Goal: Task Accomplishment & Management: Manage account settings

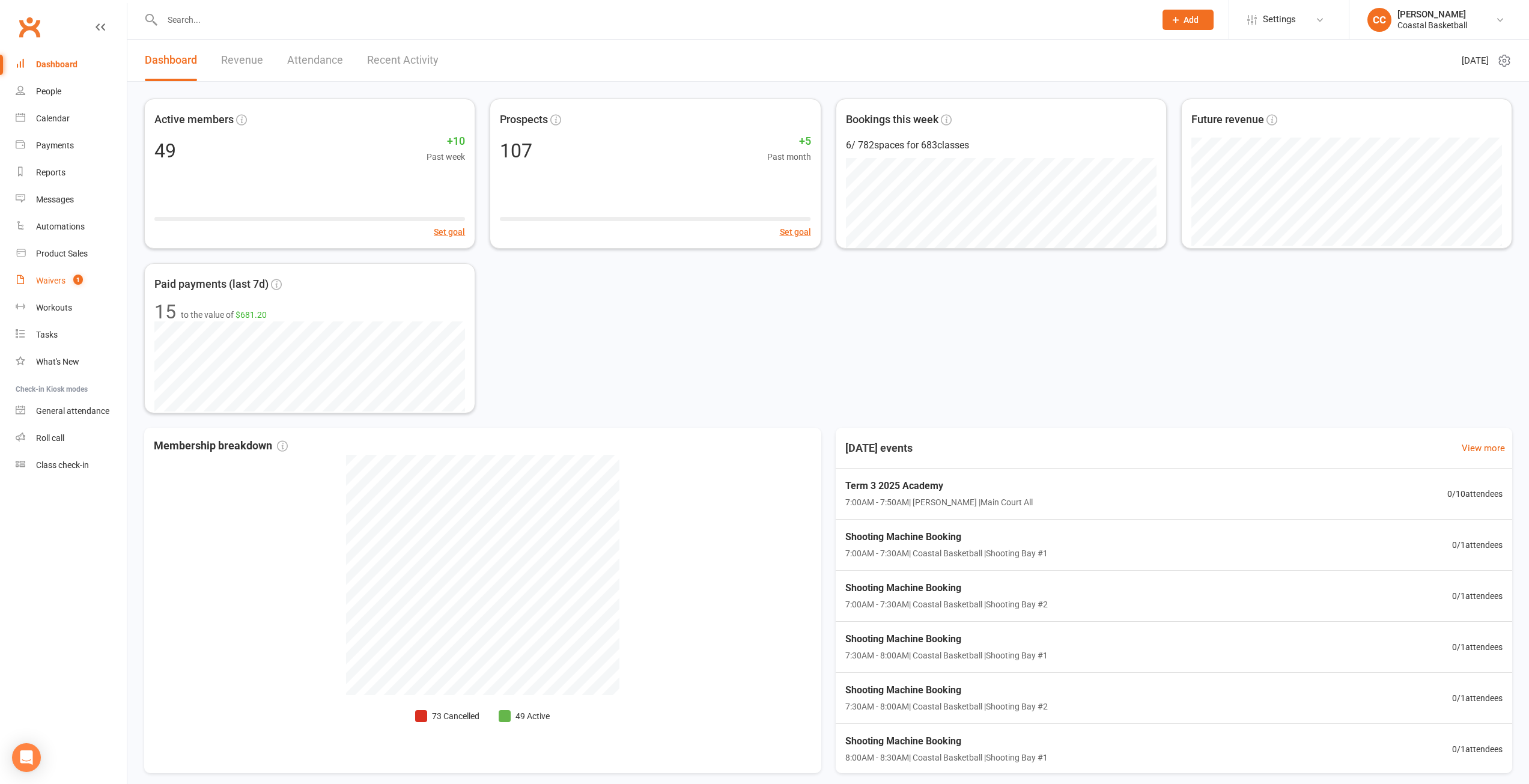
click at [55, 277] on div "Waivers" at bounding box center [51, 280] width 30 height 10
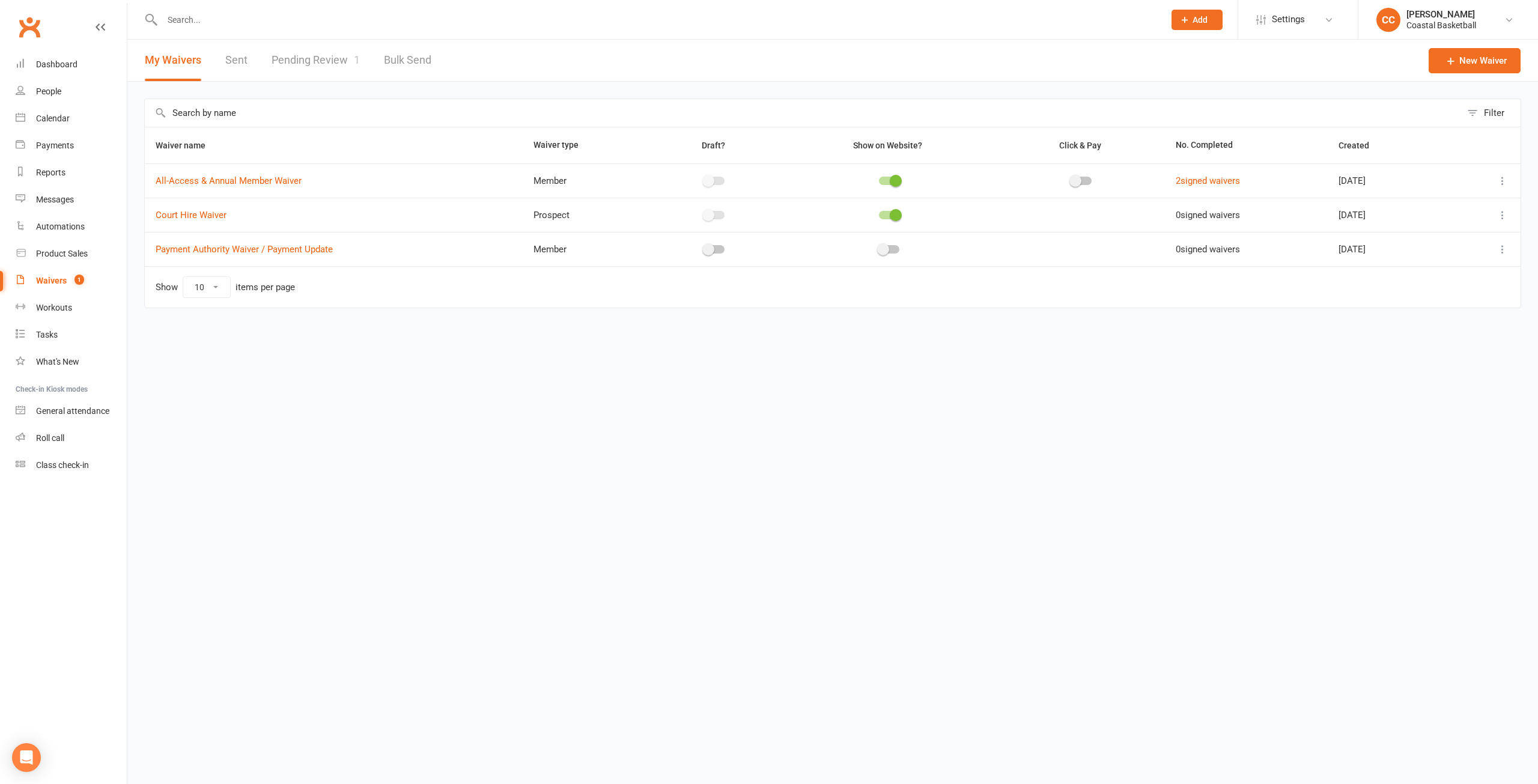
click at [324, 58] on link "Pending Review 1" at bounding box center [315, 60] width 88 height 41
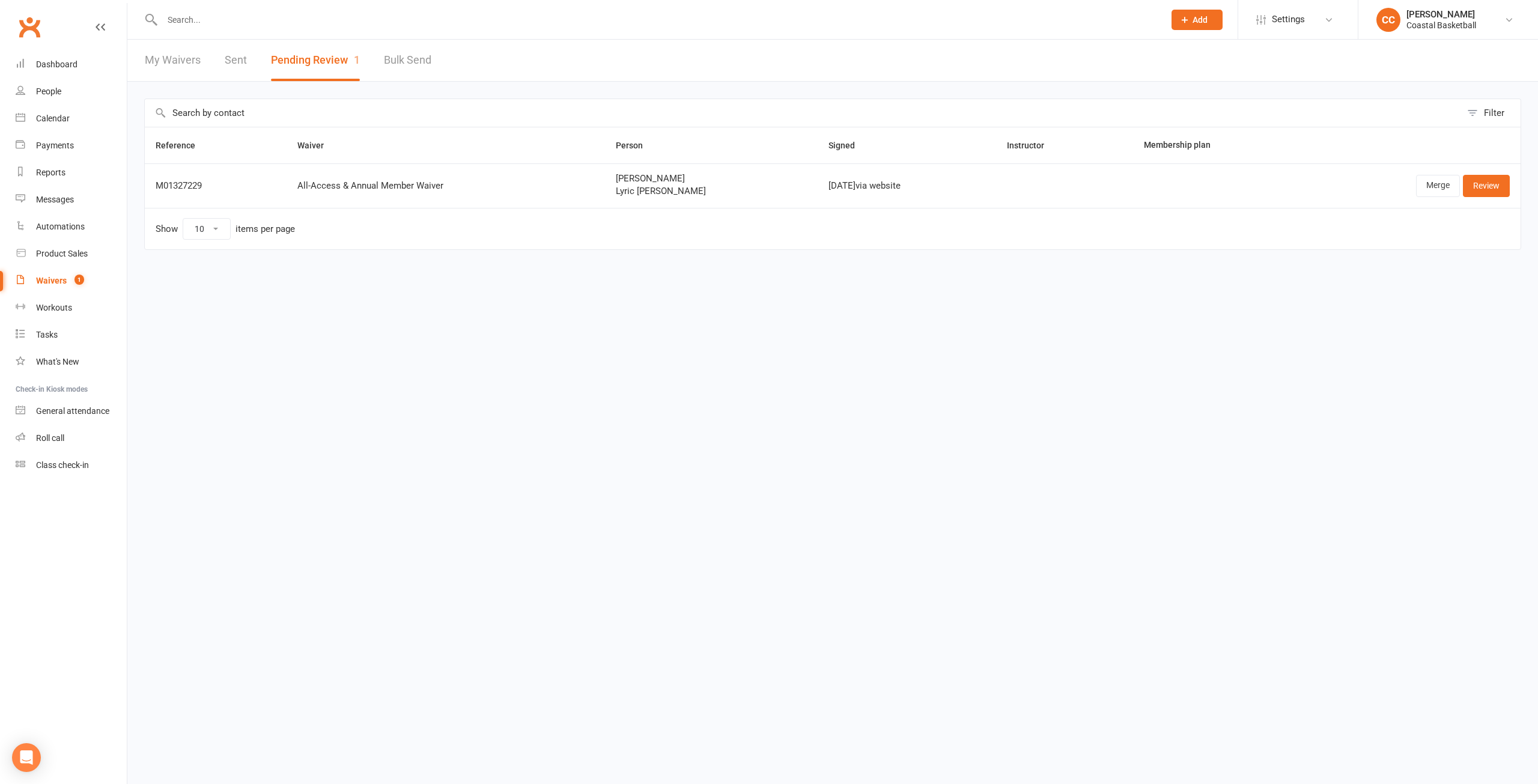
click at [211, 12] on input "text" at bounding box center [656, 20] width 997 height 16
type input "crys"
click at [1431, 181] on link "Merge" at bounding box center [1437, 185] width 44 height 21
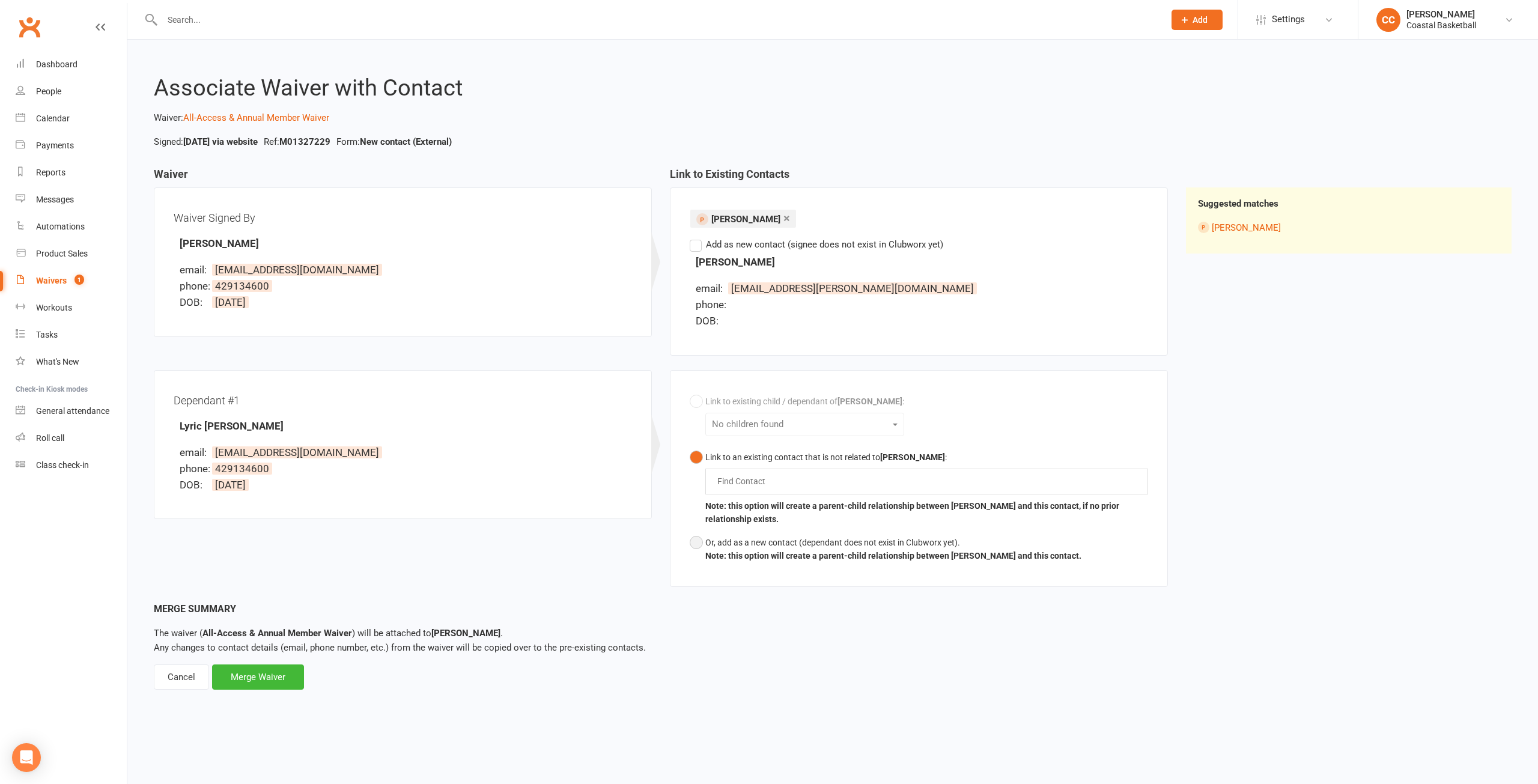
click at [694, 541] on button "Or, add as a new contact (dependant does not exist in Clubworx yet). Note: this…" at bounding box center [885, 549] width 392 height 36
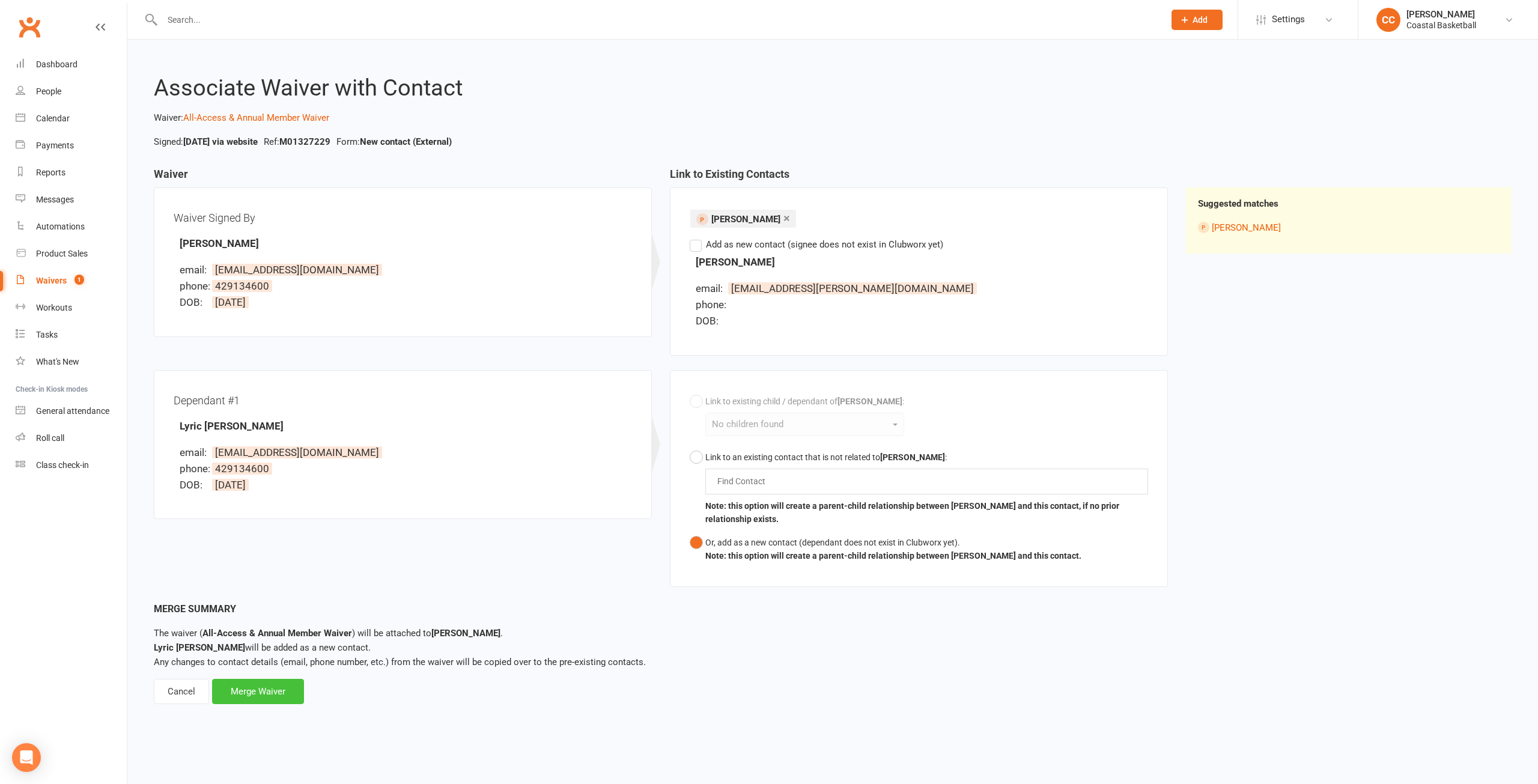
click at [269, 693] on div "Merge Waiver" at bounding box center [257, 691] width 92 height 26
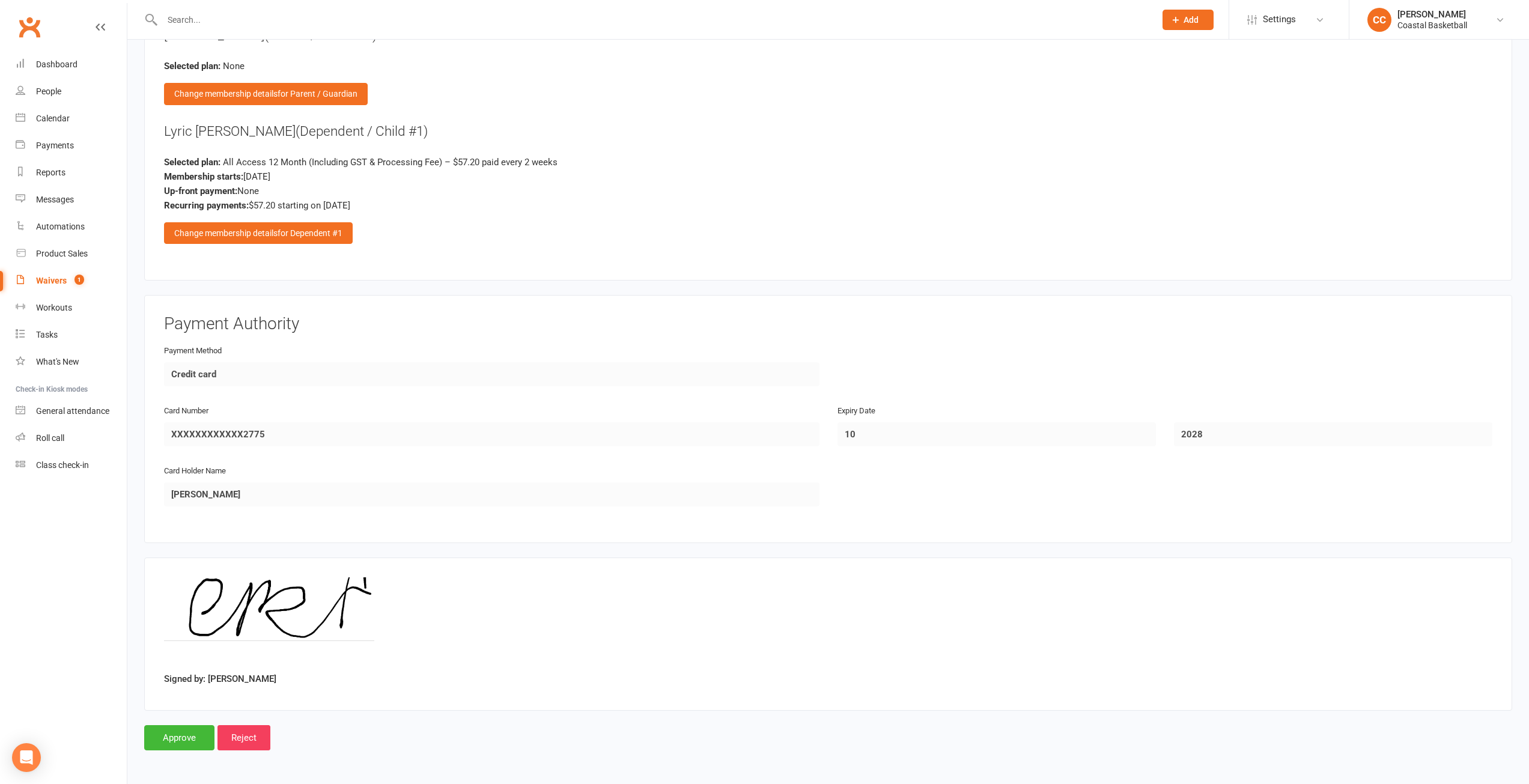
scroll to position [1324, 0]
click at [191, 743] on input "Approve" at bounding box center [179, 737] width 70 height 26
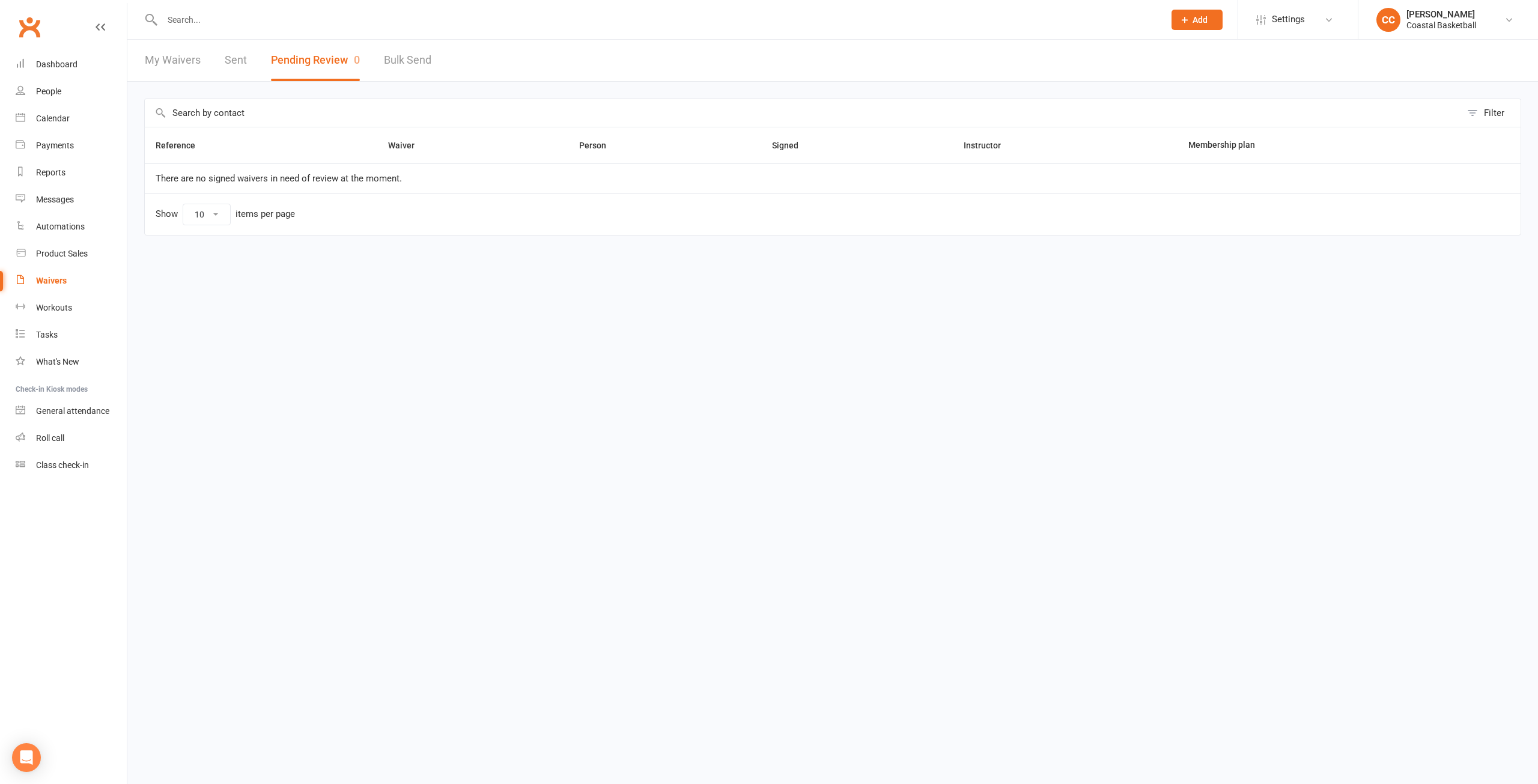
click at [428, 49] on link "Bulk Send" at bounding box center [408, 60] width 48 height 41
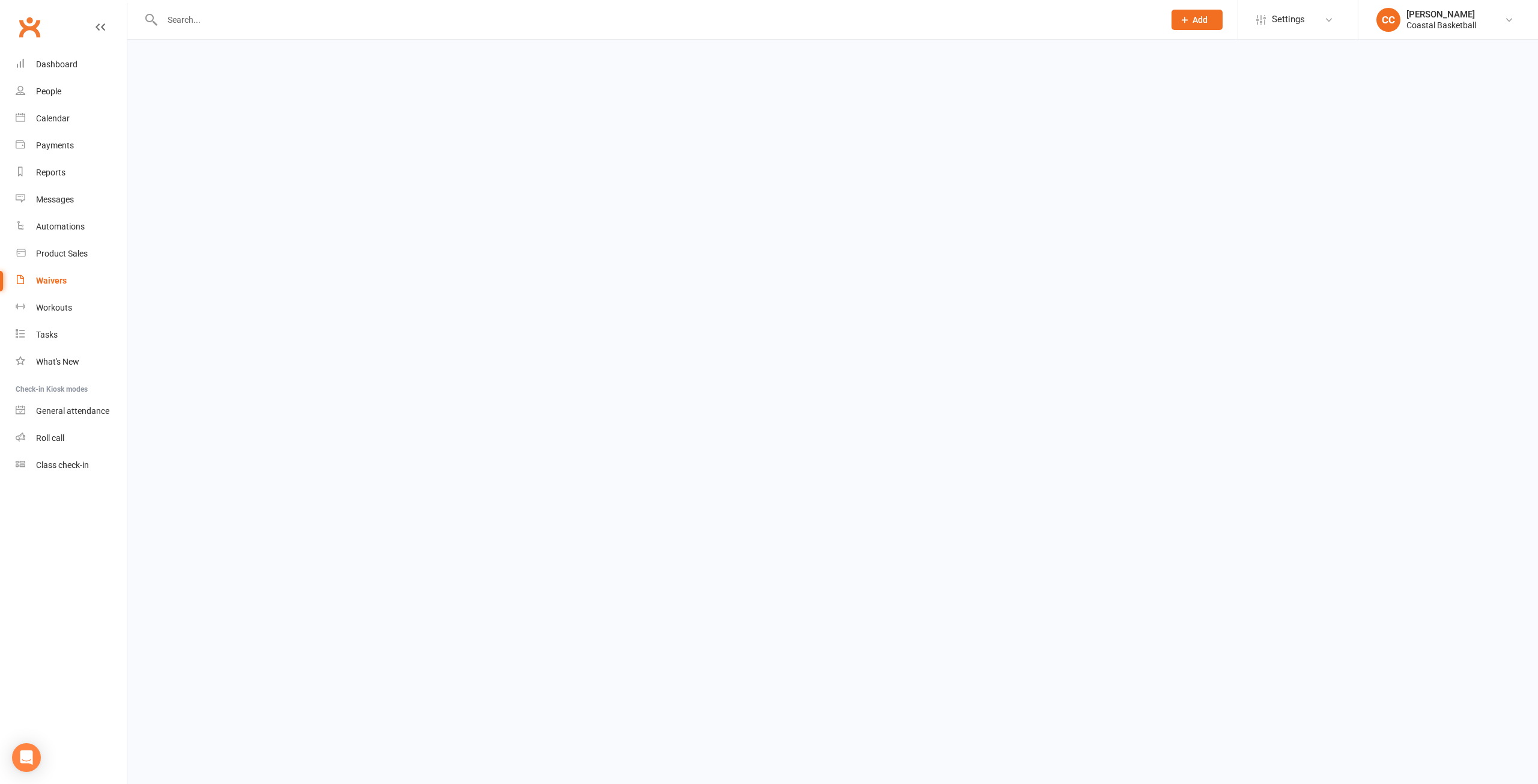
select select "active_members"
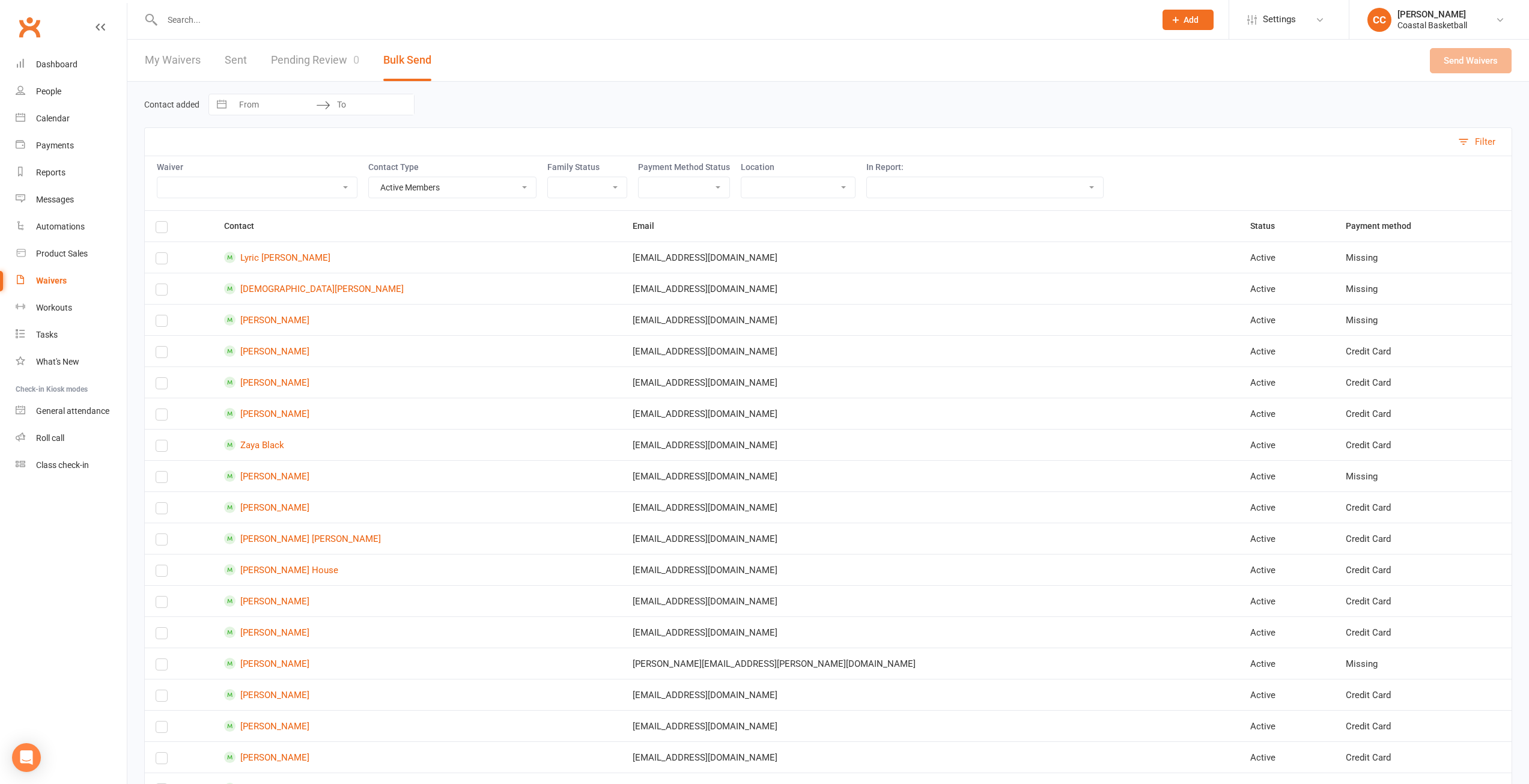
click at [207, 25] on input "text" at bounding box center [652, 20] width 988 height 16
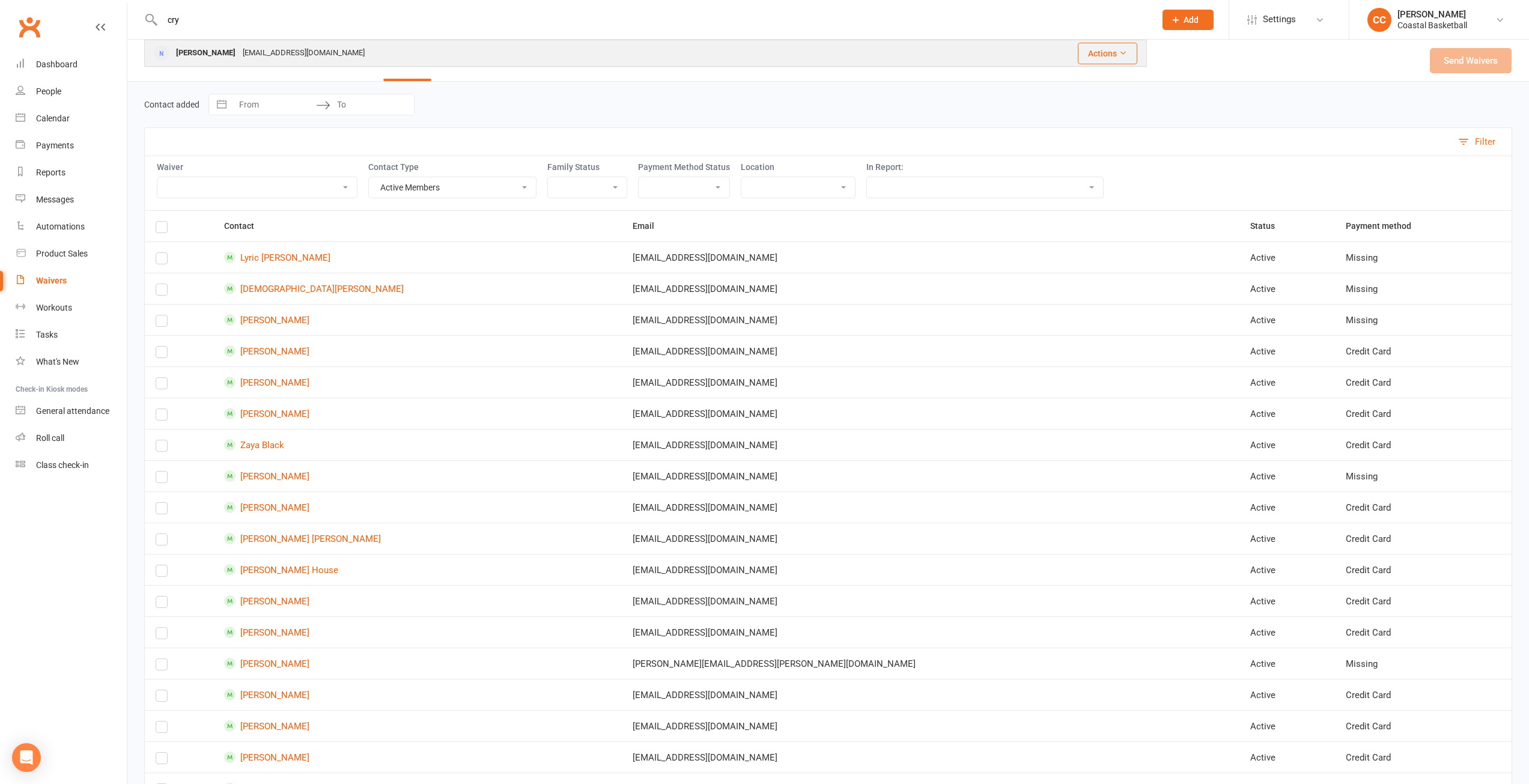
type input "cry"
click at [220, 54] on div "[PERSON_NAME]" at bounding box center [205, 53] width 67 height 17
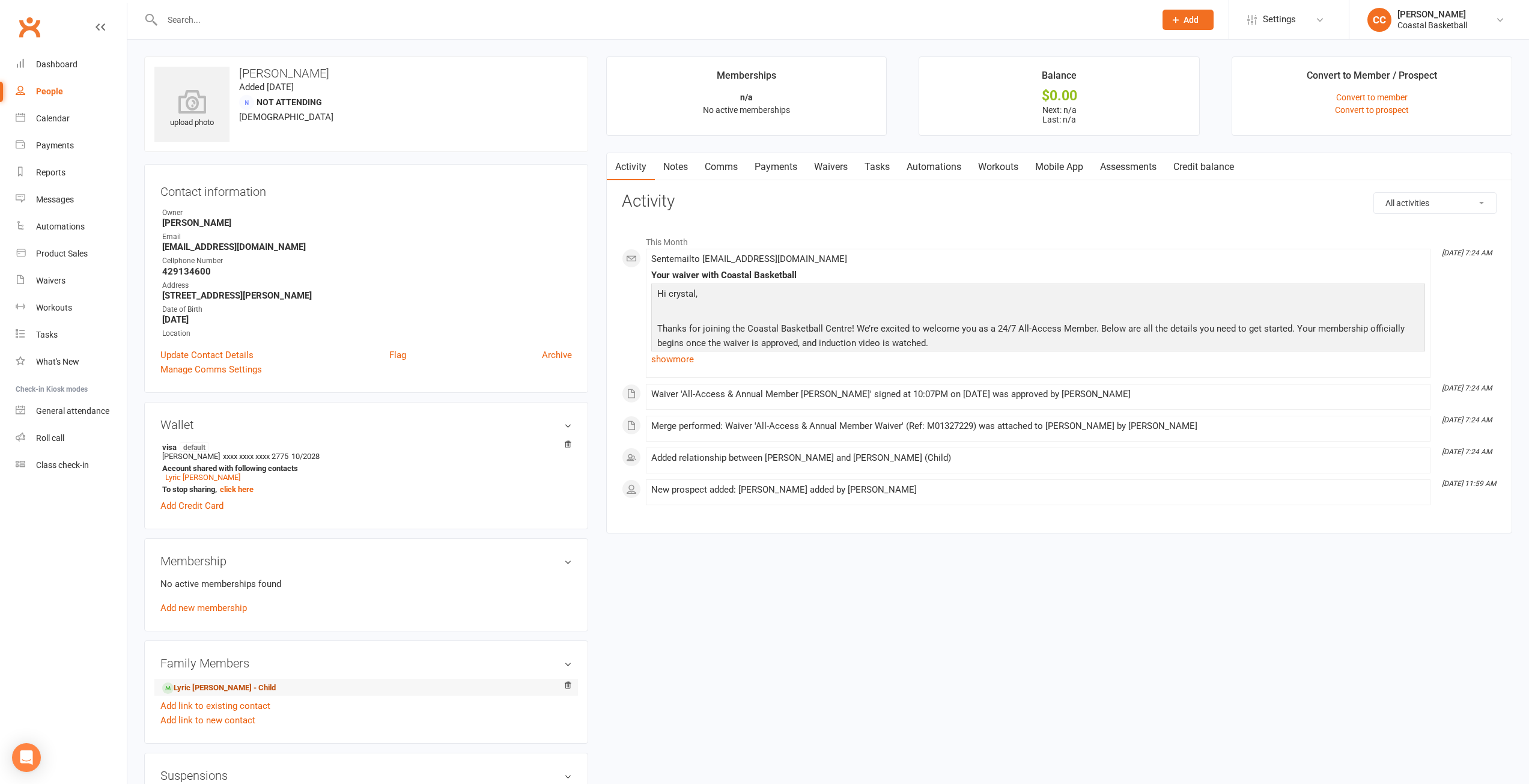
click at [228, 687] on link "Lyric [PERSON_NAME] - Child" at bounding box center [219, 688] width 114 height 12
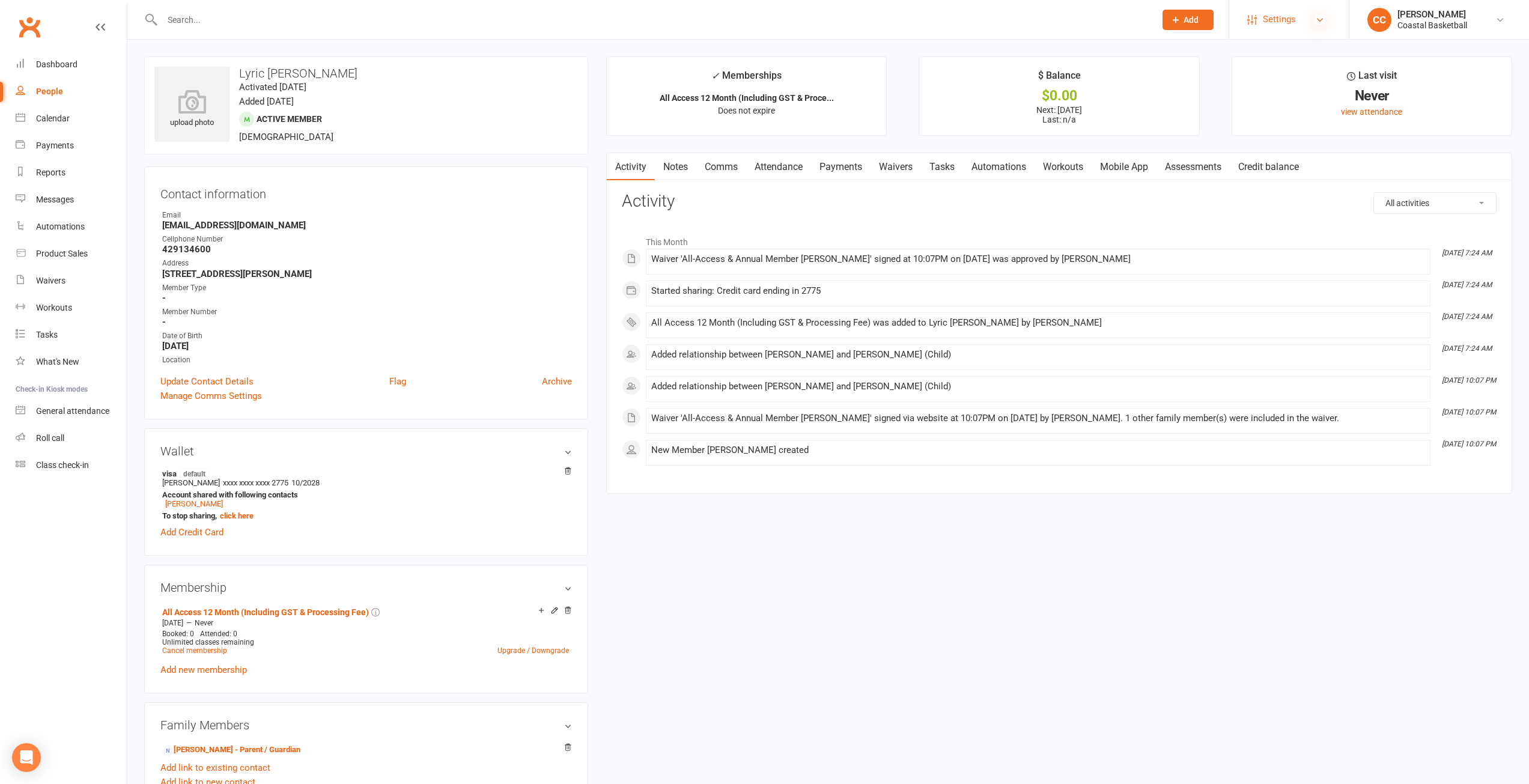
click at [1320, 17] on icon at bounding box center [1320, 20] width 10 height 10
click at [1115, 167] on link "Mobile App" at bounding box center [1124, 167] width 65 height 28
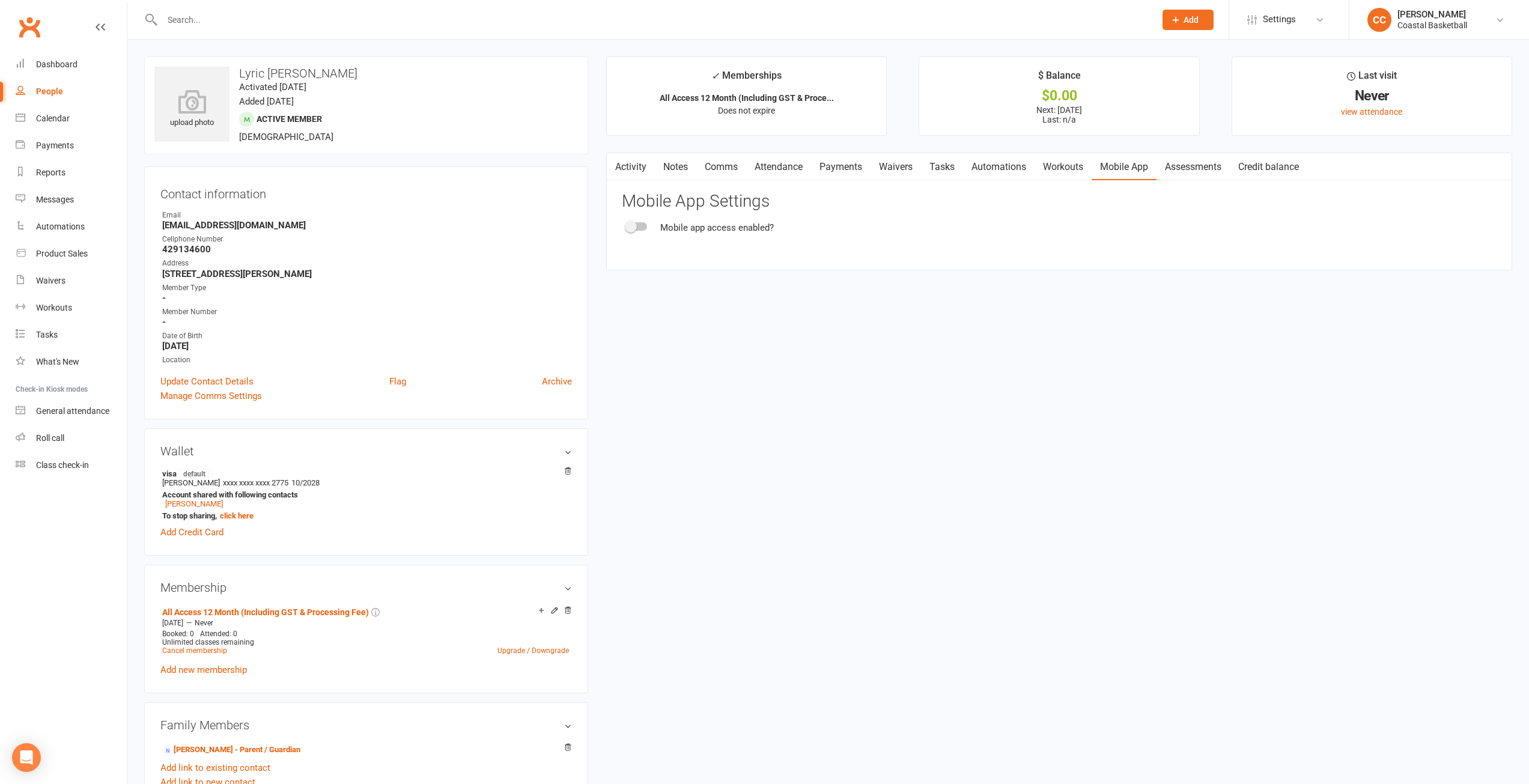
click at [642, 224] on div at bounding box center [637, 227] width 21 height 8
click at [627, 224] on input "checkbox" at bounding box center [627, 224] width 0 height 0
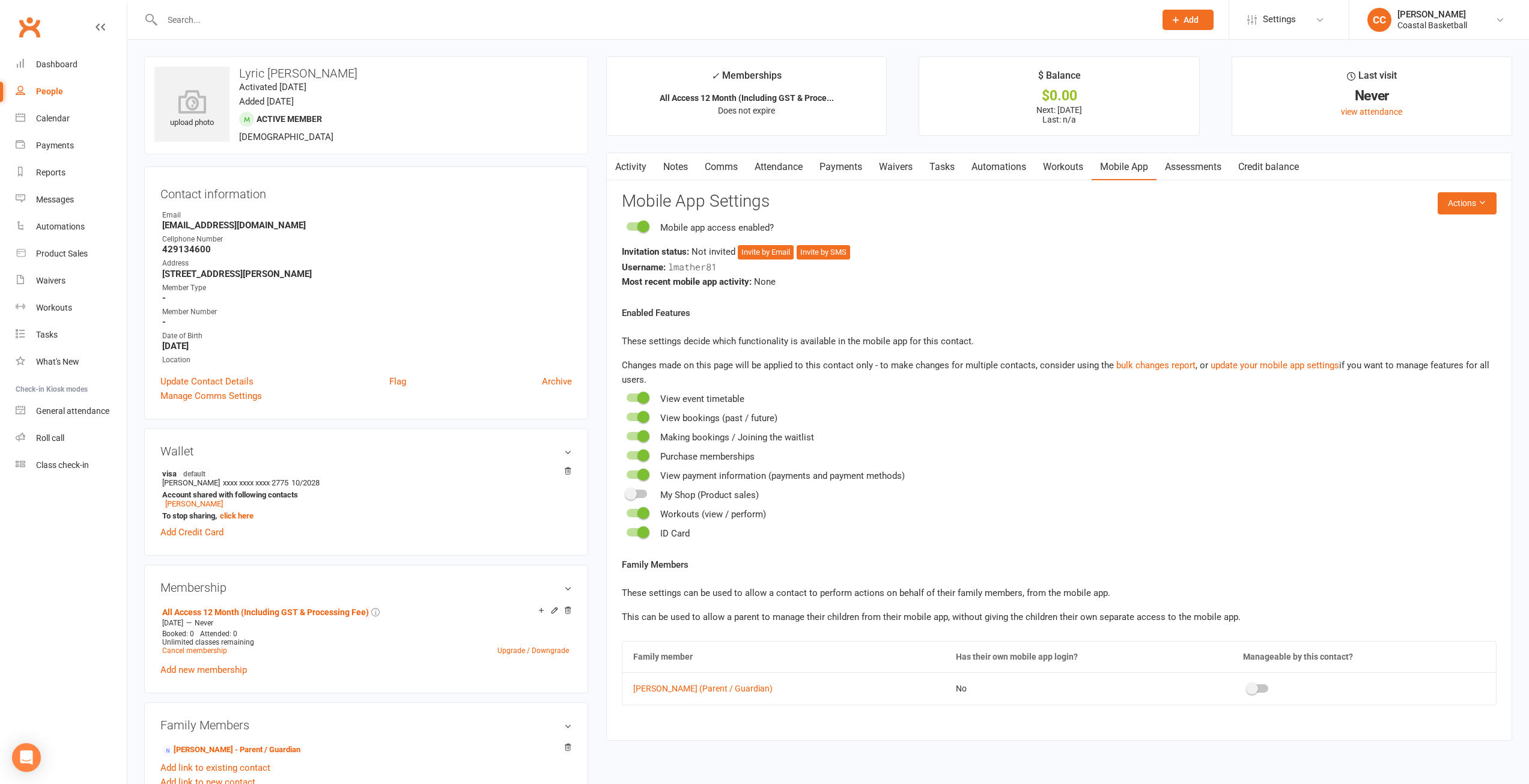
click at [1249, 689] on span at bounding box center [1252, 688] width 12 height 12
click at [1248, 687] on input "checkbox" at bounding box center [1248, 687] width 0 height 0
click at [777, 253] on button "Invite by Email" at bounding box center [766, 251] width 56 height 14
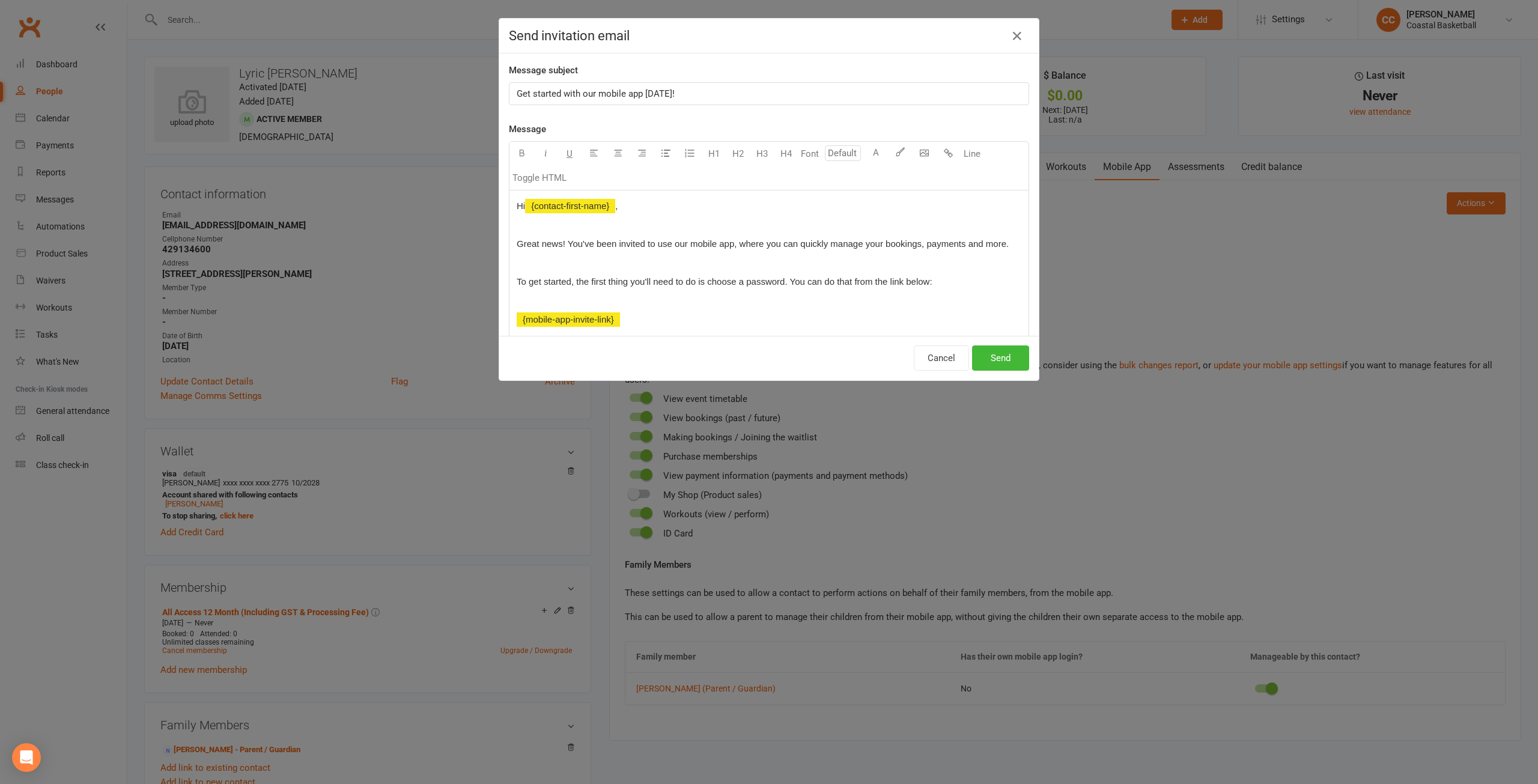
click at [517, 95] on span "Get started with our mobile app [DATE]!" at bounding box center [596, 93] width 158 height 11
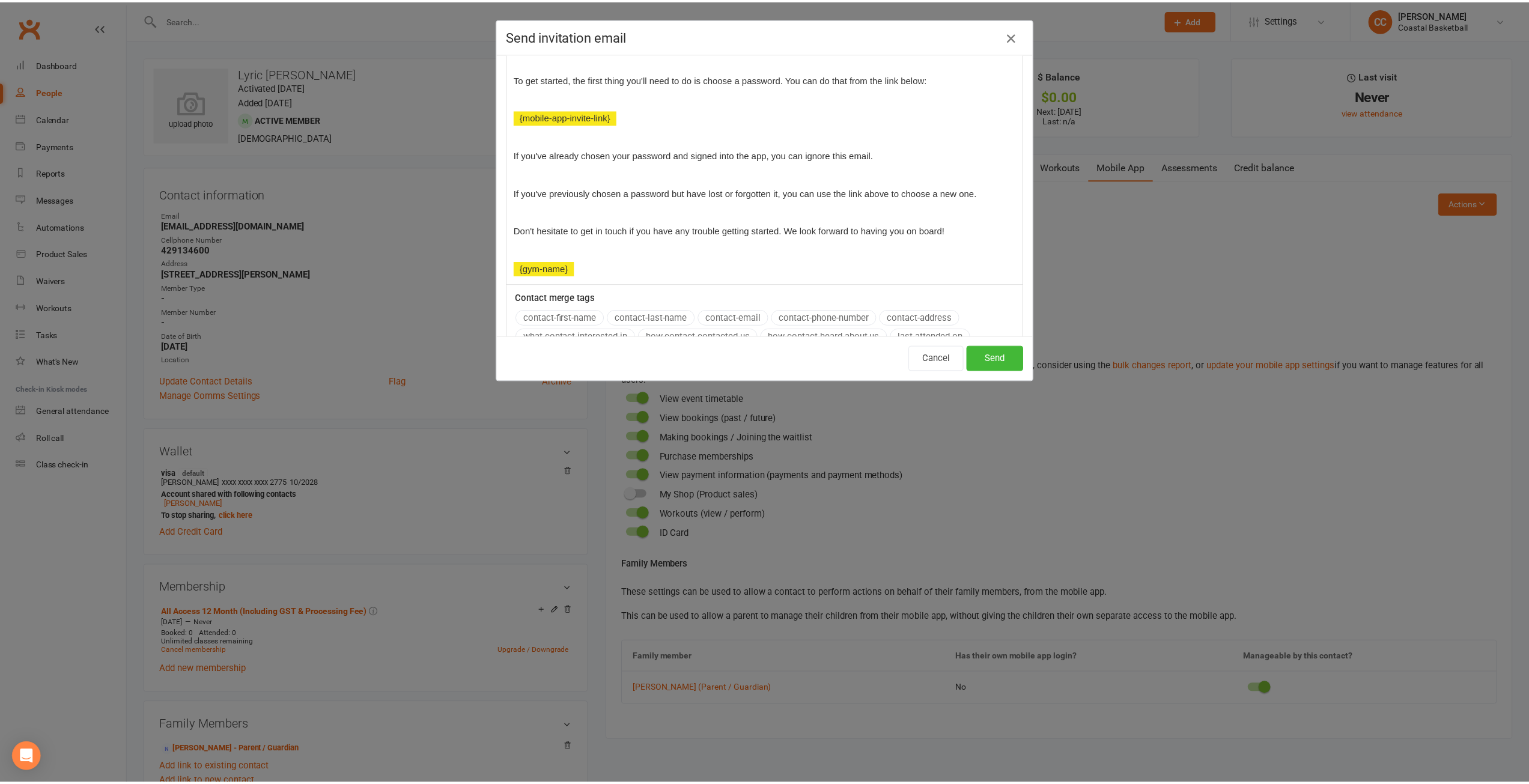
scroll to position [240, 0]
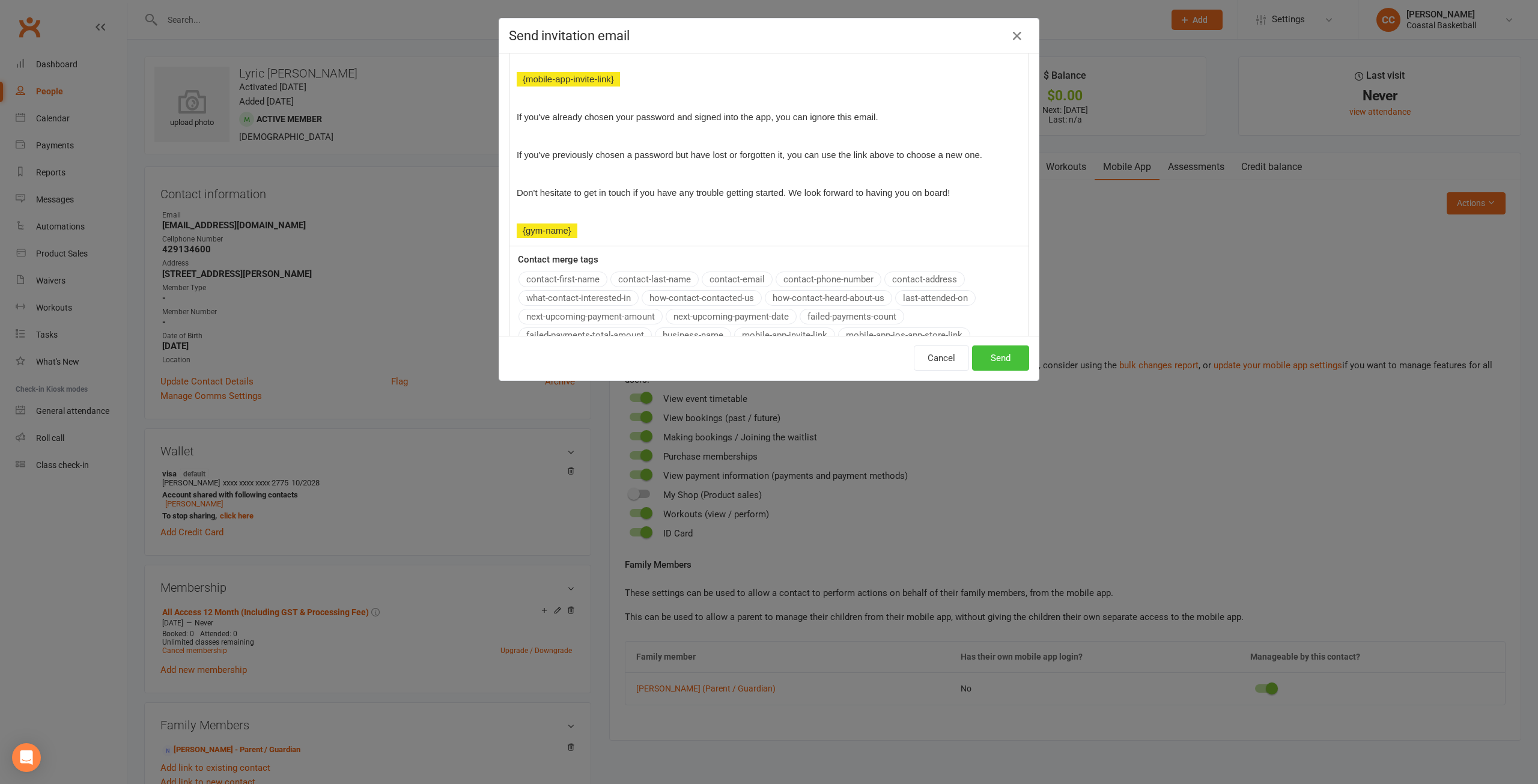
click at [1008, 354] on button "Send" at bounding box center [1000, 358] width 57 height 26
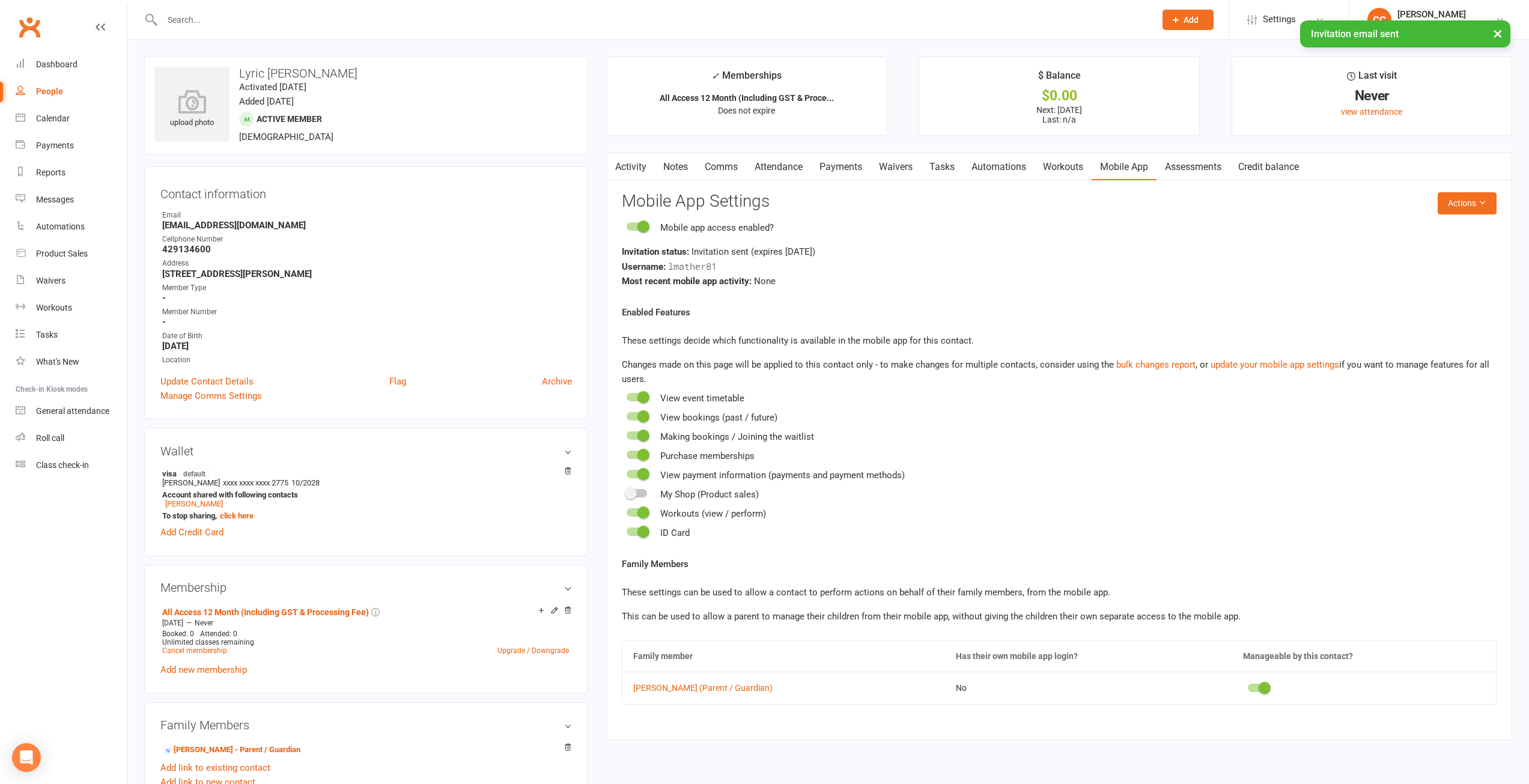
click at [722, 162] on link "Comms" at bounding box center [721, 167] width 49 height 28
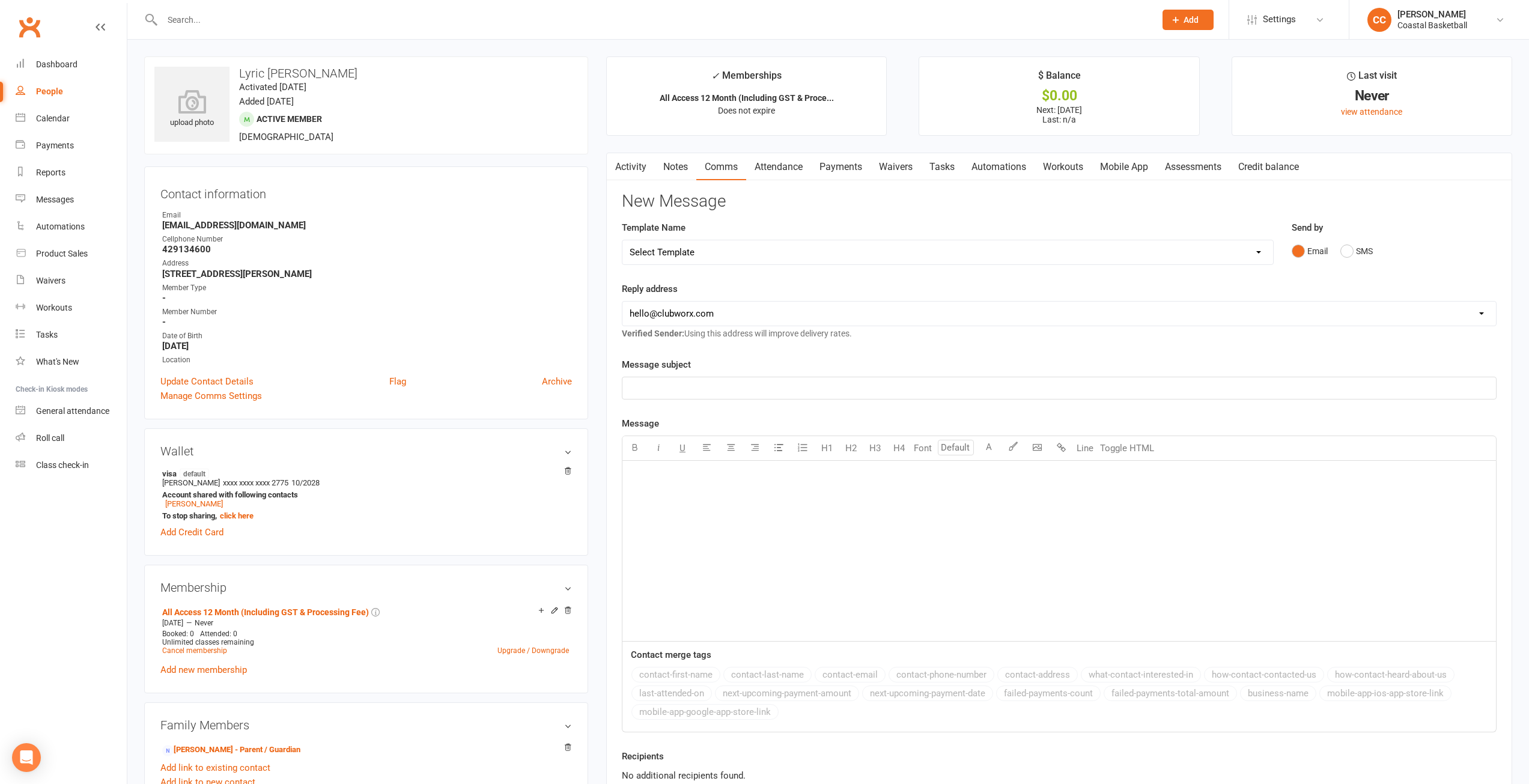
click at [628, 162] on link "Activity" at bounding box center [631, 167] width 48 height 28
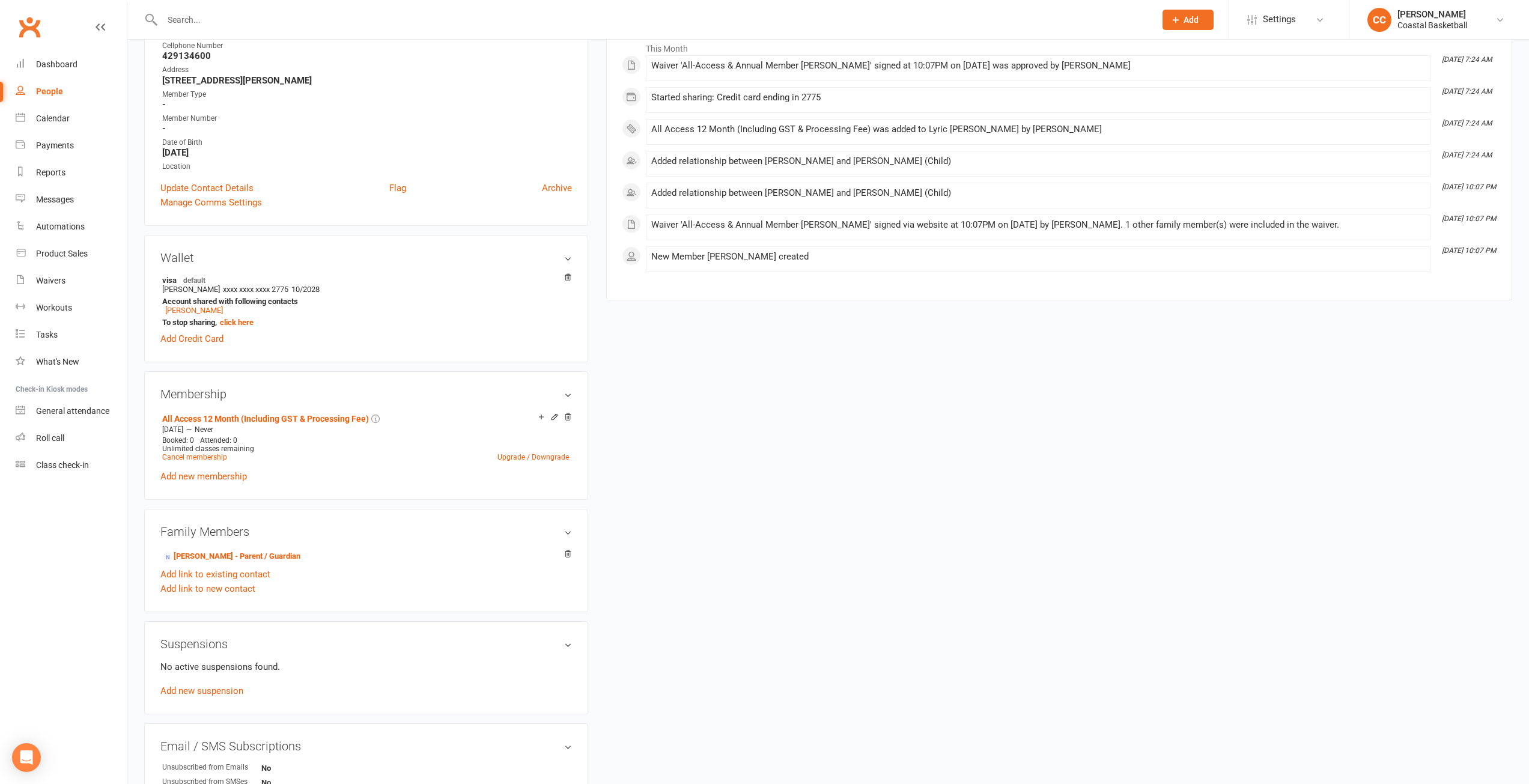
scroll to position [240, 0]
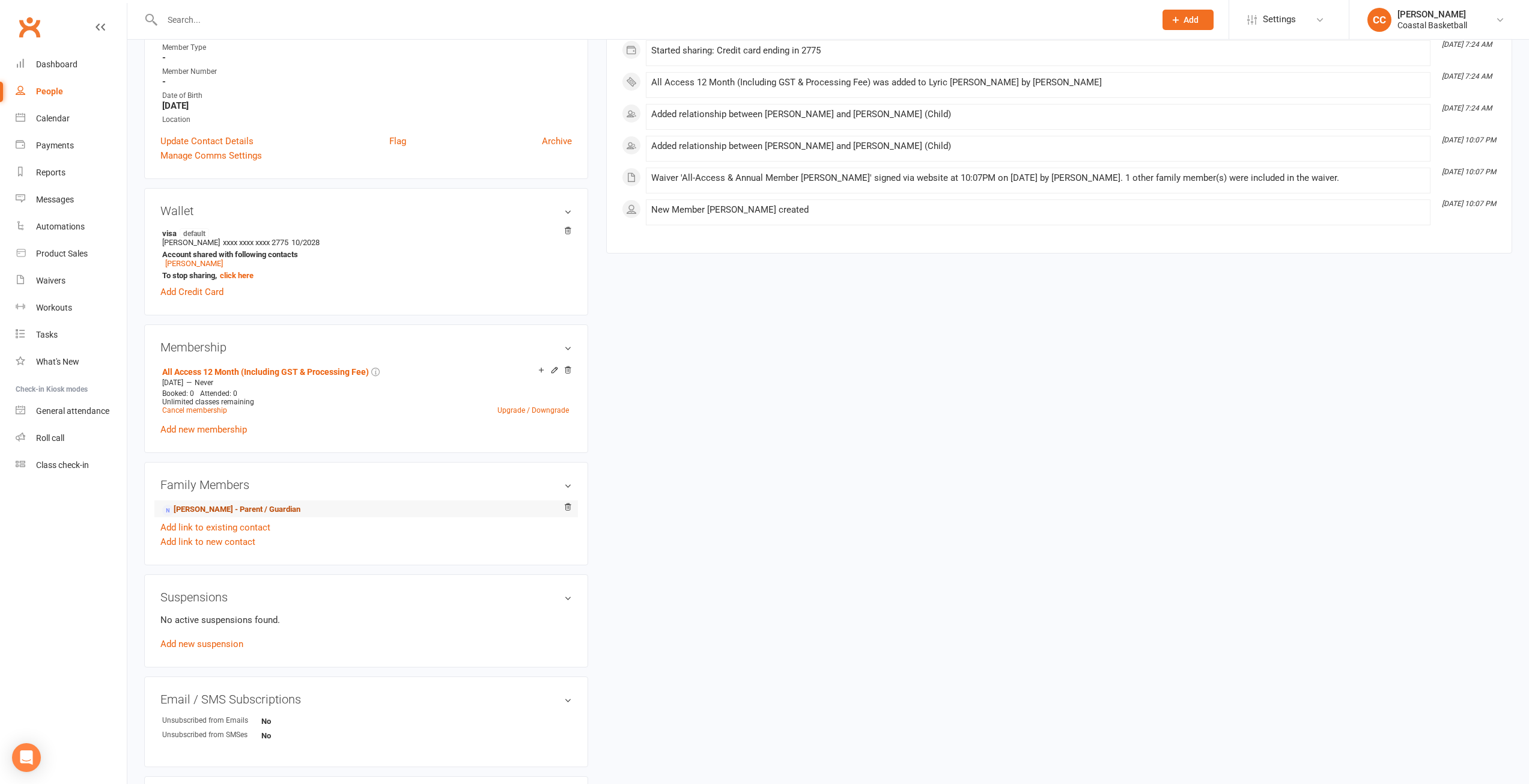
click at [237, 506] on link "[PERSON_NAME] - Parent / Guardian" at bounding box center [232, 509] width 139 height 12
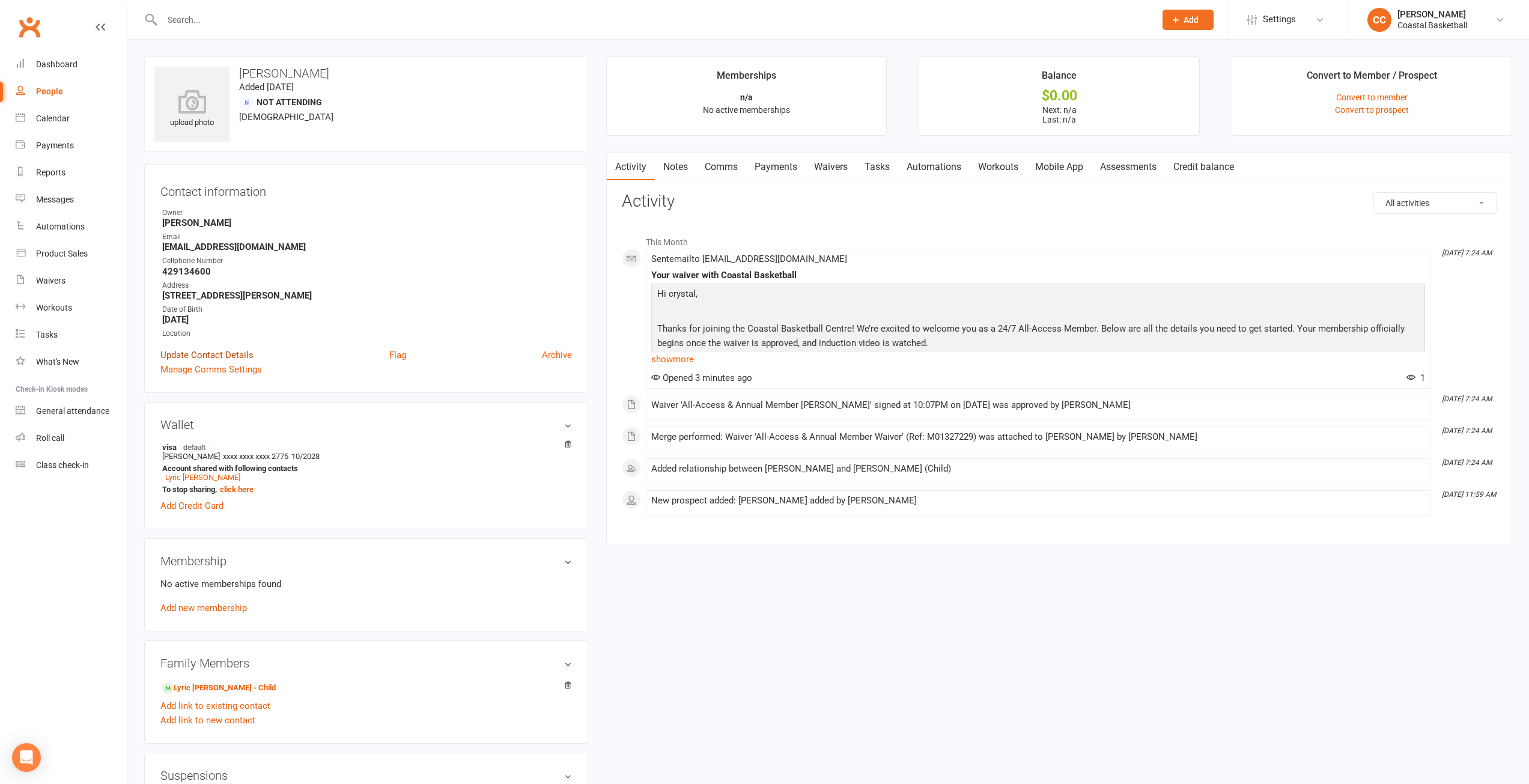
click at [232, 353] on link "Update Contact Details" at bounding box center [207, 354] width 93 height 14
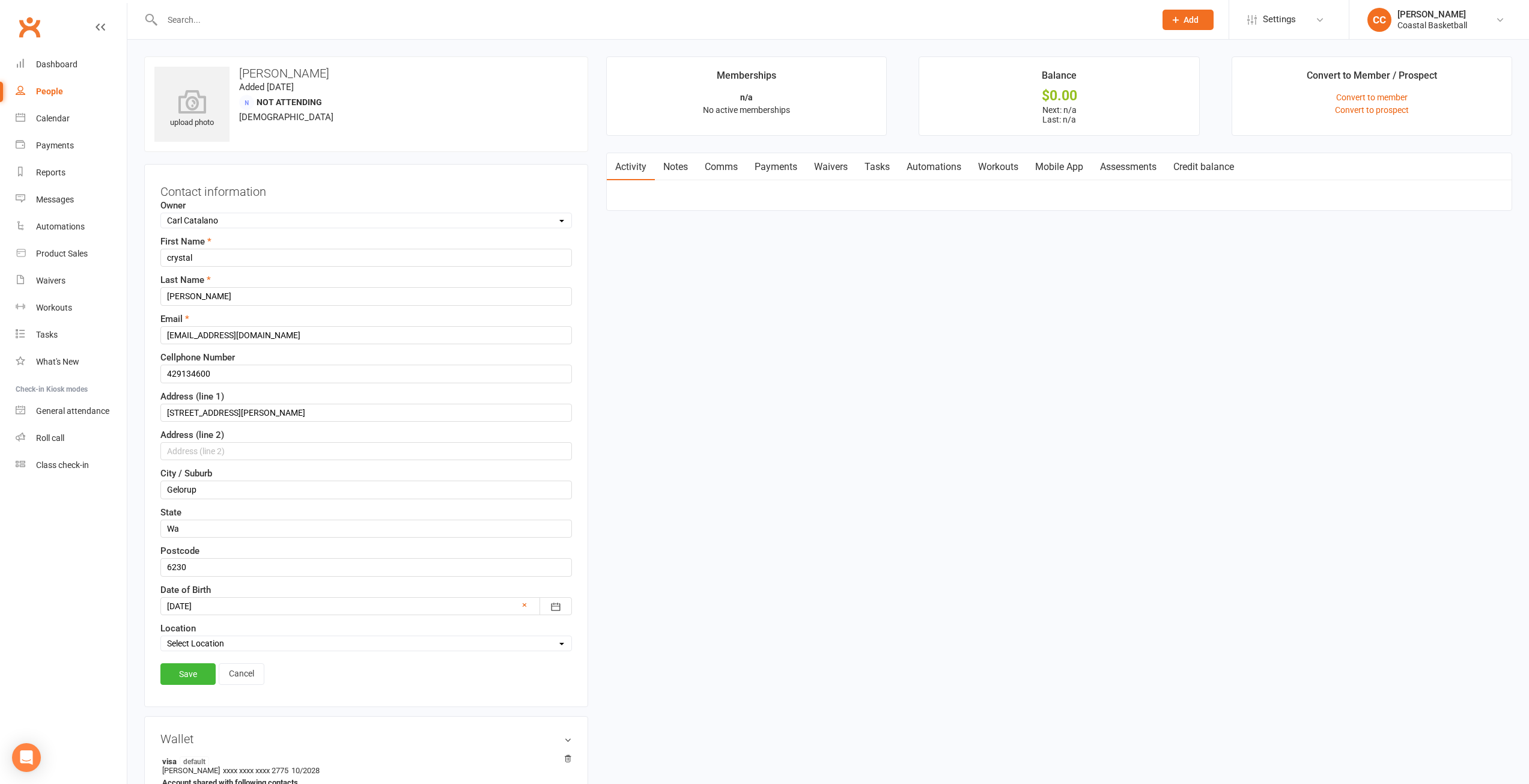
scroll to position [56, 0]
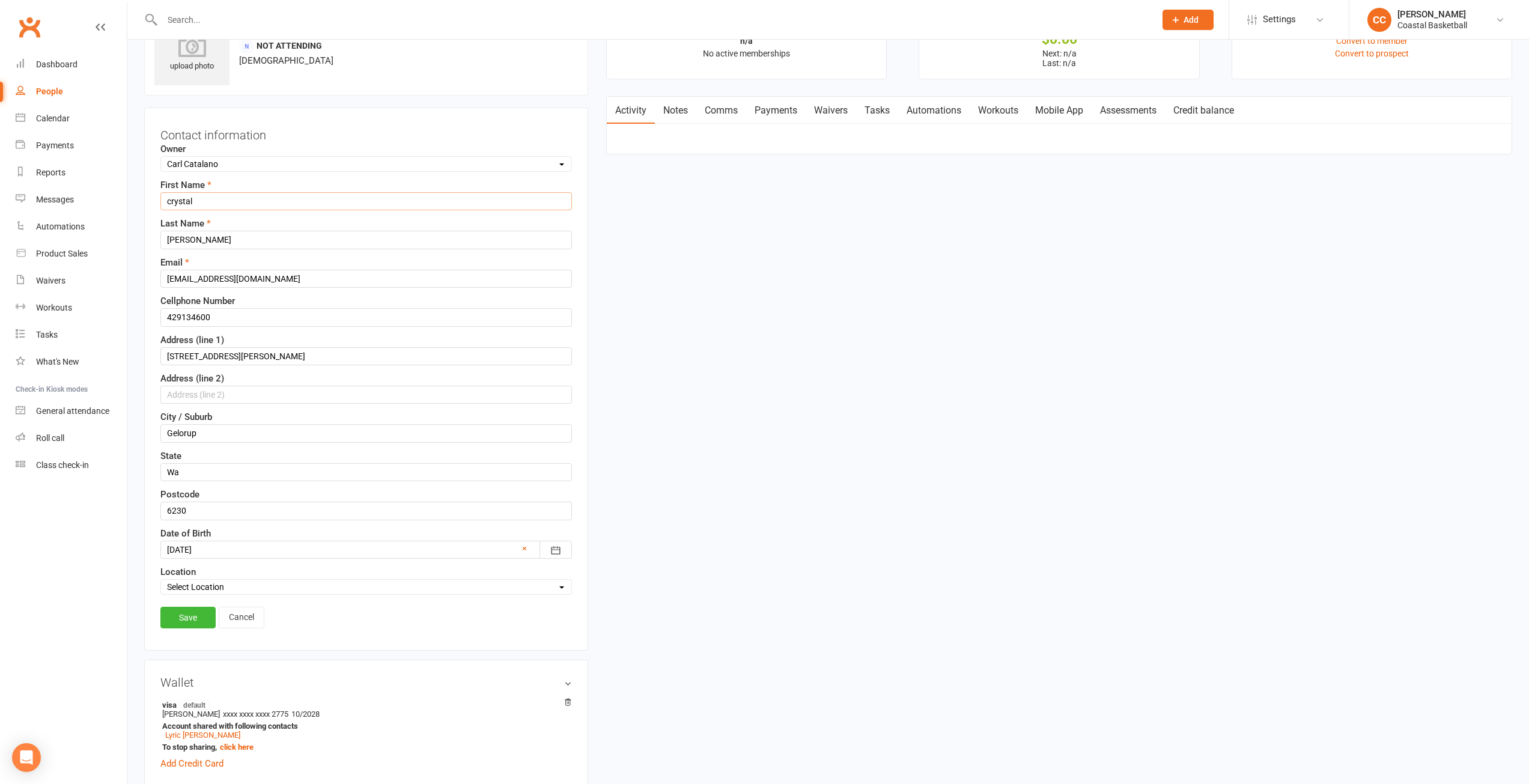
click at [170, 199] on input "crystal" at bounding box center [366, 201] width 412 height 18
type input "Crystal"
click at [809, 425] on div "upload photo [PERSON_NAME] Added [DATE] Not Attending [DEMOGRAPHIC_DATA] Contac…" at bounding box center [828, 641] width 1386 height 1281
click at [562, 164] on select "Select Owner Fhury Nepe [PERSON_NAME] [PERSON_NAME] [PERSON_NAME] [PERSON_NAME]…" at bounding box center [366, 164] width 411 height 13
select select
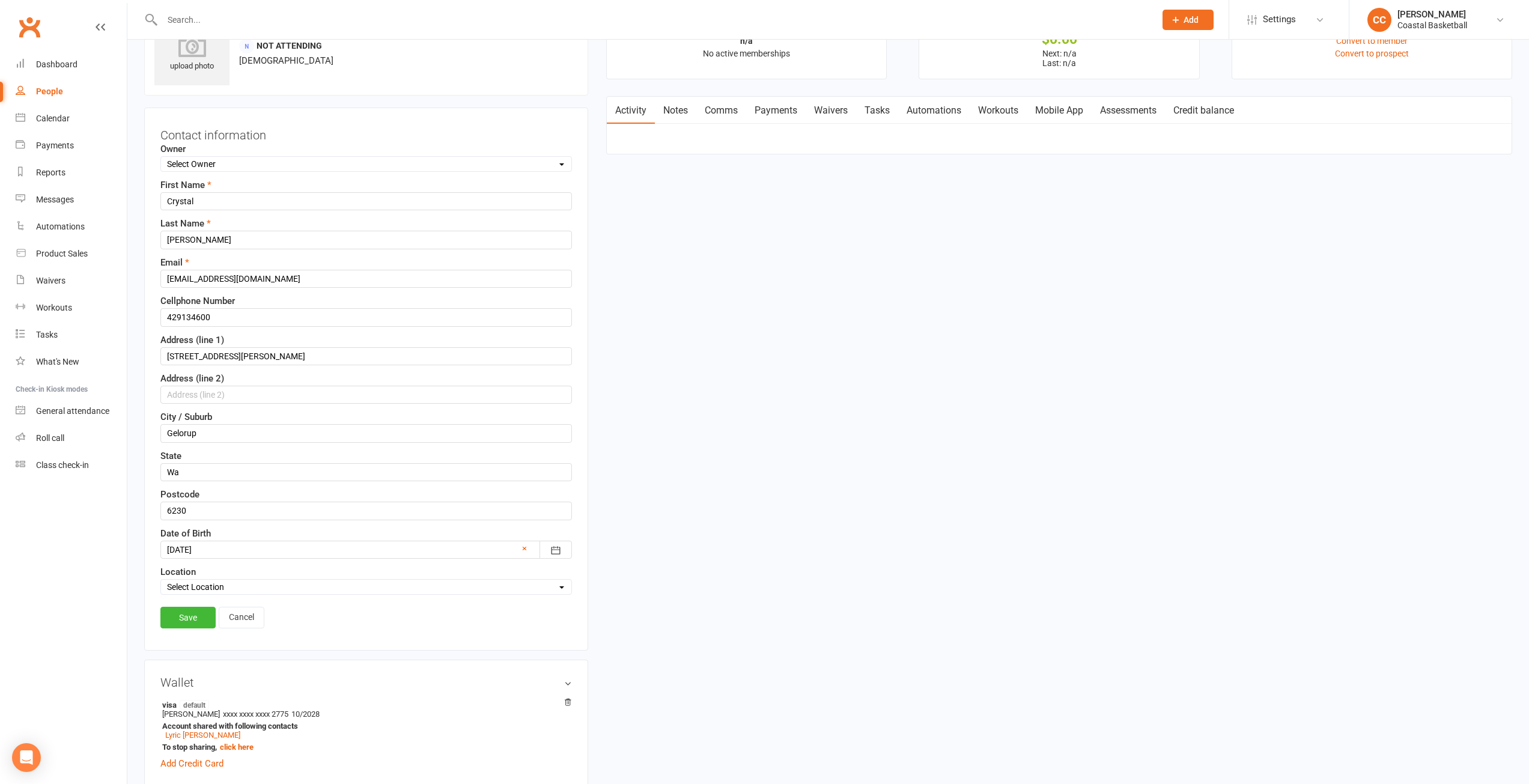
click at [161, 158] on select "Select Owner Fhury Nepe [PERSON_NAME] [PERSON_NAME] [PERSON_NAME] [PERSON_NAME]…" at bounding box center [366, 164] width 411 height 13
click at [772, 492] on div "upload photo [PERSON_NAME] Added [DATE] Not Attending [DEMOGRAPHIC_DATA] Contac…" at bounding box center [828, 641] width 1386 height 1281
click at [184, 615] on link "Save" at bounding box center [188, 617] width 55 height 21
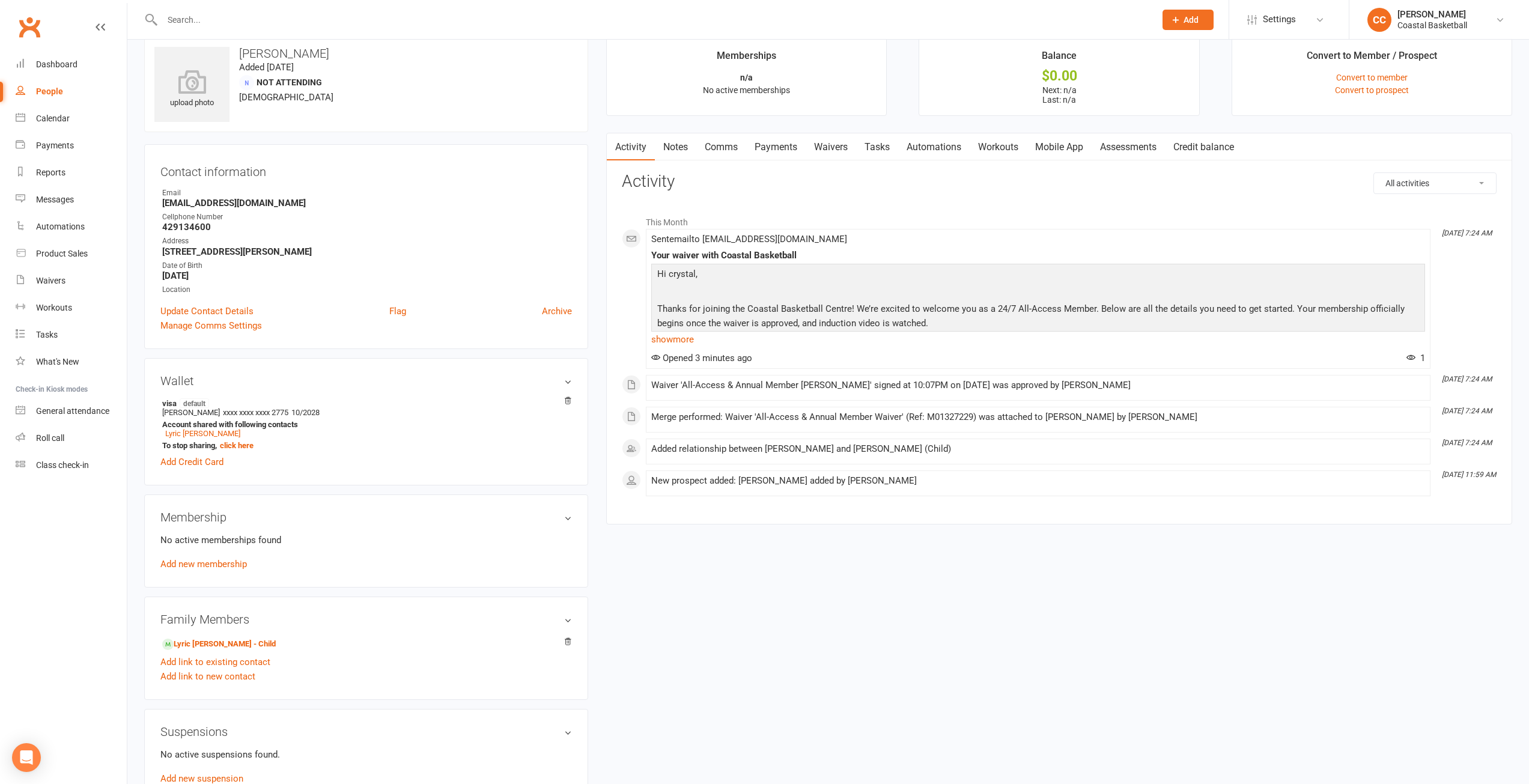
scroll to position [0, 0]
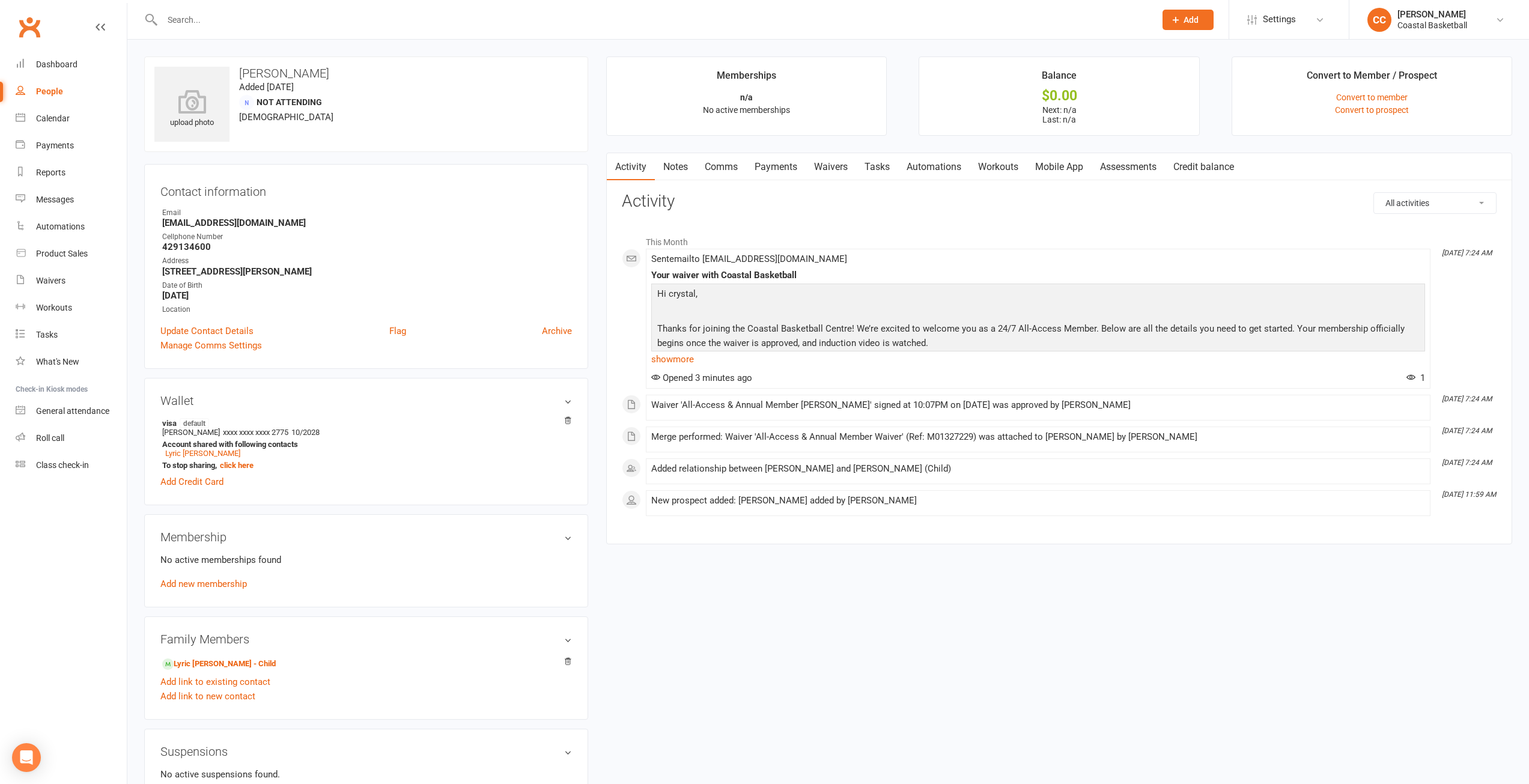
click at [234, 14] on input "text" at bounding box center [652, 20] width 988 height 16
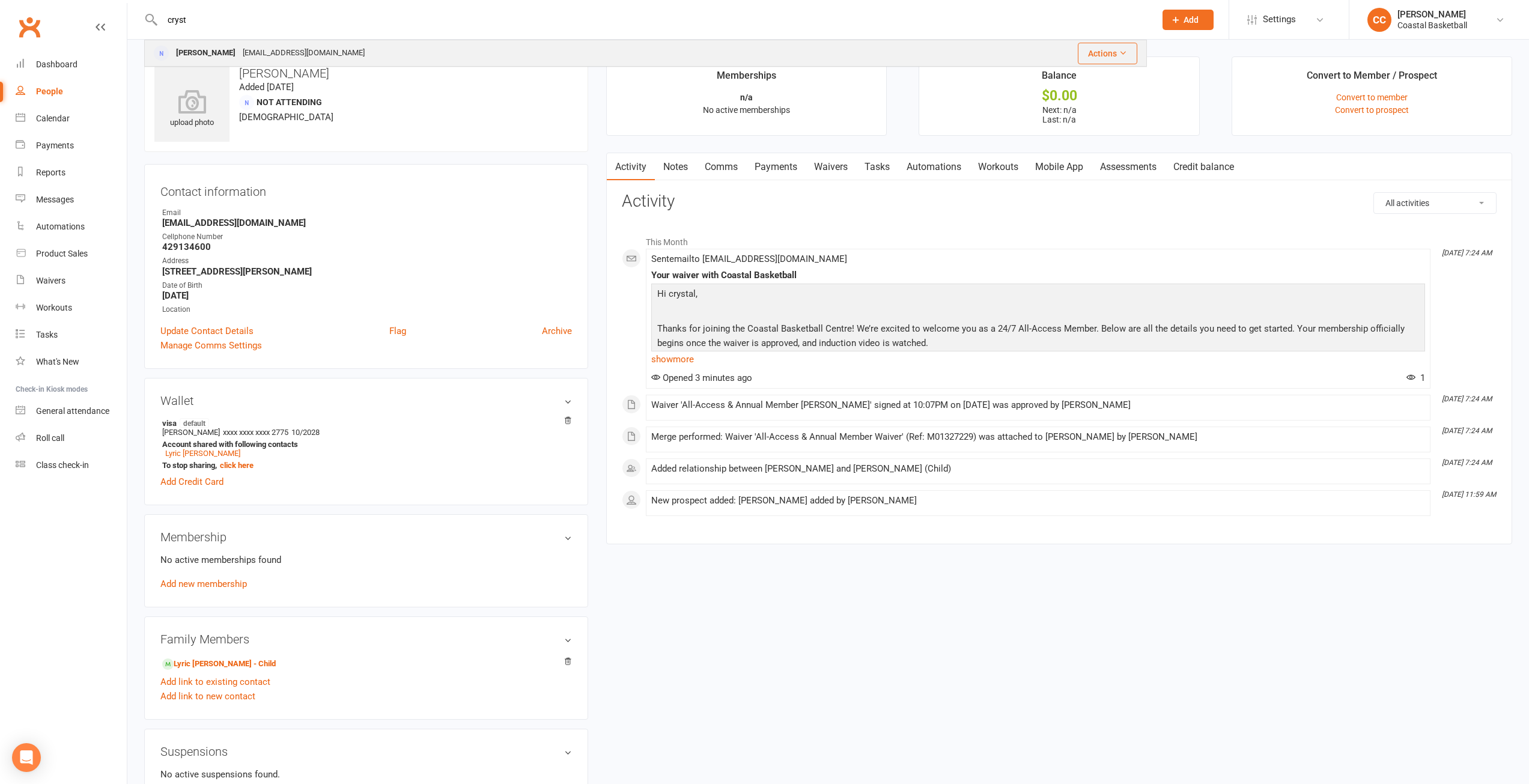
type input "cryst"
click at [239, 54] on div "[EMAIL_ADDRESS][DOMAIN_NAME]" at bounding box center [303, 53] width 129 height 17
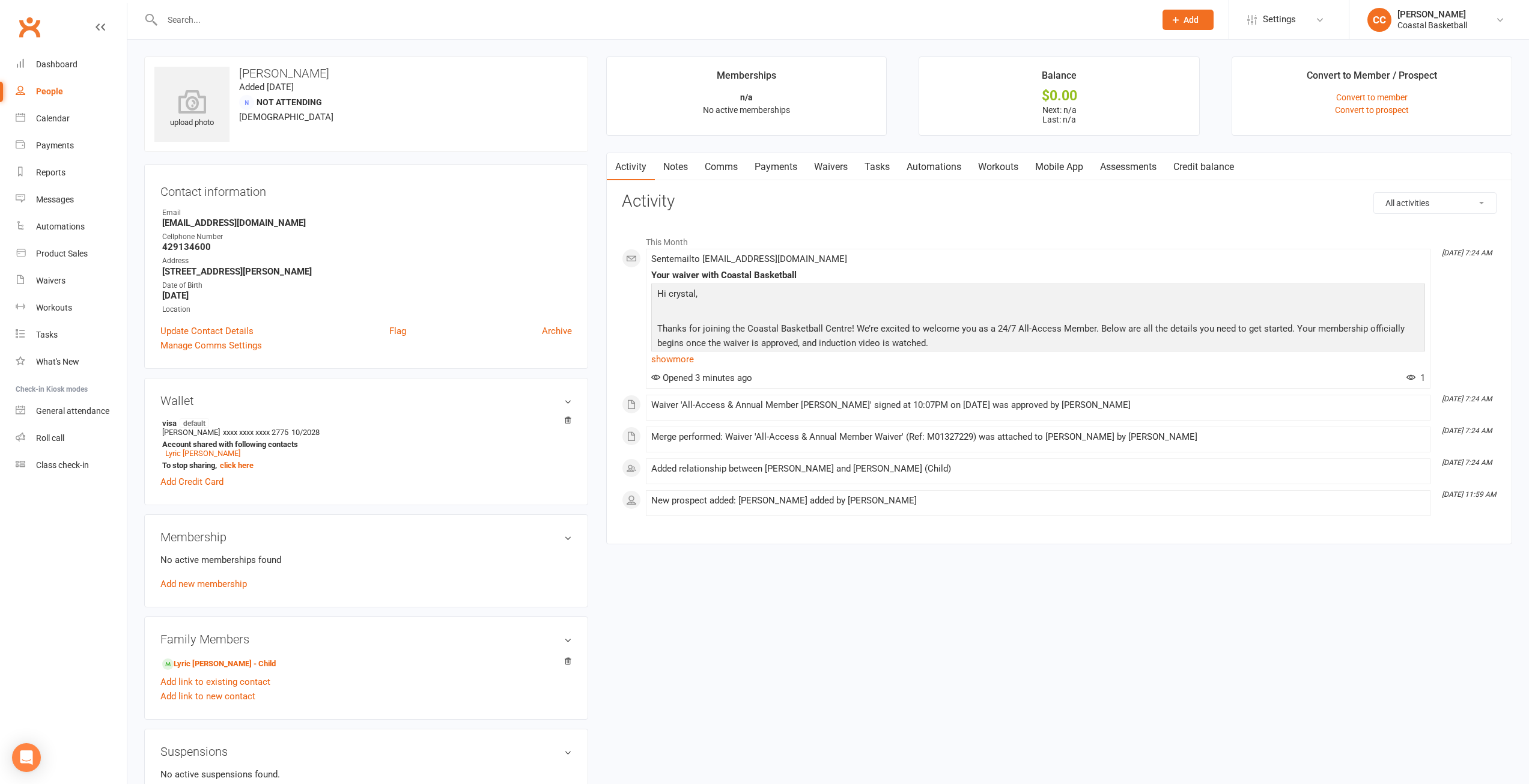
click at [692, 169] on link "Notes" at bounding box center [675, 167] width 41 height 28
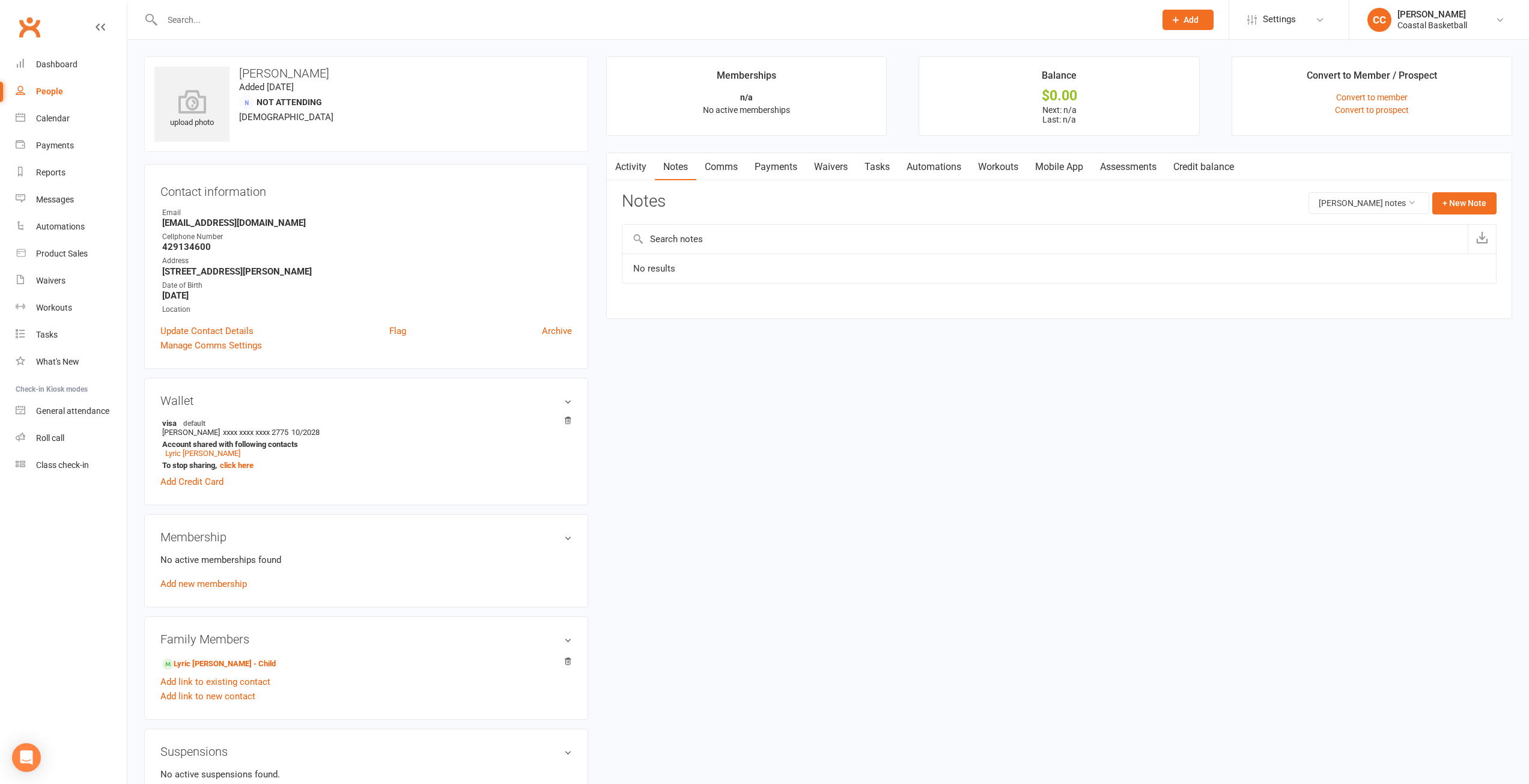
click at [632, 170] on link "Activity" at bounding box center [631, 167] width 48 height 28
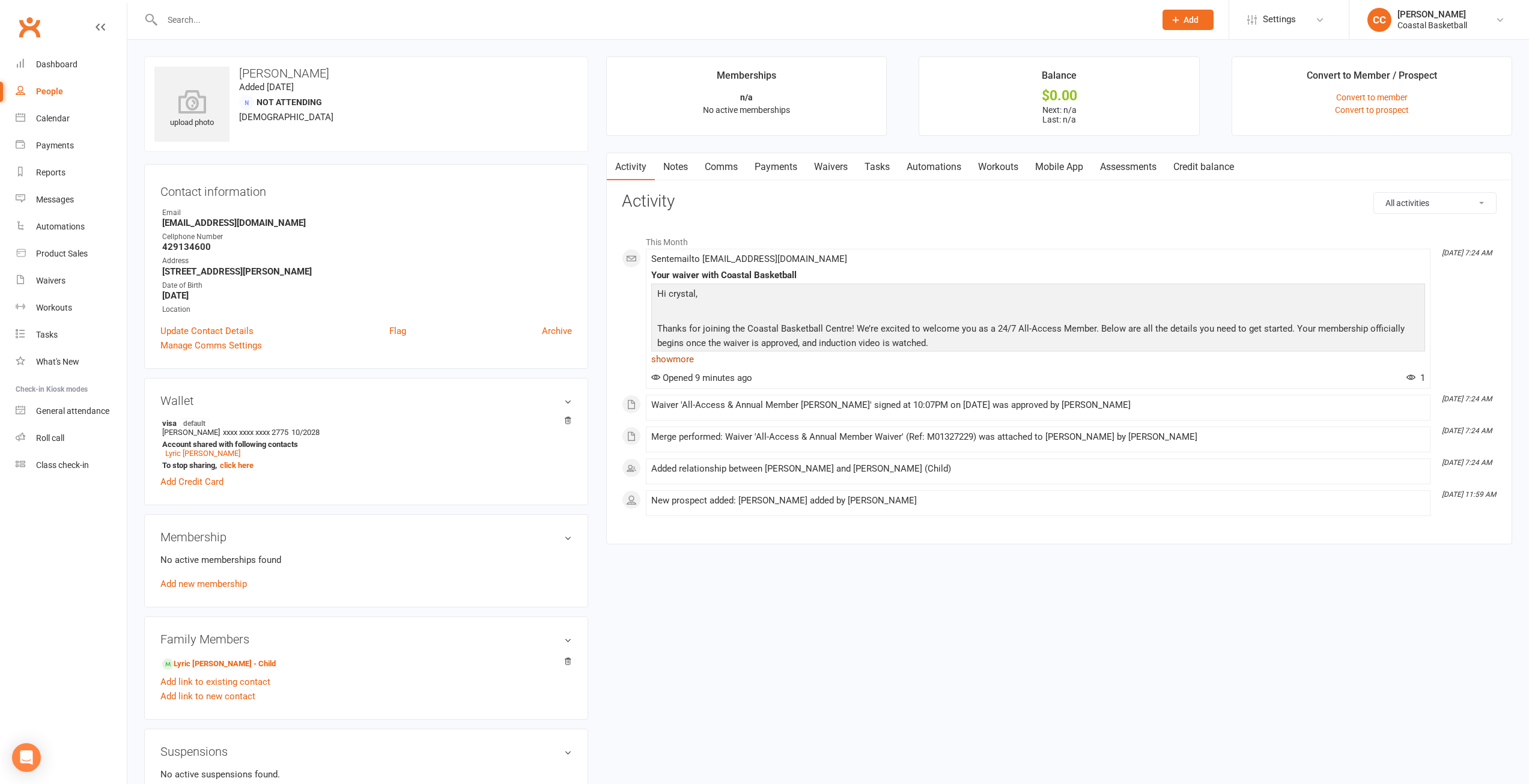
click at [674, 357] on link "show more" at bounding box center [1038, 359] width 774 height 16
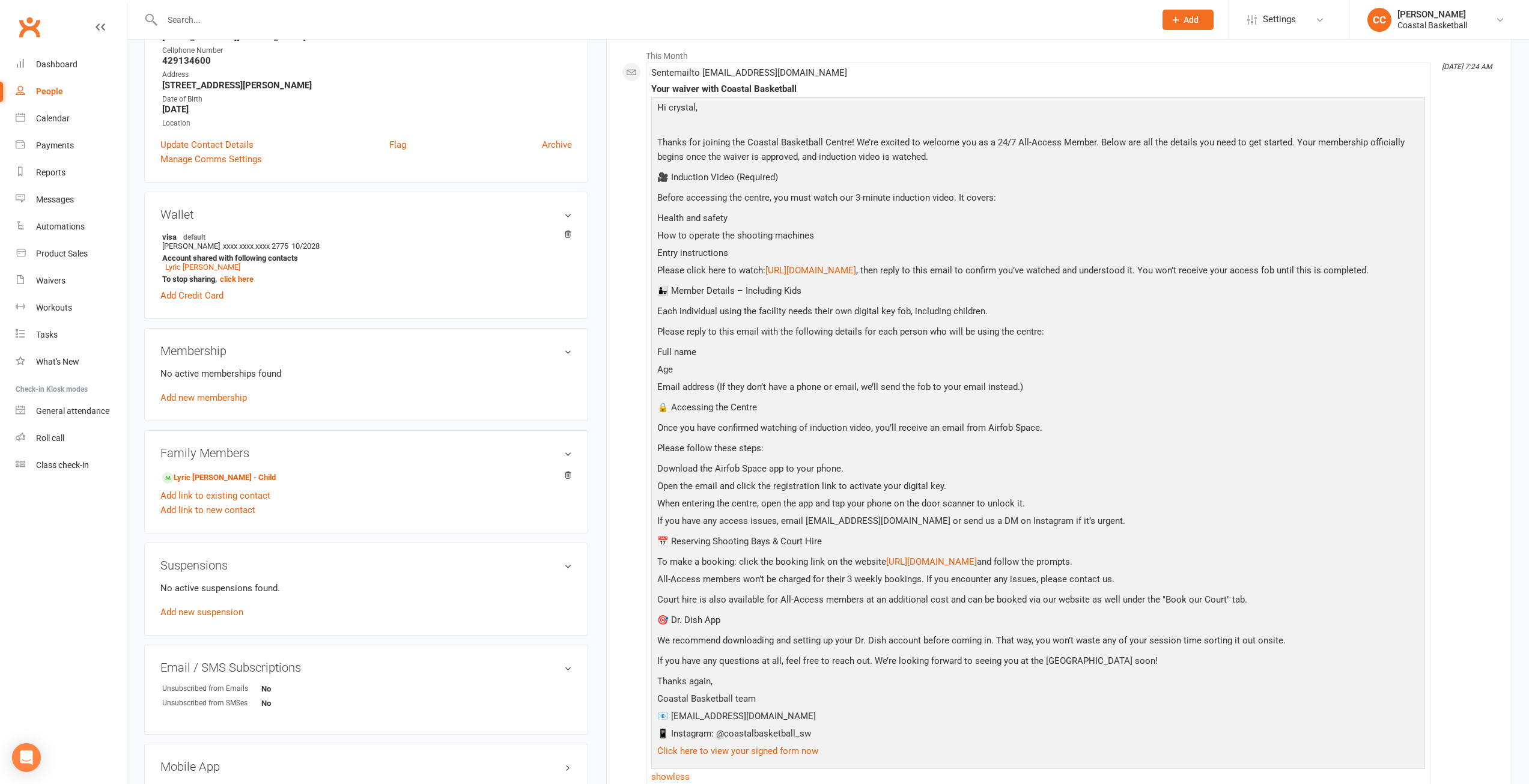
scroll to position [154, 0]
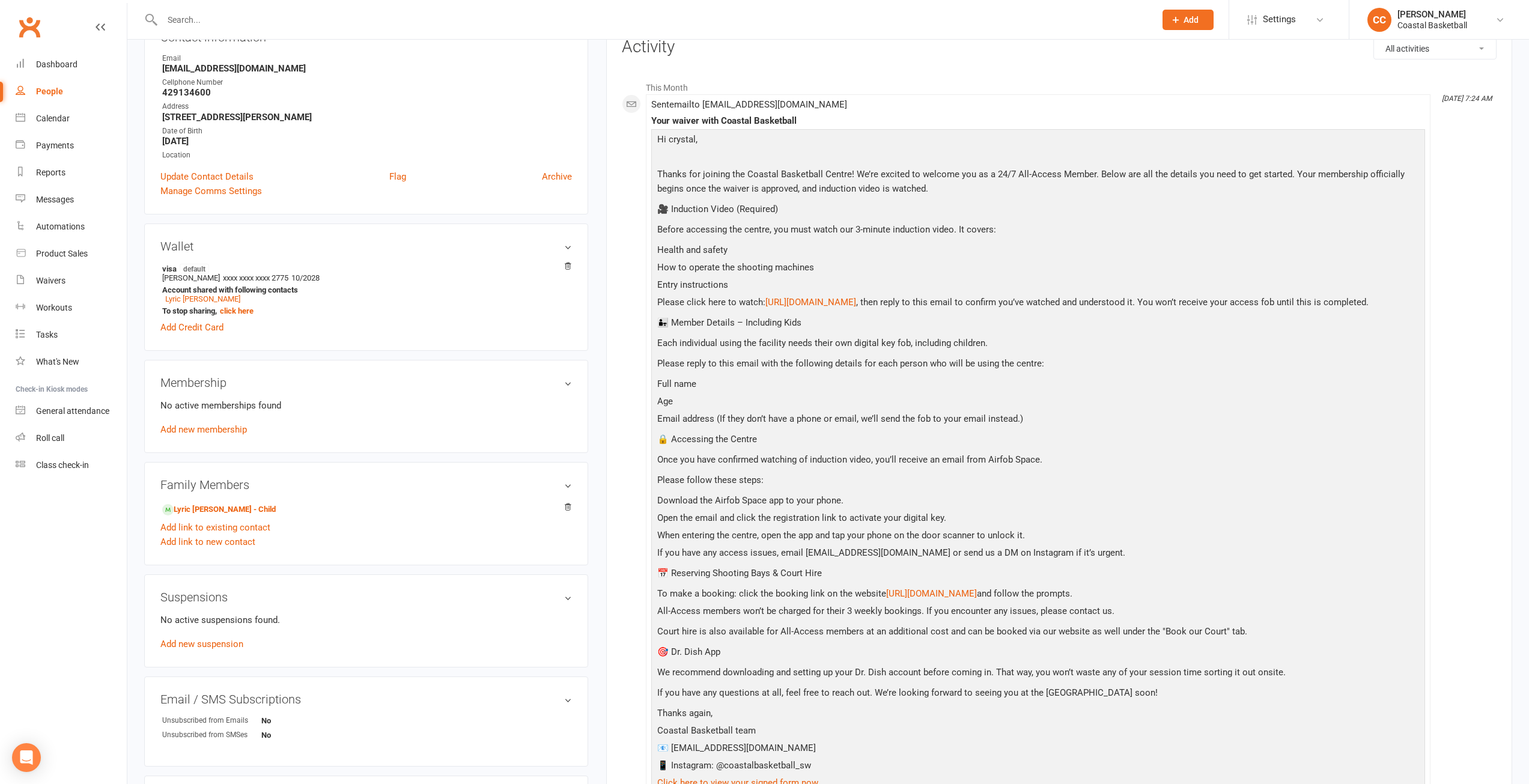
click at [1484, 283] on div "This Month [DATE] 7:24 AM Sent email to [EMAIL_ADDRESS][DOMAIN_NAME] Your waive…" at bounding box center [1059, 520] width 875 height 890
click at [684, 66] on div "This Month [DATE] 7:24 AM Sent email to [EMAIL_ADDRESS][DOMAIN_NAME] Your waive…" at bounding box center [1059, 520] width 875 height 908
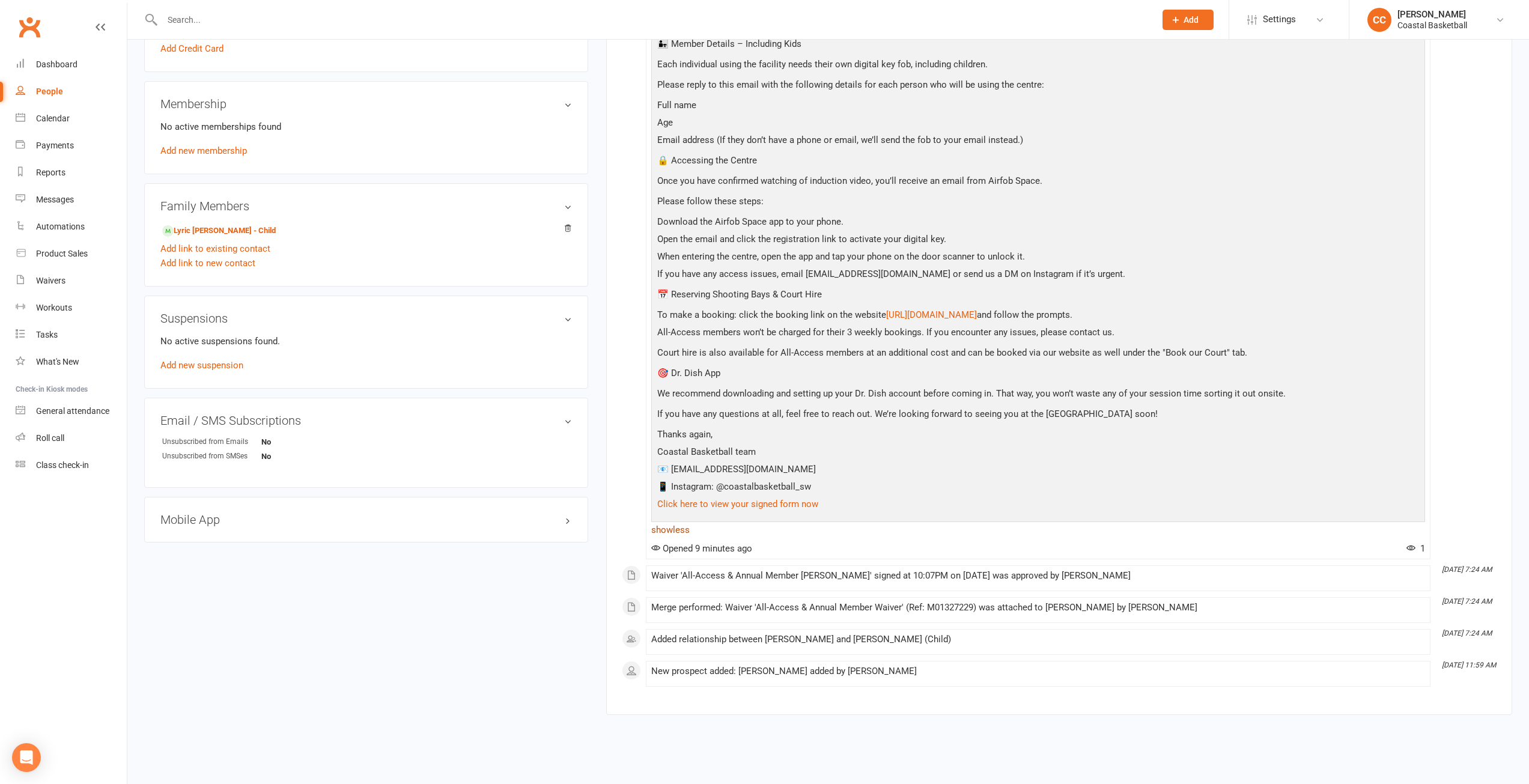
scroll to position [395, 0]
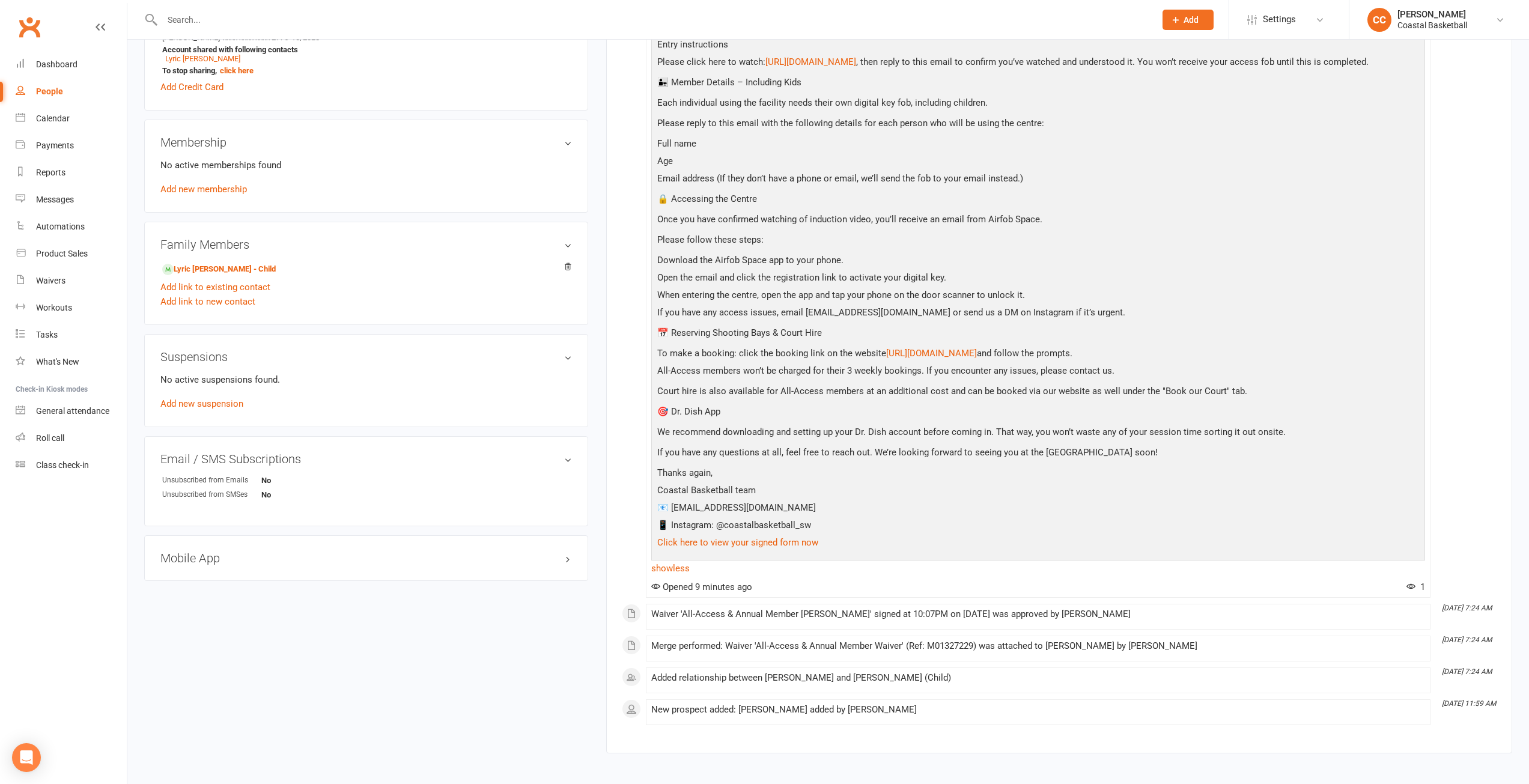
click at [848, 619] on div "Waiver 'All-Access & Annual Member [PERSON_NAME]' signed at 10:07PM on [DATE] w…" at bounding box center [1038, 614] width 774 height 10
click at [672, 576] on link "show less" at bounding box center [1038, 568] width 774 height 16
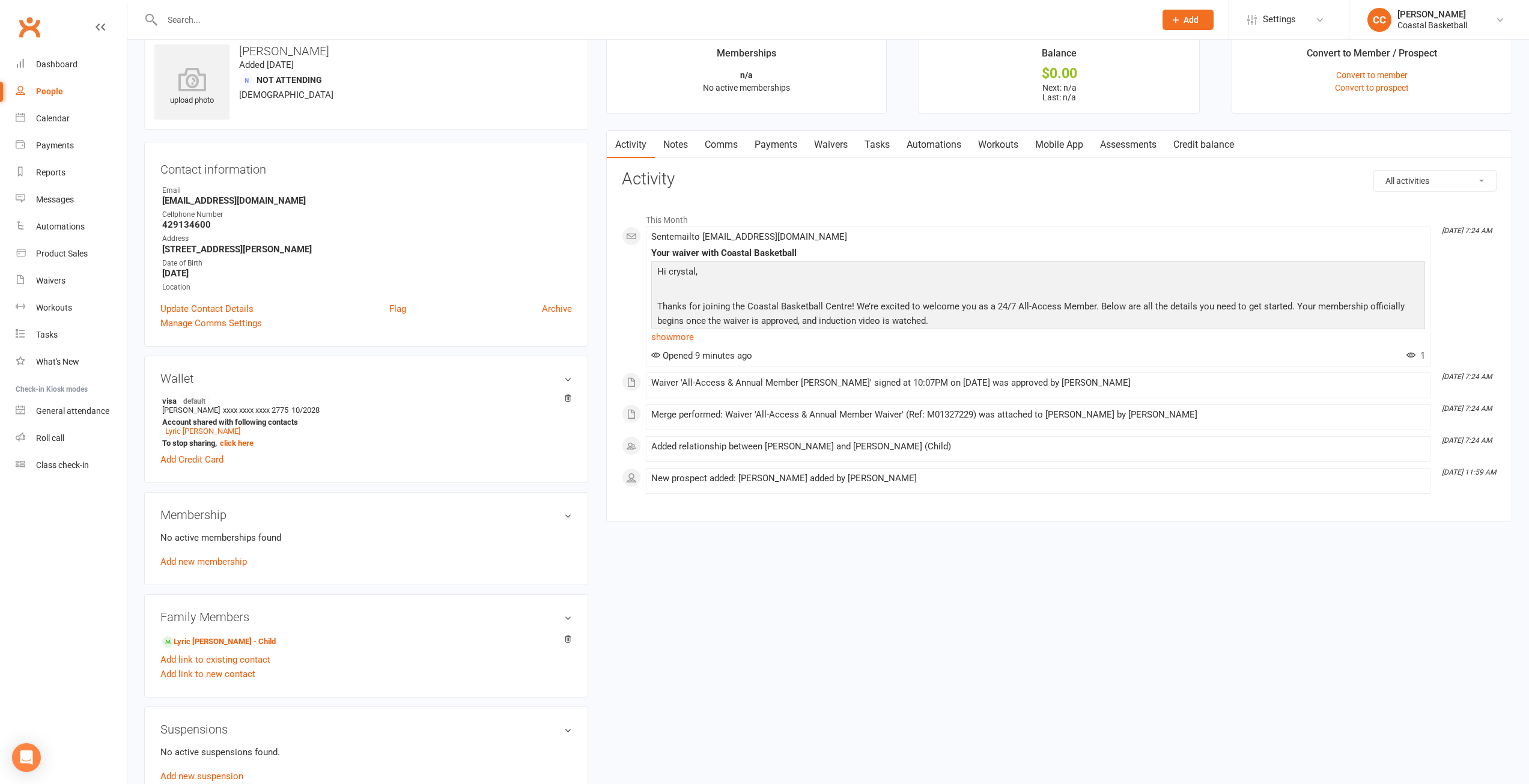
scroll to position [0, 0]
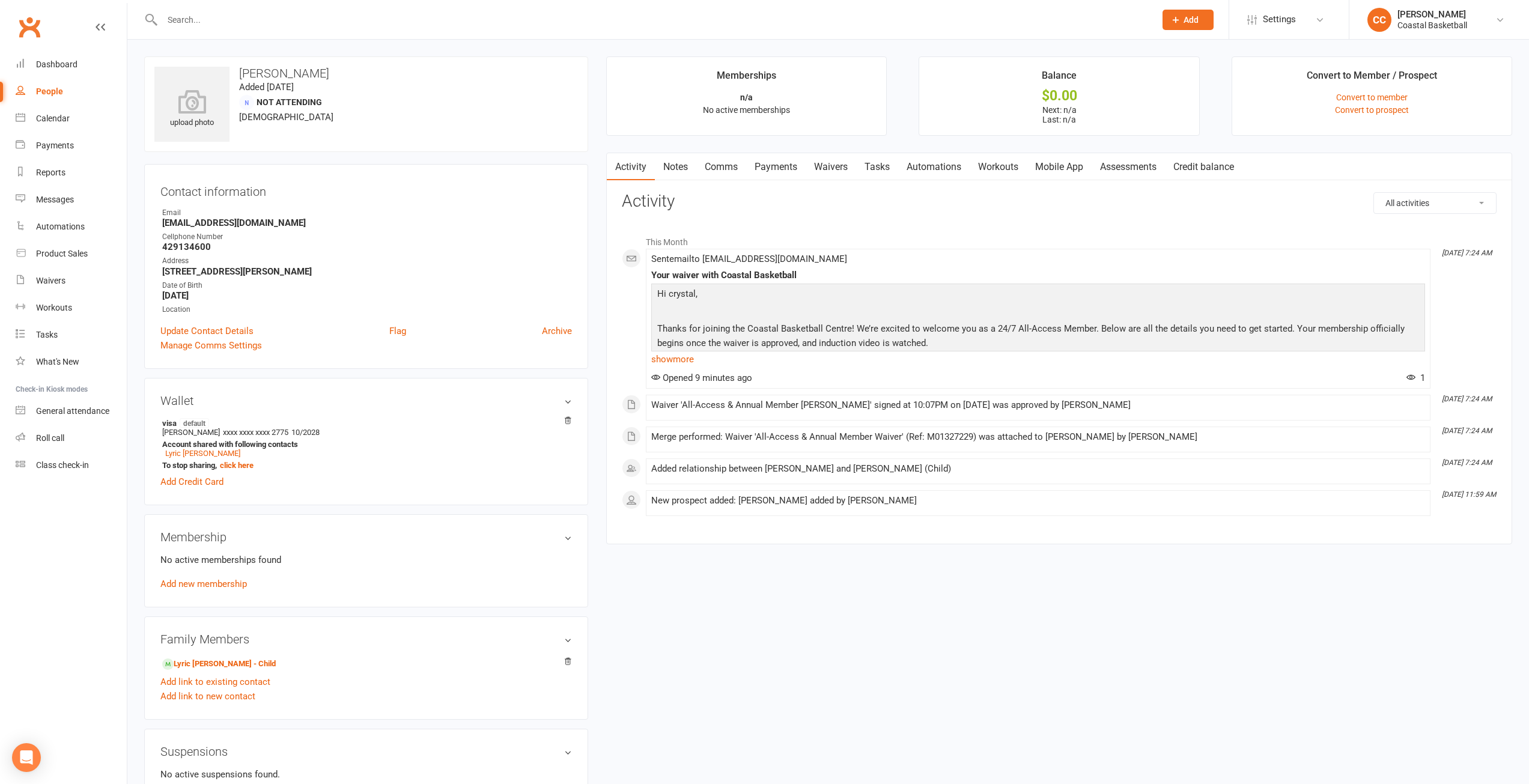
click at [1208, 624] on div "upload photo [PERSON_NAME] Added [DATE] Not Attending [DEMOGRAPHIC_DATA] Contac…" at bounding box center [828, 527] width 1386 height 942
click at [49, 90] on div "People" at bounding box center [49, 92] width 27 height 10
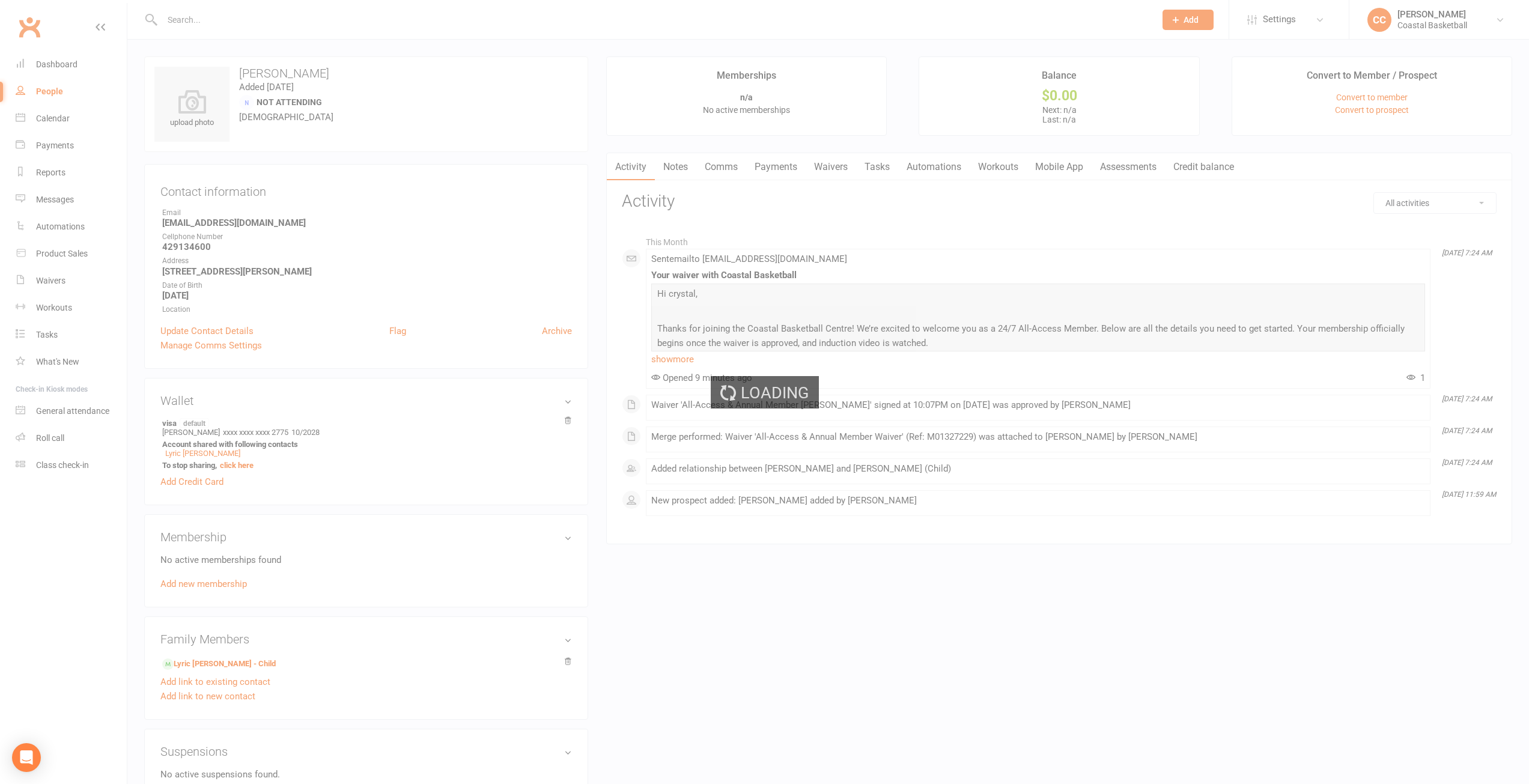
select select "100"
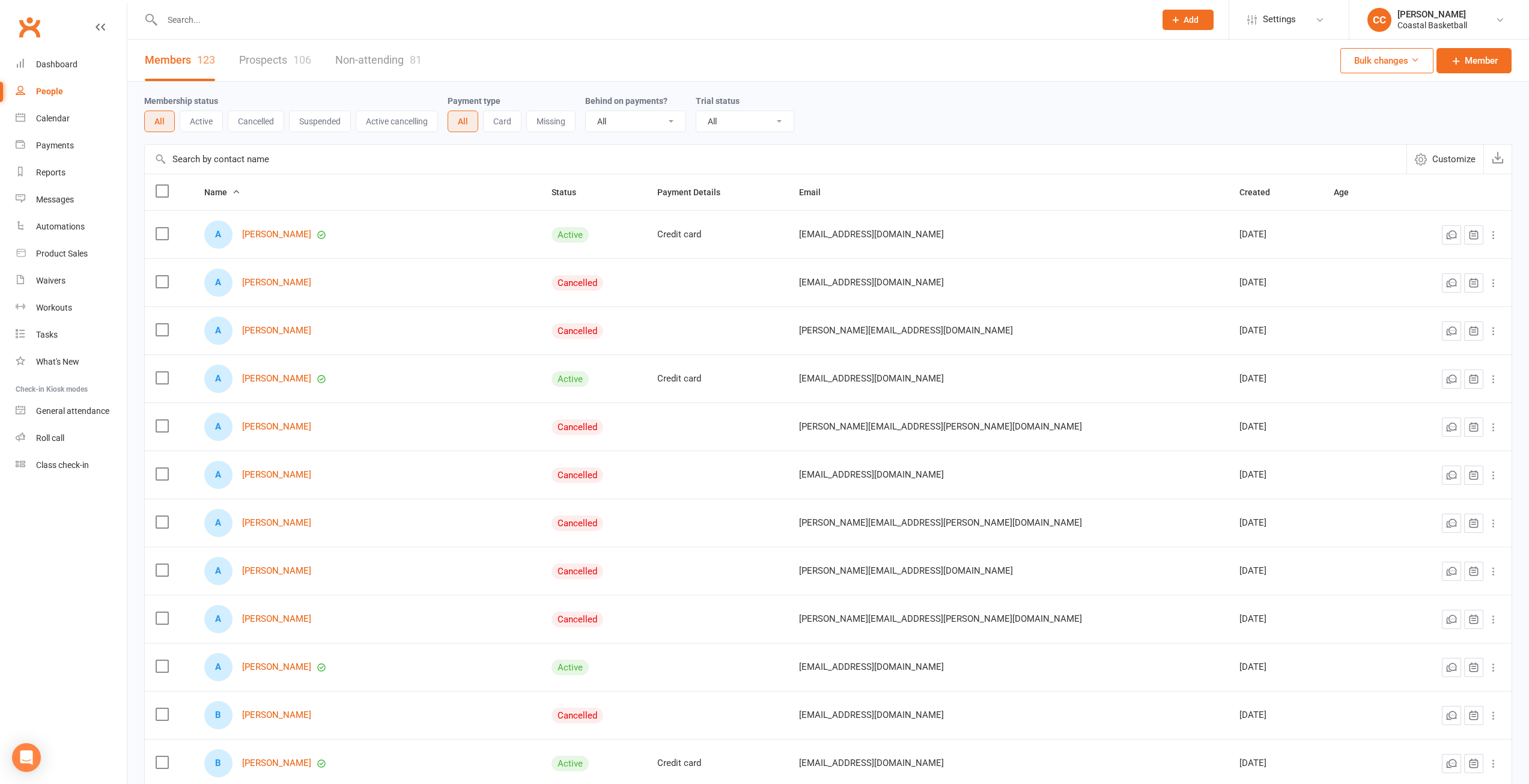
click at [195, 120] on button "Active" at bounding box center [201, 121] width 43 height 21
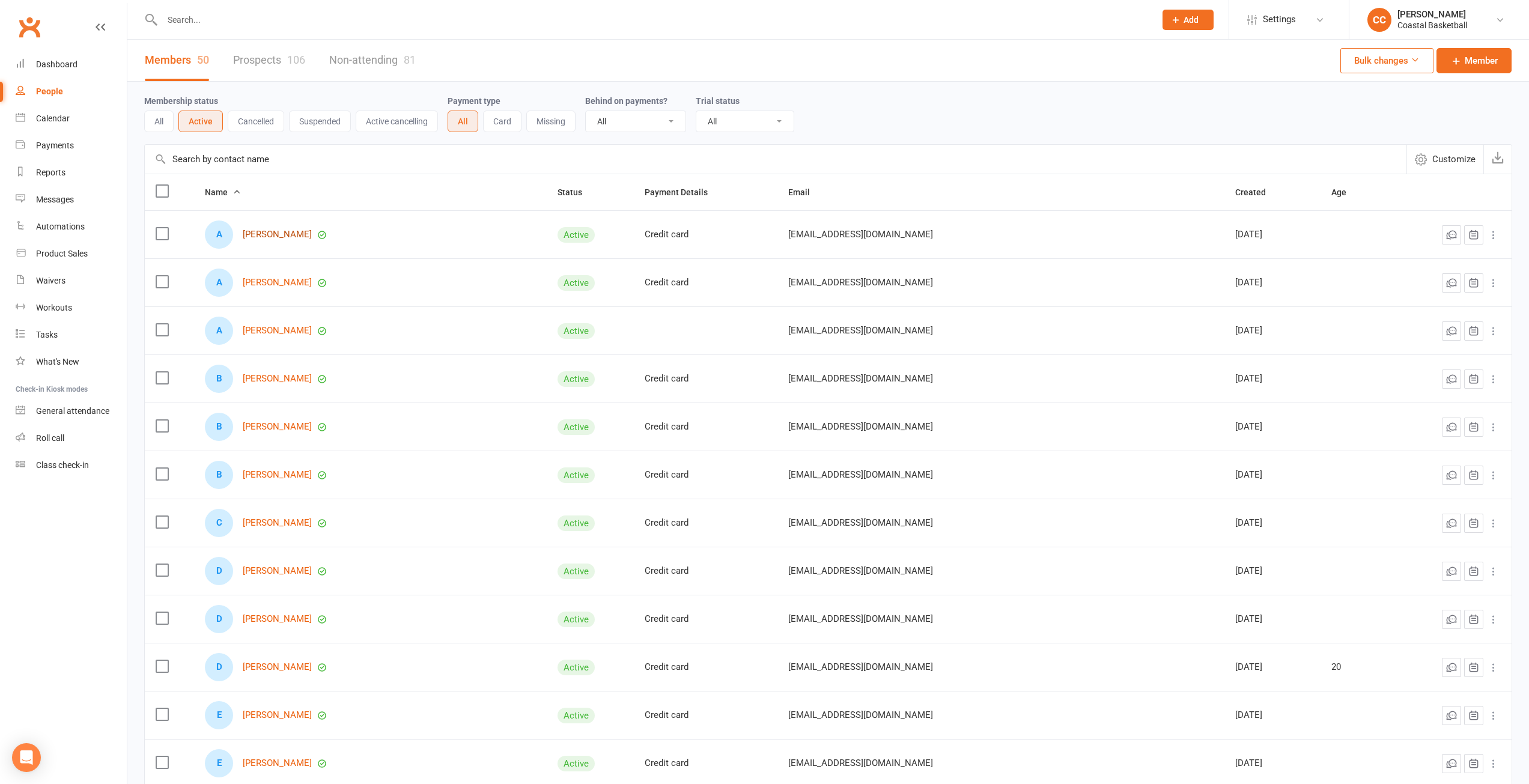
click at [285, 232] on link "[PERSON_NAME]" at bounding box center [277, 234] width 69 height 10
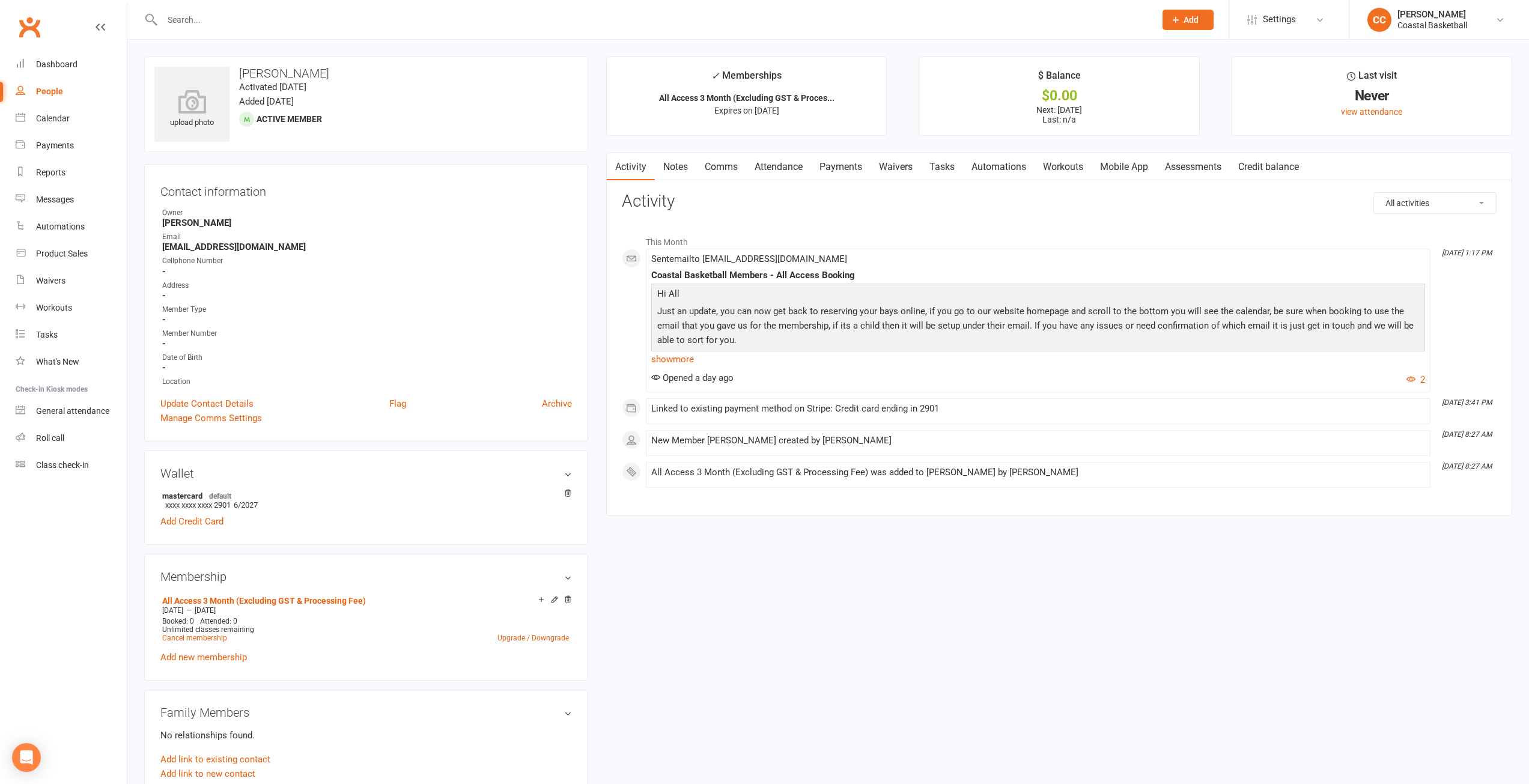
click at [1146, 165] on link "Mobile App" at bounding box center [1124, 167] width 65 height 28
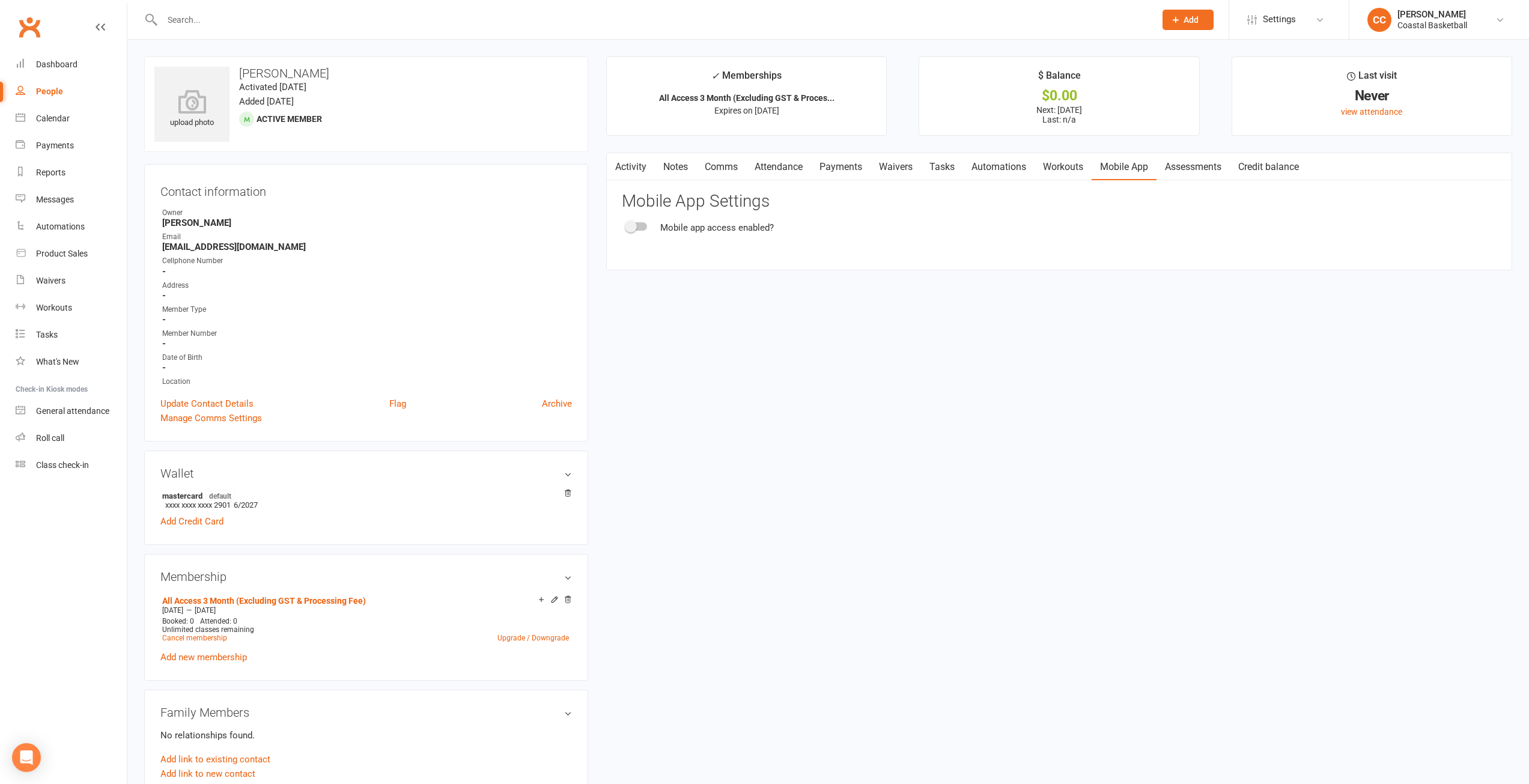
click at [638, 226] on div at bounding box center [637, 227] width 21 height 8
click at [627, 224] on input "checkbox" at bounding box center [627, 224] width 0 height 0
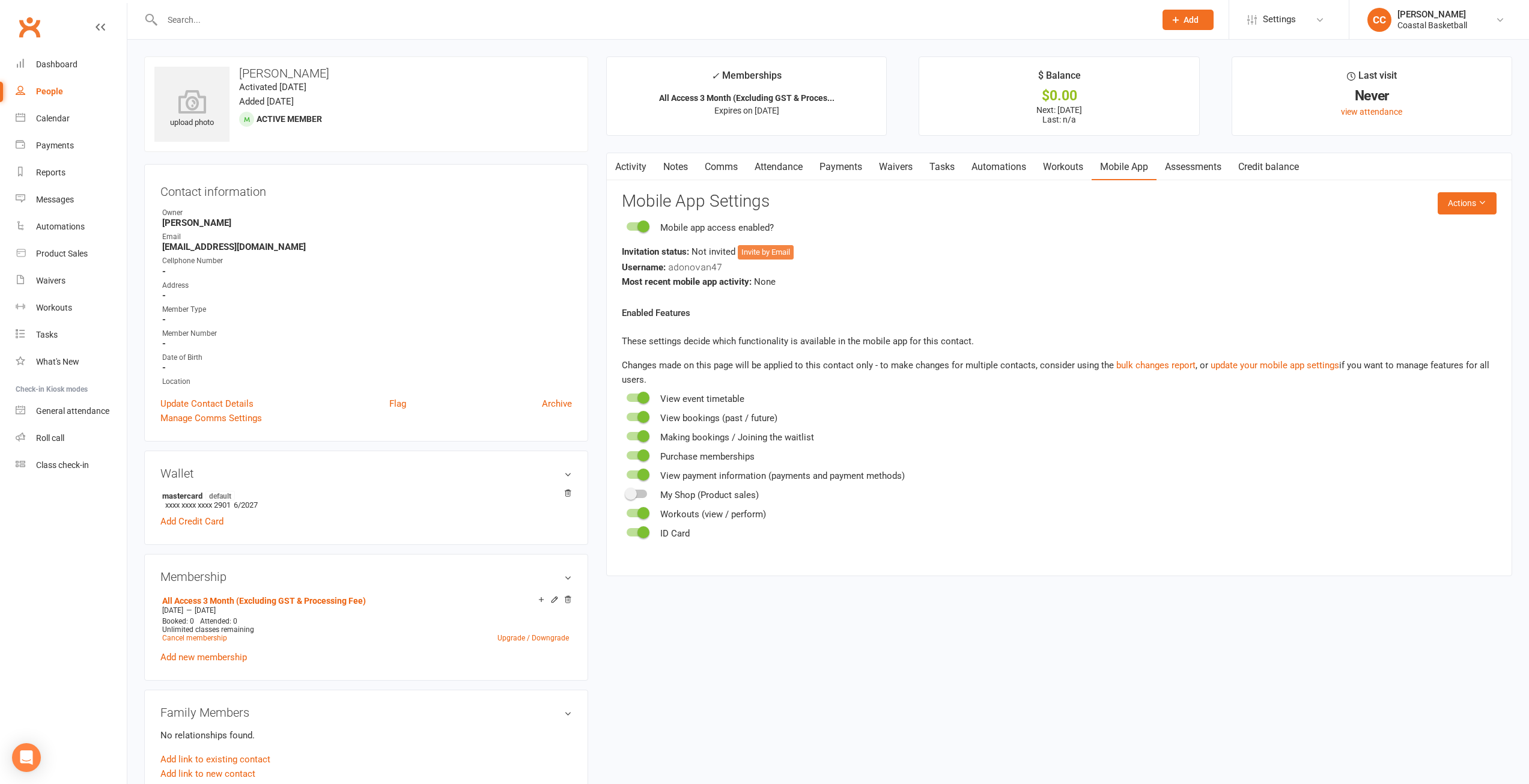
click at [776, 246] on button "Invite by Email" at bounding box center [766, 251] width 56 height 14
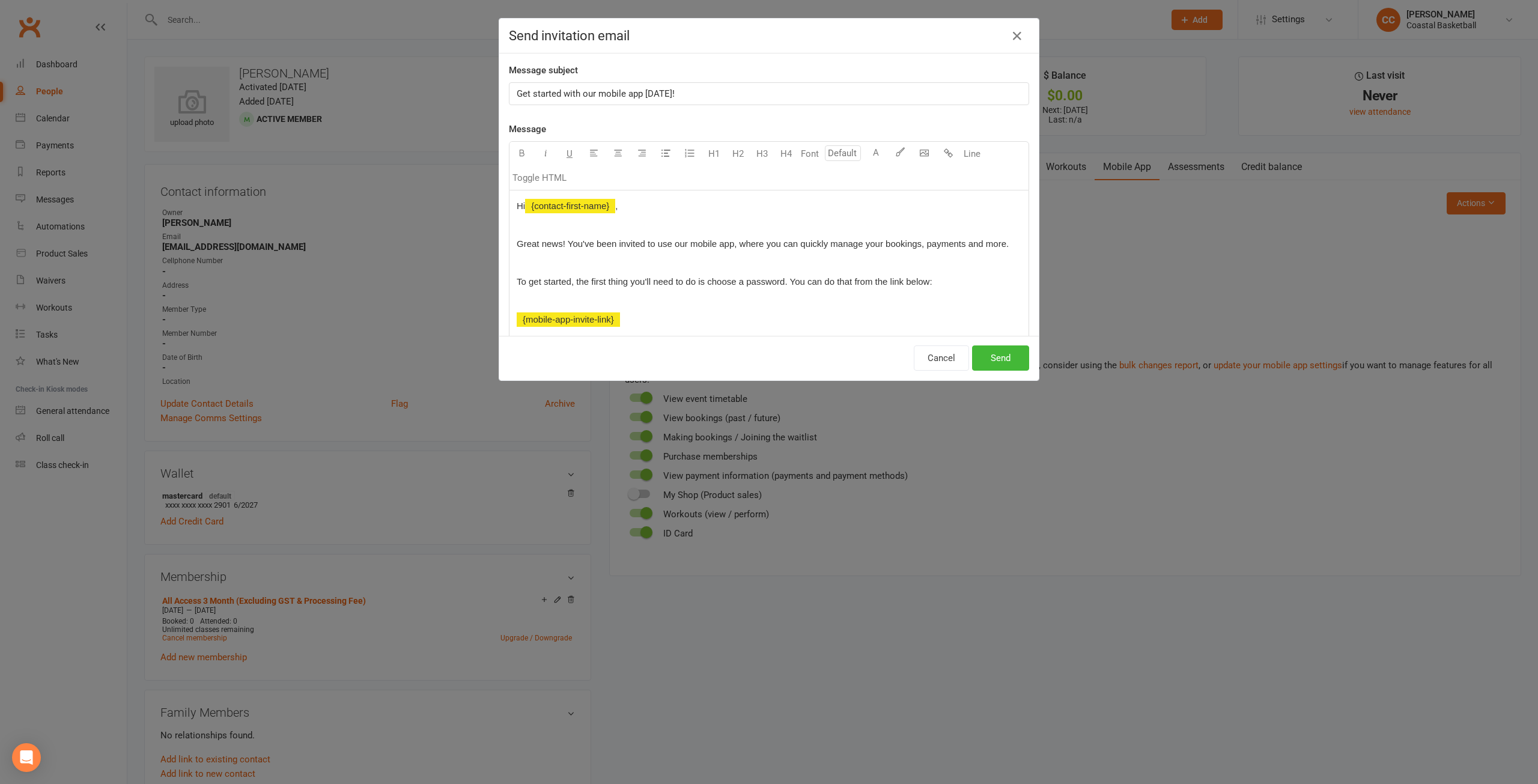
click at [517, 92] on span "Get started with our mobile app [DATE]!" at bounding box center [596, 93] width 158 height 11
drag, startPoint x: 776, startPoint y: 87, endPoint x: 344, endPoint y: 82, distance: 432.0
click at [344, 82] on div "Send invitation email Message subject Coastal Basketball - Get started with our…" at bounding box center [769, 392] width 1538 height 784
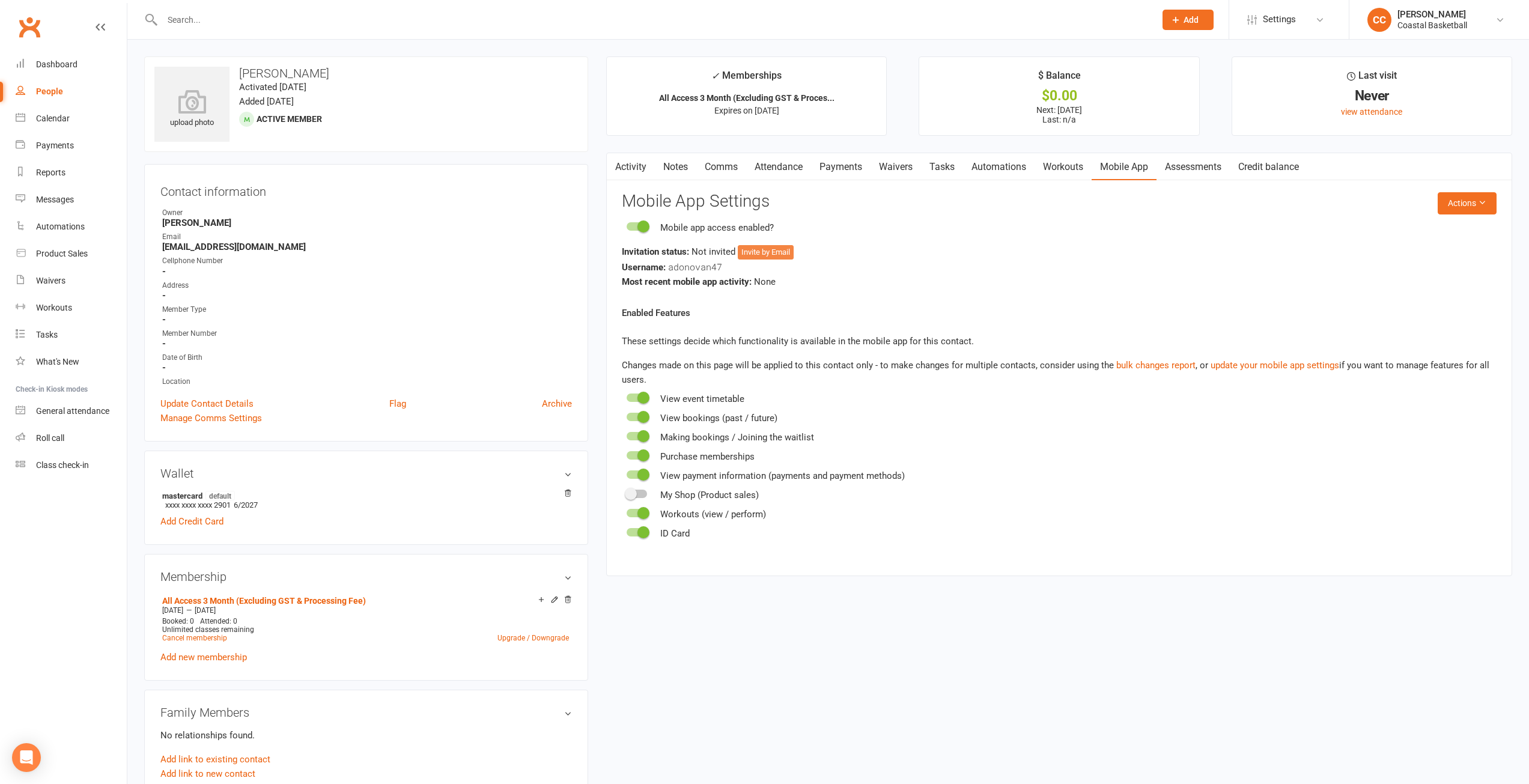
click at [783, 251] on button "Invite by Email" at bounding box center [766, 251] width 56 height 14
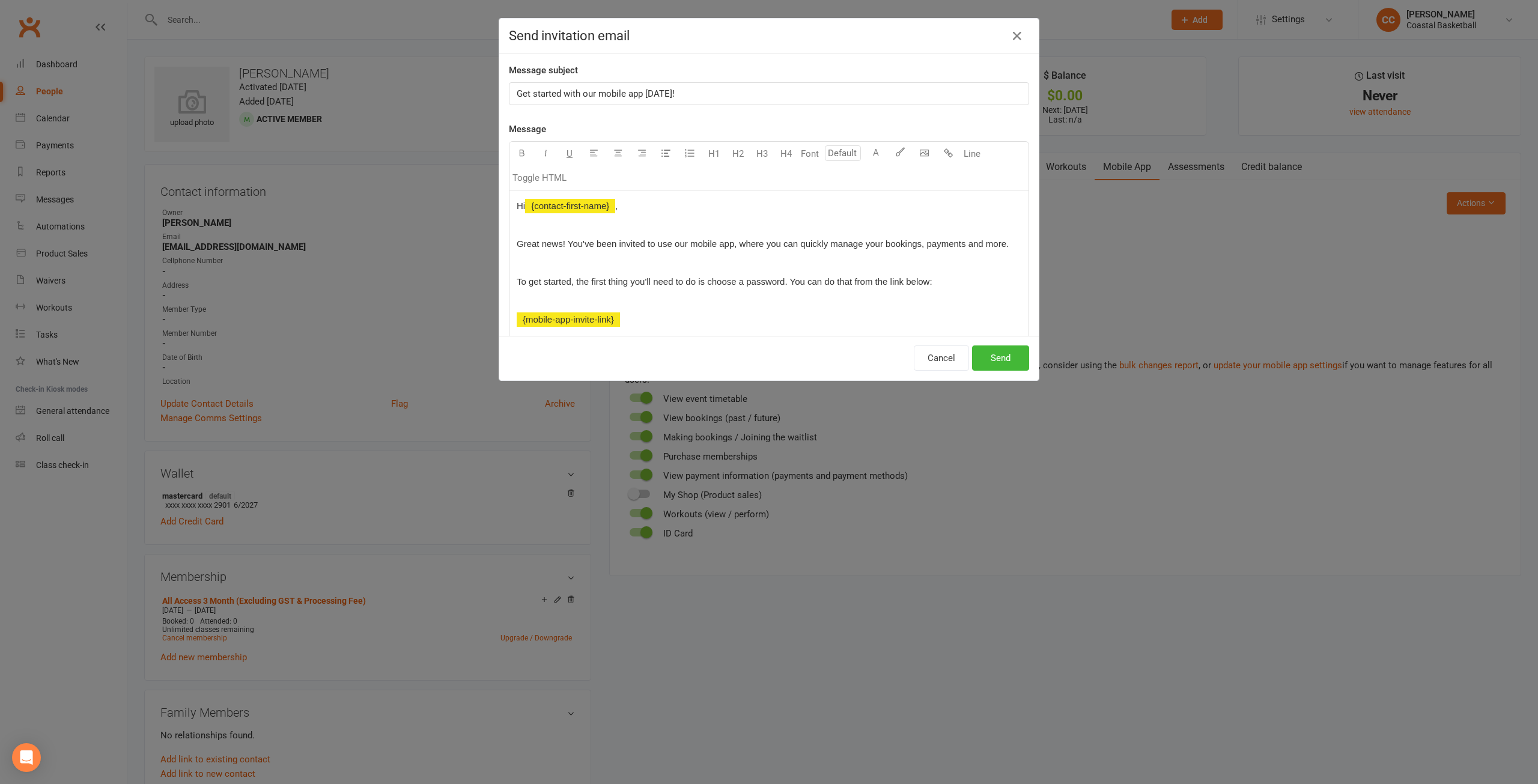
click at [510, 96] on div "Get started with our mobile app [DATE]!" at bounding box center [769, 94] width 519 height 21
drag, startPoint x: 608, startPoint y: 82, endPoint x: 567, endPoint y: 90, distance: 41.8
copy span "Coastal Basketball - Get started with our mobile app [DATE]!"
click at [1007, 356] on button "Send" at bounding box center [1000, 358] width 57 height 26
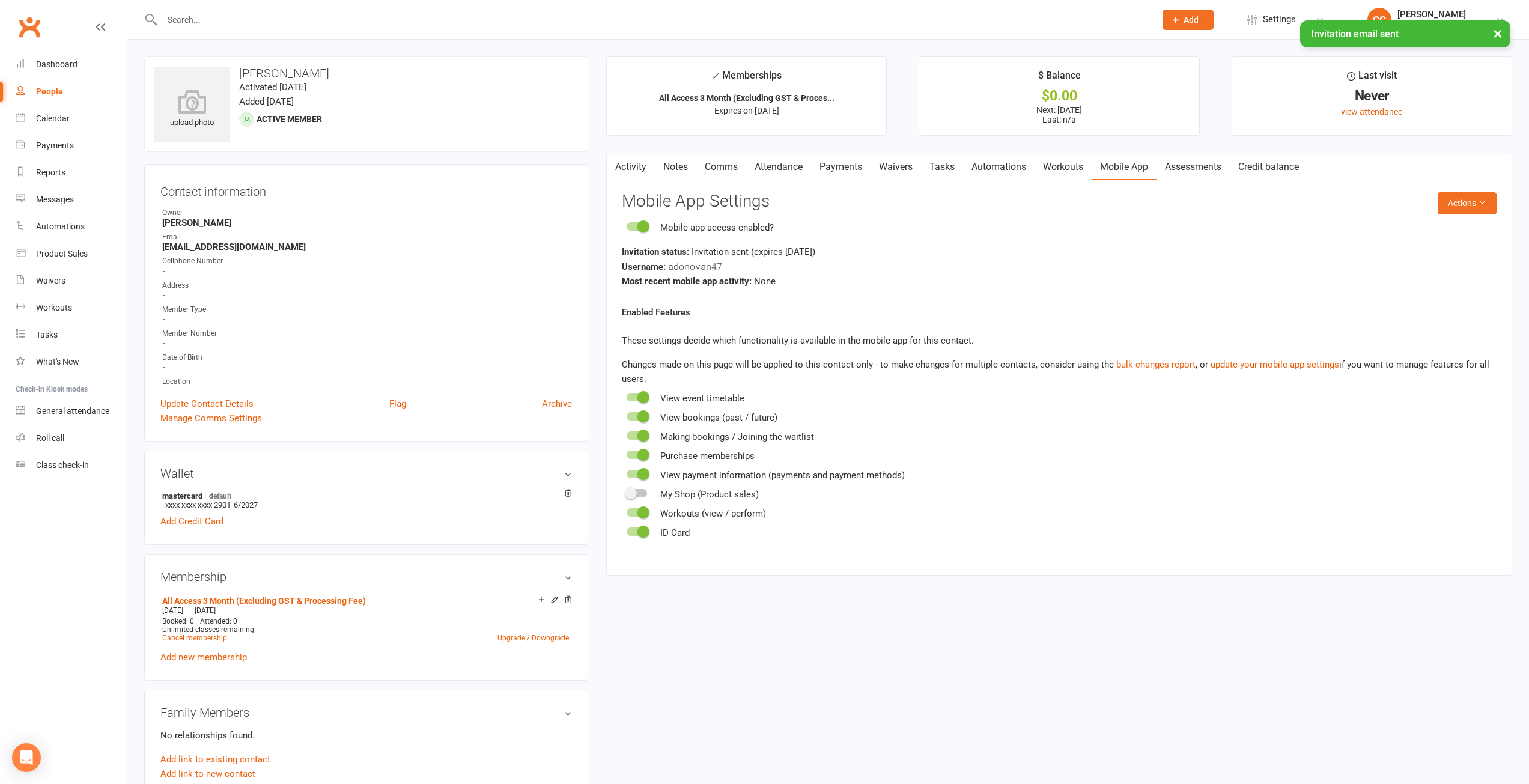
click at [46, 92] on div "People" at bounding box center [49, 92] width 27 height 10
select select "100"
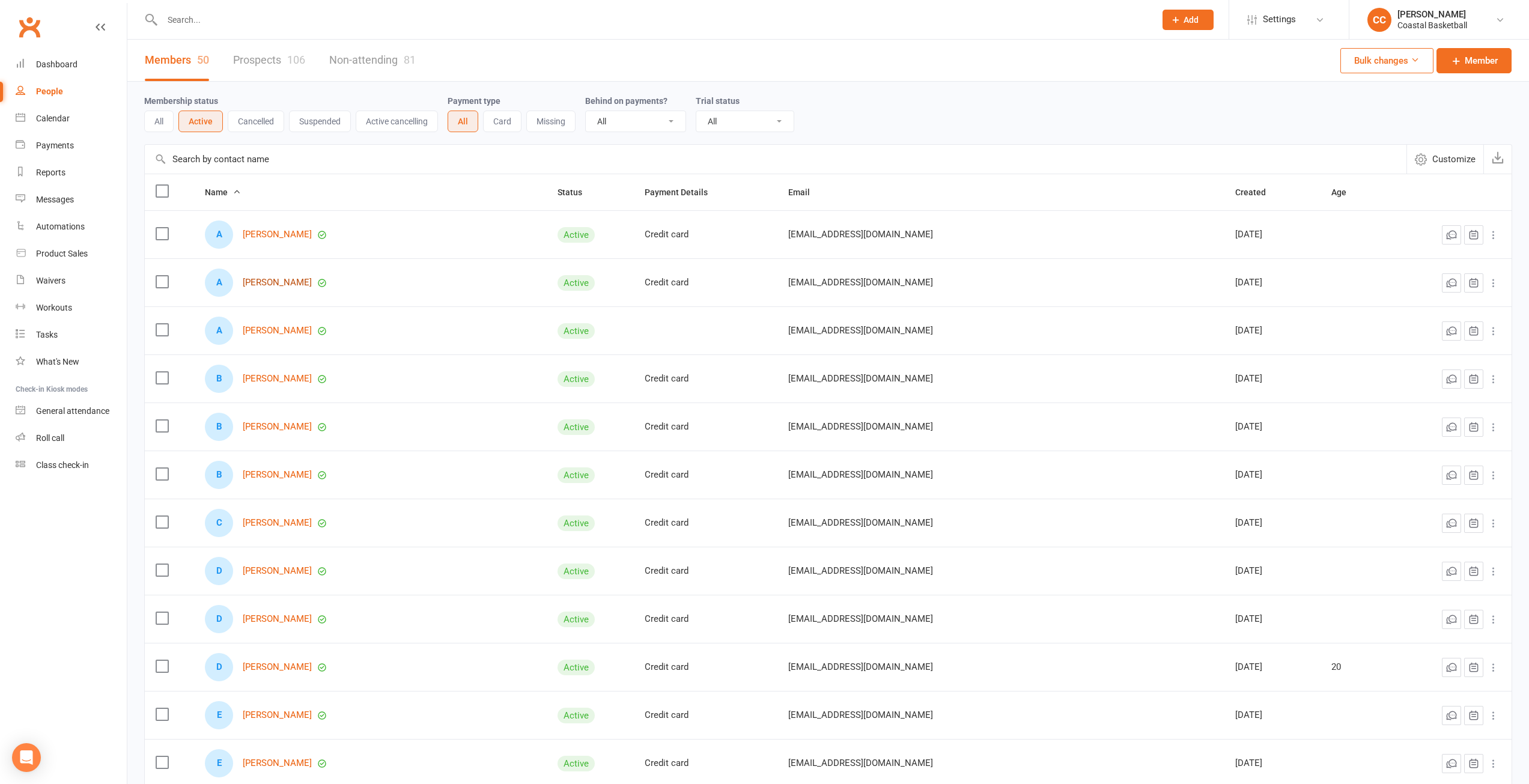
click at [297, 284] on link "[PERSON_NAME]" at bounding box center [277, 283] width 69 height 10
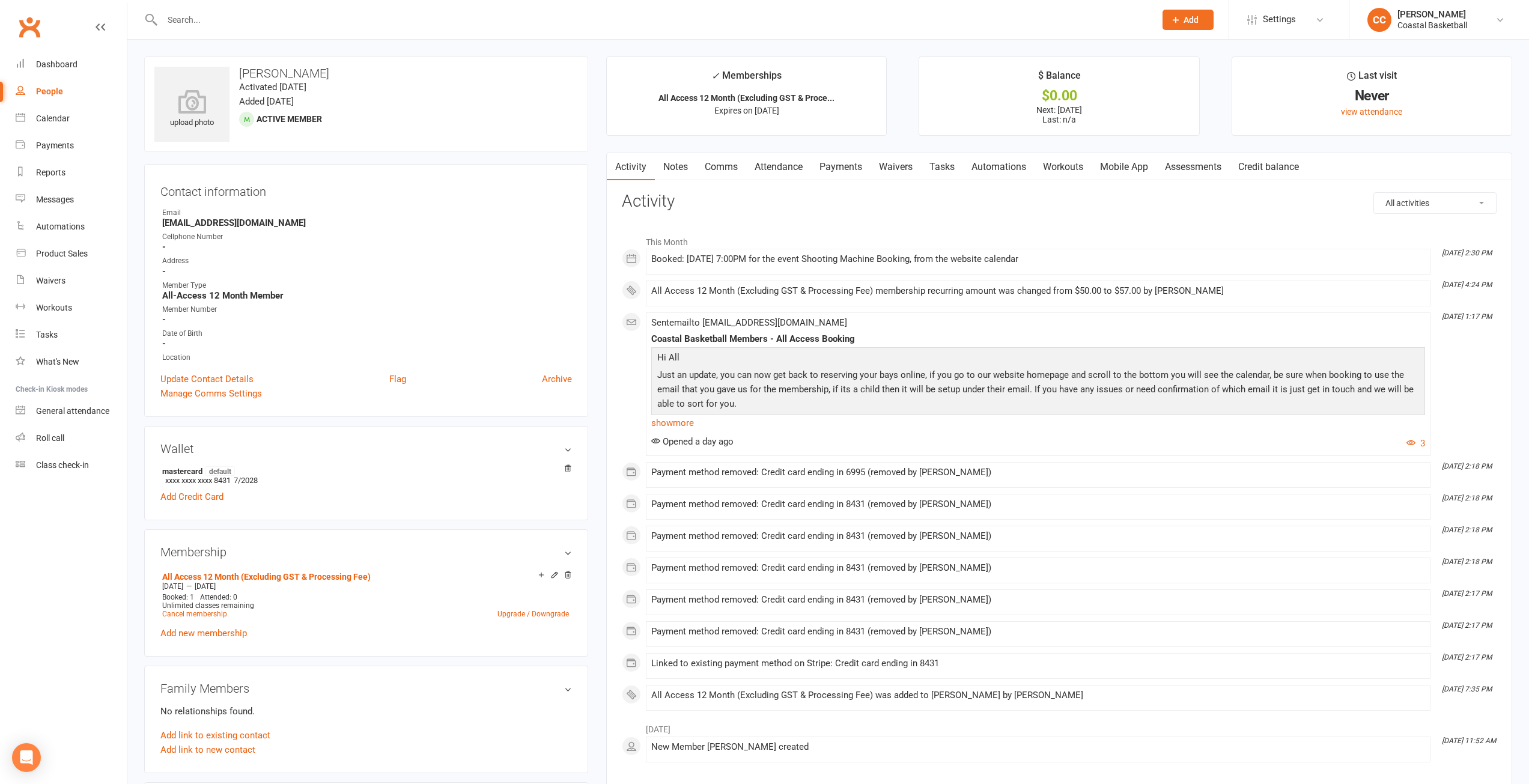
click at [1130, 167] on link "Mobile App" at bounding box center [1124, 167] width 65 height 28
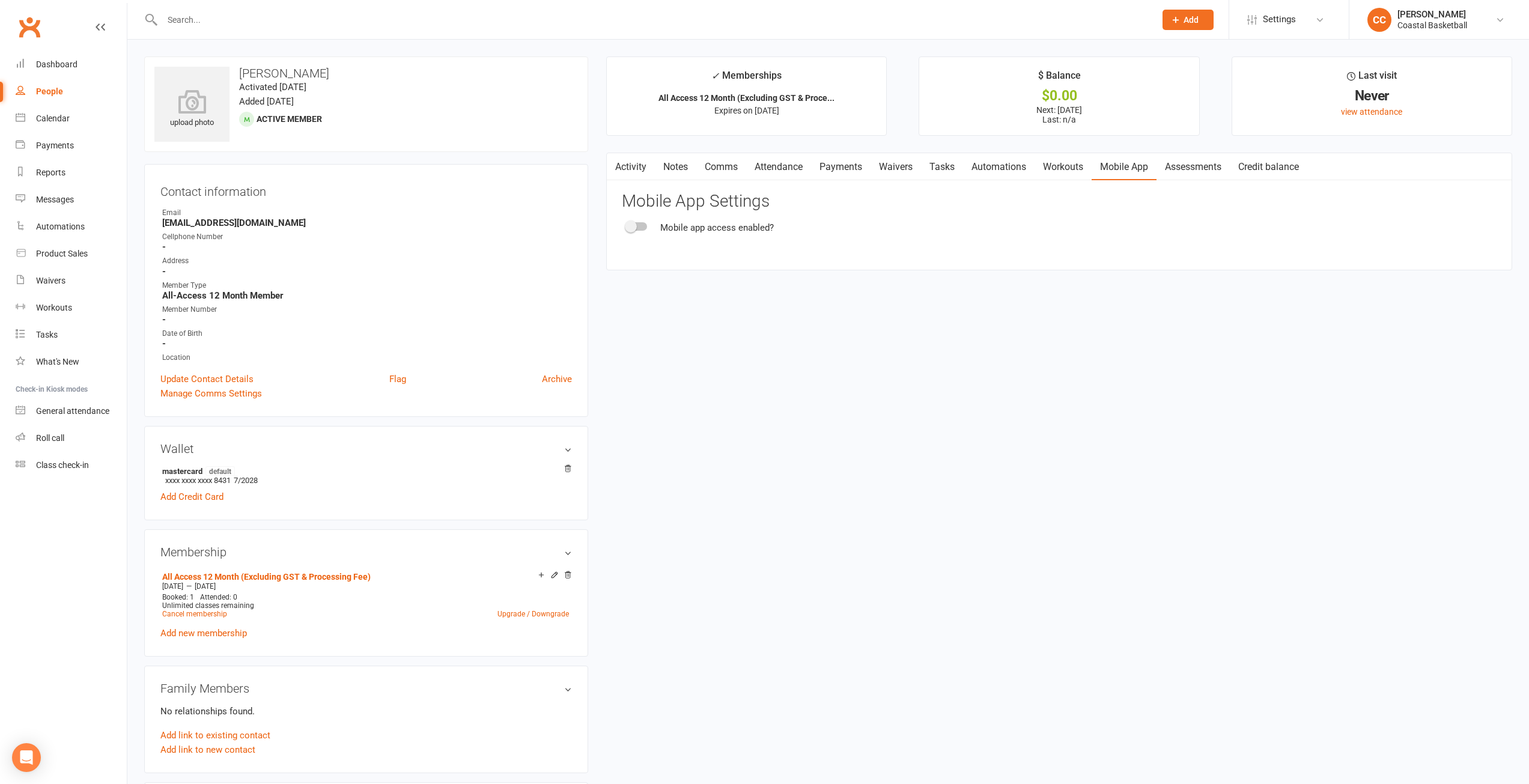
click at [630, 223] on span at bounding box center [631, 226] width 12 height 12
click at [627, 224] on input "checkbox" at bounding box center [627, 224] width 0 height 0
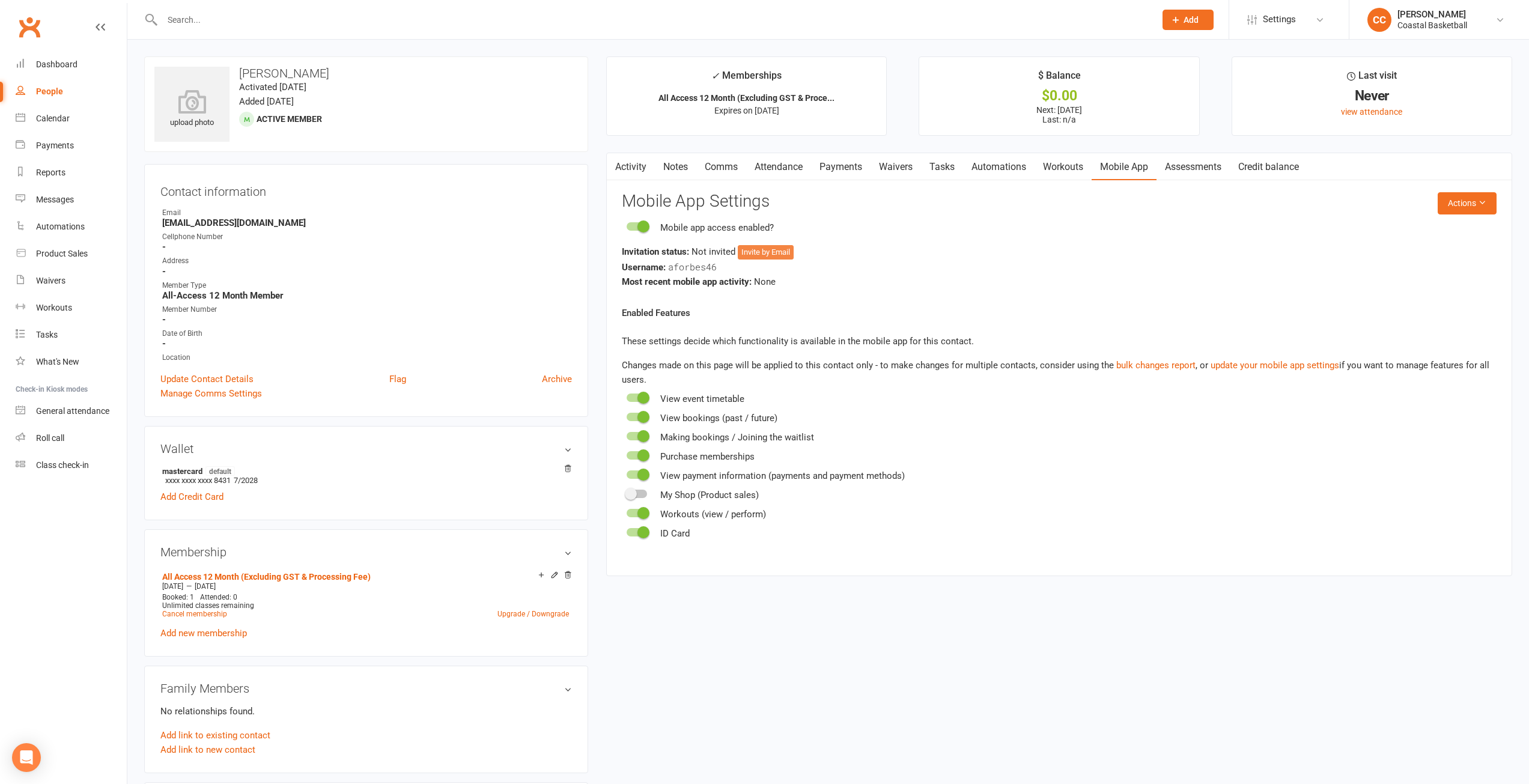
click at [788, 253] on button "Invite by Email" at bounding box center [766, 251] width 56 height 14
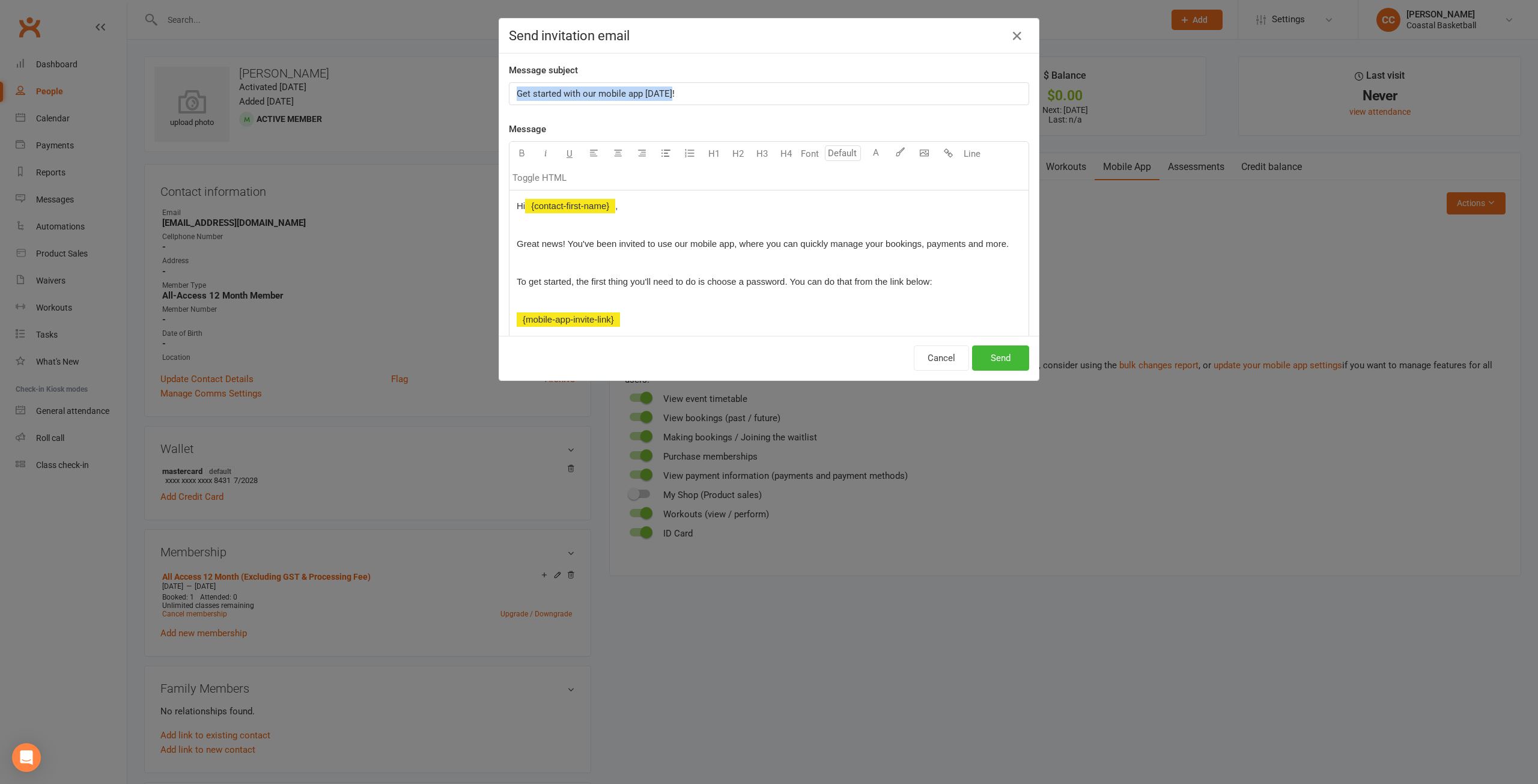
drag, startPoint x: 699, startPoint y: 95, endPoint x: 429, endPoint y: 72, distance: 271.0
click at [429, 72] on div "Send invitation email Message subject Get started with our mobile app [DATE]! M…" at bounding box center [769, 392] width 1538 height 784
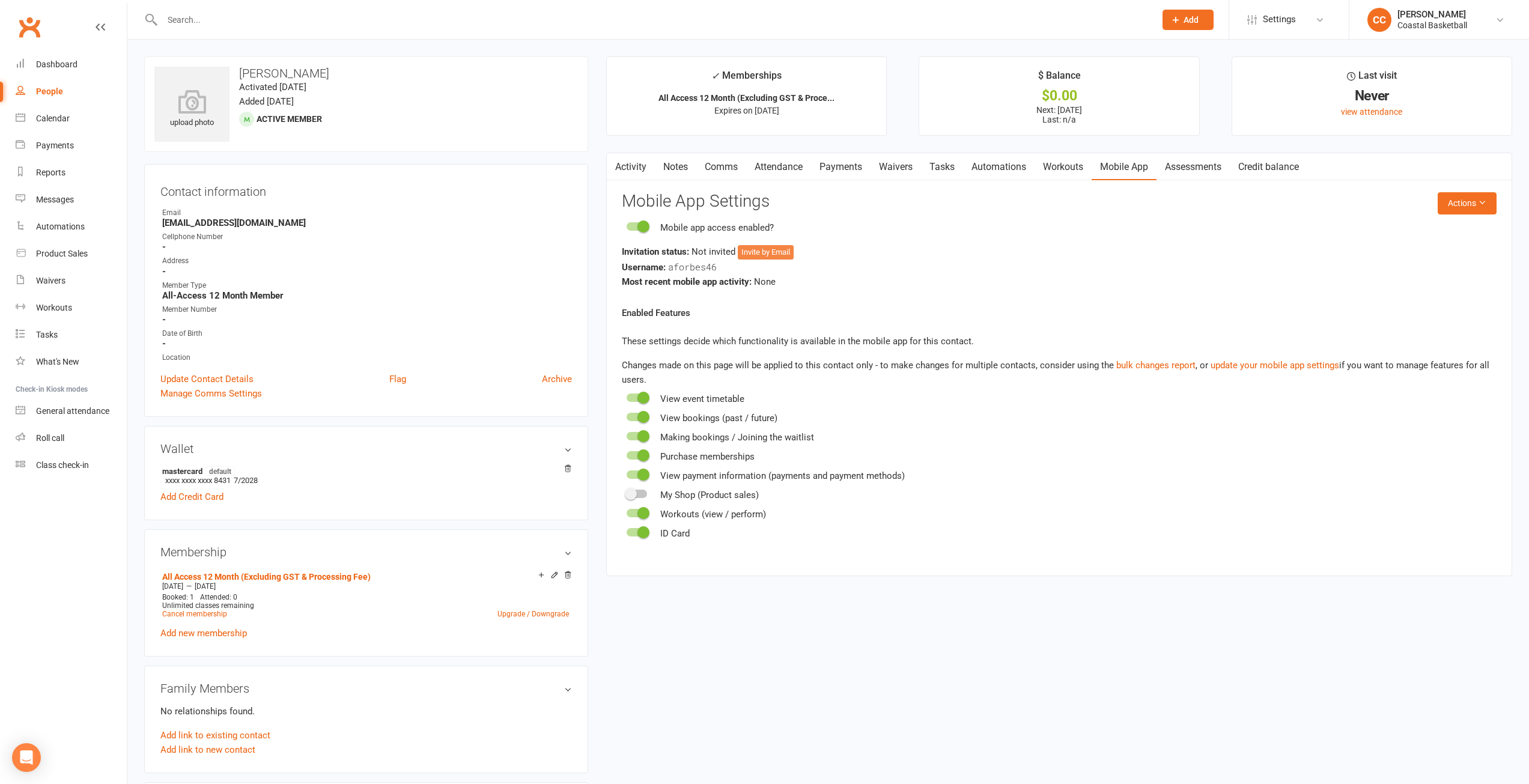
click at [769, 251] on button "Invite by Email" at bounding box center [766, 251] width 56 height 14
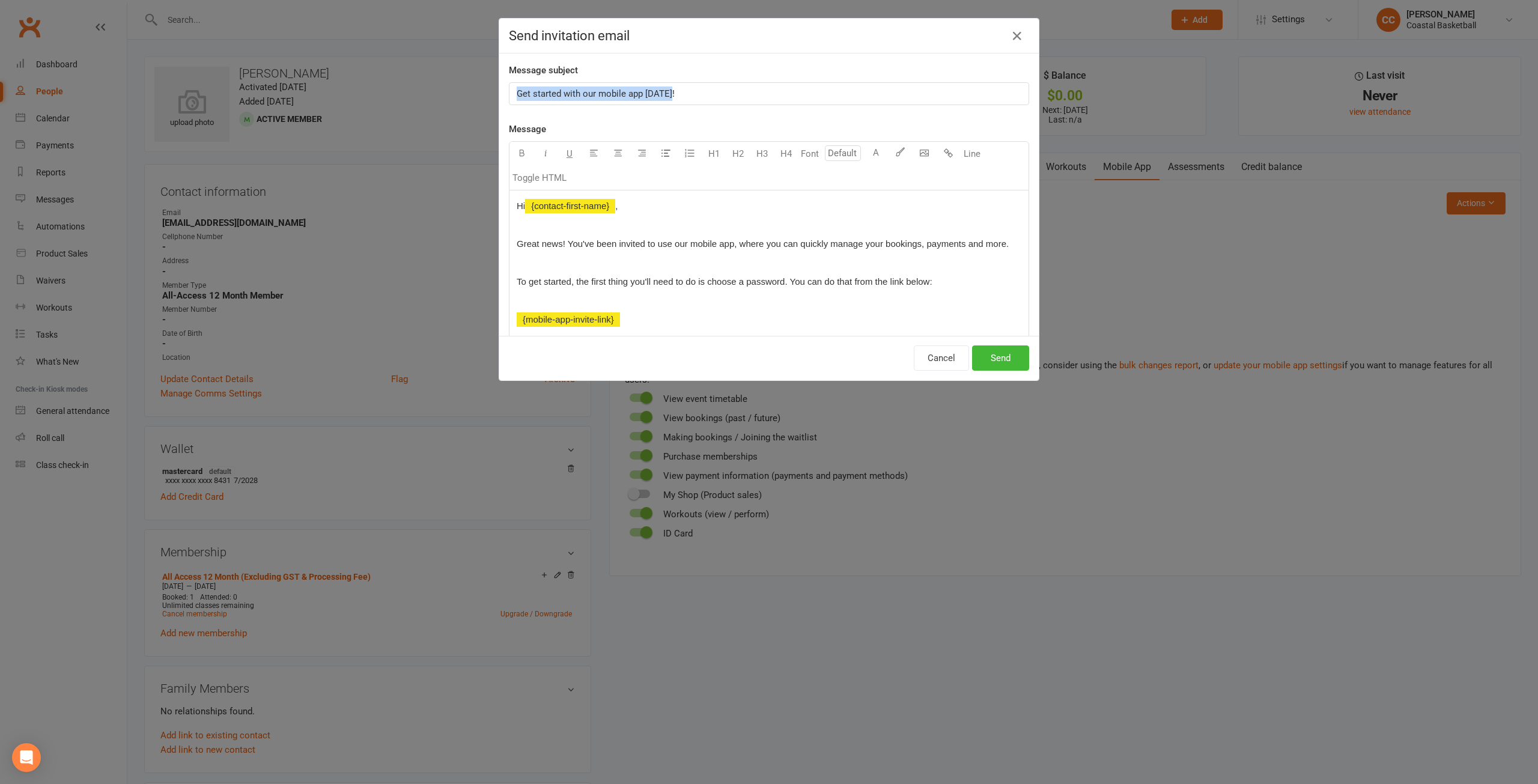
drag, startPoint x: 672, startPoint y: 94, endPoint x: 491, endPoint y: 90, distance: 181.0
click at [491, 90] on div "Send invitation email Message subject Get started with our mobile app [DATE]! M…" at bounding box center [769, 392] width 1538 height 784
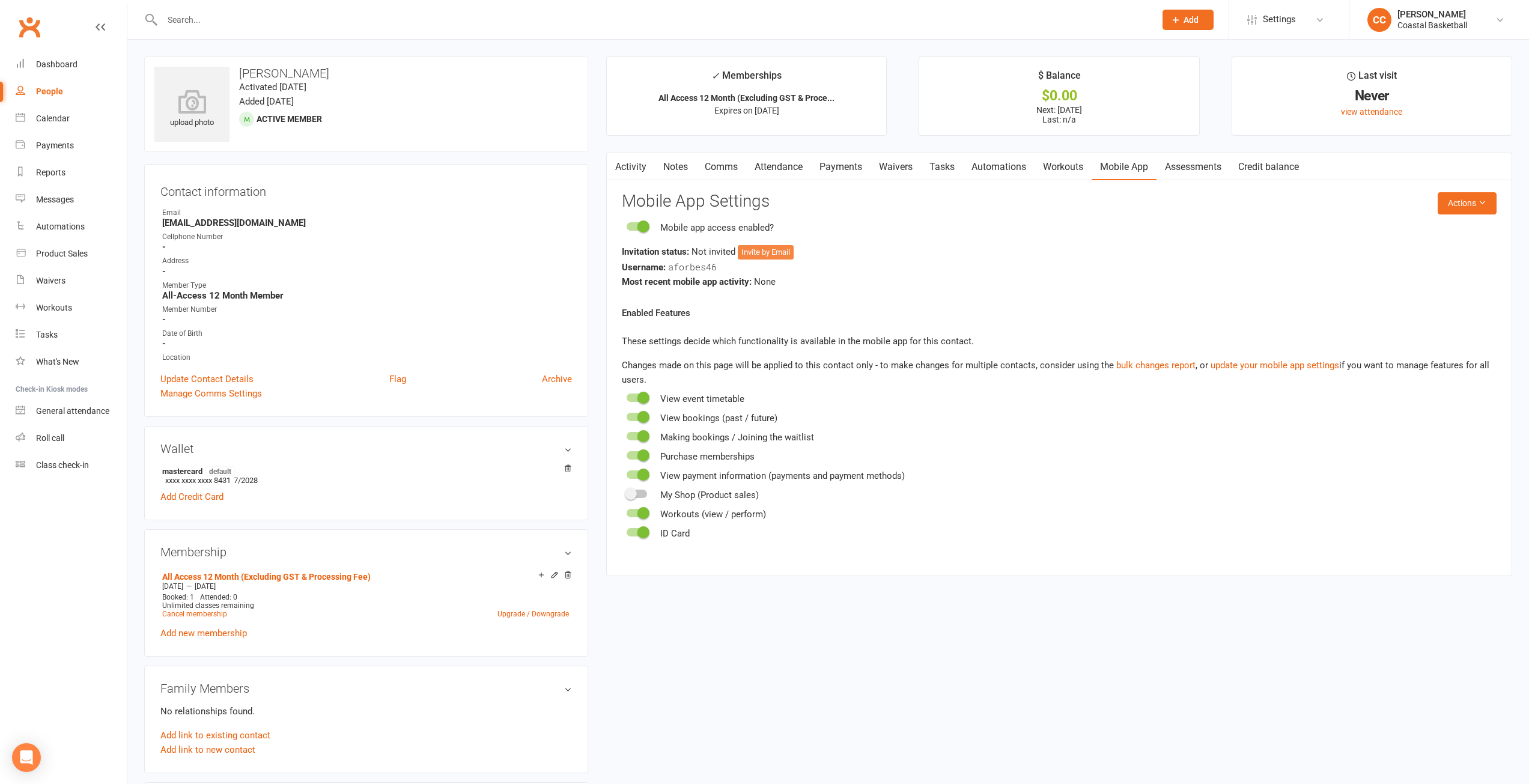
click at [776, 253] on button "Invite by Email" at bounding box center [766, 251] width 56 height 14
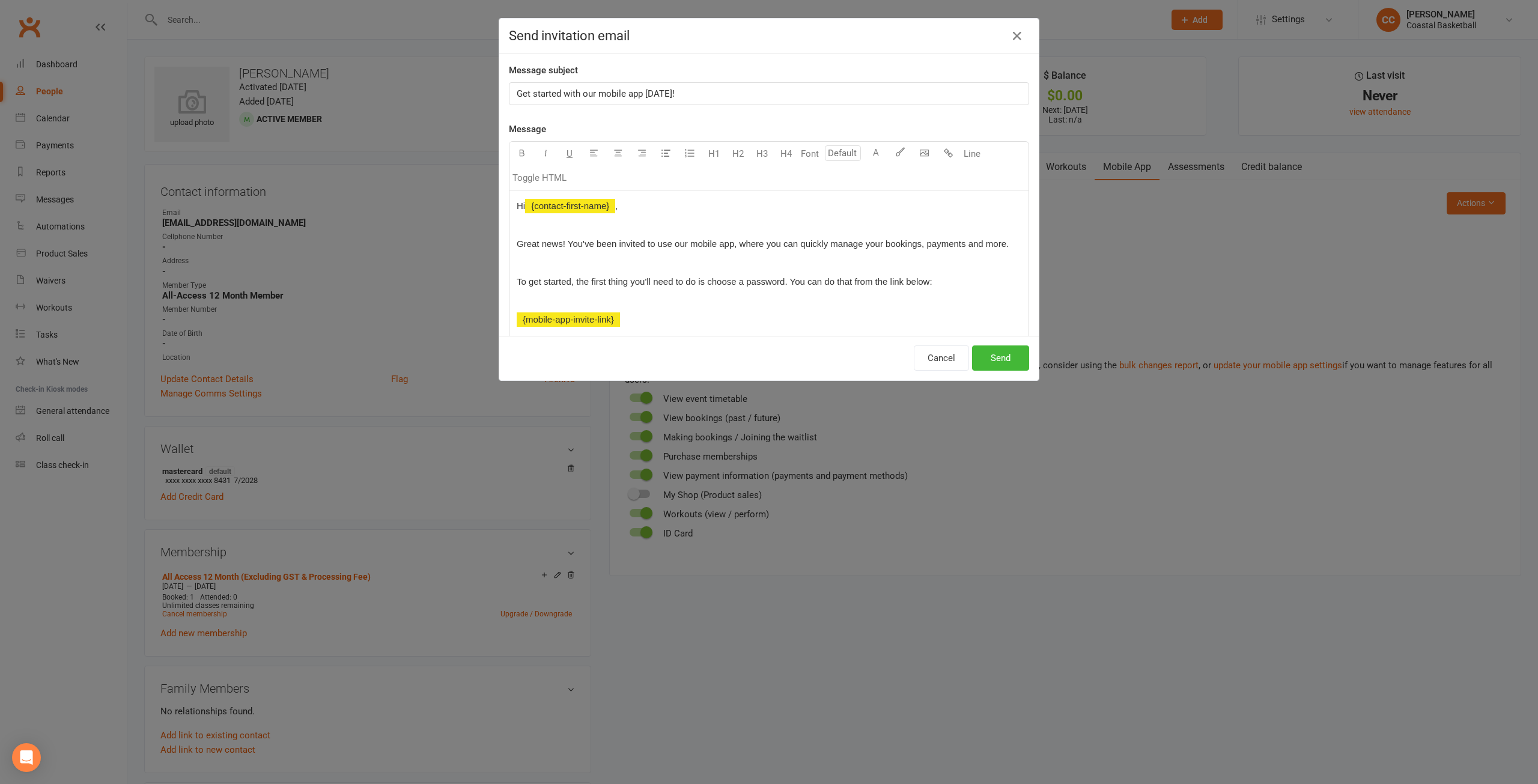
click at [615, 97] on span "Get started with our mobile app [DATE]!" at bounding box center [596, 93] width 158 height 11
click at [510, 92] on div "Get started with our mobile app [DATE]!" at bounding box center [769, 94] width 519 height 21
drag, startPoint x: 913, startPoint y: 93, endPoint x: 745, endPoint y: 92, distance: 168.0
click at [745, 92] on p "Coastal Basketball - Get started with our mobile app [DATE]!Get started with ou…" at bounding box center [769, 93] width 505 height 14
click at [999, 359] on button "Send" at bounding box center [1000, 358] width 57 height 26
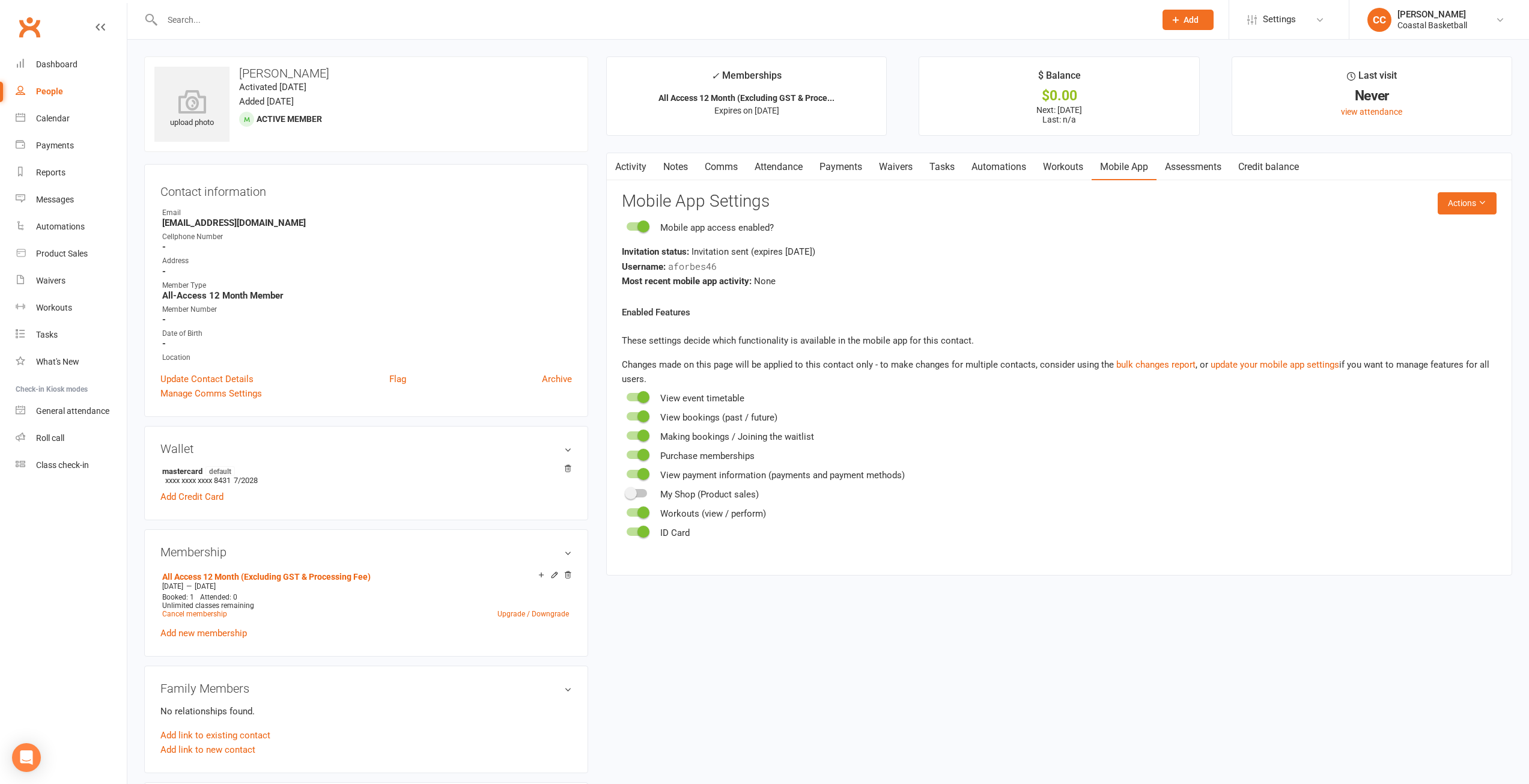
click at [51, 89] on div "People" at bounding box center [49, 92] width 27 height 10
select select "100"
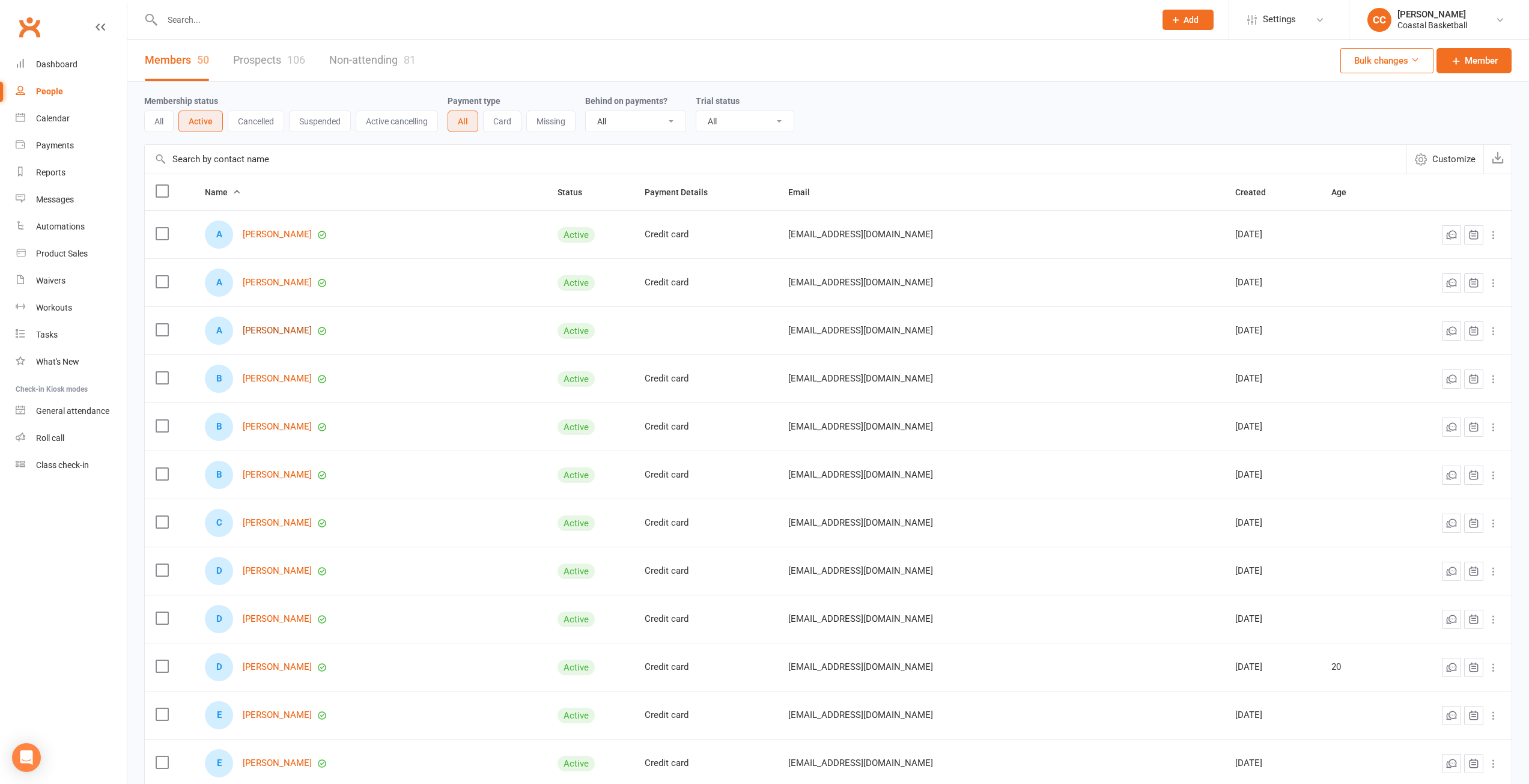
click at [282, 331] on link "[PERSON_NAME]" at bounding box center [277, 331] width 69 height 10
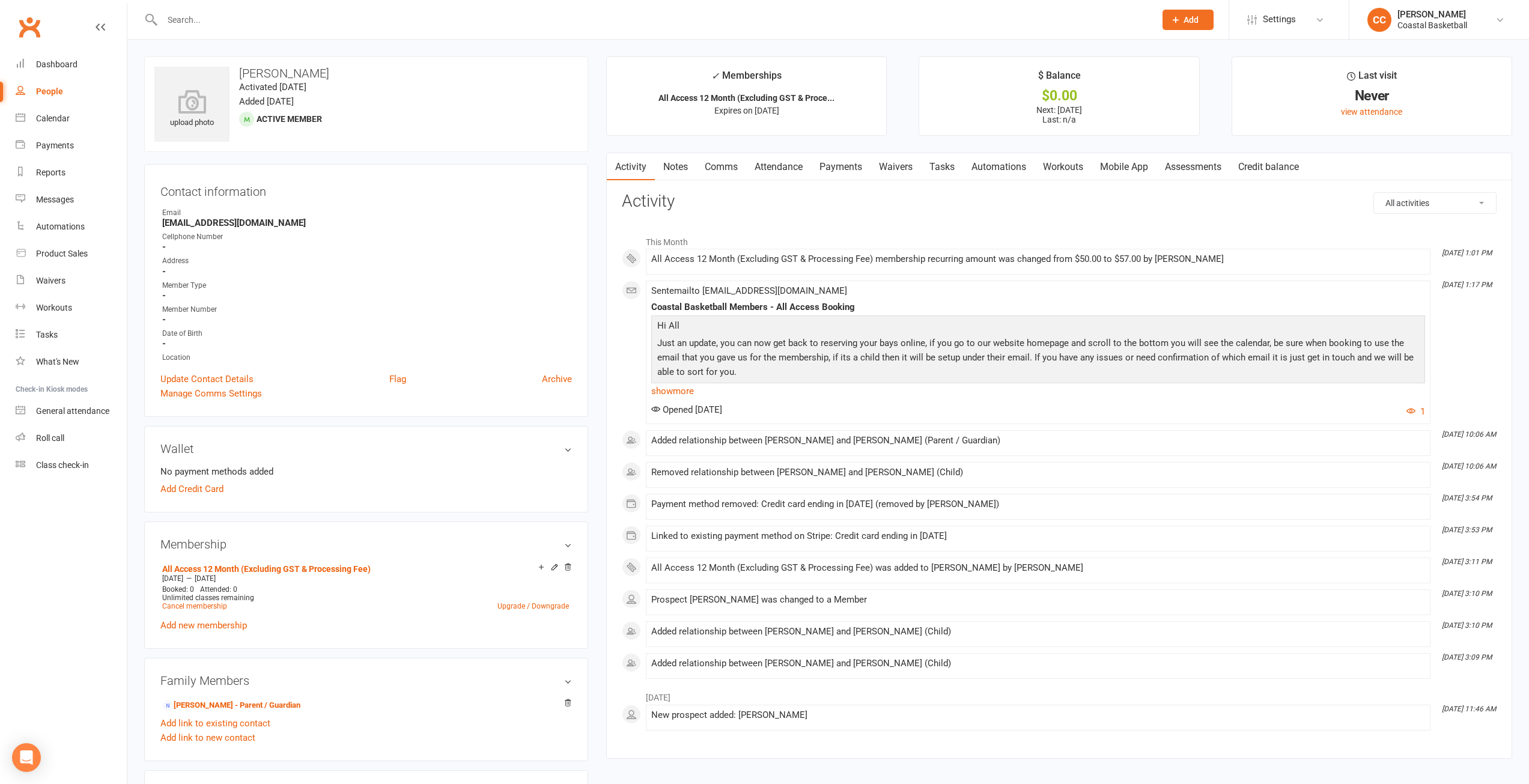
click at [837, 169] on link "Payments" at bounding box center [841, 167] width 59 height 28
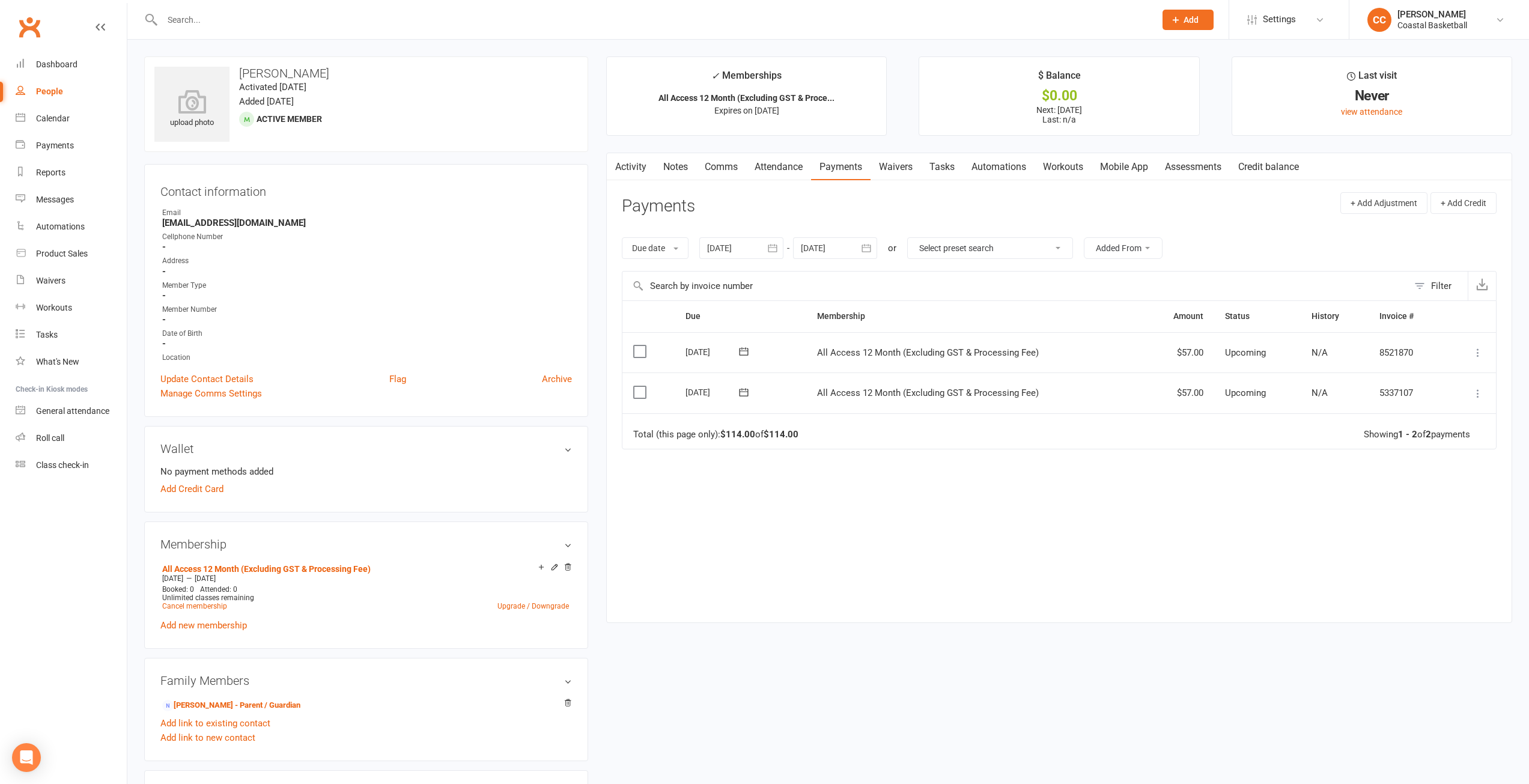
click at [612, 161] on icon "button" at bounding box center [614, 164] width 7 height 12
click at [636, 165] on link "Activity" at bounding box center [631, 167] width 48 height 28
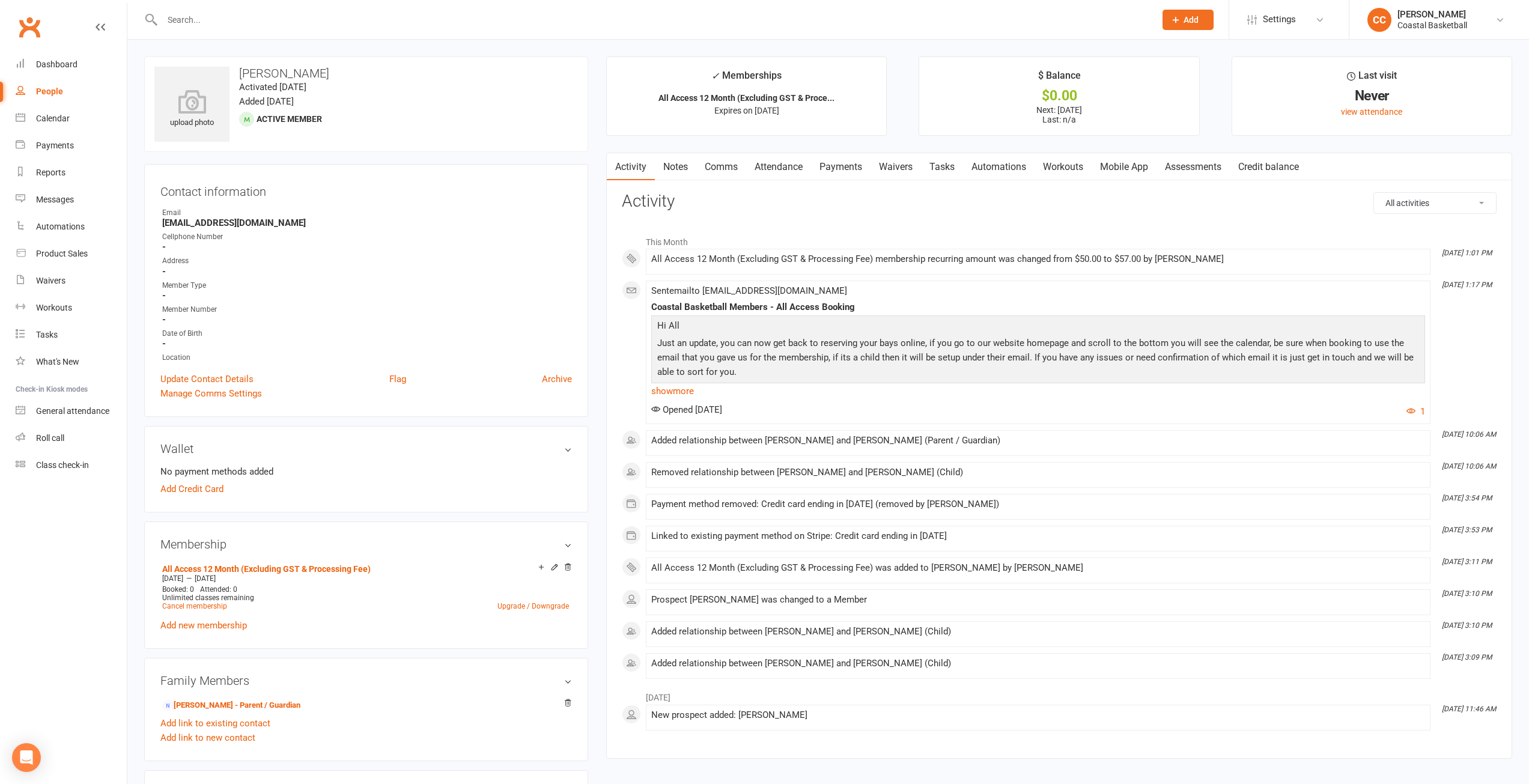
click at [1150, 166] on link "Mobile App" at bounding box center [1124, 167] width 65 height 28
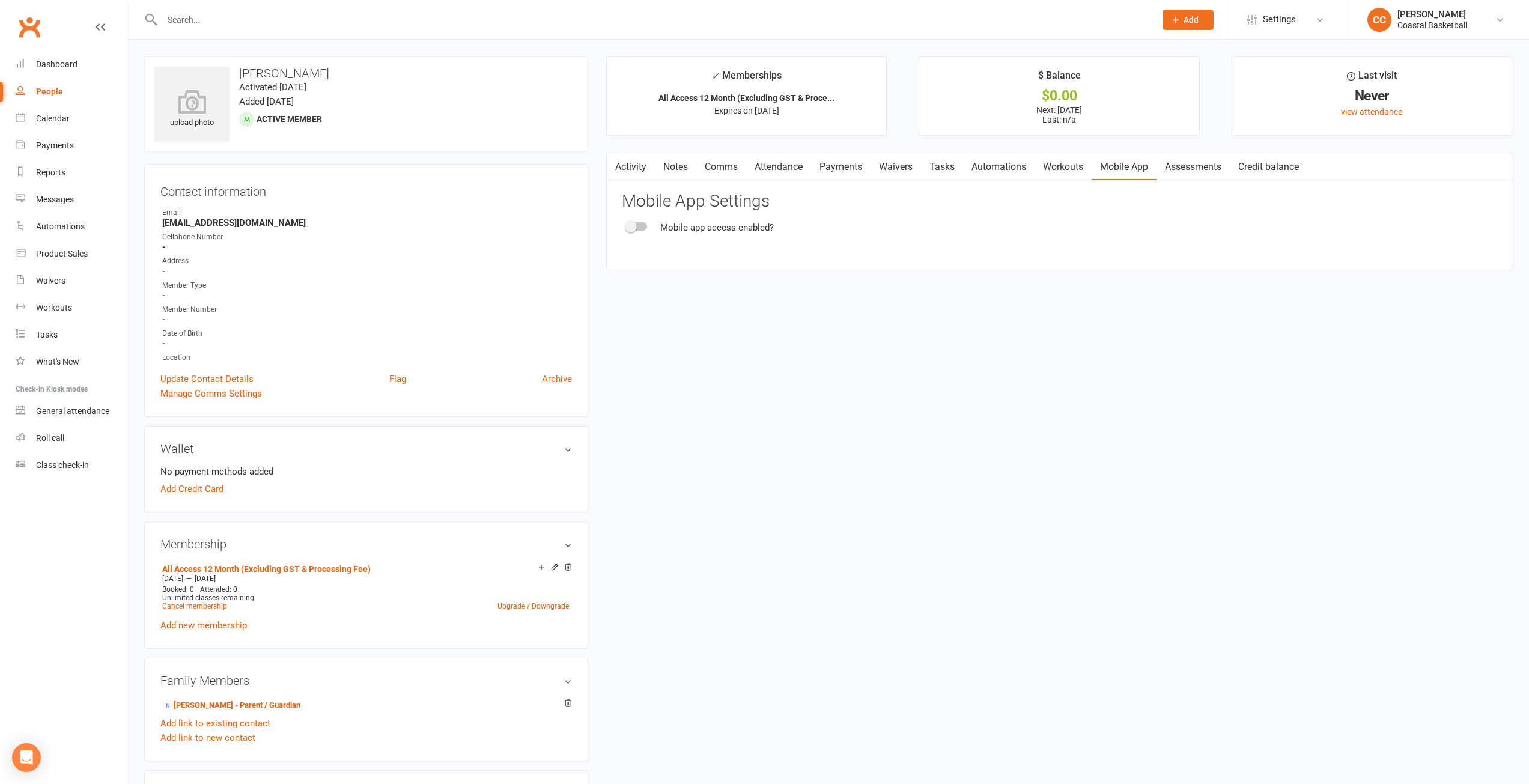
click at [624, 225] on div "Mobile app access enabled?" at bounding box center [1059, 227] width 875 height 14
click at [632, 225] on span at bounding box center [631, 226] width 12 height 12
click at [627, 224] on input "checkbox" at bounding box center [627, 224] width 0 height 0
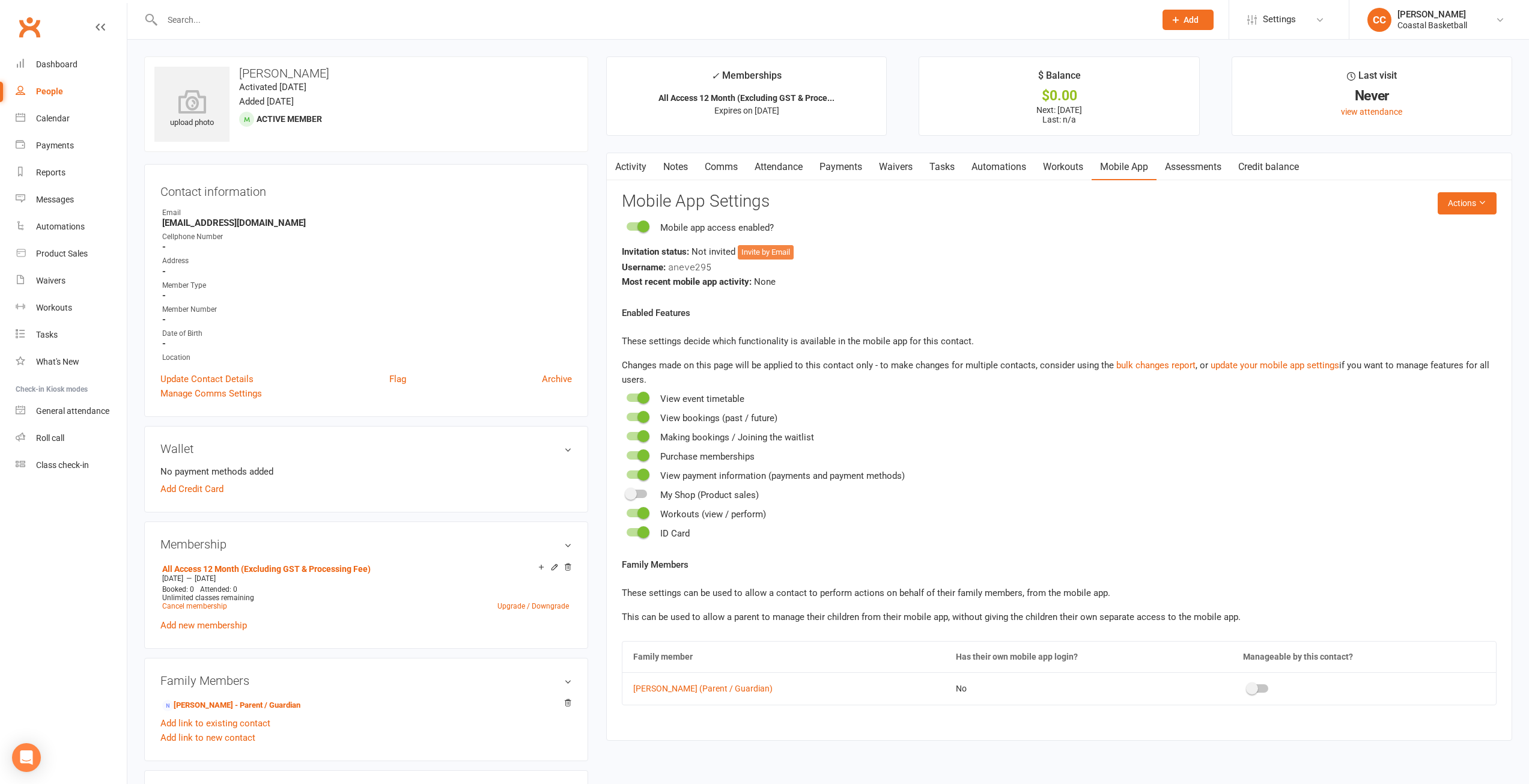
click at [771, 251] on button "Invite by Email" at bounding box center [766, 251] width 56 height 14
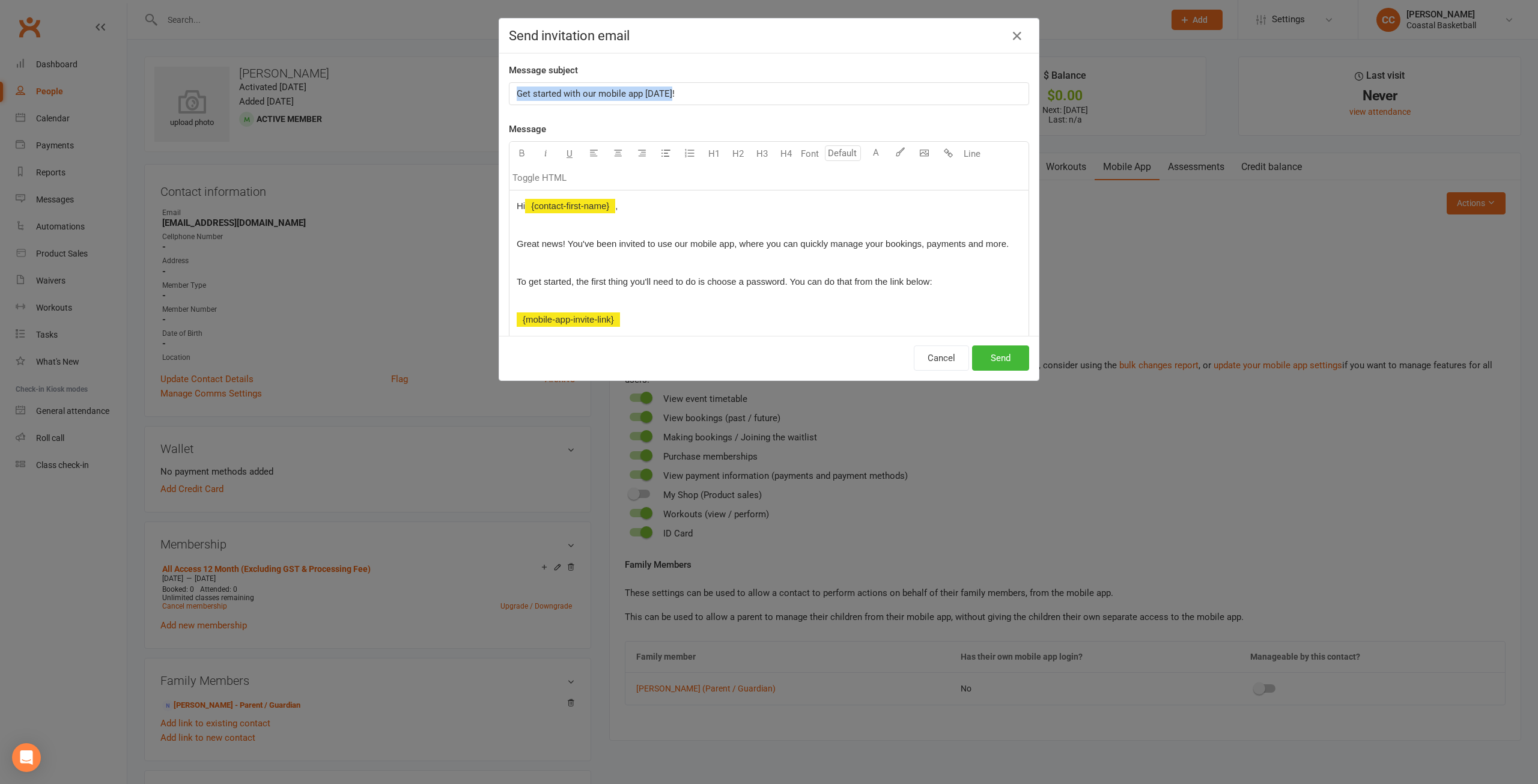
drag, startPoint x: 676, startPoint y: 92, endPoint x: 512, endPoint y: 85, distance: 164.1
click at [512, 85] on div "Get started with our mobile app [DATE]!" at bounding box center [769, 94] width 519 height 21
click at [990, 355] on button "Send" at bounding box center [1000, 358] width 57 height 26
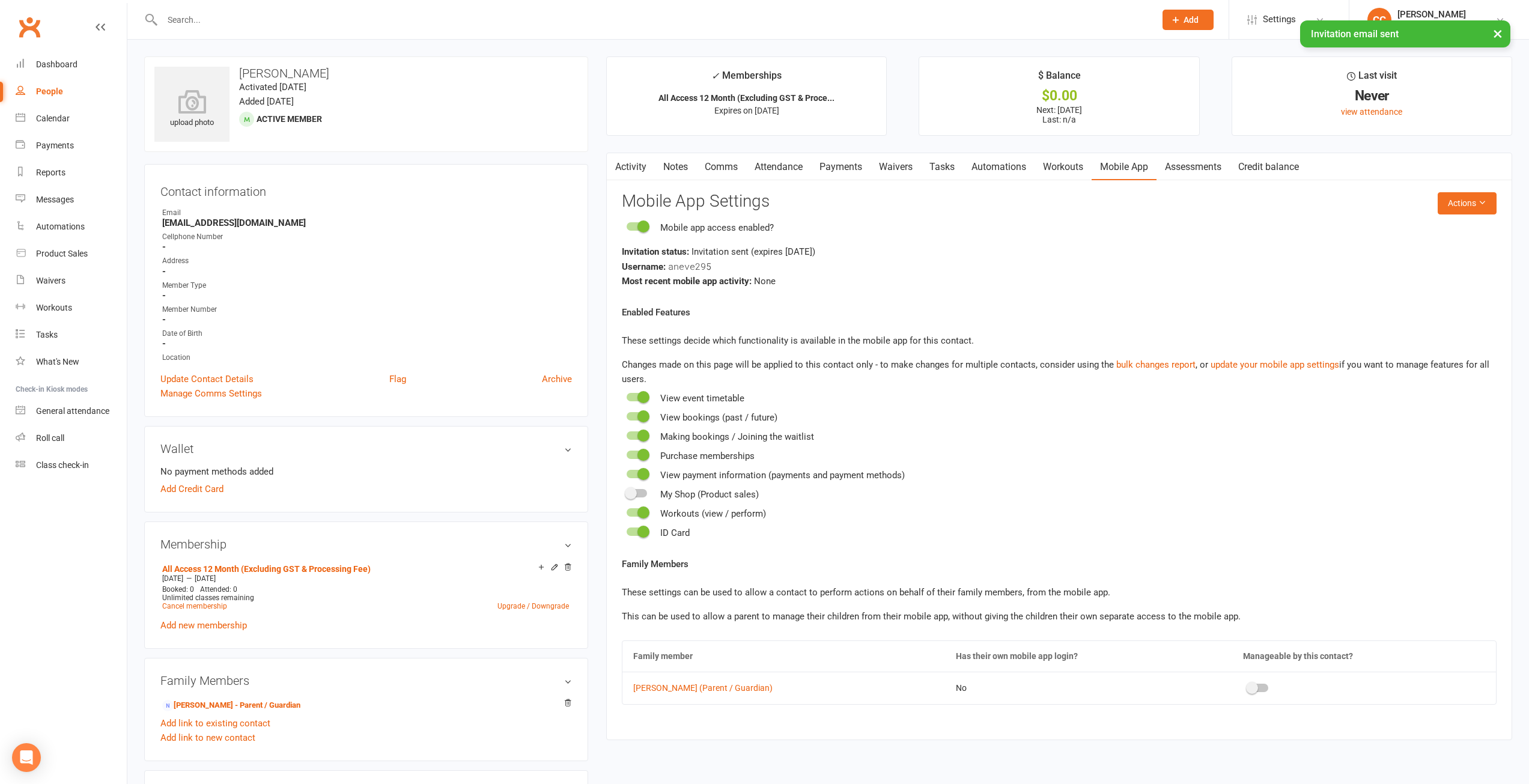
click at [50, 90] on div "People" at bounding box center [49, 92] width 27 height 10
select select "100"
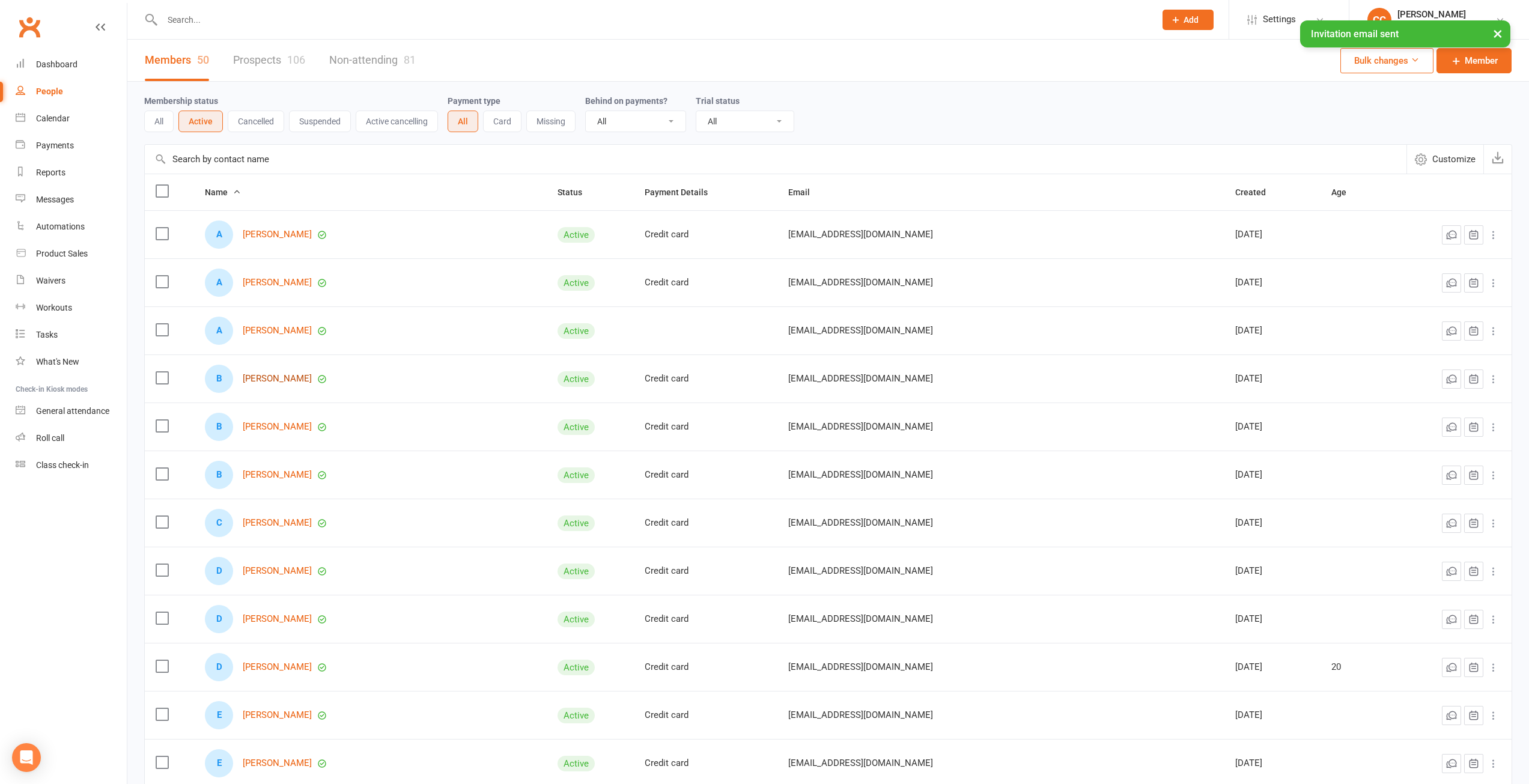
click at [286, 378] on link "[PERSON_NAME]" at bounding box center [277, 378] width 69 height 10
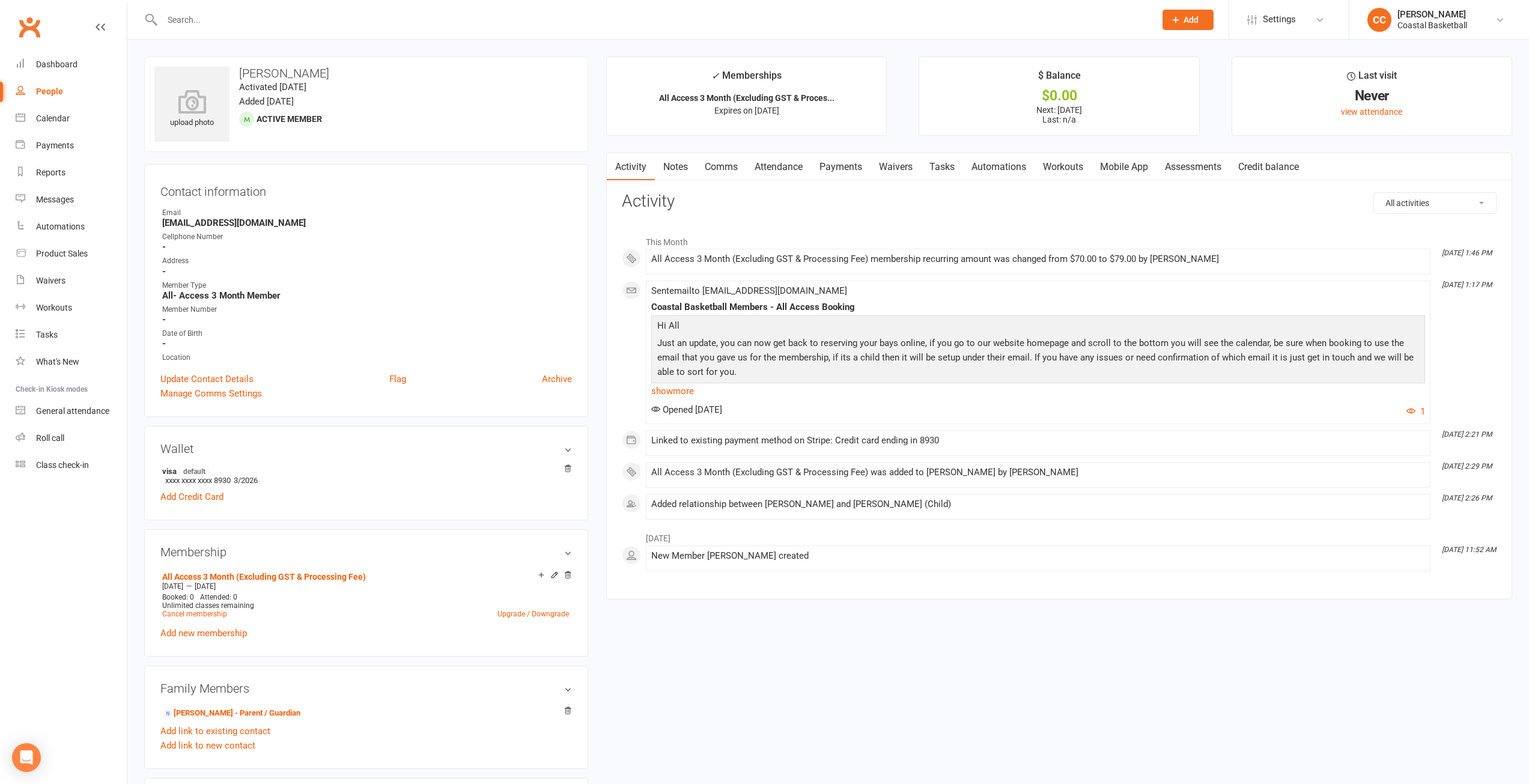
click at [1128, 162] on link "Mobile App" at bounding box center [1124, 167] width 65 height 28
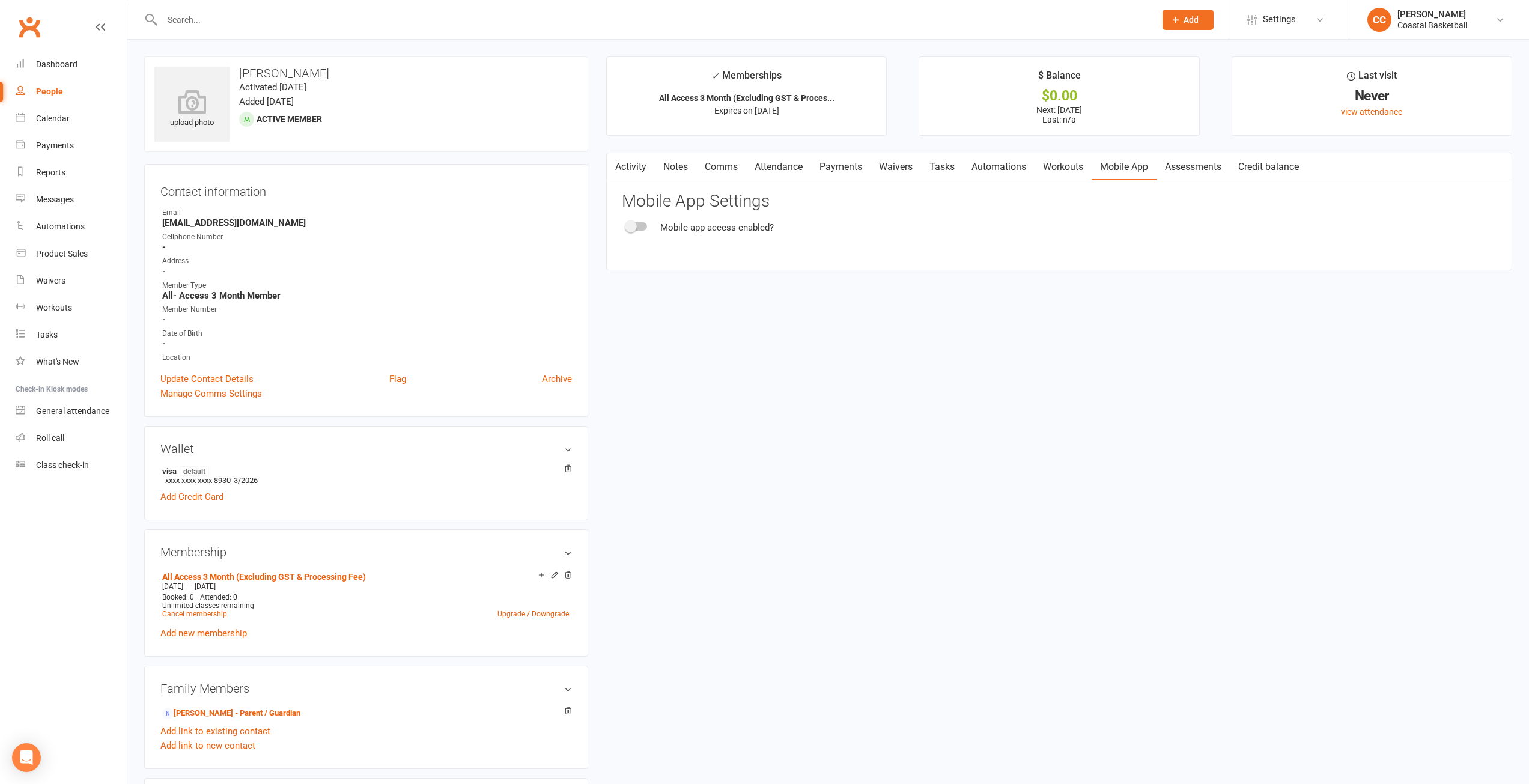
click at [625, 231] on div "Mobile app access enabled?" at bounding box center [1059, 227] width 875 height 14
click at [638, 225] on div at bounding box center [637, 227] width 21 height 8
click at [627, 224] on input "checkbox" at bounding box center [627, 224] width 0 height 0
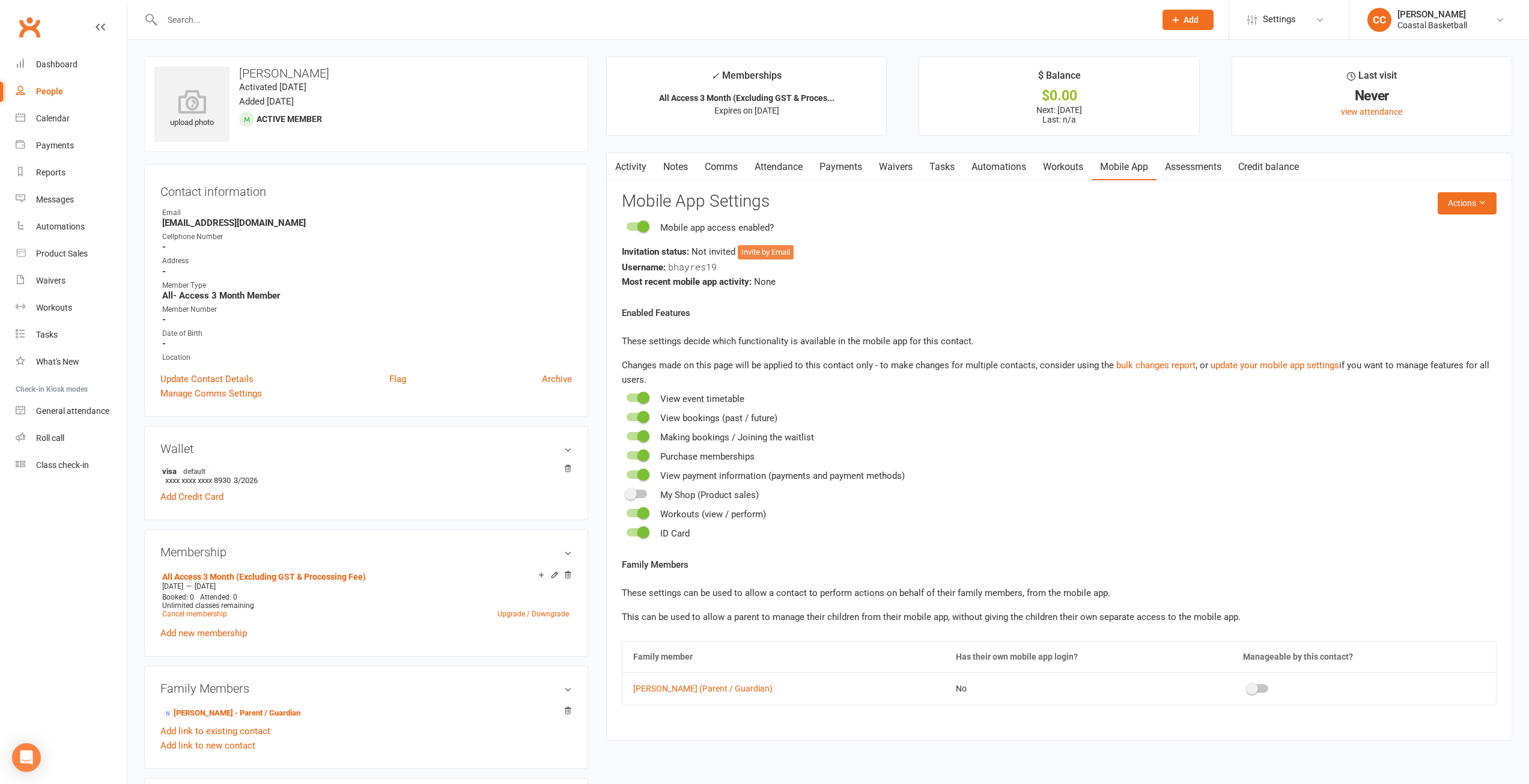
click at [776, 251] on button "Invite by Email" at bounding box center [766, 251] width 56 height 14
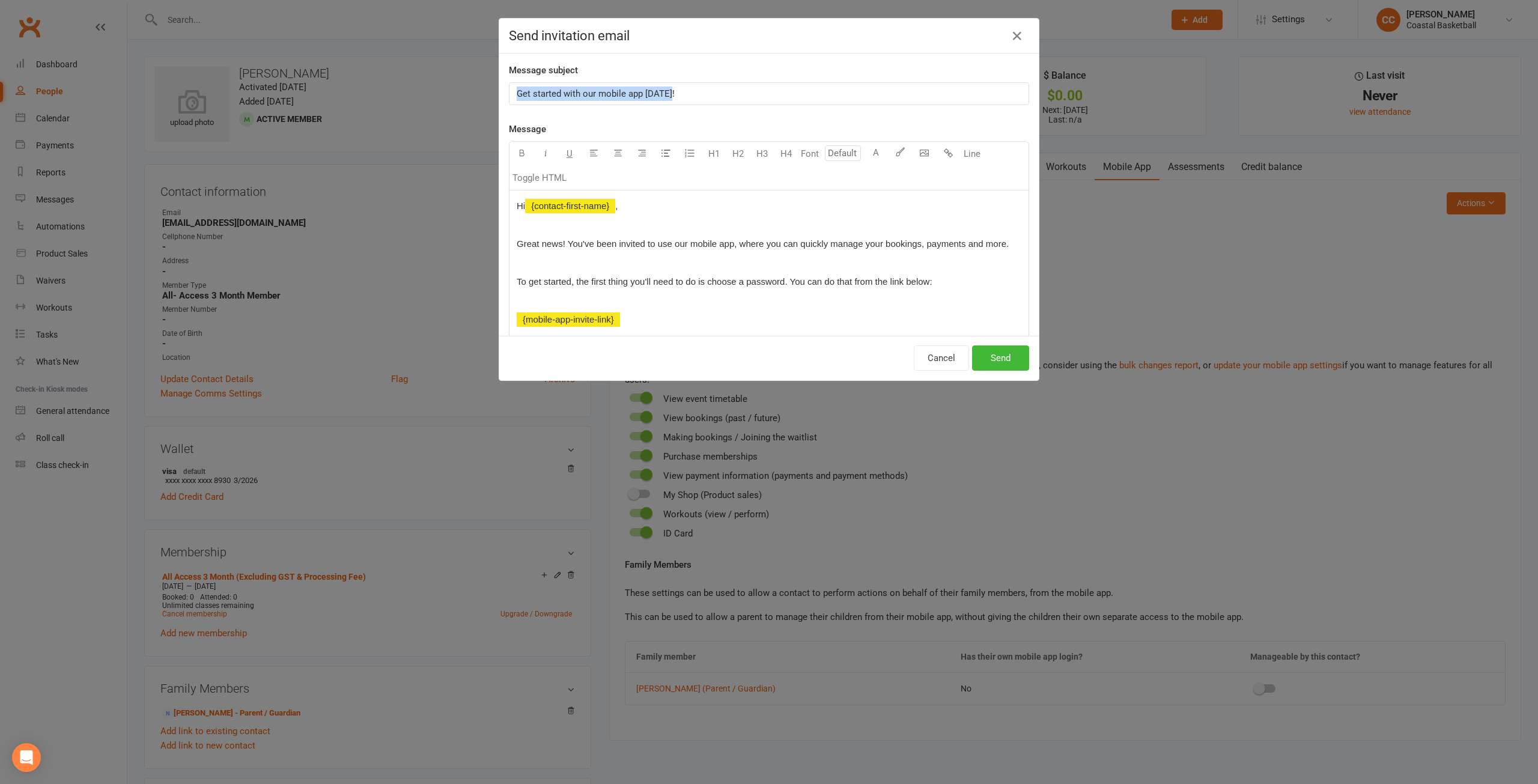
drag, startPoint x: 672, startPoint y: 92, endPoint x: 488, endPoint y: 92, distance: 184.0
click at [488, 92] on div "Send invitation email Message subject Get started with our mobile app [DATE]! M…" at bounding box center [769, 392] width 1538 height 784
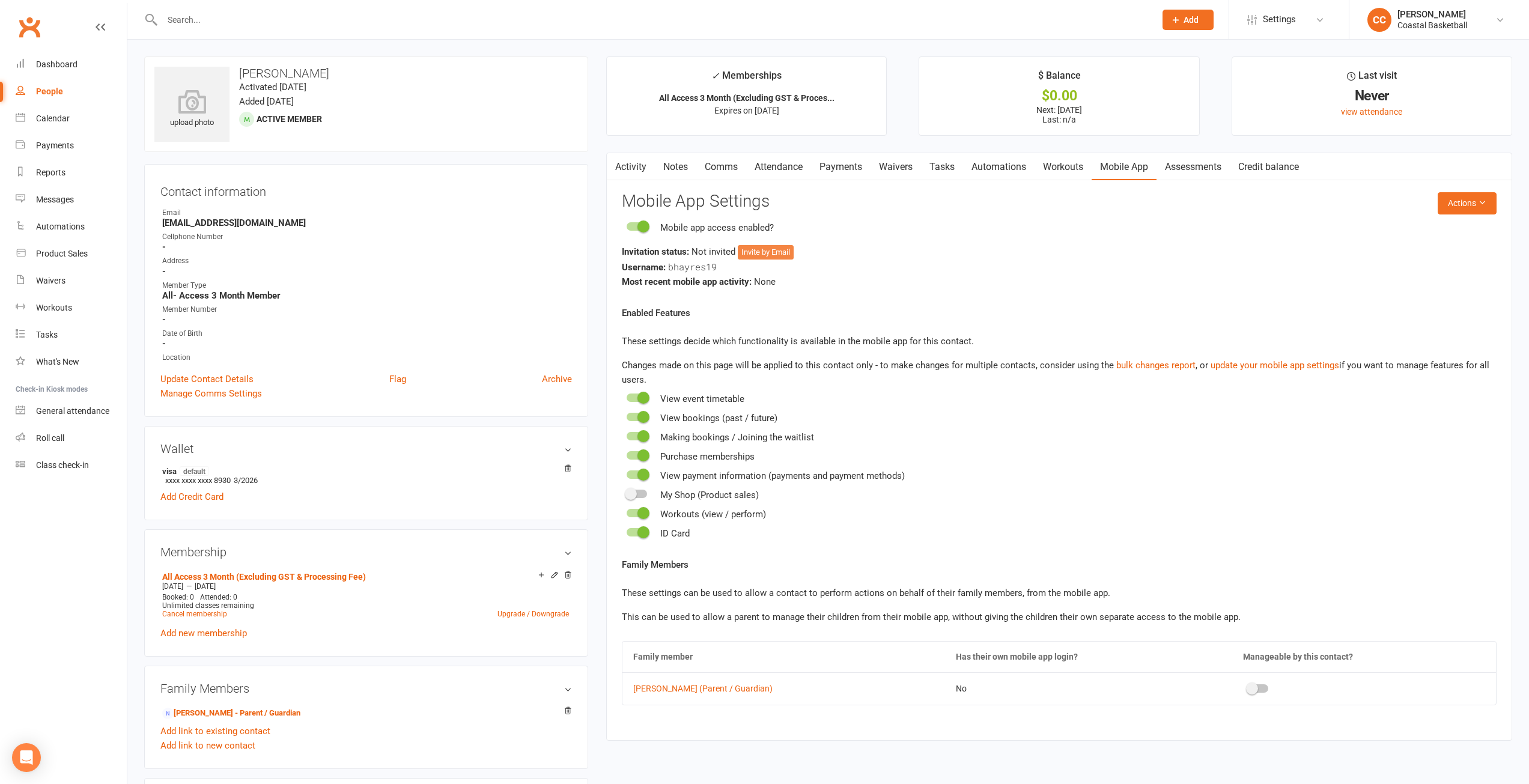
click at [769, 253] on button "Invite by Email" at bounding box center [766, 251] width 56 height 14
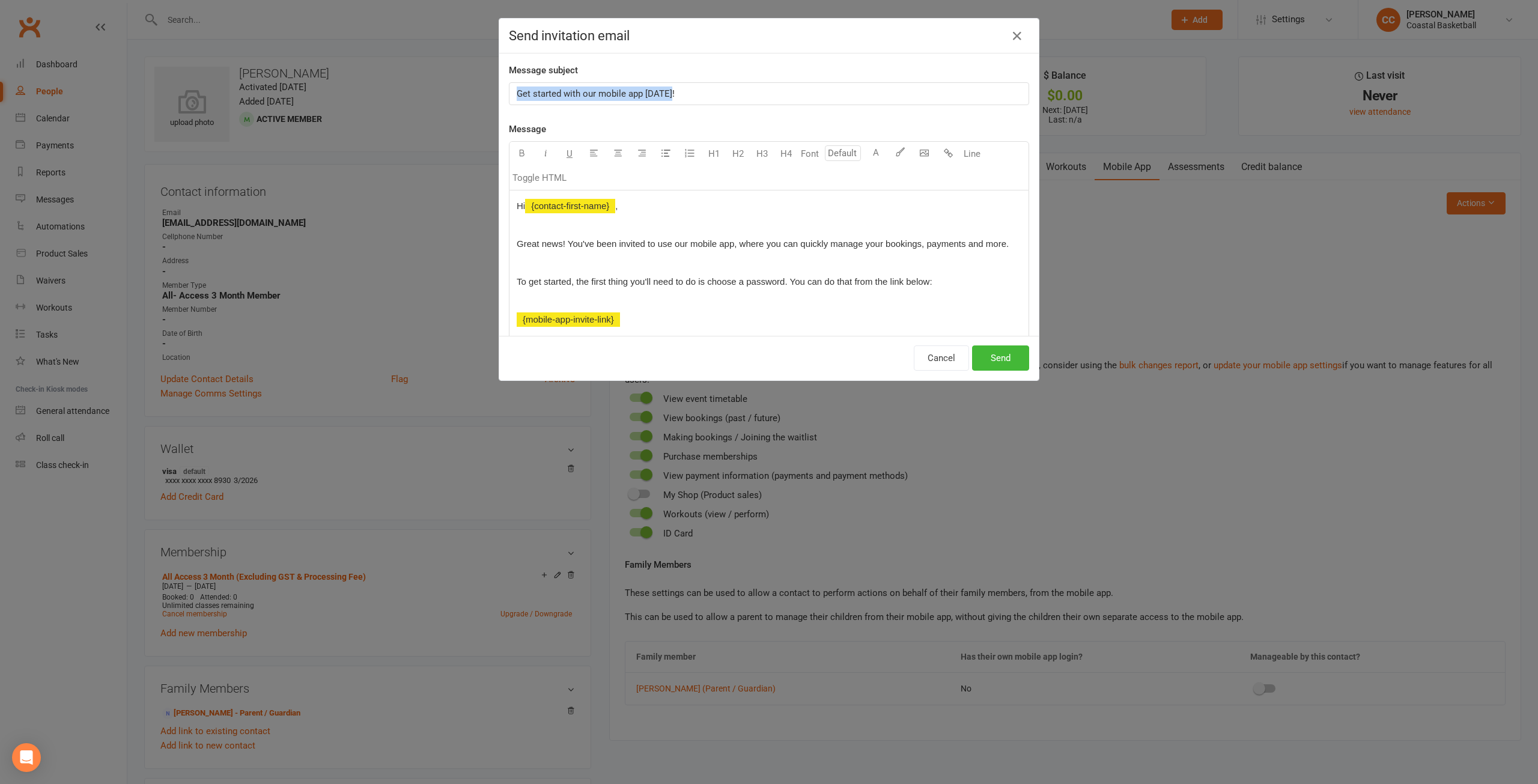
drag, startPoint x: 665, startPoint y: 94, endPoint x: 510, endPoint y: 95, distance: 155.0
click at [510, 95] on div "Get started with our mobile app [DATE]!" at bounding box center [769, 94] width 519 height 21
click at [999, 355] on button "Send" at bounding box center [1000, 358] width 57 height 26
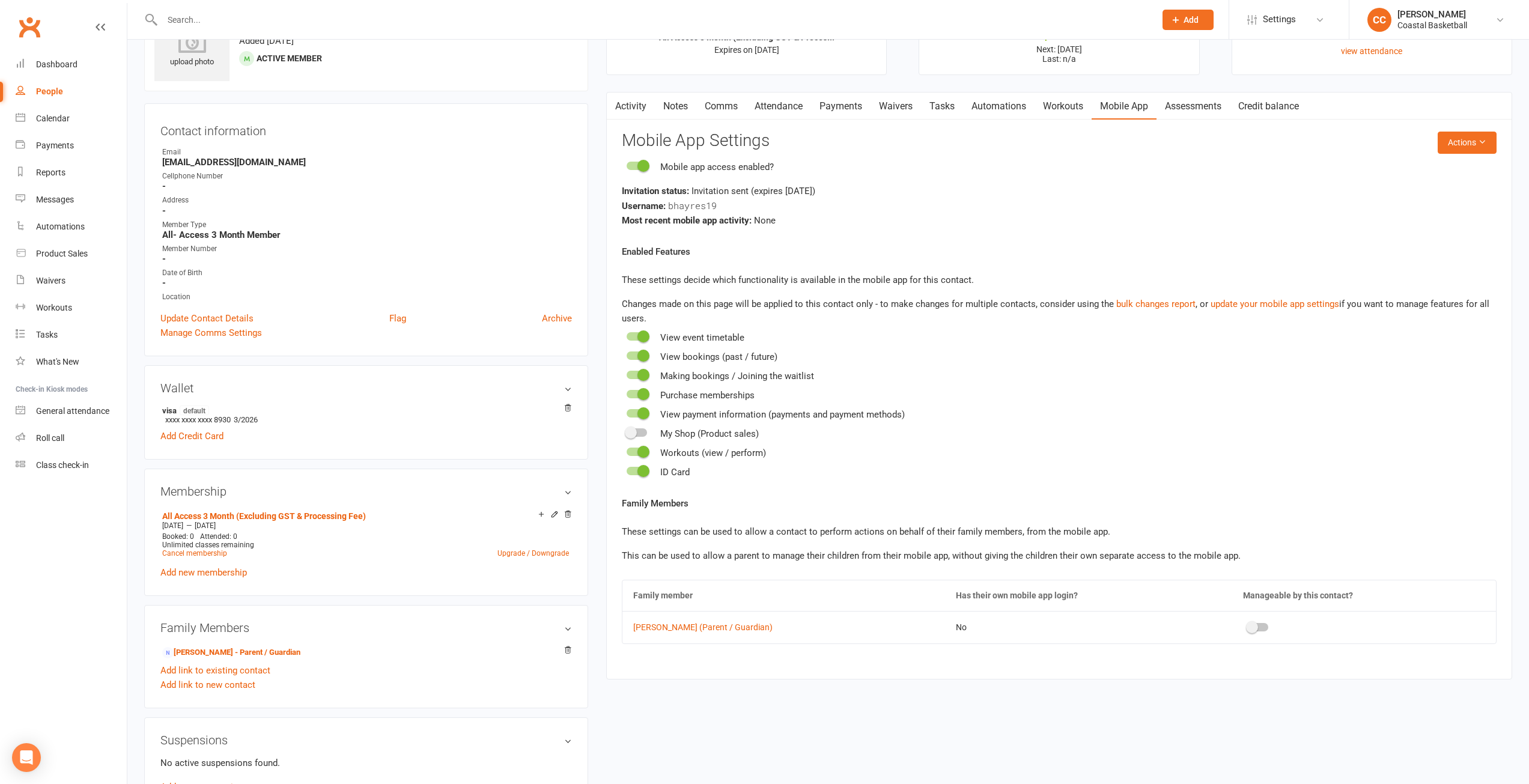
scroll to position [60, 0]
click at [1249, 625] on div at bounding box center [1258, 627] width 21 height 8
click at [1248, 626] on input "checkbox" at bounding box center [1248, 626] width 0 height 0
click at [1258, 630] on span at bounding box center [1264, 627] width 12 height 12
click at [1248, 626] on input "checkbox" at bounding box center [1248, 626] width 0 height 0
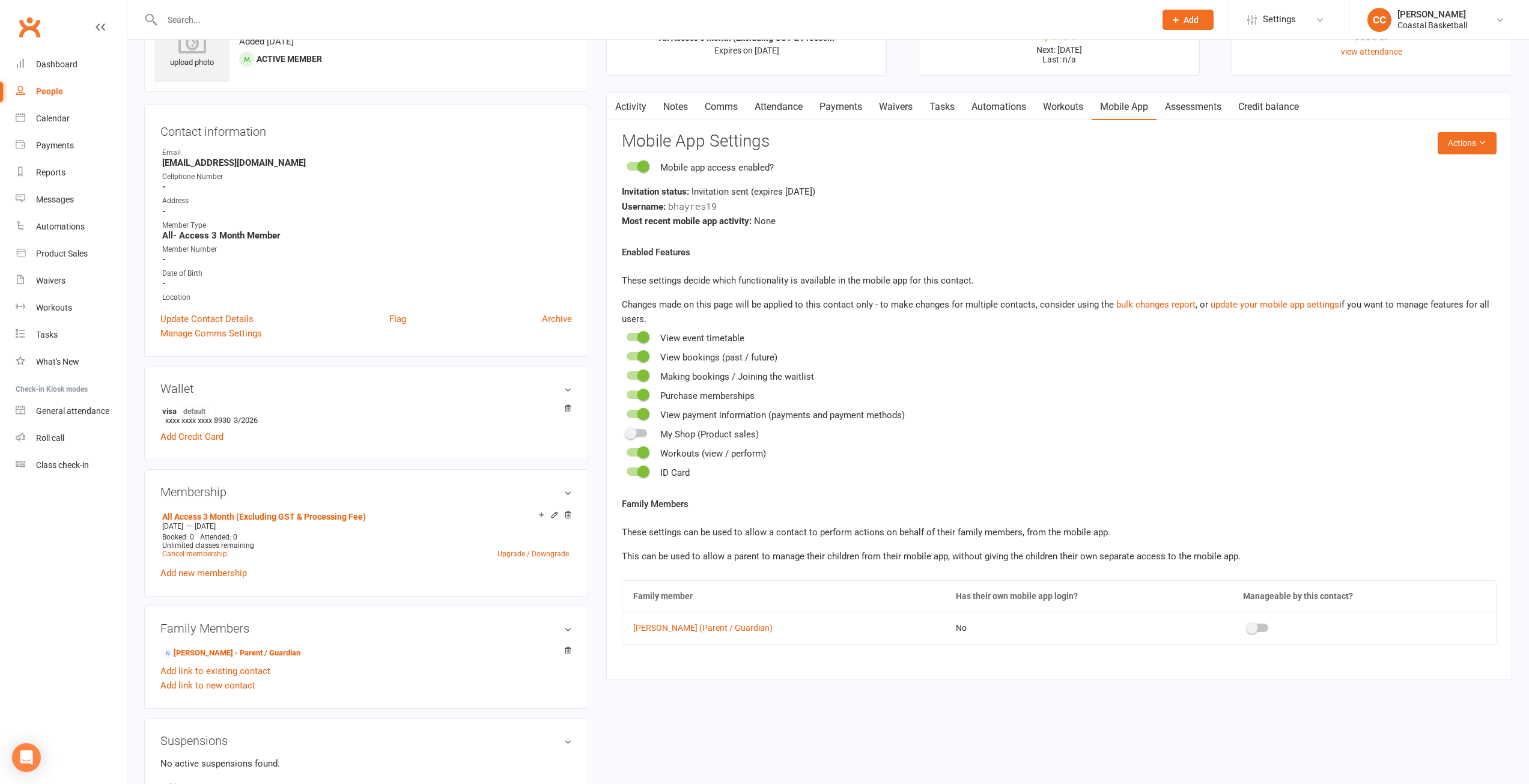
click at [61, 94] on div "People" at bounding box center [49, 92] width 27 height 10
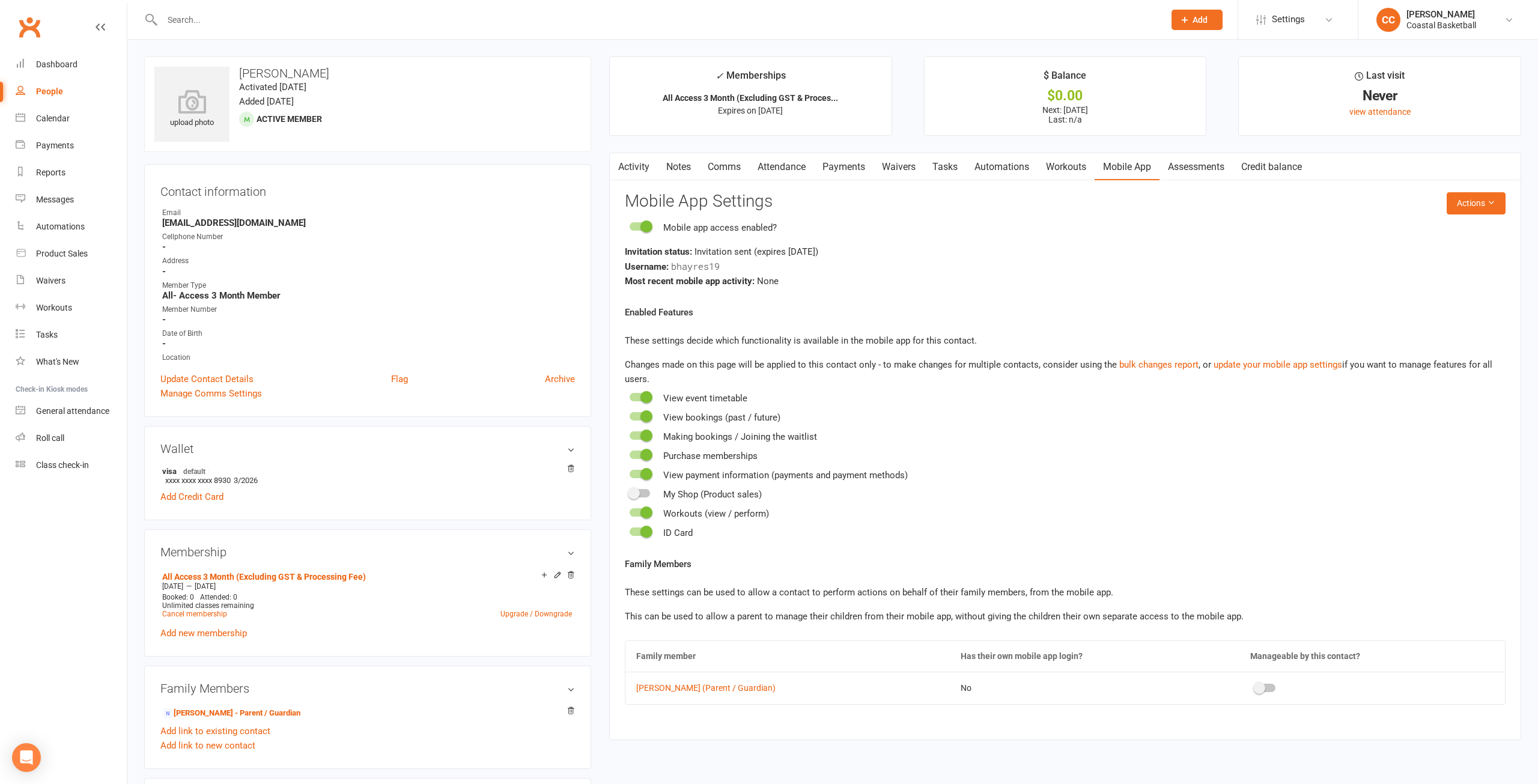
select select "100"
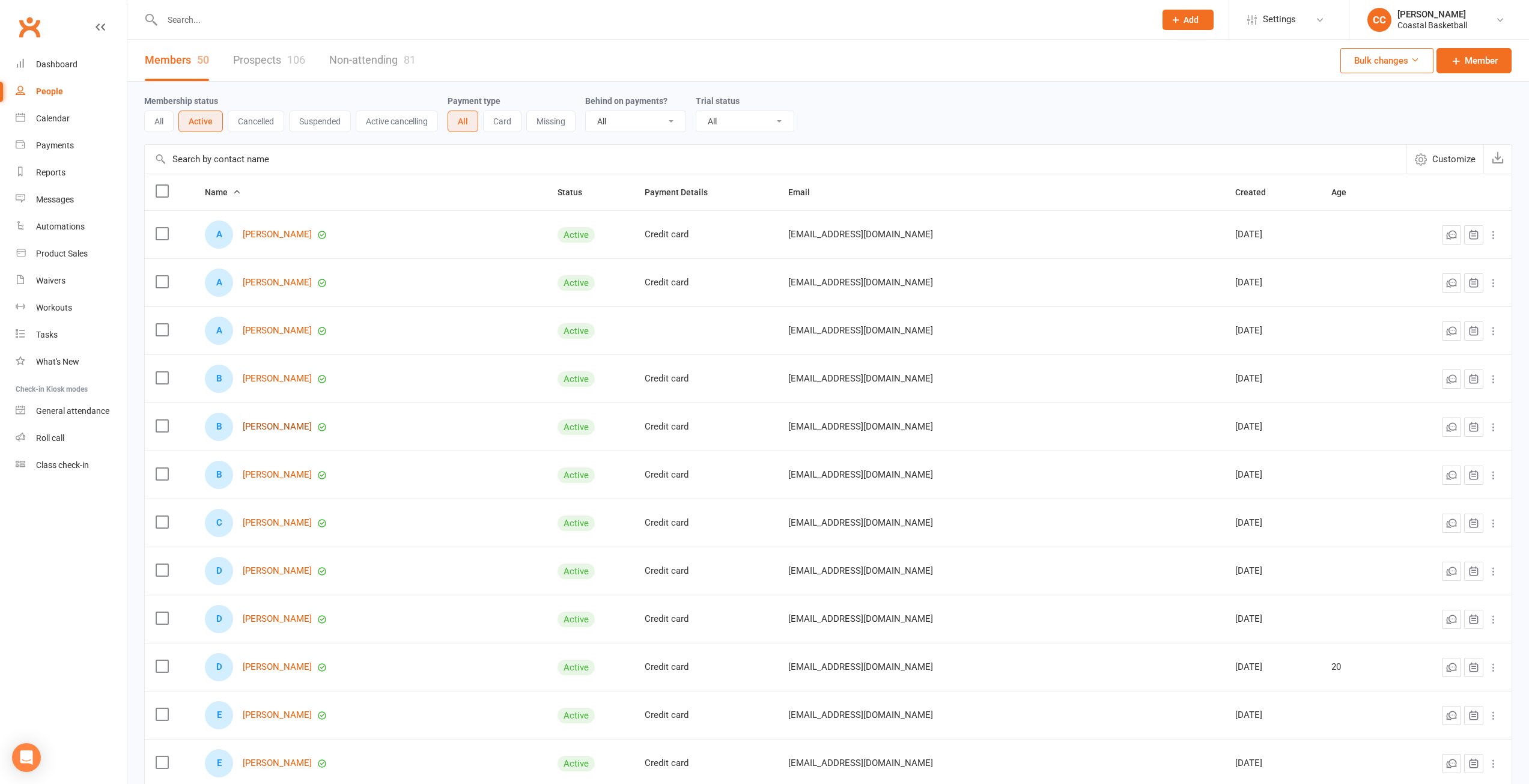
click at [298, 426] on link "[PERSON_NAME]" at bounding box center [277, 426] width 69 height 10
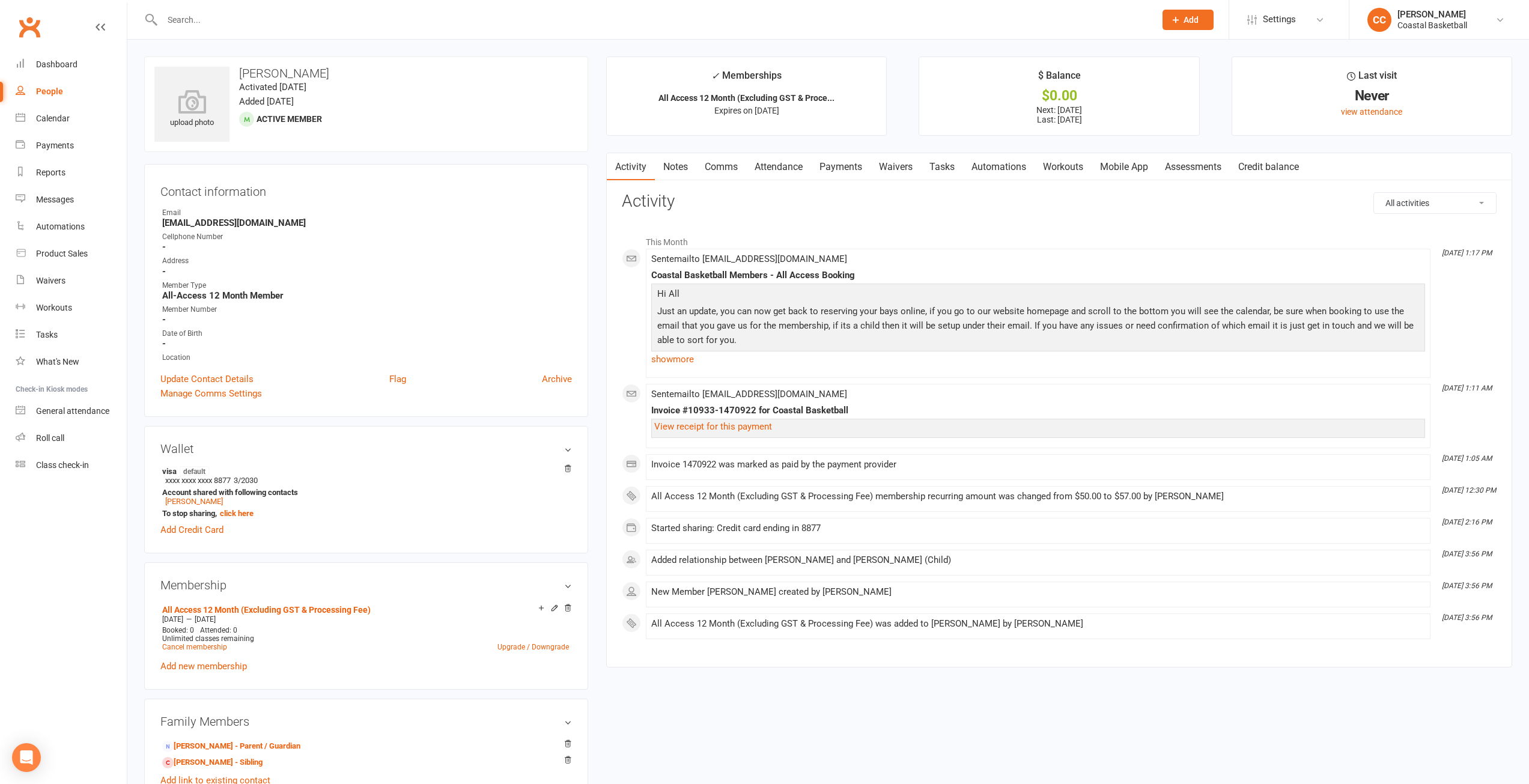
click at [1140, 167] on link "Mobile App" at bounding box center [1124, 167] width 65 height 28
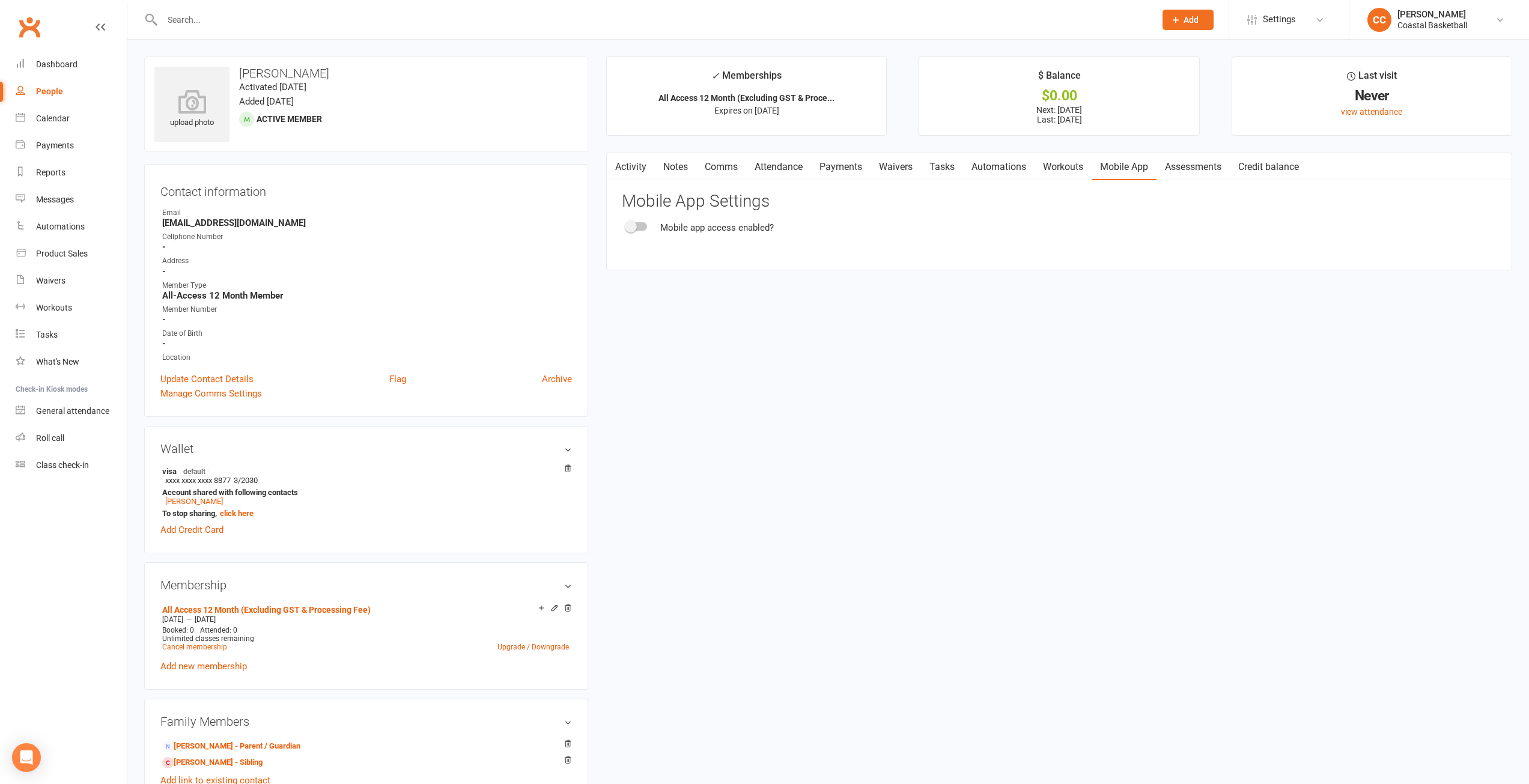
click at [637, 223] on div at bounding box center [637, 227] width 21 height 8
click at [627, 224] on input "checkbox" at bounding box center [627, 224] width 0 height 0
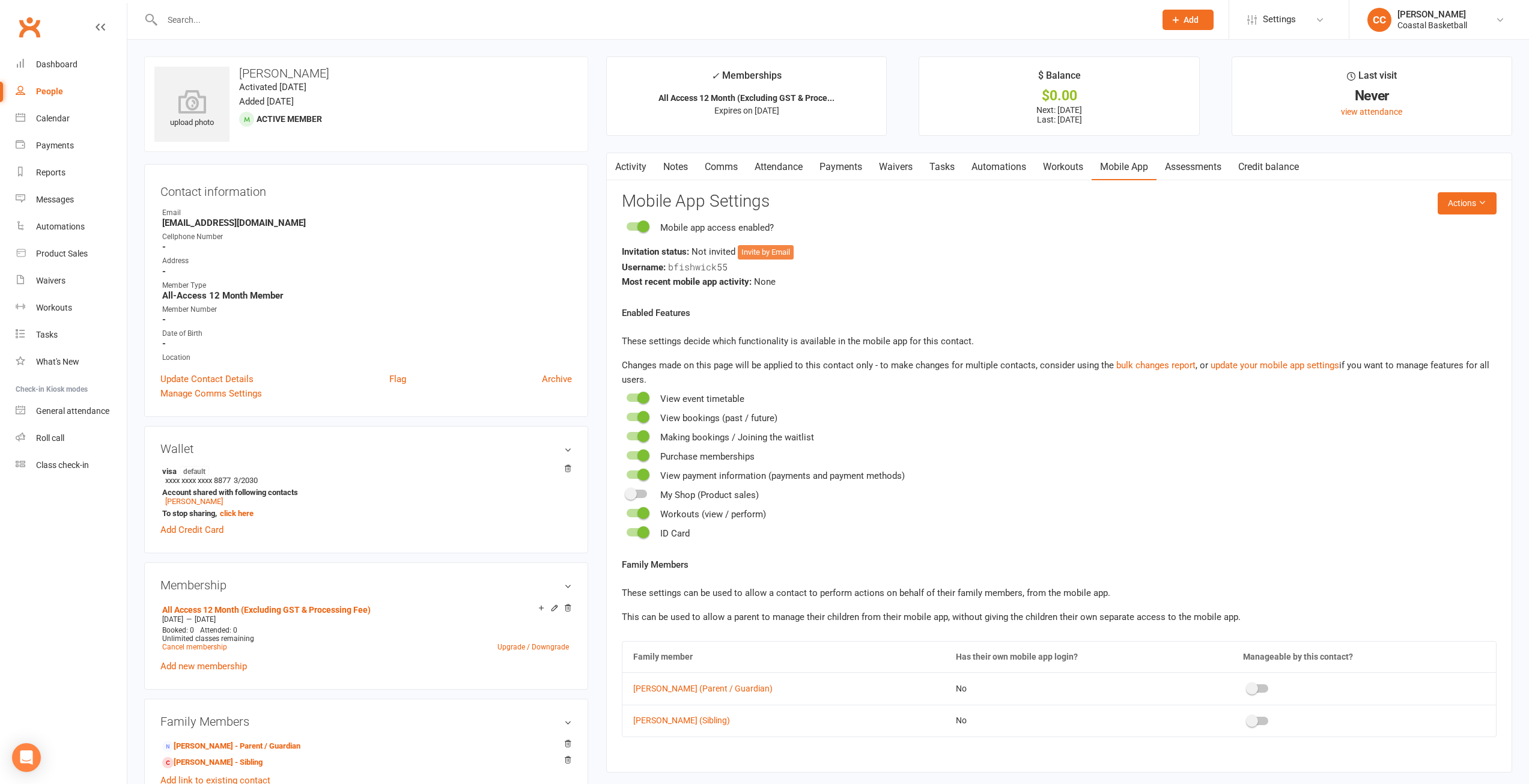
click at [778, 254] on button "Invite by Email" at bounding box center [766, 251] width 56 height 14
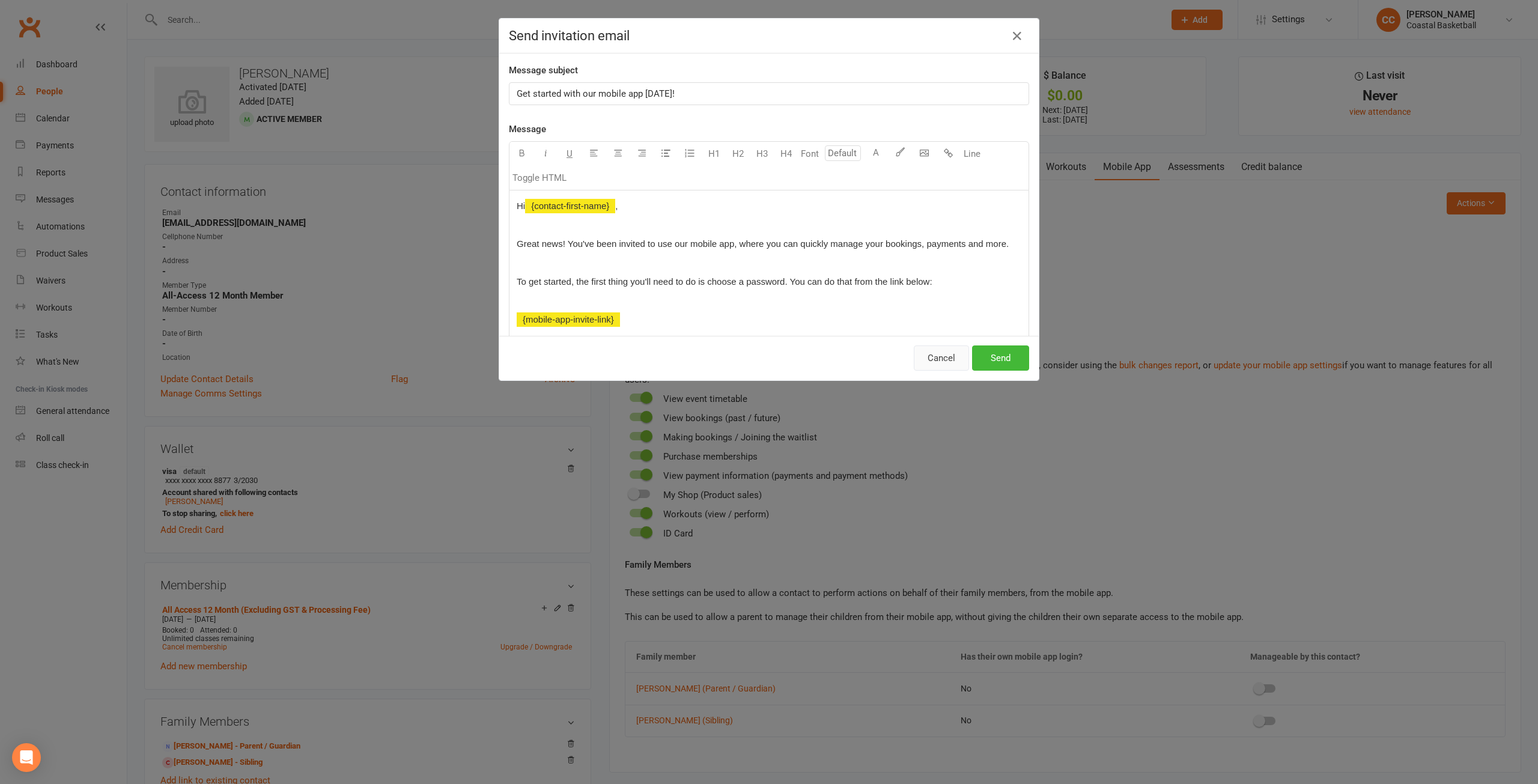
click at [938, 362] on button "Cancel" at bounding box center [941, 358] width 55 height 26
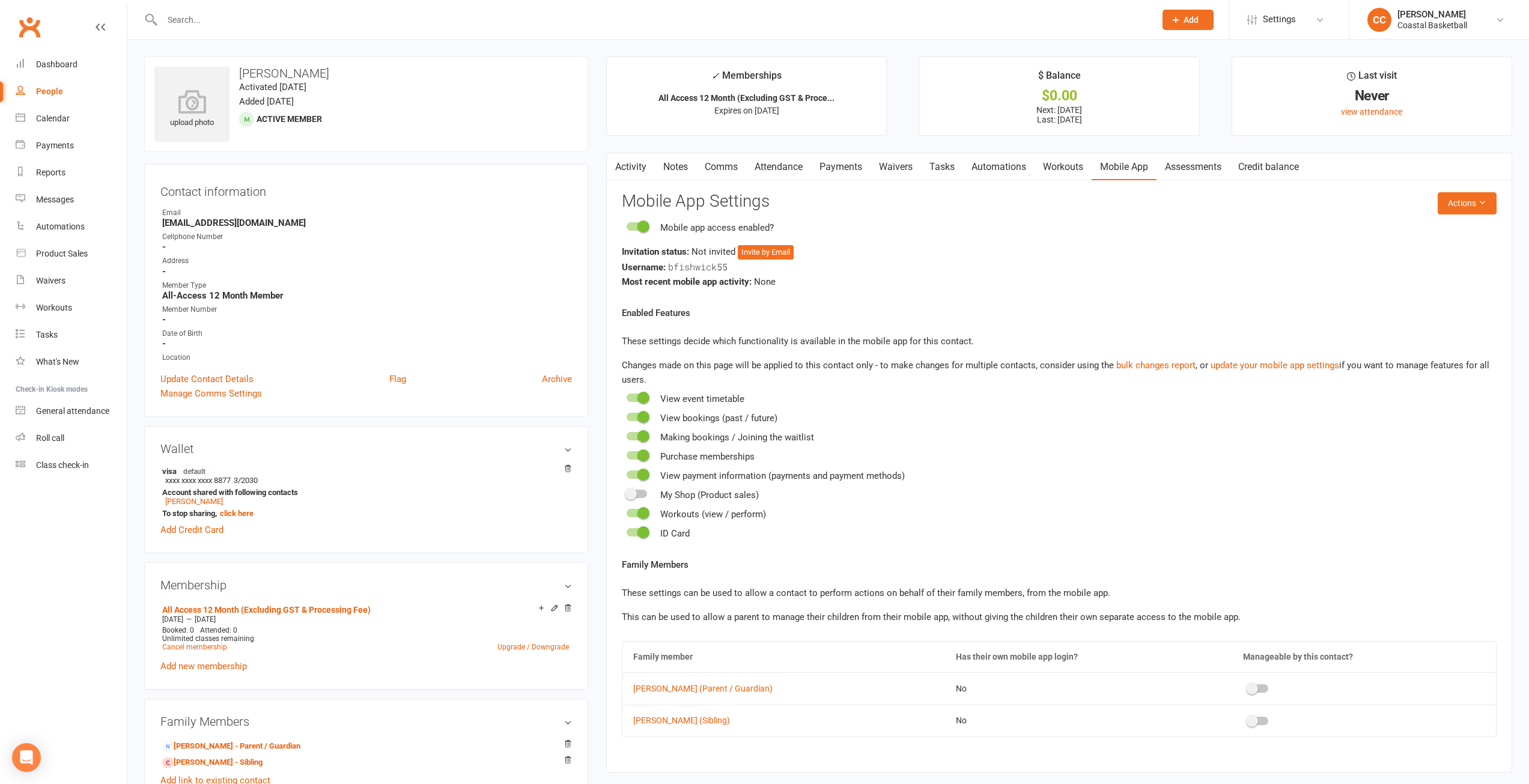
click at [1258, 687] on div at bounding box center [1258, 688] width 21 height 8
click at [1248, 687] on input "checkbox" at bounding box center [1248, 687] width 0 height 0
click at [1260, 570] on div "Family Members These settings can be used to allow a contact to perform actions…" at bounding box center [1059, 590] width 875 height 67
click at [1256, 724] on div at bounding box center [1258, 721] width 21 height 8
click at [1248, 719] on input "checkbox" at bounding box center [1248, 719] width 0 height 0
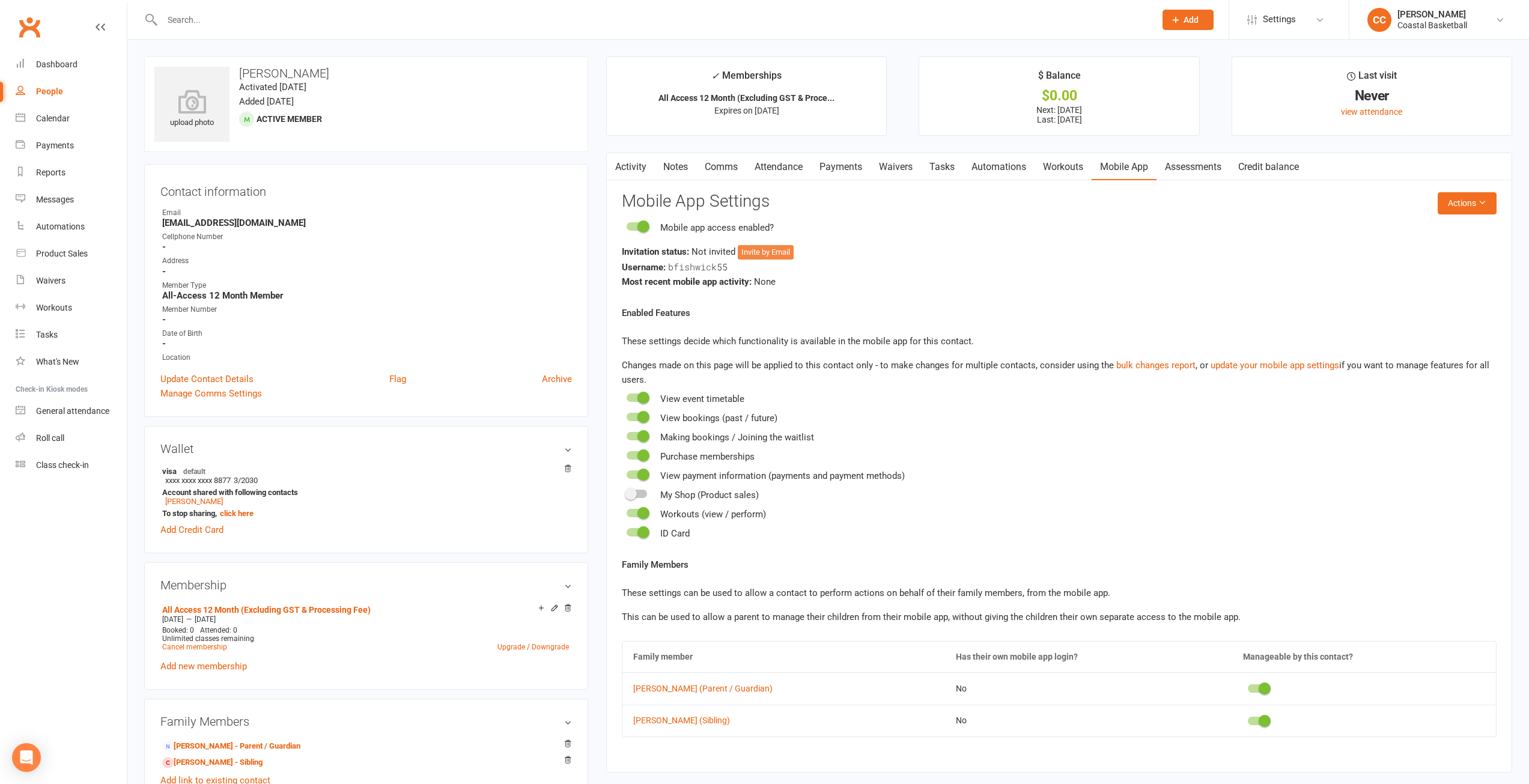
click at [764, 251] on button "Invite by Email" at bounding box center [766, 251] width 56 height 14
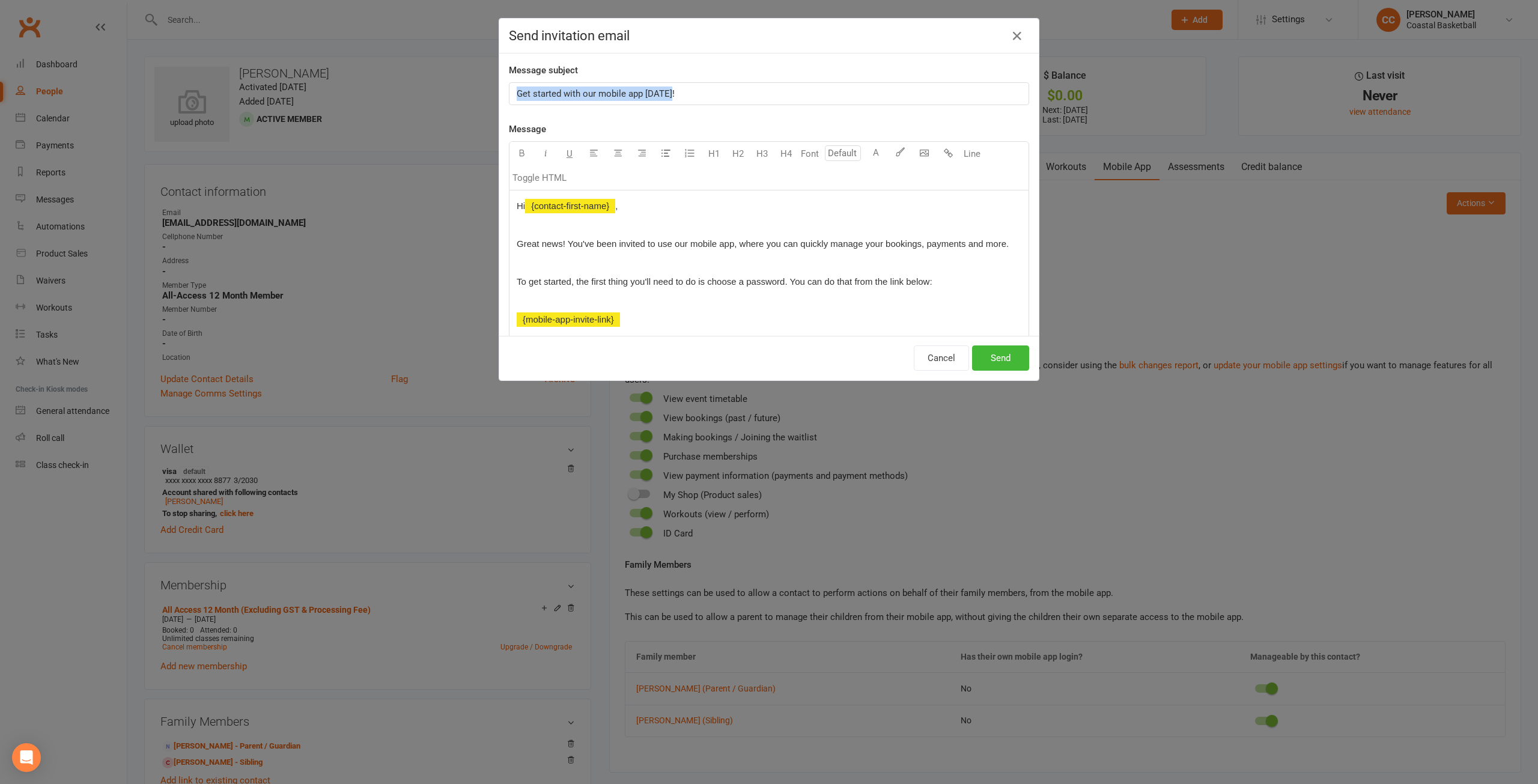
drag, startPoint x: 669, startPoint y: 97, endPoint x: 513, endPoint y: 92, distance: 156.1
click at [517, 92] on p "Get started with our mobile app [DATE]!" at bounding box center [769, 93] width 505 height 14
click at [1013, 364] on button "Send" at bounding box center [1000, 358] width 57 height 26
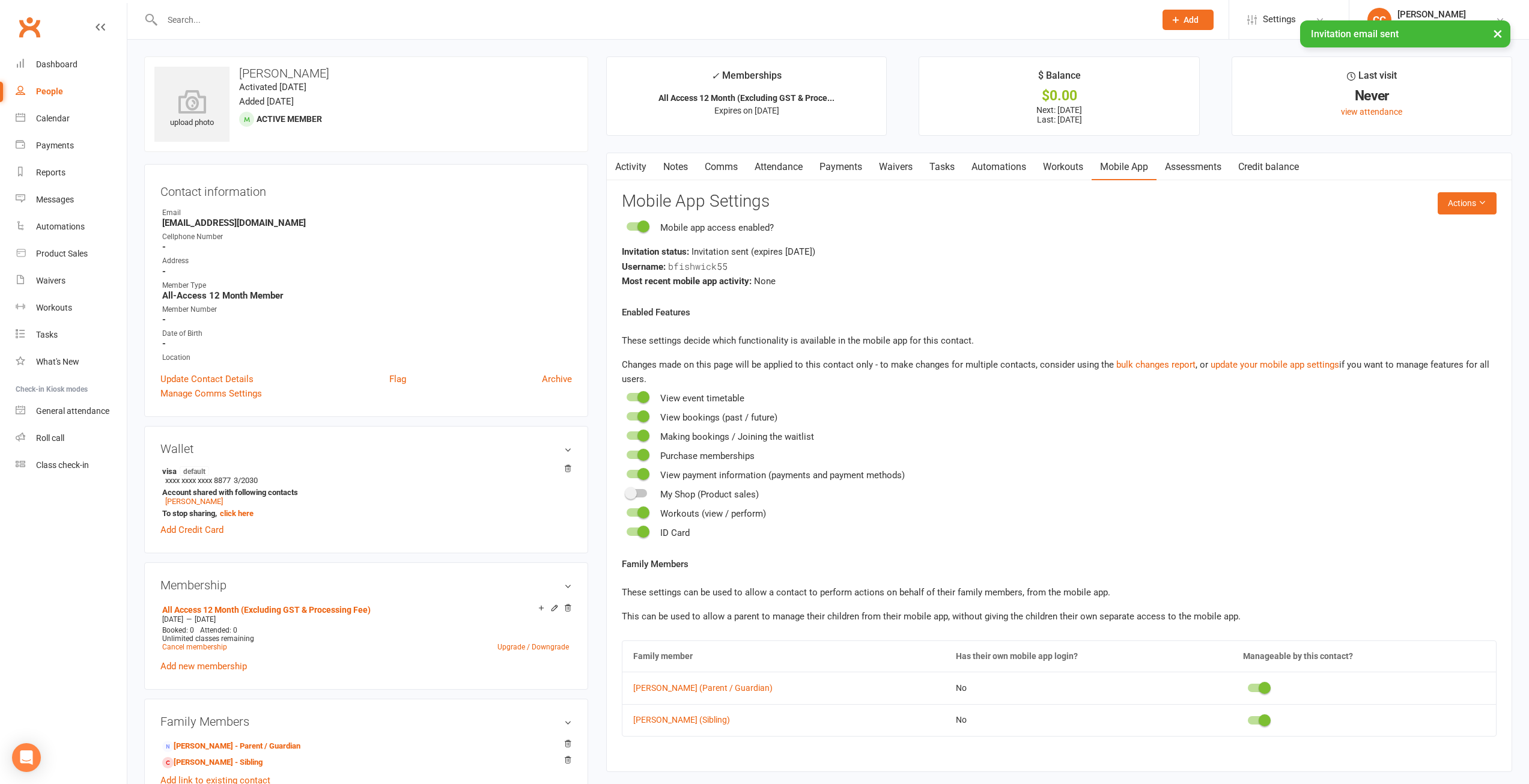
click at [49, 83] on link "People" at bounding box center [71, 92] width 111 height 27
select select "100"
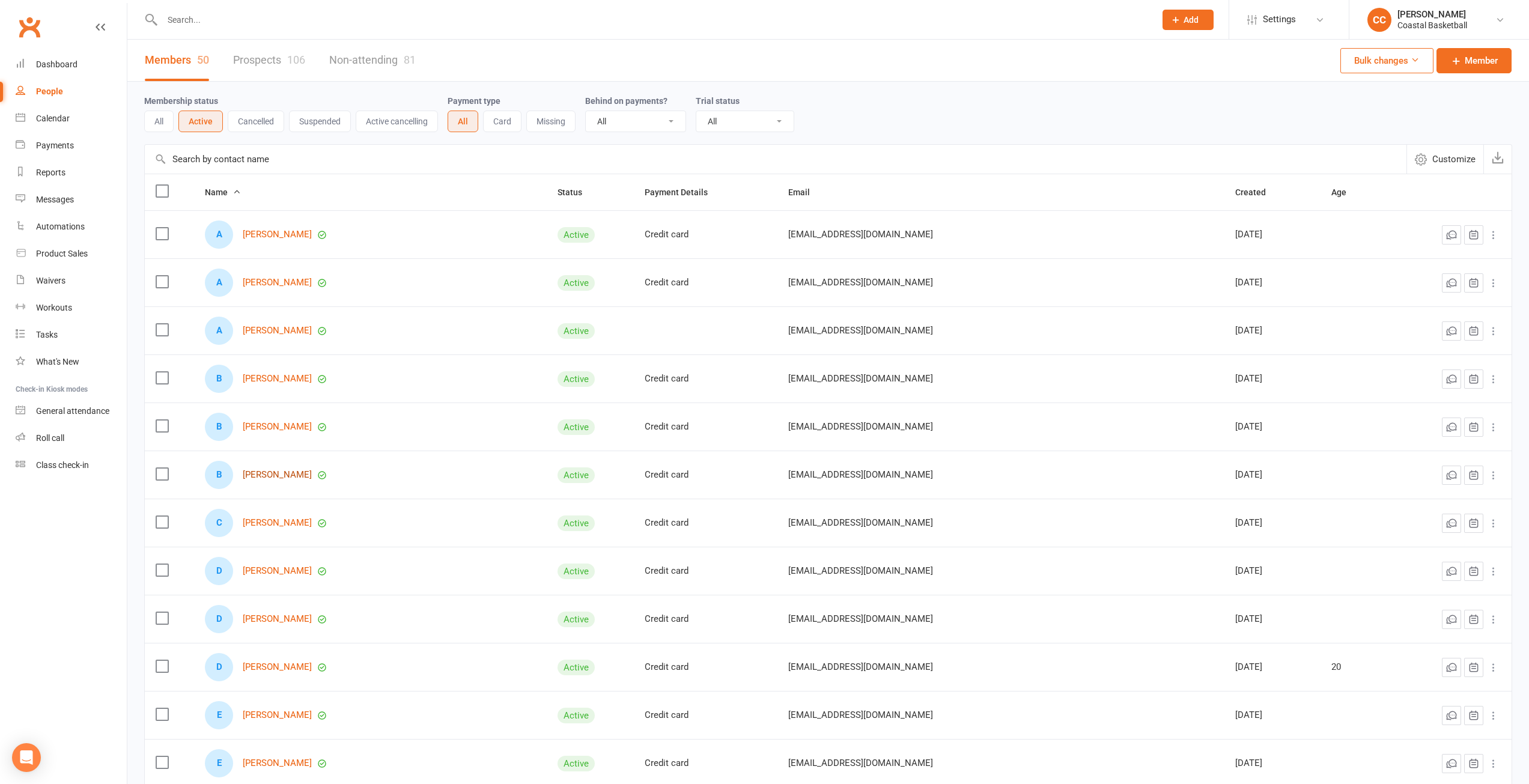
click at [291, 475] on link "[PERSON_NAME]" at bounding box center [277, 475] width 69 height 10
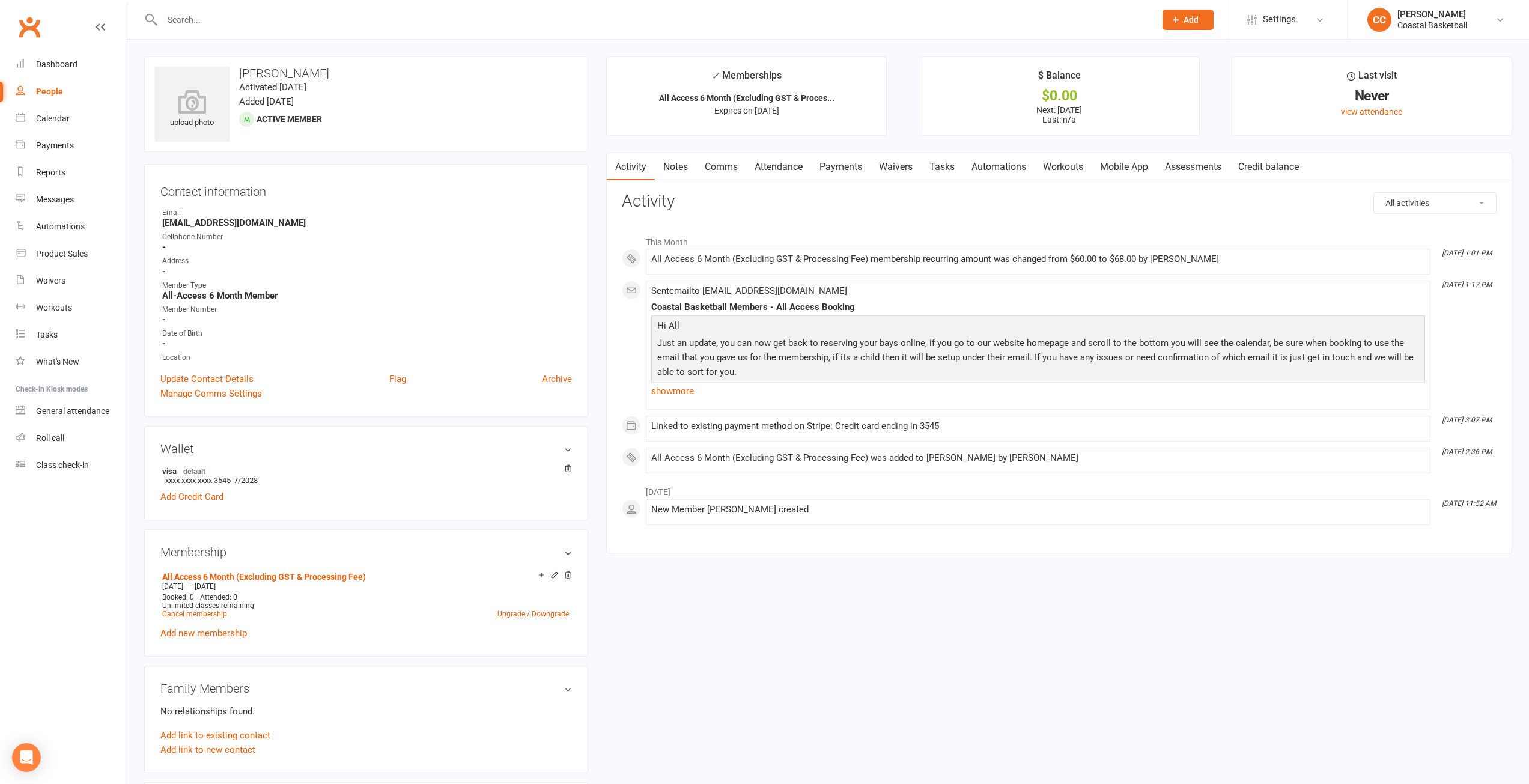
click at [1138, 165] on link "Mobile App" at bounding box center [1124, 167] width 65 height 28
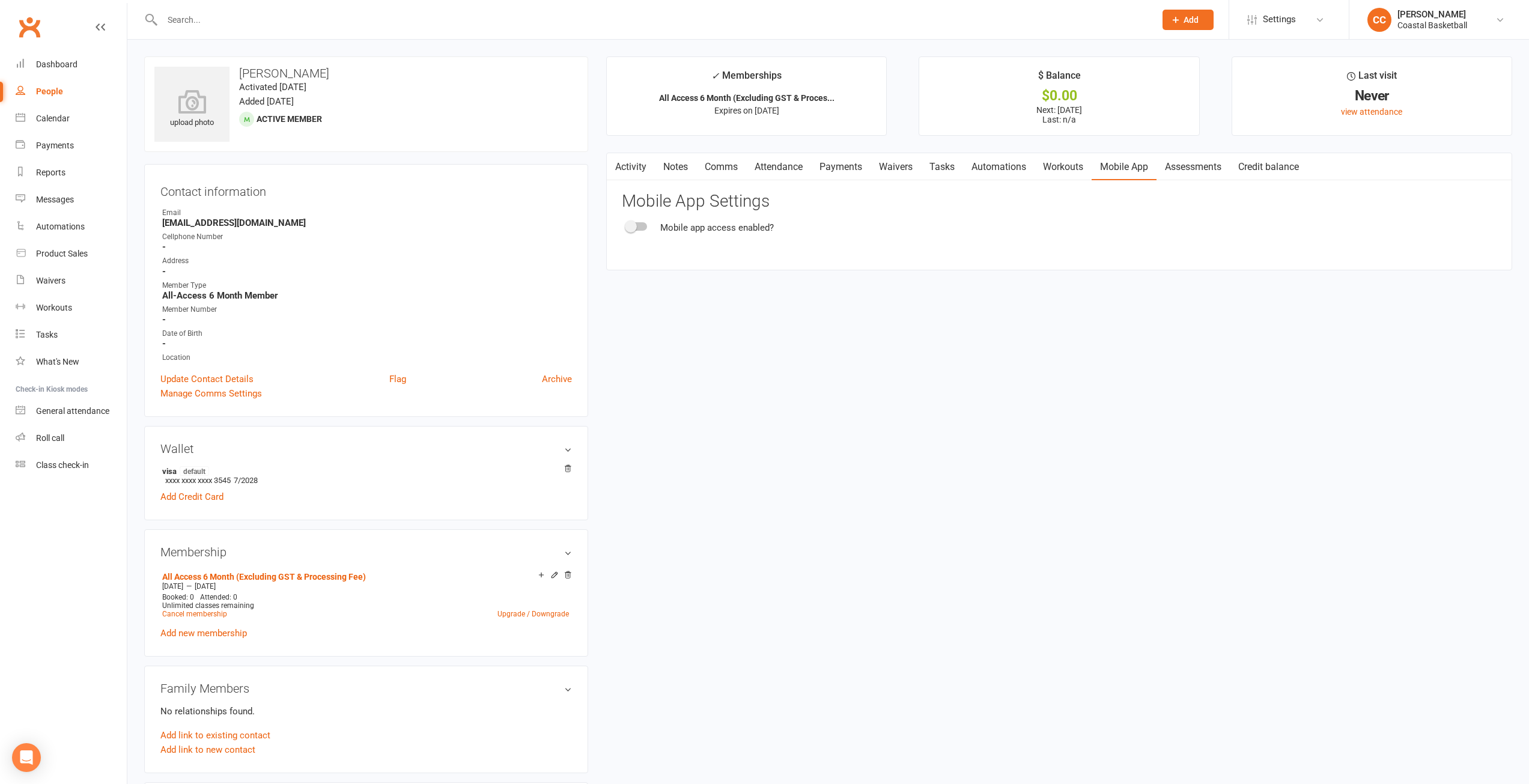
click at [637, 227] on span at bounding box center [631, 226] width 12 height 12
click at [627, 224] on input "checkbox" at bounding box center [627, 224] width 0 height 0
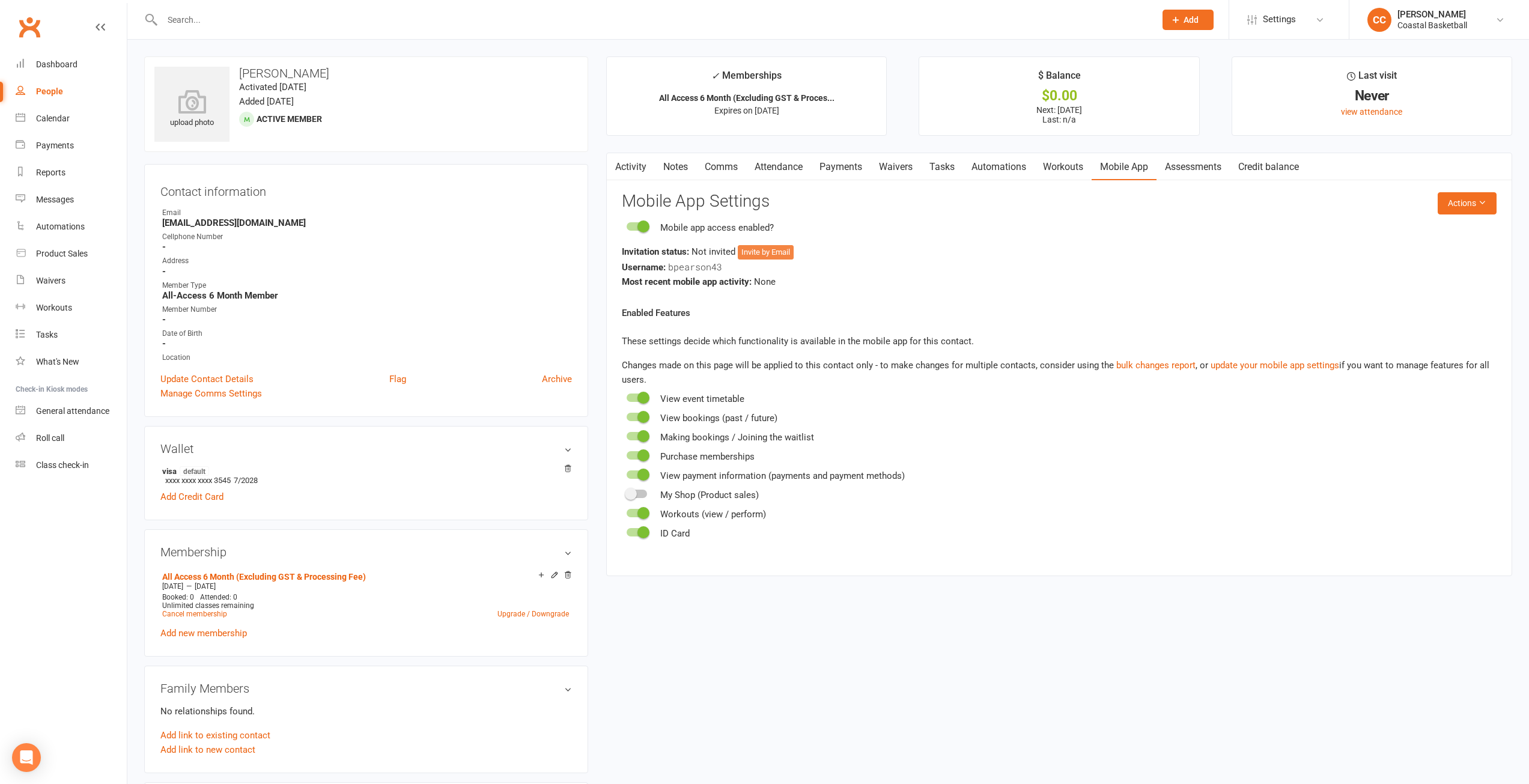
click at [784, 251] on button "Invite by Email" at bounding box center [766, 251] width 56 height 14
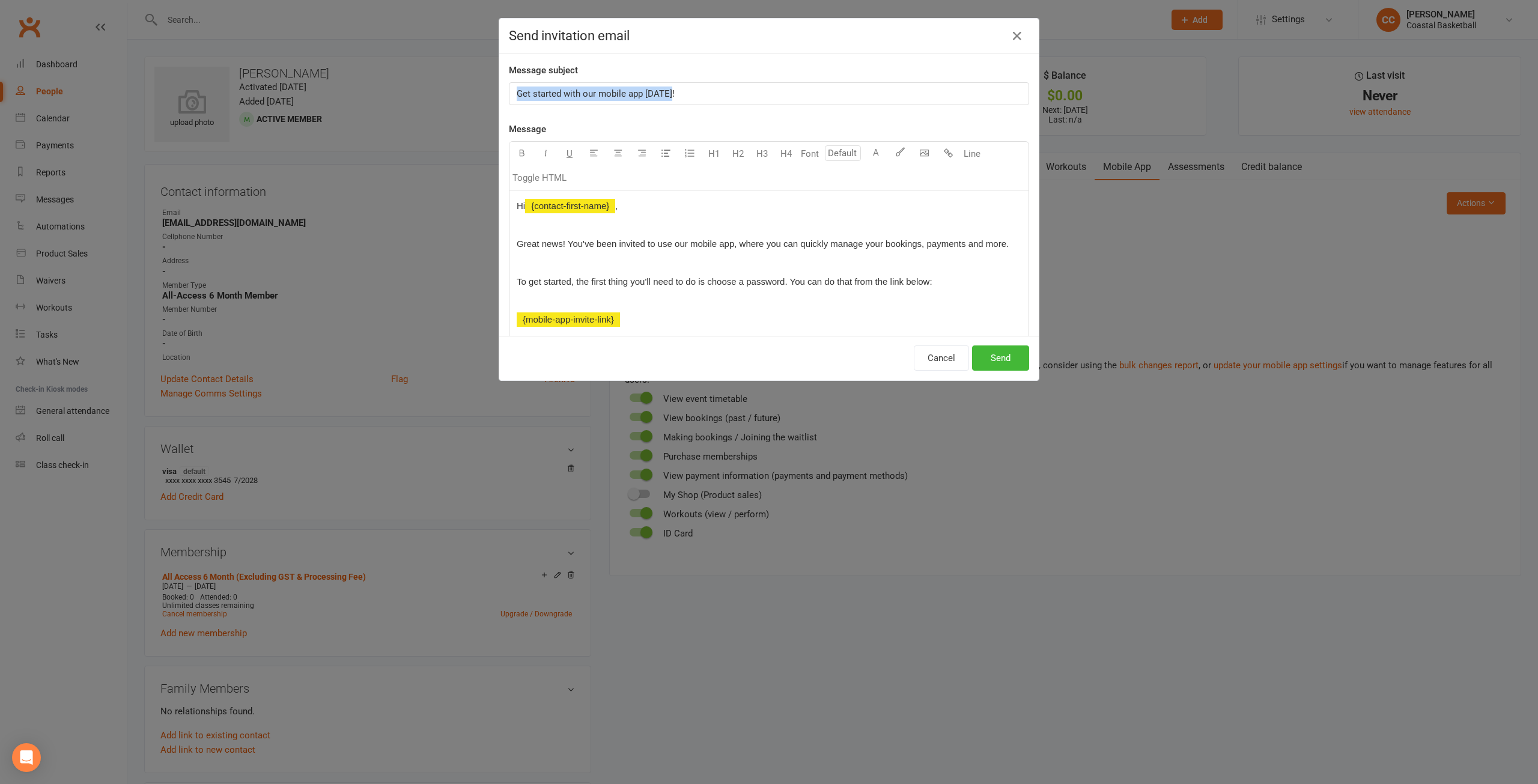
drag, startPoint x: 667, startPoint y: 94, endPoint x: 515, endPoint y: 96, distance: 152.0
click at [517, 96] on p "Get started with our mobile app [DATE]!" at bounding box center [769, 93] width 505 height 14
click at [1004, 362] on button "Send" at bounding box center [1000, 358] width 57 height 26
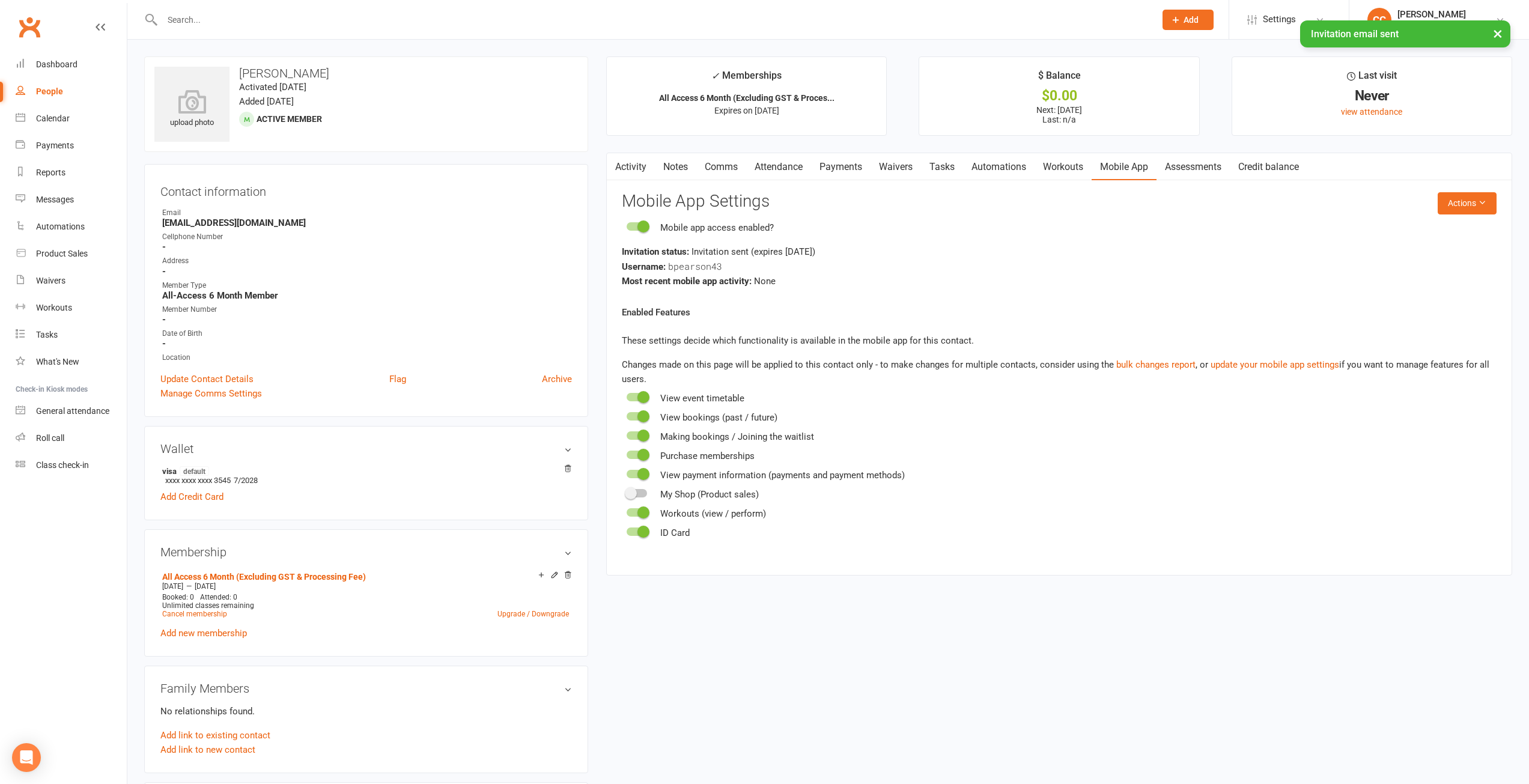
click at [641, 162] on link "Activity" at bounding box center [631, 167] width 48 height 28
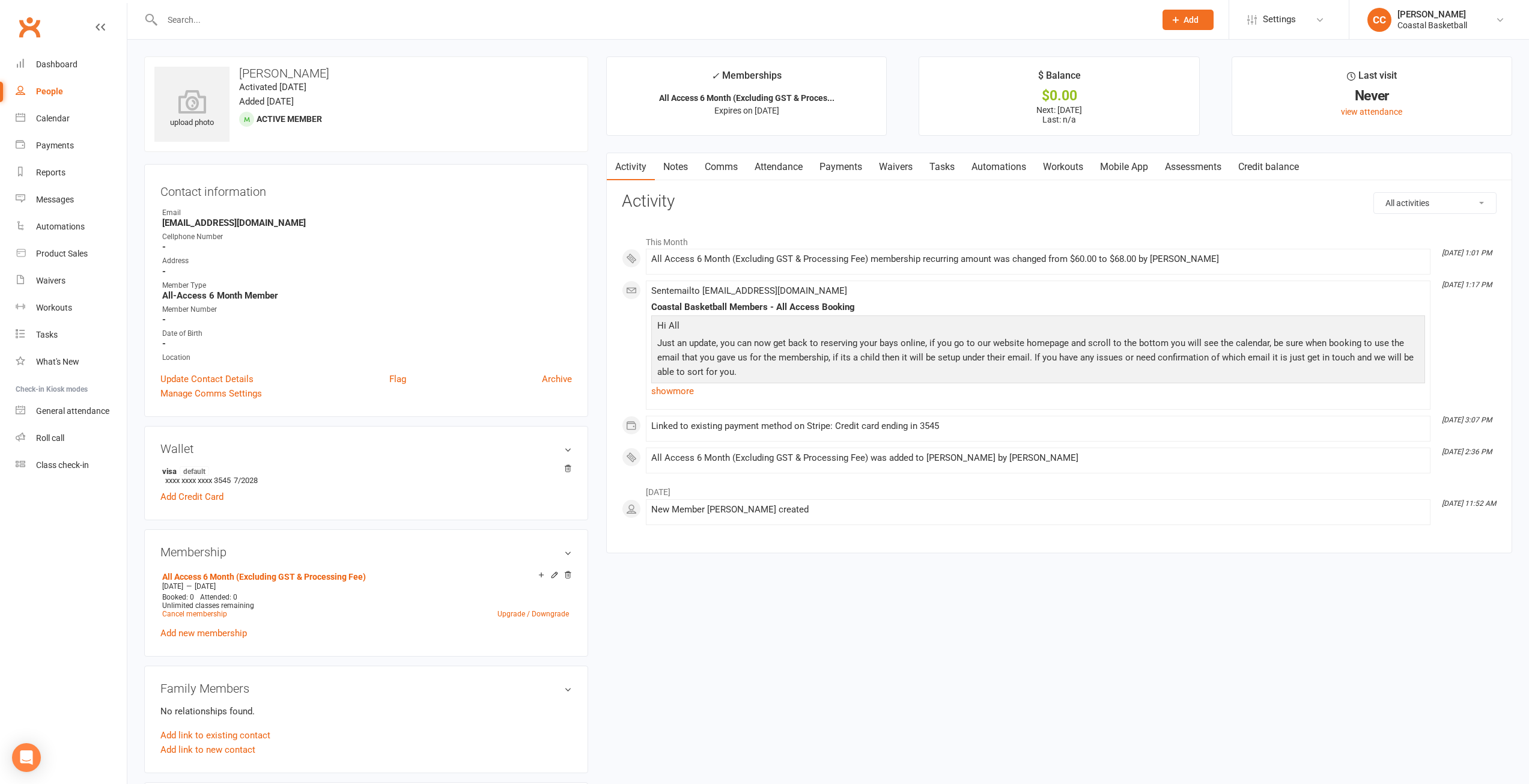
click at [46, 87] on div "People" at bounding box center [49, 92] width 27 height 10
select select "100"
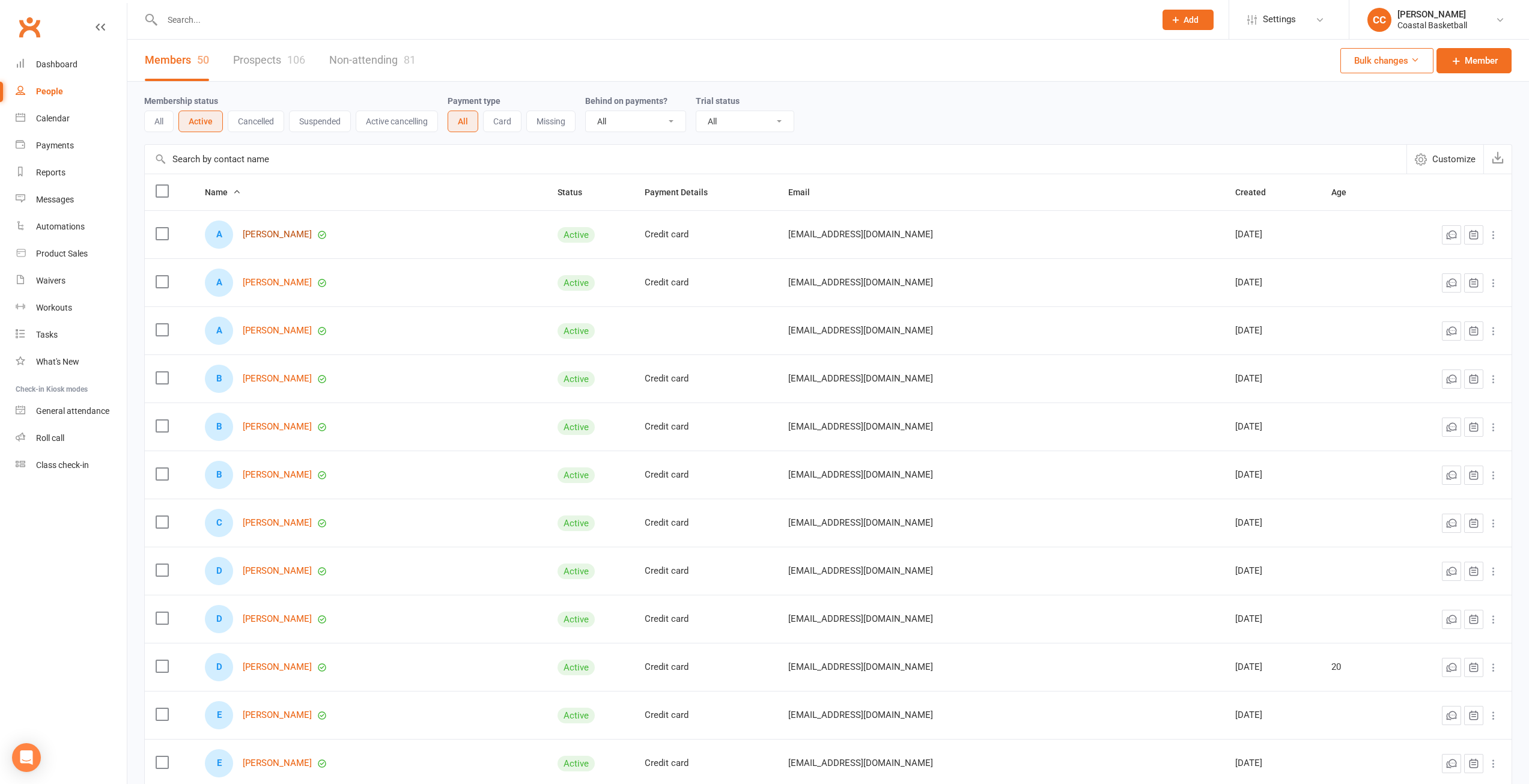
click at [294, 235] on link "[PERSON_NAME]" at bounding box center [277, 234] width 69 height 10
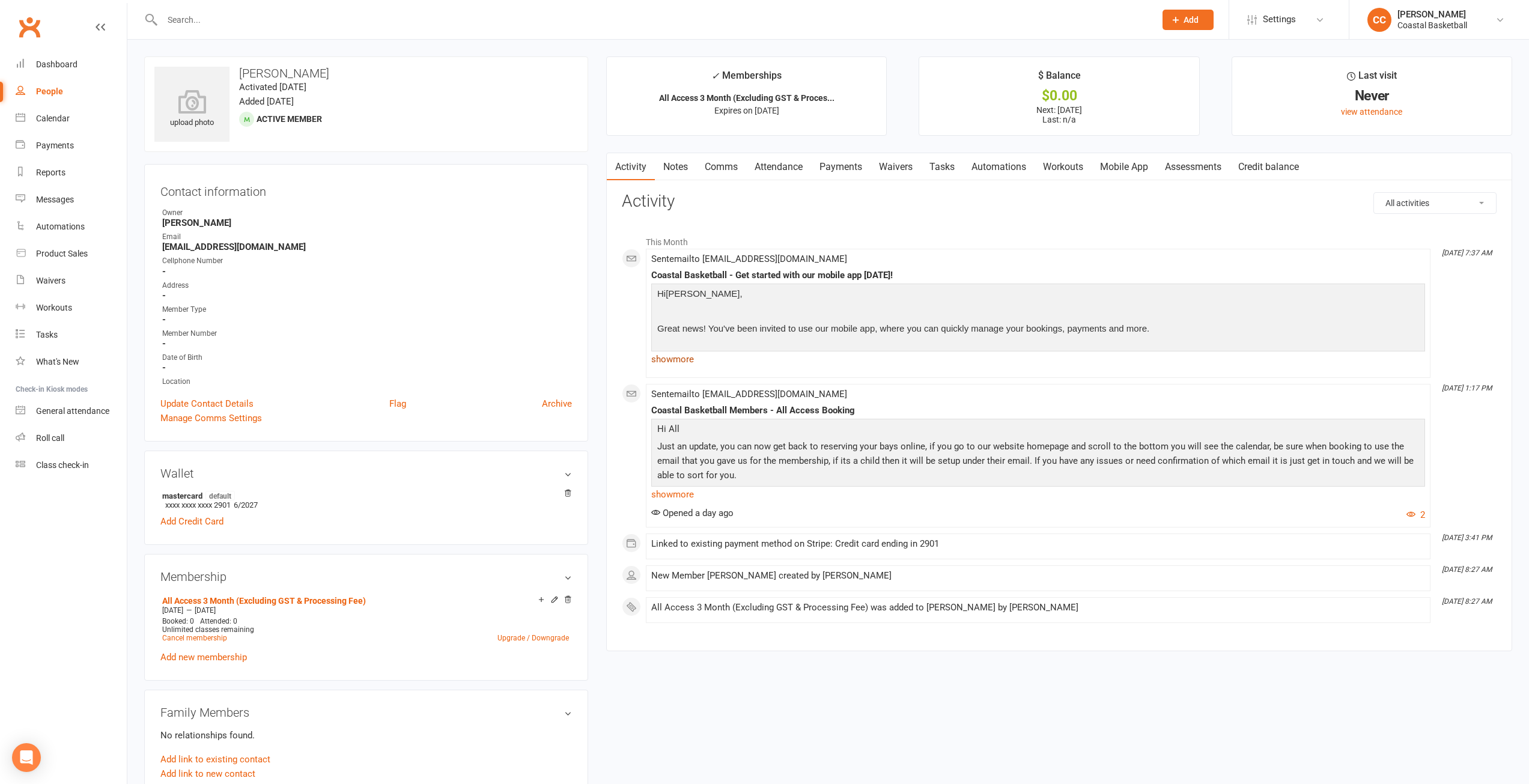
click at [682, 359] on link "show more" at bounding box center [1038, 359] width 774 height 16
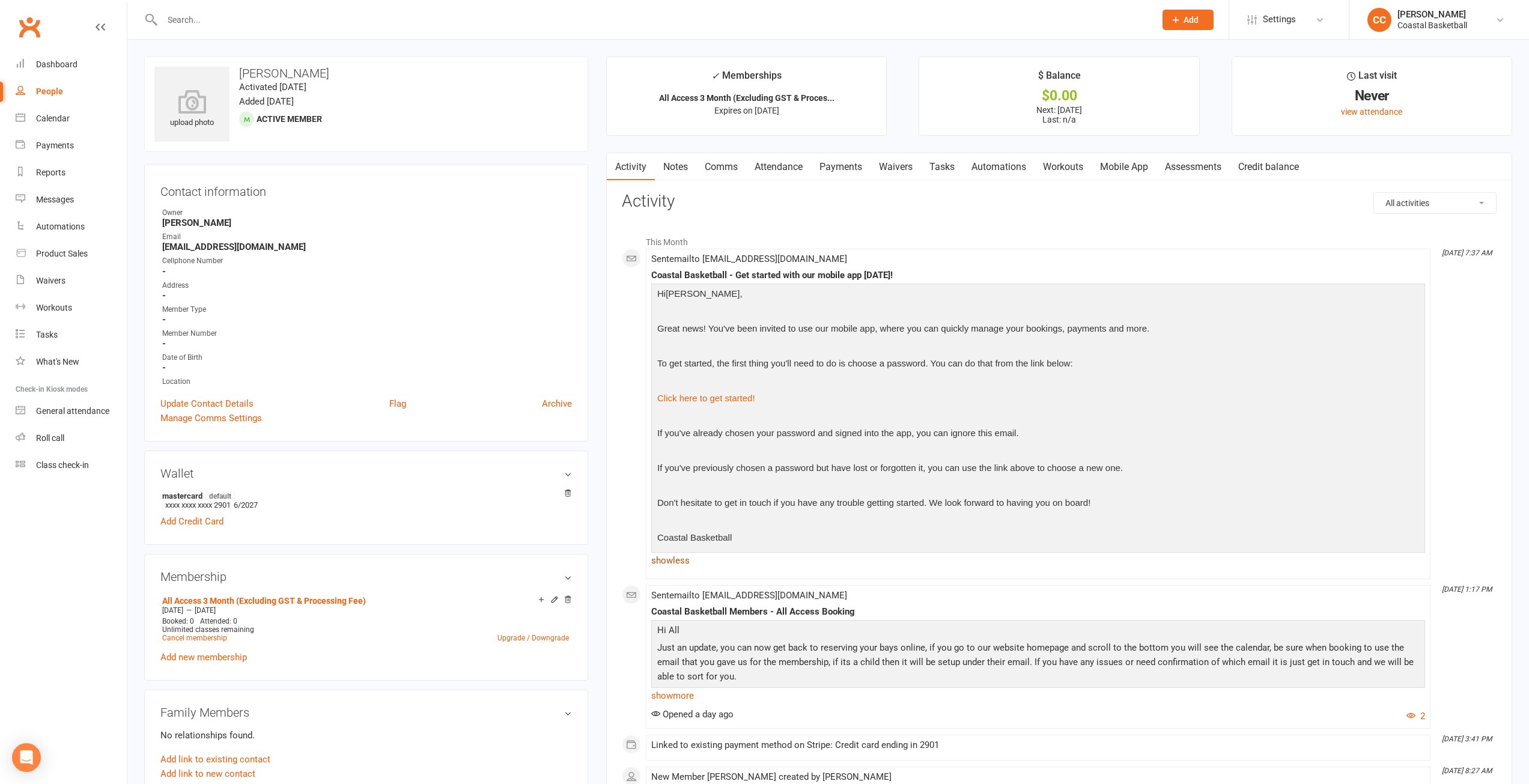
click at [669, 559] on link "show less" at bounding box center [1038, 561] width 774 height 16
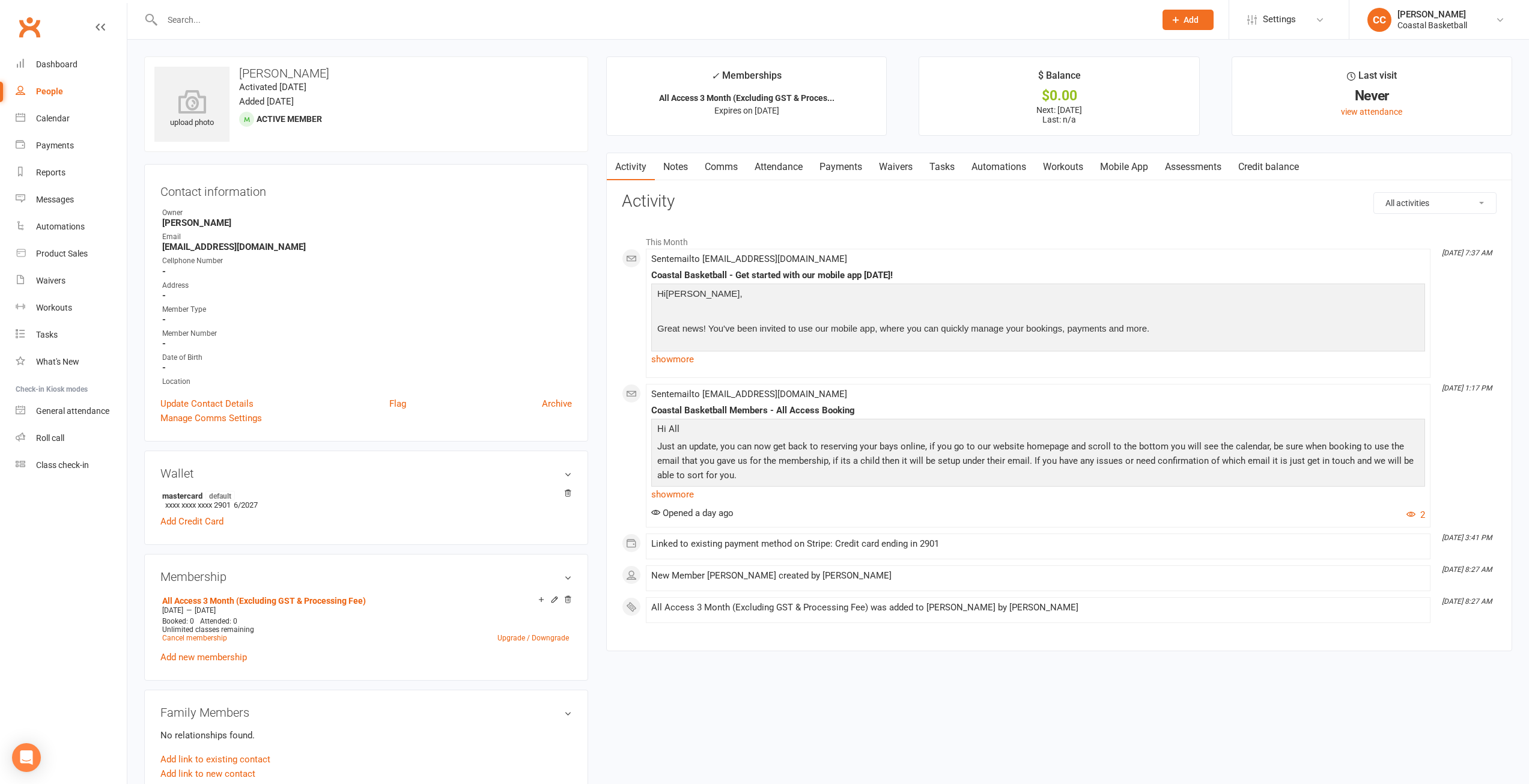
click at [51, 85] on link "People" at bounding box center [71, 92] width 111 height 27
select select "100"
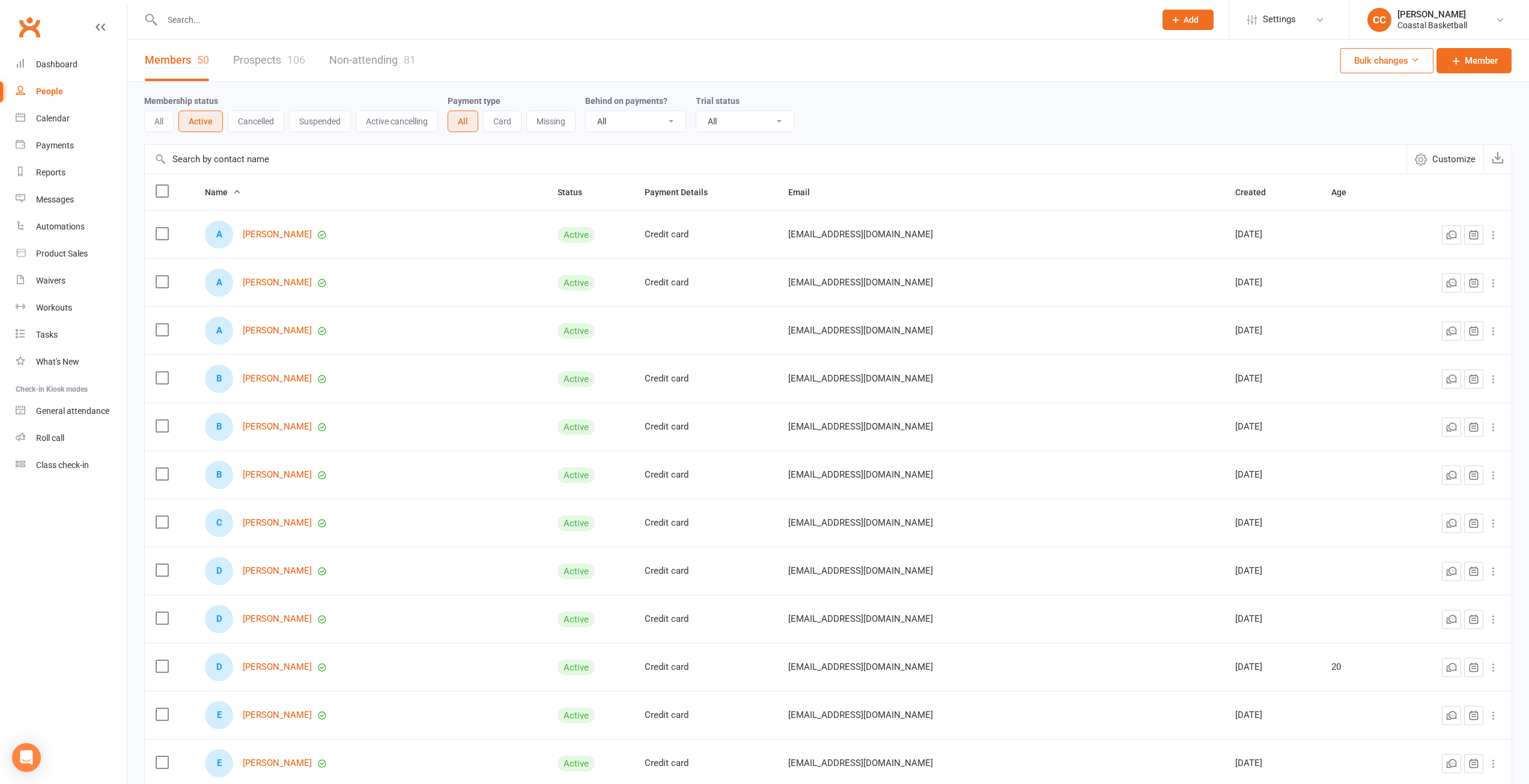
click at [197, 21] on input "text" at bounding box center [652, 20] width 988 height 16
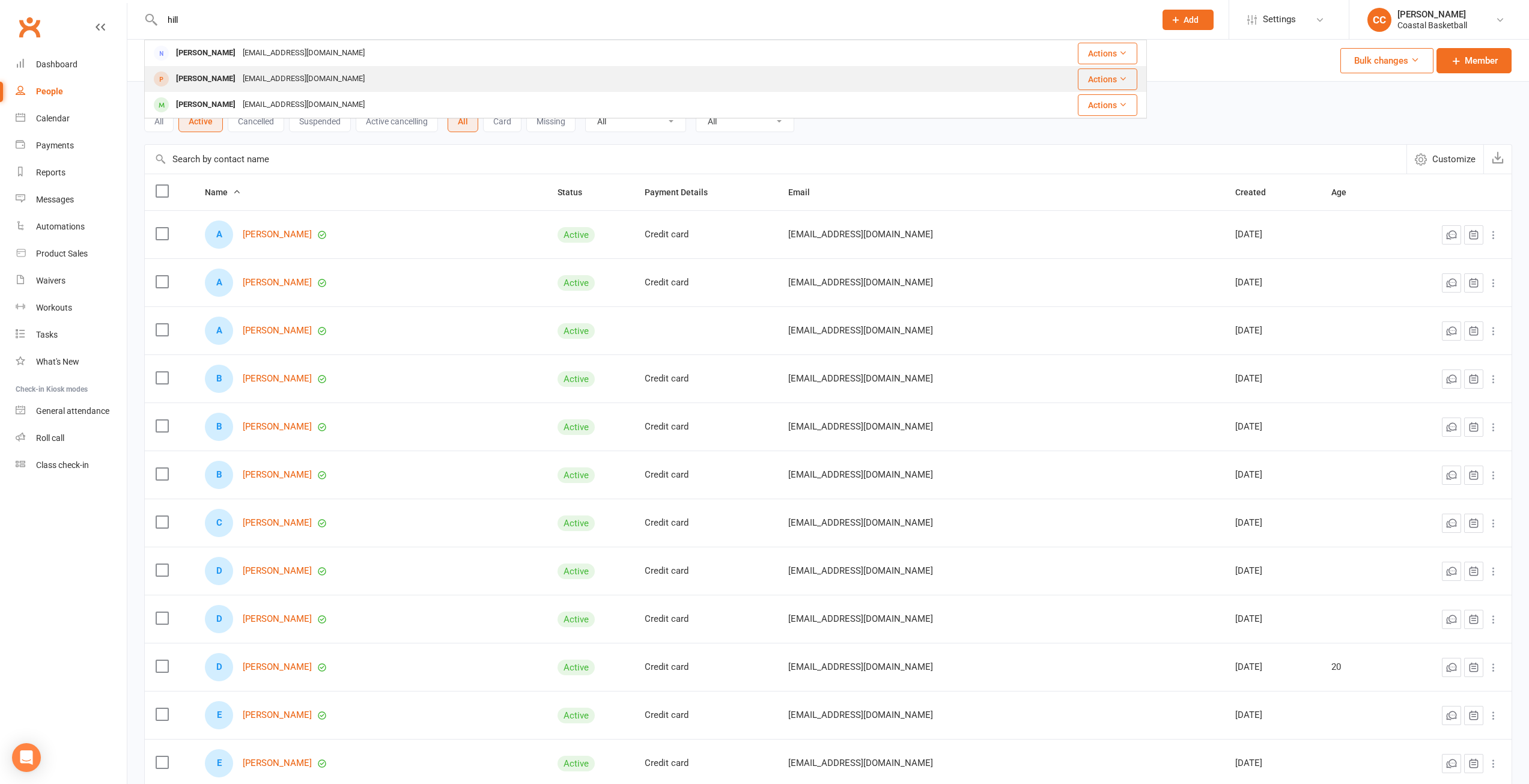
type input "hill"
click at [1128, 77] on button "Actions" at bounding box center [1108, 79] width 59 height 21
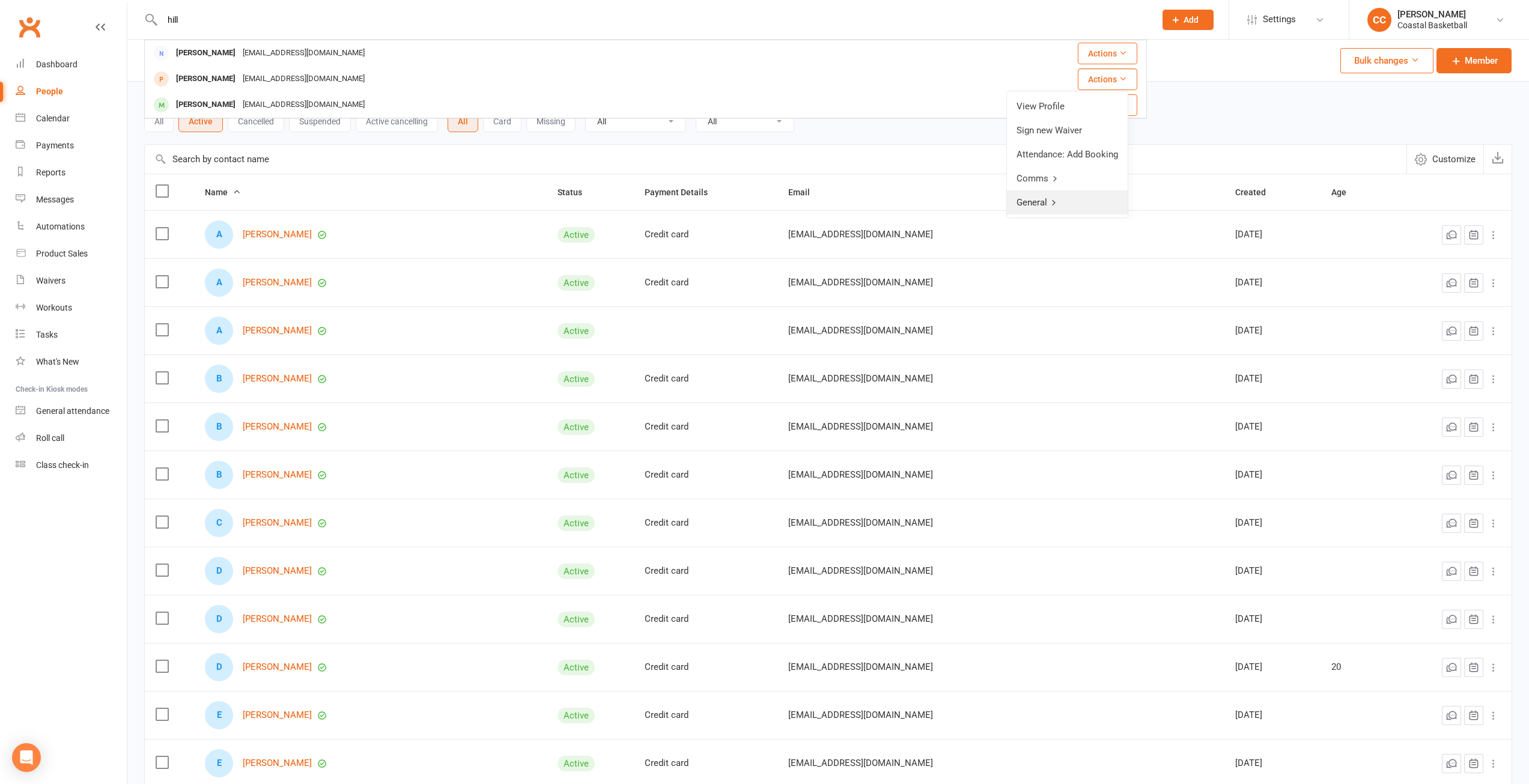
click at [1066, 204] on link "General" at bounding box center [1067, 202] width 120 height 24
click at [1026, 106] on icon at bounding box center [1023, 106] width 8 height 8
click at [1032, 102] on link "View Profile" at bounding box center [1067, 106] width 120 height 24
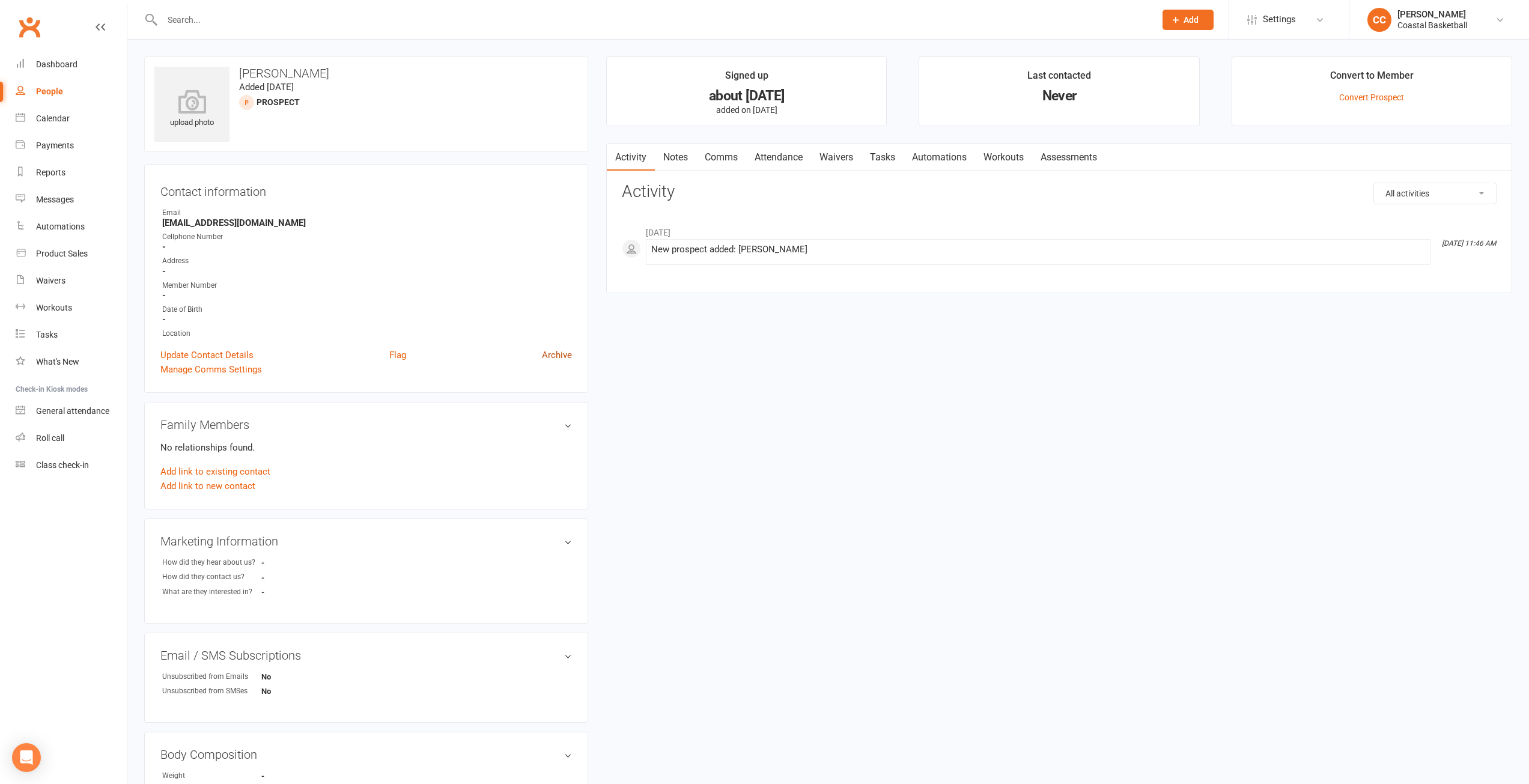
click at [564, 355] on link "Archive" at bounding box center [557, 354] width 30 height 14
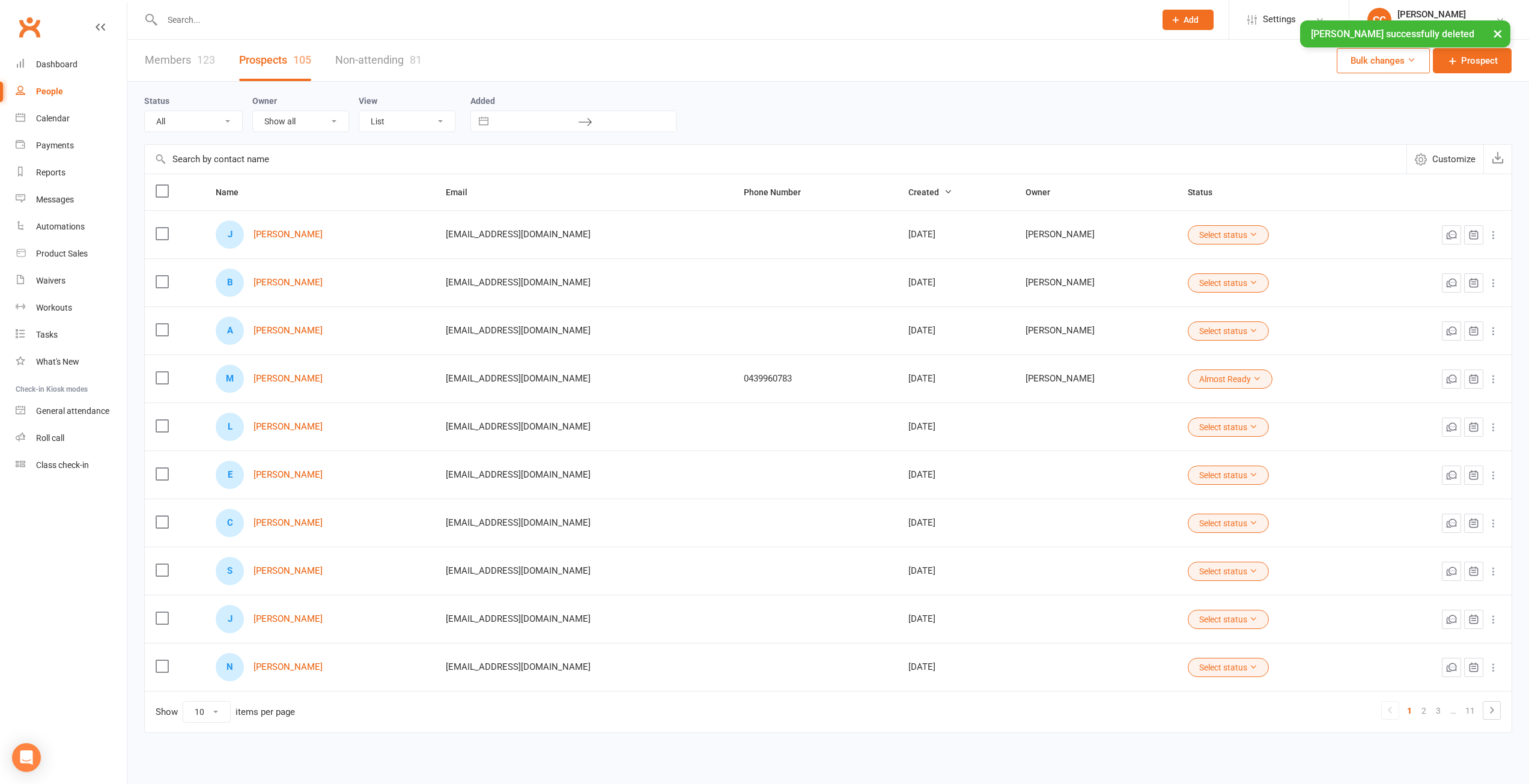
click at [252, 16] on input "text" at bounding box center [652, 20] width 988 height 16
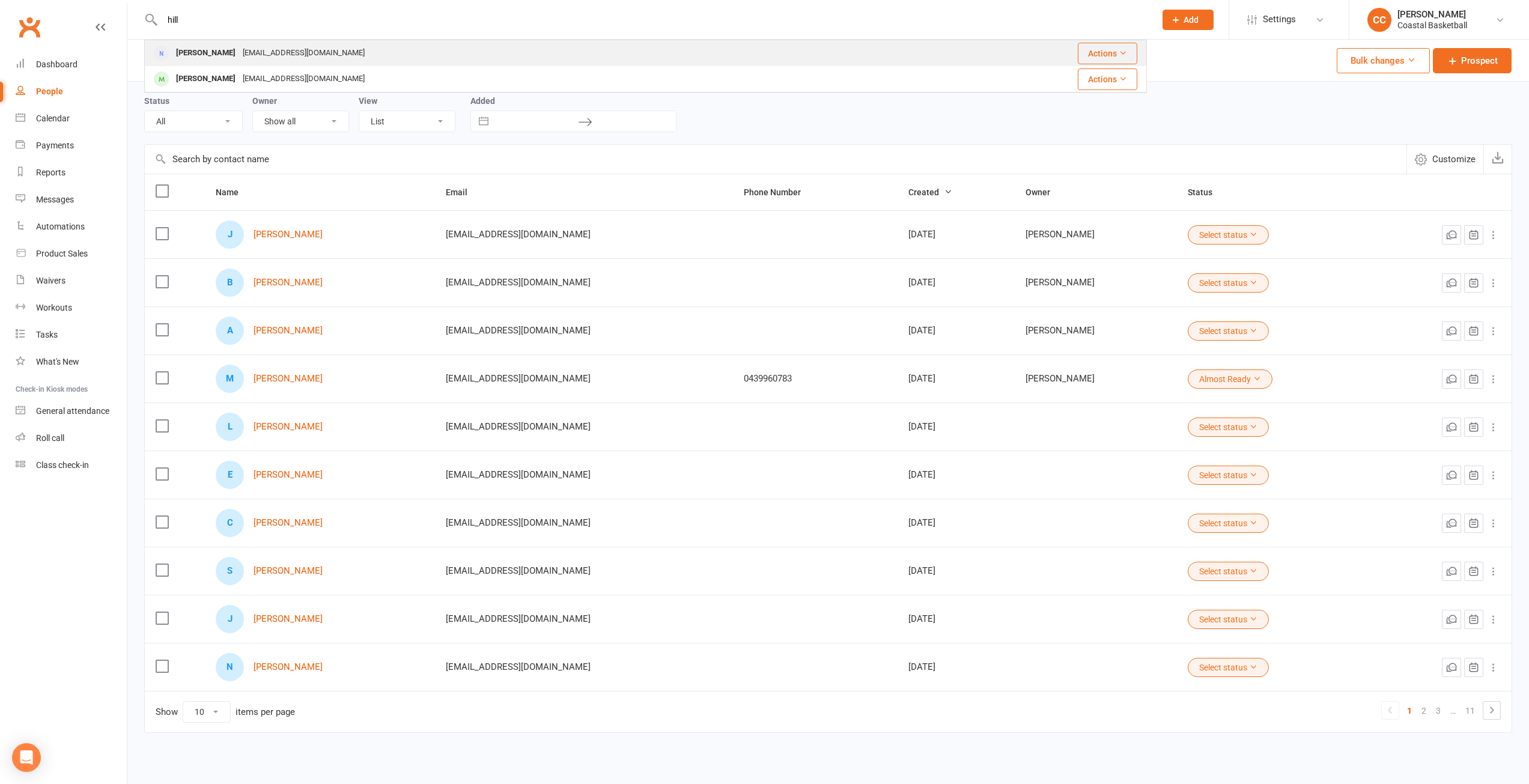
type input "hill"
click at [239, 45] on div "[EMAIL_ADDRESS][DOMAIN_NAME]" at bounding box center [303, 53] width 129 height 17
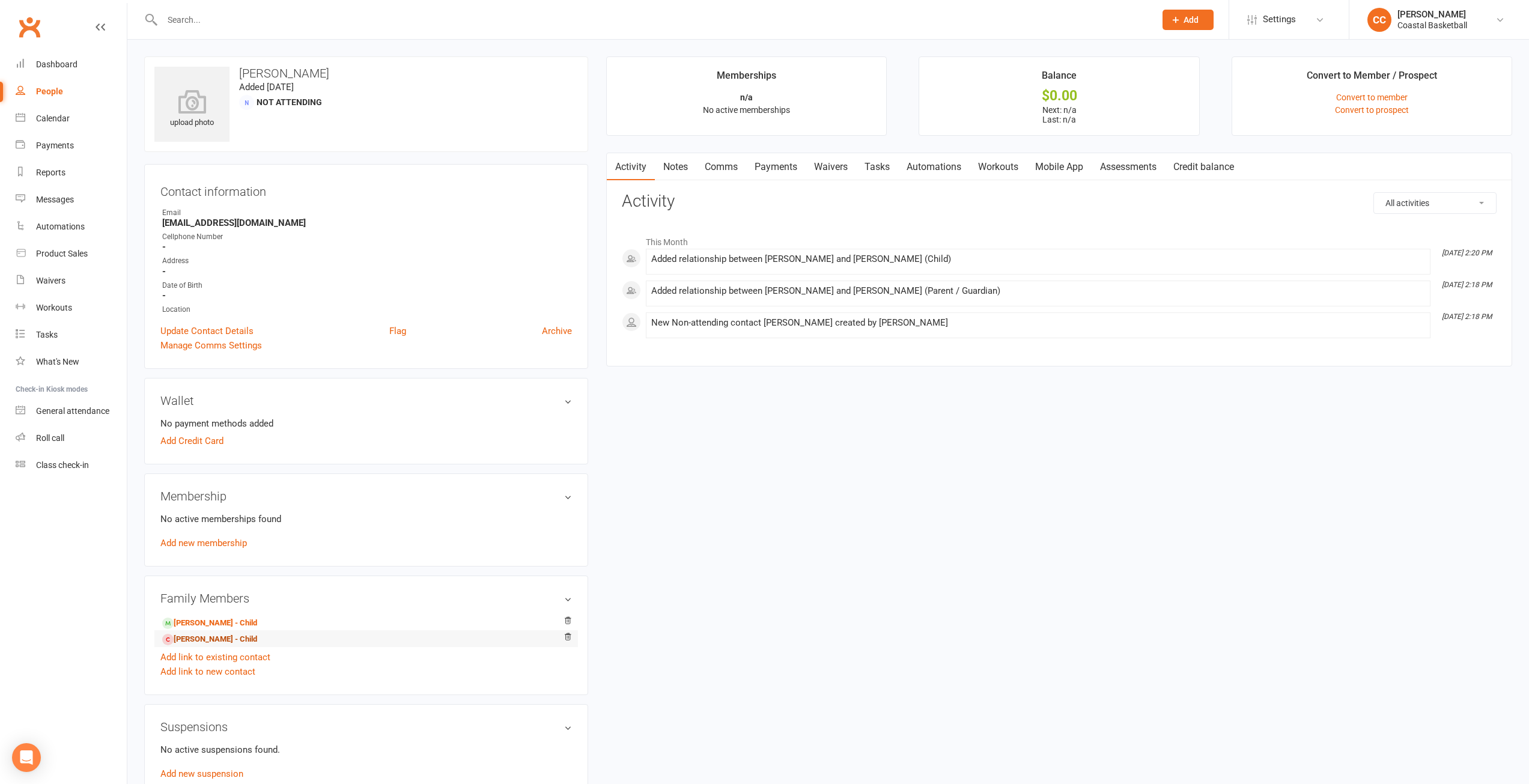
click at [212, 638] on link "[PERSON_NAME] - Child" at bounding box center [209, 639] width 95 height 12
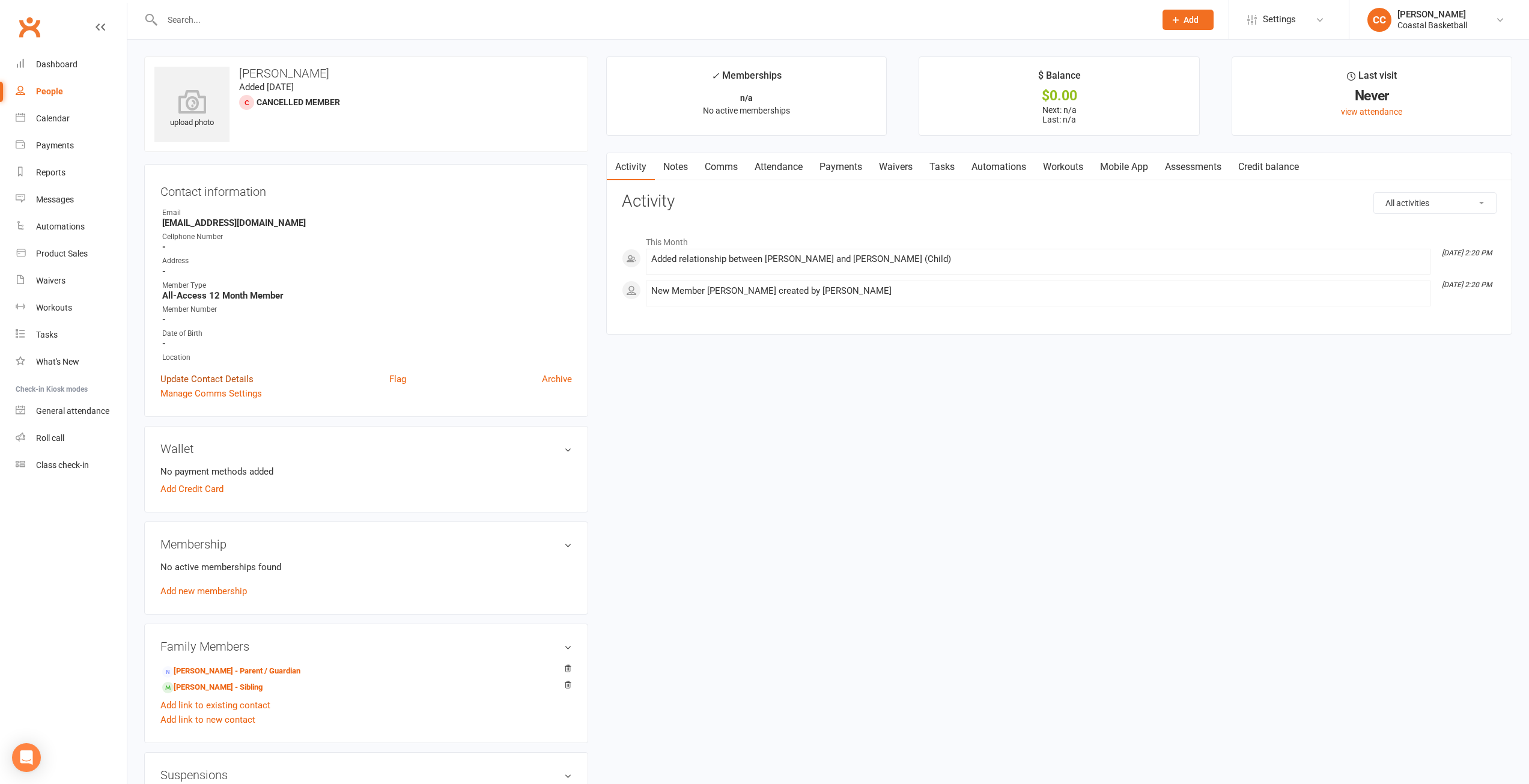
click at [230, 379] on link "Update Contact Details" at bounding box center [207, 378] width 93 height 14
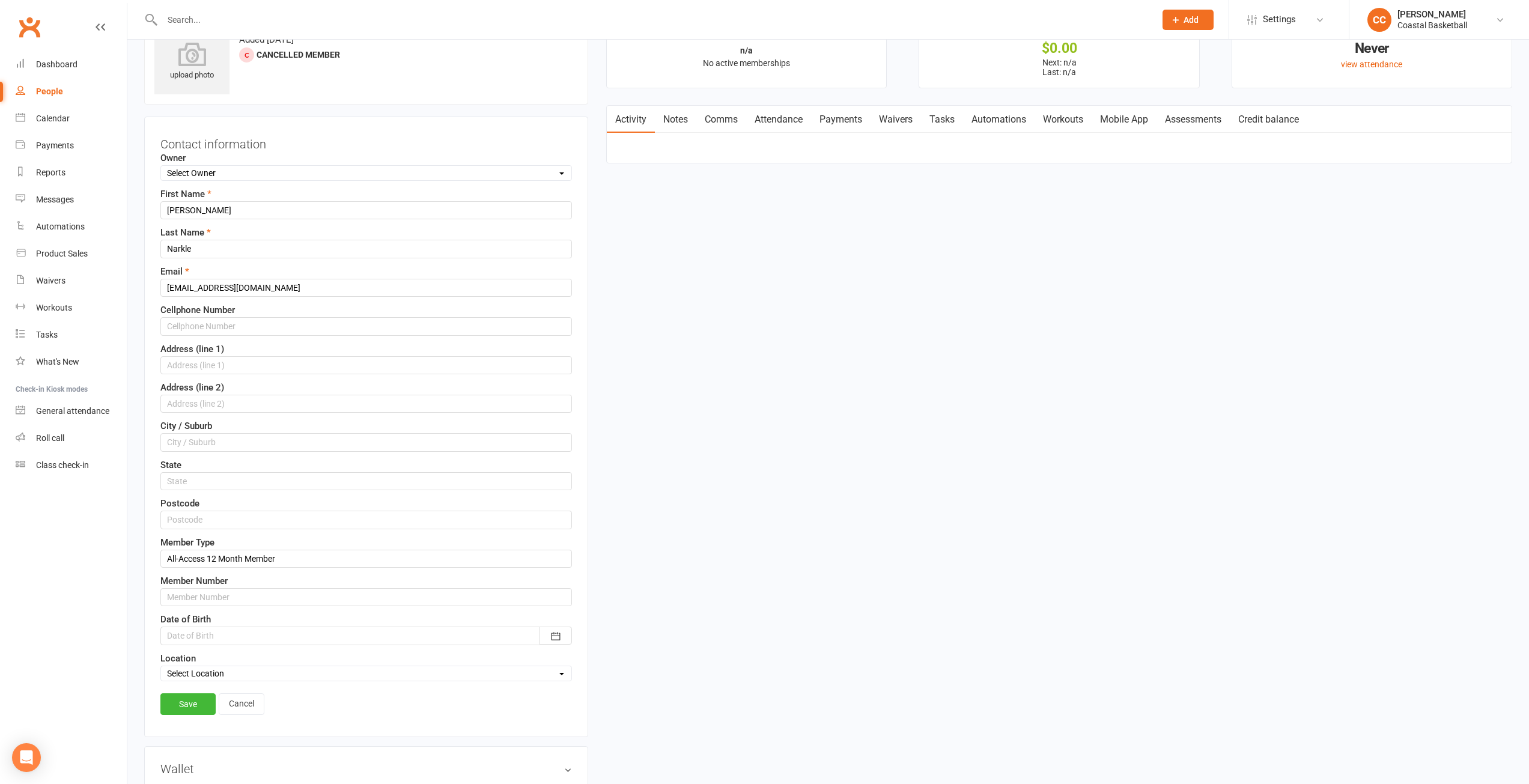
scroll to position [56, 0]
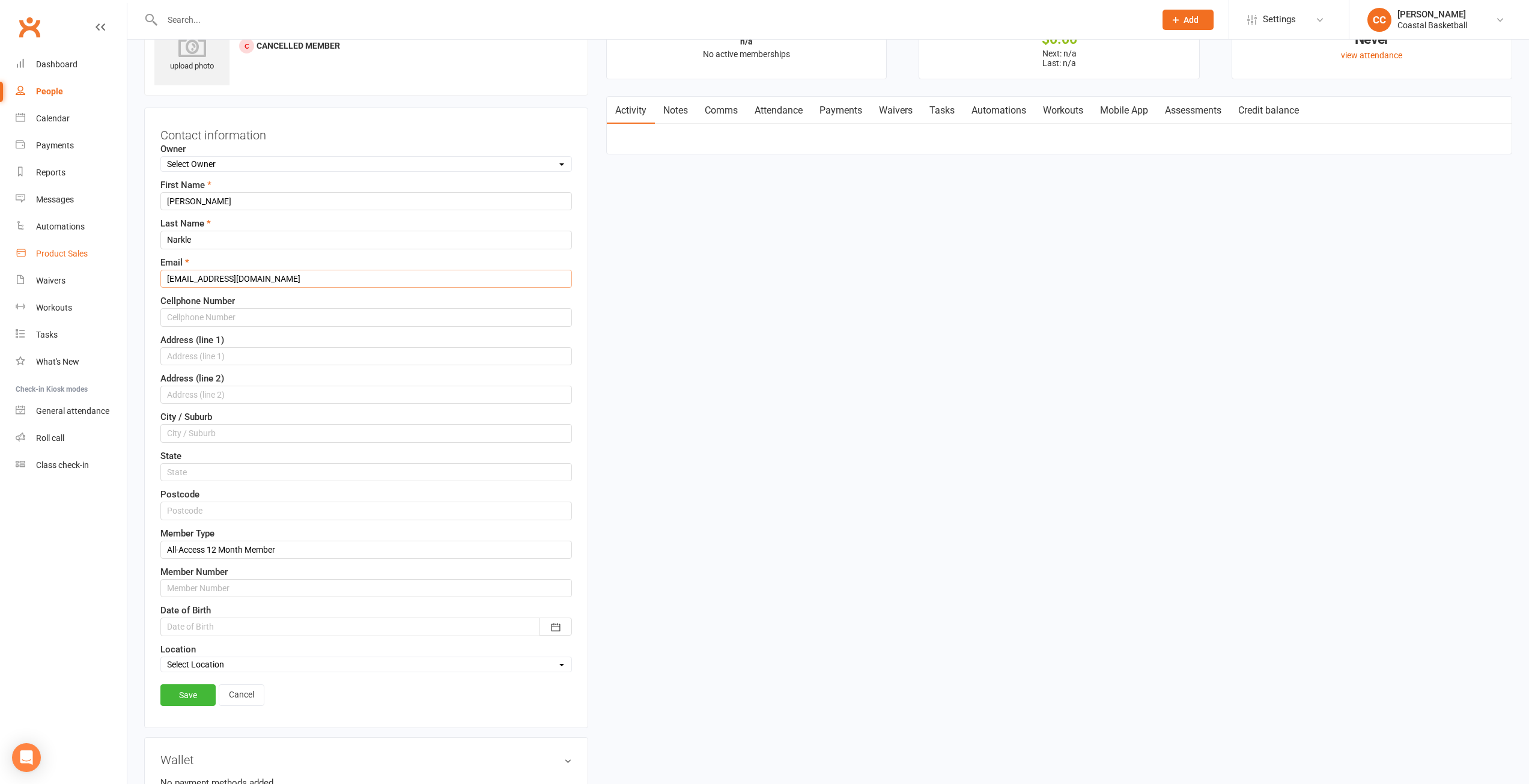
drag, startPoint x: 234, startPoint y: 280, endPoint x: 54, endPoint y: 258, distance: 181.3
click at [54, 258] on ui-view "Prospect Member Non-attending contact Class / event Appointment Task Membership…" at bounding box center [764, 799] width 1529 height 1705
paste input "kaceynarkle2"
type input "[EMAIL_ADDRESS][DOMAIN_NAME]"
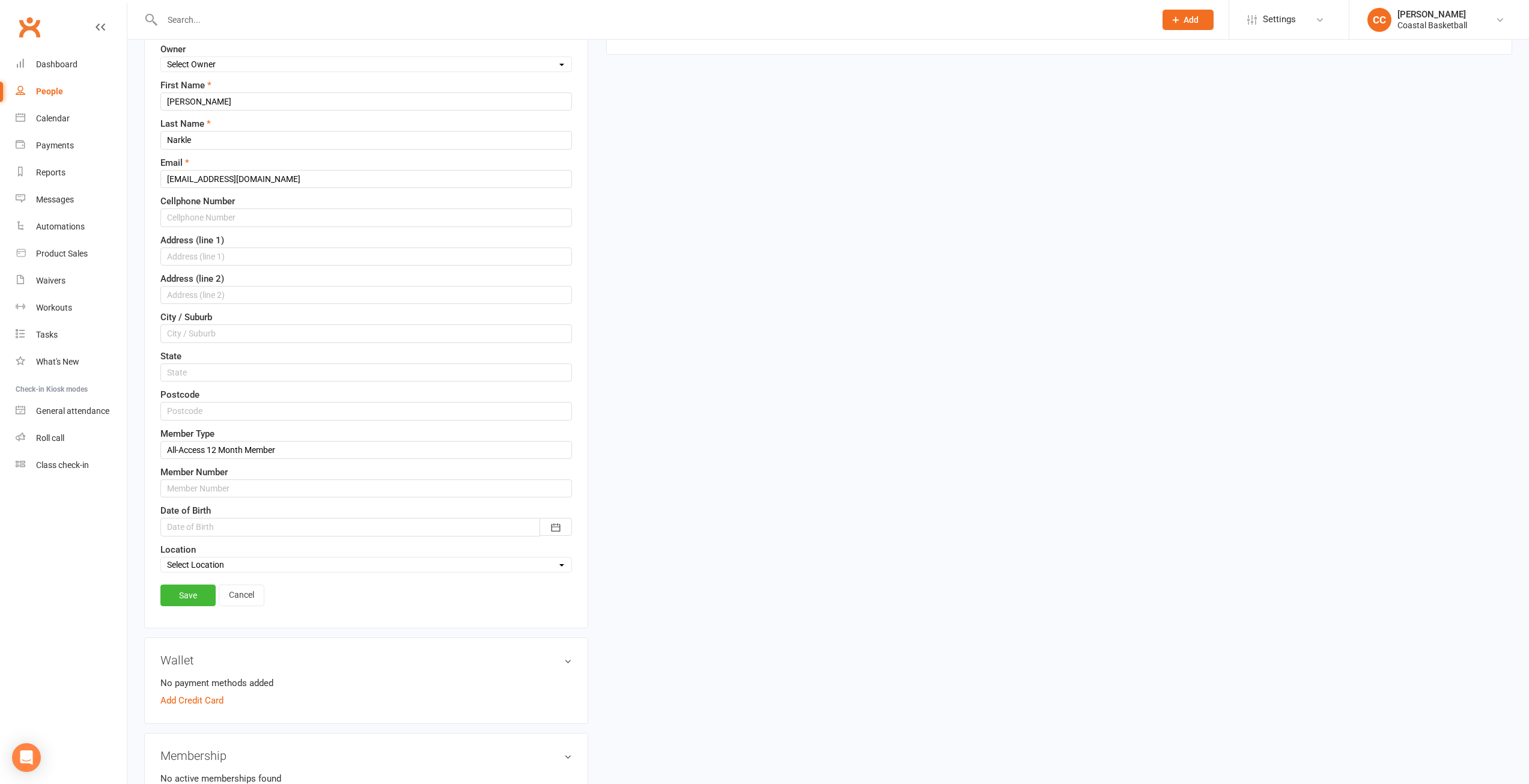
scroll to position [237, 0]
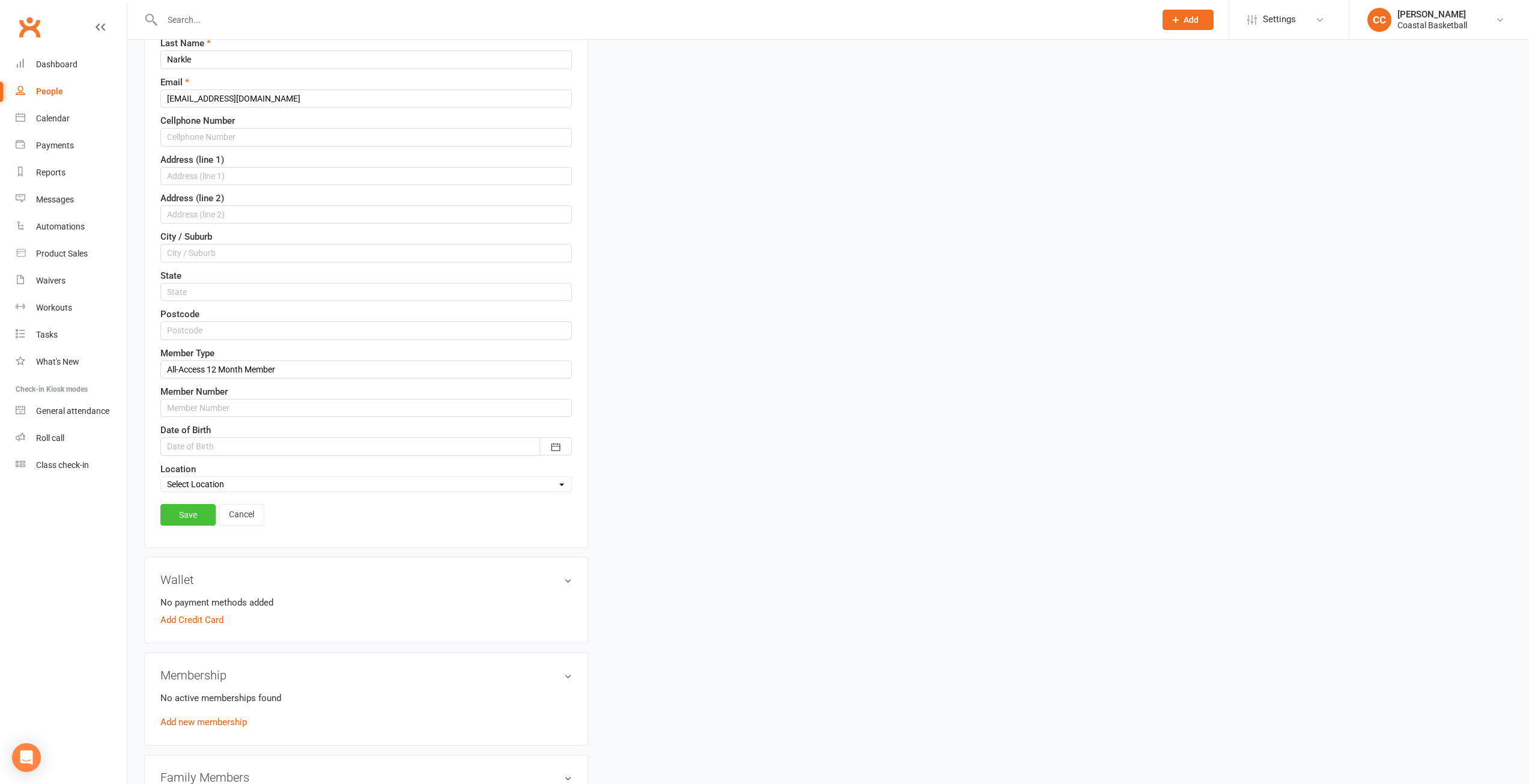
click at [195, 516] on link "Save" at bounding box center [188, 514] width 55 height 21
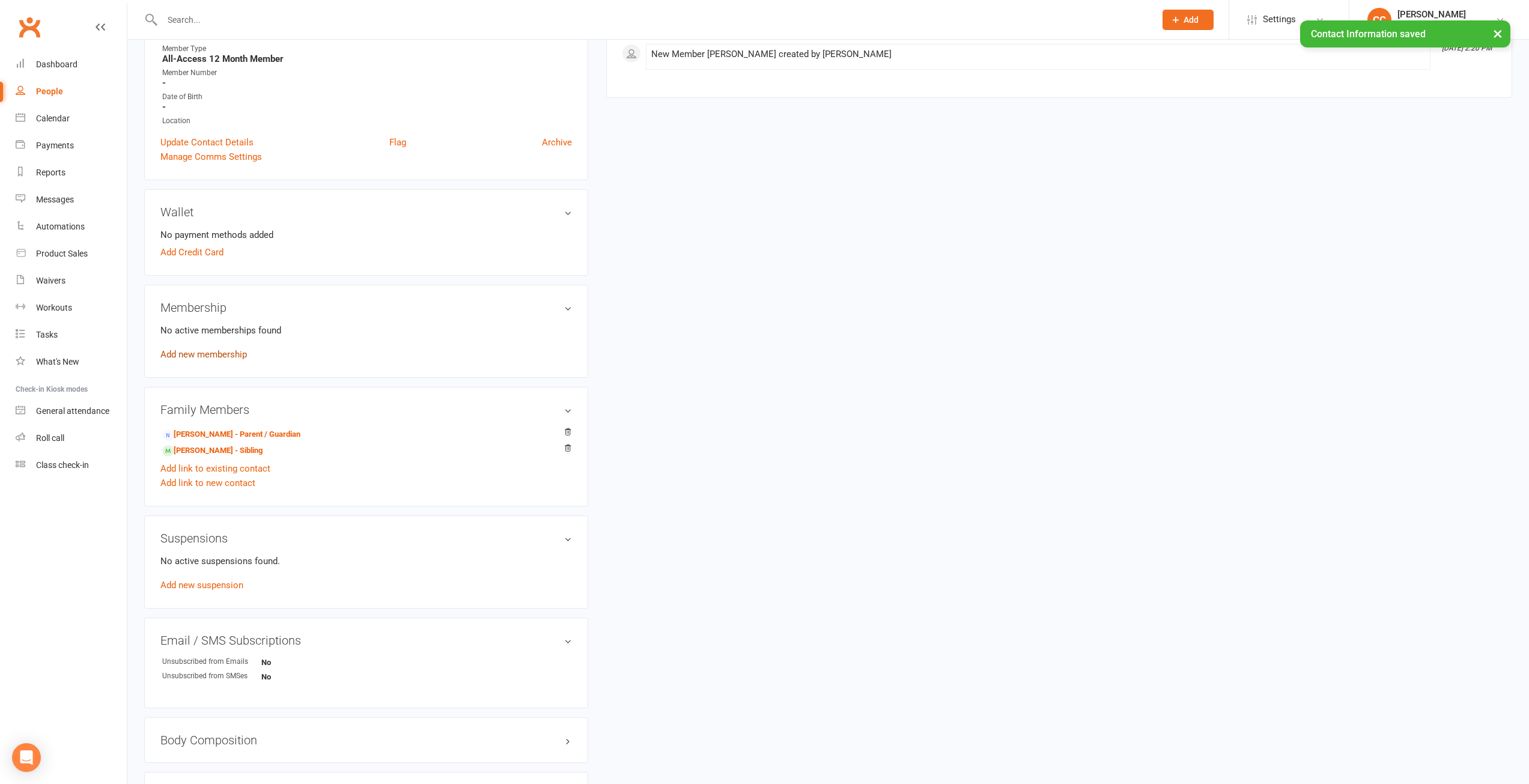
click at [189, 353] on link "Add new membership" at bounding box center [204, 354] width 87 height 11
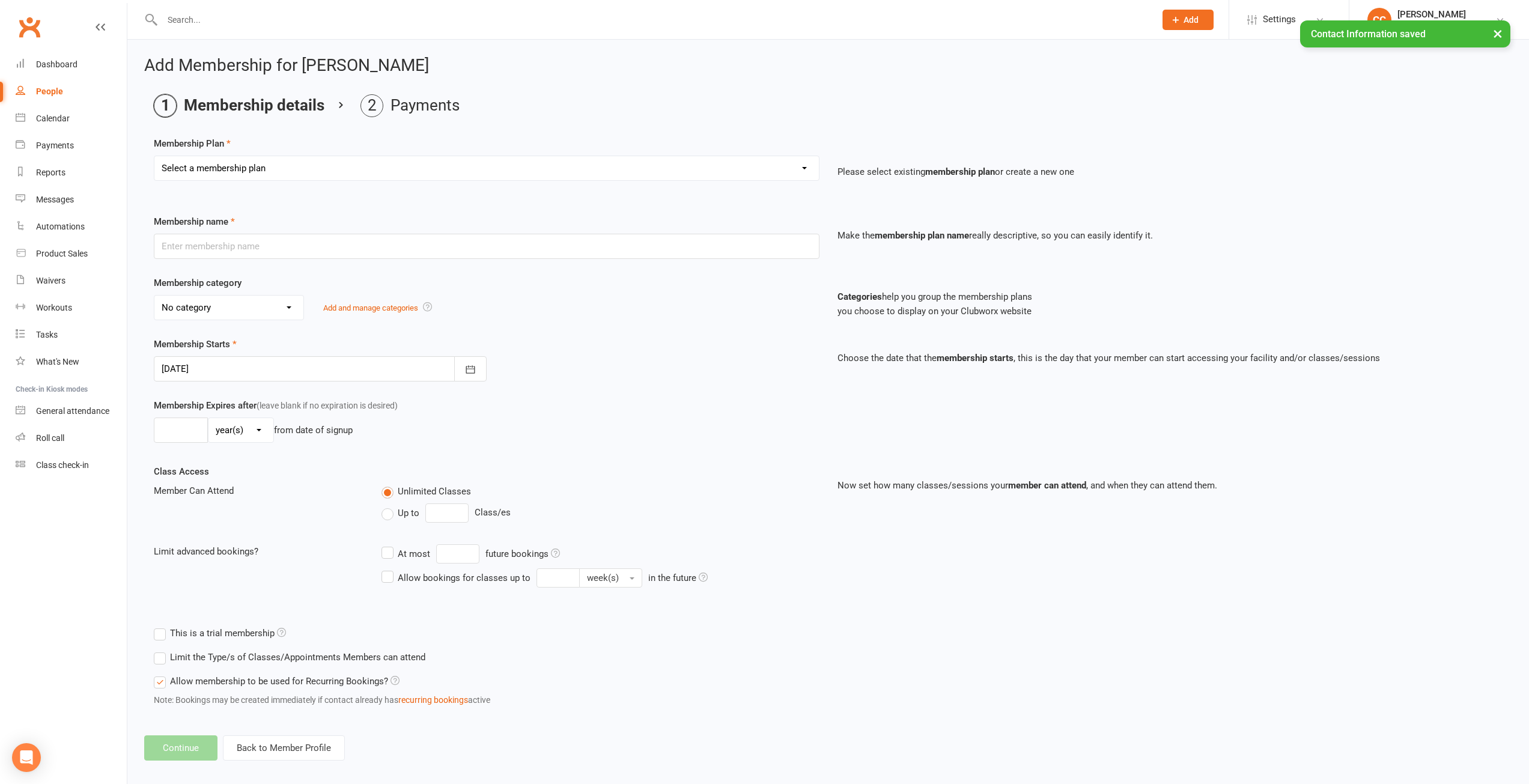
click at [793, 169] on select "Select a membership plan Create new Membership Plan All Access 12 Month (Includ…" at bounding box center [487, 167] width 665 height 24
select select "14"
click at [154, 156] on select "Select a membership plan Create new Membership Plan All Access 12 Month (Includ…" at bounding box center [487, 167] width 665 height 24
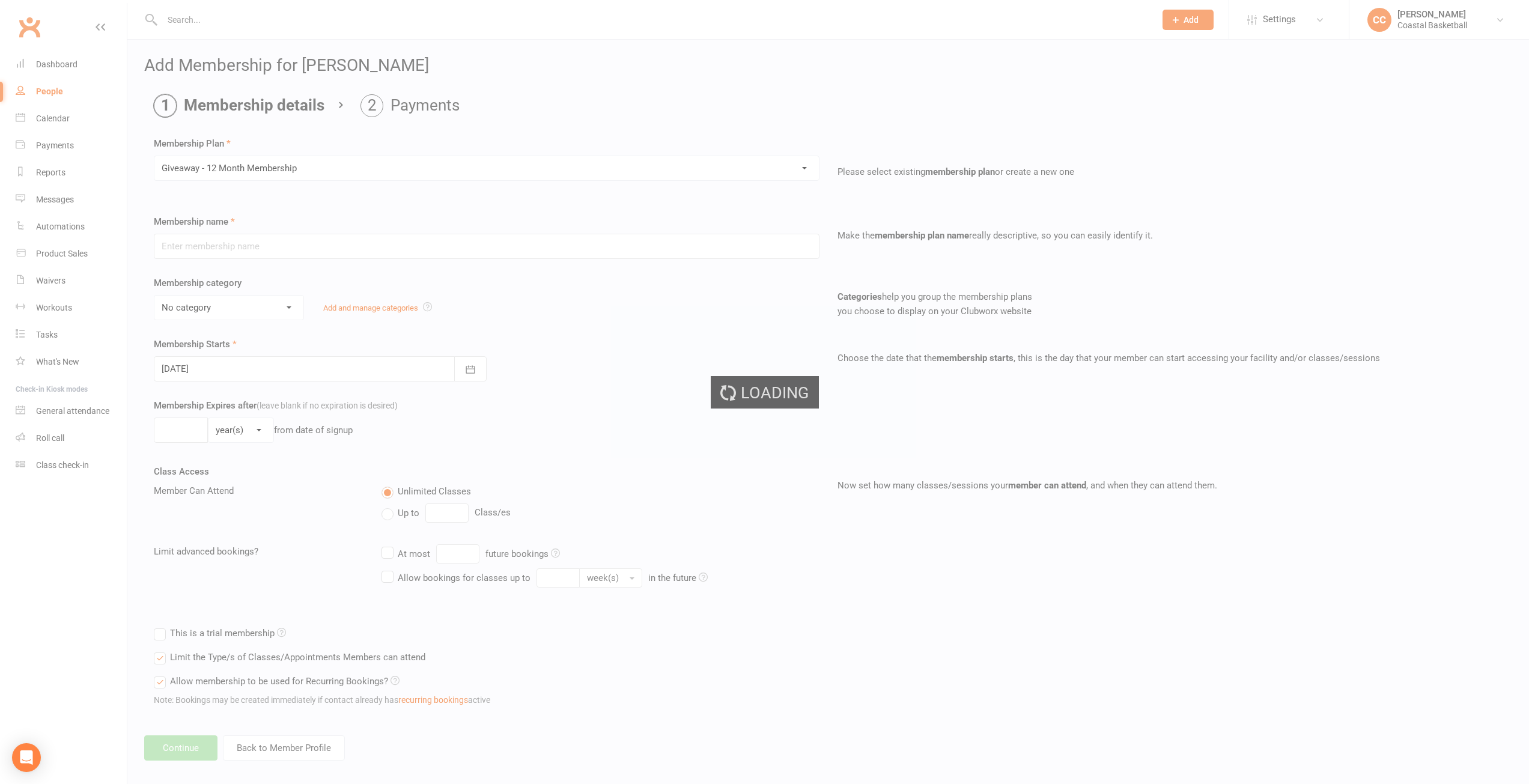
type input "Giveaway - 12 Month Membership"
select select "6"
type input "6"
select select "2"
type input "0"
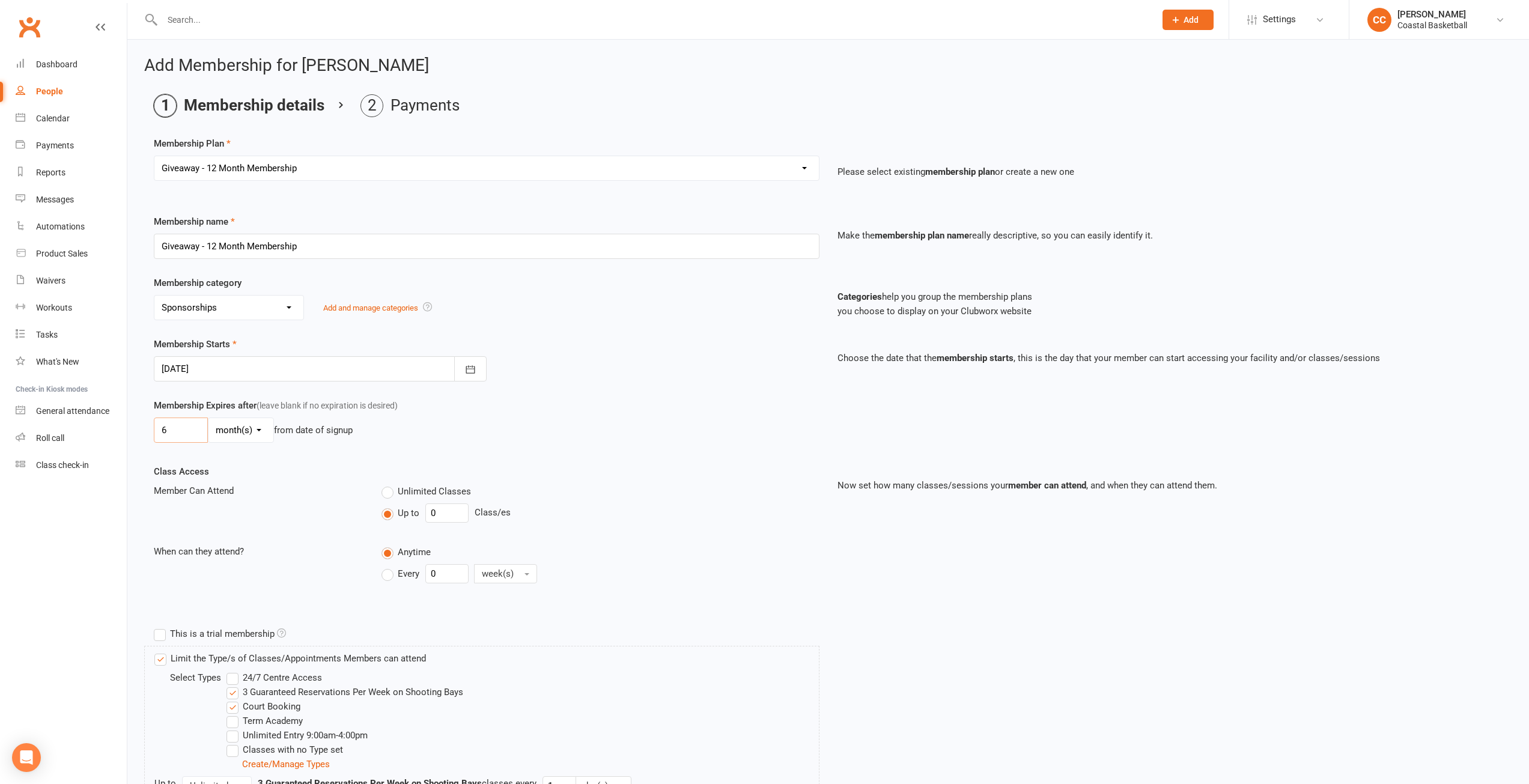
drag, startPoint x: 172, startPoint y: 427, endPoint x: 140, endPoint y: 424, distance: 32.1
click at [140, 424] on div "Add Membership for [PERSON_NAME] Membership details Payments Membership Plan Se…" at bounding box center [828, 470] width 1402 height 861
type input "12"
click at [621, 502] on div "Unlimited Classes Up to 0 Class/es" at bounding box center [600, 505] width 455 height 44
click at [236, 708] on label "Court Booking" at bounding box center [264, 706] width 74 height 14
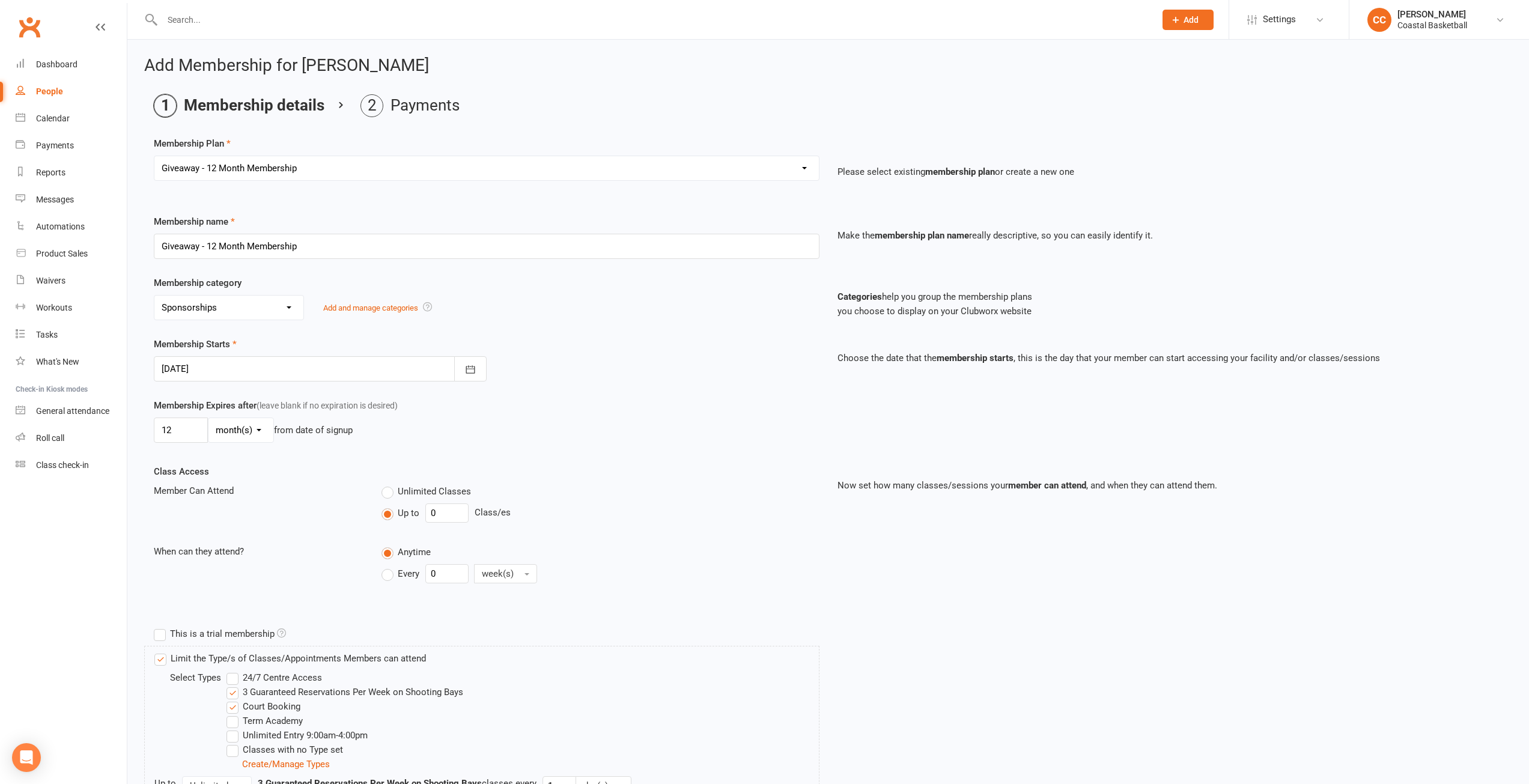
click at [234, 699] on input "Court Booking" at bounding box center [230, 699] width 7 height 0
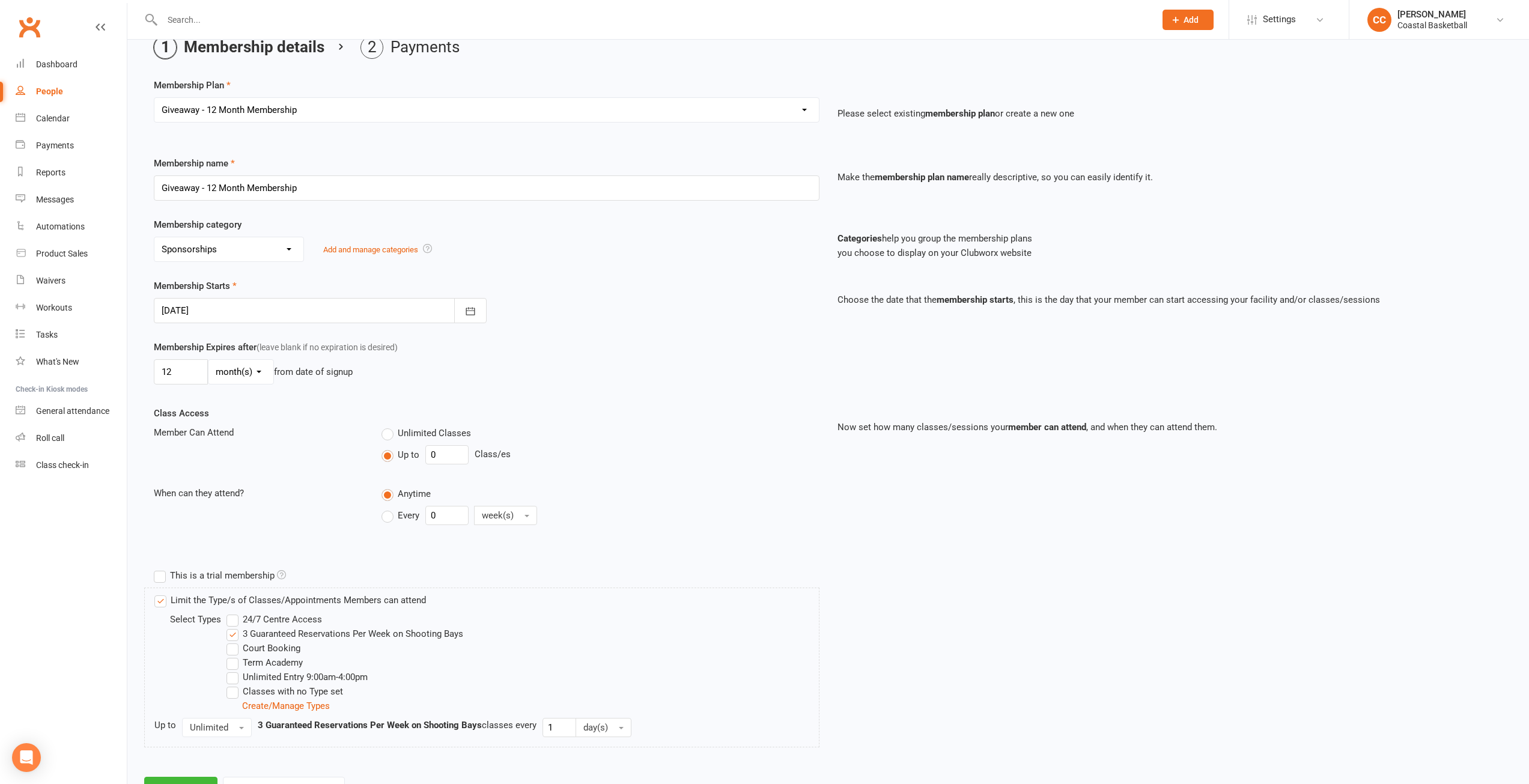
scroll to position [110, 0]
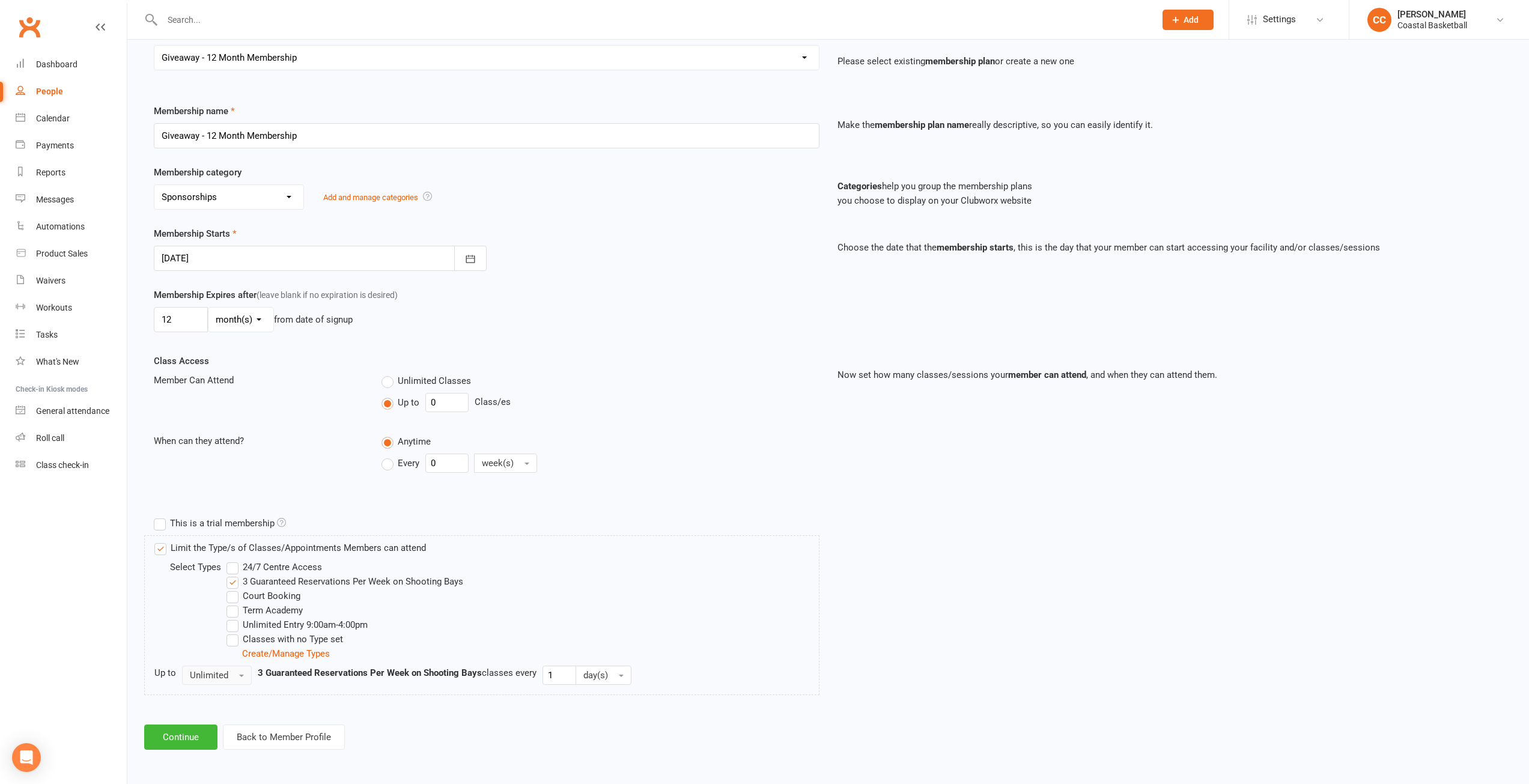
click at [223, 678] on span "Unlimited" at bounding box center [209, 674] width 39 height 11
click at [218, 767] on link "3" at bounding box center [242, 772] width 119 height 24
click at [572, 674] on span "day(s)" at bounding box center [562, 674] width 25 height 11
click at [590, 721] on link "week(s)" at bounding box center [602, 725] width 119 height 24
click at [723, 645] on div "Classes with no Type set" at bounding box center [523, 638] width 592 height 14
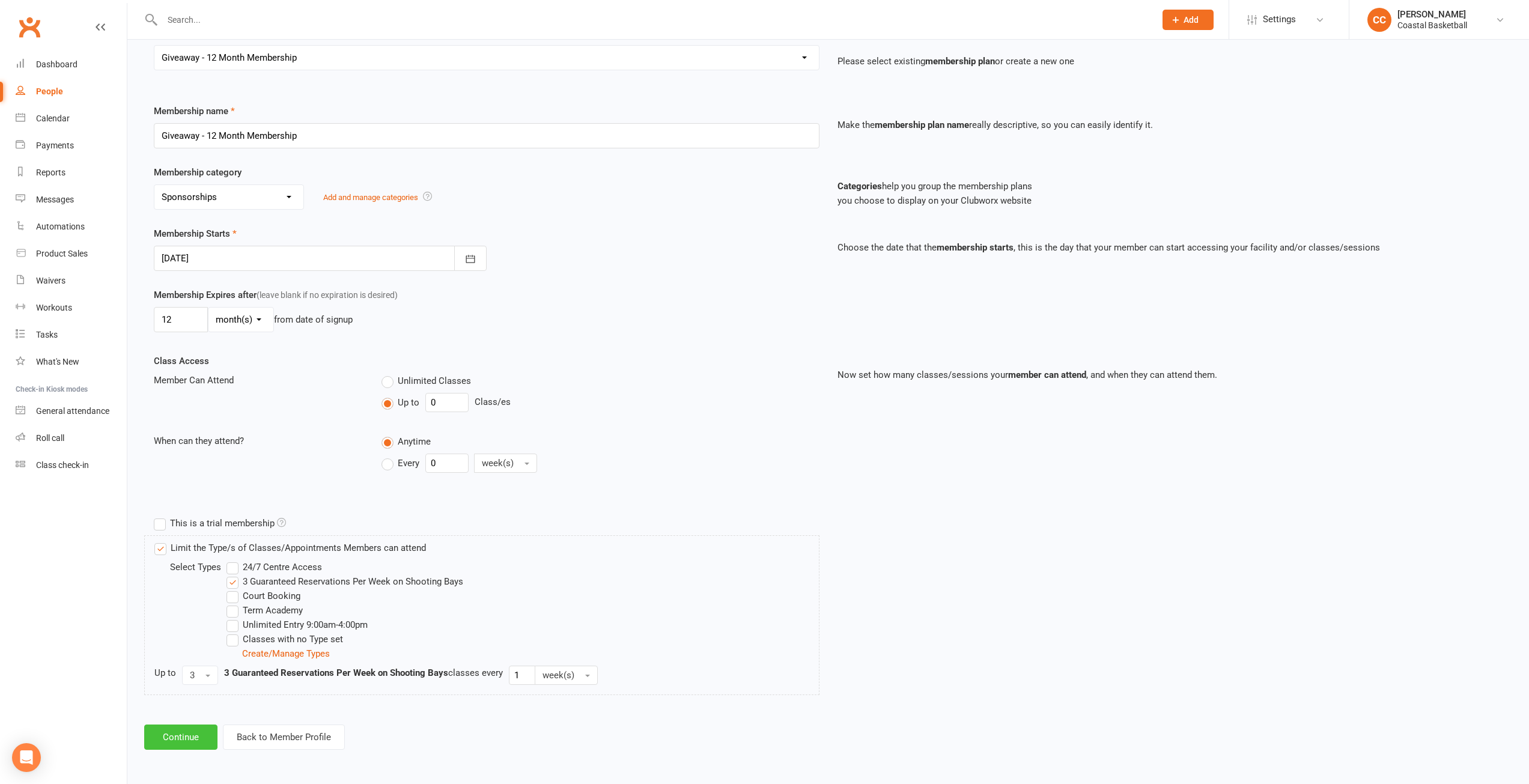
click at [195, 738] on button "Continue" at bounding box center [181, 737] width 73 height 26
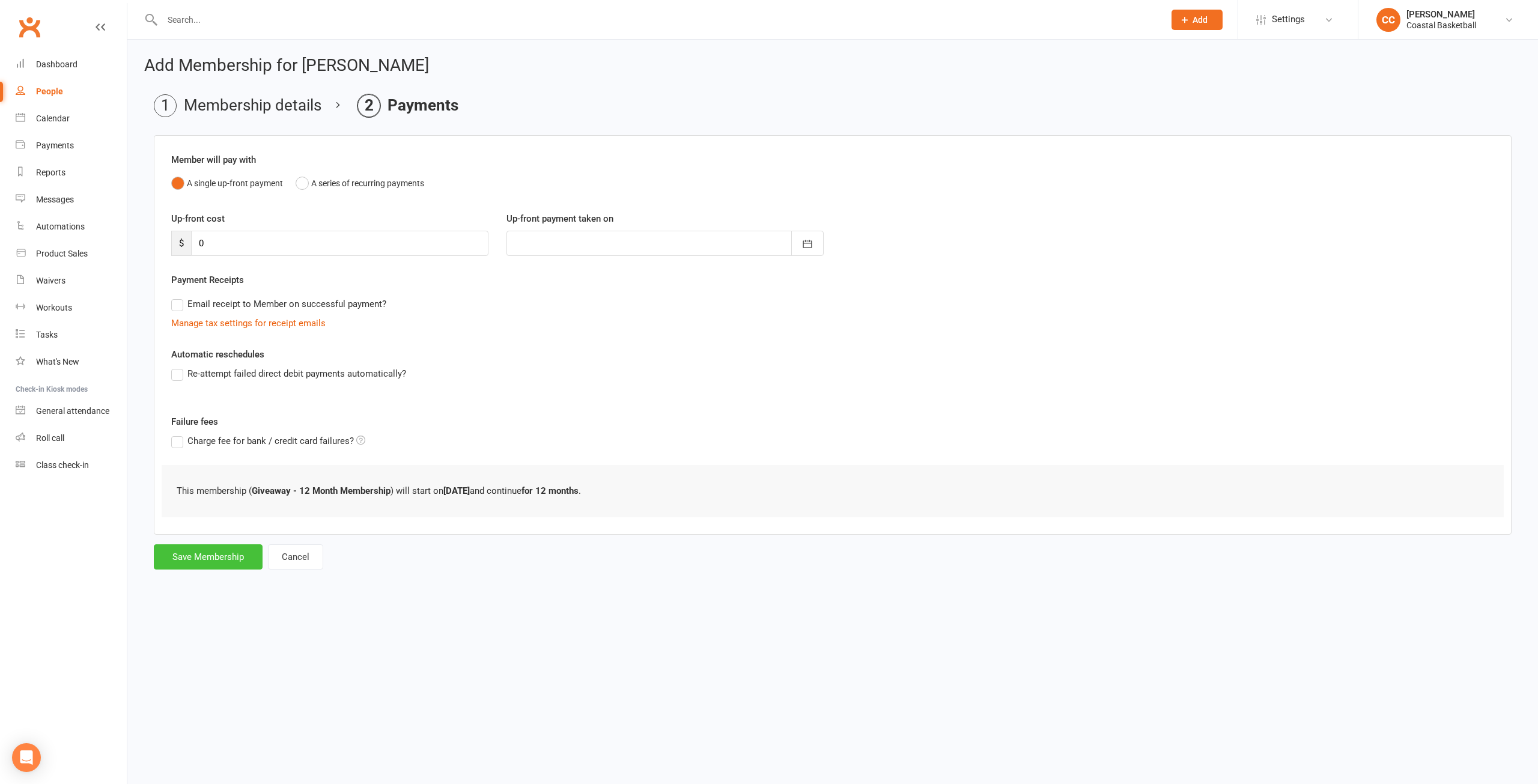
click at [218, 554] on button "Save Membership" at bounding box center [209, 556] width 109 height 26
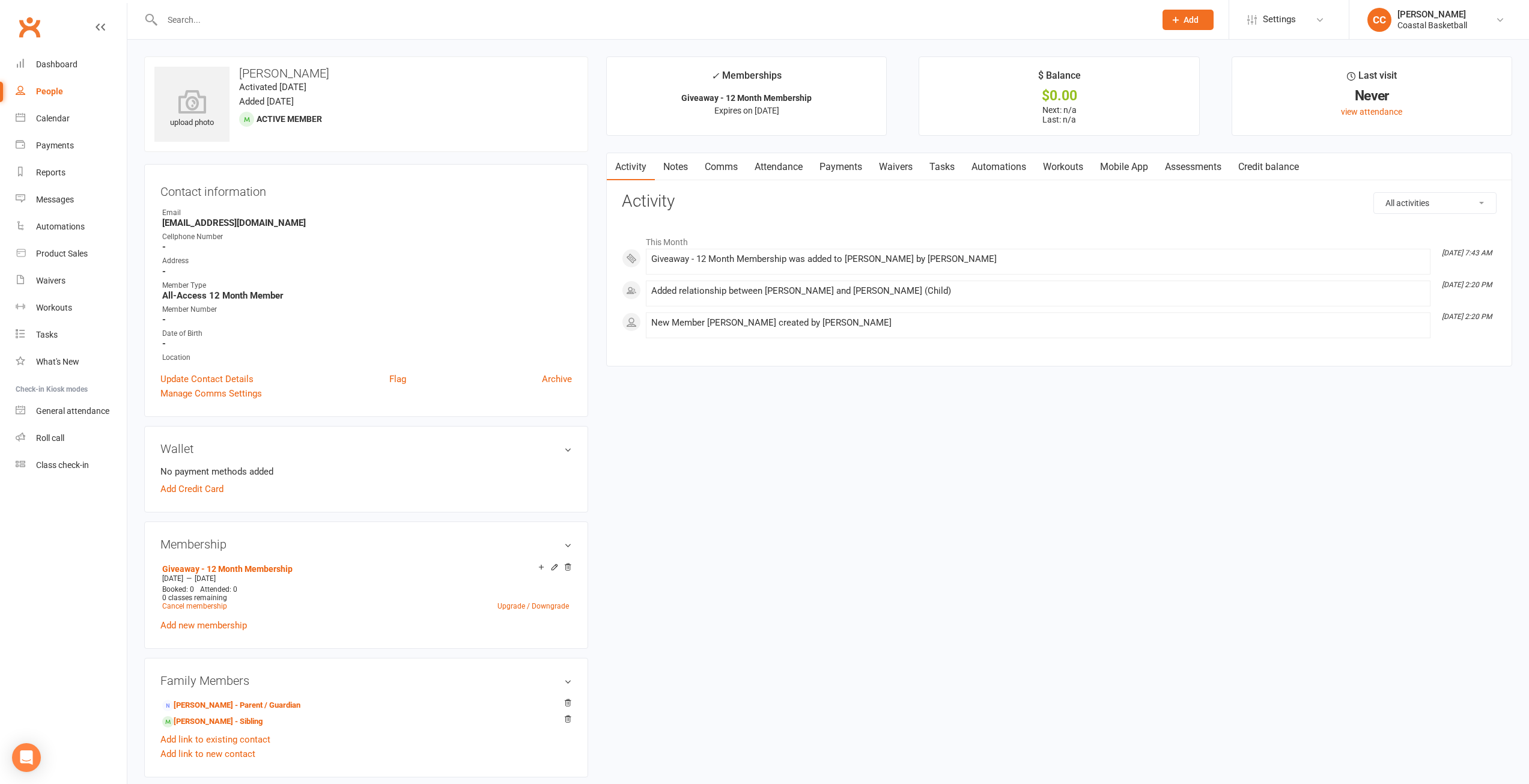
click at [715, 167] on link "Comms" at bounding box center [721, 167] width 49 height 28
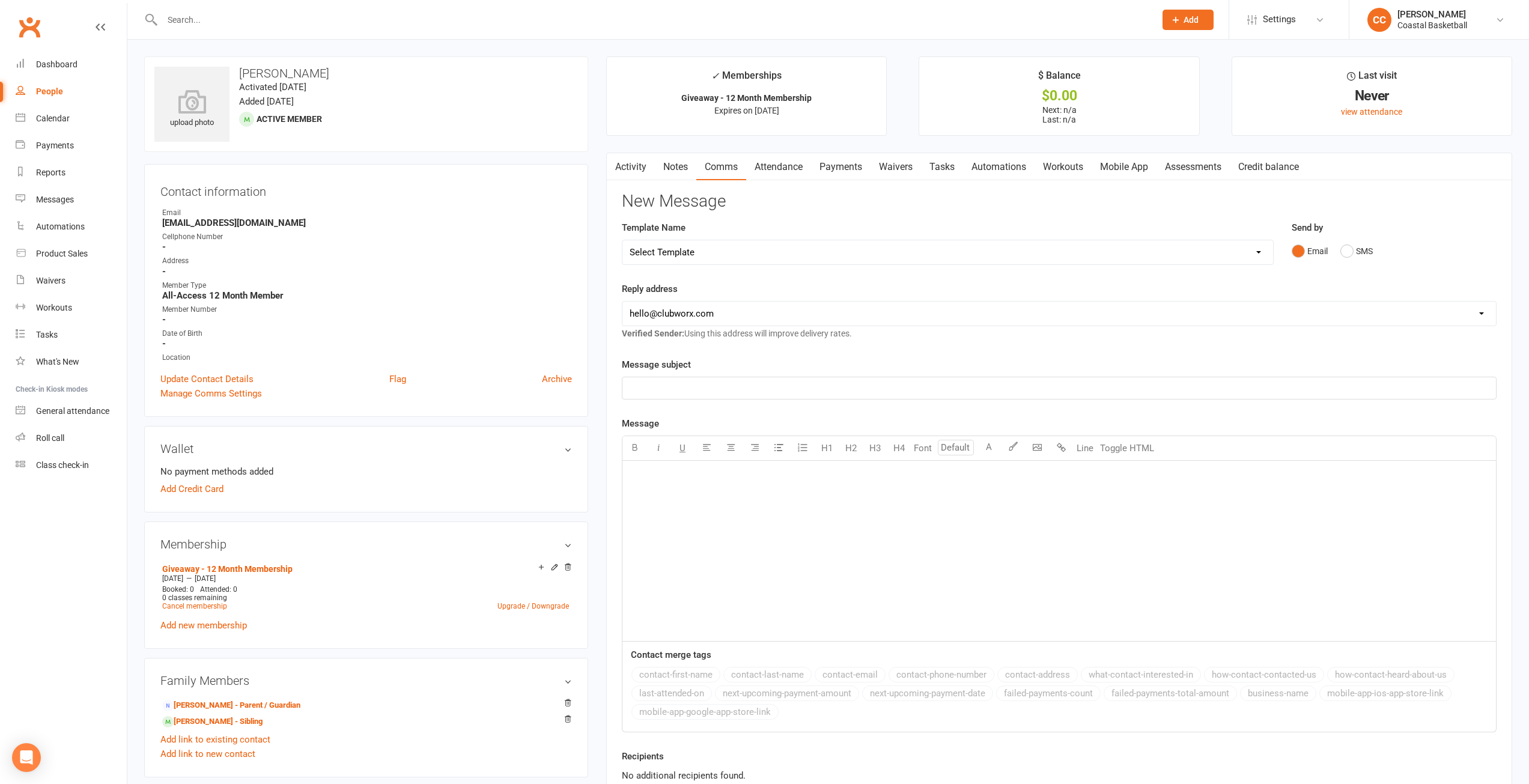
click at [638, 165] on link "Activity" at bounding box center [631, 167] width 48 height 28
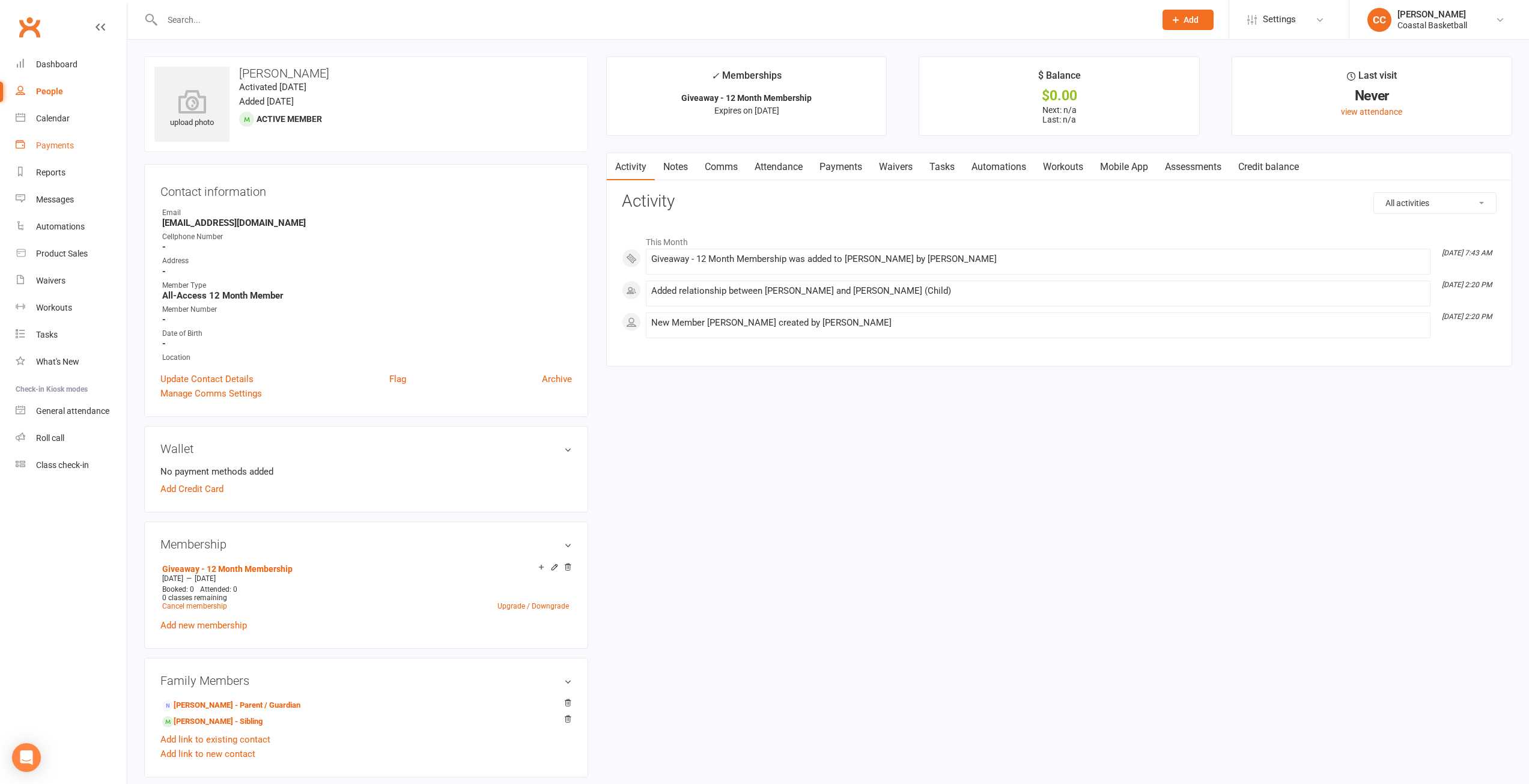
click at [61, 143] on div "Payments" at bounding box center [55, 145] width 38 height 10
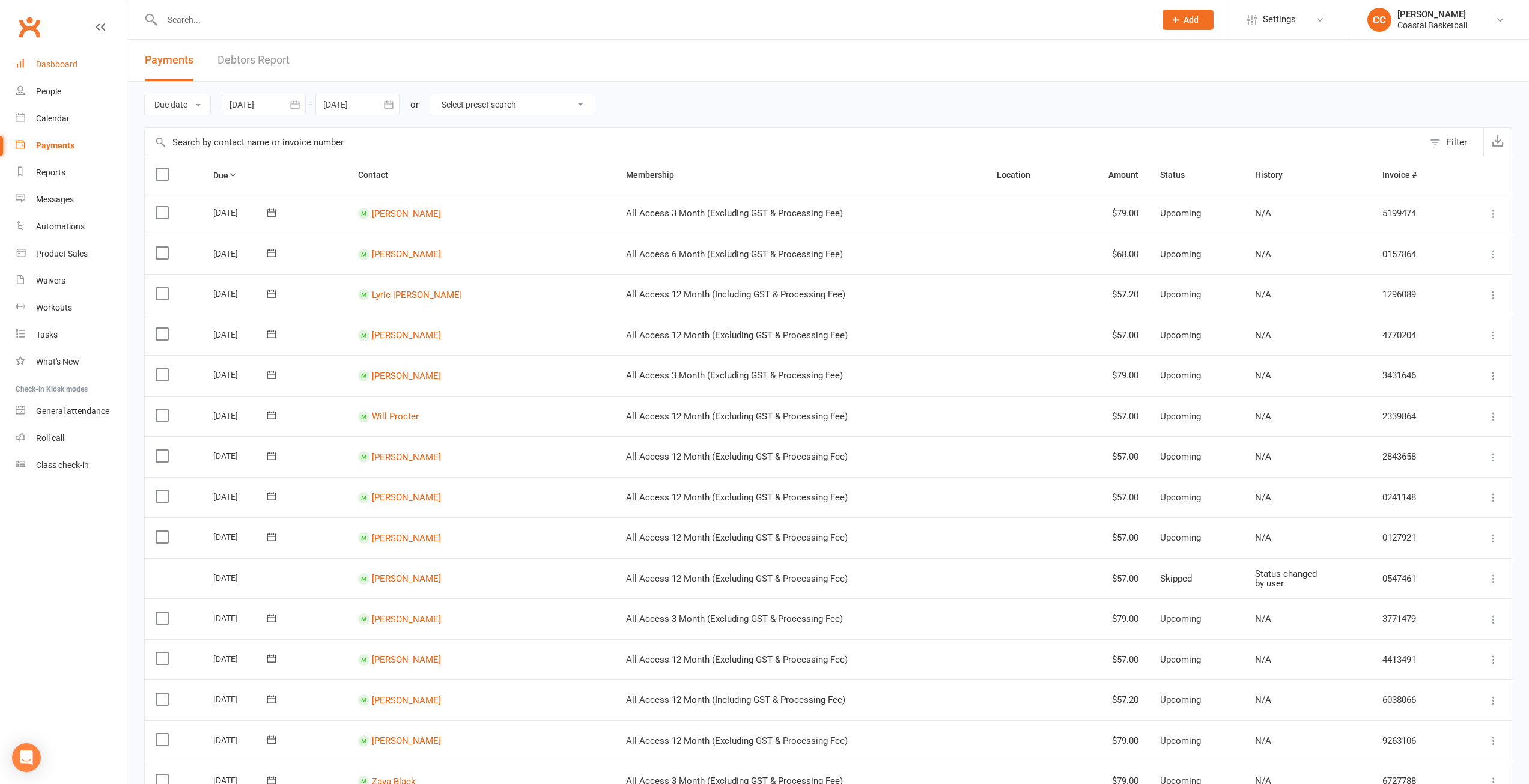
click at [68, 60] on div "Dashboard" at bounding box center [57, 64] width 41 height 10
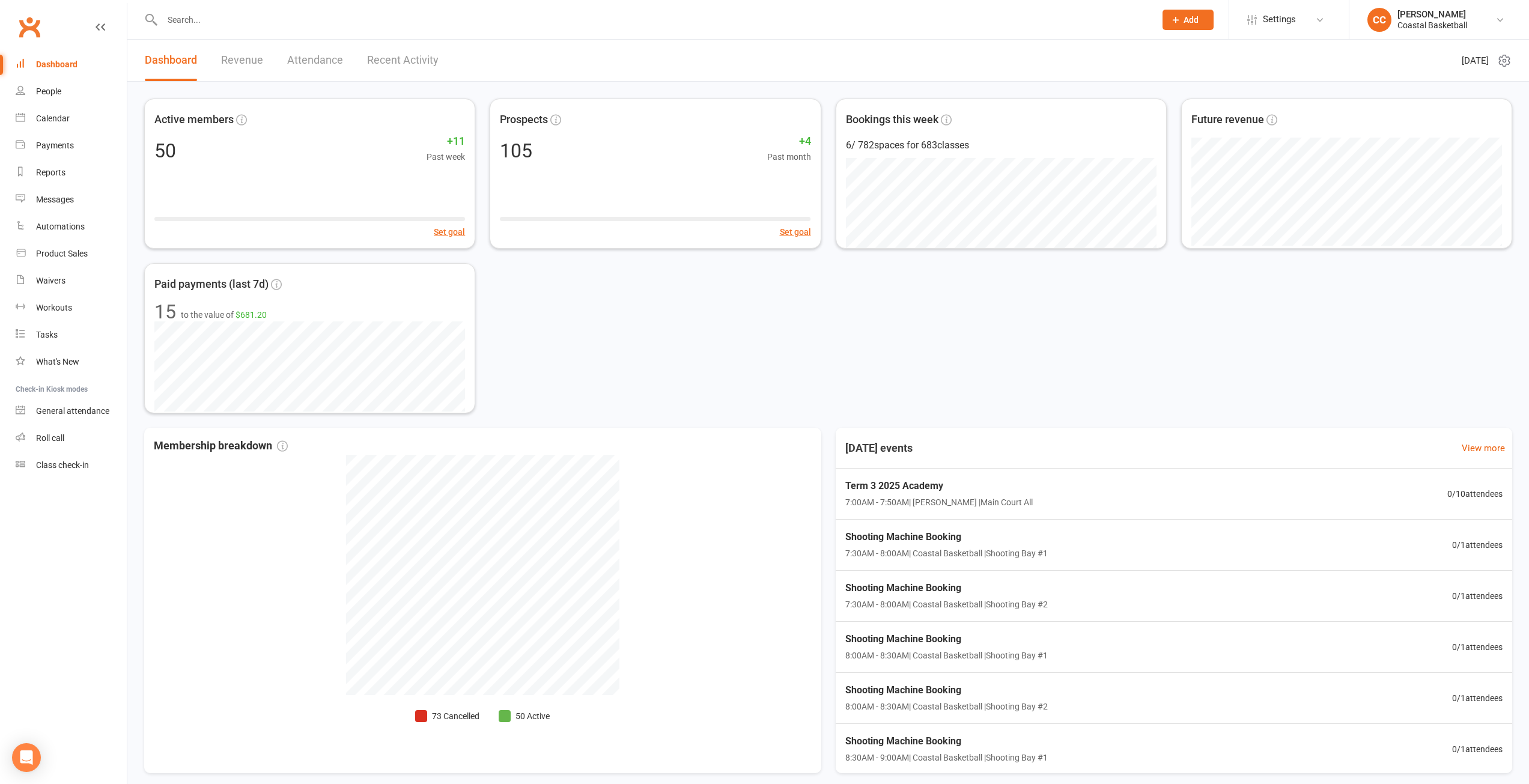
click at [252, 60] on link "Revenue" at bounding box center [242, 60] width 42 height 41
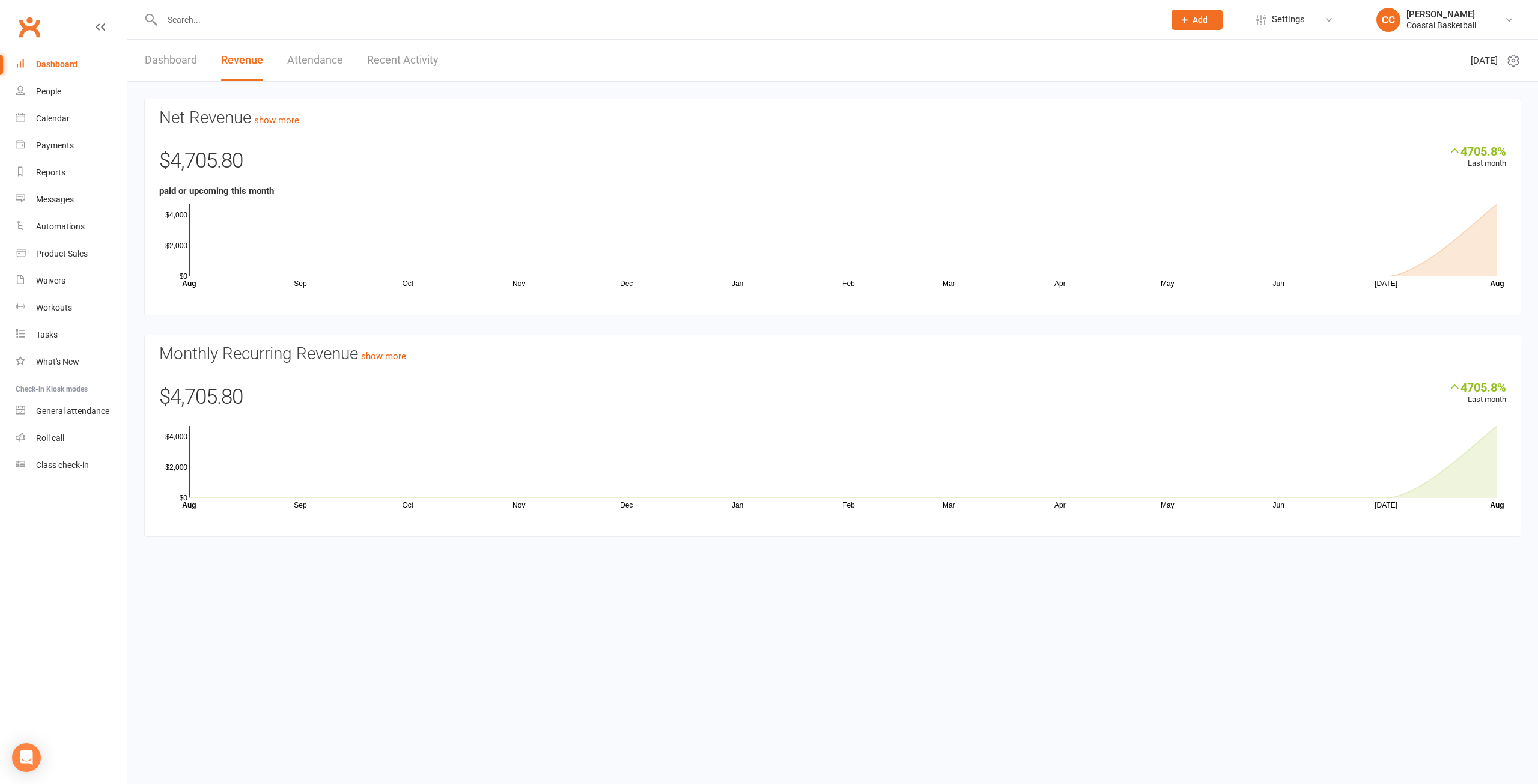
click at [182, 67] on link "Dashboard" at bounding box center [171, 60] width 52 height 41
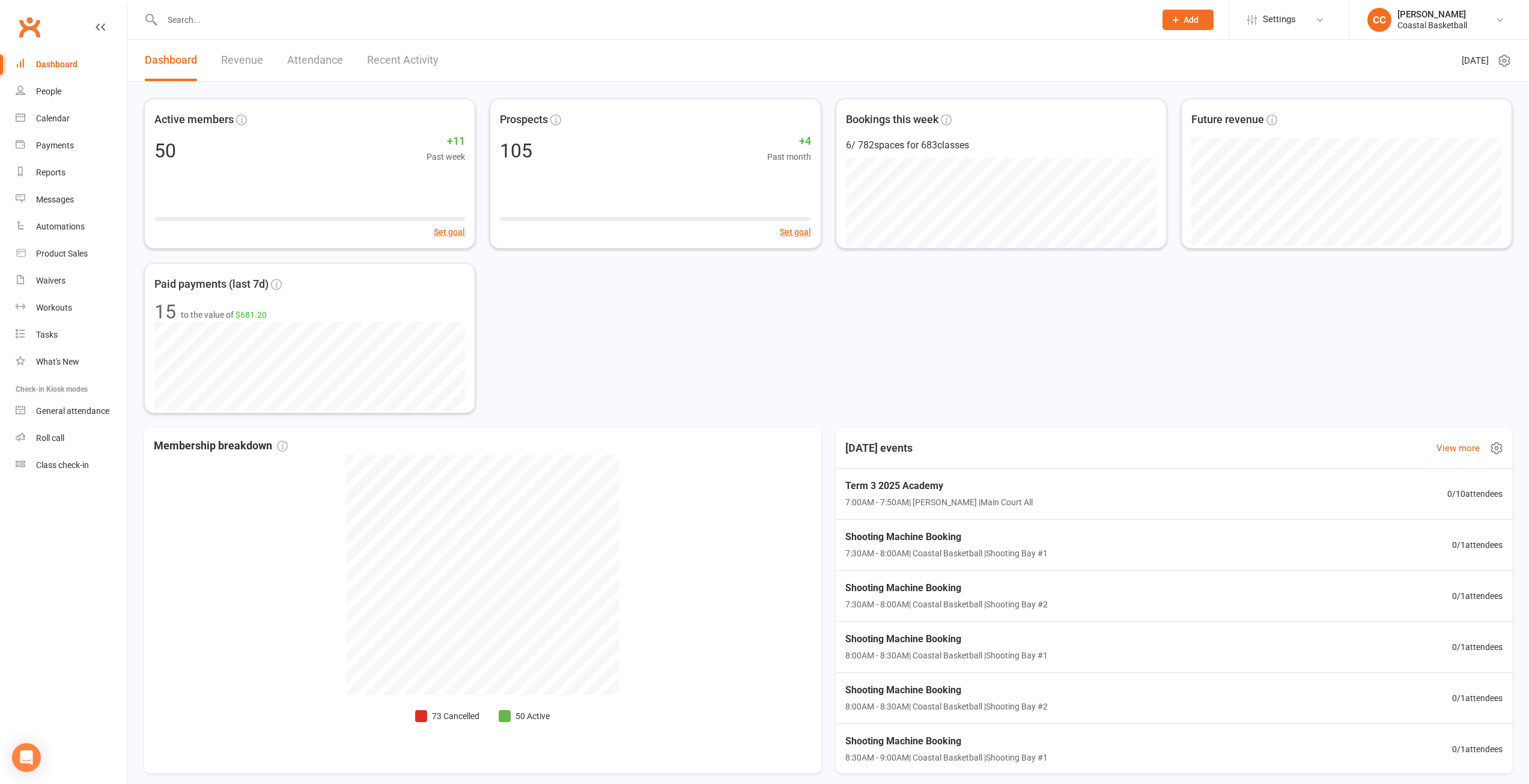
click at [1493, 449] on icon at bounding box center [1496, 448] width 10 height 12
click at [1435, 495] on link "Manage settings" at bounding box center [1426, 497] width 119 height 24
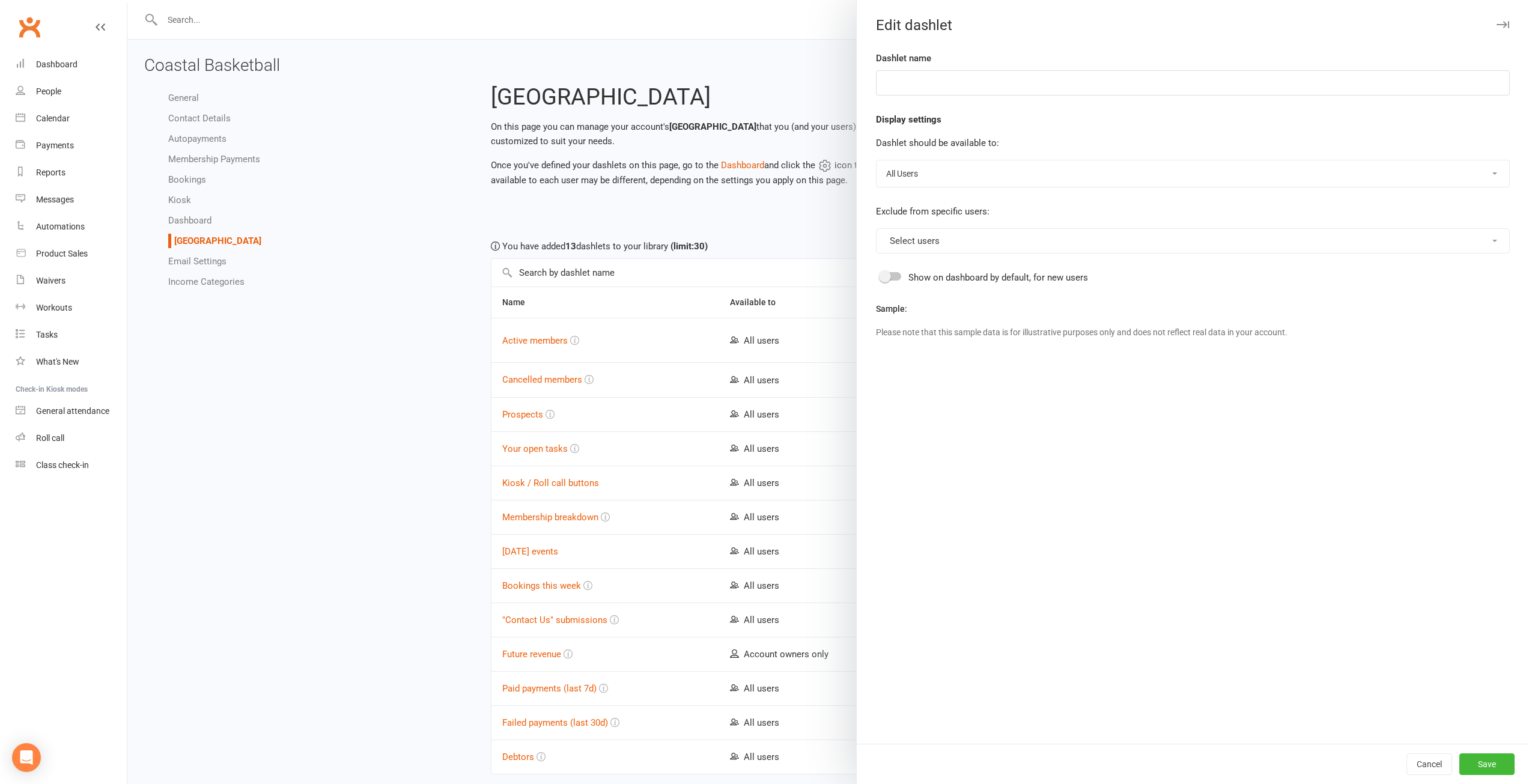
type input "[DATE] events"
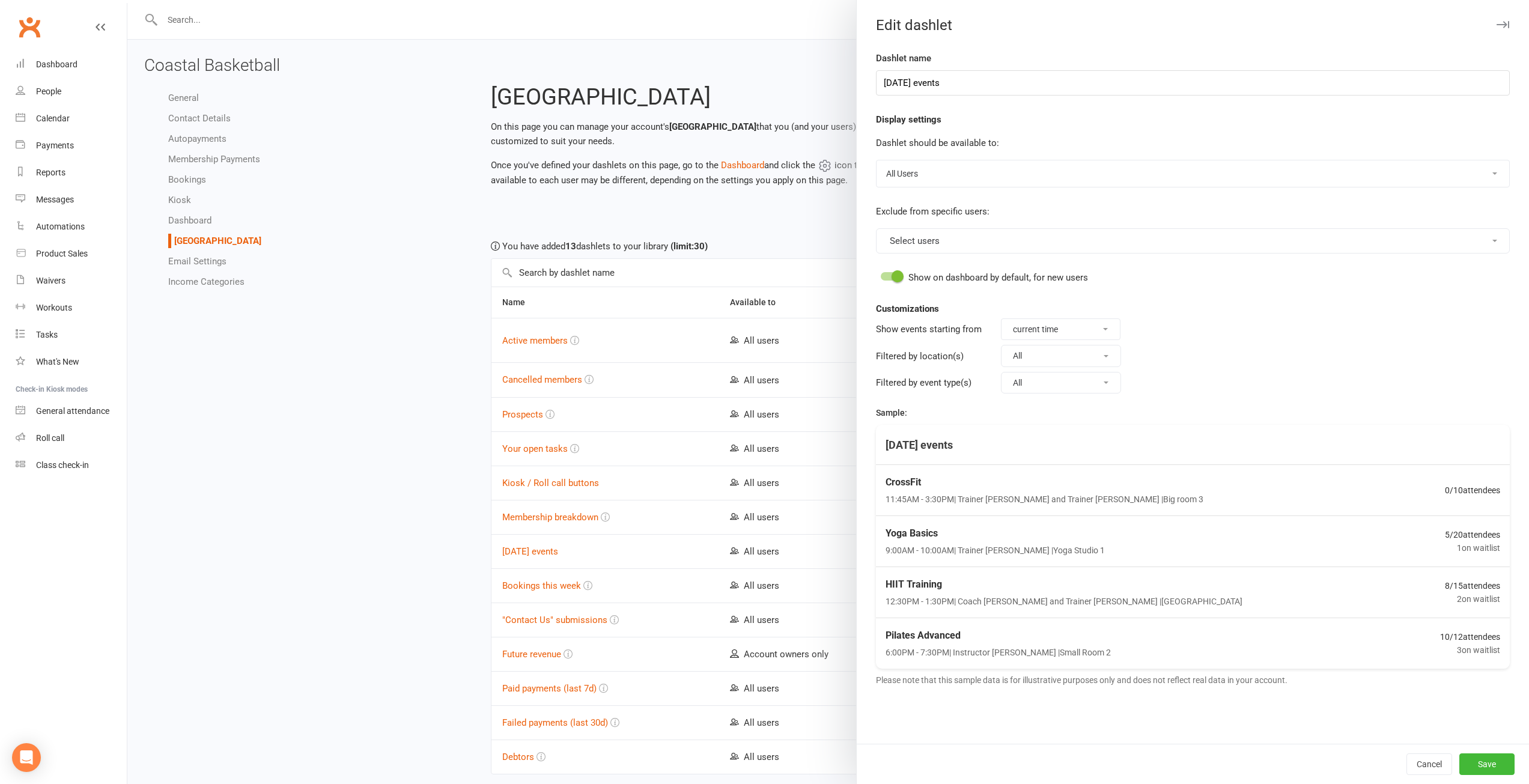
click at [1101, 354] on button "All" at bounding box center [1061, 355] width 120 height 21
click at [1111, 355] on button "All" at bounding box center [1061, 355] width 120 height 21
click at [1108, 384] on button "All" at bounding box center [1061, 383] width 120 height 21
click at [1066, 510] on link "Court Booking" at bounding box center [1061, 510] width 119 height 24
click at [1099, 384] on button "Court Booking" at bounding box center [1061, 383] width 120 height 21
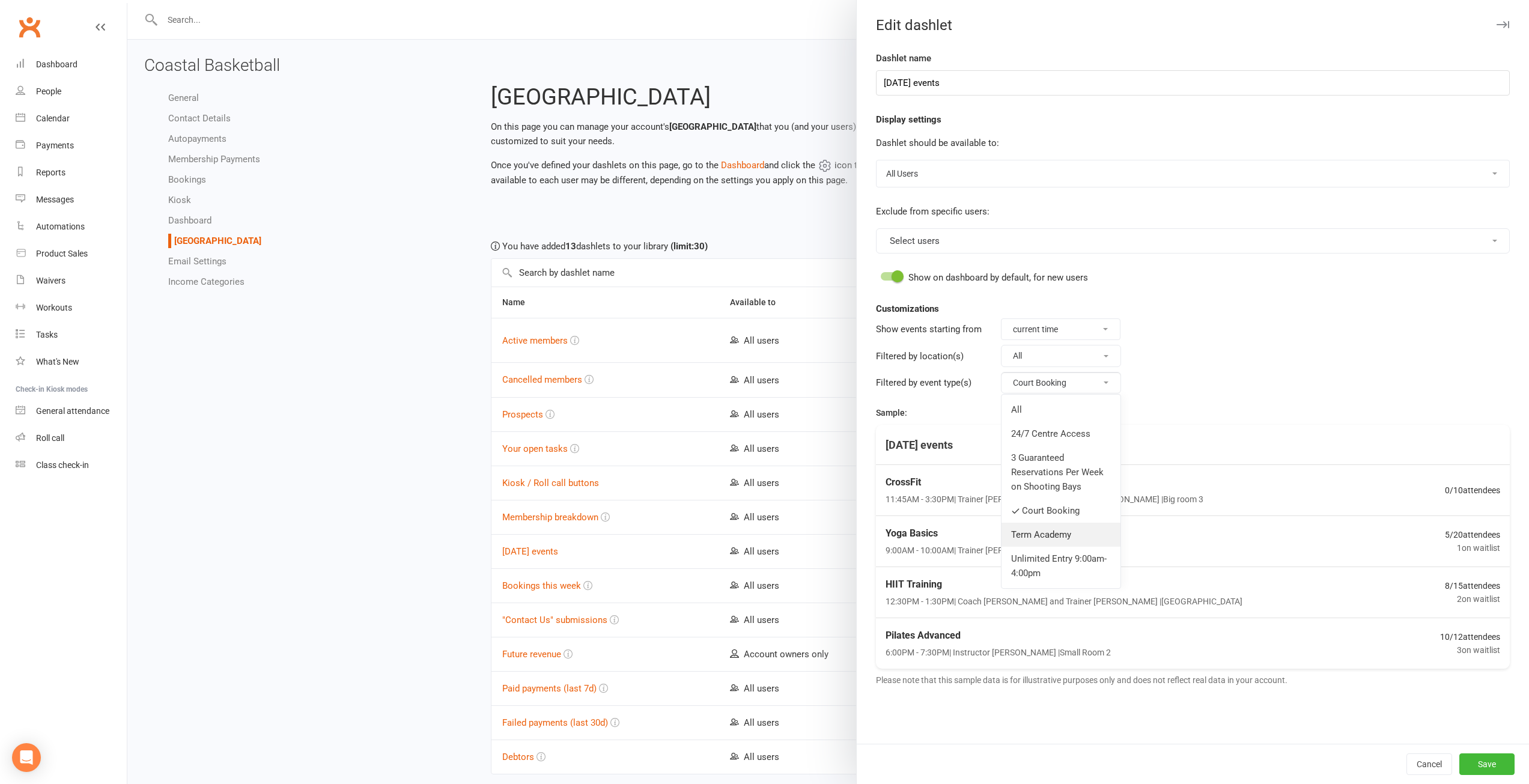
click at [1062, 532] on link "Term Academy" at bounding box center [1061, 534] width 119 height 24
click at [1108, 382] on button "Court Booking, ..." at bounding box center [1061, 383] width 120 height 21
click at [1176, 384] on fieldset "Filtered by event type(s) Court Booking, ... All 24/7 Centre Access 3 Guarantee…" at bounding box center [1193, 383] width 634 height 26
click at [1480, 763] on button "Save" at bounding box center [1487, 764] width 55 height 21
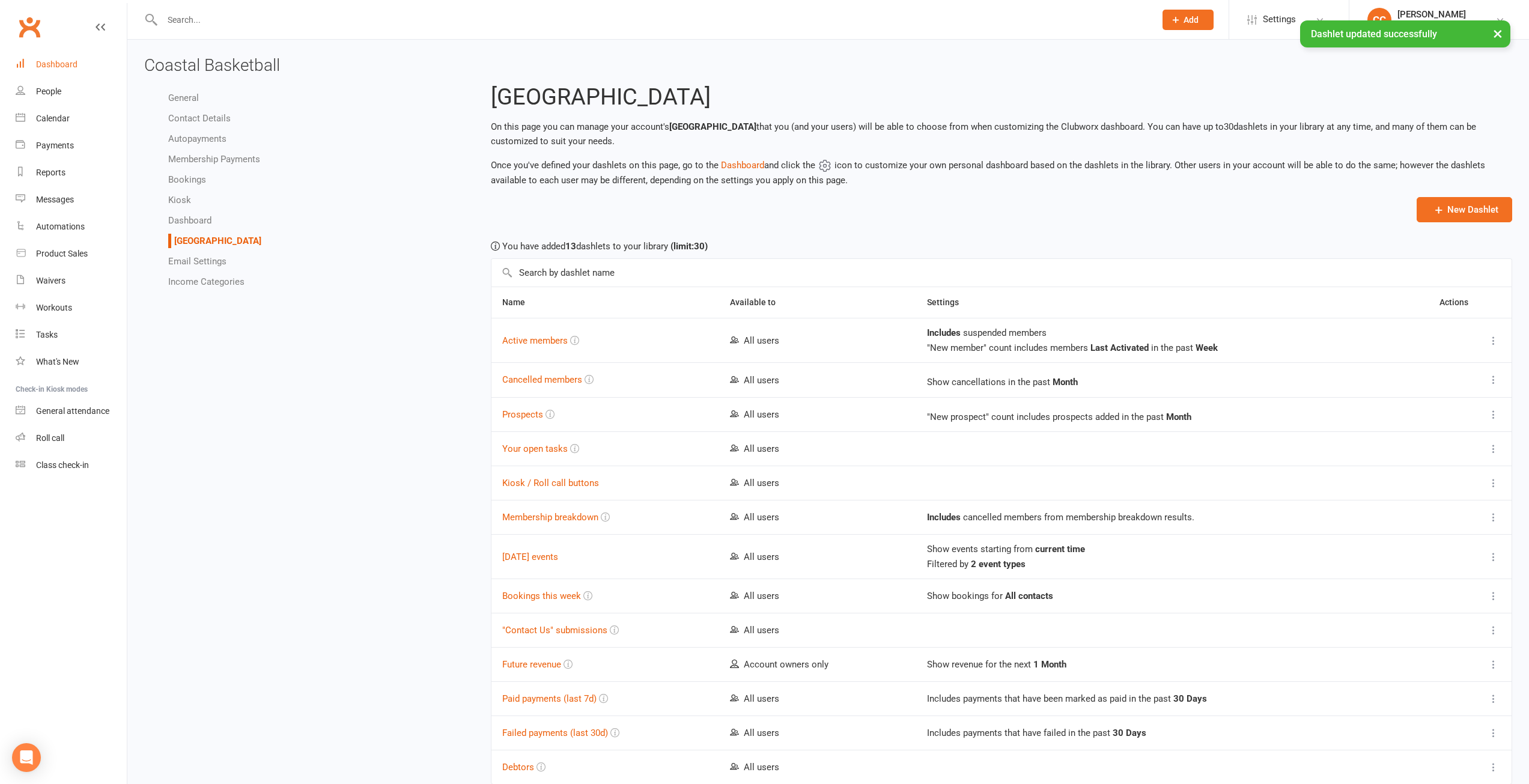
click at [71, 63] on div "Dashboard" at bounding box center [57, 64] width 41 height 10
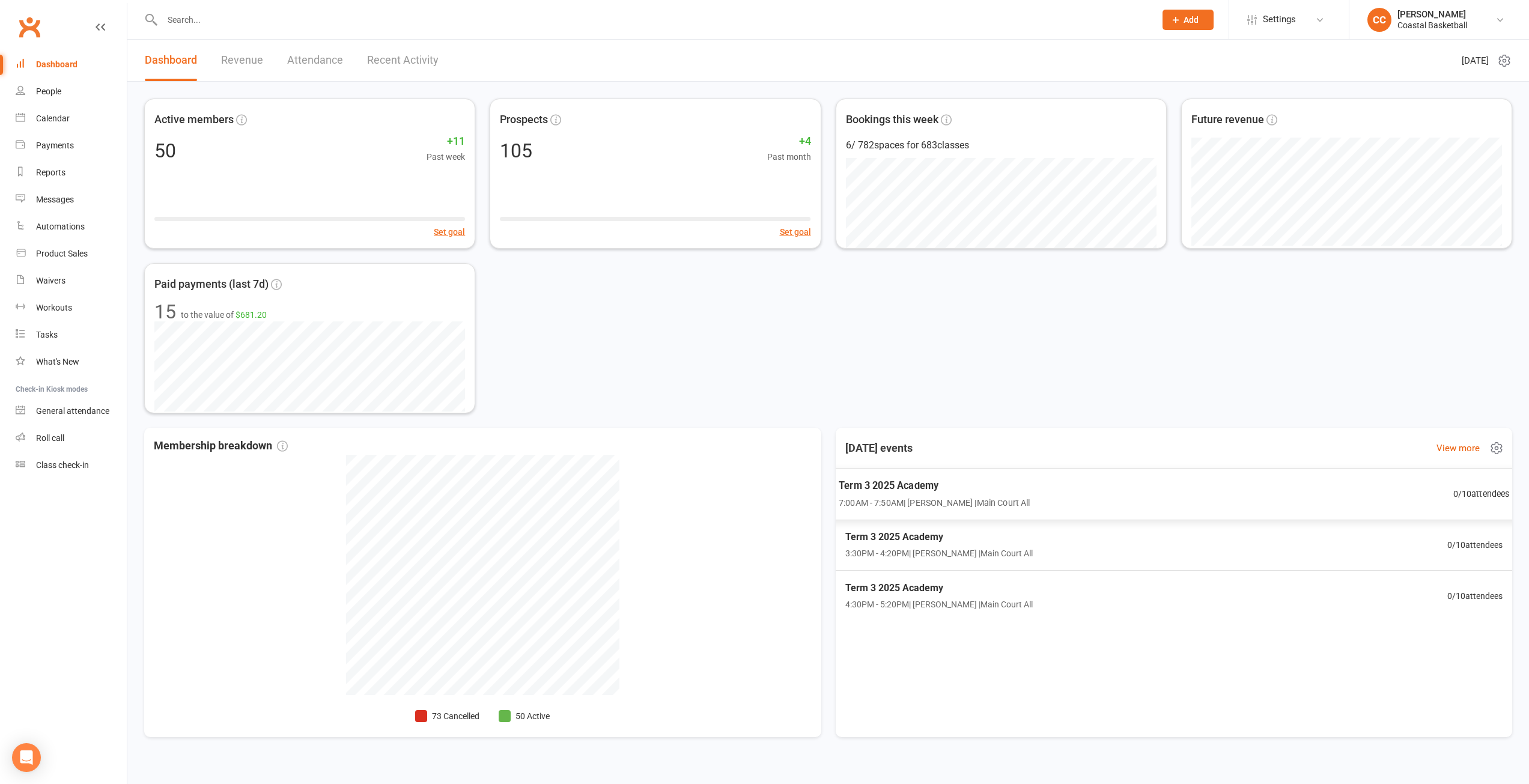
click at [917, 485] on span "Term 3 2025 Academy" at bounding box center [934, 485] width 191 height 16
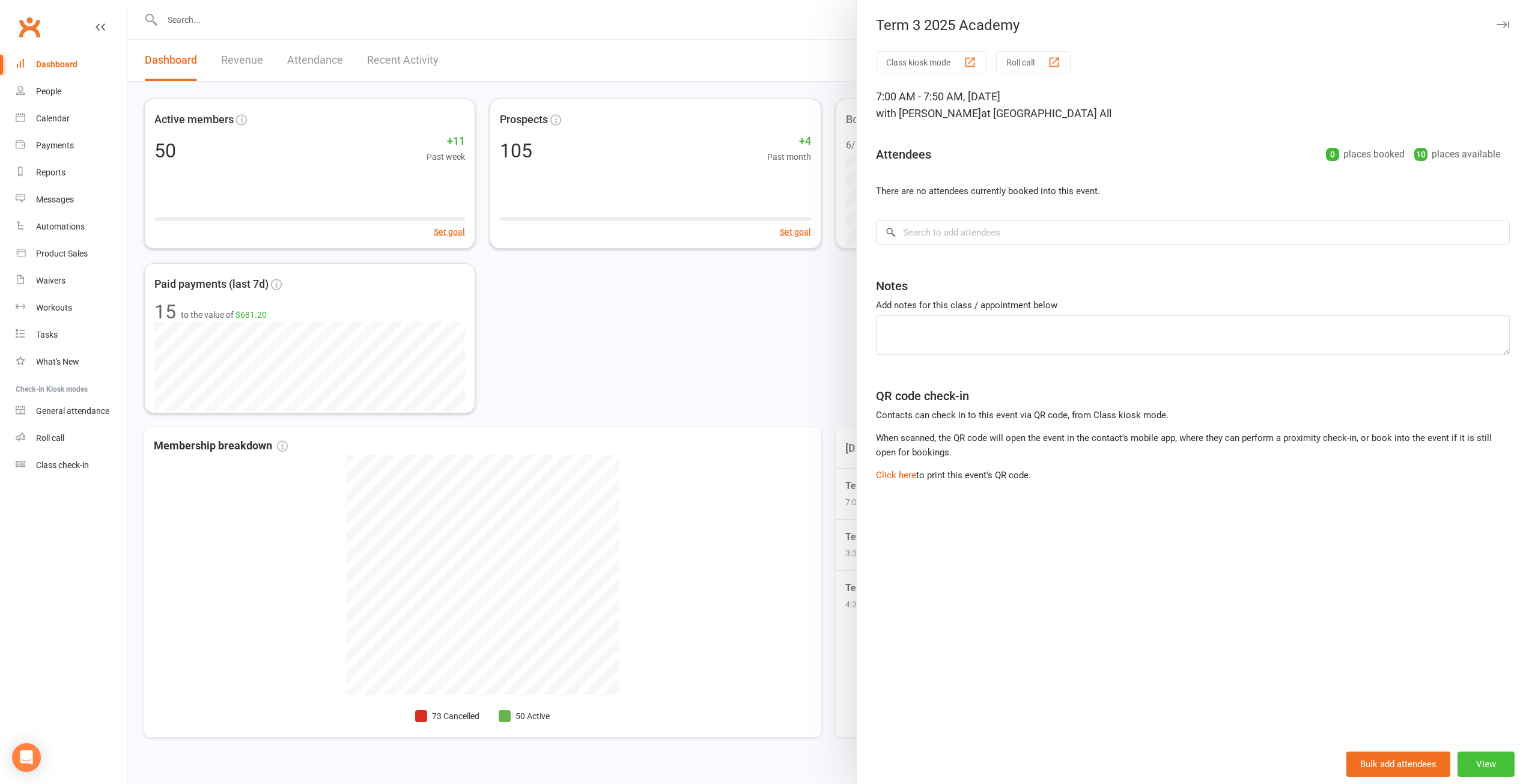
click at [1491, 769] on button "View" at bounding box center [1485, 763] width 57 height 26
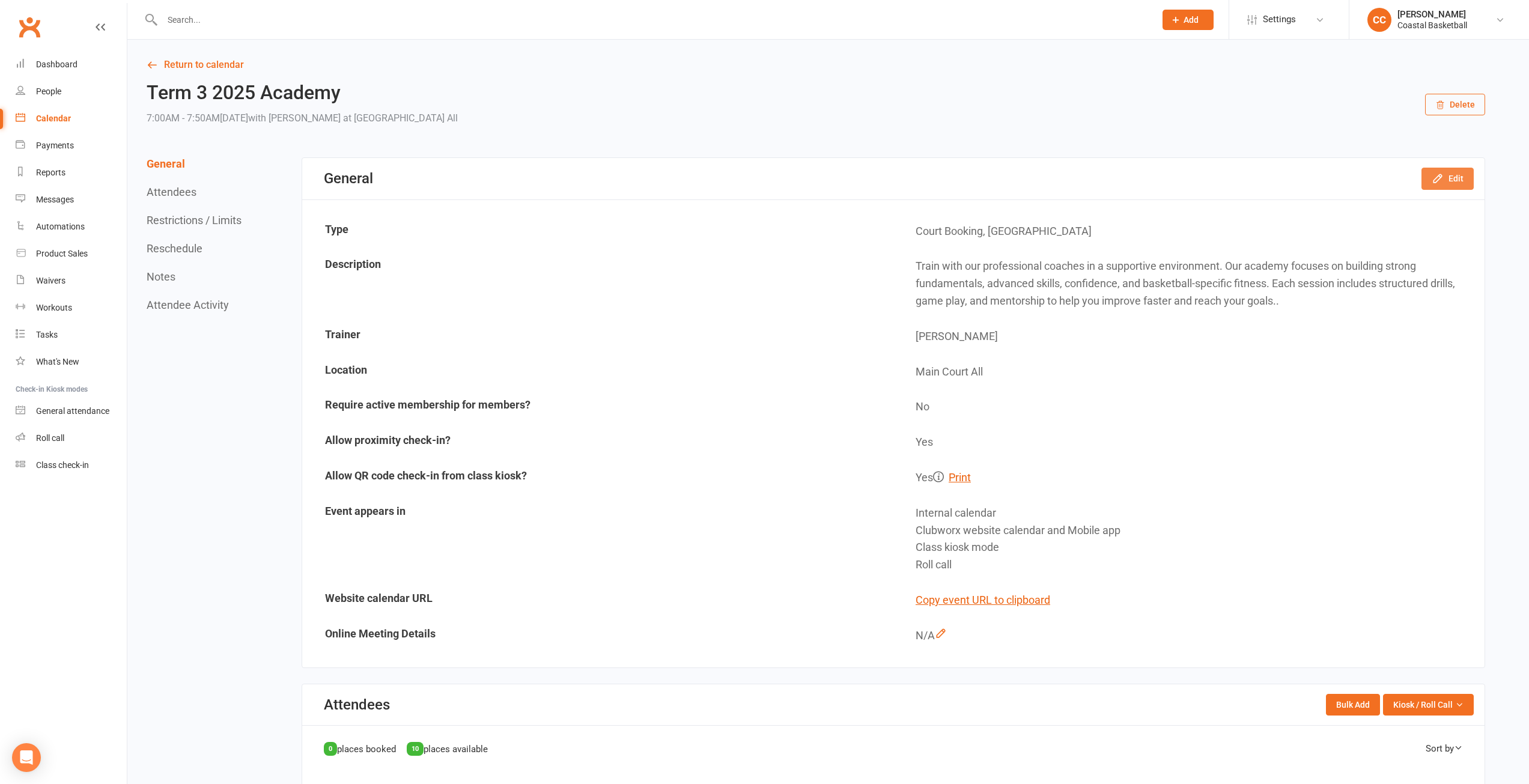
click at [1457, 171] on button "Edit" at bounding box center [1447, 178] width 52 height 21
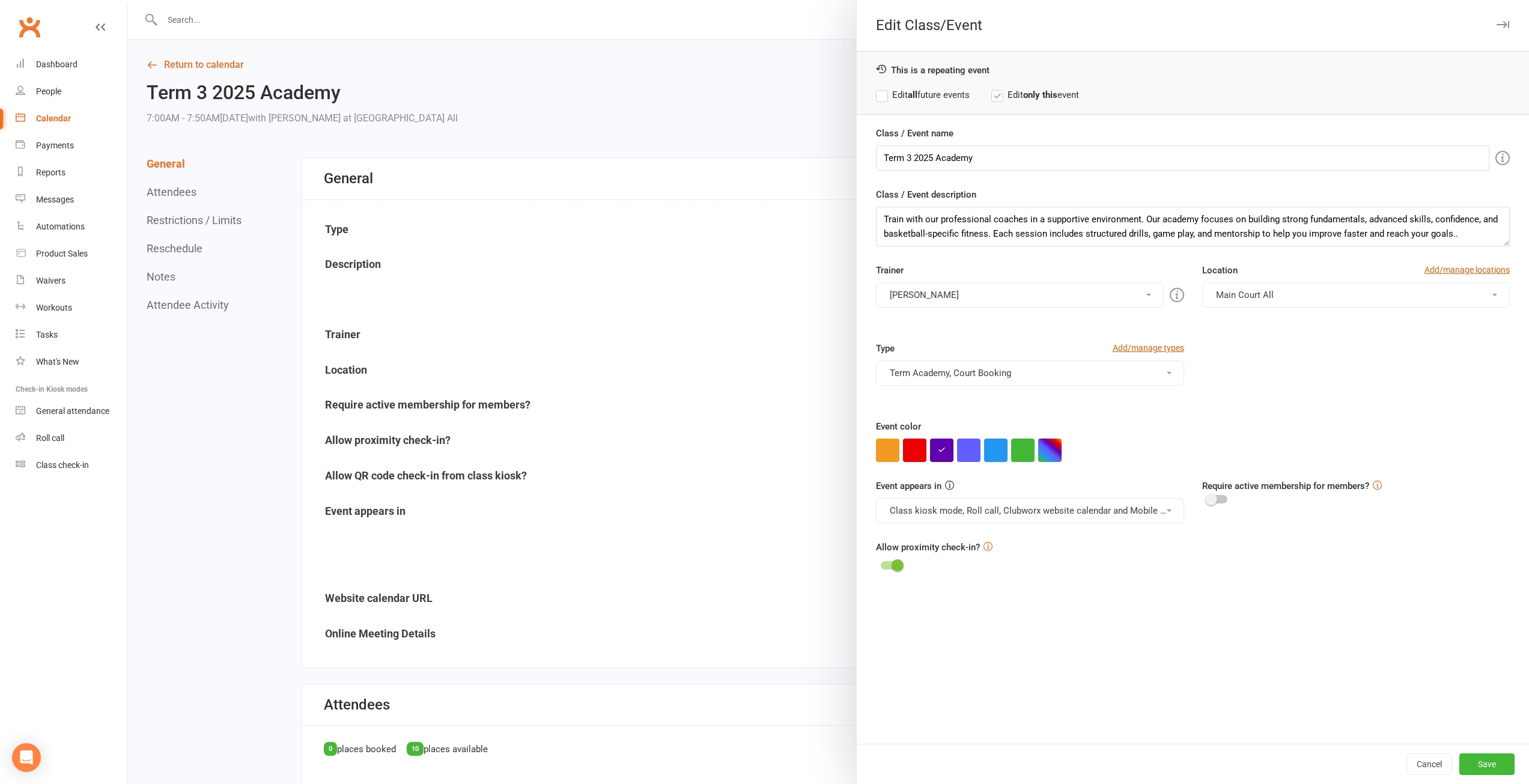
click at [1141, 293] on button "[PERSON_NAME]" at bounding box center [1019, 294] width 287 height 26
click at [939, 323] on link "[PERSON_NAME]" at bounding box center [981, 323] width 209 height 24
click at [1140, 293] on button "[PERSON_NAME], [PERSON_NAME]" at bounding box center [1019, 294] width 287 height 26
click at [928, 371] on link "[PERSON_NAME]" at bounding box center [981, 371] width 209 height 24
click at [877, 92] on label "Edit all future events" at bounding box center [923, 94] width 94 height 14
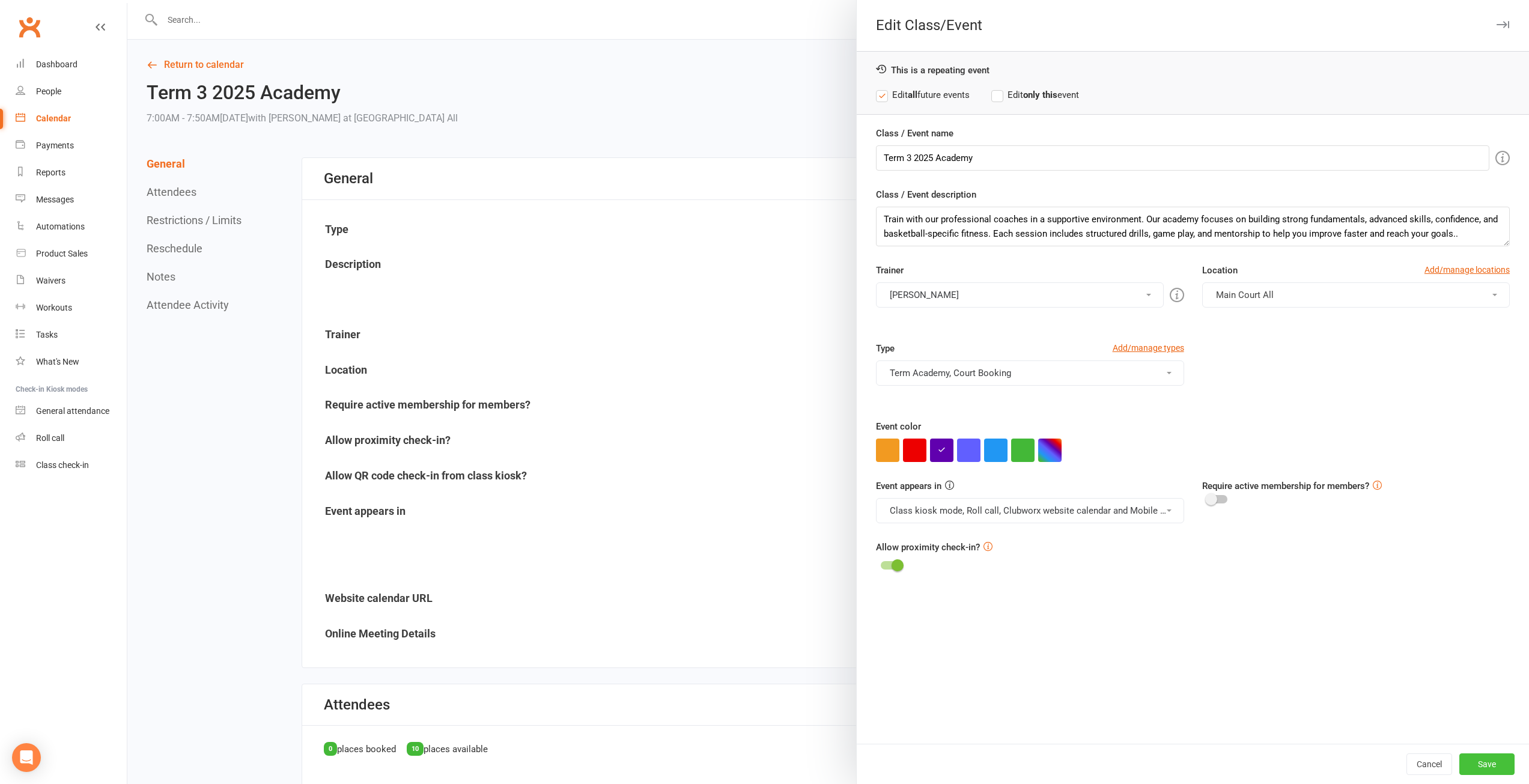
click at [1485, 760] on button "Save" at bounding box center [1487, 764] width 55 height 21
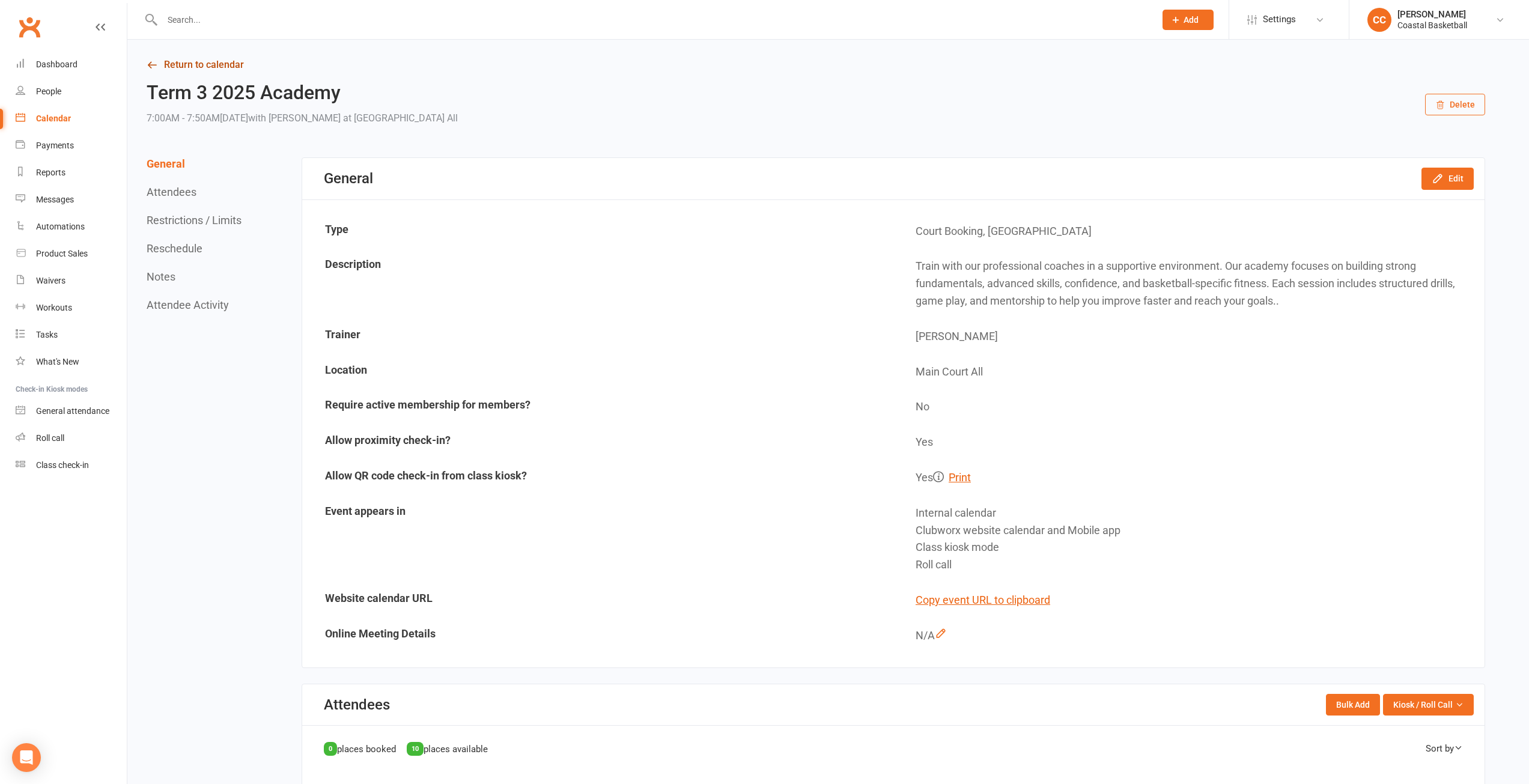
click at [181, 63] on link "Return to calendar" at bounding box center [816, 64] width 1338 height 16
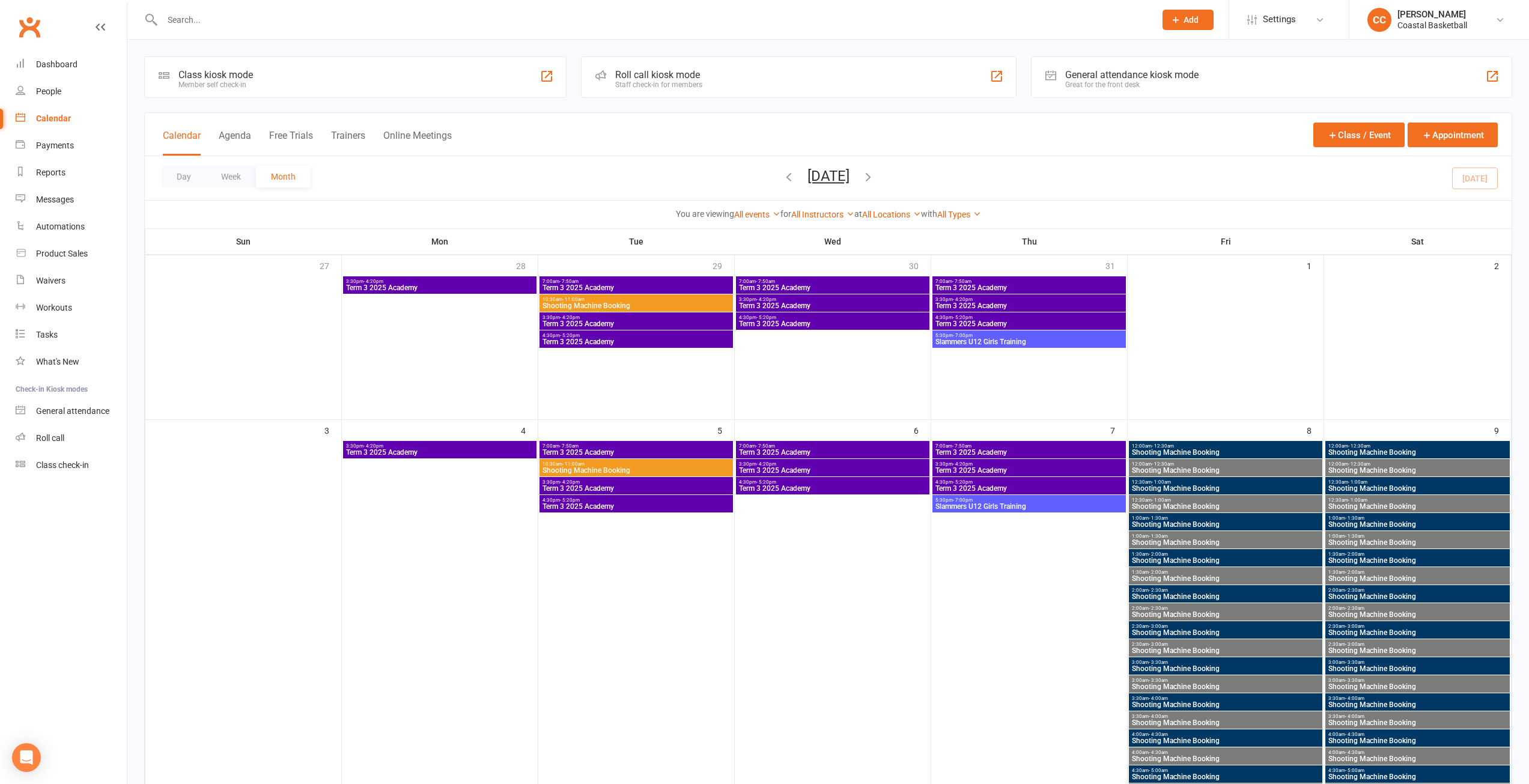
click at [661, 284] on span "Term 3 2025 Academy" at bounding box center [636, 288] width 189 height 7
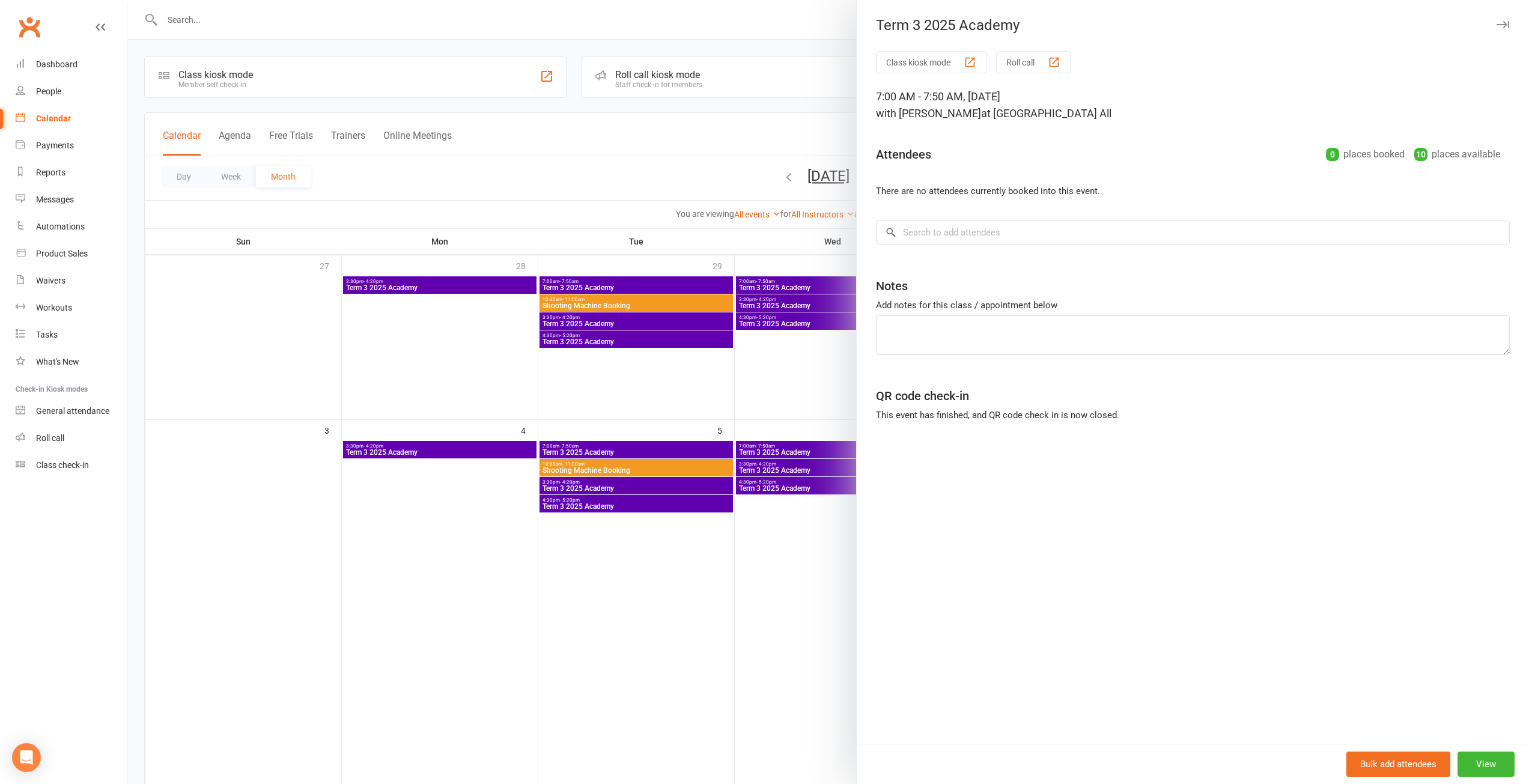
click at [1498, 23] on icon "button" at bounding box center [1503, 24] width 12 height 7
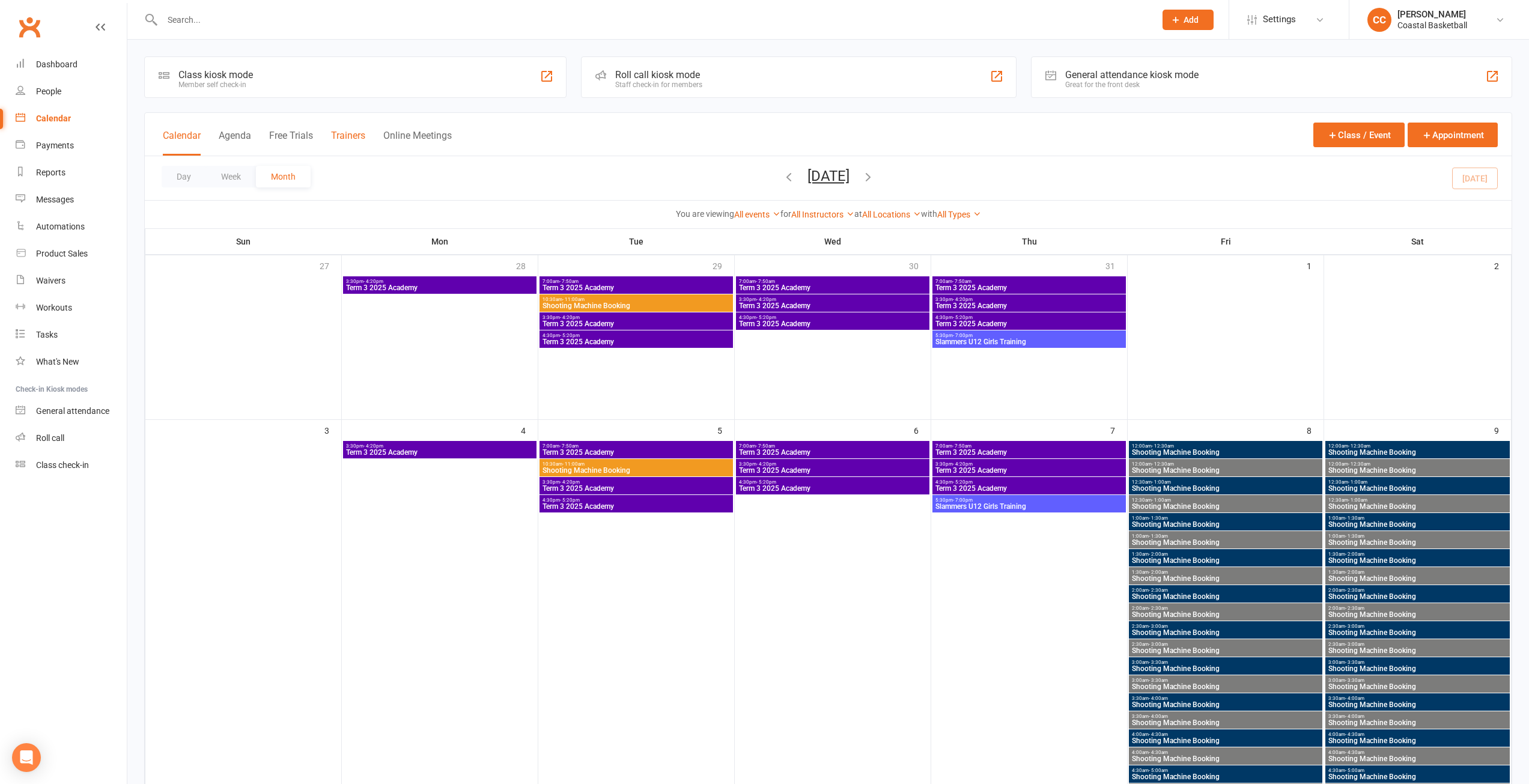
click at [351, 132] on button "Trainers" at bounding box center [348, 142] width 35 height 26
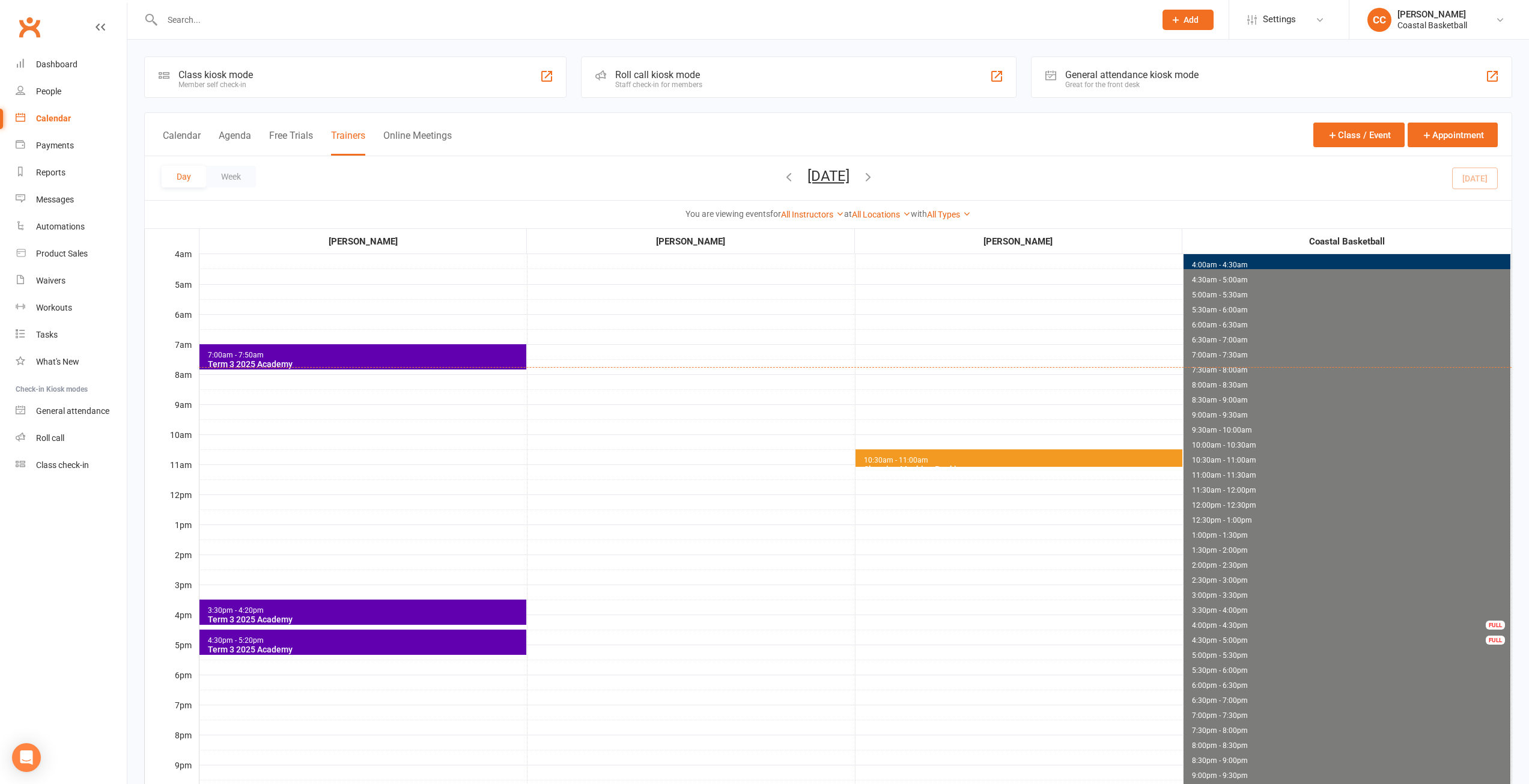
click at [934, 462] on span "10:30am - 11:00am Shooting Machine Booking" at bounding box center [1019, 458] width 327 height 17
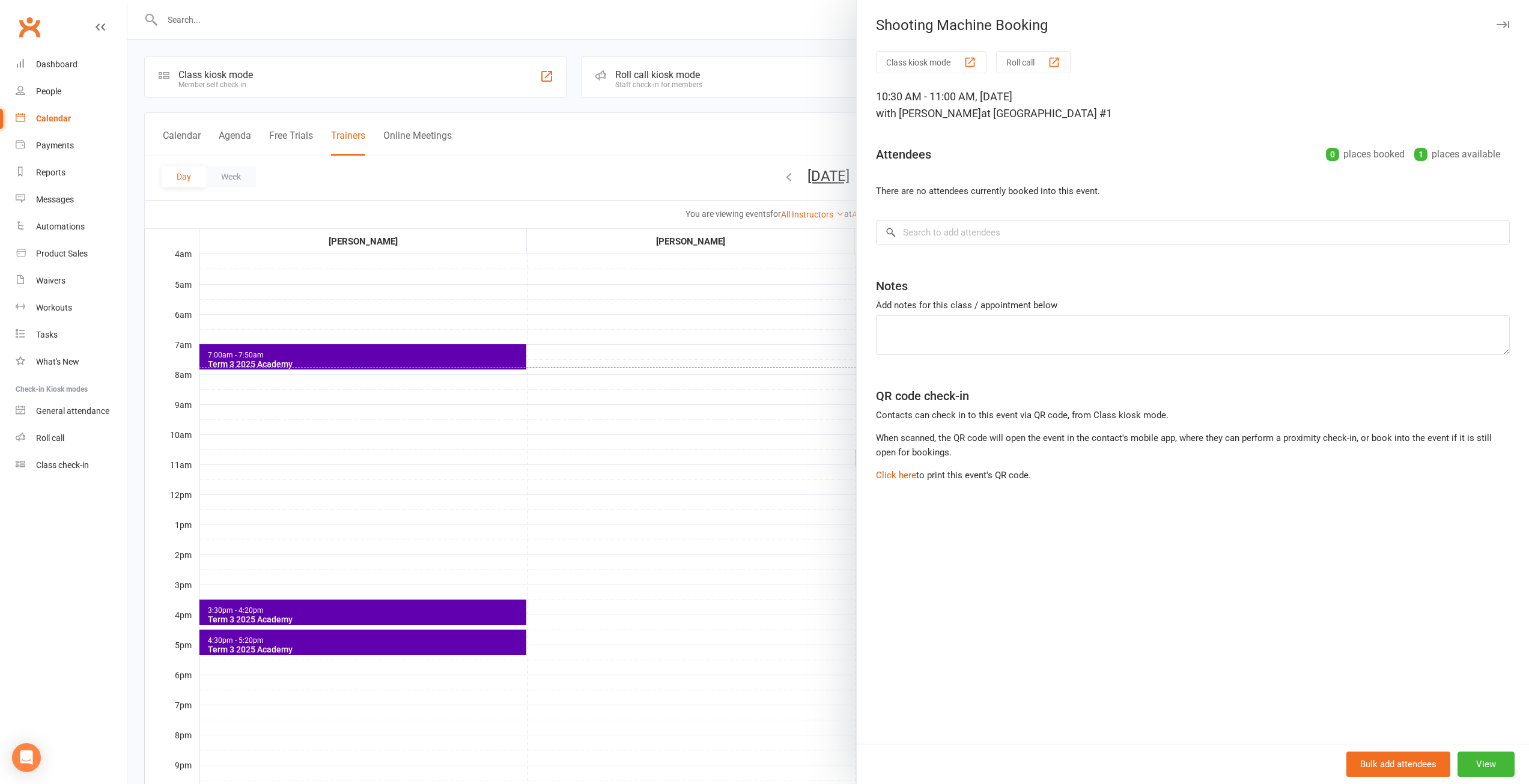
click at [1498, 21] on icon "button" at bounding box center [1503, 24] width 12 height 7
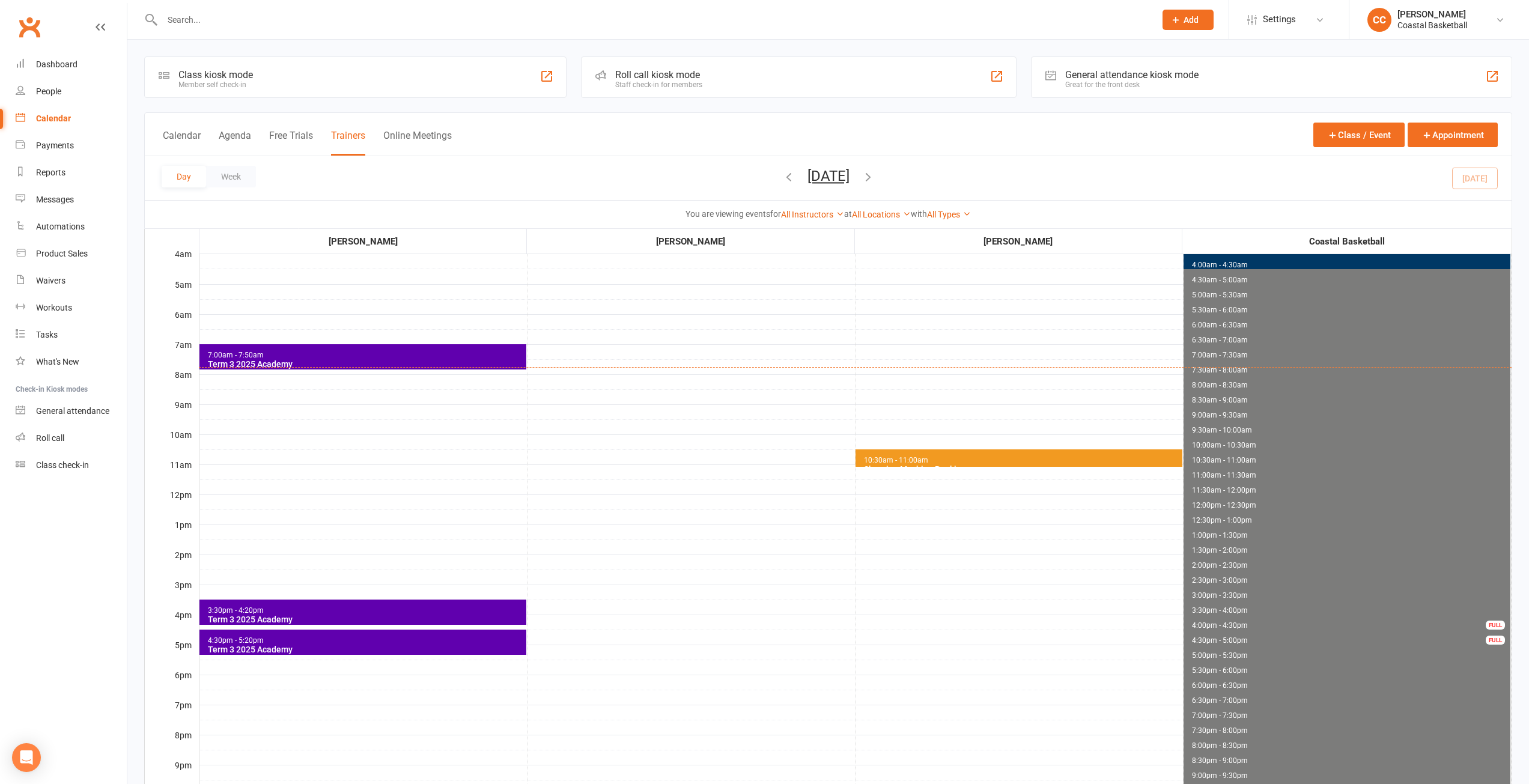
click at [1494, 622] on div "FULL" at bounding box center [1495, 625] width 19 height 9
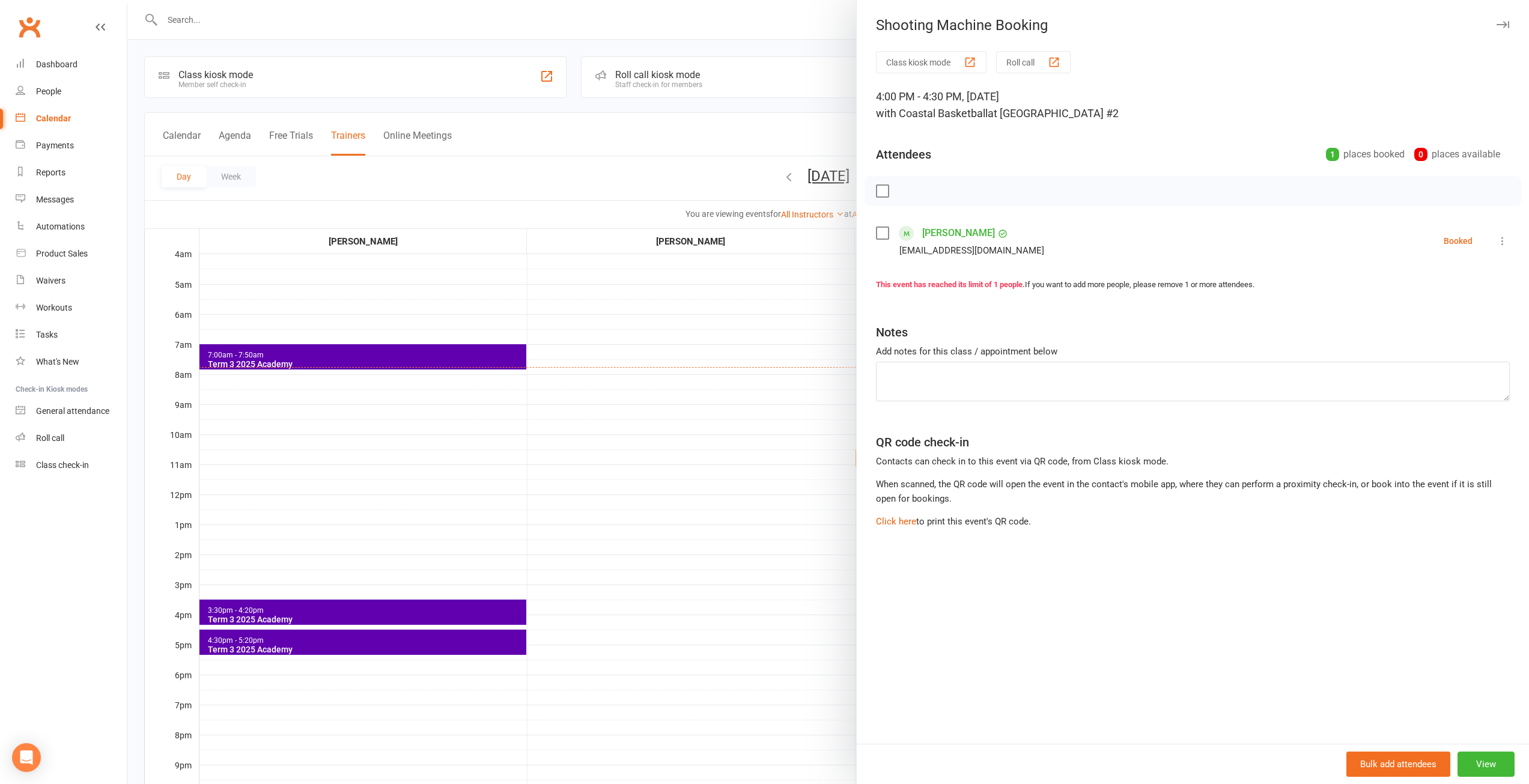
click at [1502, 24] on div "Shooting Machine Booking" at bounding box center [1193, 25] width 672 height 16
click at [1497, 24] on icon "button" at bounding box center [1503, 24] width 12 height 7
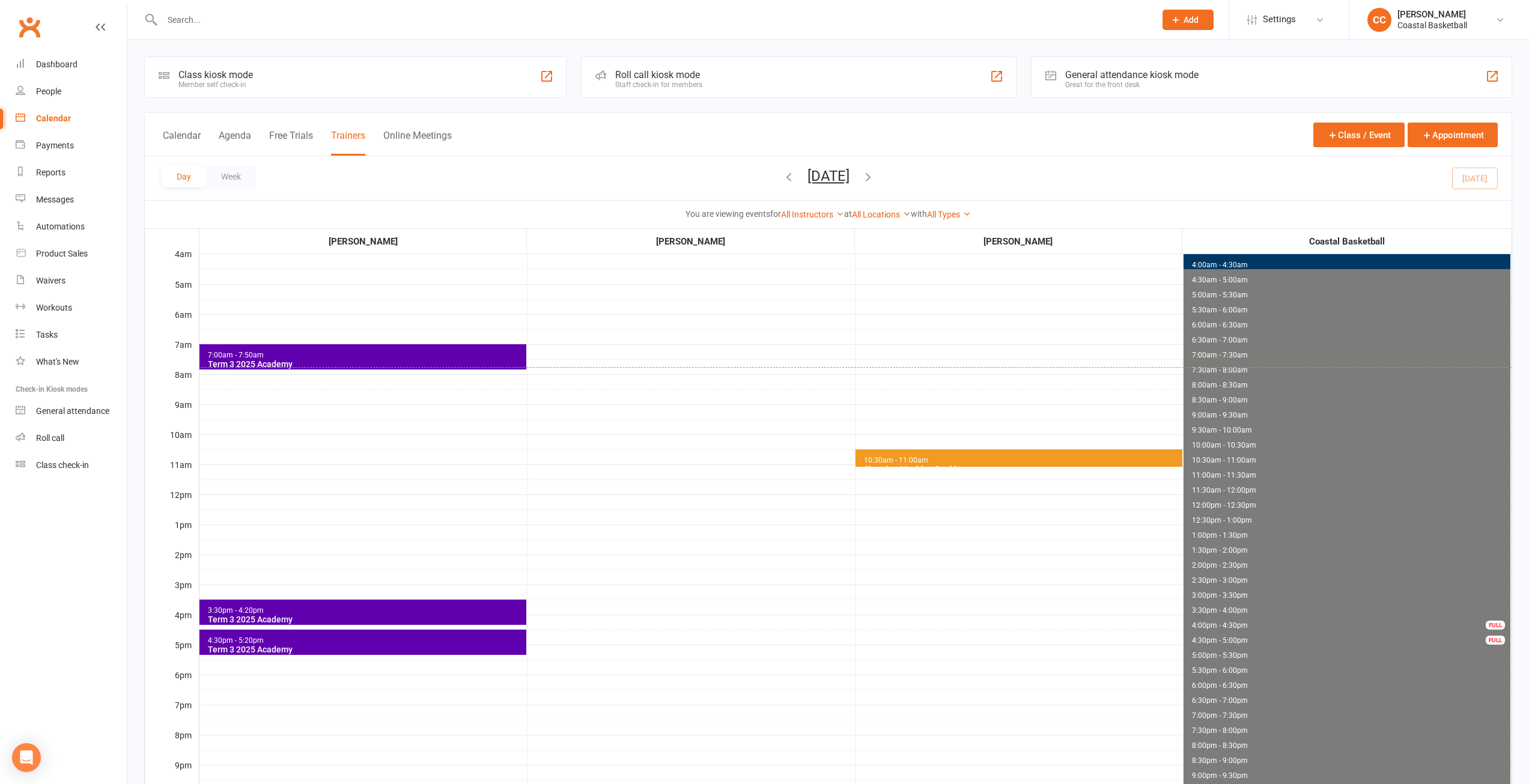
click at [1486, 638] on div "FULL" at bounding box center [1495, 640] width 19 height 9
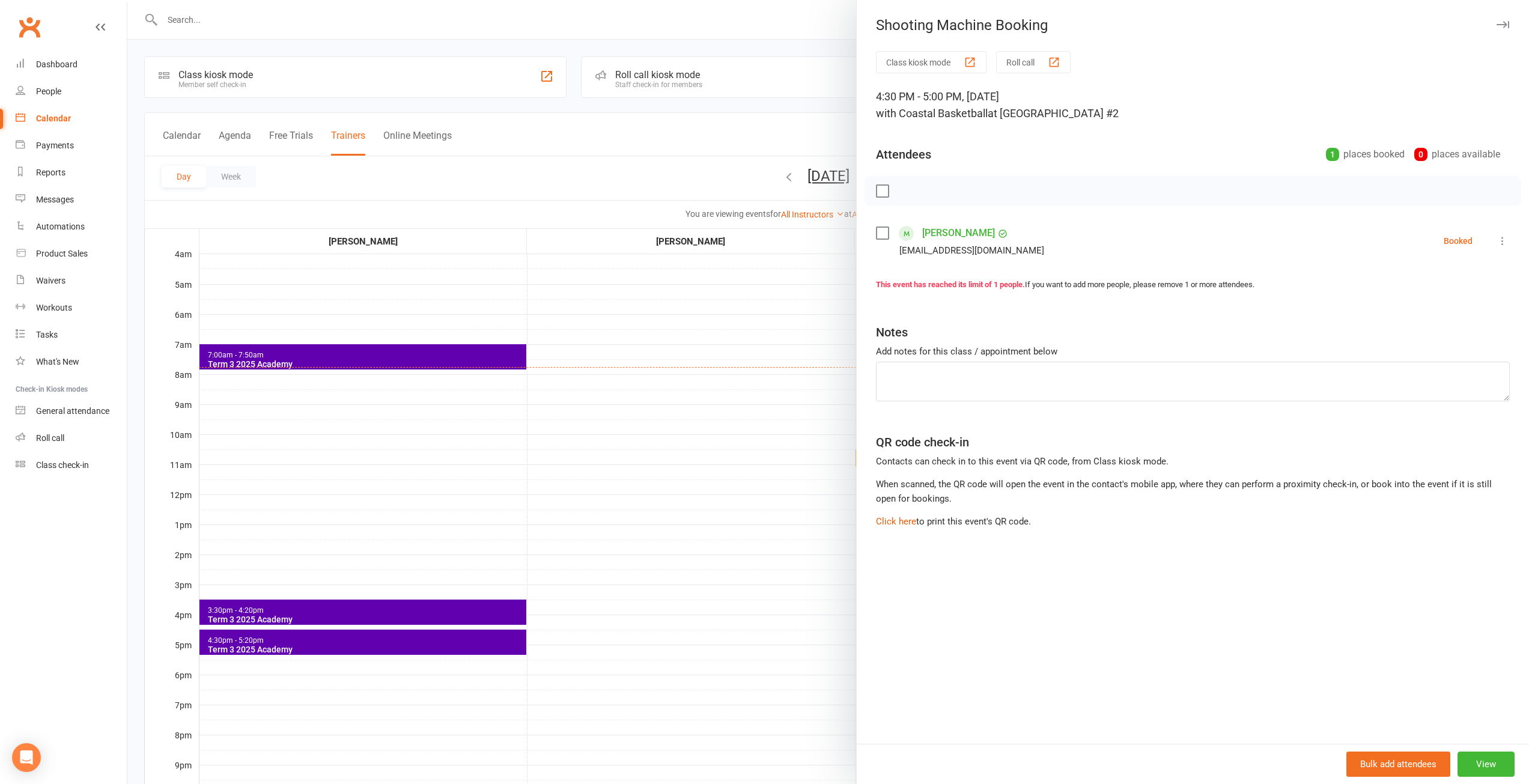
click at [1497, 21] on icon "button" at bounding box center [1503, 24] width 12 height 7
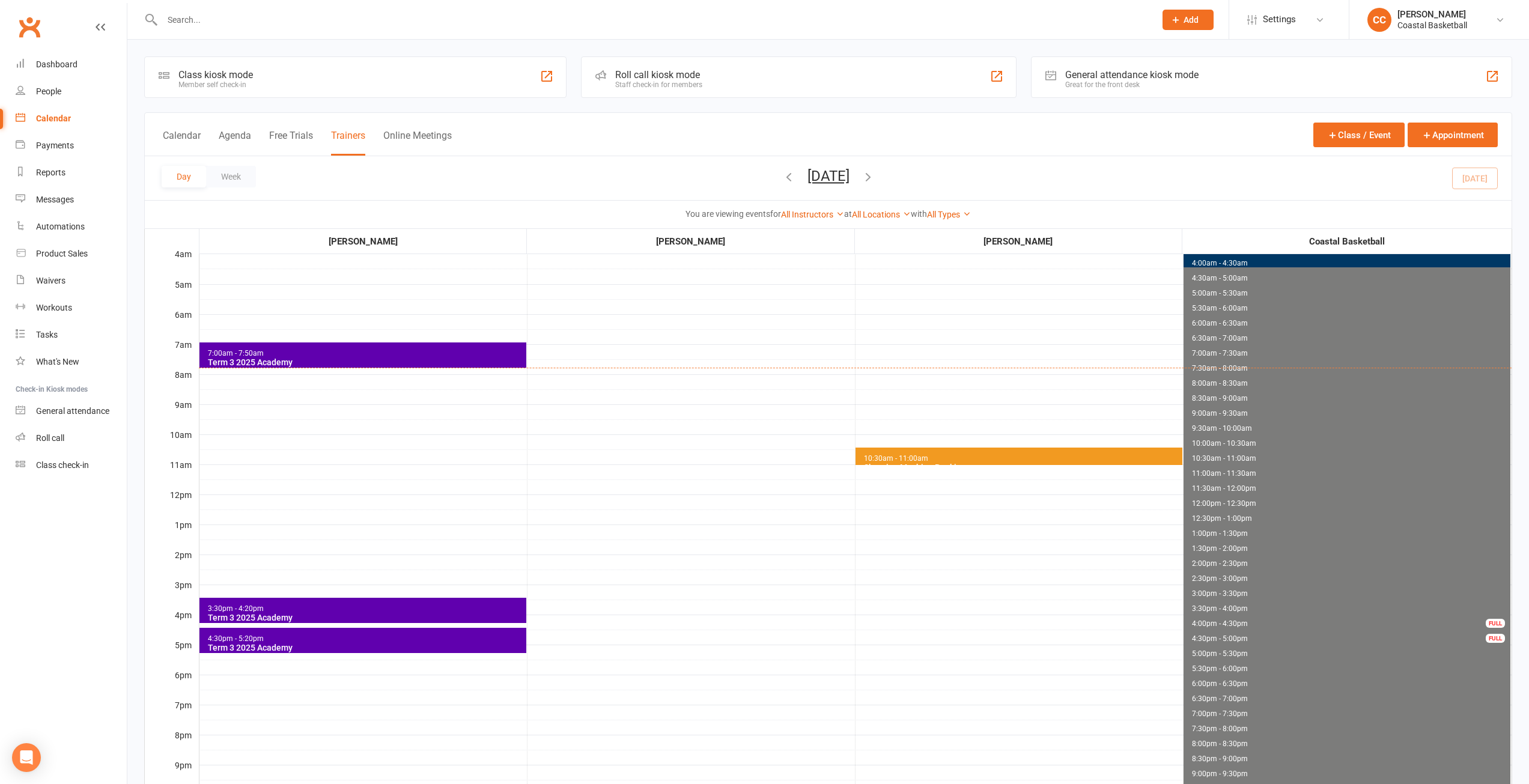
scroll to position [2, 0]
click at [234, 134] on button "Agenda" at bounding box center [234, 142] width 32 height 26
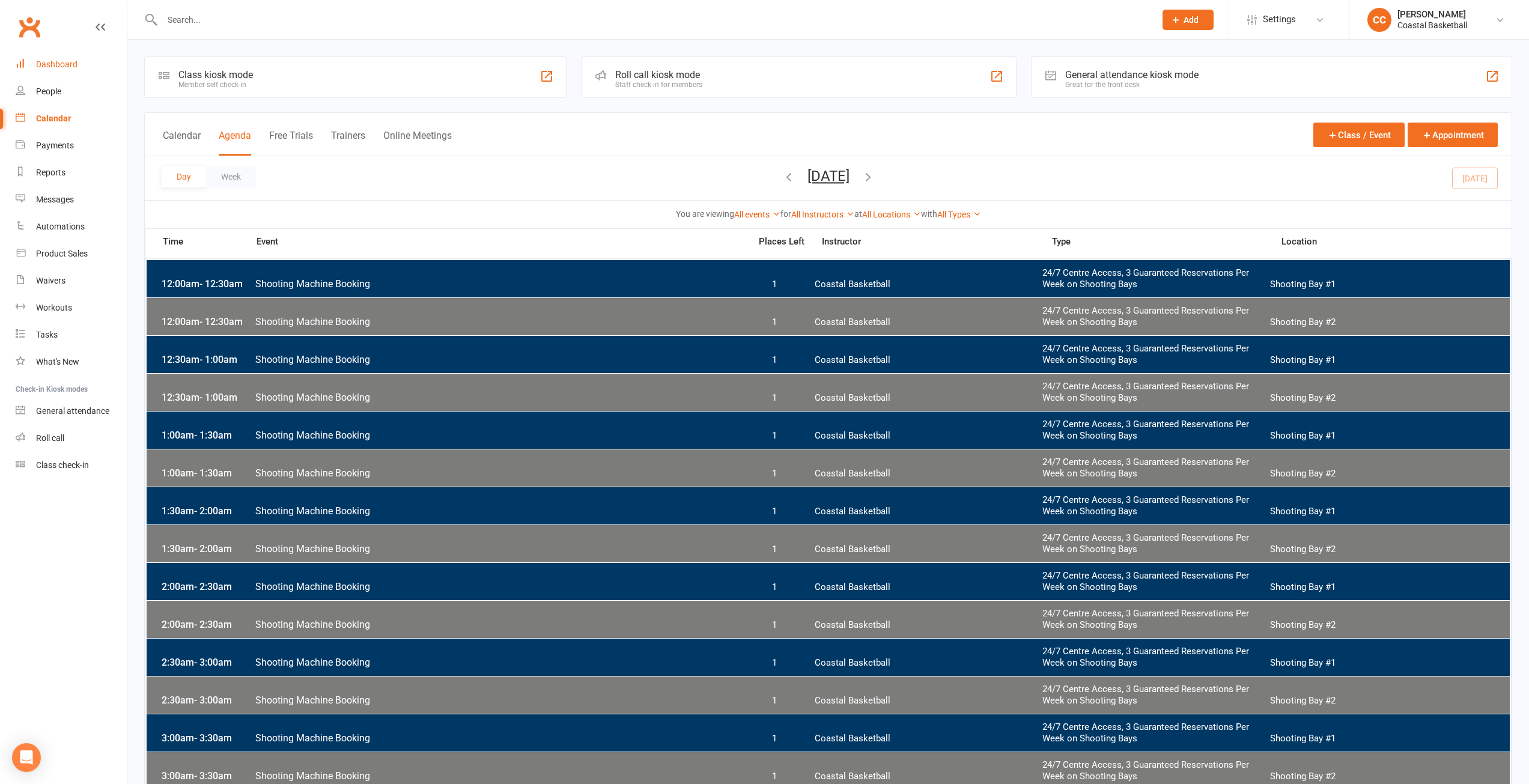
click at [72, 68] on div "Dashboard" at bounding box center [57, 64] width 41 height 10
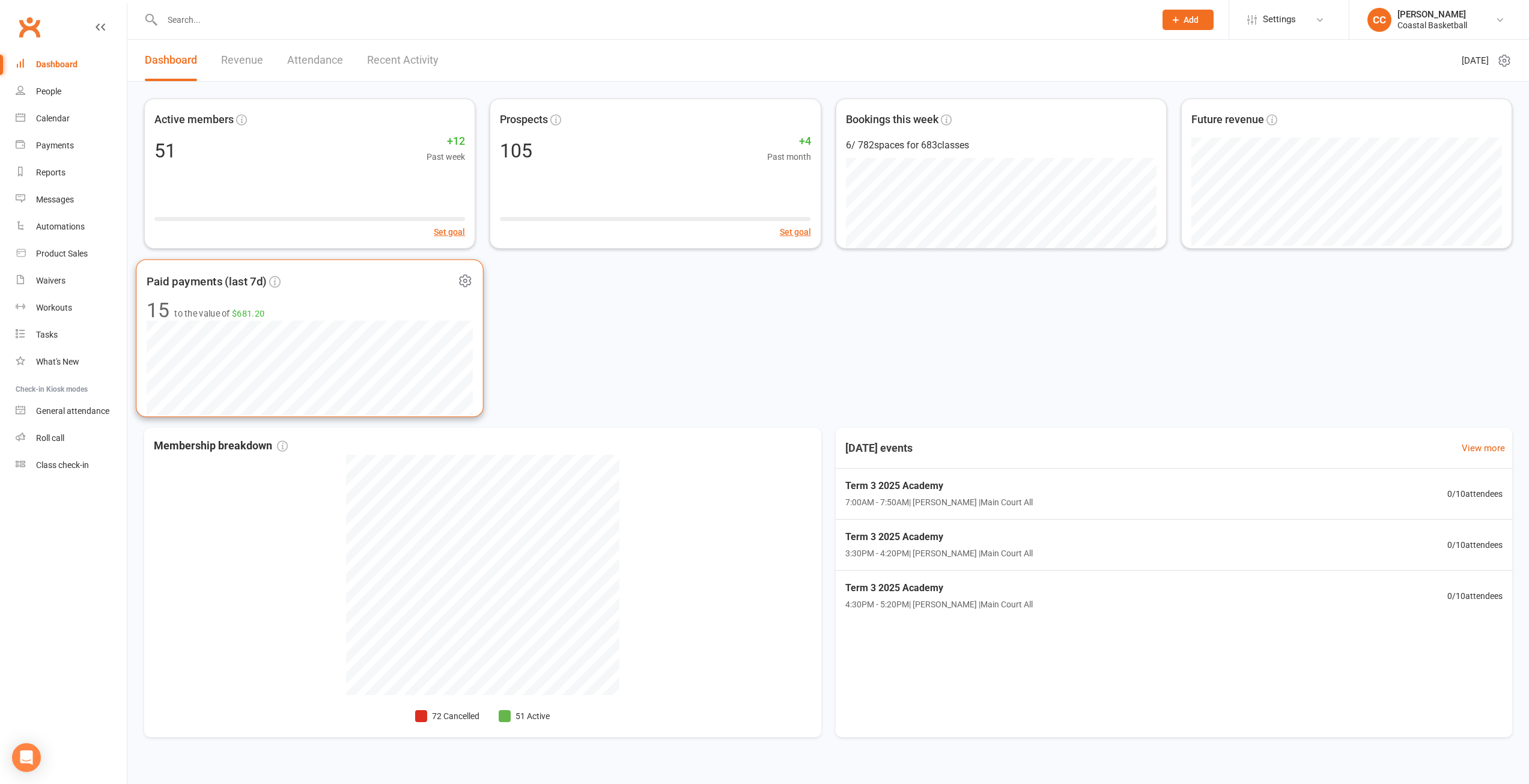
click at [466, 278] on icon at bounding box center [465, 280] width 15 height 15
click at [415, 355] on link "Manage settings" at bounding box center [403, 354] width 119 height 24
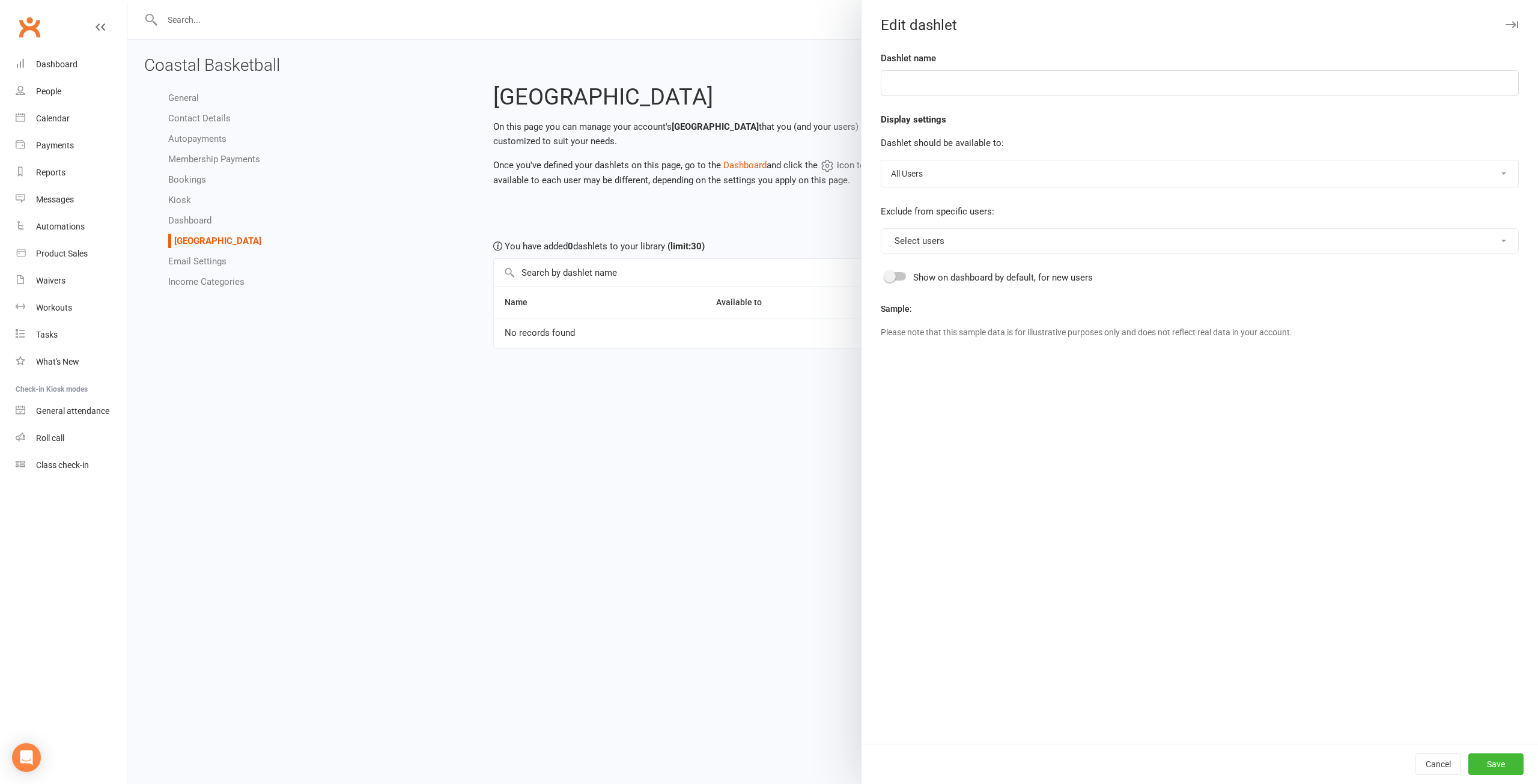
type input "Paid payments (last 7d)"
select select "30"
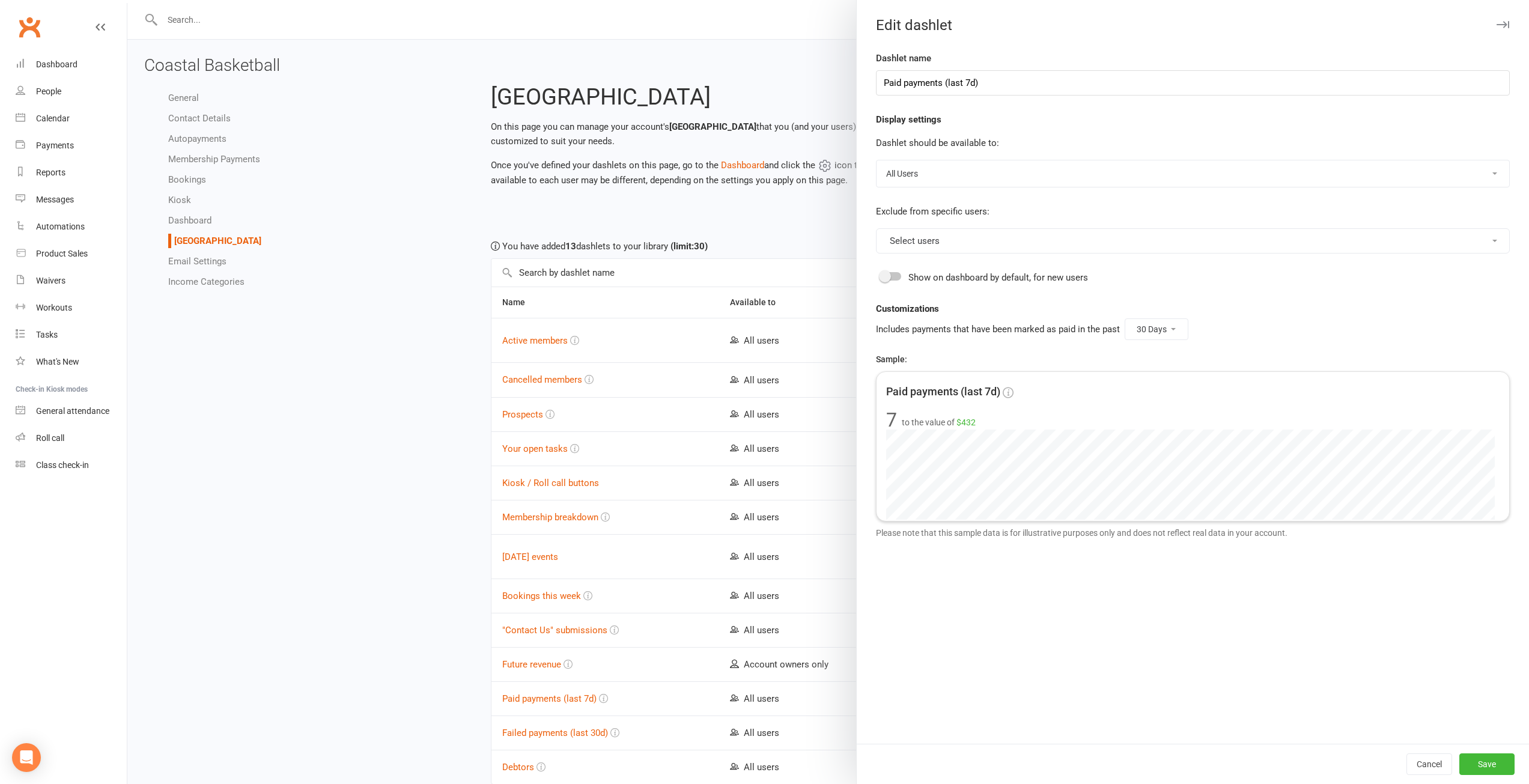
click at [1160, 327] on select "7 Days 14 Days 30 Days" at bounding box center [1157, 329] width 63 height 21
click at [1163, 327] on select "7 Days 14 Days 30 Days" at bounding box center [1157, 329] width 63 height 21
click at [1245, 328] on fieldset "Includes payments that have been marked as paid in the past 7 Days 14 Days 30 D…" at bounding box center [1193, 329] width 634 height 26
click at [1489, 237] on button "Select users" at bounding box center [1193, 241] width 634 height 26
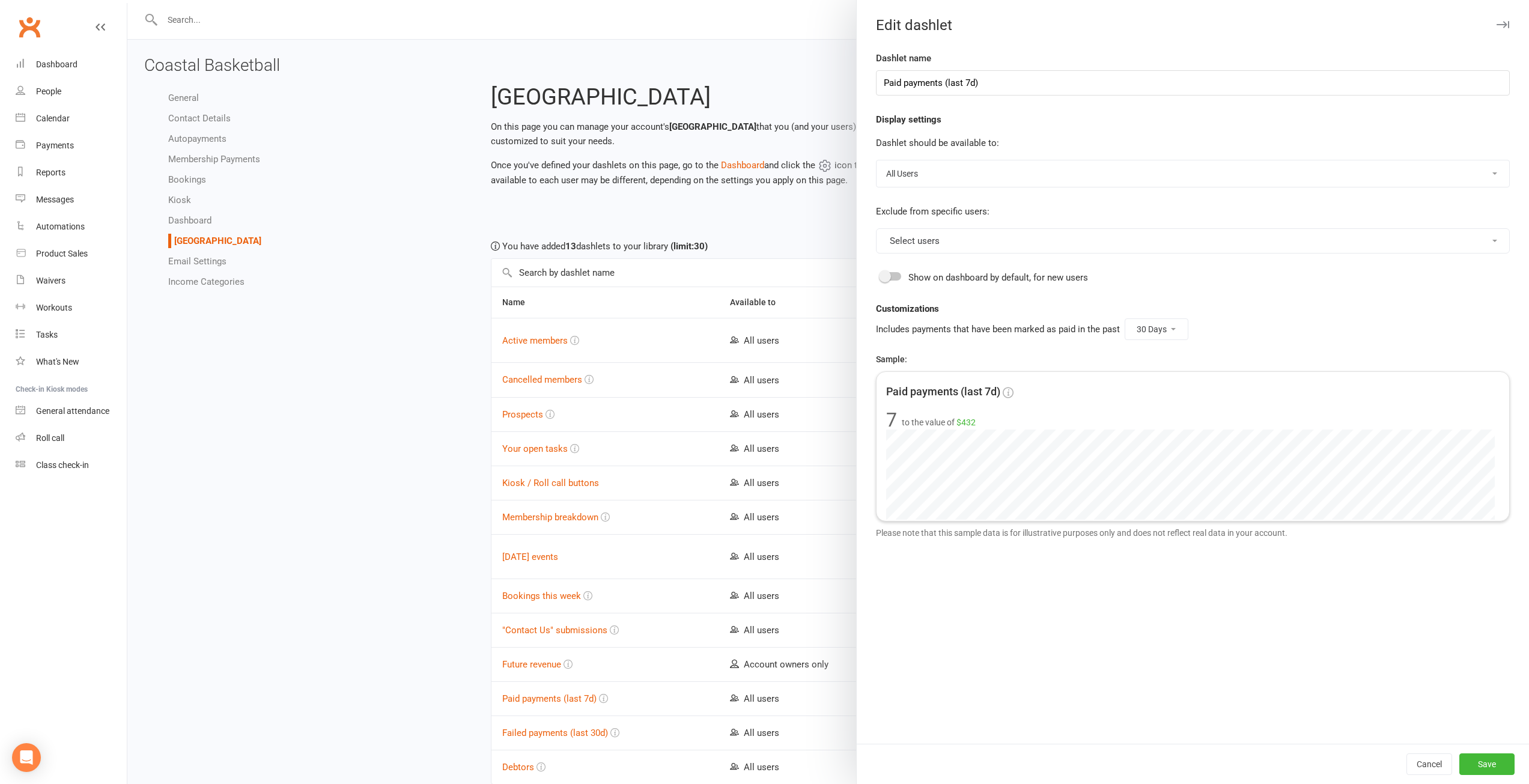
click at [1360, 288] on div "Dashlet name Paid payments (last 7d) Display settings Dashlet should be availab…" at bounding box center [1193, 397] width 672 height 692
click at [1428, 763] on button "Cancel" at bounding box center [1429, 764] width 45 height 21
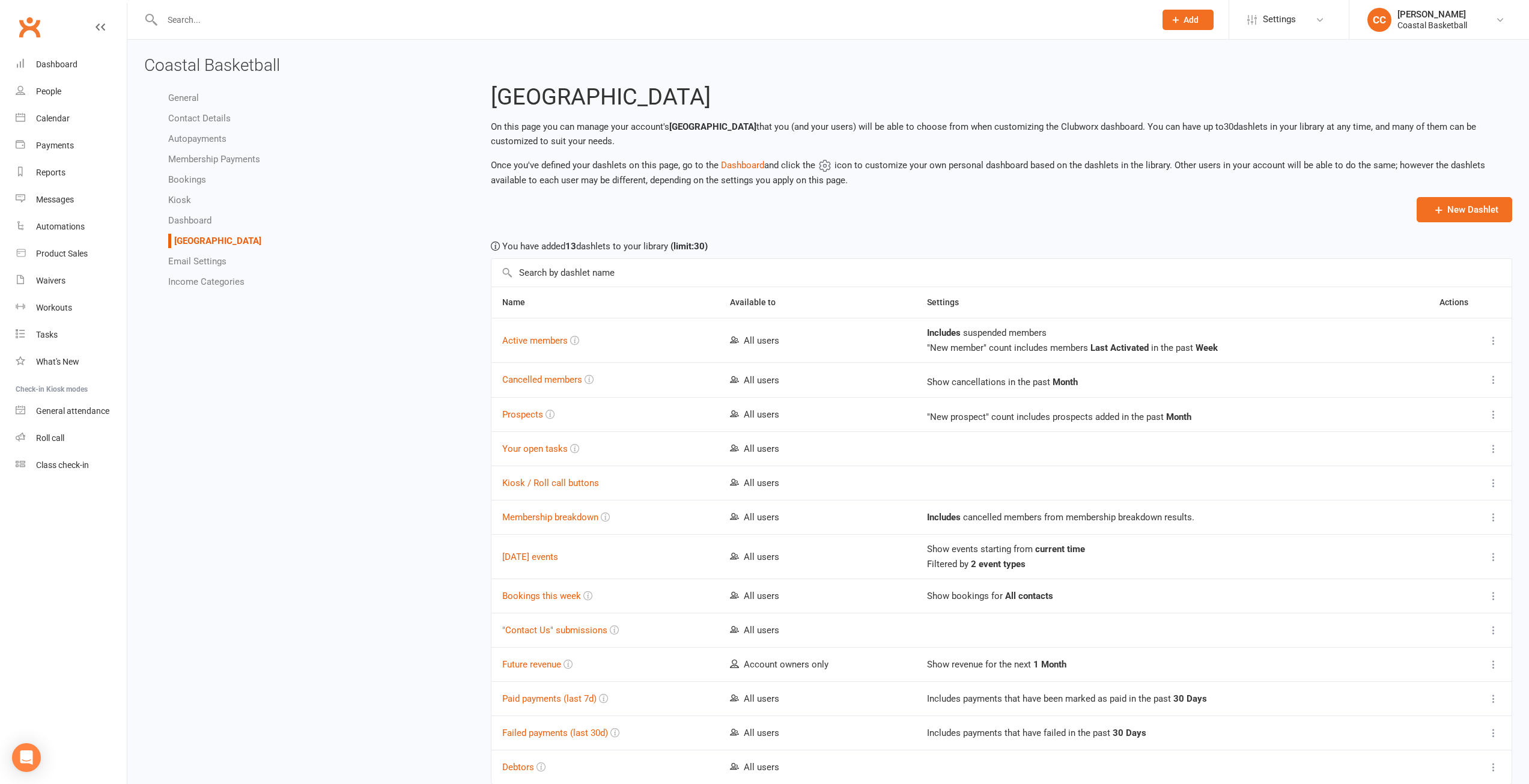
click at [195, 95] on link "General" at bounding box center [183, 97] width 31 height 11
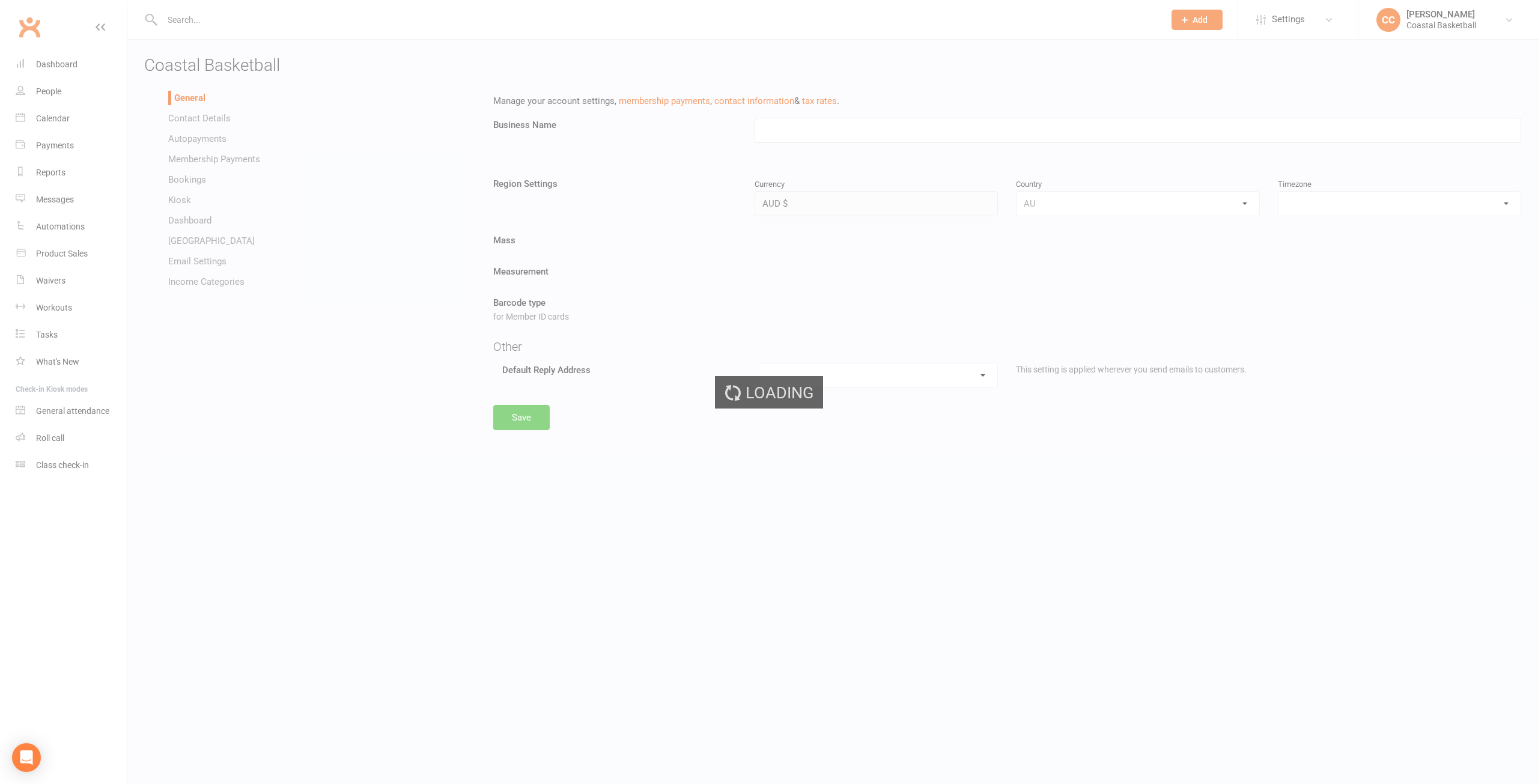
type input "Coastal Basketball"
select select "[GEOGRAPHIC_DATA]/[GEOGRAPHIC_DATA]"
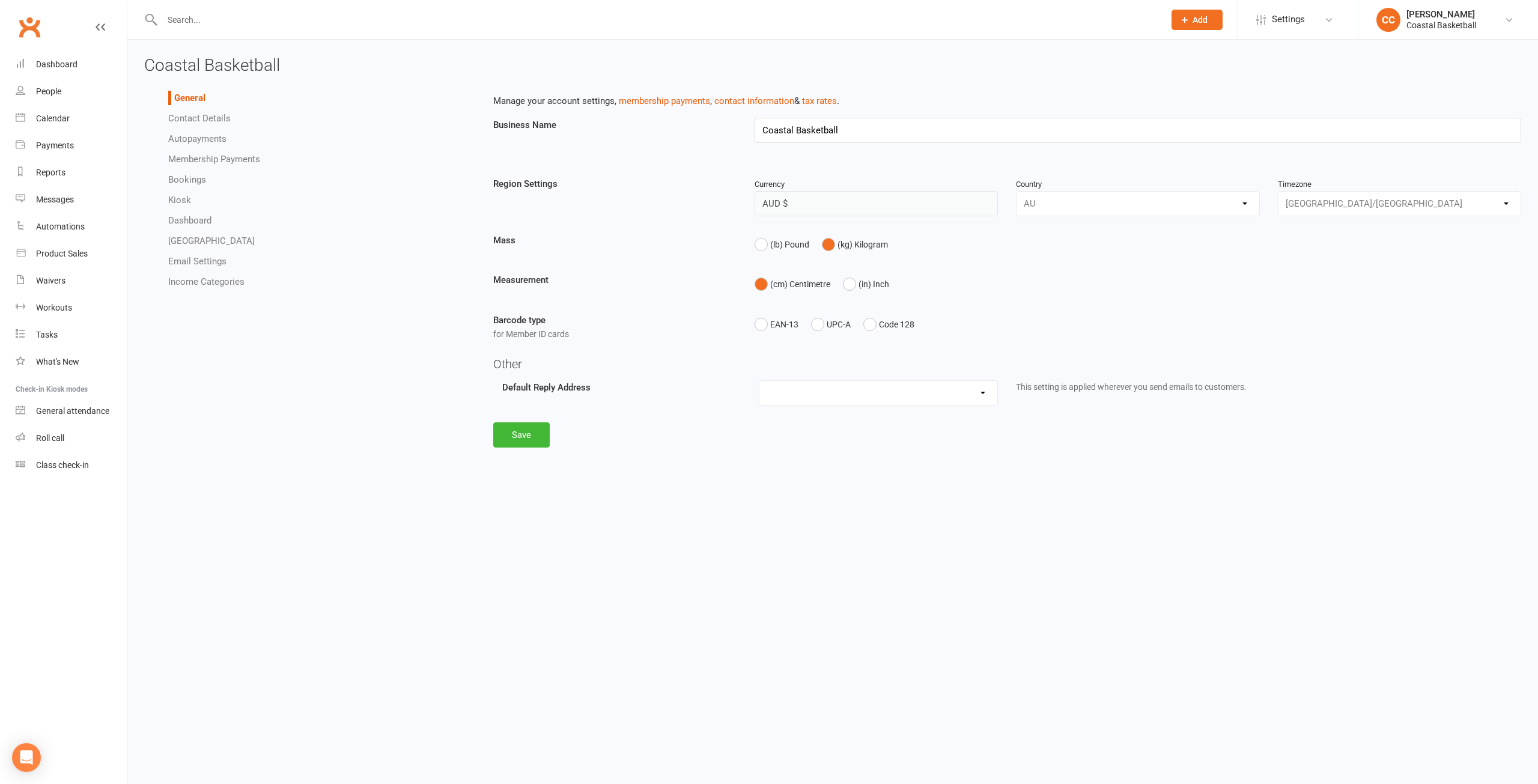
click at [205, 136] on link "Autopayments" at bounding box center [197, 138] width 59 height 11
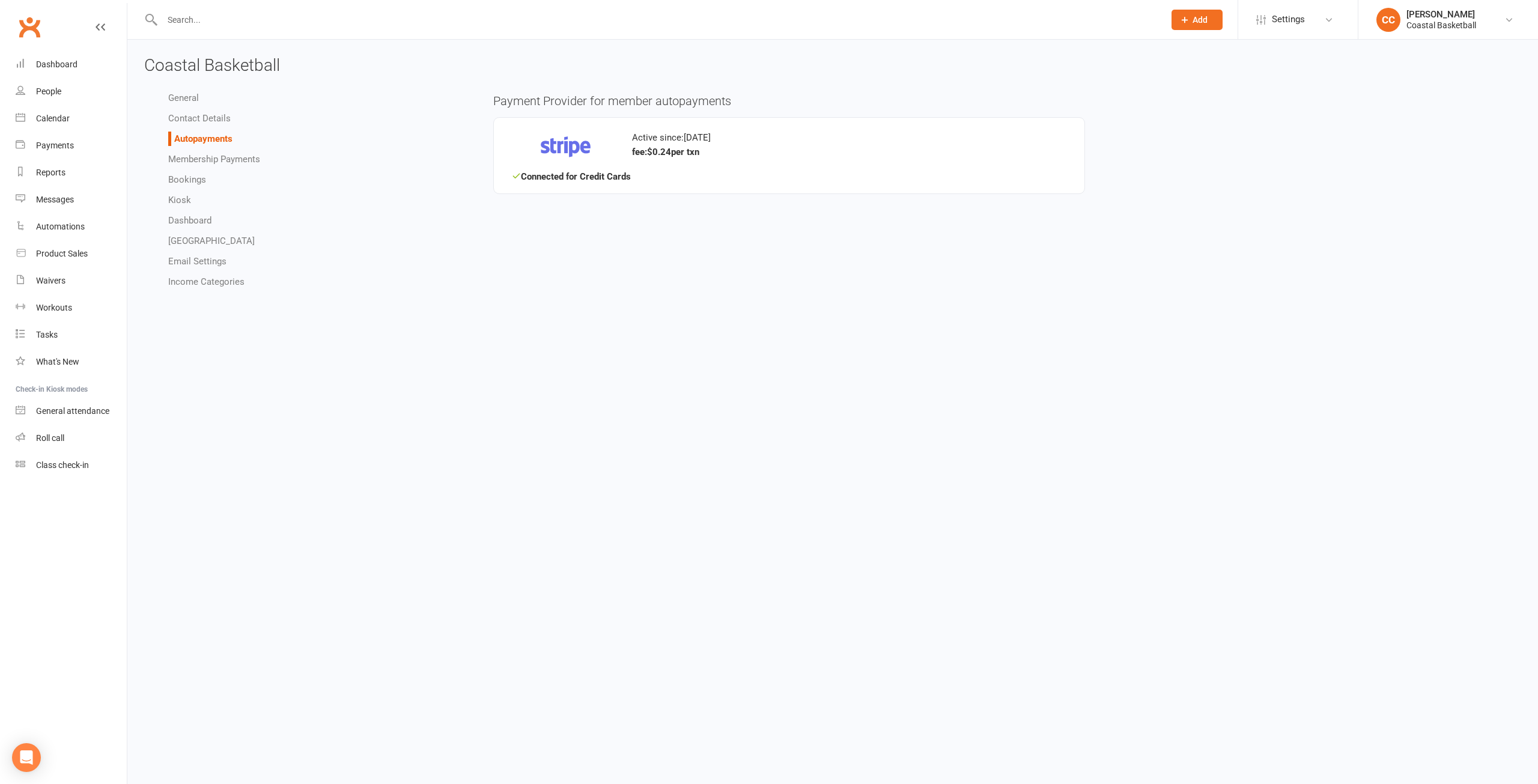
click at [190, 97] on link "General" at bounding box center [183, 97] width 31 height 11
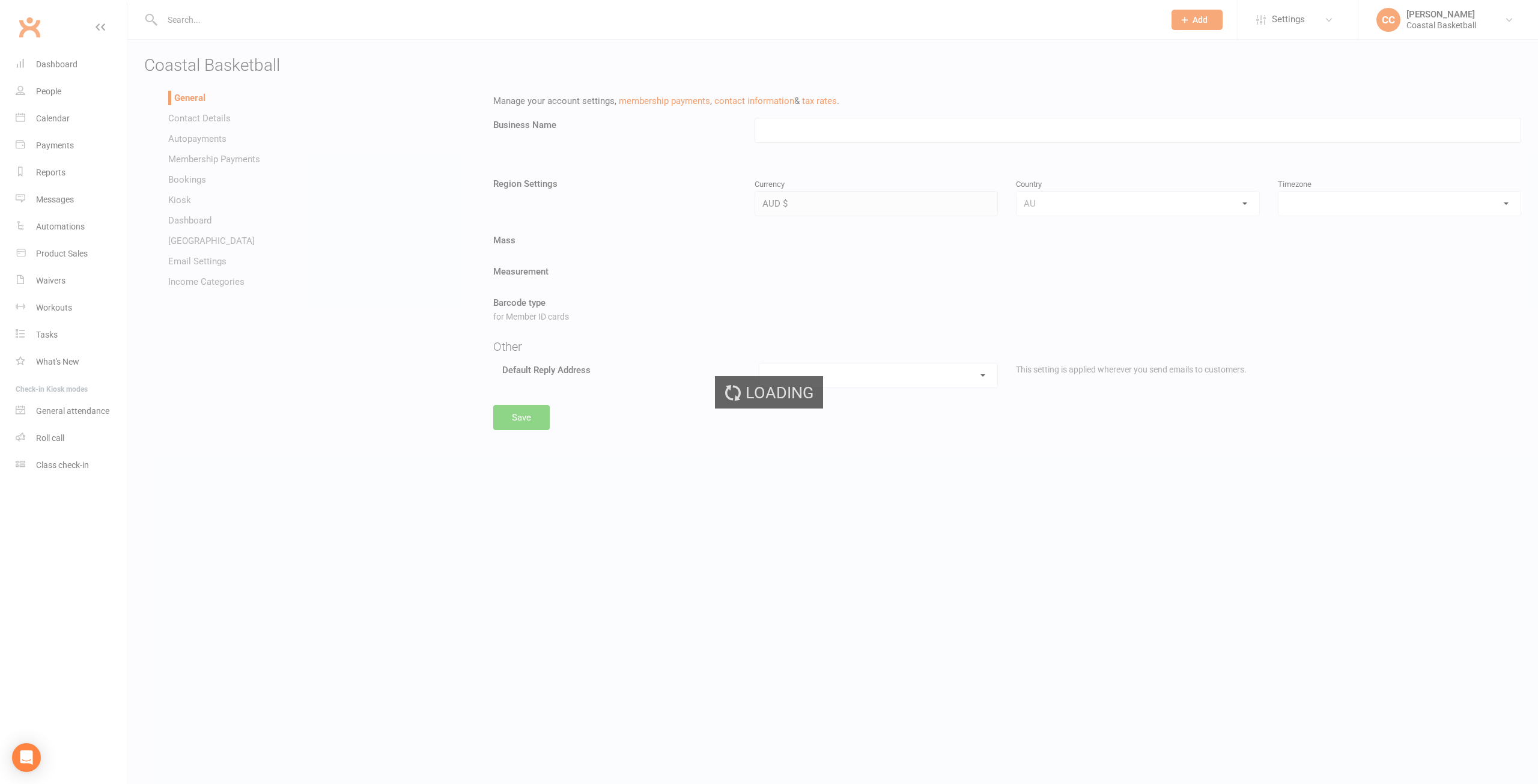
type input "Coastal Basketball"
select select "[GEOGRAPHIC_DATA]/[GEOGRAPHIC_DATA]"
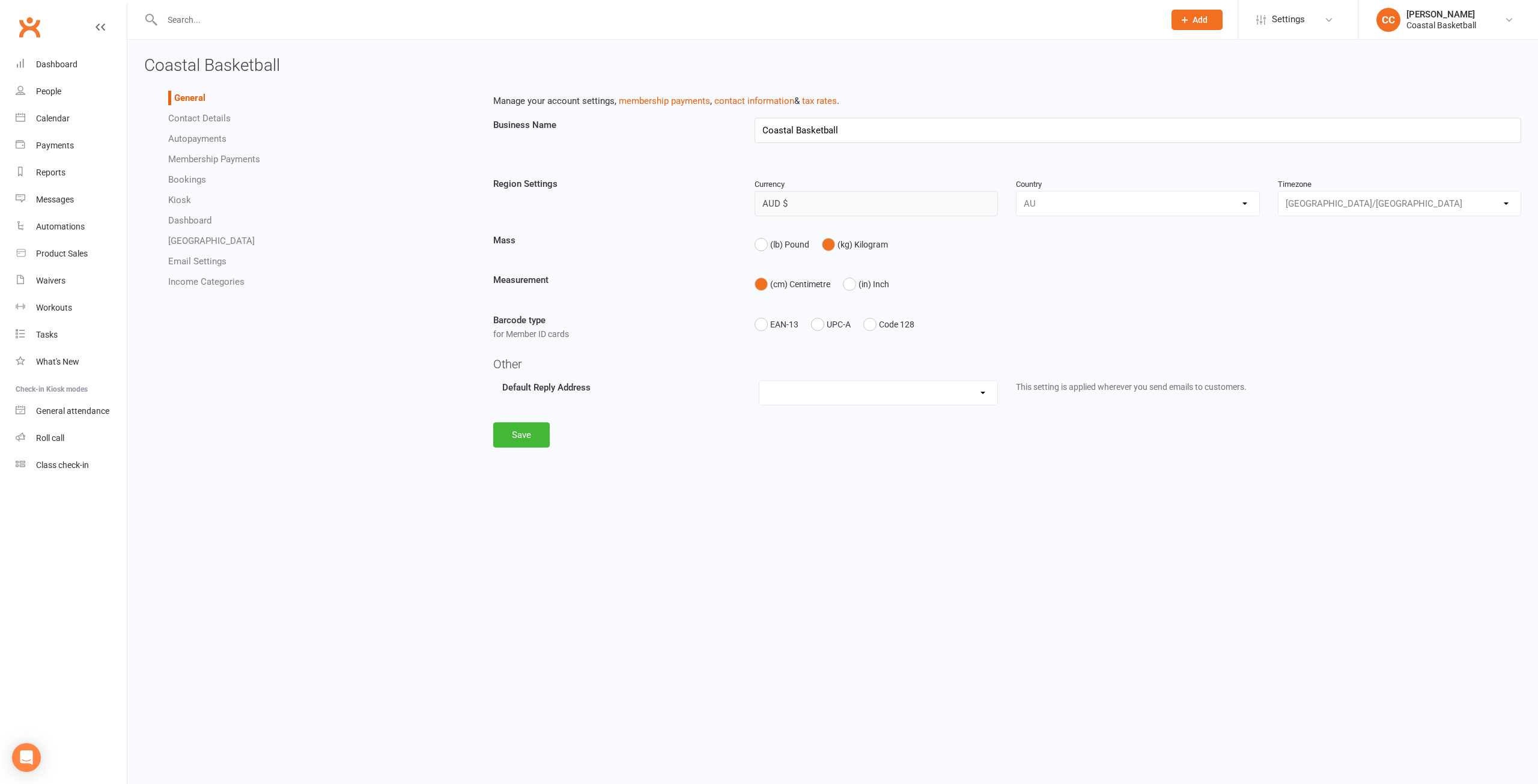
click at [198, 138] on link "Autopayments" at bounding box center [197, 138] width 59 height 11
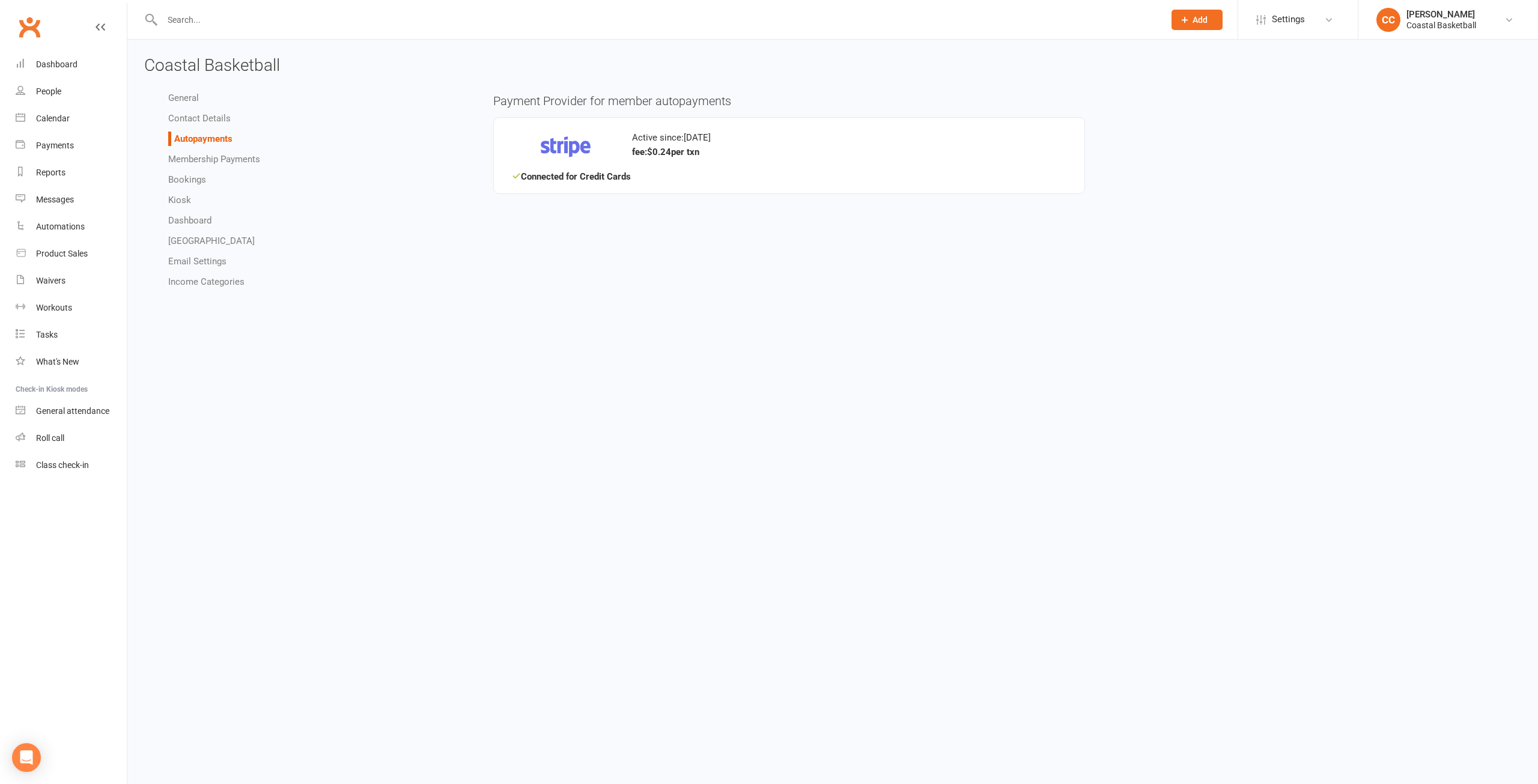
click at [233, 164] on link "Membership Payments" at bounding box center [214, 159] width 92 height 11
select select "1827"
select select "expire_class_packs_on_booking_creation"
select select "allow_make_up_classes_for_expired_memberships_up_to_90d"
select select "reactivate_if_cancelled_yesterday_or_earlier"
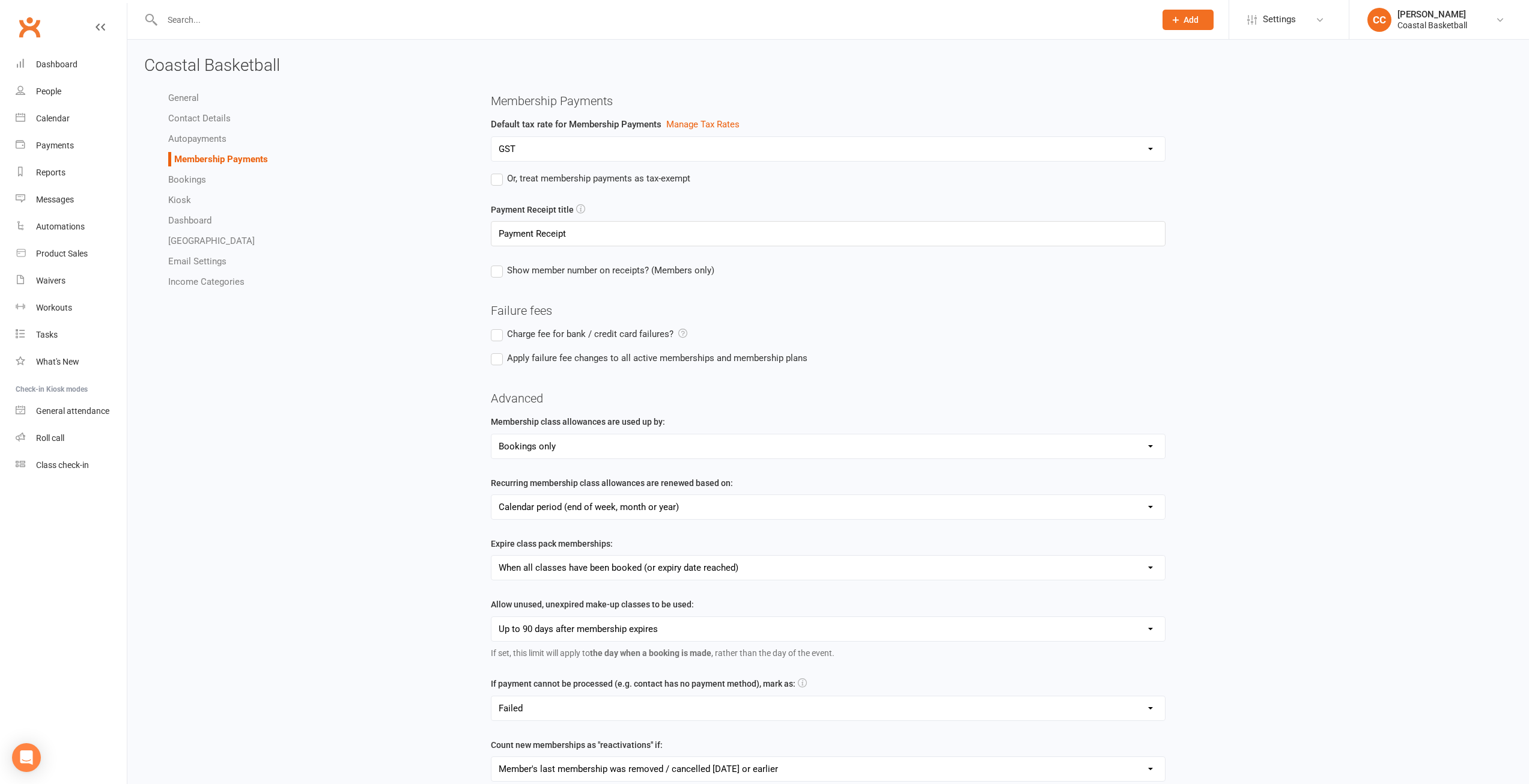
scroll to position [60, 0]
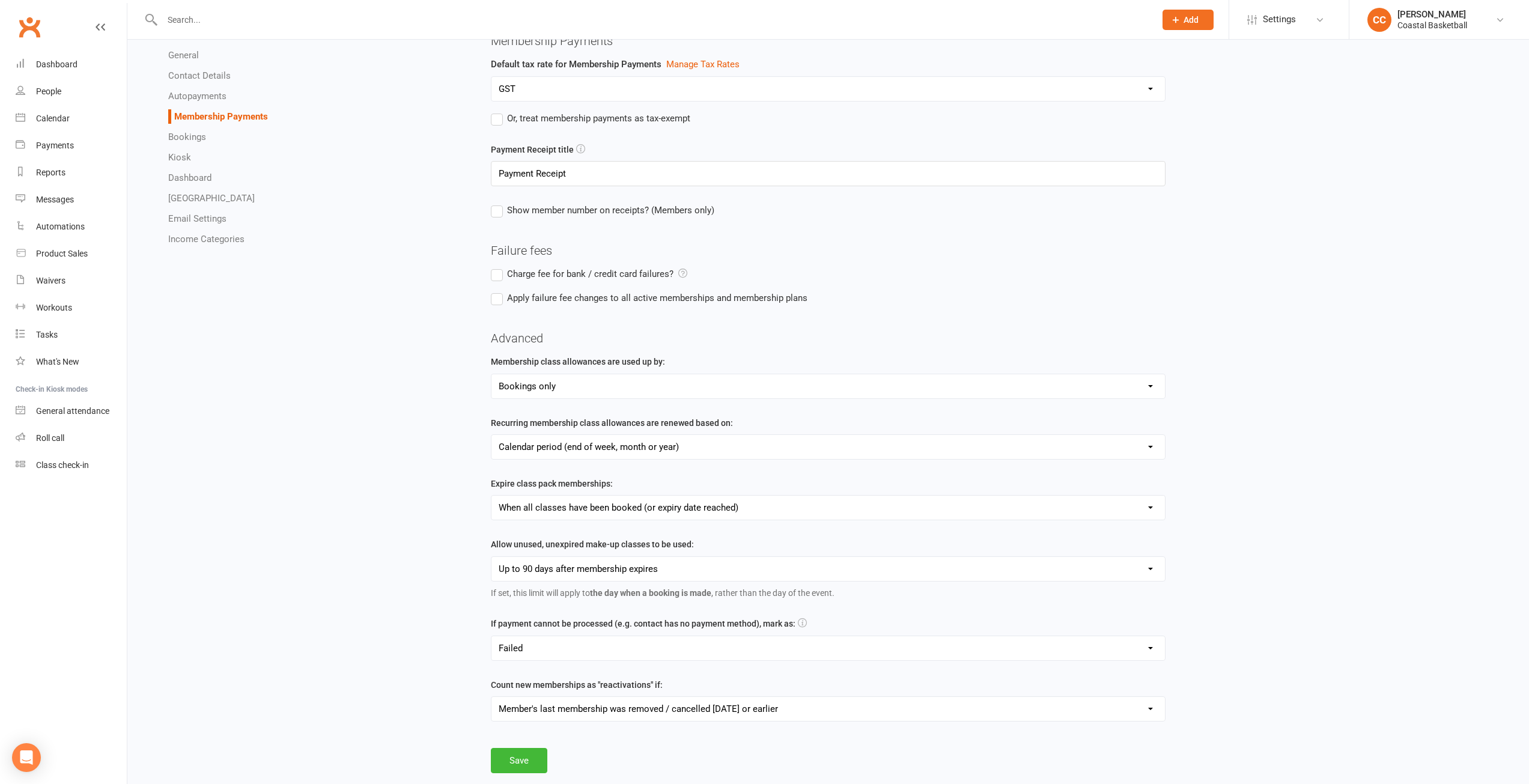
click at [681, 271] on icon at bounding box center [683, 273] width 9 height 9
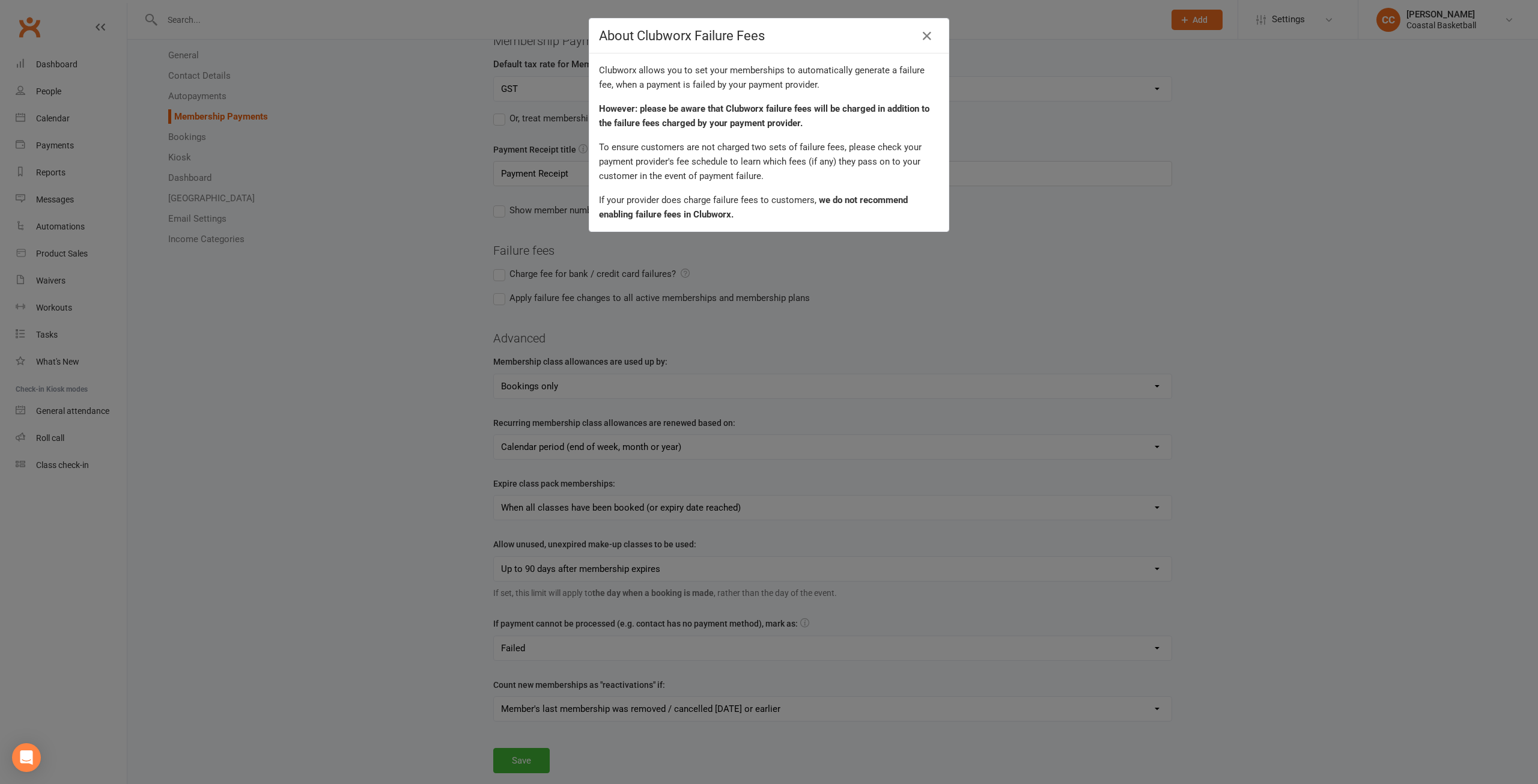
click at [825, 284] on div "About Clubworx Failure Fees Clubworx allows you to set your memberships to auto…" at bounding box center [769, 392] width 1538 height 784
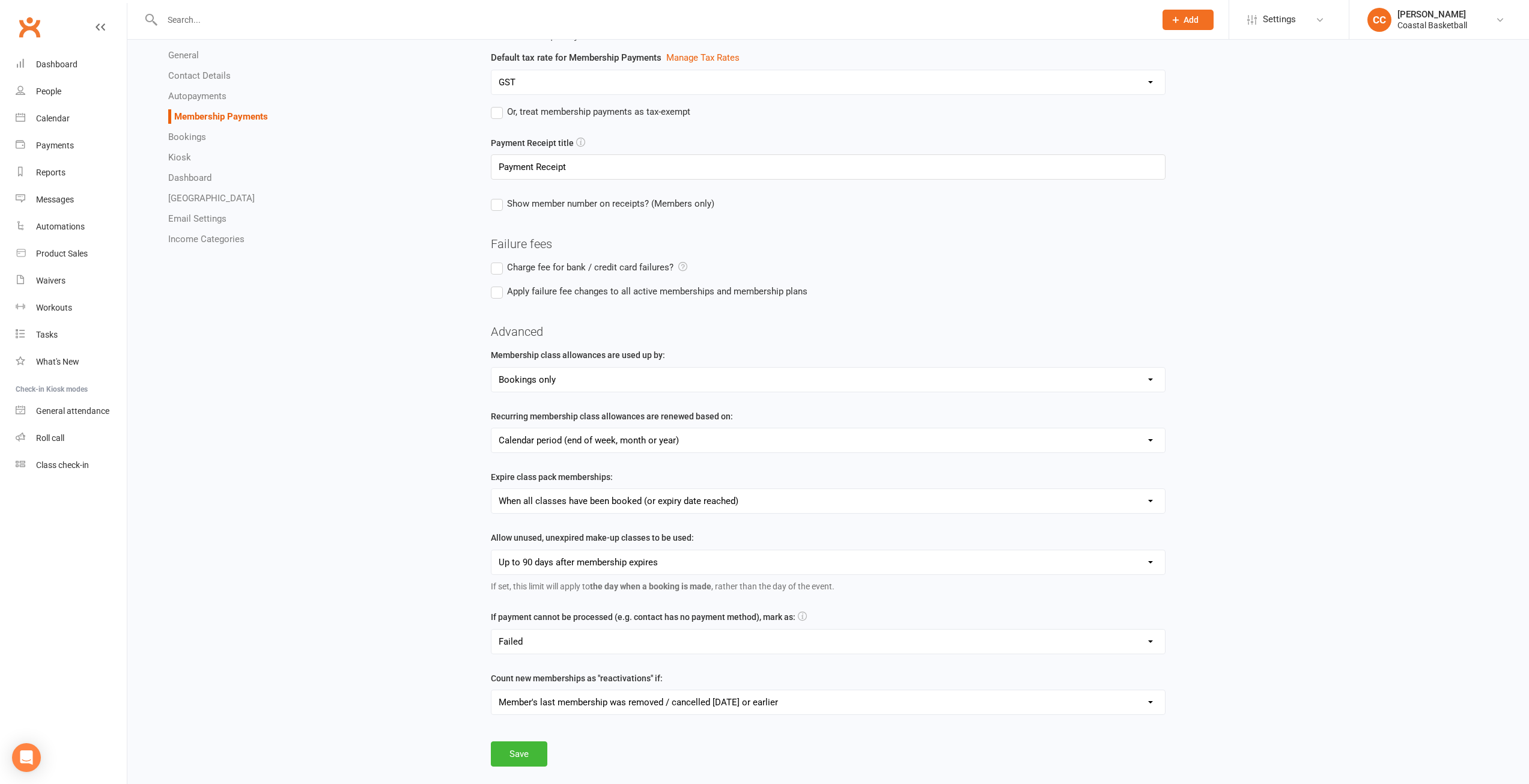
scroll to position [71, 0]
click at [224, 138] on li "Bookings" at bounding box center [320, 136] width 304 height 14
click at [200, 138] on link "Bookings" at bounding box center [187, 137] width 38 height 11
select select "send_booking_confirmation_email_to_none"
select select "send_booking_reminder_to_none"
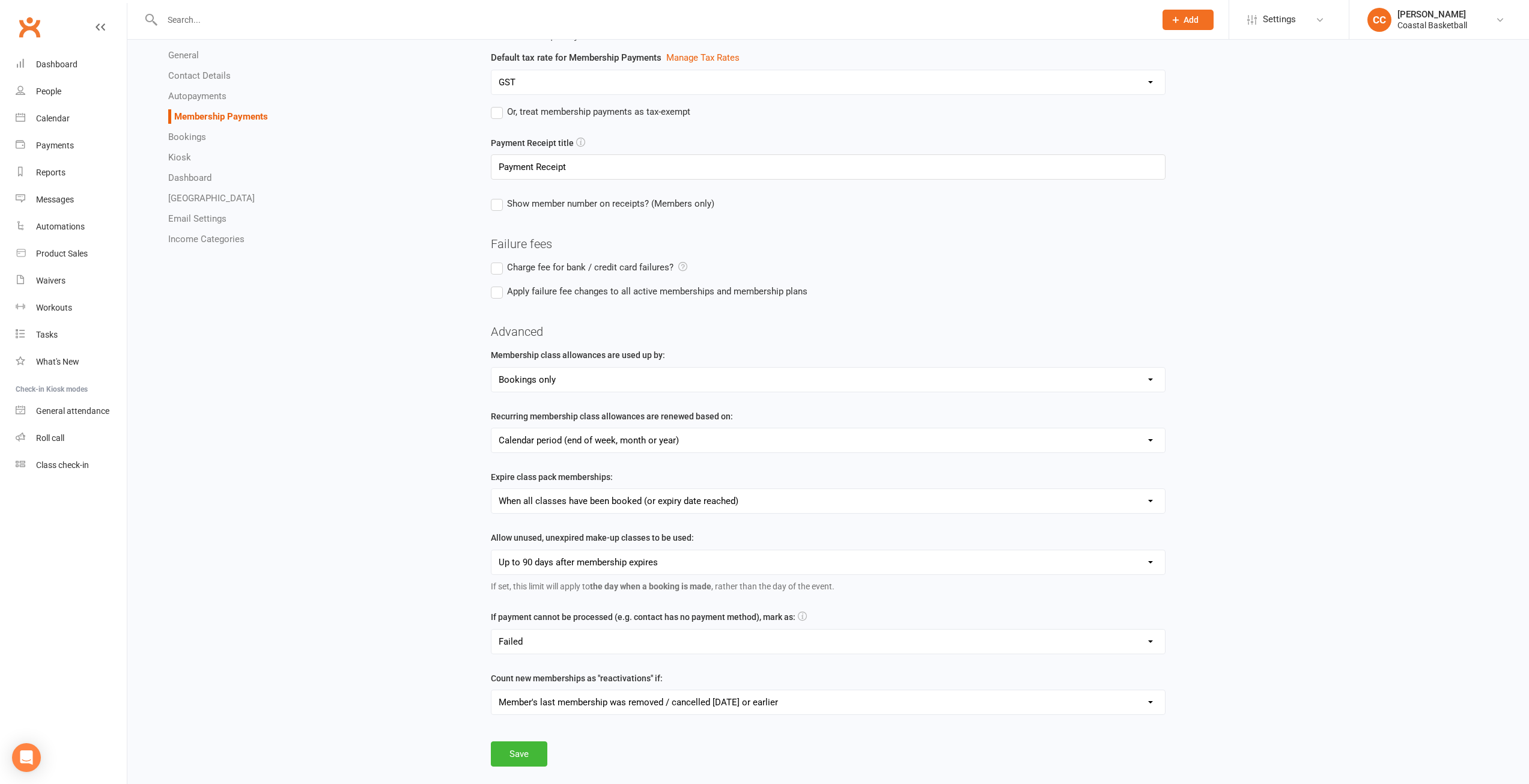
select select "false"
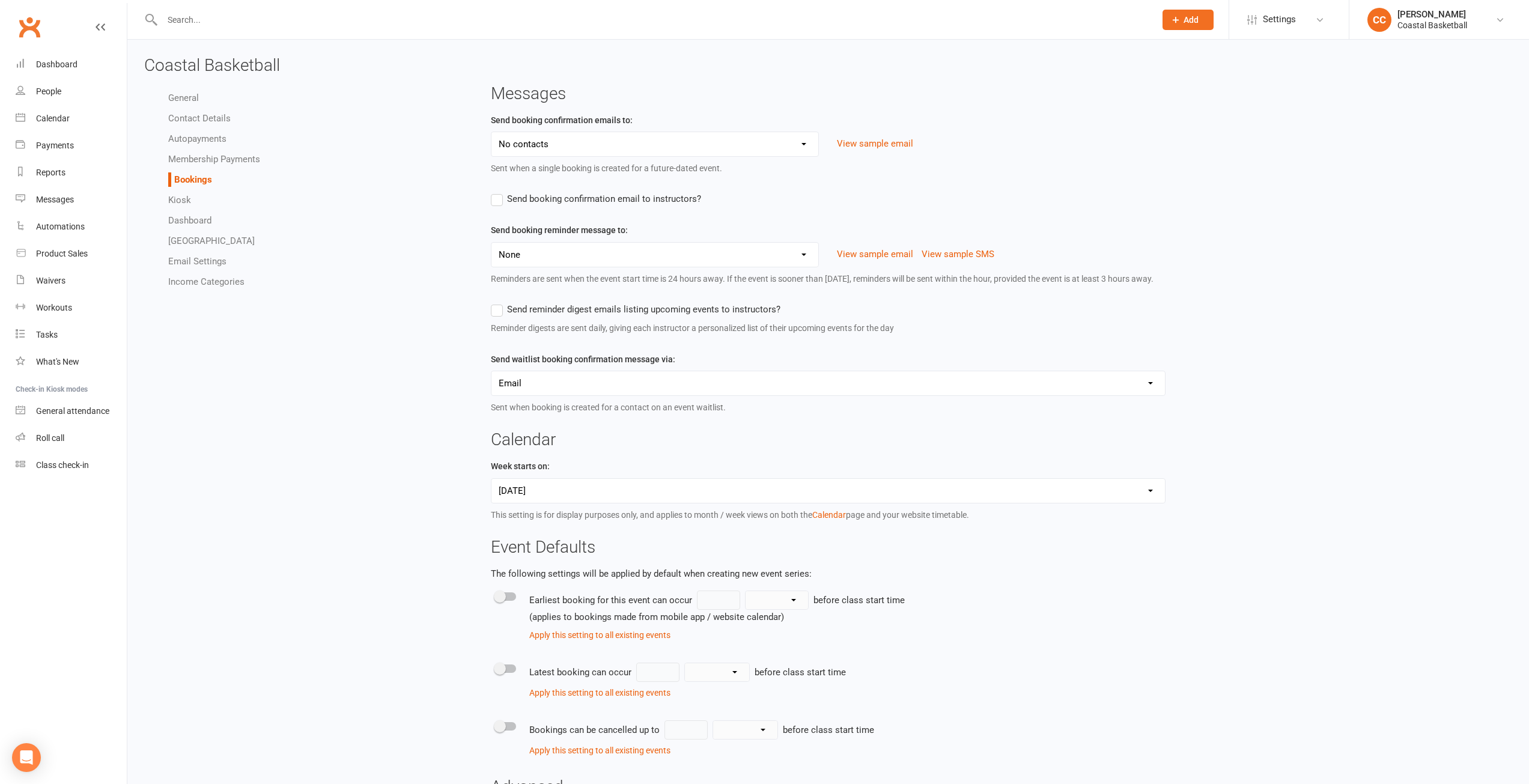
click at [810, 140] on select "Members only Prospects only All contacts No contacts" at bounding box center [655, 143] width 327 height 24
select select "send_booking_confirmation_email_to_members"
click at [492, 132] on select "Members only Prospects only All contacts No contacts" at bounding box center [655, 143] width 327 height 24
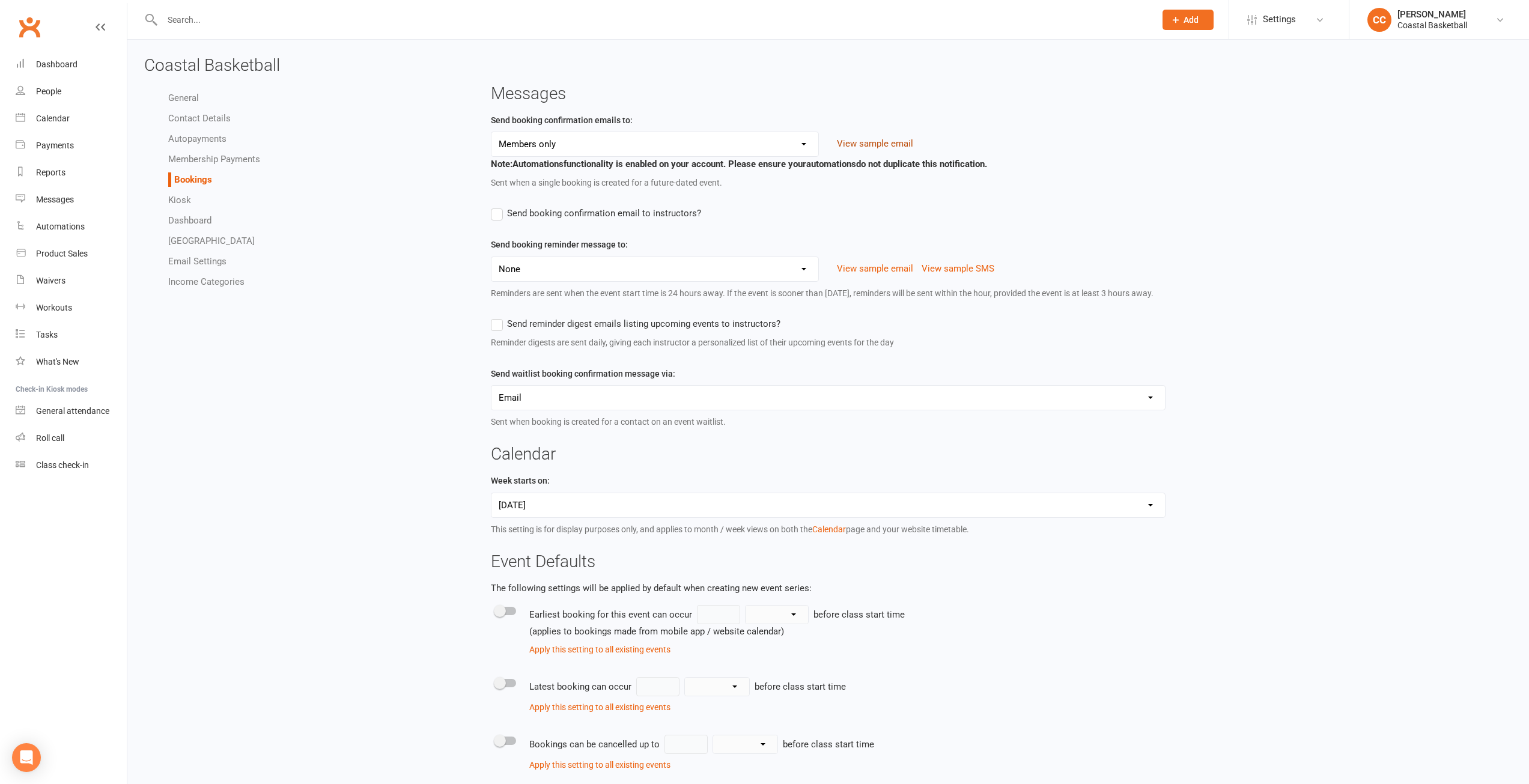
click at [865, 140] on button "View sample email" at bounding box center [875, 143] width 77 height 14
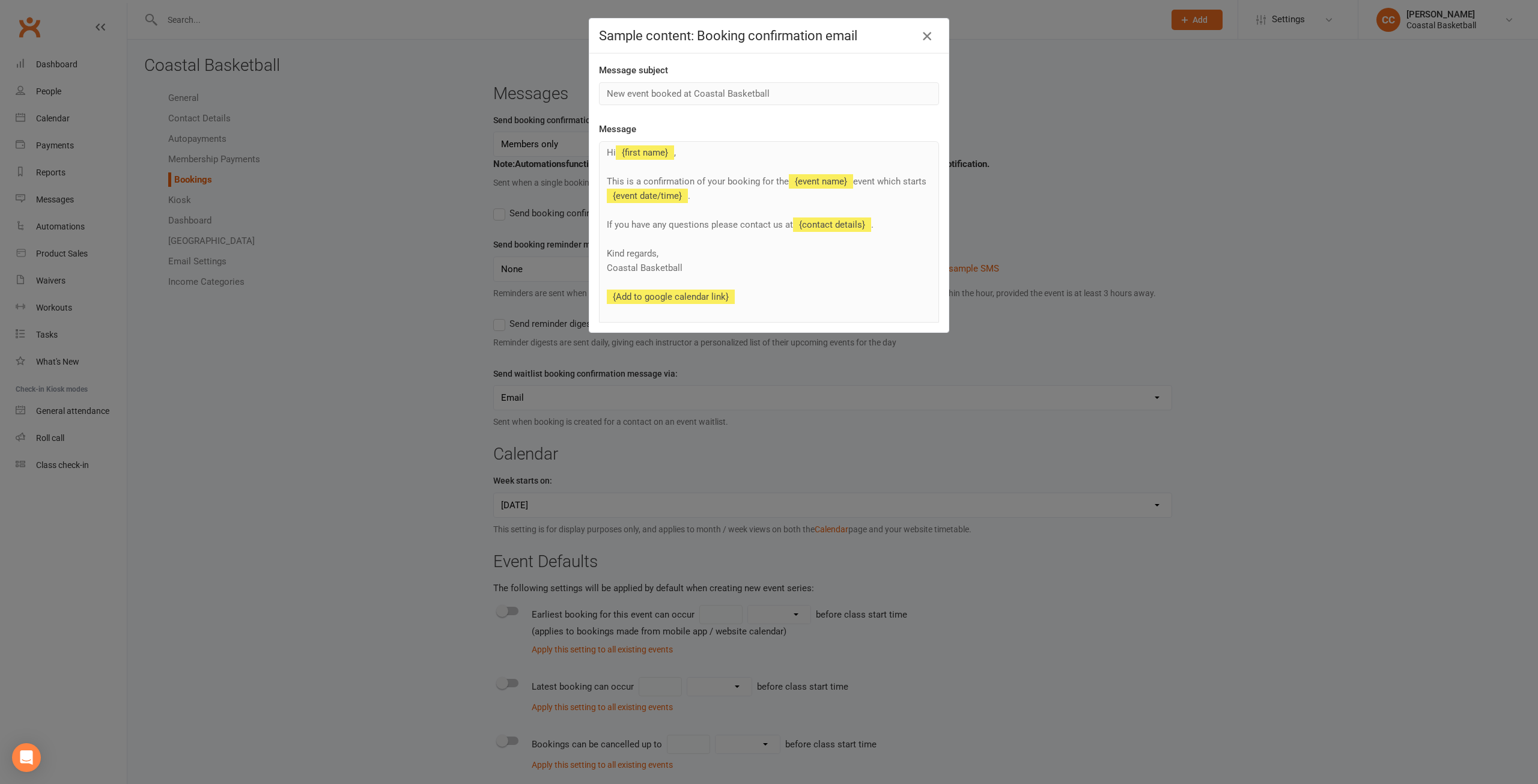
click at [925, 39] on icon "button" at bounding box center [926, 35] width 14 height 14
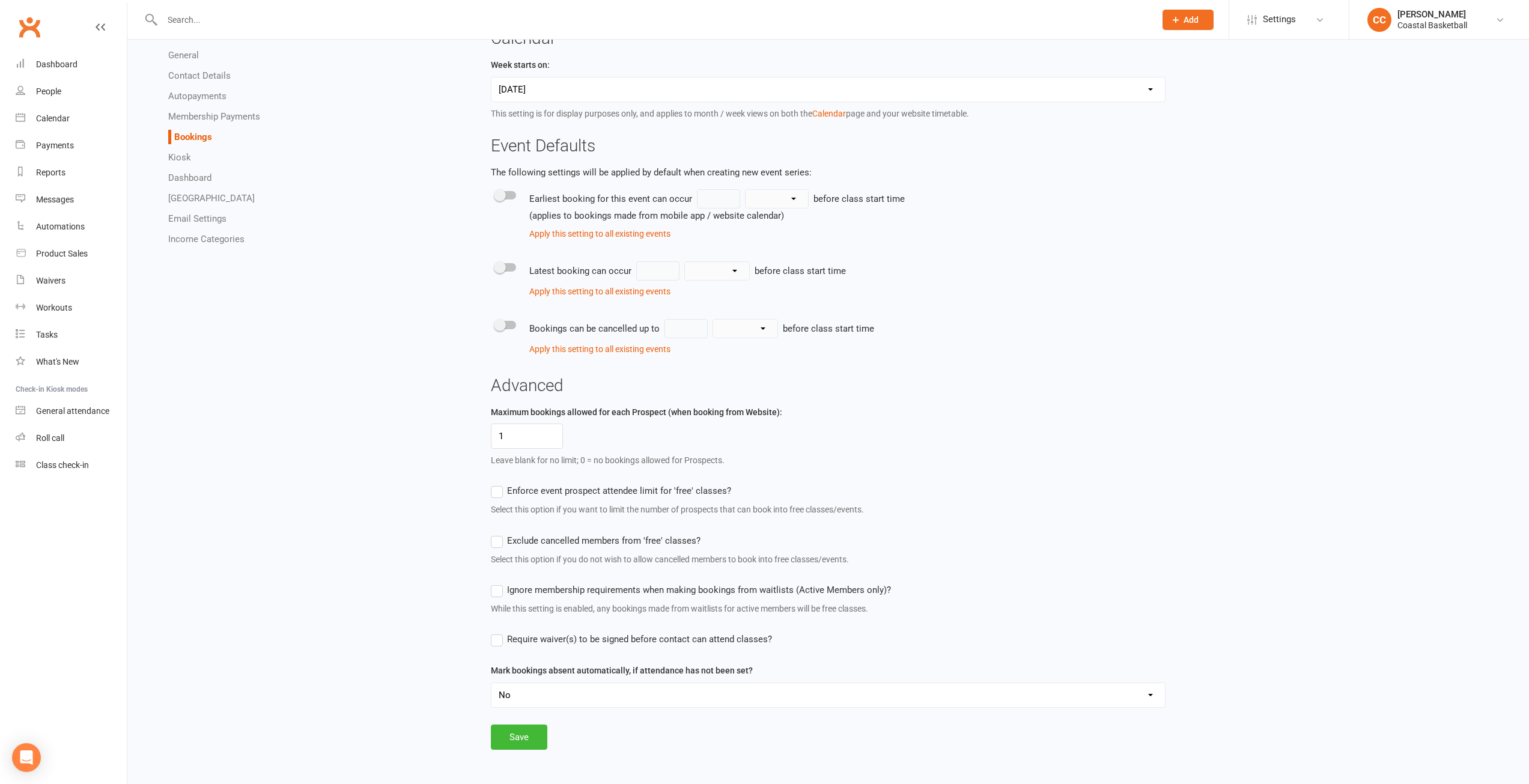
scroll to position [433, 0]
drag, startPoint x: 528, startPoint y: 430, endPoint x: 482, endPoint y: 426, distance: 46.2
click at [482, 426] on div "Messages Send booking confirmation emails to: Members only Prospects only All c…" at bounding box center [828, 209] width 693 height 1081
type input "0"
click at [1034, 538] on div "Exclude cancelled members from 'free' classes? Select this option if you do not…" at bounding box center [828, 549] width 675 height 32
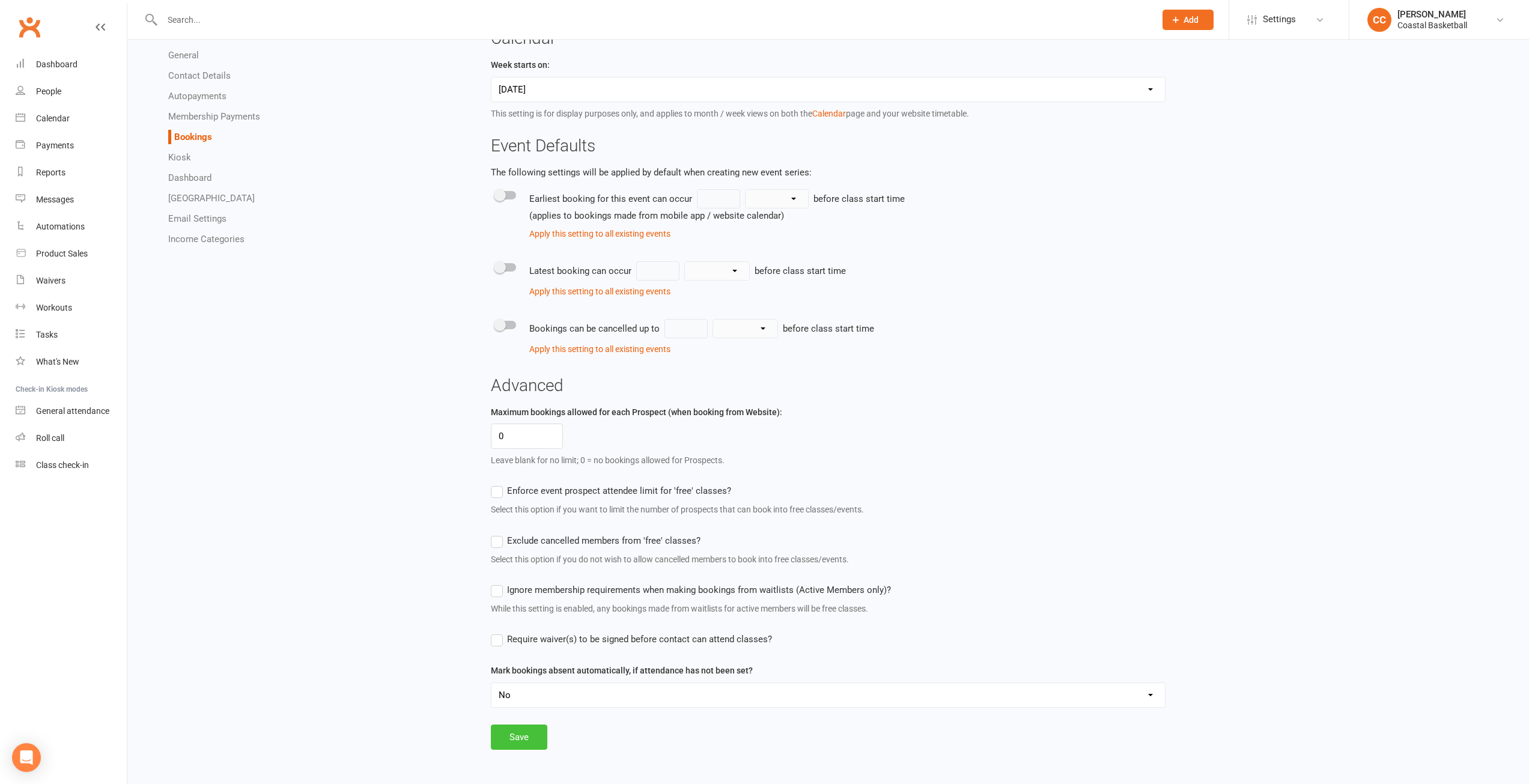
click at [525, 735] on button "Save" at bounding box center [519, 737] width 56 height 26
click at [190, 166] on ul "General Contact Details Autopayments Membership Payments Bookings Kiosk Dashboa…" at bounding box center [308, 147] width 329 height 198
click at [185, 160] on link "Kiosk" at bounding box center [180, 157] width 23 height 11
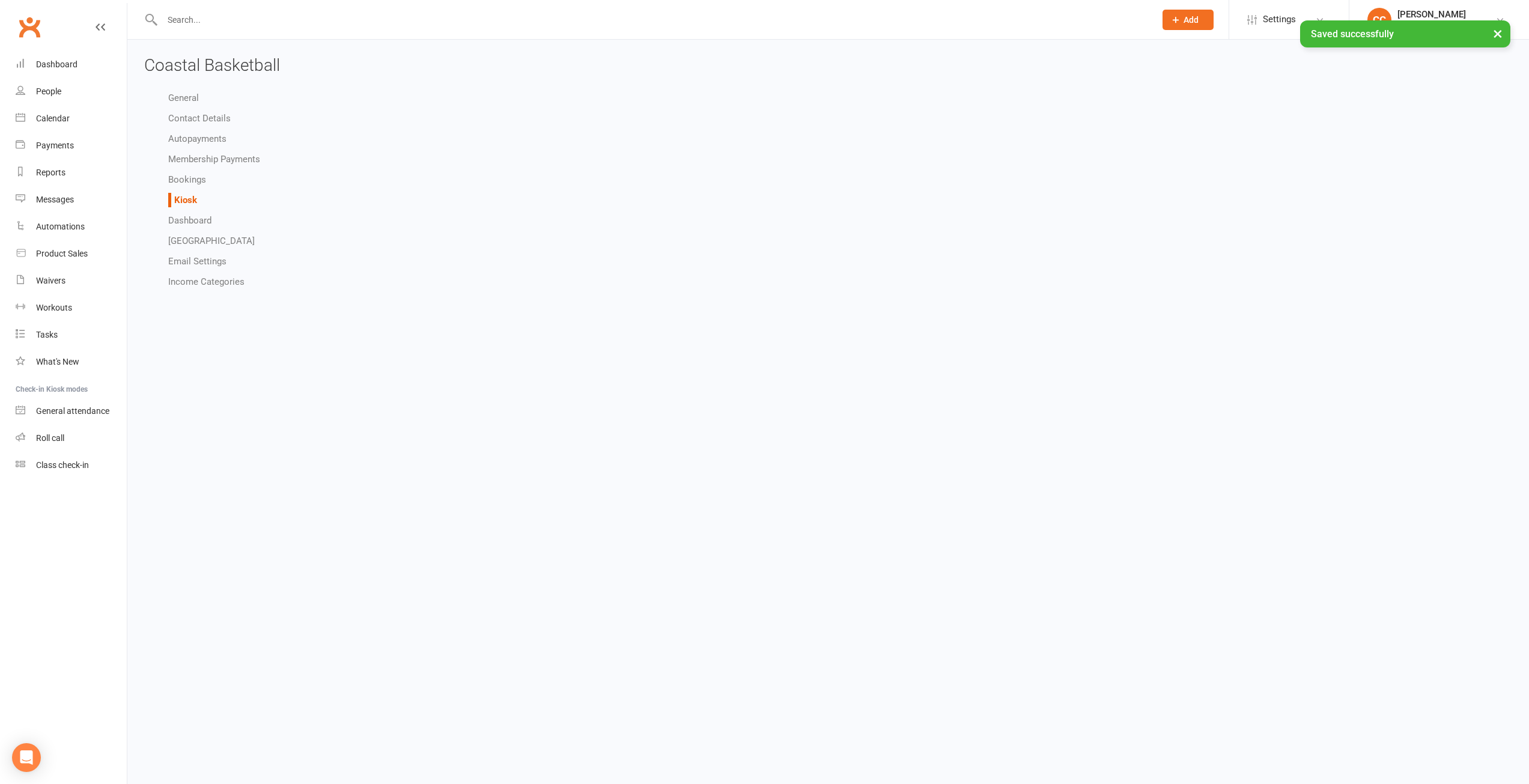
select select "all_attendees_sort_order_checked_in_desc"
select select "checked_in_attendee_sort_order_checked_in_desc"
select select "pending_attendee_sort_order_first_name_asc"
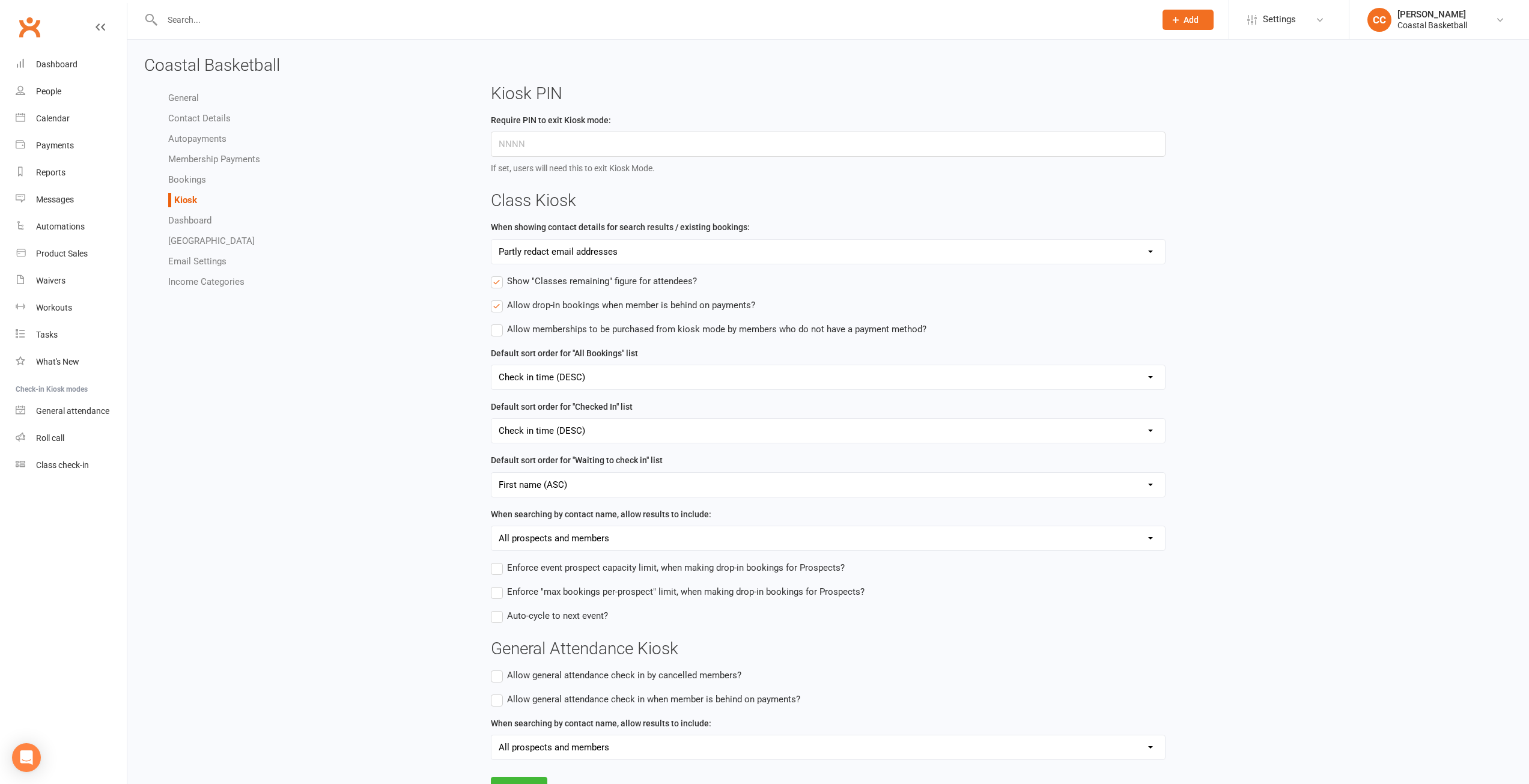
click at [192, 215] on link "Dashboard" at bounding box center [190, 220] width 43 height 11
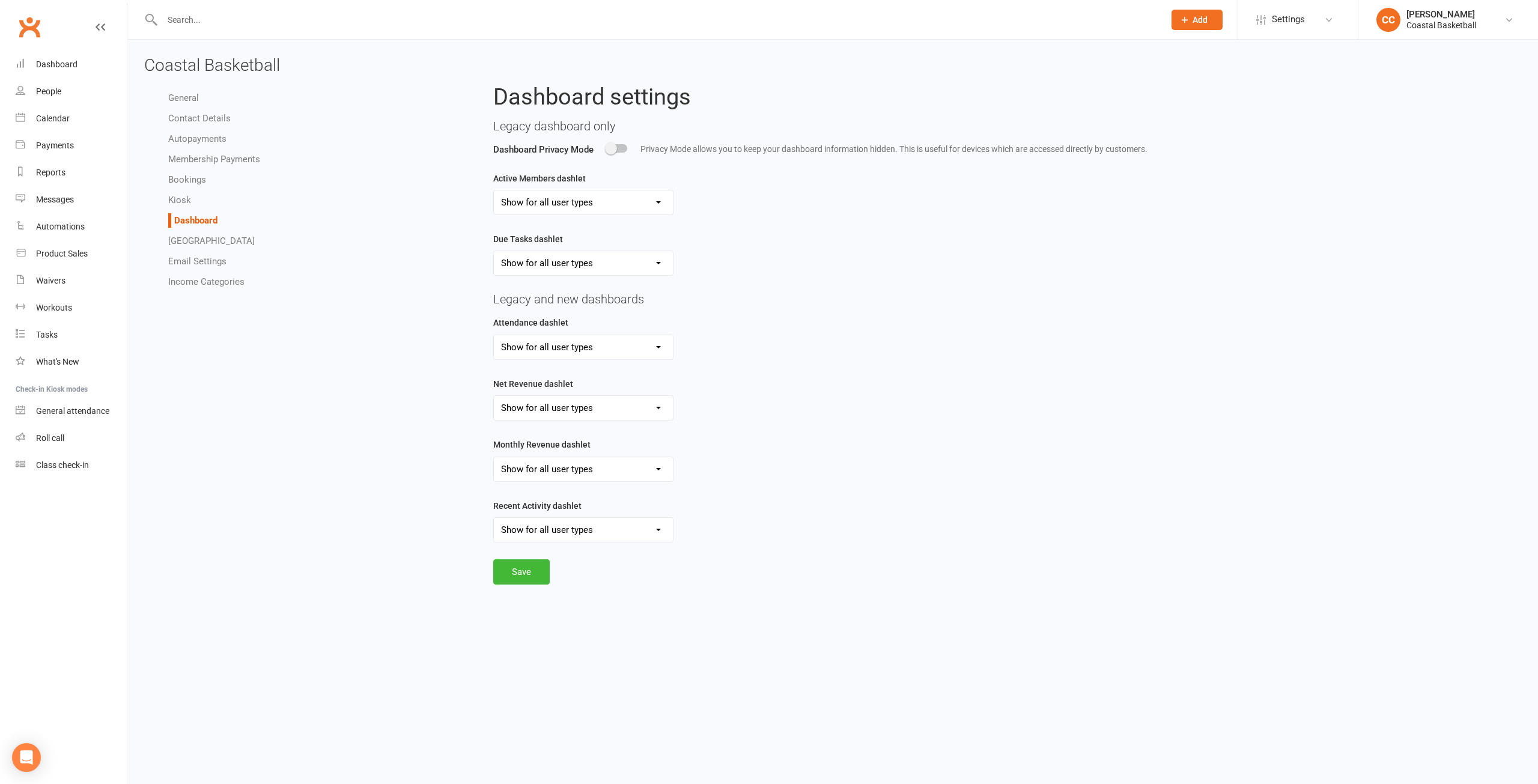
click at [198, 237] on link "[GEOGRAPHIC_DATA]" at bounding box center [211, 241] width 87 height 11
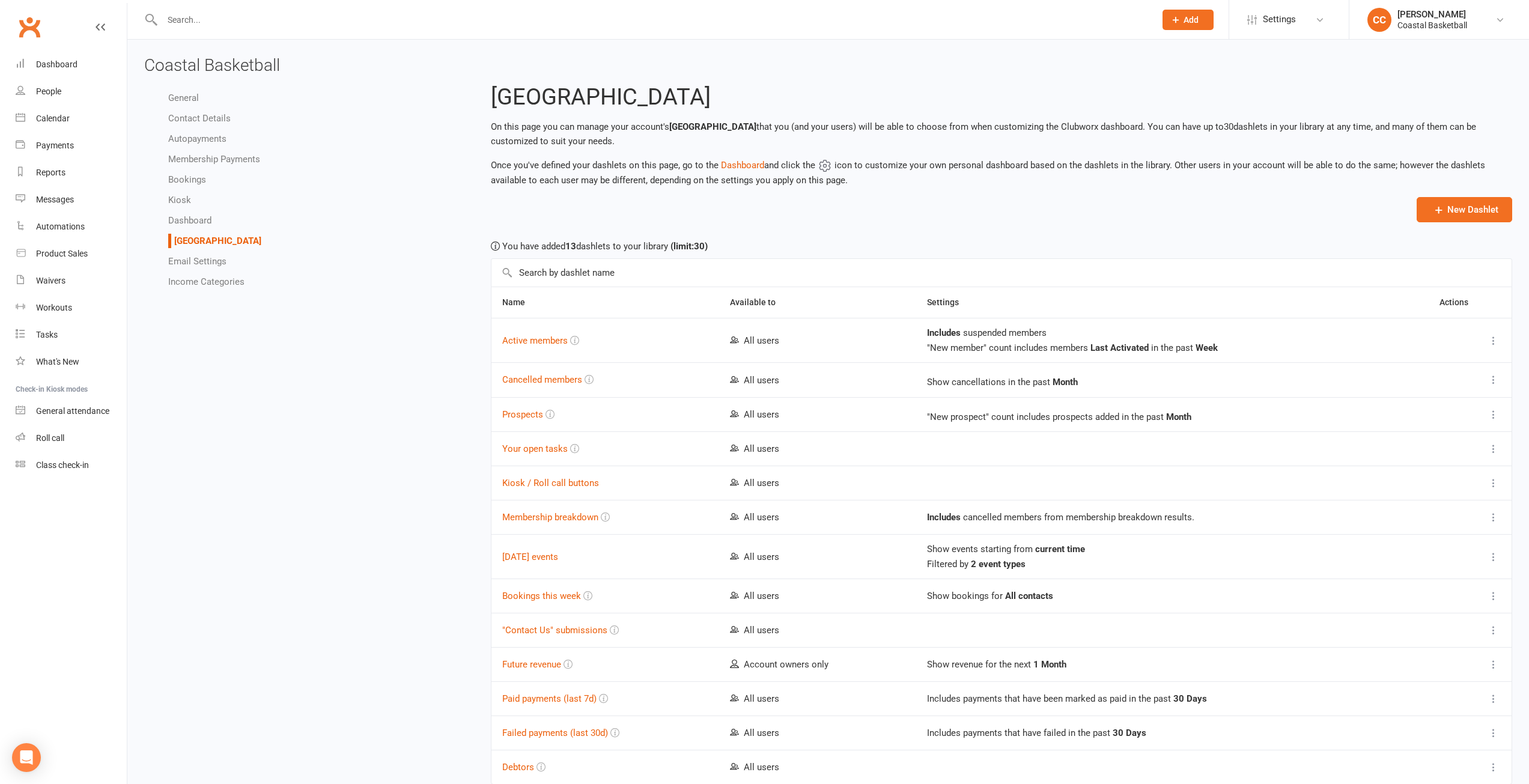
click at [200, 256] on link "Email Settings" at bounding box center [197, 261] width 59 height 11
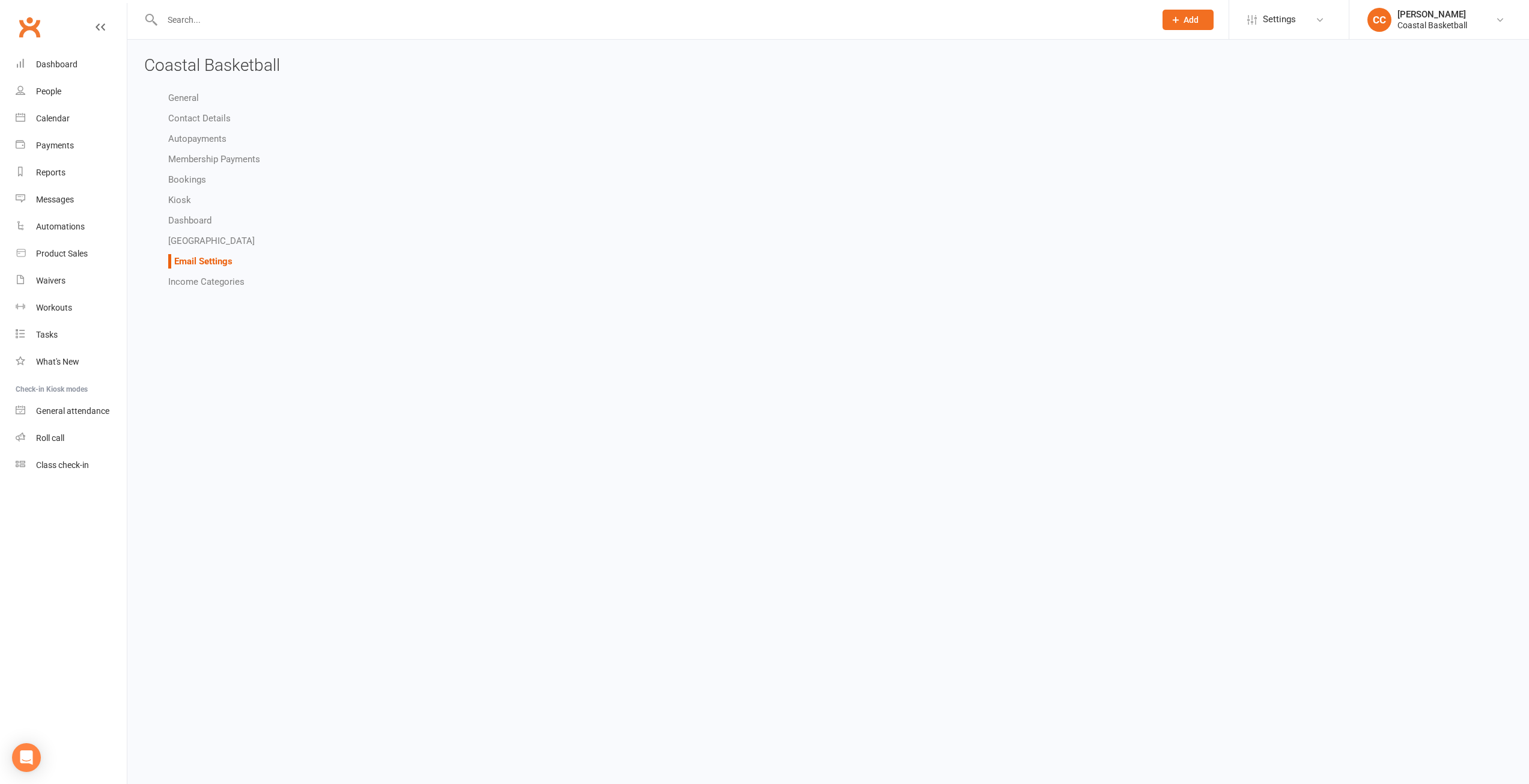
select select "do_not_send"
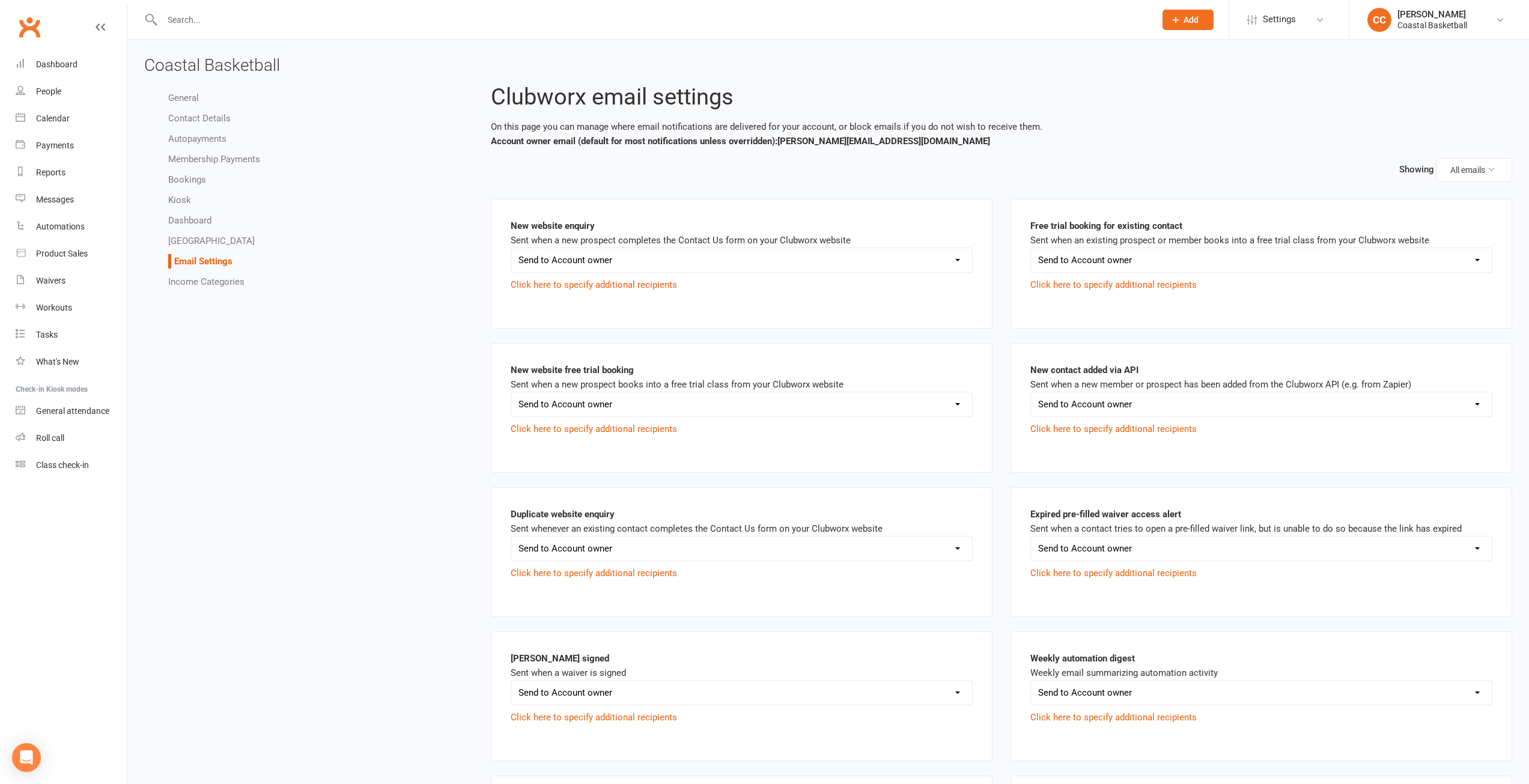
click at [955, 259] on select "Send to Account owner Send to Other recipient(s) Do not send this email" at bounding box center [741, 260] width 461 height 24
click at [956, 259] on select "Send to Account owner Send to Other recipient(s) Do not send this email" at bounding box center [741, 260] width 461 height 24
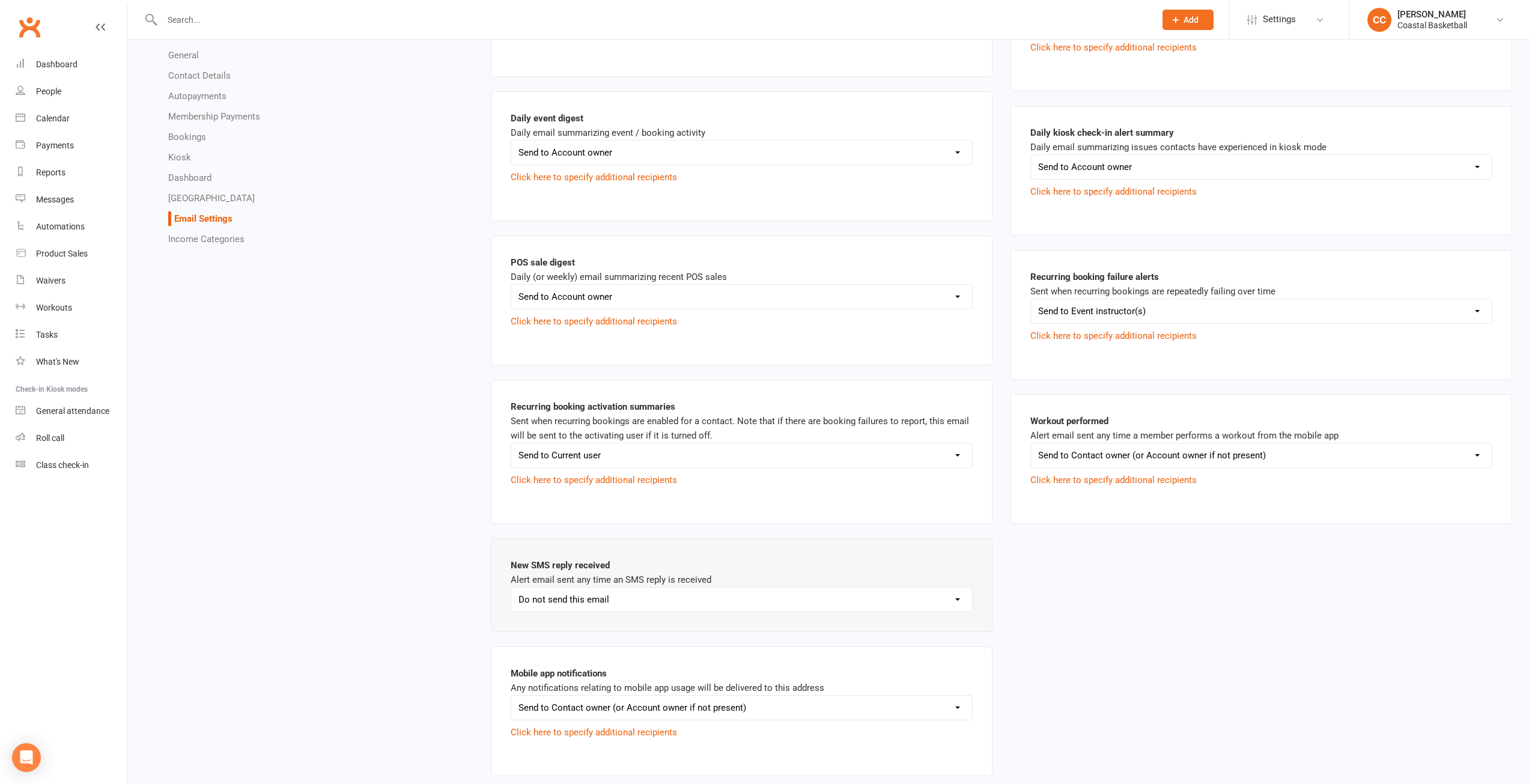
scroll to position [1861, 0]
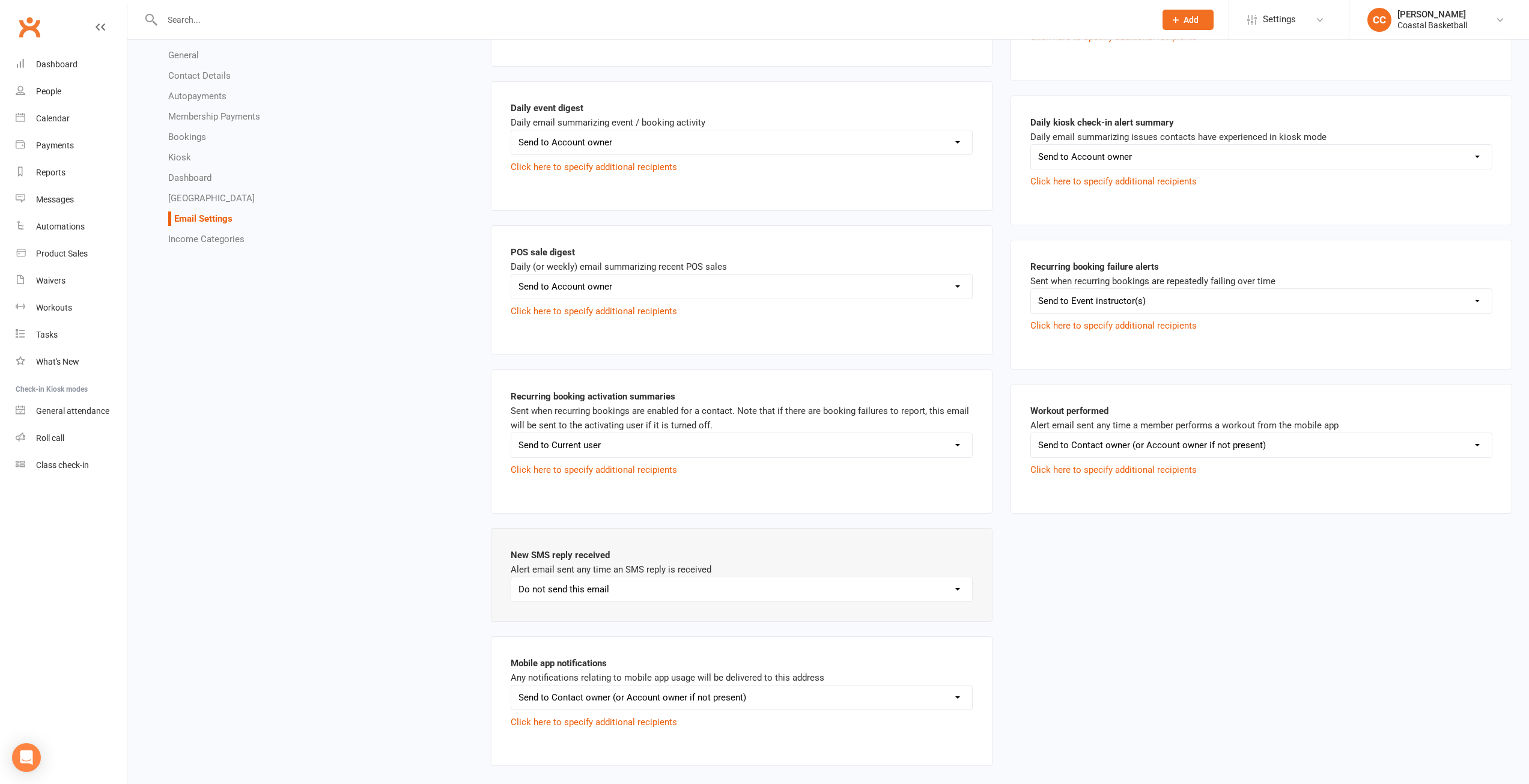
drag, startPoint x: 255, startPoint y: 550, endPoint x: 256, endPoint y: 541, distance: 9.1
click at [203, 237] on link "Income Categories" at bounding box center [206, 238] width 77 height 11
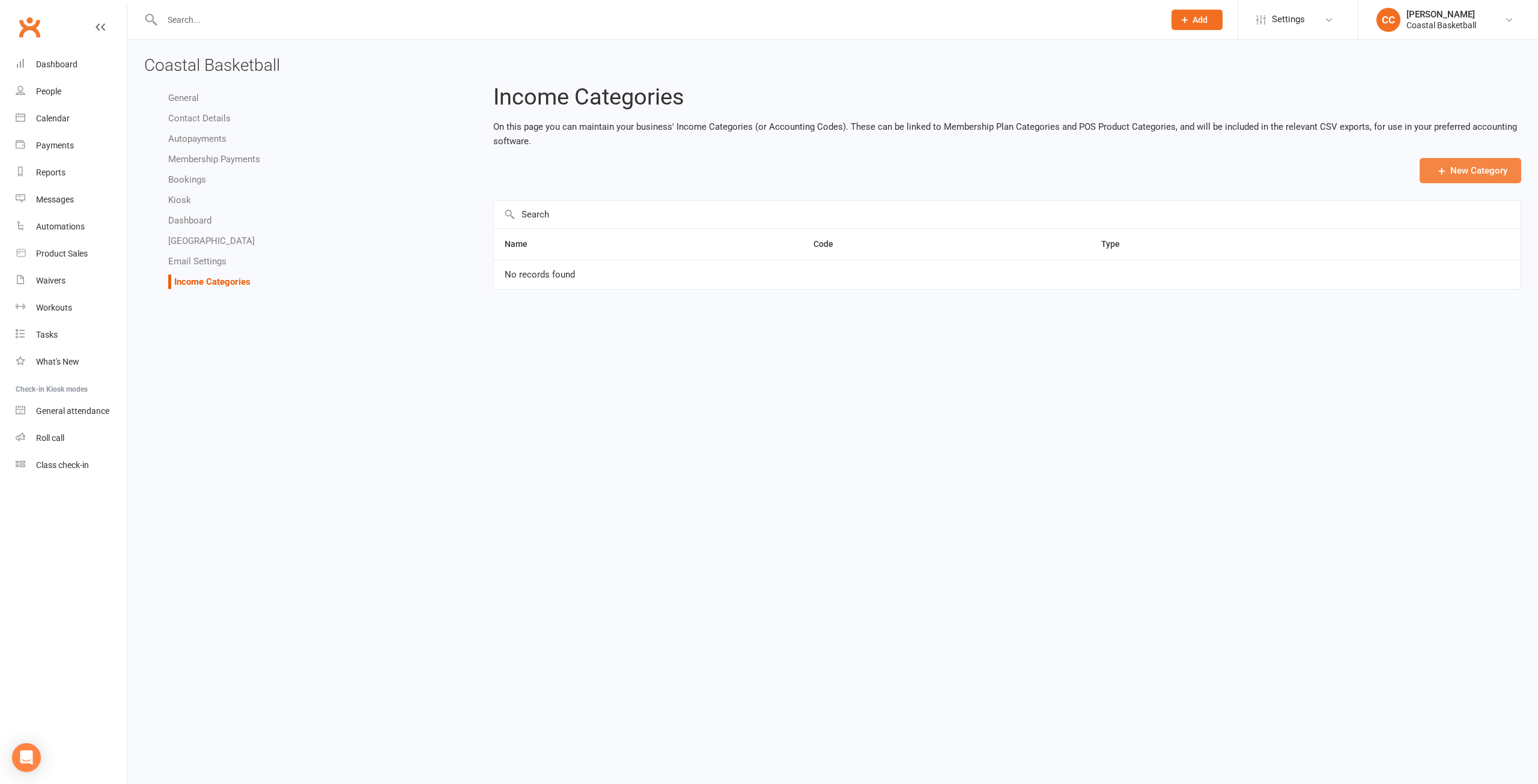
click at [1462, 170] on button "New Category" at bounding box center [1470, 171] width 101 height 26
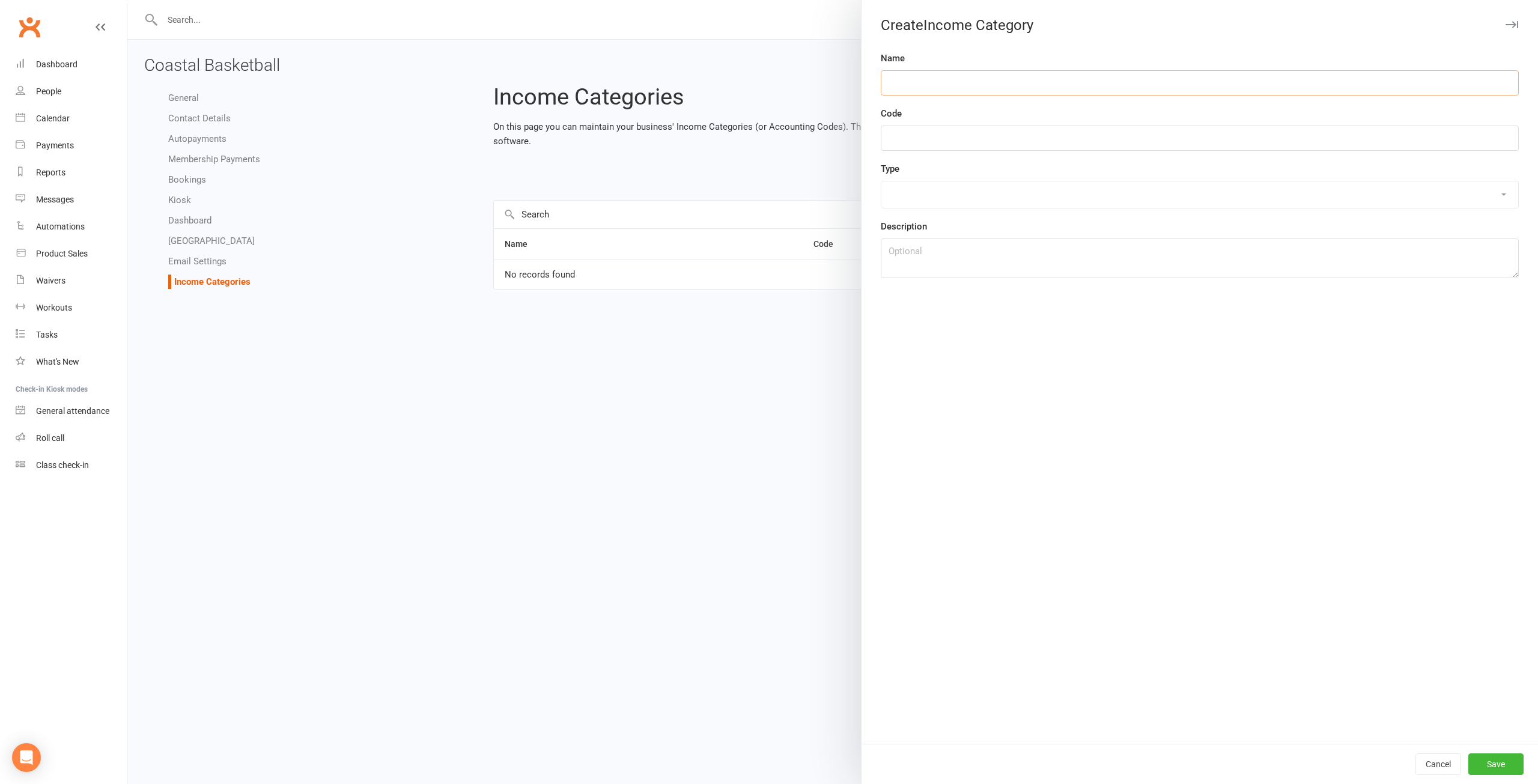
click at [965, 81] on input "text" at bounding box center [1200, 82] width 638 height 26
type input "Coastal All Access Memberships"
click at [966, 134] on input "text" at bounding box center [1200, 138] width 638 height 26
click at [931, 138] on input "text" at bounding box center [1200, 138] width 638 height 26
click at [1424, 761] on button "Cancel" at bounding box center [1437, 764] width 45 height 21
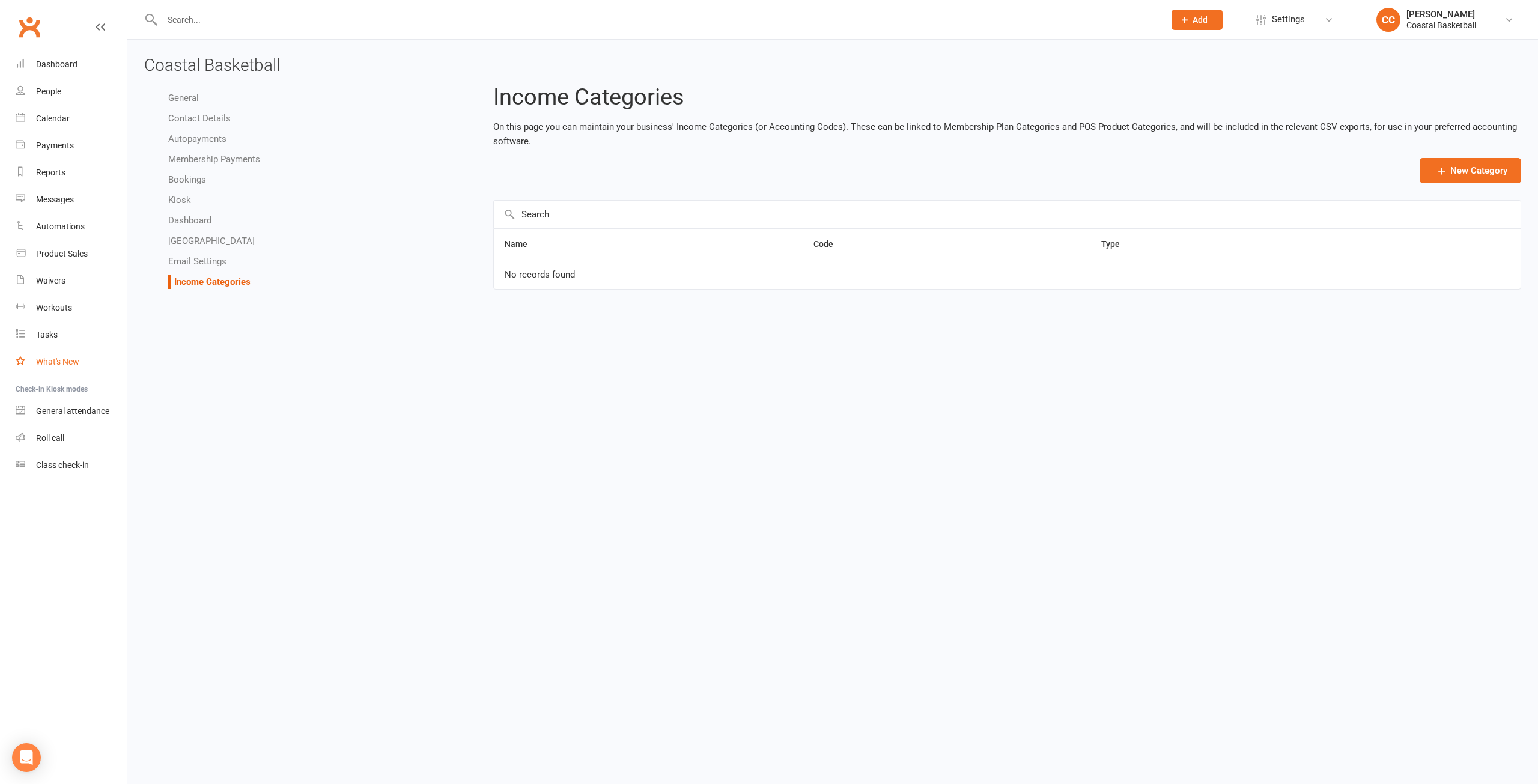
click at [59, 354] on link "What's New" at bounding box center [71, 362] width 111 height 27
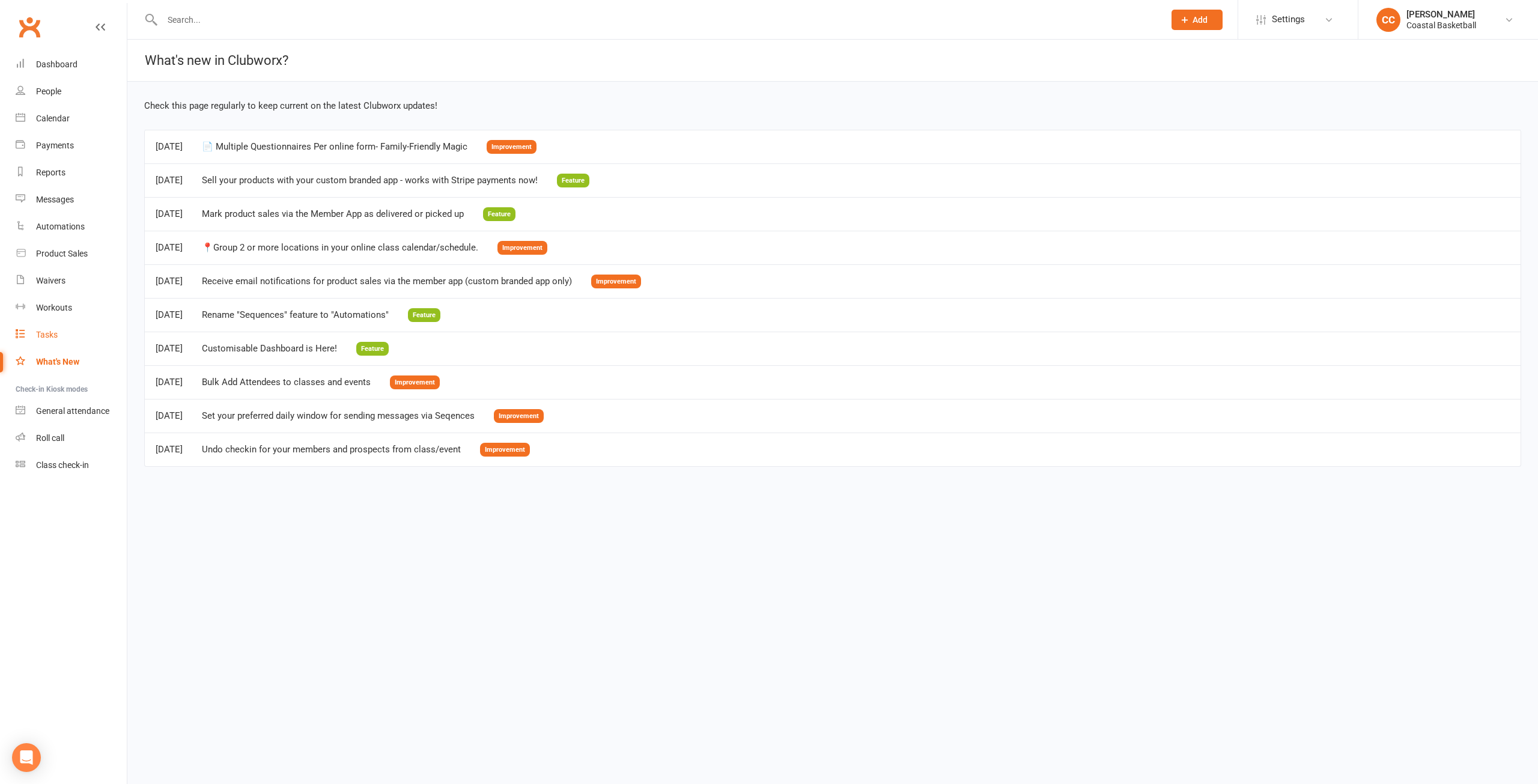
click at [54, 339] on div "Tasks" at bounding box center [47, 335] width 21 height 10
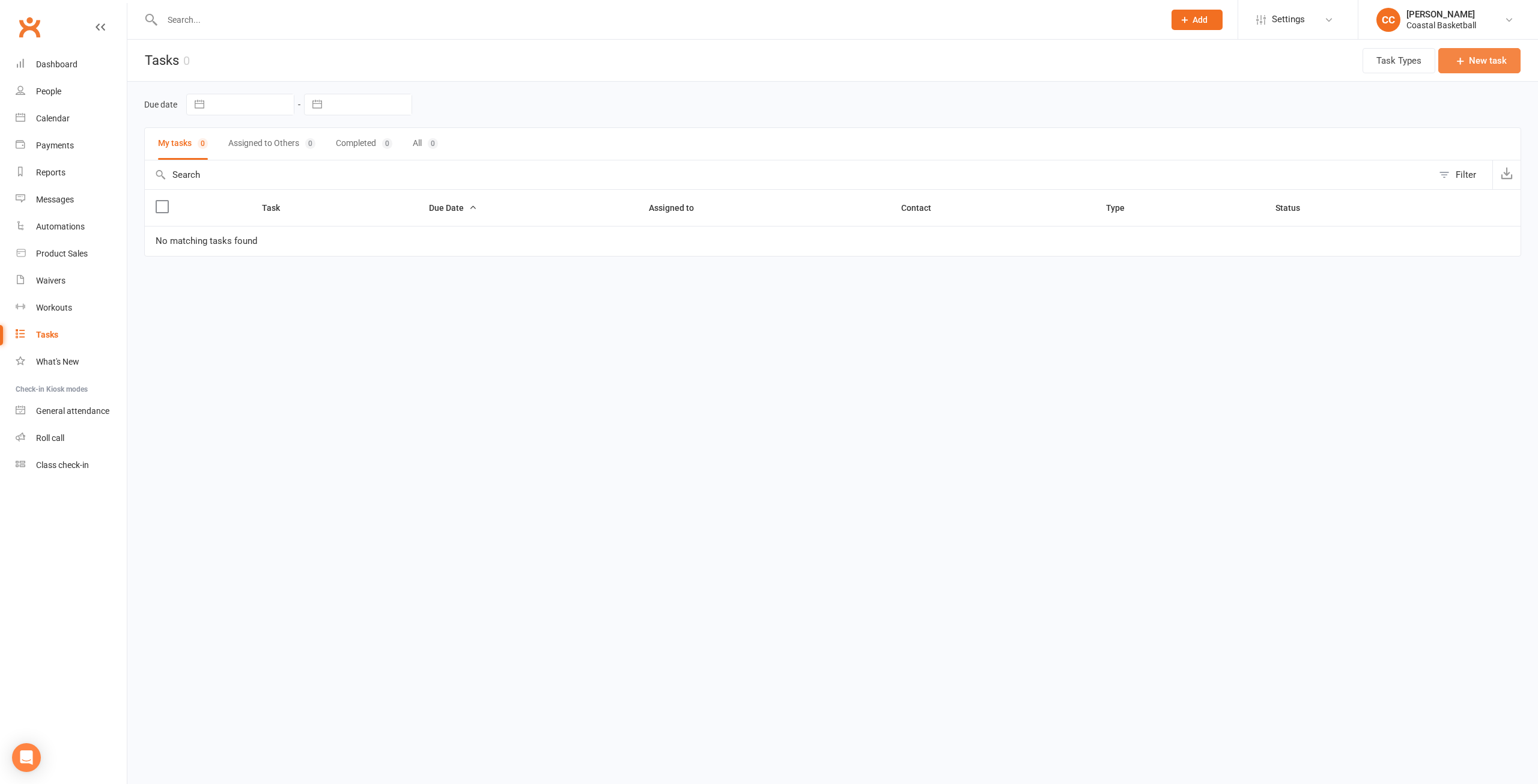
click at [1476, 63] on button "New task" at bounding box center [1479, 60] width 82 height 26
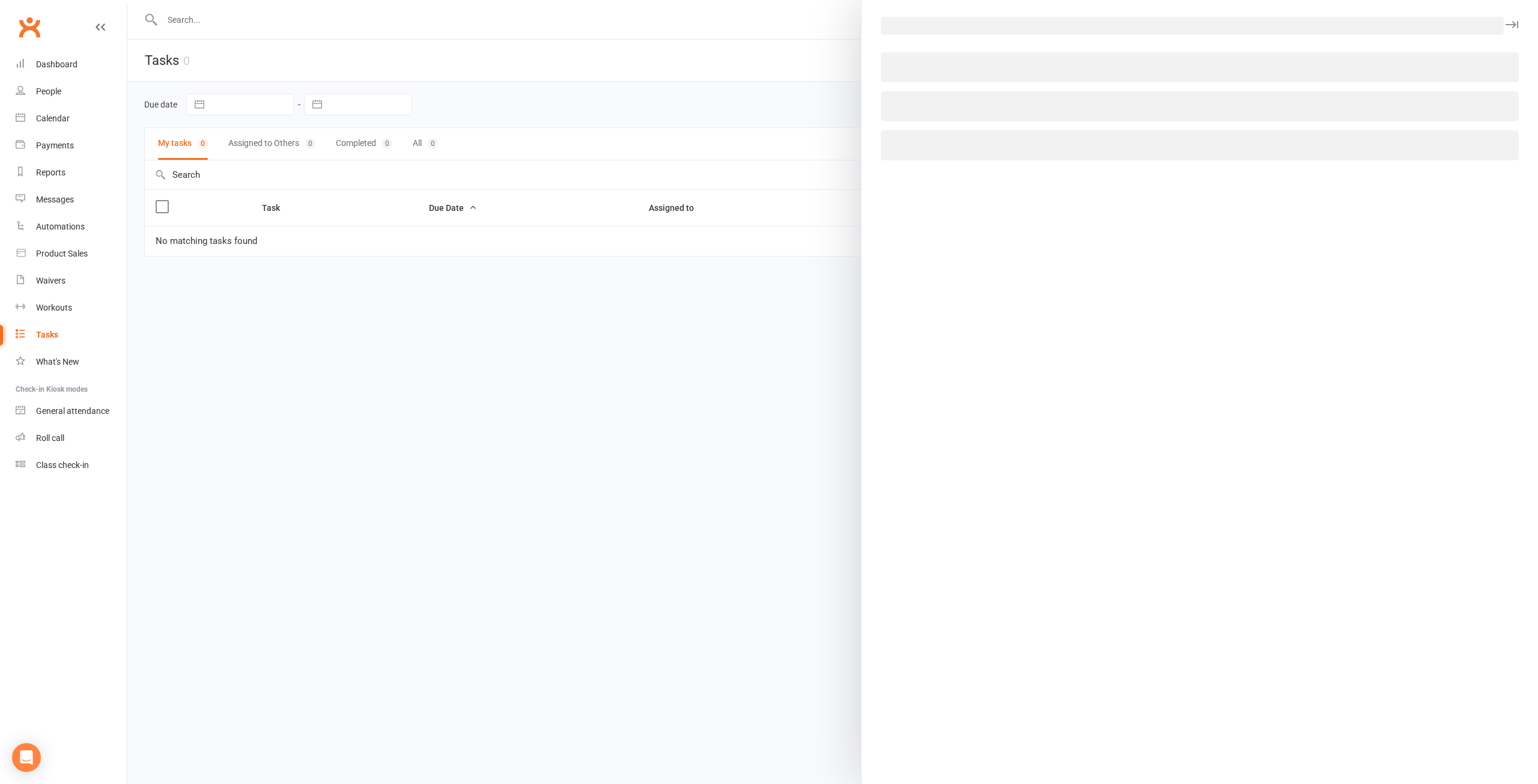
select select "53189"
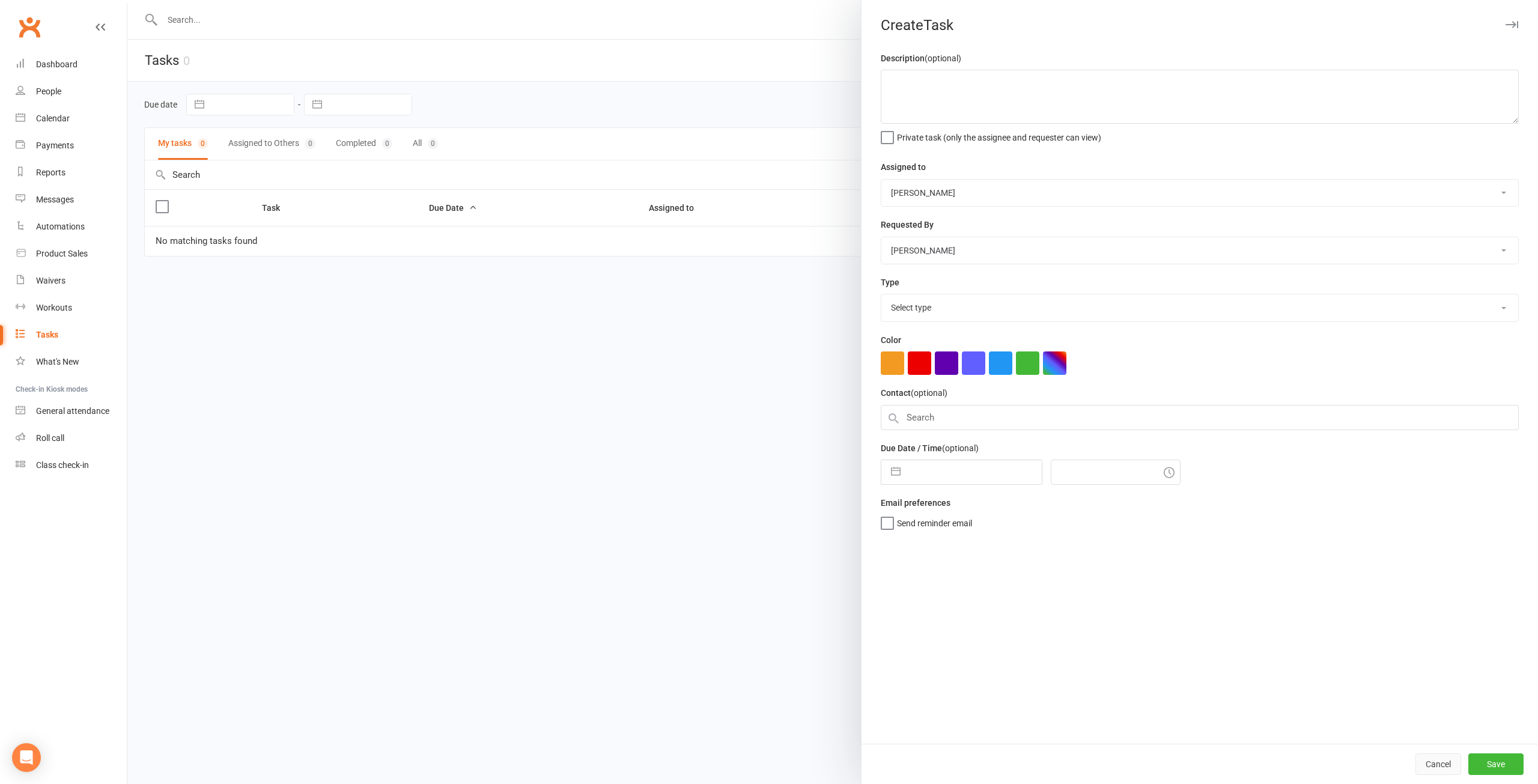
click at [1446, 766] on button "Cancel" at bounding box center [1437, 764] width 45 height 21
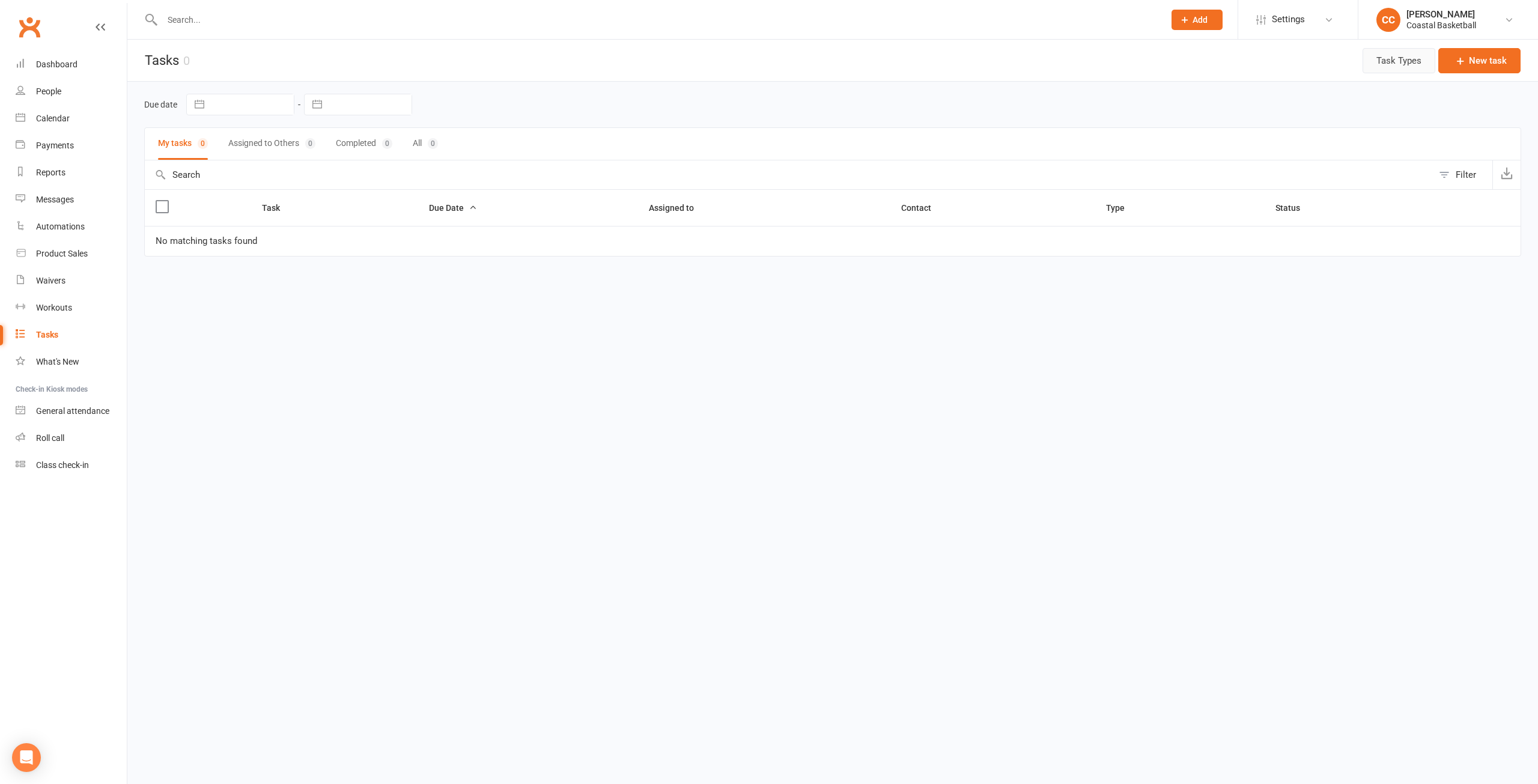
click at [1413, 66] on button "Task Types" at bounding box center [1399, 60] width 73 height 26
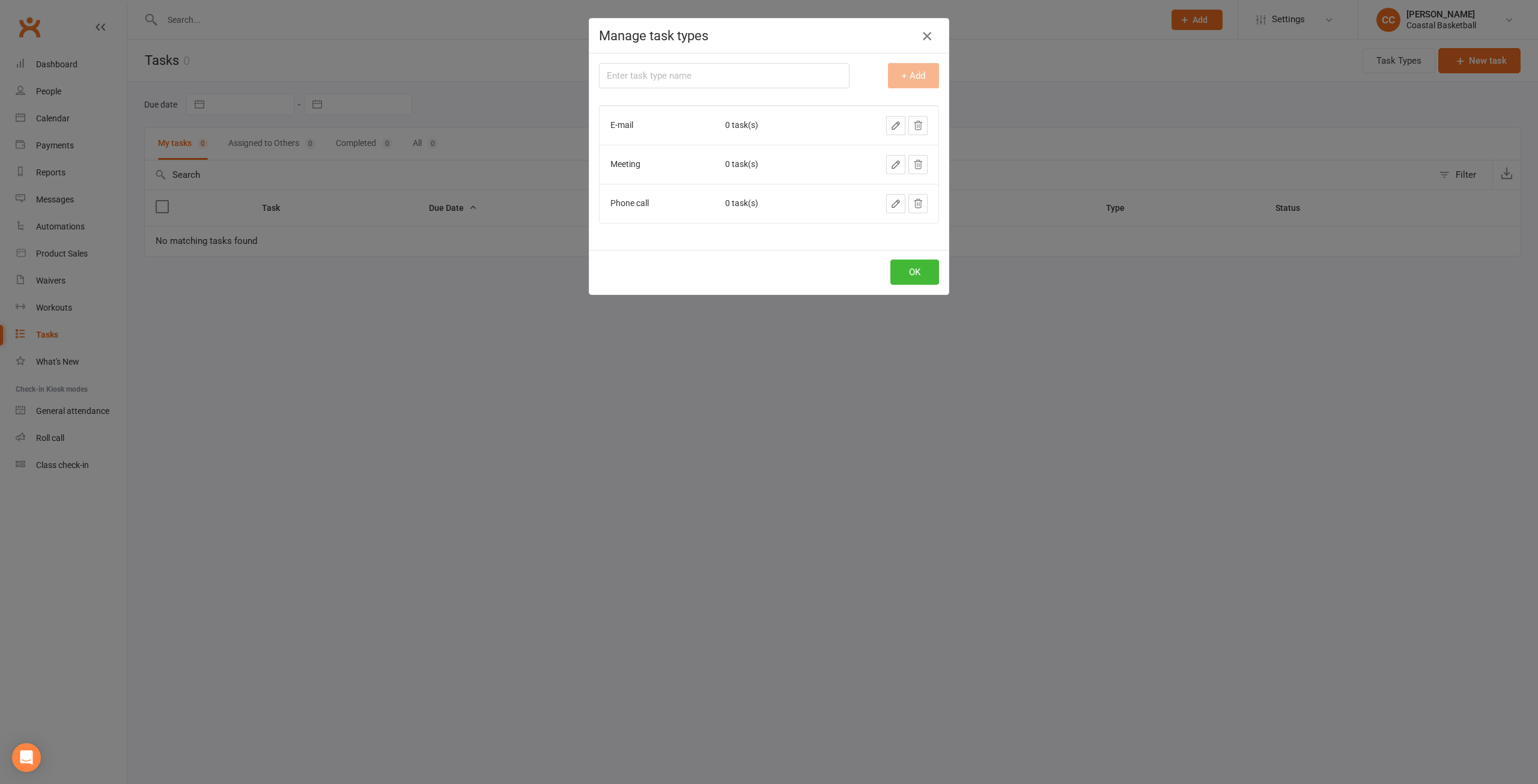
click at [931, 36] on button "button" at bounding box center [926, 35] width 19 height 19
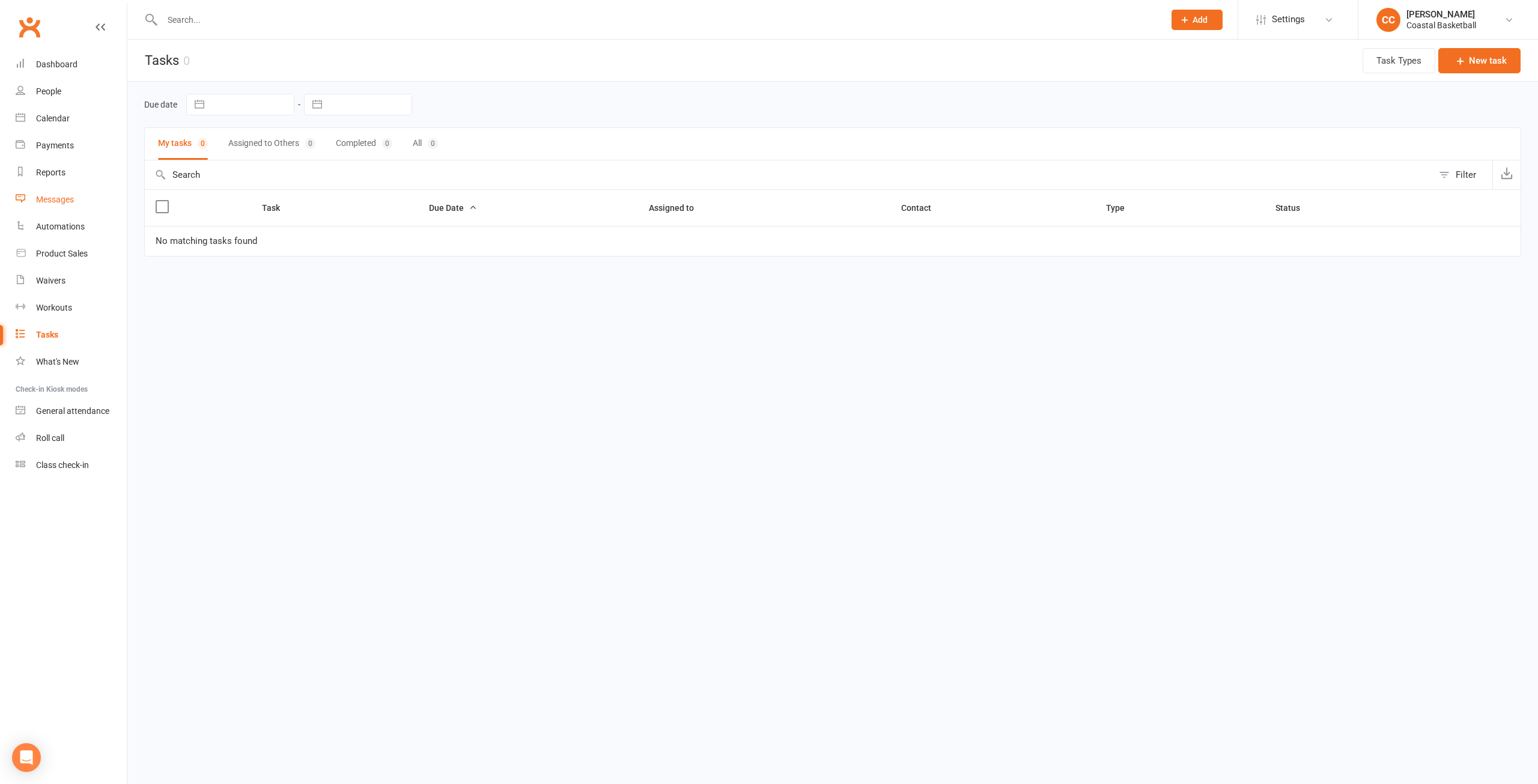
click at [89, 194] on link "Messages" at bounding box center [71, 200] width 111 height 27
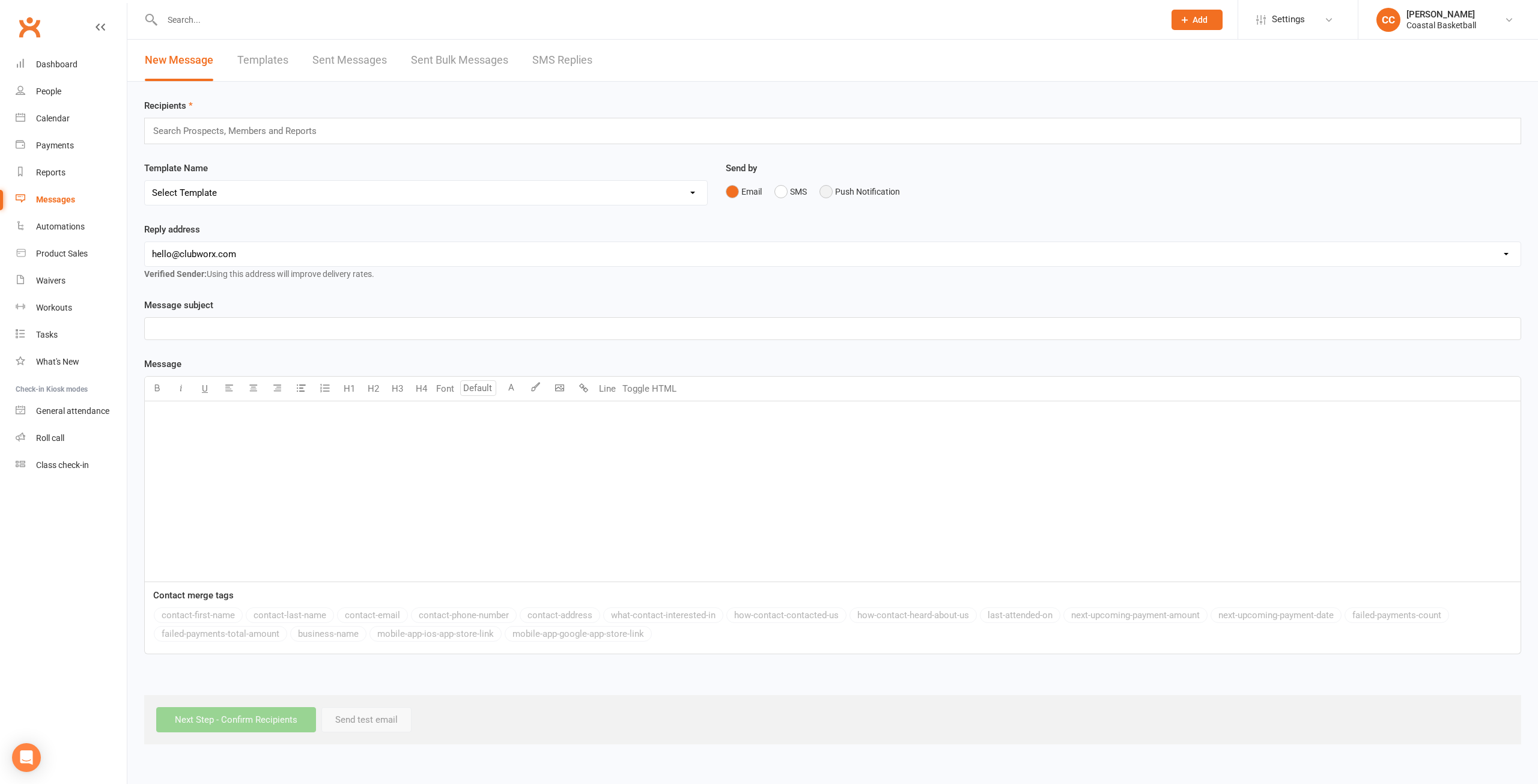
click at [840, 189] on button "Push Notification" at bounding box center [860, 192] width 81 height 23
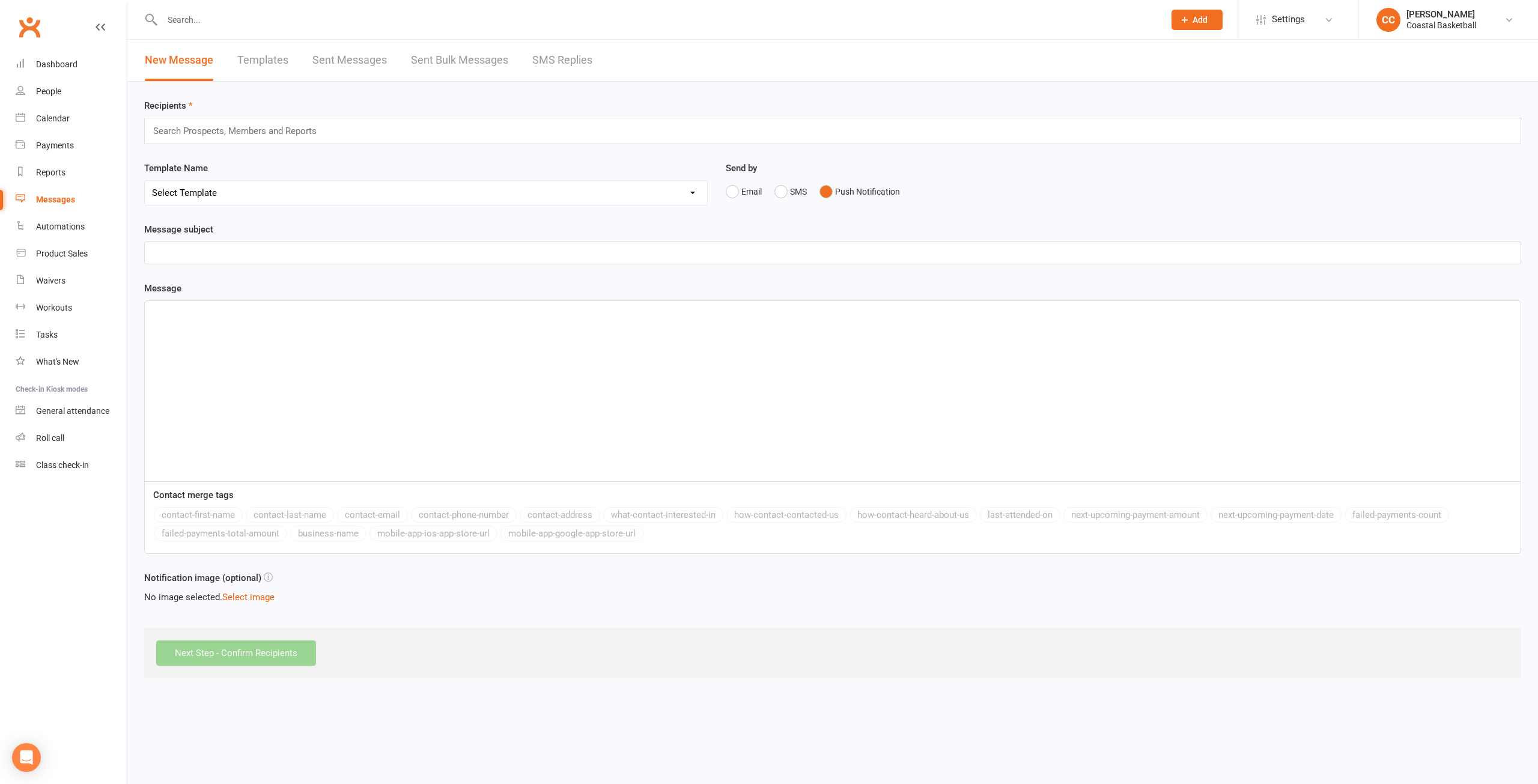
click at [256, 134] on input "text" at bounding box center [239, 130] width 176 height 16
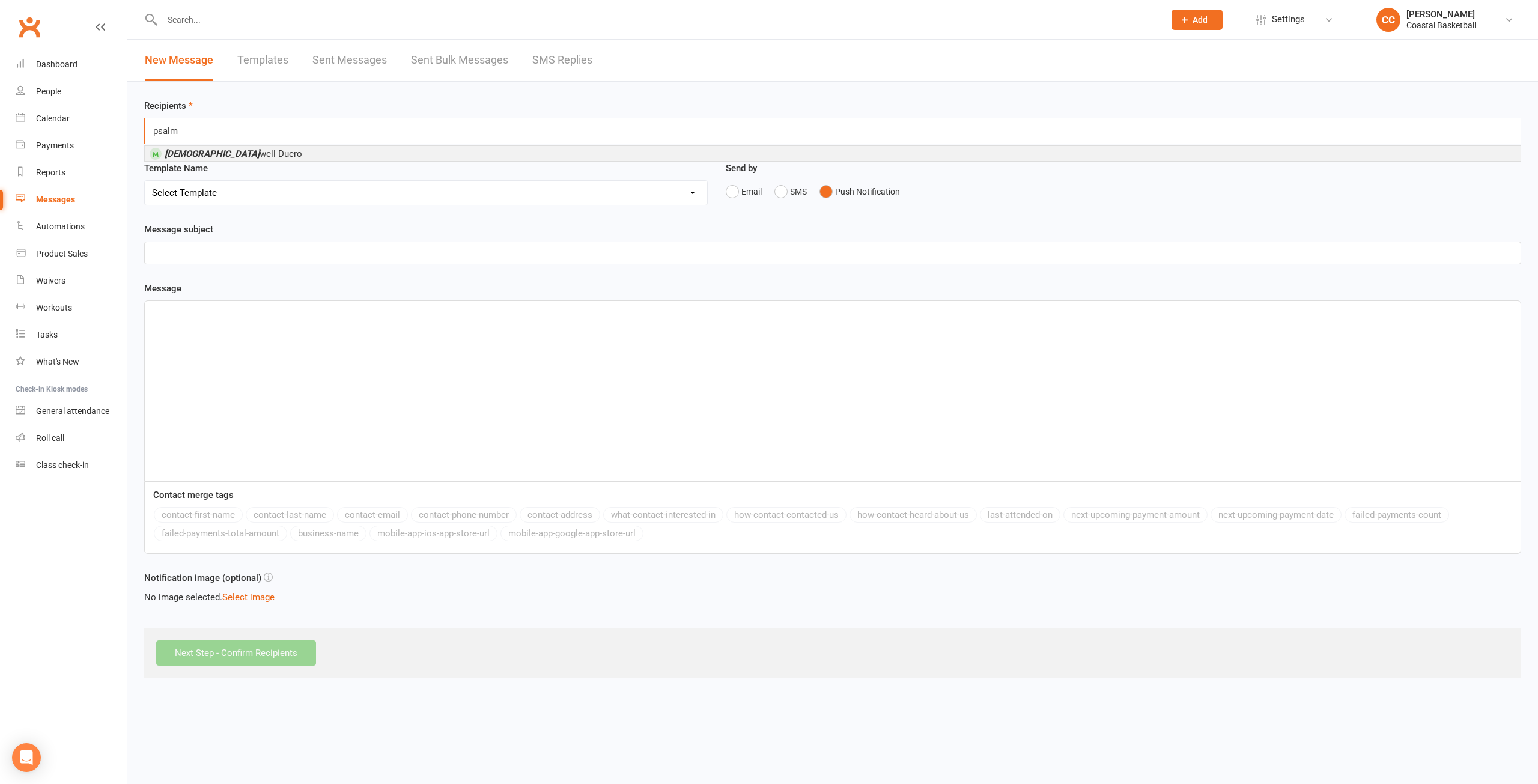
type input "psalm"
click at [238, 149] on li "Psalm well Duero" at bounding box center [833, 153] width 1376 height 15
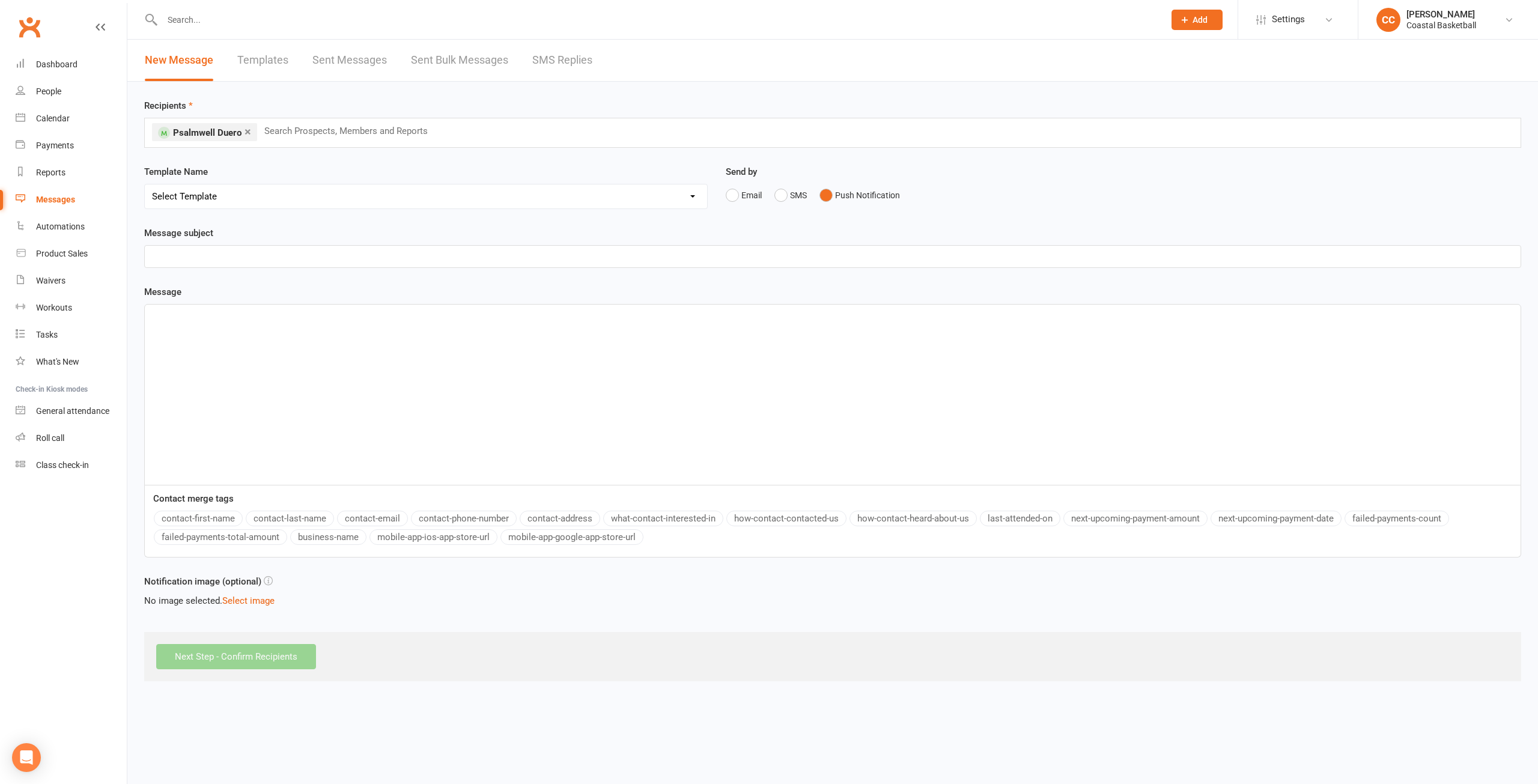
click at [188, 254] on p "﻿" at bounding box center [832, 256] width 1362 height 14
click at [223, 329] on div "﻿" at bounding box center [833, 394] width 1376 height 181
click at [271, 658] on input "Next Step - Confirm Recipients" at bounding box center [236, 656] width 160 height 26
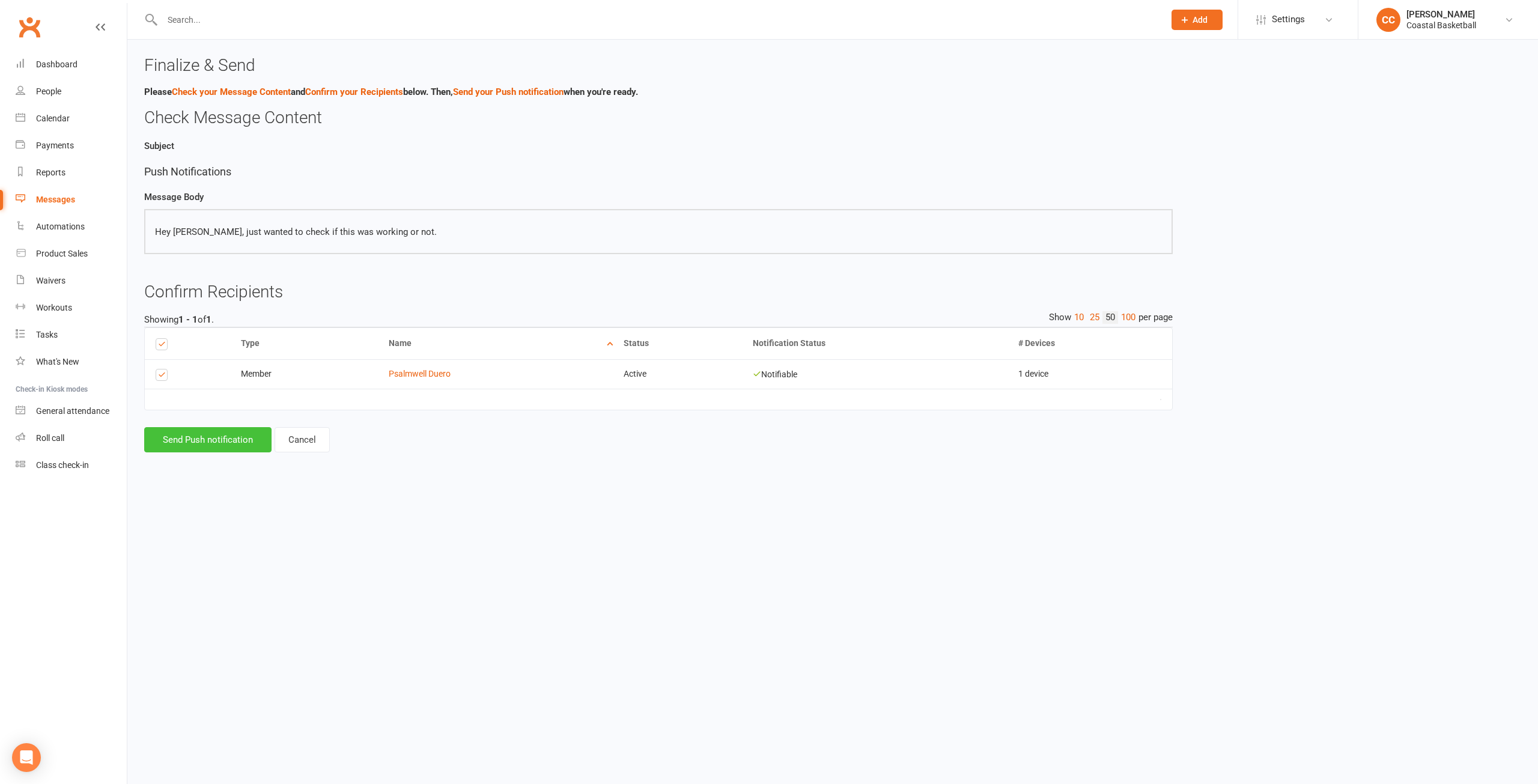
click at [218, 441] on button "Send Push notification" at bounding box center [208, 439] width 127 height 26
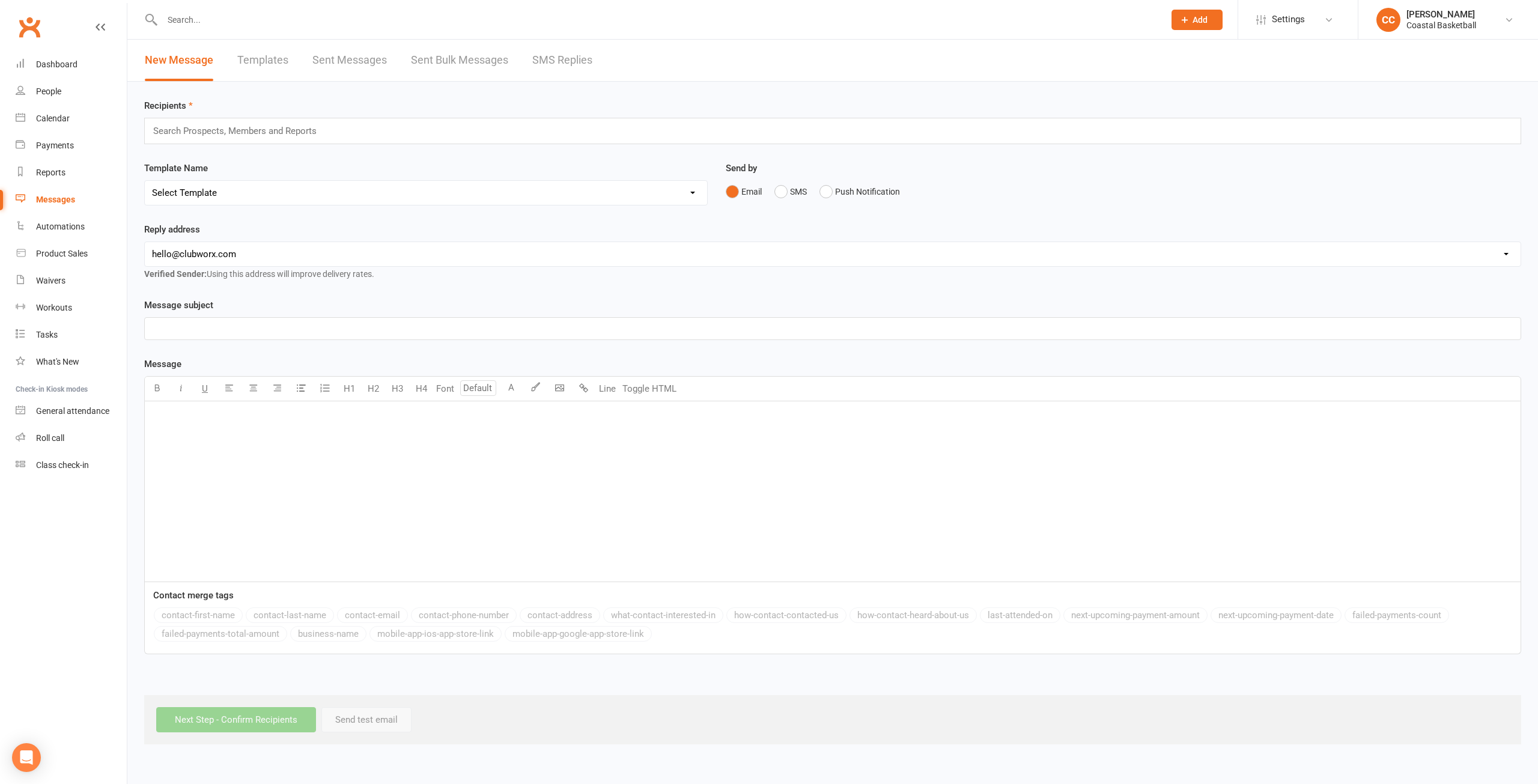
click at [365, 56] on link "Sent Messages" at bounding box center [350, 60] width 74 height 41
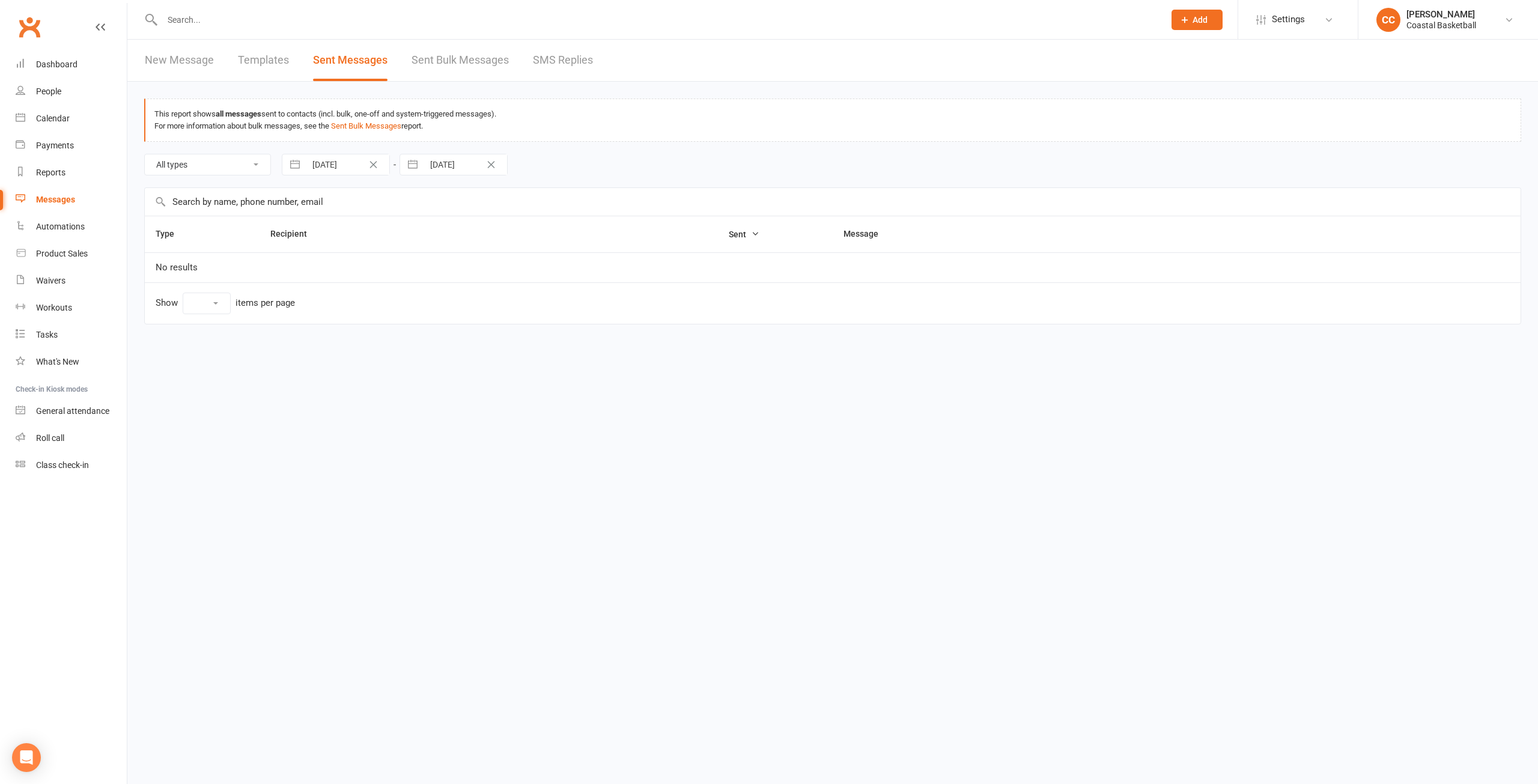
select select "10"
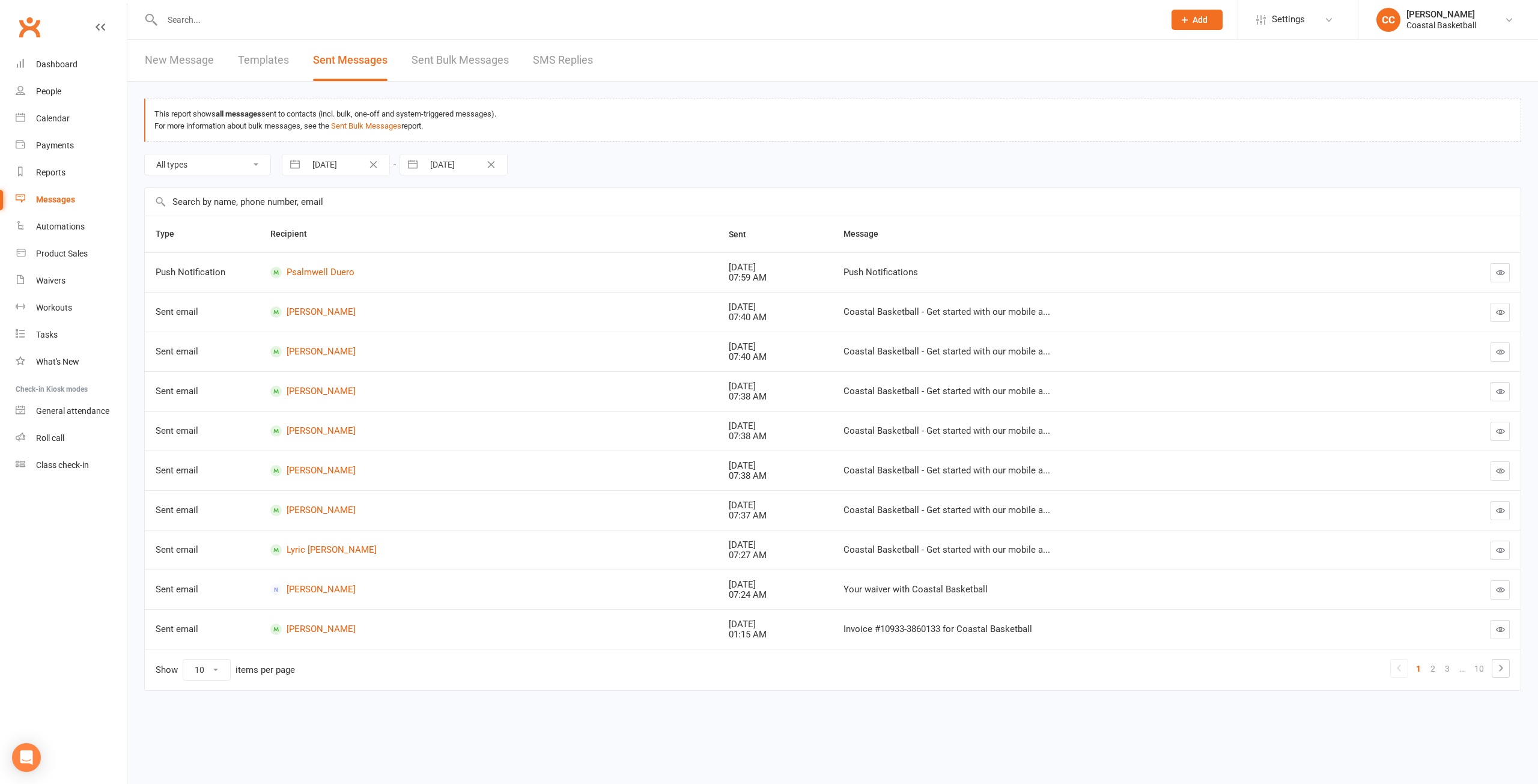
click at [449, 56] on link "Sent Bulk Messages" at bounding box center [460, 60] width 97 height 41
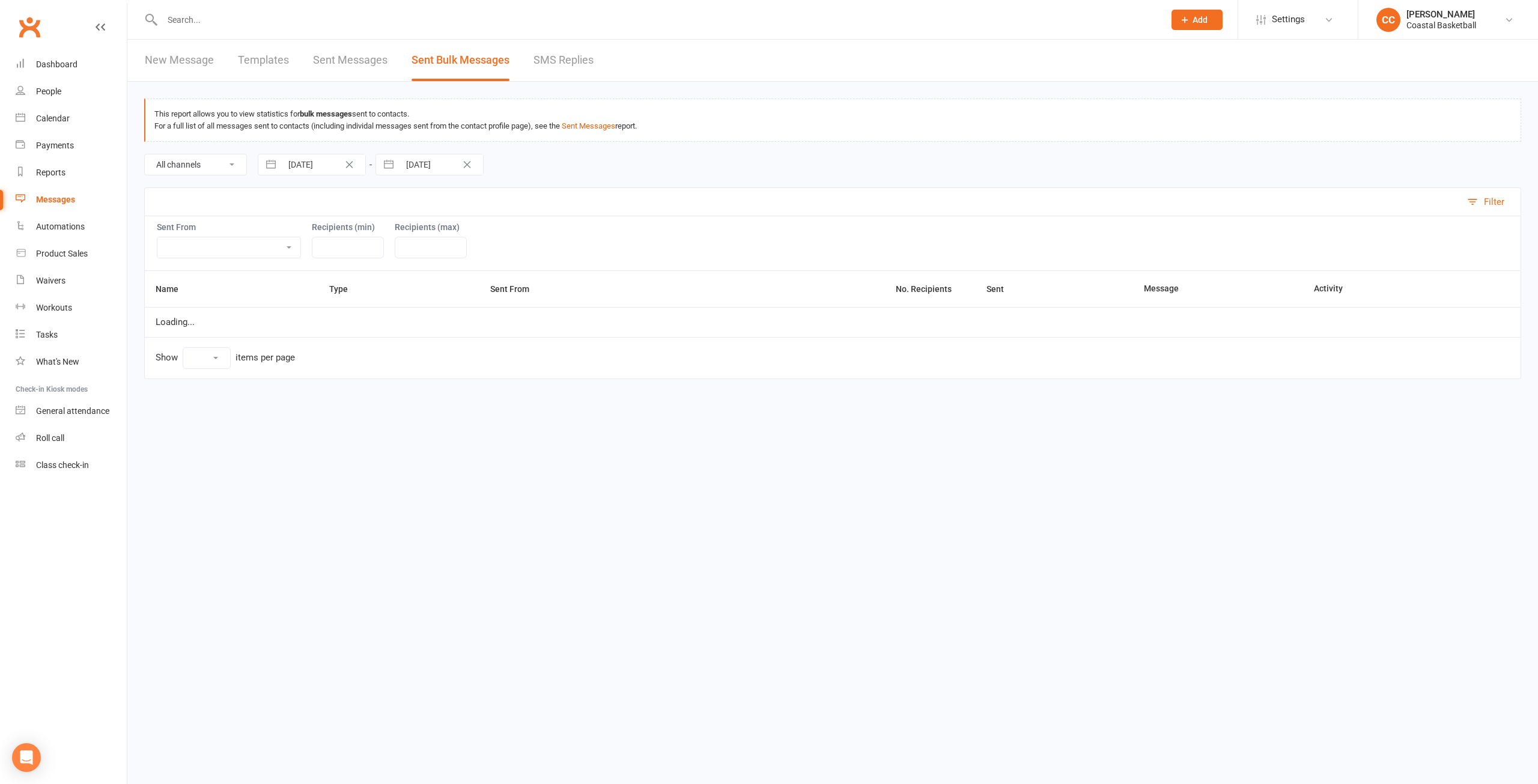
select select "10"
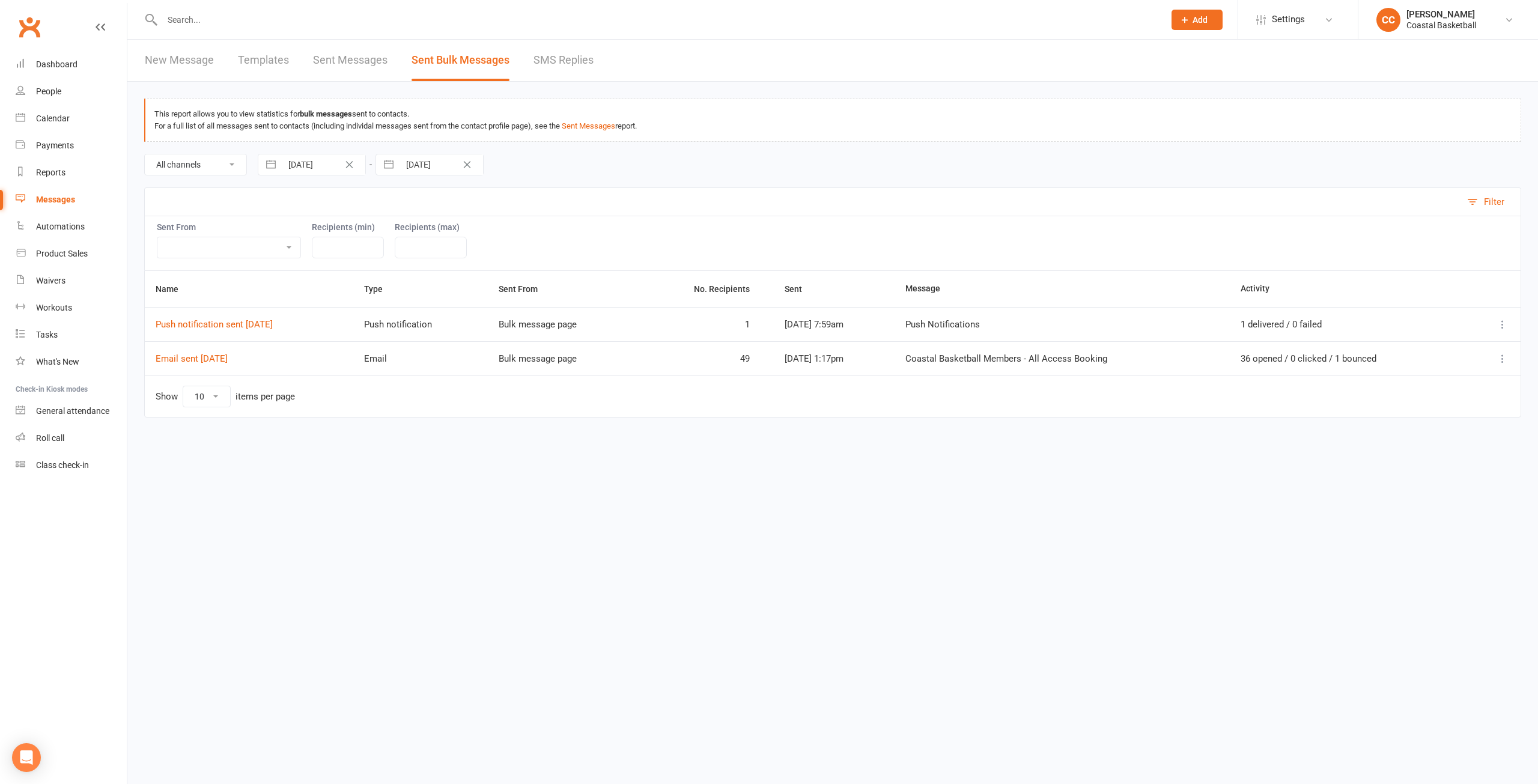
click at [566, 59] on link "SMS Replies" at bounding box center [563, 60] width 60 height 41
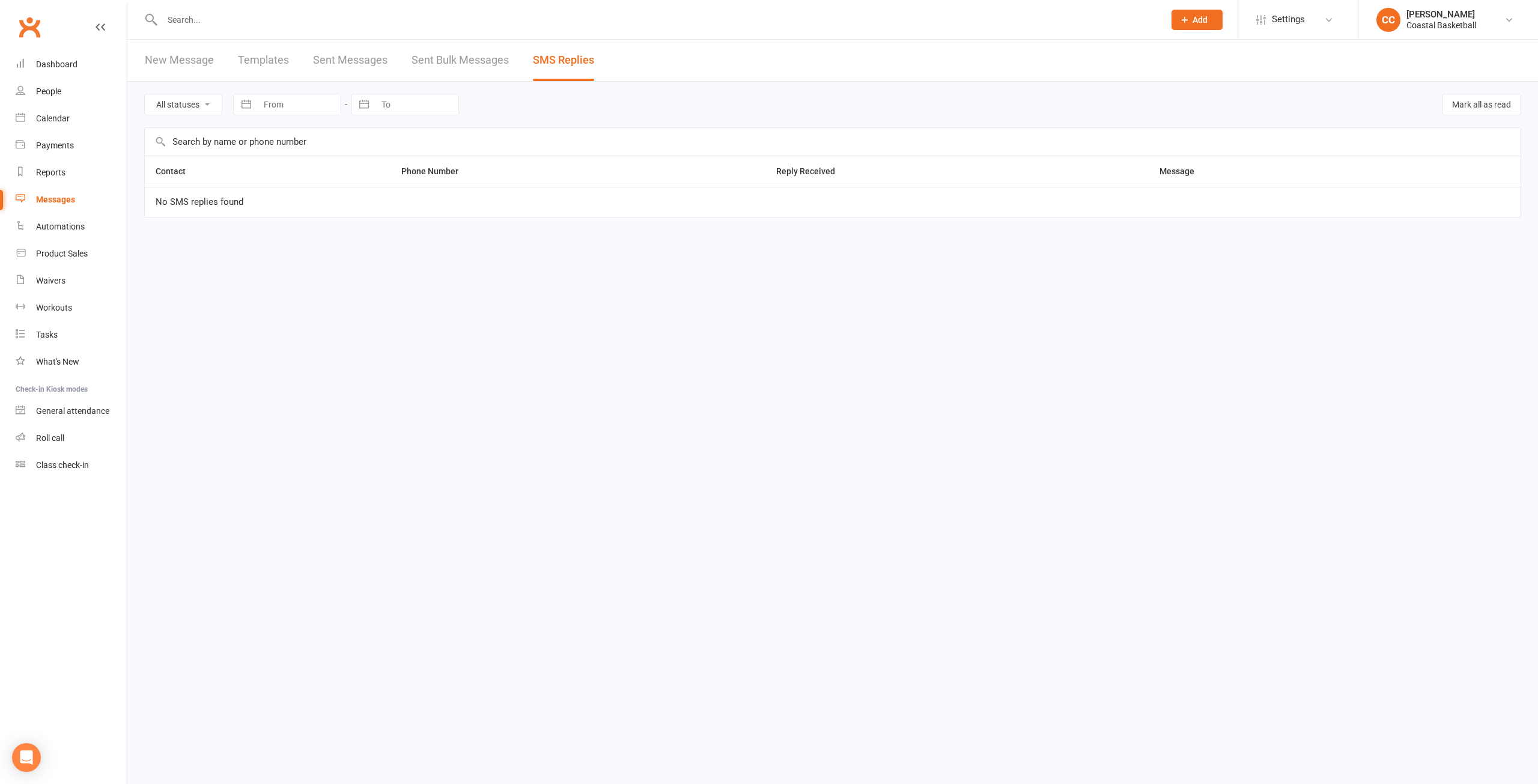
drag, startPoint x: 539, startPoint y: 59, endPoint x: 891, endPoint y: 481, distance: 549.5
click at [891, 268] on html "Prospect Member Non-attending contact Class / event Appointment Task Membership…" at bounding box center [769, 134] width 1538 height 268
click at [79, 61] on link "Dashboard" at bounding box center [71, 64] width 111 height 27
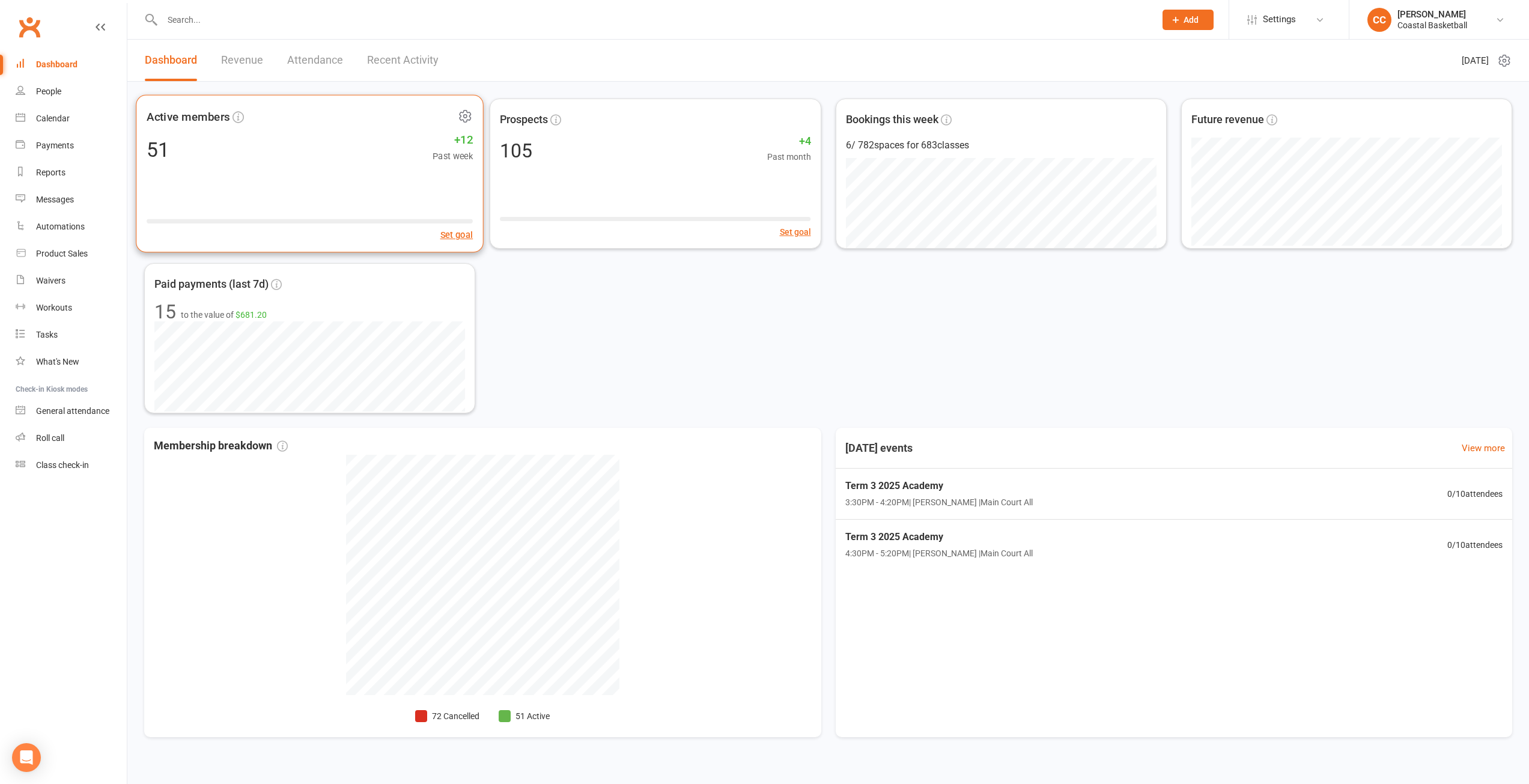
click at [226, 152] on div "51 +12 Past week" at bounding box center [310, 149] width 327 height 27
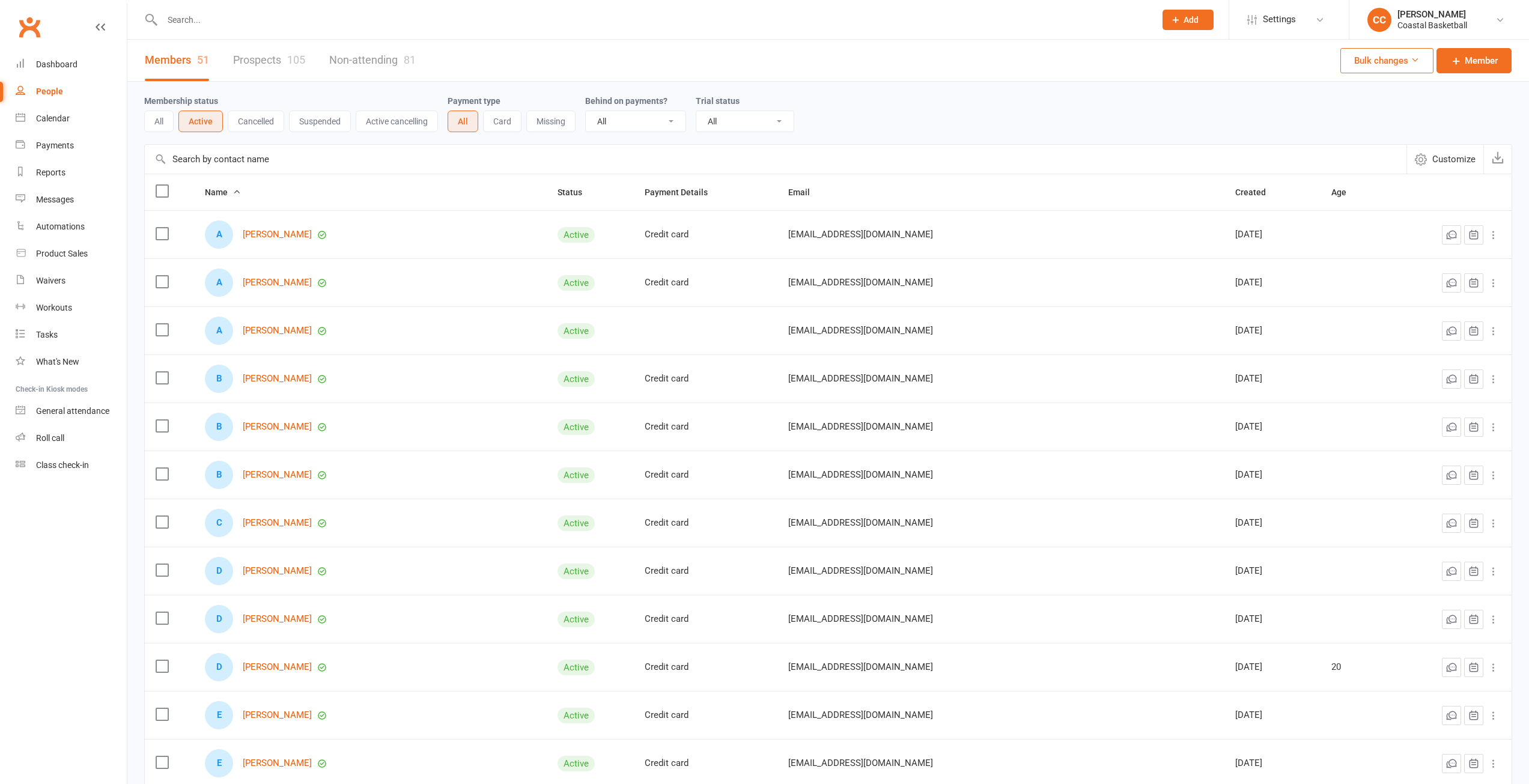
select select "100"
click at [997, 70] on div "Members 51 Prospects 105 Non-attending 81 Bulk changes Member" at bounding box center [828, 60] width 1402 height 42
click at [268, 333] on link "[PERSON_NAME]" at bounding box center [277, 331] width 69 height 10
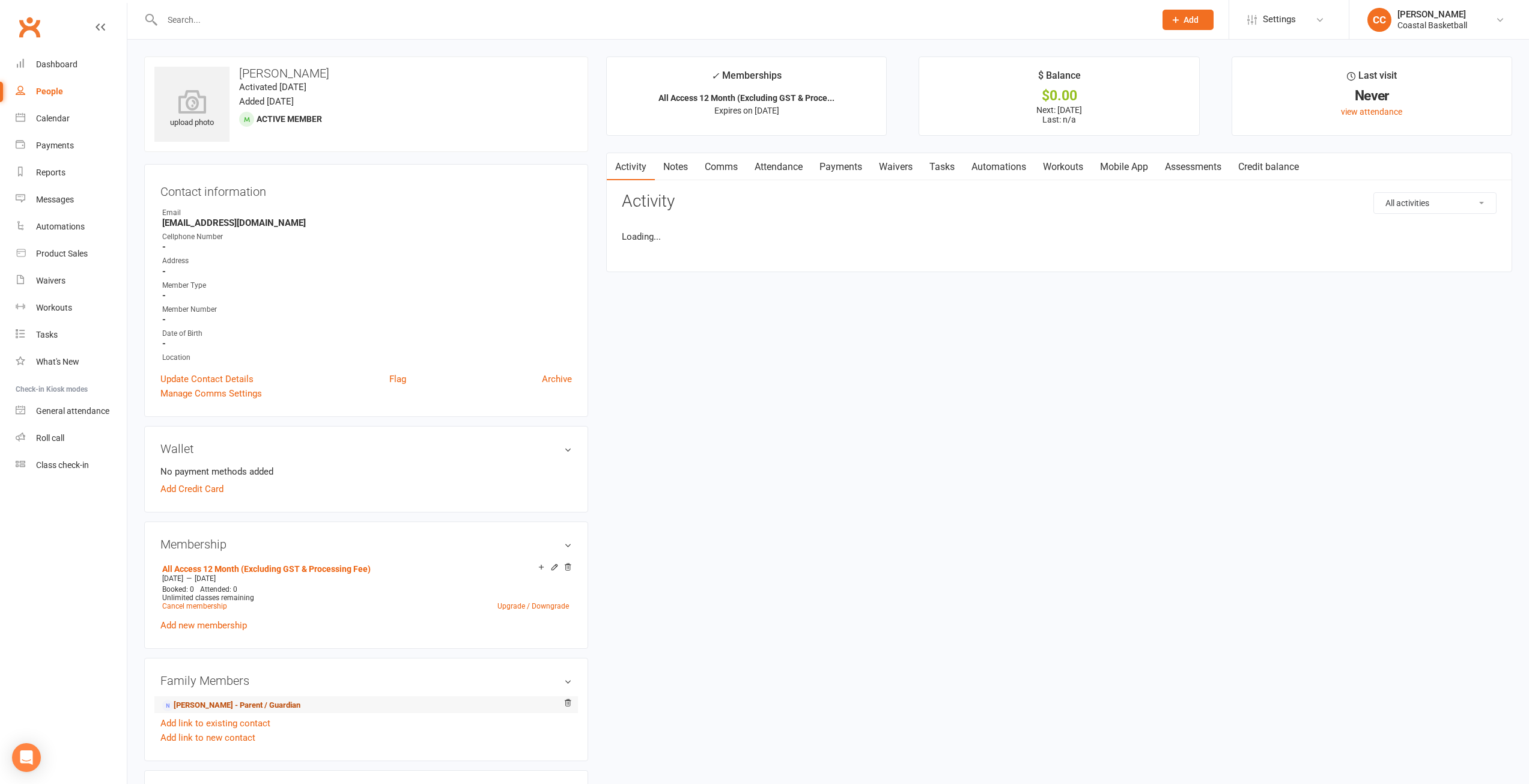
click at [266, 702] on link "[PERSON_NAME] - Parent / Guardian" at bounding box center [232, 705] width 139 height 12
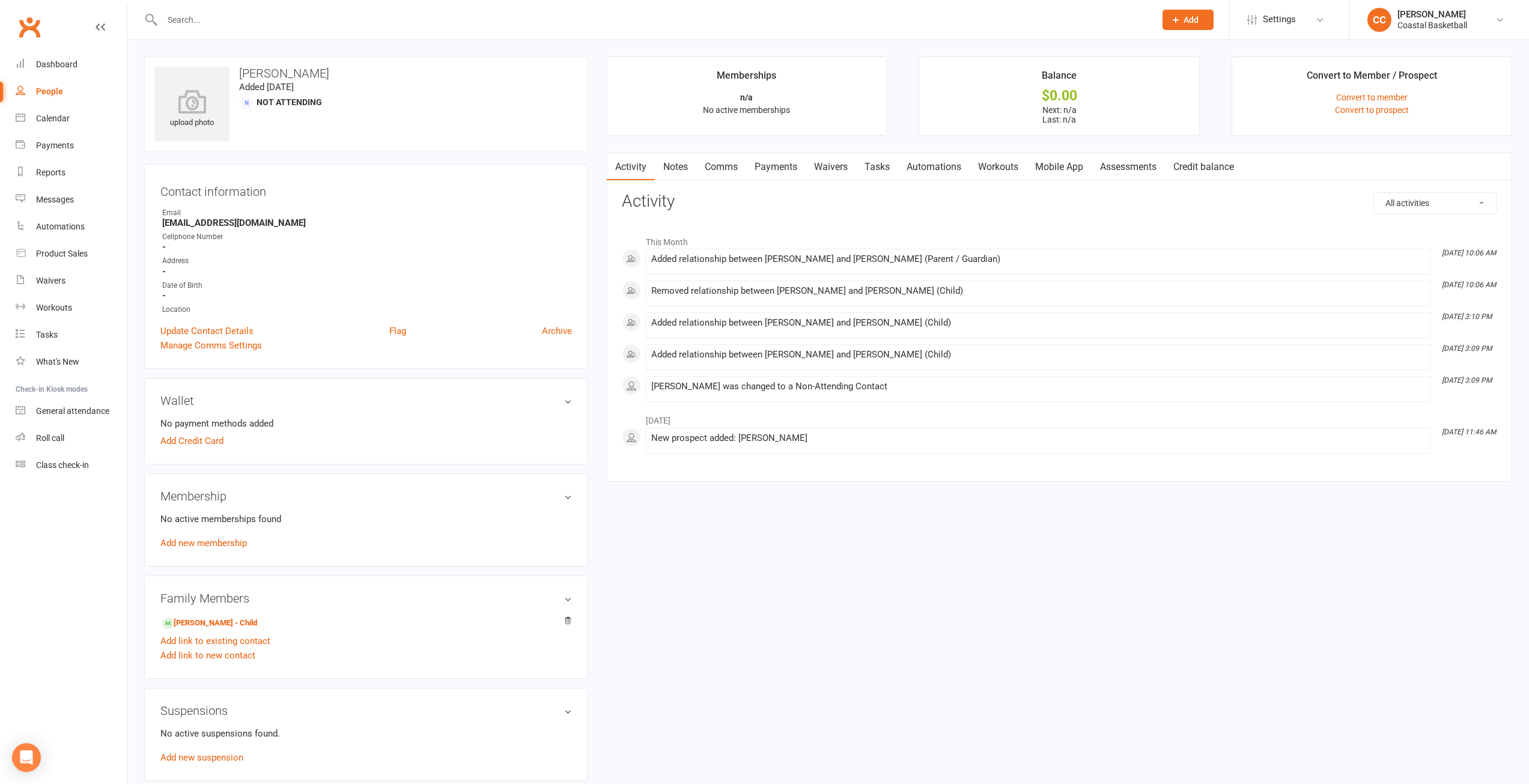
click at [713, 165] on link "Comms" at bounding box center [721, 167] width 49 height 28
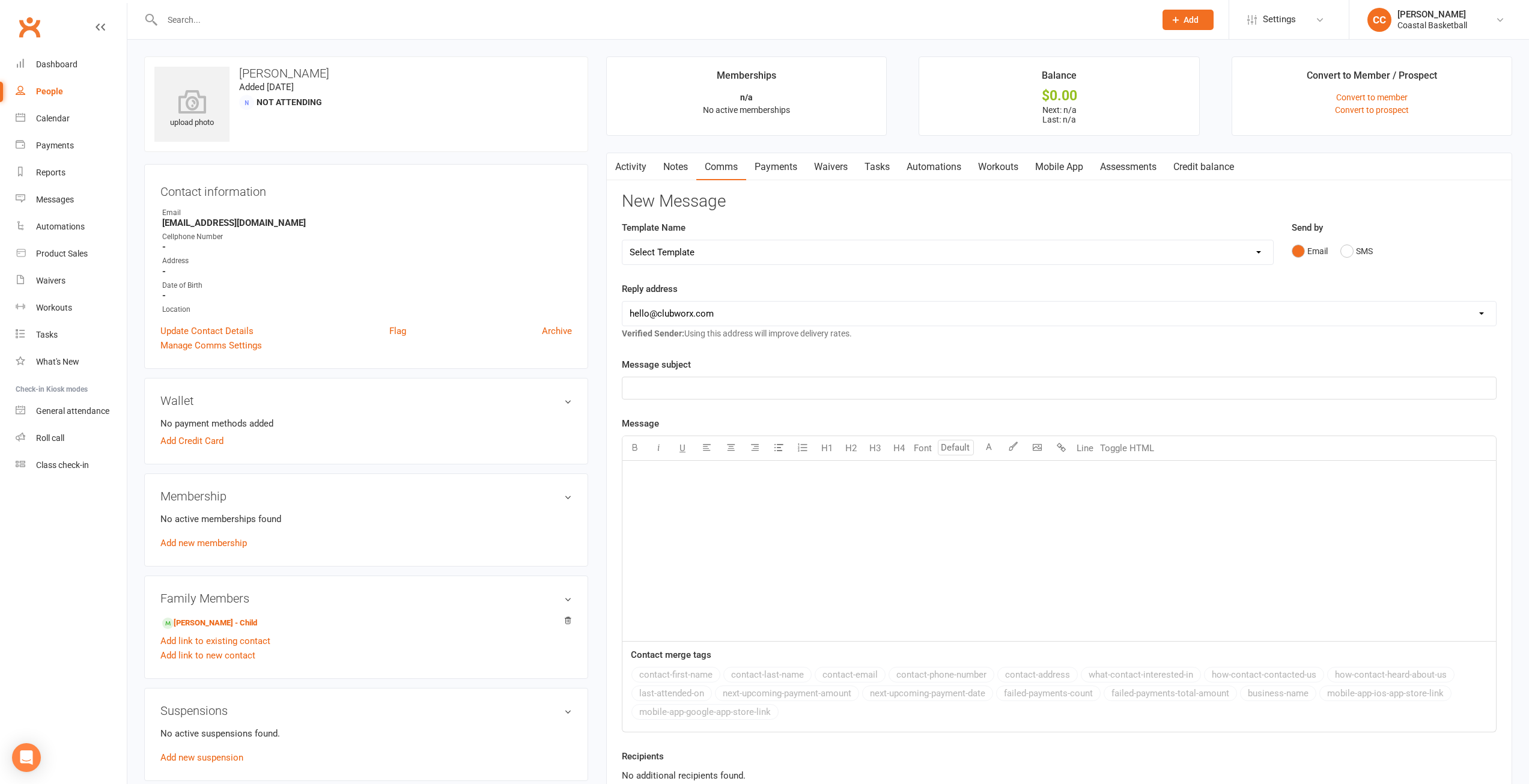
click at [694, 391] on p "﻿" at bounding box center [1060, 387] width 859 height 14
click at [739, 528] on div "﻿" at bounding box center [1059, 551] width 873 height 181
click at [1061, 171] on link "Mobile App" at bounding box center [1059, 167] width 65 height 28
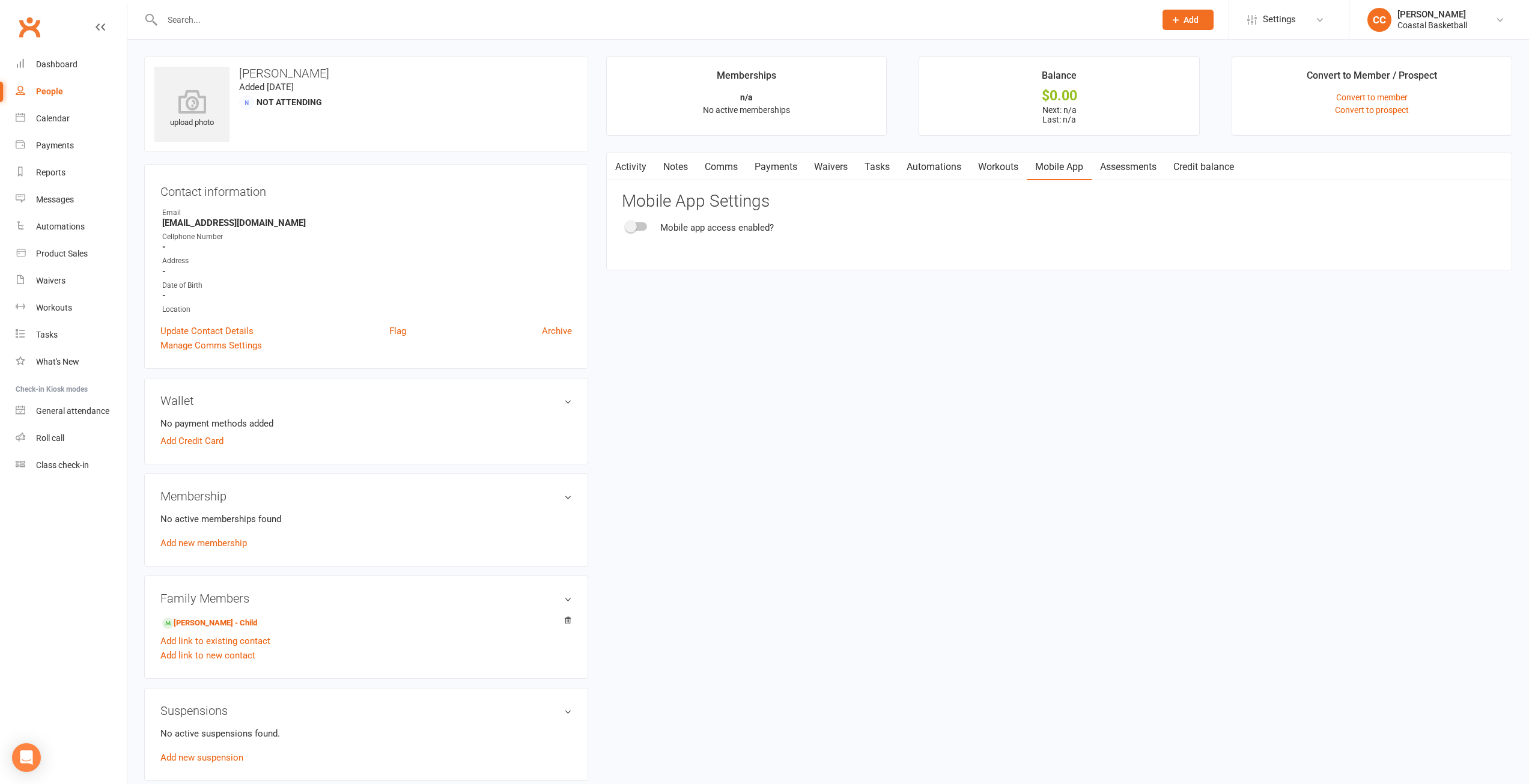
click at [642, 225] on div at bounding box center [637, 227] width 21 height 8
click at [627, 224] on input "checkbox" at bounding box center [627, 224] width 0 height 0
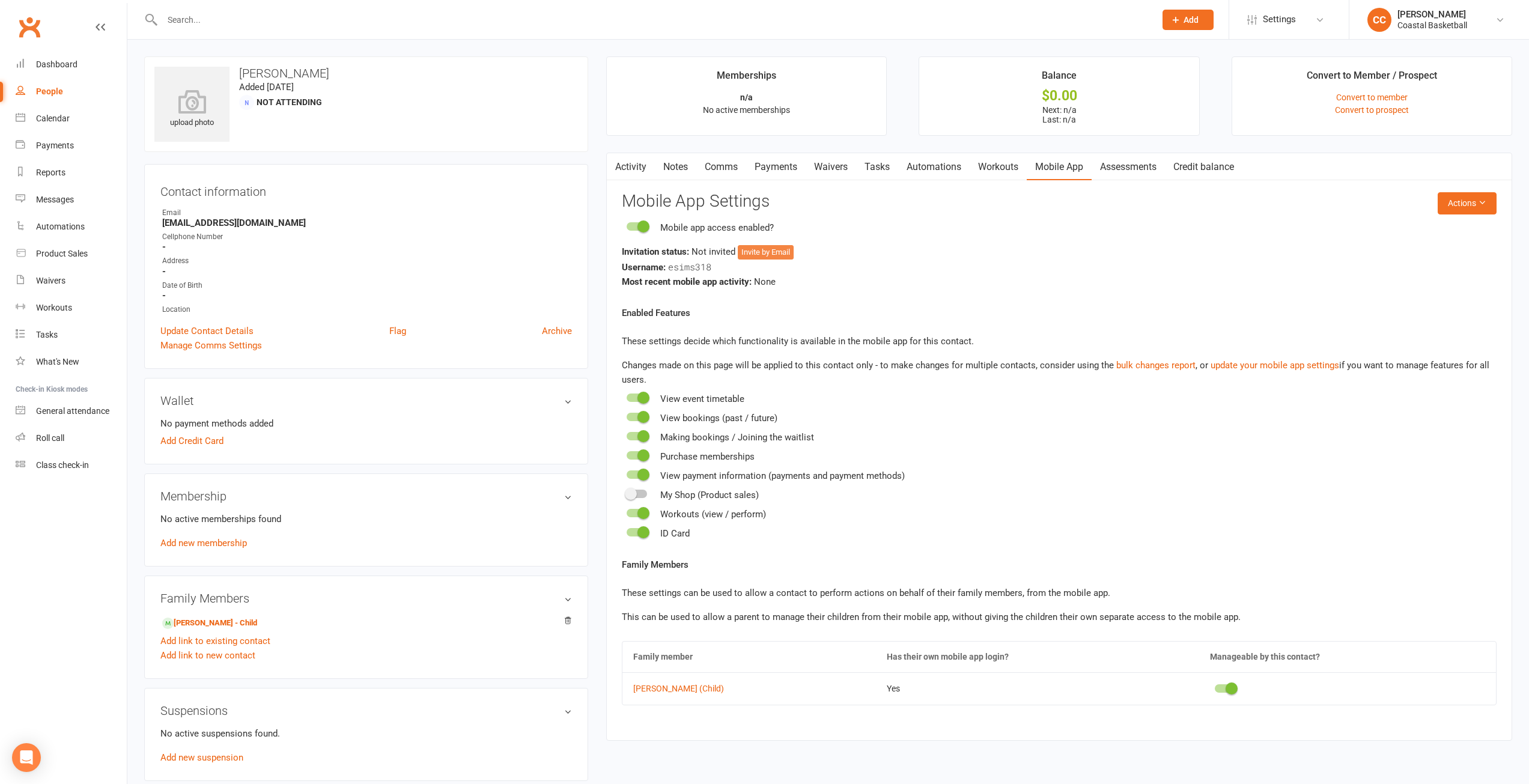
click at [774, 251] on button "Invite by Email" at bounding box center [766, 251] width 56 height 14
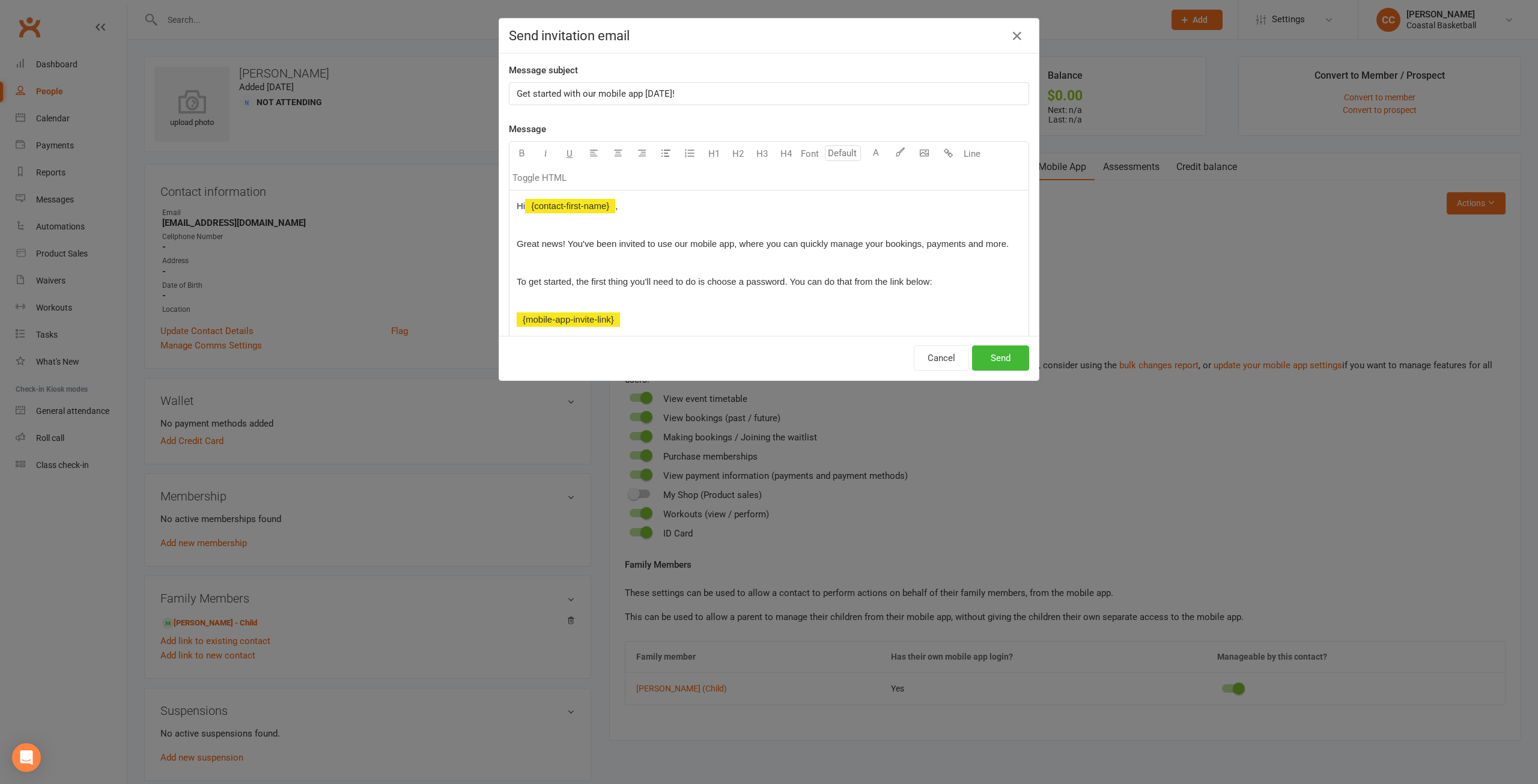
click at [517, 96] on span "Get started with our mobile app [DATE]!" at bounding box center [596, 93] width 158 height 11
drag, startPoint x: 590, startPoint y: 96, endPoint x: 609, endPoint y: 98, distance: 19.1
click at [590, 96] on span "Coastal BasketballGet started with our mobile app [DATE]!" at bounding box center [633, 93] width 233 height 11
click at [990, 355] on button "Send" at bounding box center [1000, 358] width 57 height 26
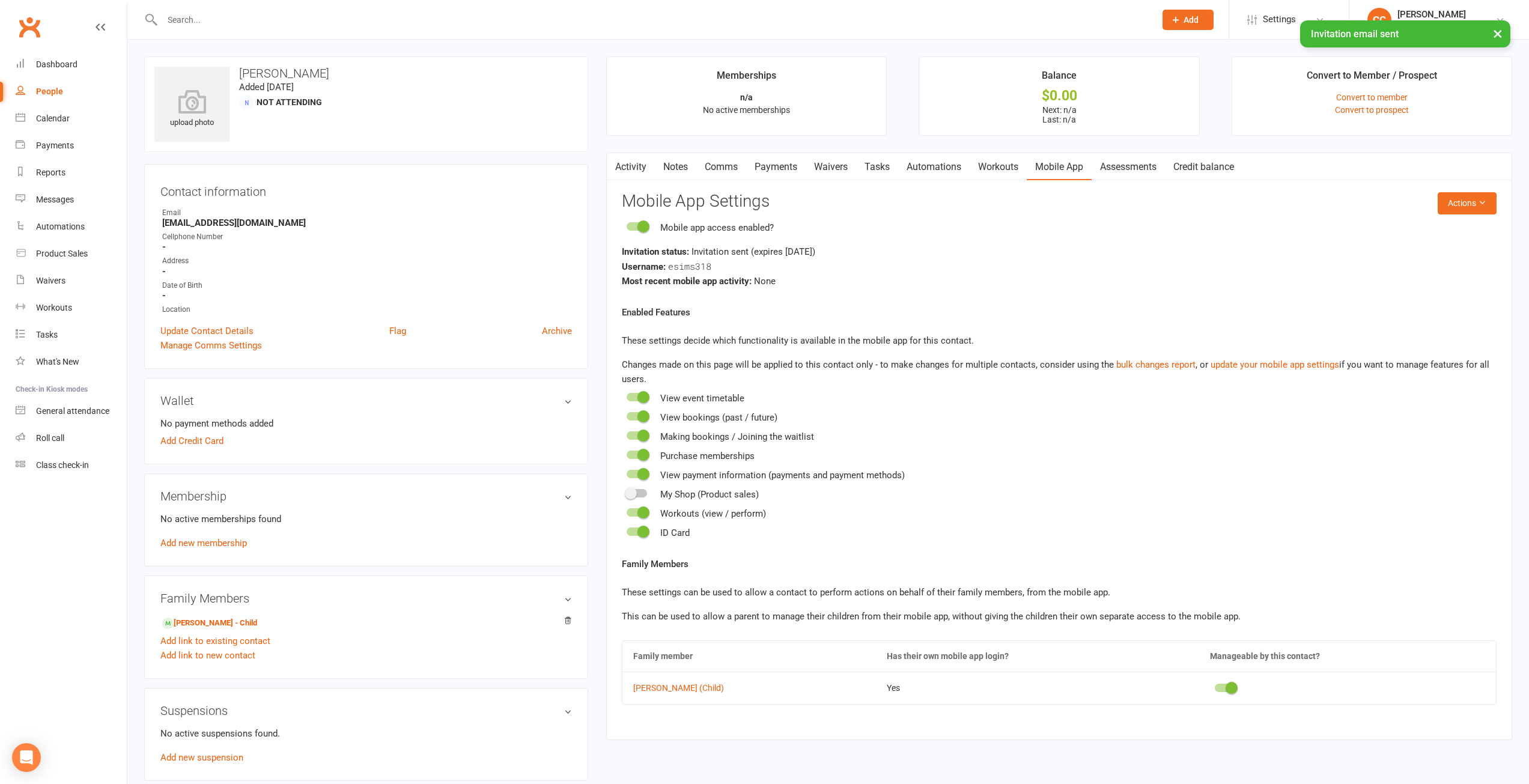
click at [721, 166] on link "Comms" at bounding box center [721, 167] width 49 height 28
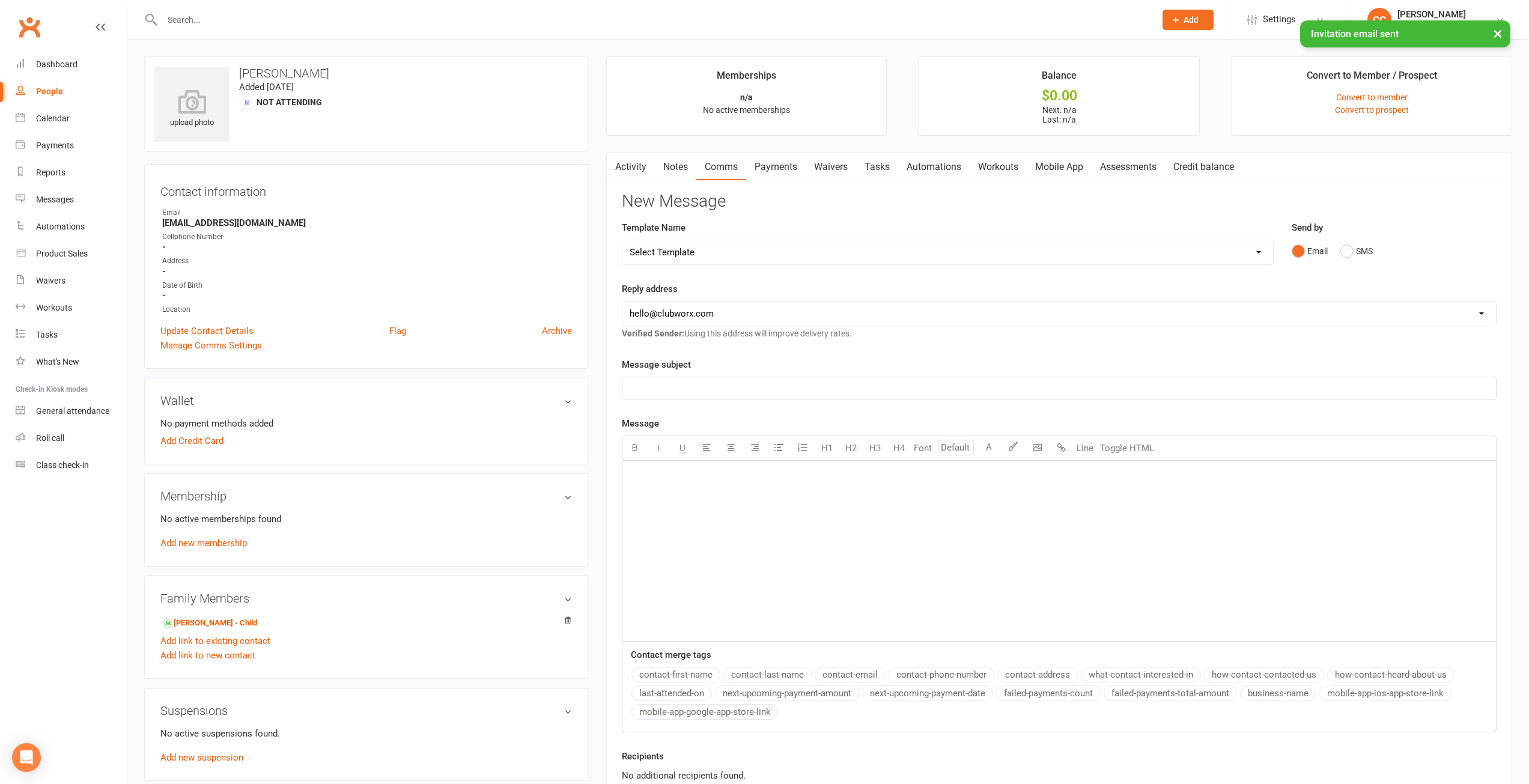
click at [691, 387] on p "﻿" at bounding box center [1060, 387] width 859 height 14
click at [685, 499] on div "﻿" at bounding box center [1059, 551] width 873 height 181
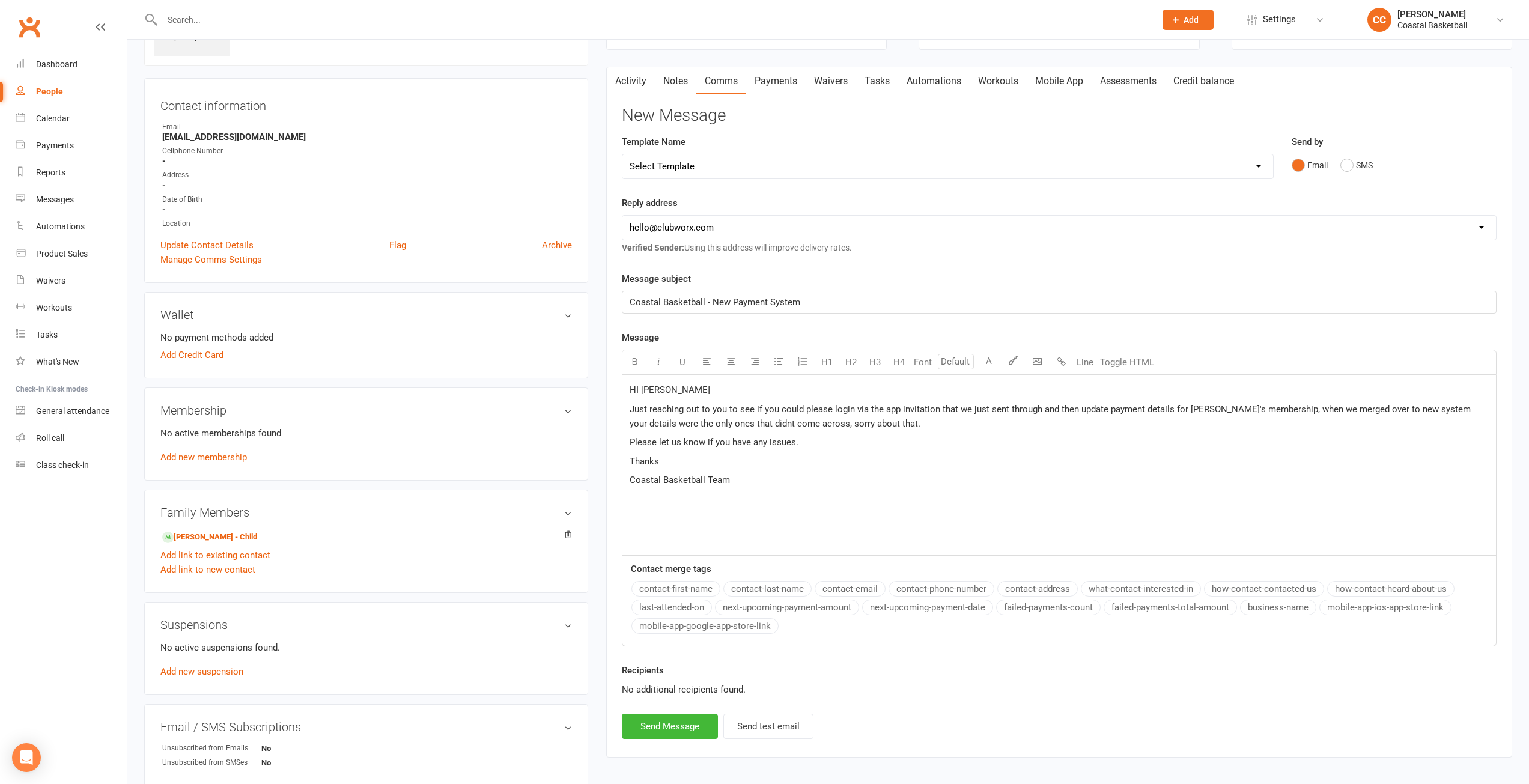
scroll to position [222, 0]
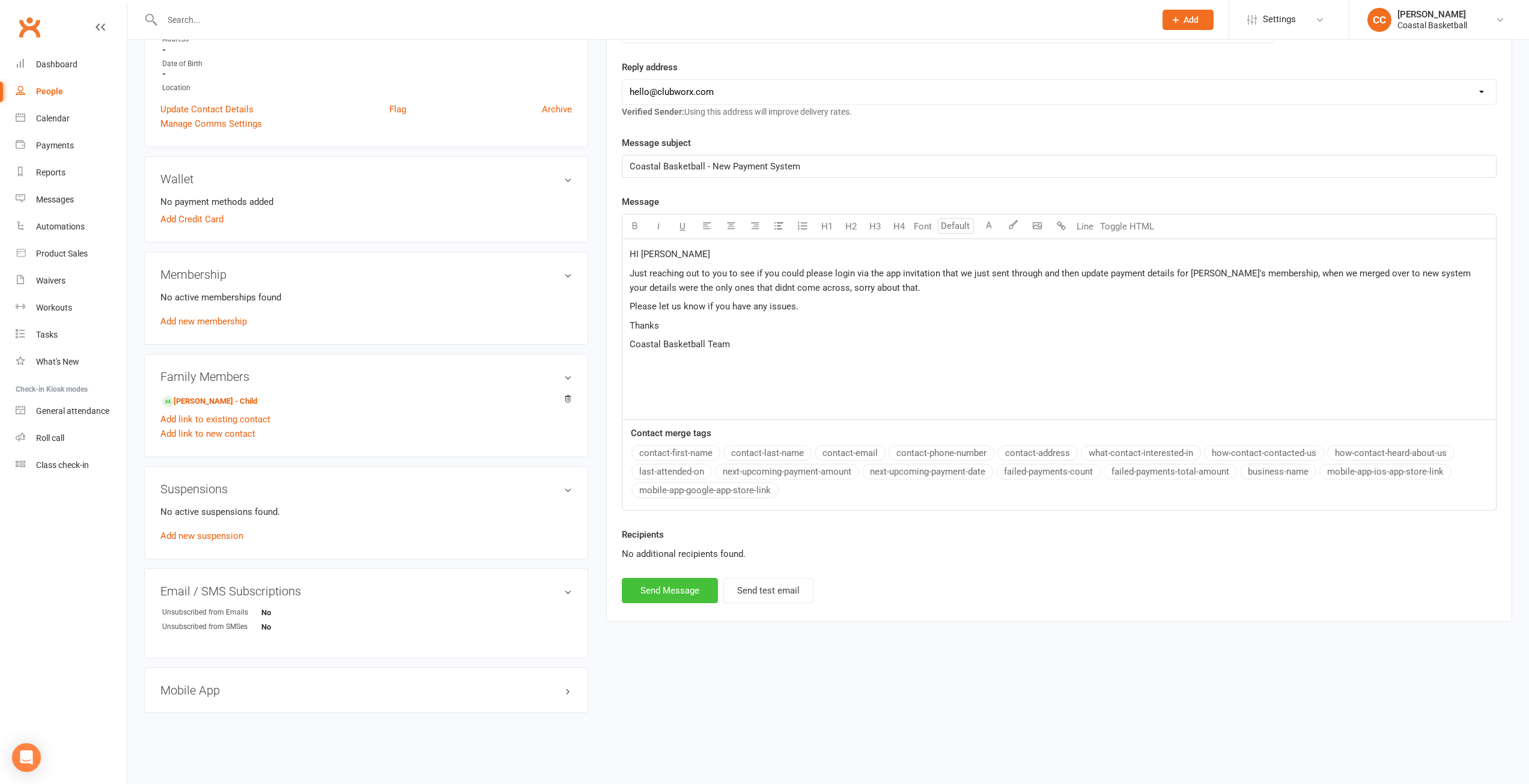
click at [657, 583] on button "Send Message" at bounding box center [670, 590] width 96 height 26
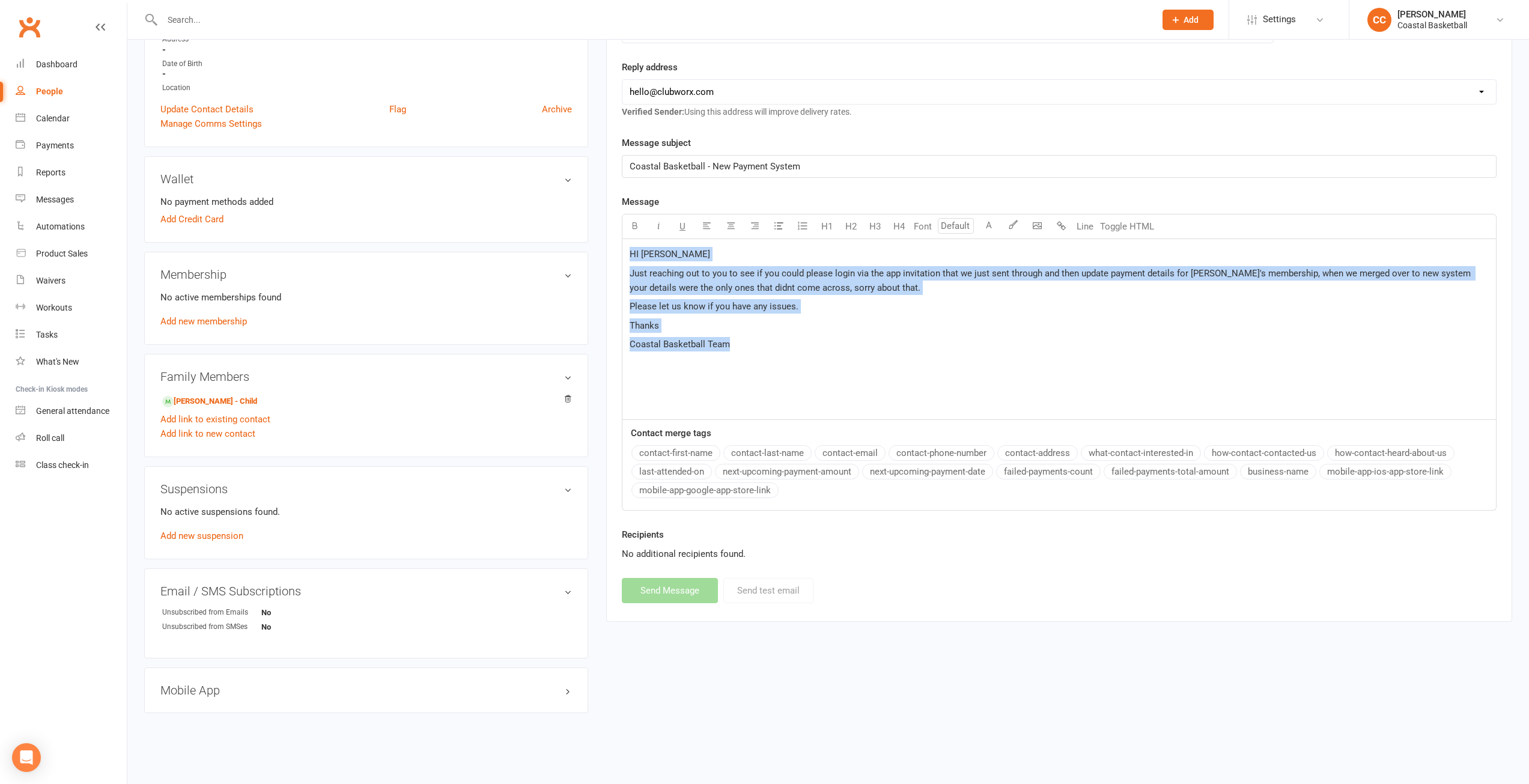
drag, startPoint x: 751, startPoint y: 353, endPoint x: 624, endPoint y: 251, distance: 162.9
click at [624, 251] on div "HI Emma Just reaching out to you to see if you could please login via the app i…" at bounding box center [1059, 329] width 873 height 181
copy div "HI Emma Just reaching out to you to see if you could please login via the app i…"
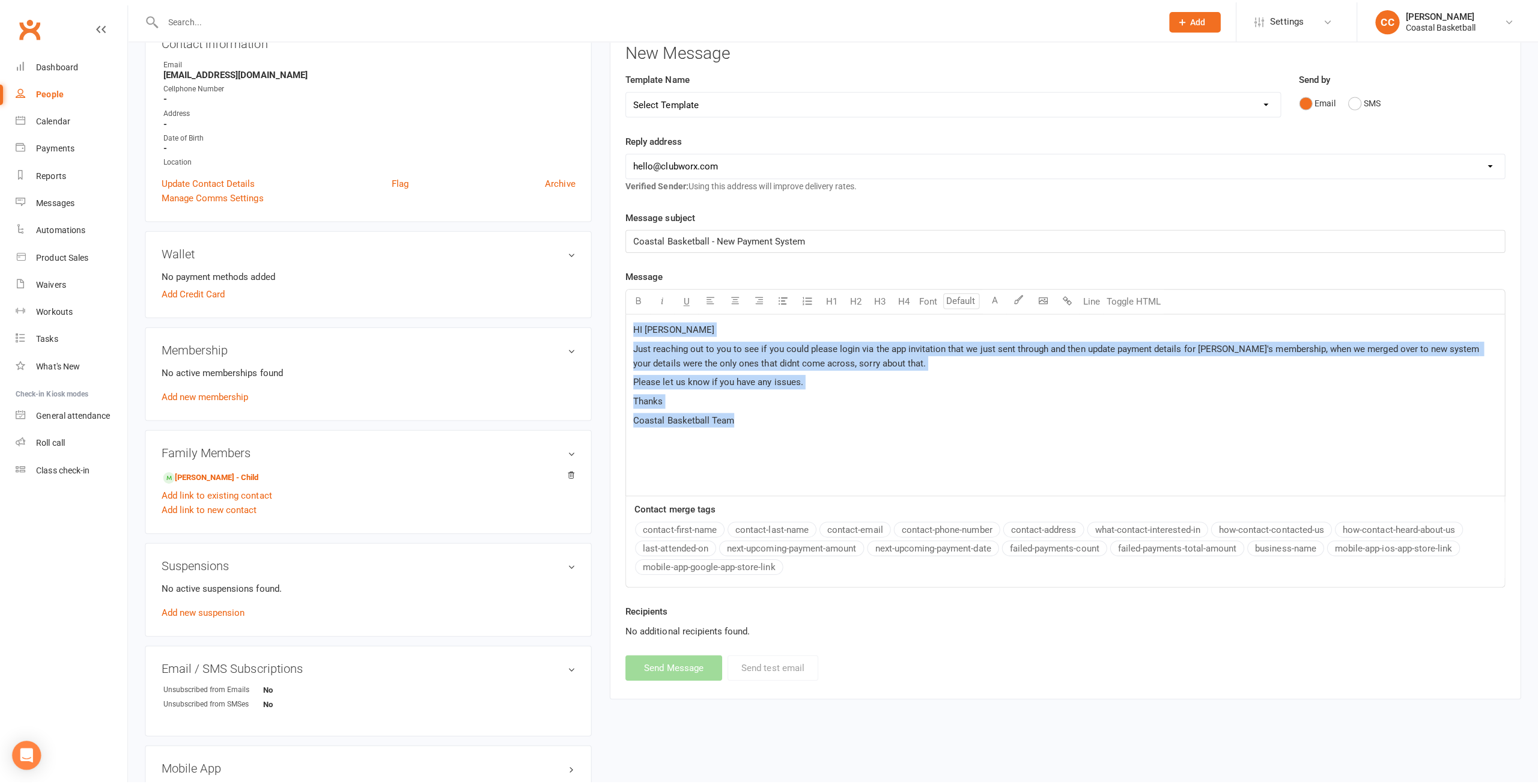
scroll to position [0, 0]
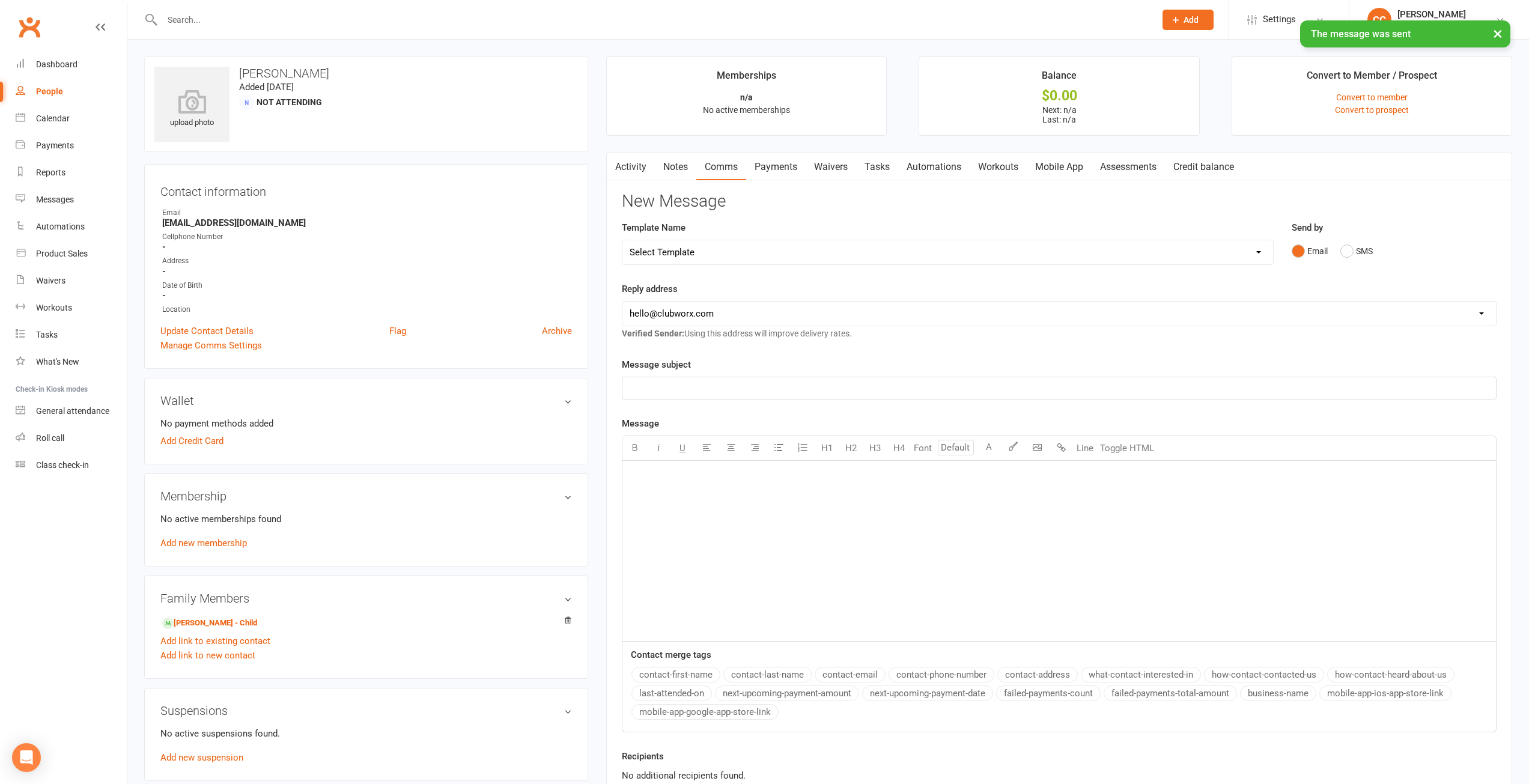
click at [1447, 312] on select "hello@clubworx.com admin@coastalbasketball.com.au carl@coastalbasketball.com.au…" at bounding box center [1059, 313] width 873 height 24
click at [623, 302] on select "hello@clubworx.com admin@coastalbasketball.com.au carl@coastalbasketball.com.au…" at bounding box center [1059, 313] width 873 height 24
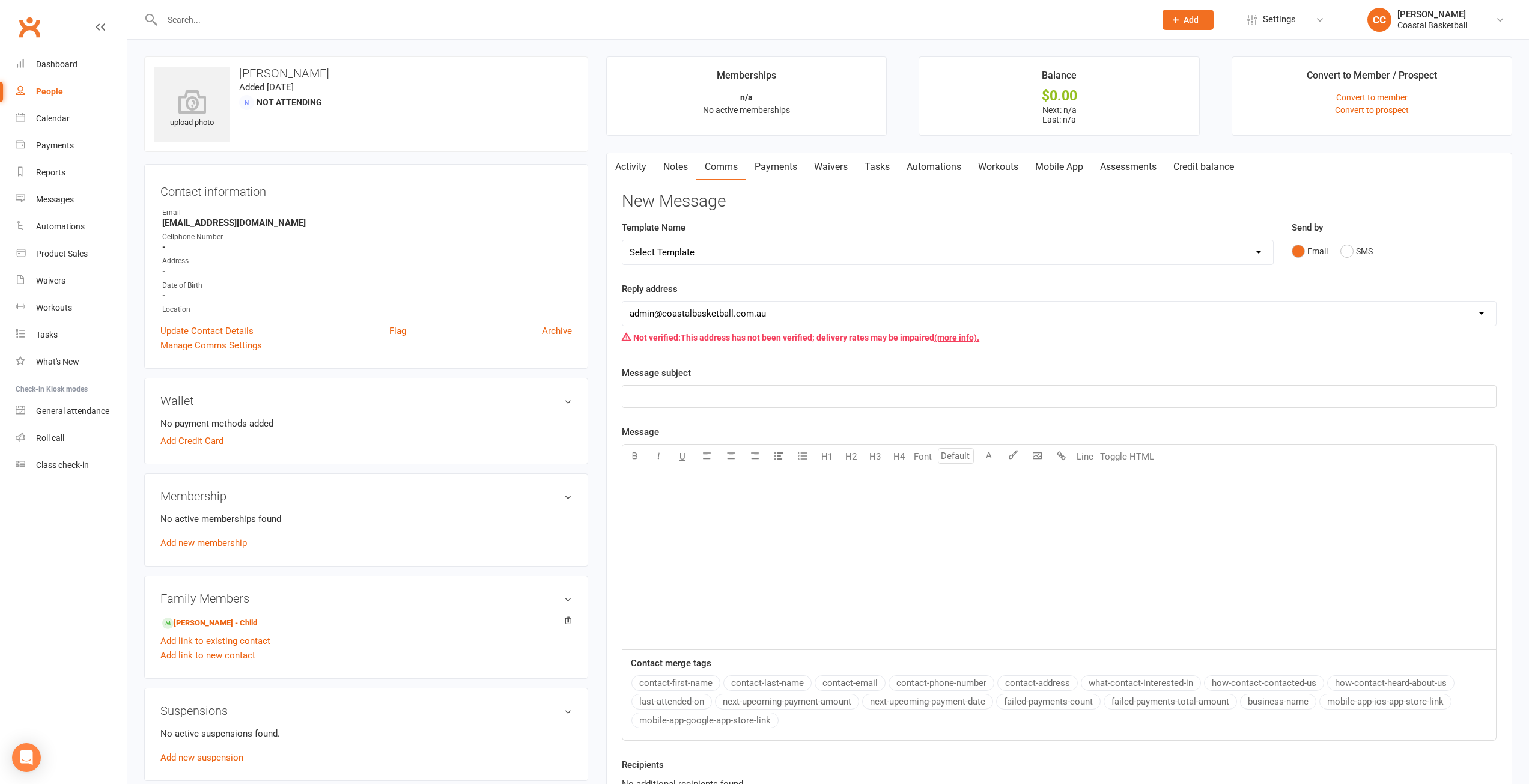
click at [1475, 310] on select "hello@clubworx.com admin@coastalbasketball.com.au carl@coastalbasketball.com.au…" at bounding box center [1059, 313] width 873 height 24
select select "0"
click at [623, 302] on select "hello@clubworx.com admin@coastalbasketball.com.au carl@coastalbasketball.com.au…" at bounding box center [1059, 313] width 873 height 24
click at [826, 417] on div "Message U H1 H2 H3 H4 Font A Line Toggle HTML ﻿ Contact merge tags contact-firs…" at bounding box center [1059, 574] width 875 height 316
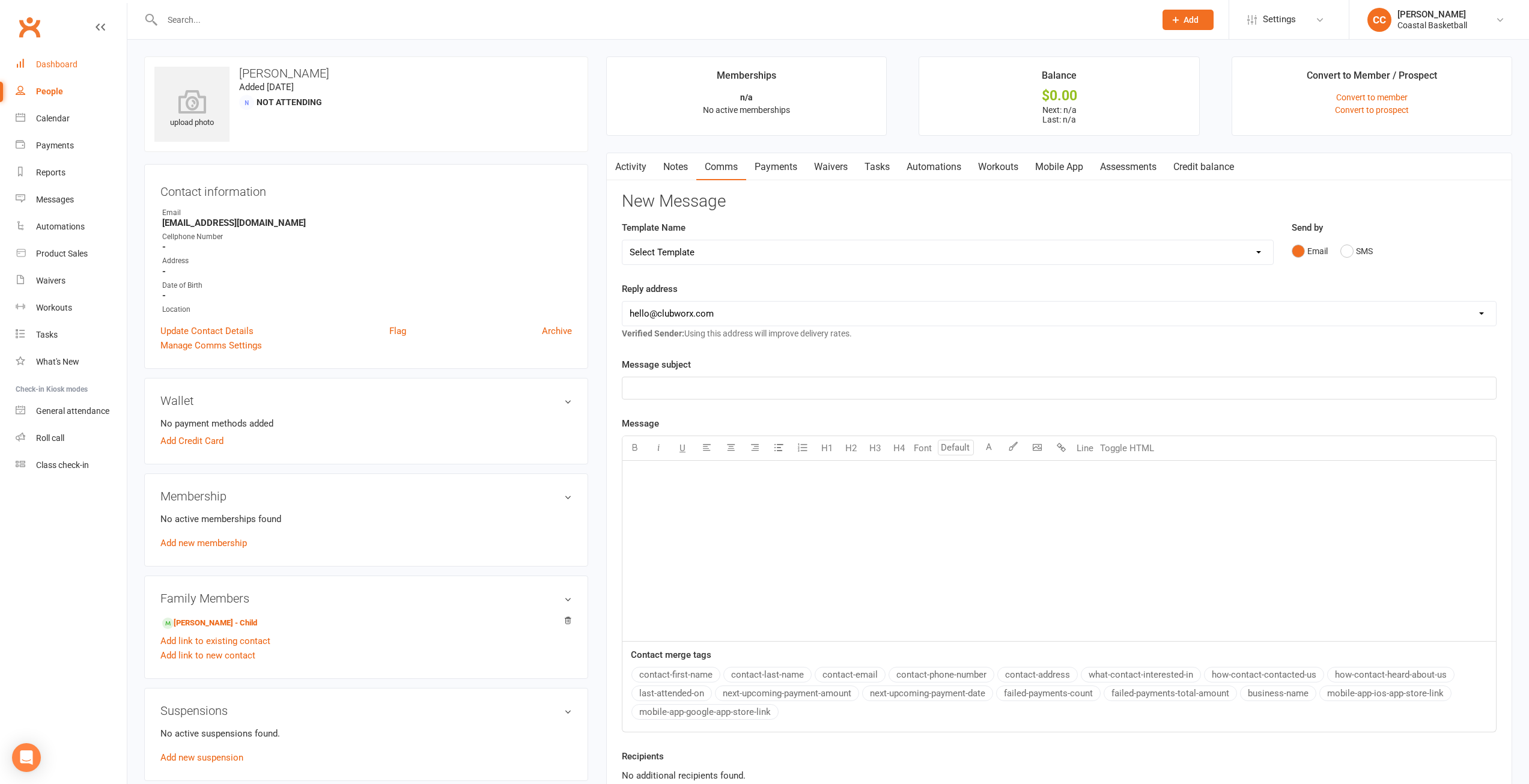
click at [81, 63] on link "Dashboard" at bounding box center [71, 64] width 111 height 27
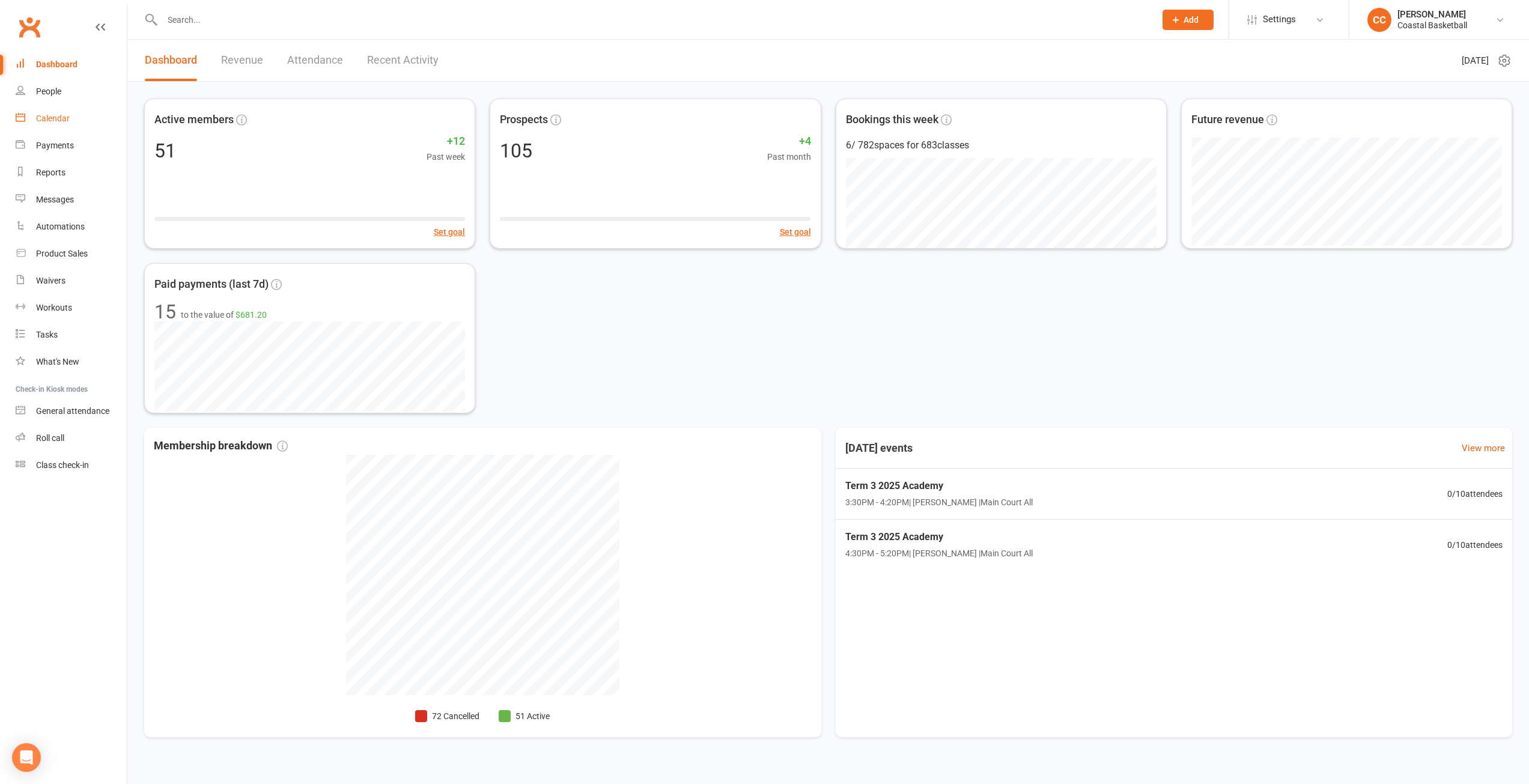
click at [67, 120] on div "Calendar" at bounding box center [53, 119] width 34 height 10
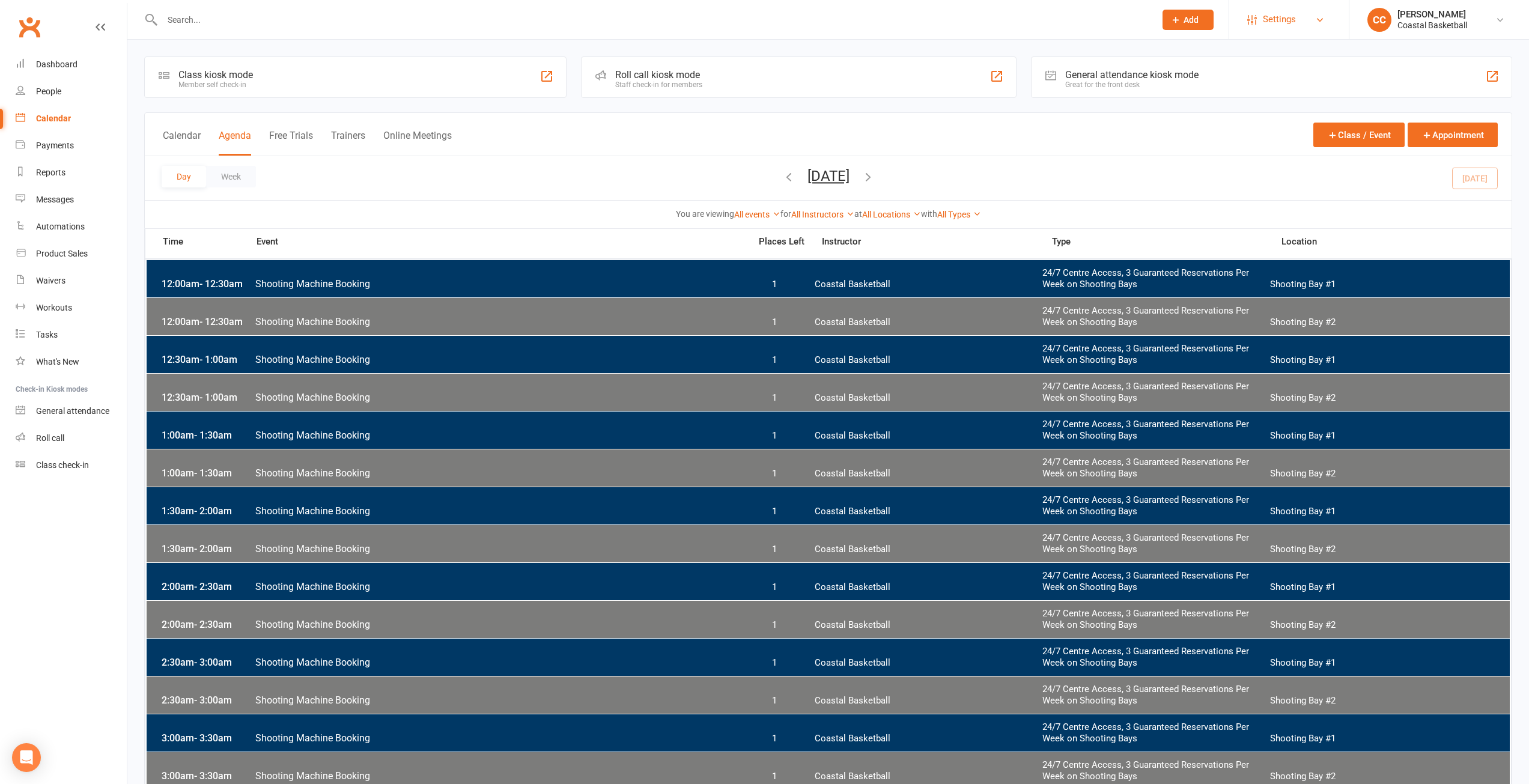
click at [1292, 26] on span "Settings" at bounding box center [1279, 19] width 33 height 27
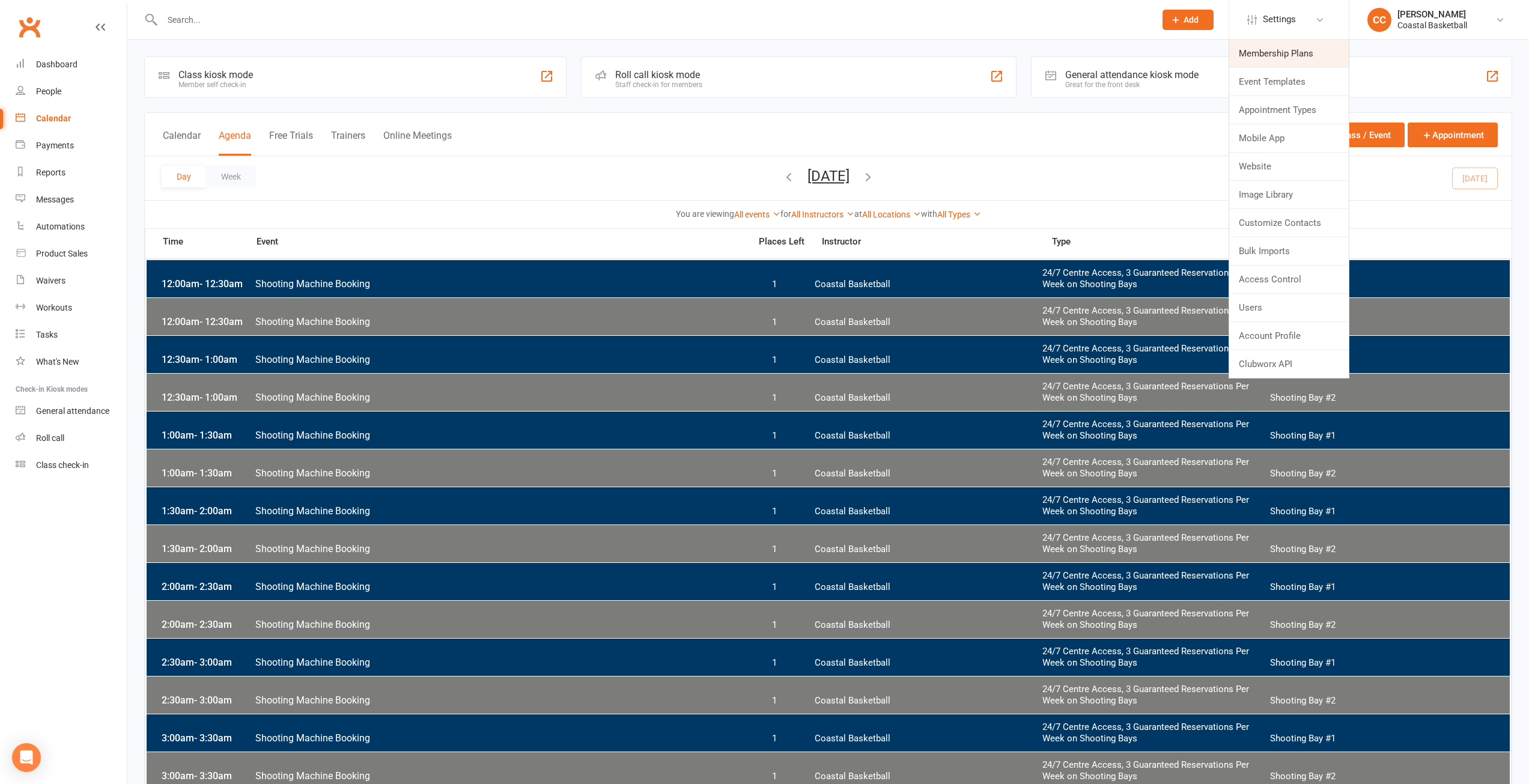
click at [1287, 59] on link "Membership Plans" at bounding box center [1289, 54] width 120 height 28
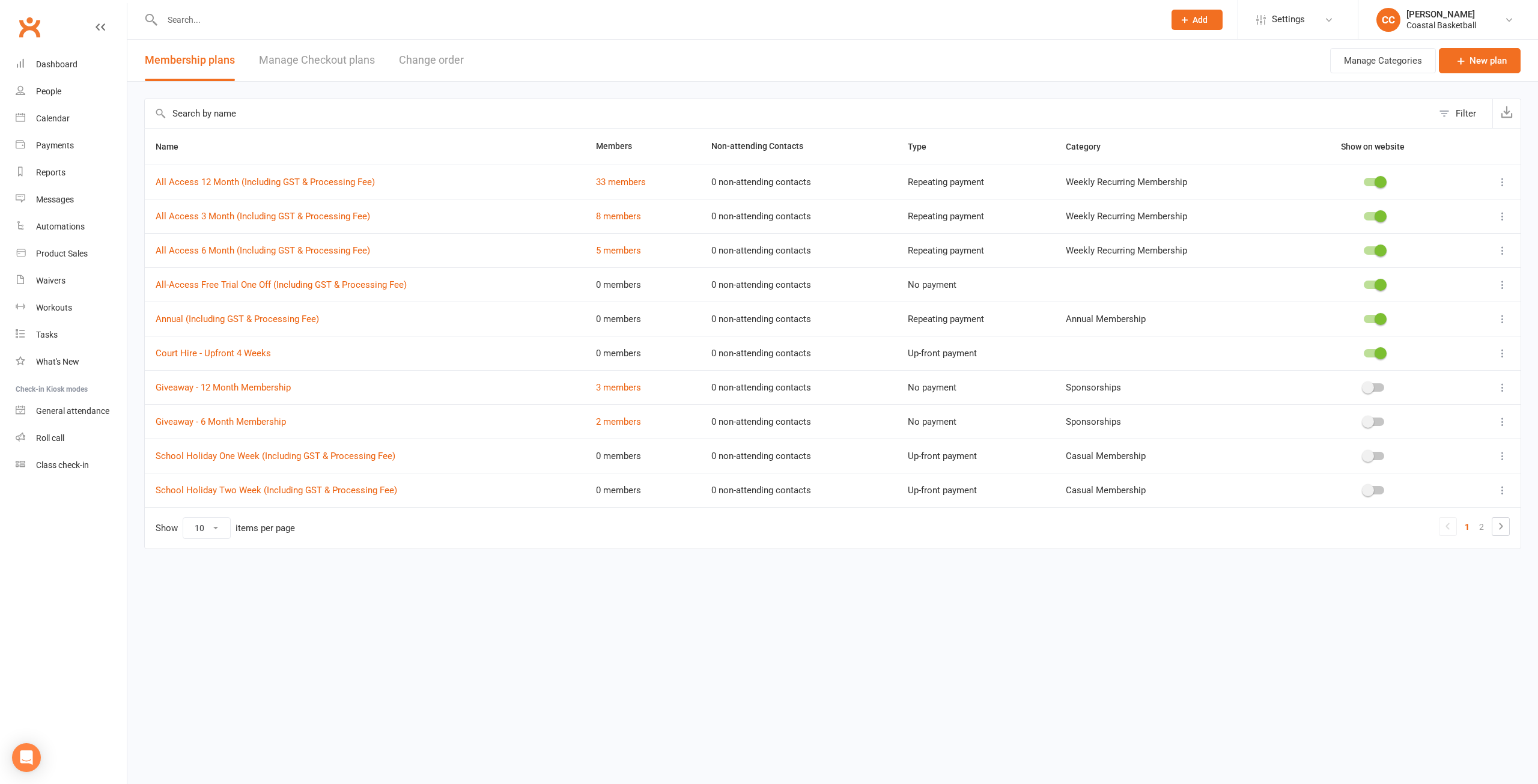
click at [307, 56] on link "Manage Checkout plans" at bounding box center [317, 60] width 116 height 41
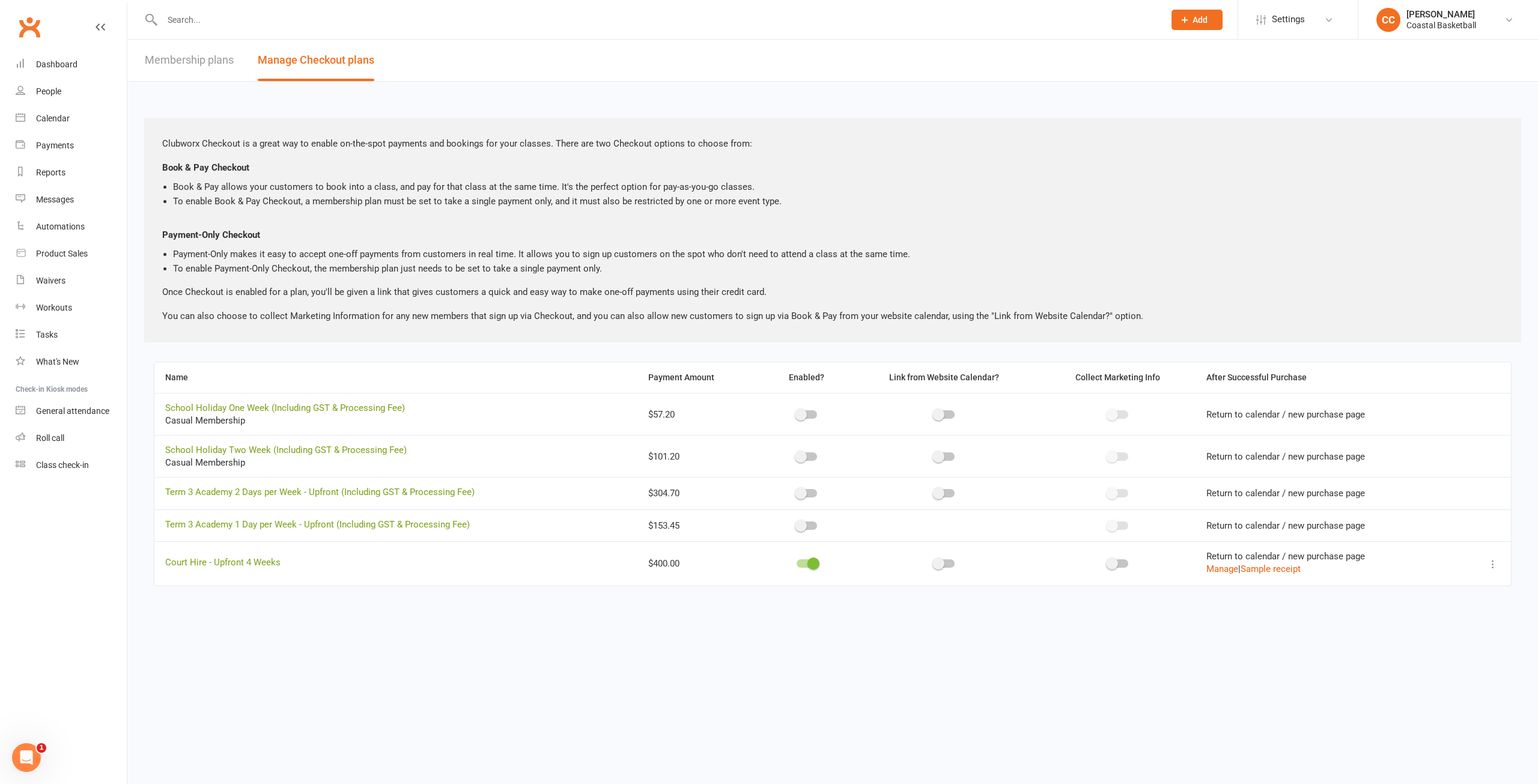
click at [149, 49] on link "Membership plans" at bounding box center [190, 60] width 89 height 41
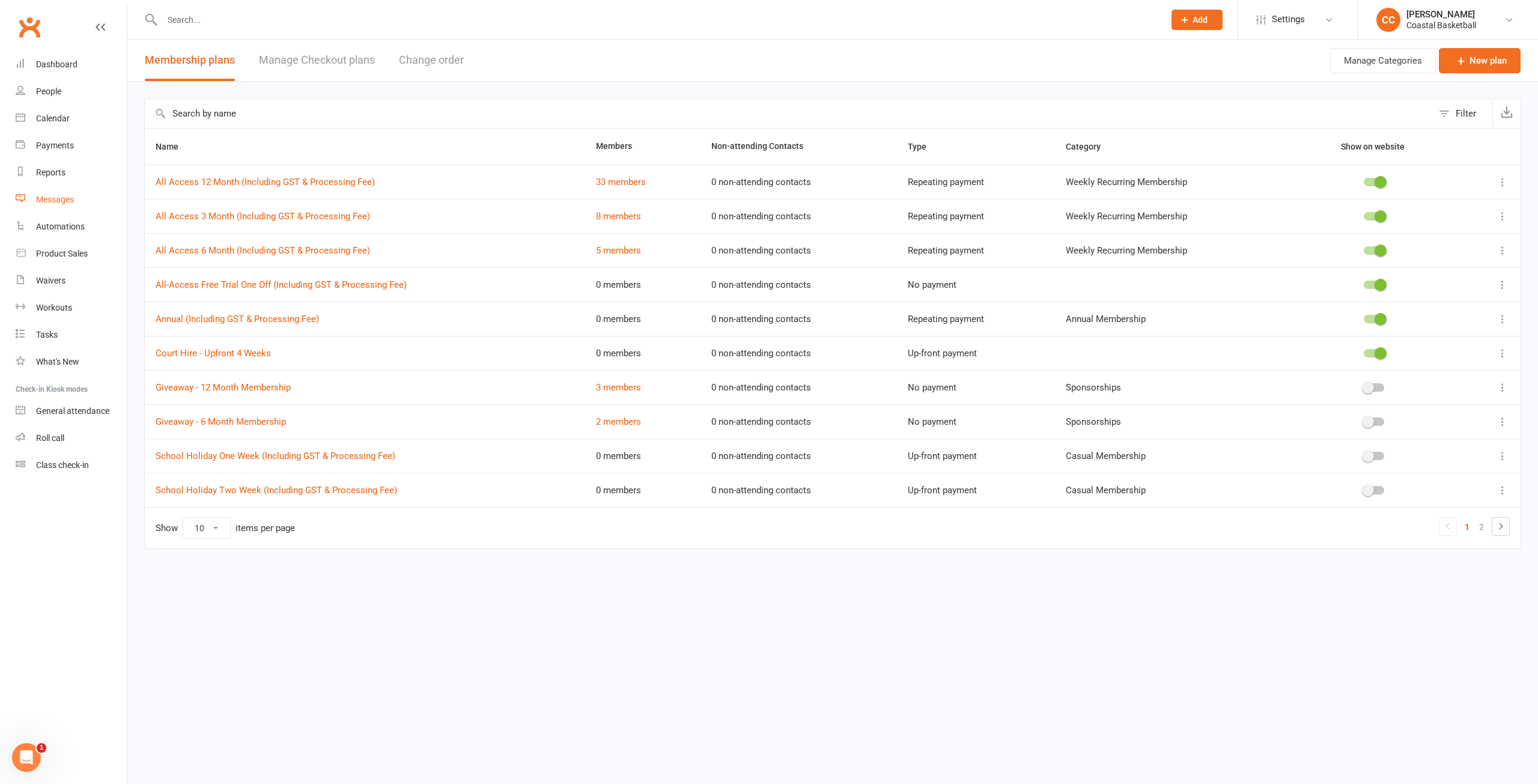
click at [59, 201] on div "Messages" at bounding box center [55, 200] width 38 height 10
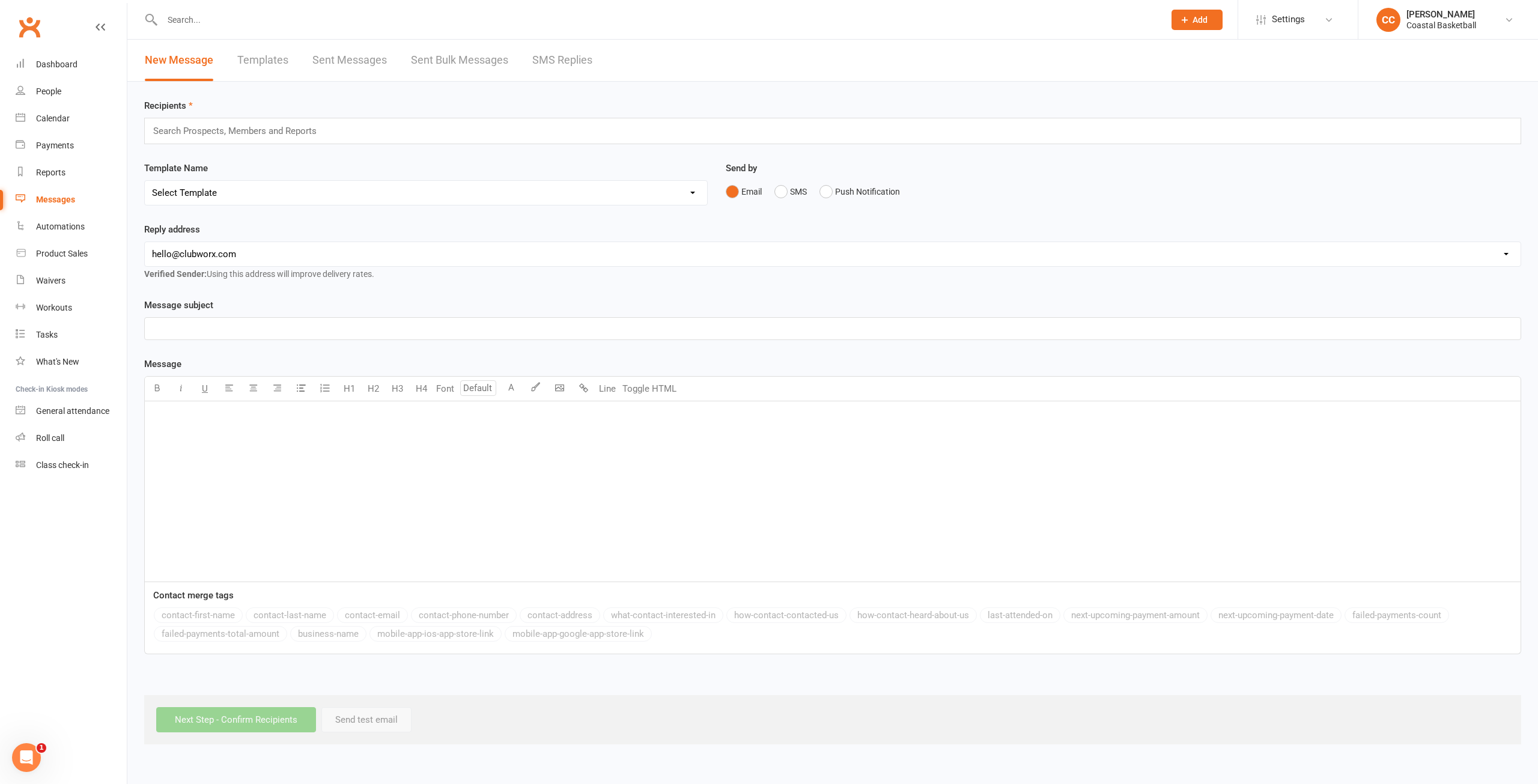
click at [377, 51] on link "Sent Messages" at bounding box center [350, 60] width 74 height 41
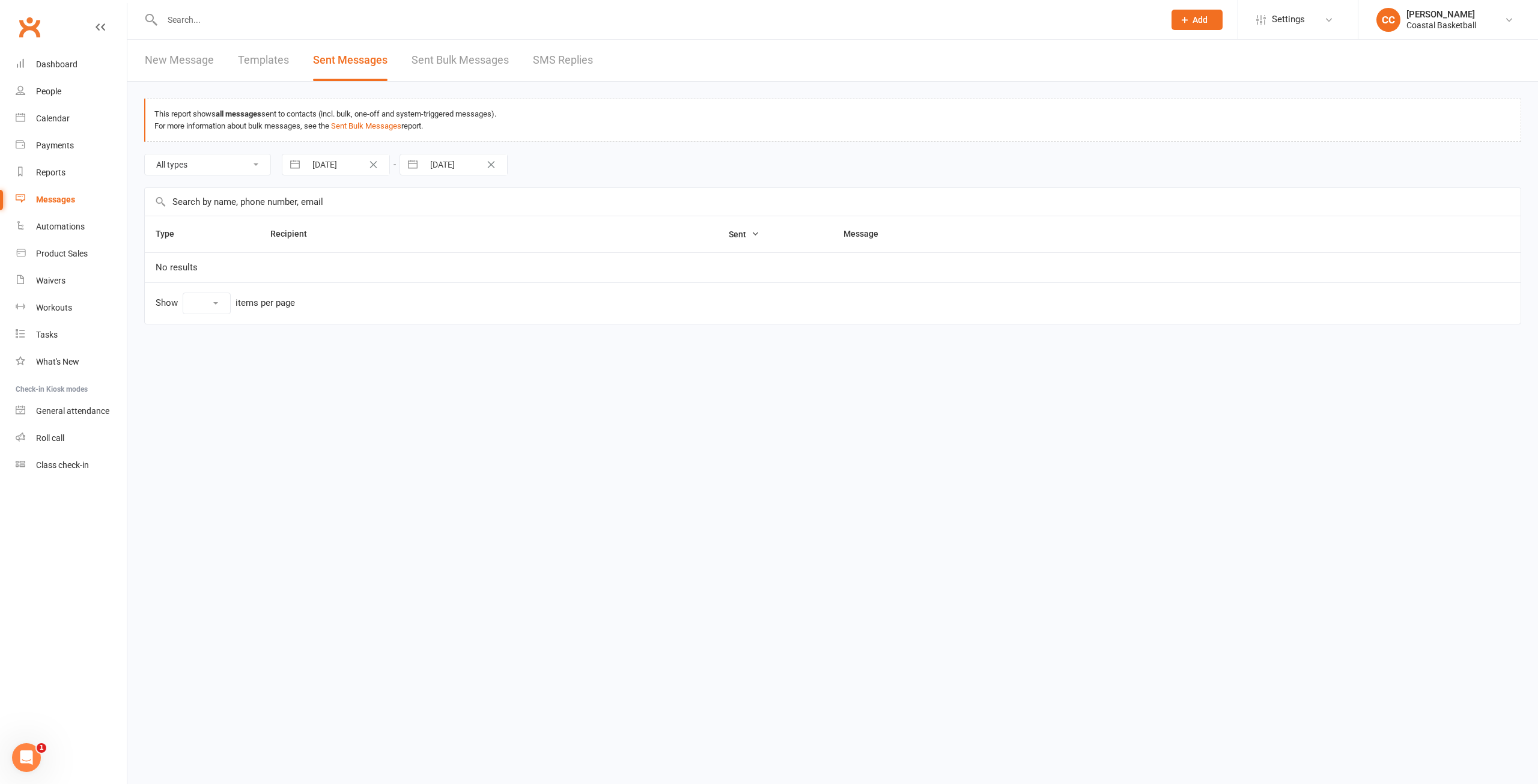
select select "10"
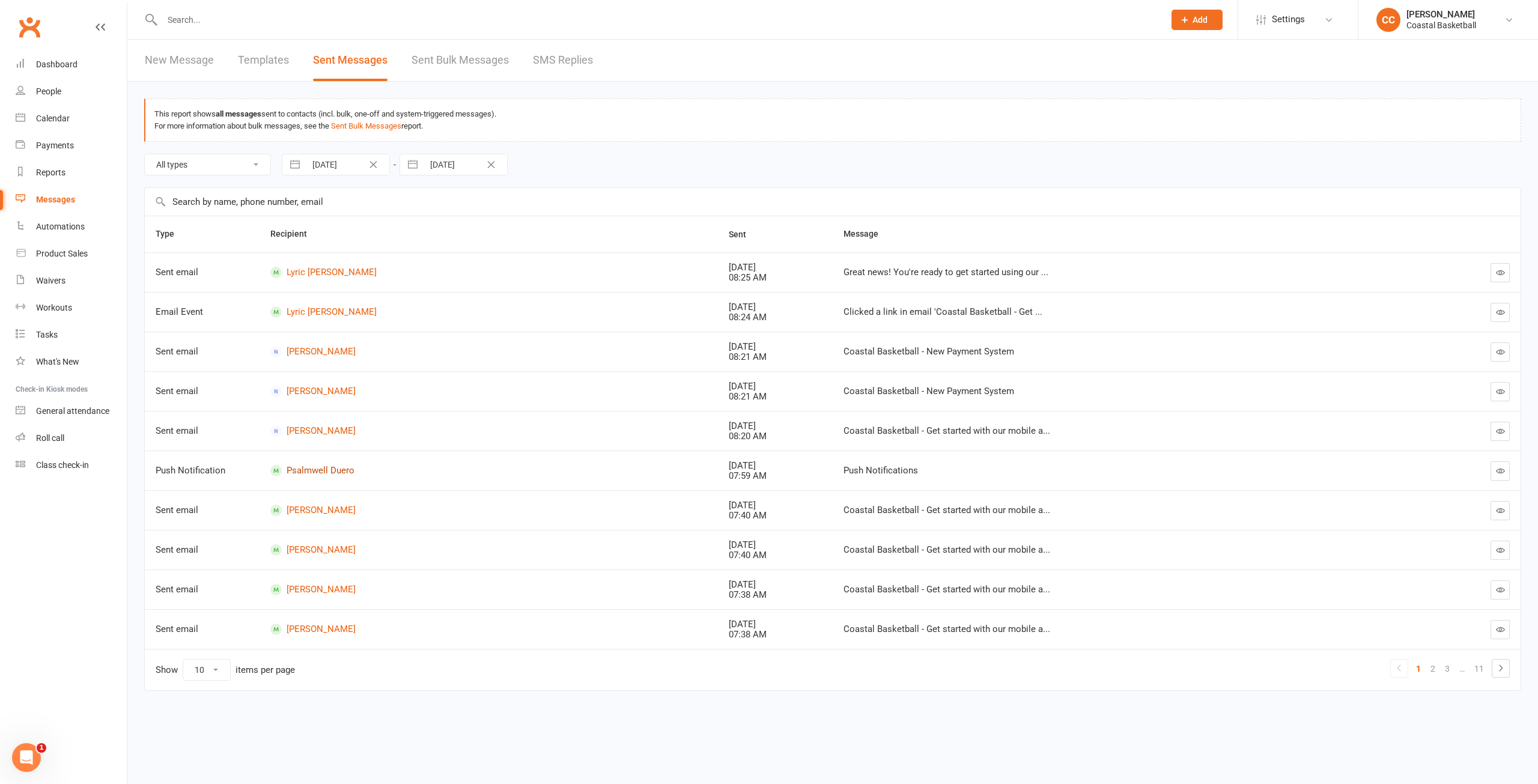
click at [339, 469] on link "Psalmwell Duero" at bounding box center [489, 471] width 437 height 12
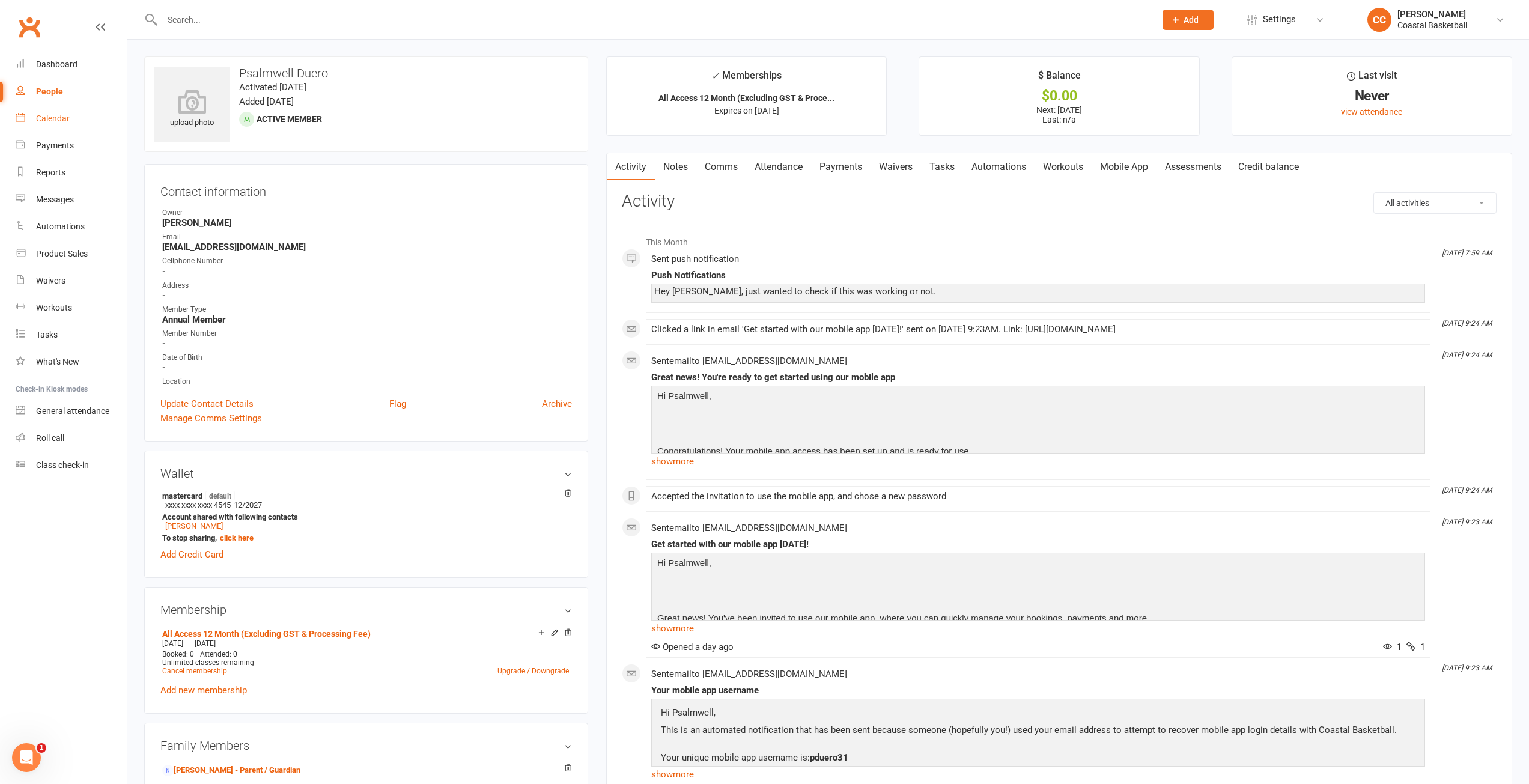
click at [63, 116] on div "Calendar" at bounding box center [53, 119] width 34 height 10
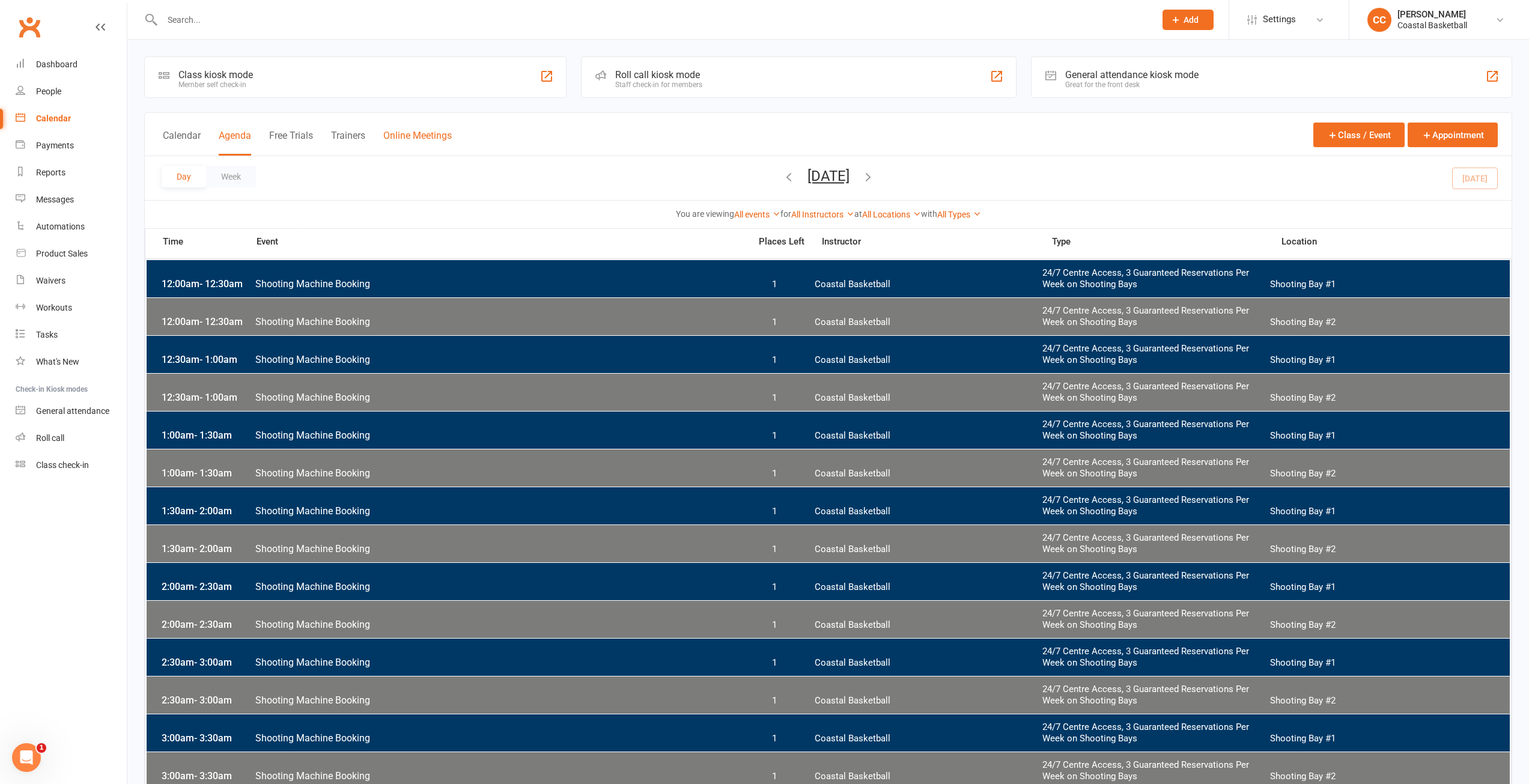
click at [450, 138] on button "Online Meetings" at bounding box center [417, 142] width 68 height 26
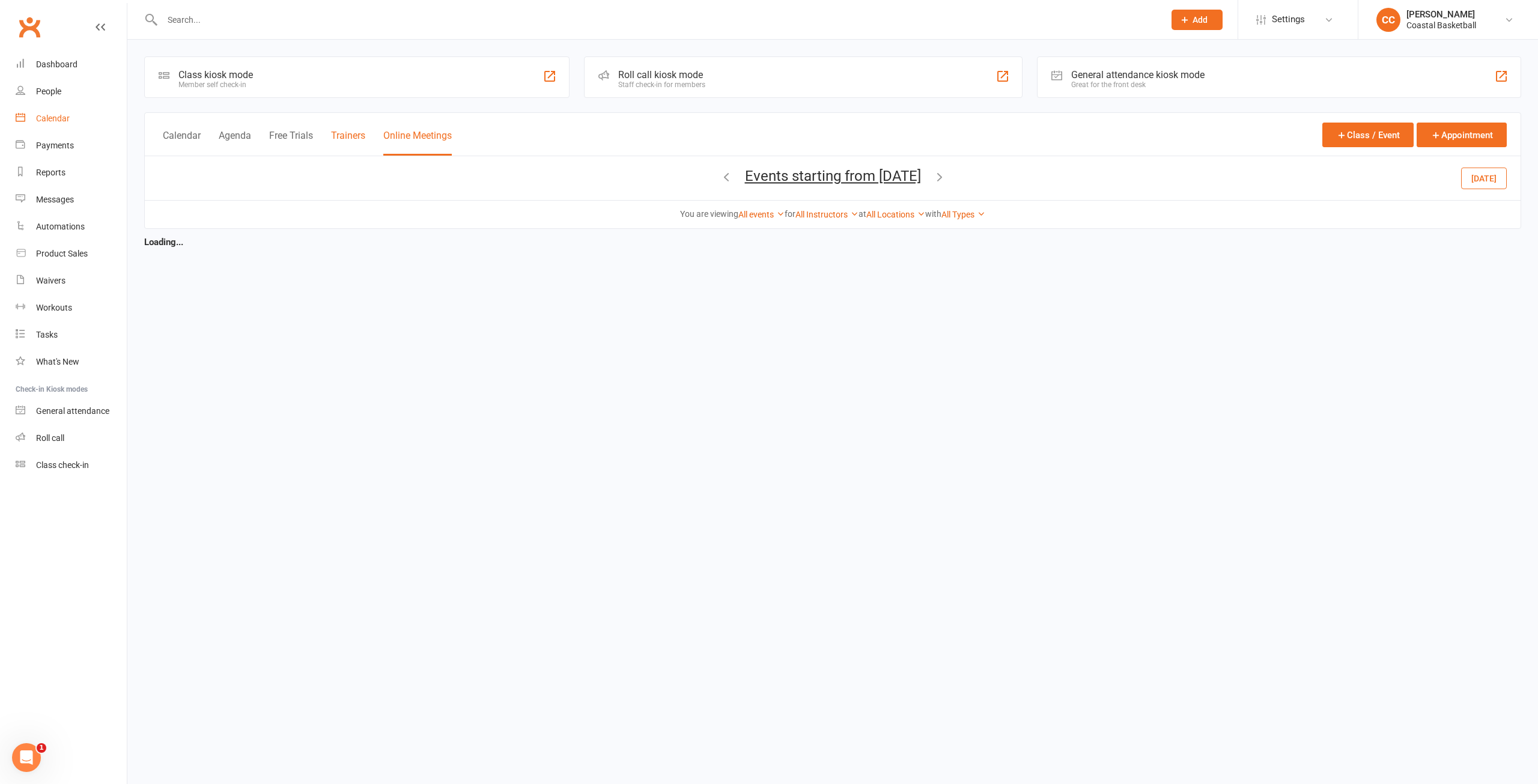
click at [360, 139] on button "Trainers" at bounding box center [348, 142] width 35 height 26
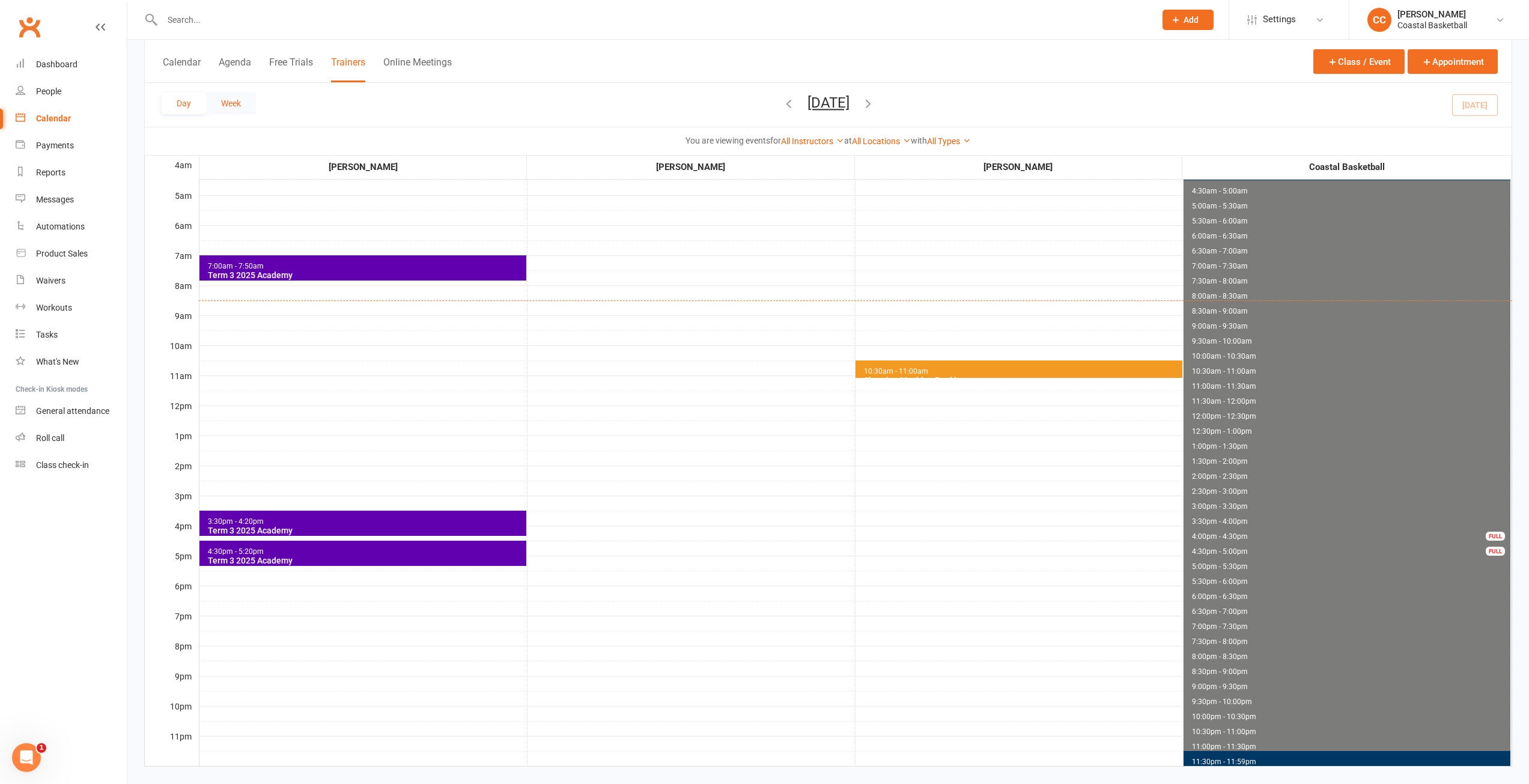
click at [233, 98] on button "Week" at bounding box center [231, 103] width 49 height 21
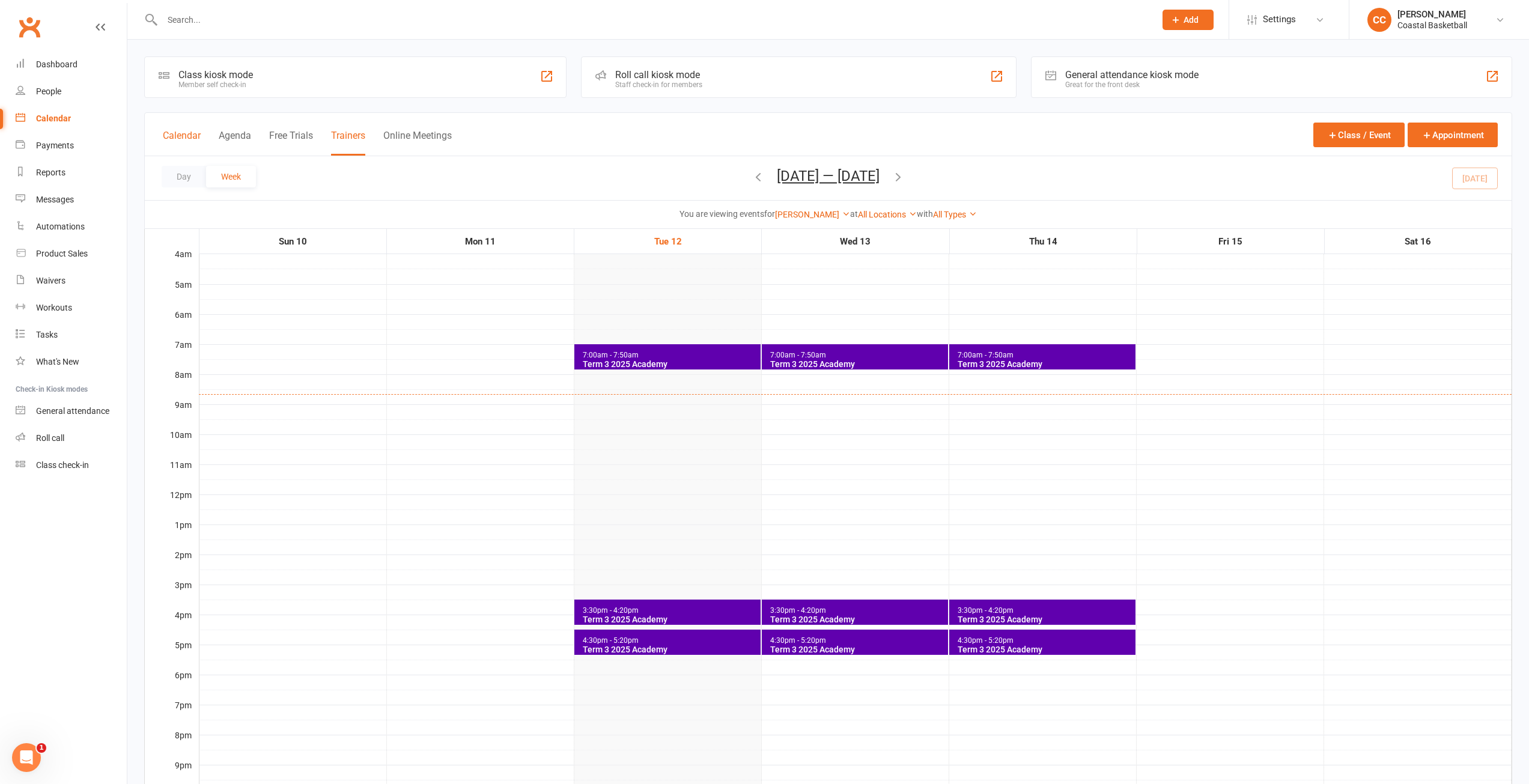
click at [192, 134] on button "Calendar" at bounding box center [181, 142] width 38 height 26
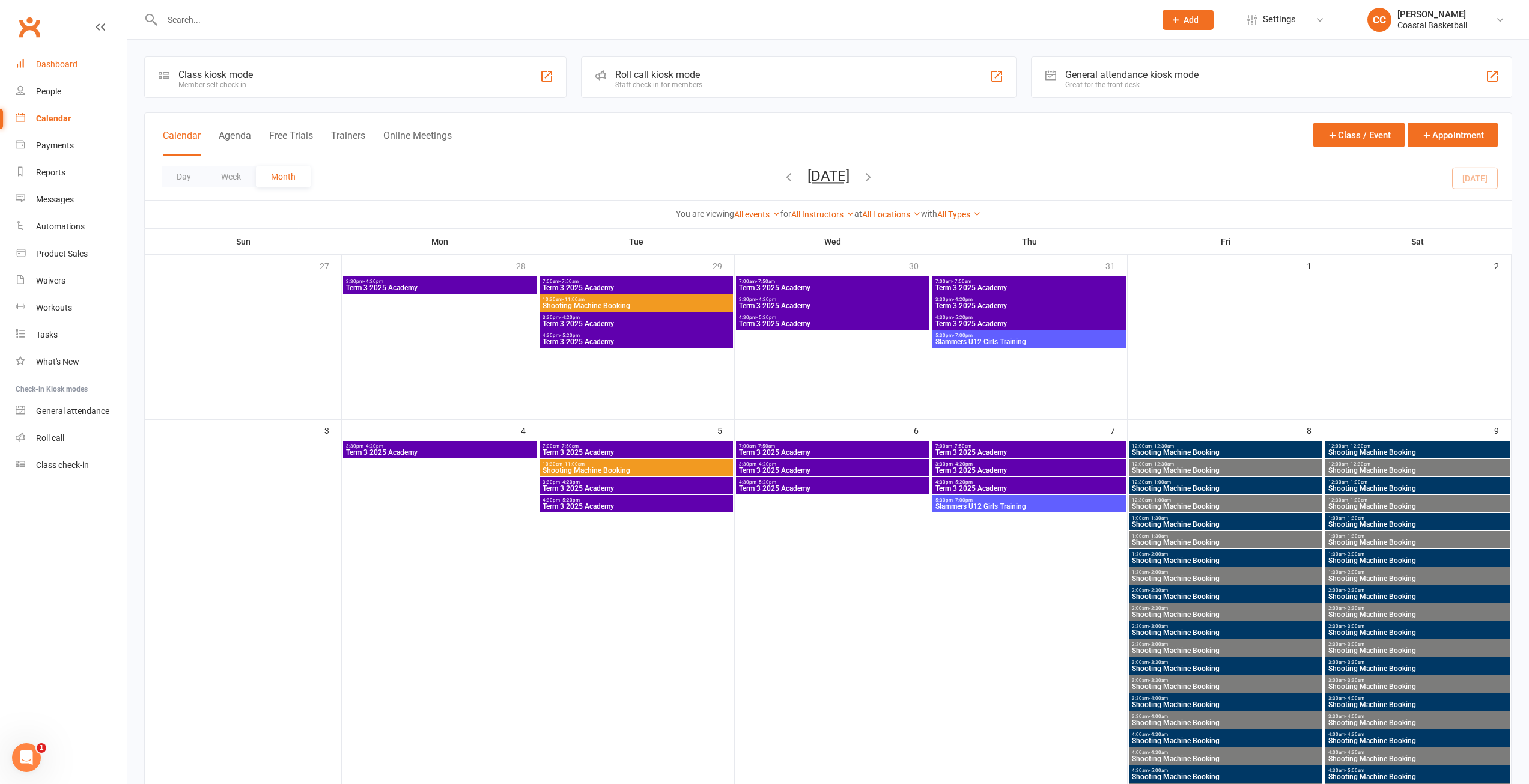
click at [35, 63] on link "Dashboard" at bounding box center [71, 64] width 111 height 27
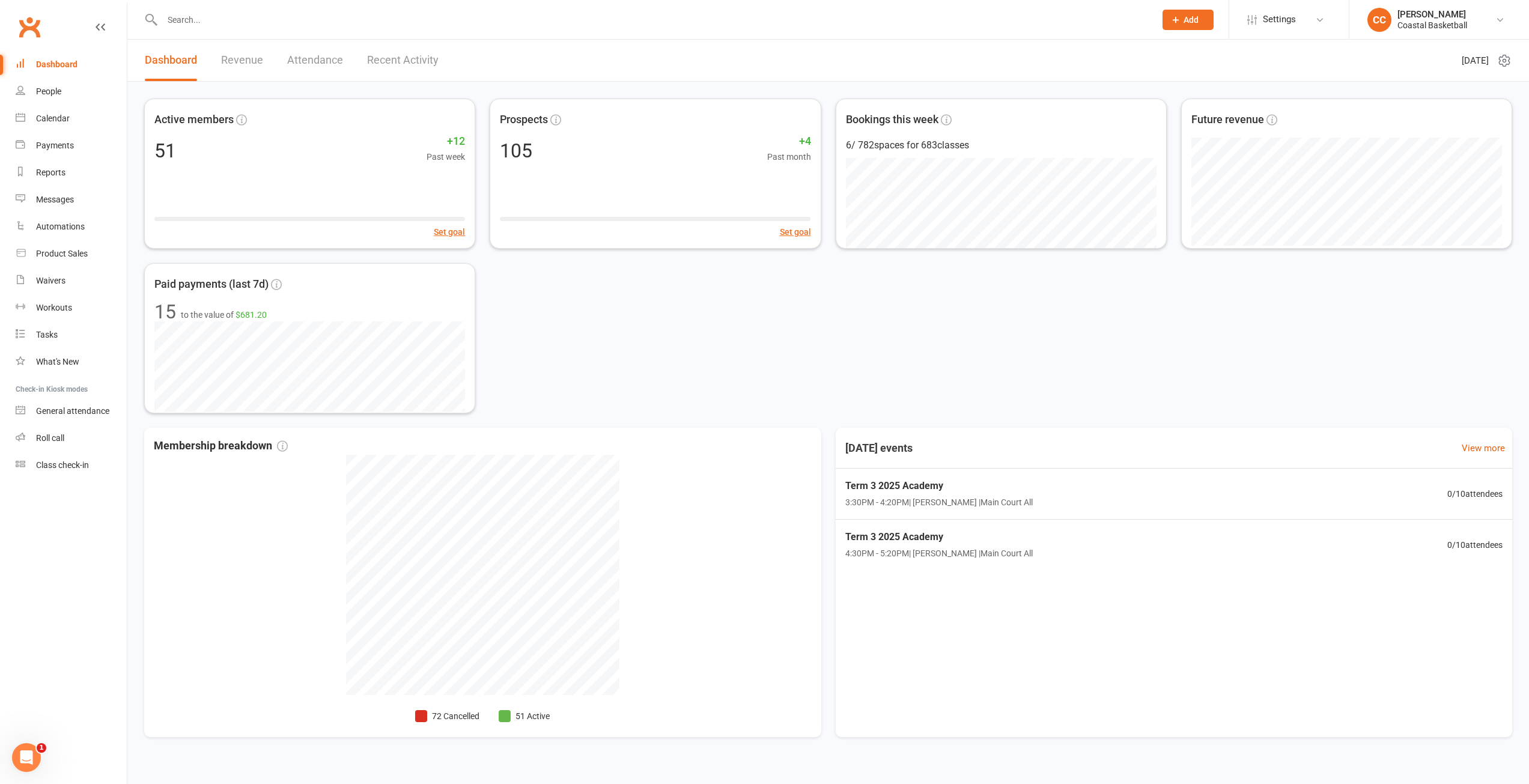
click at [30, 753] on icon "Open Intercom Messenger" at bounding box center [26, 758] width 20 height 20
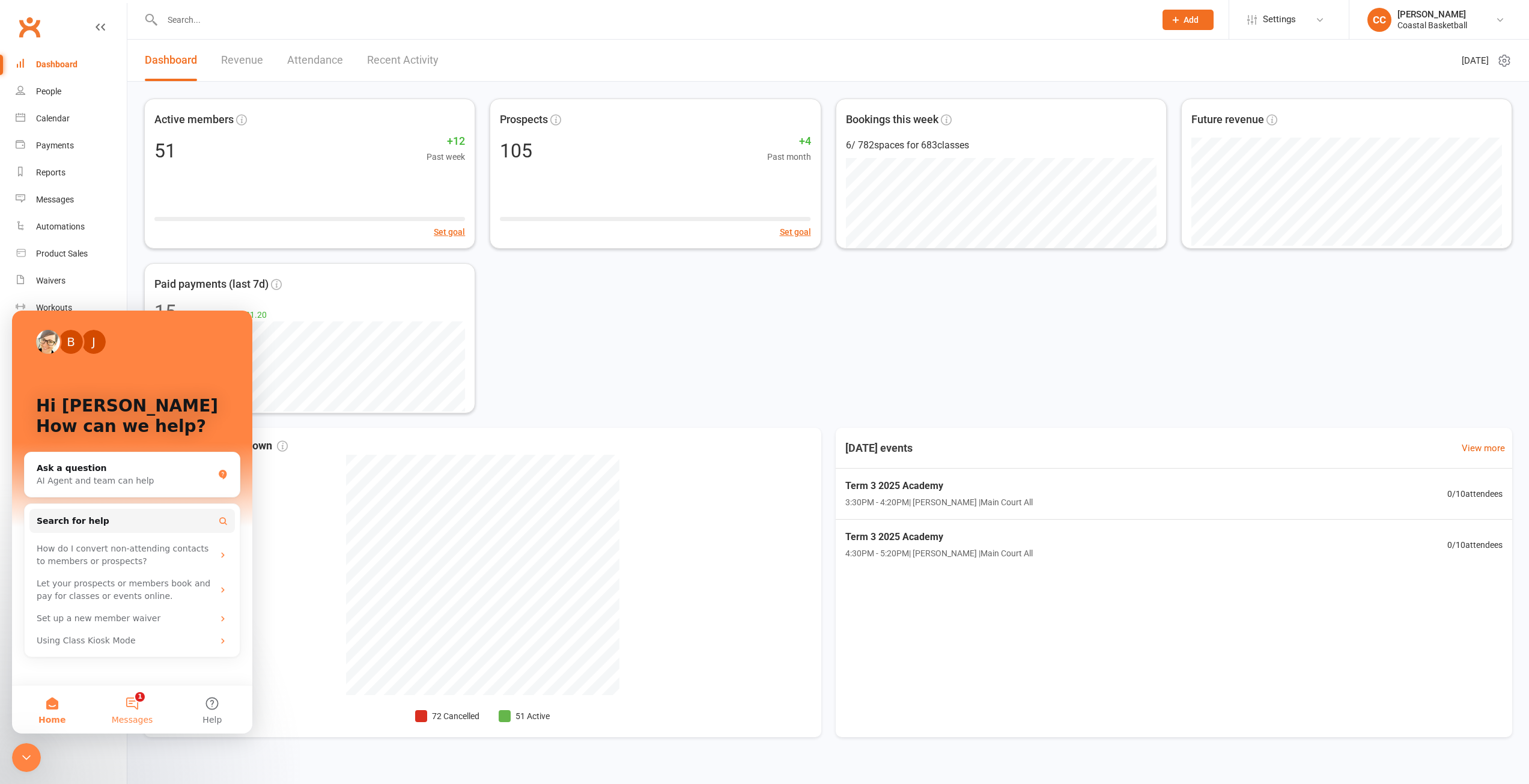
click at [148, 709] on button "1 Messages" at bounding box center [131, 709] width 80 height 48
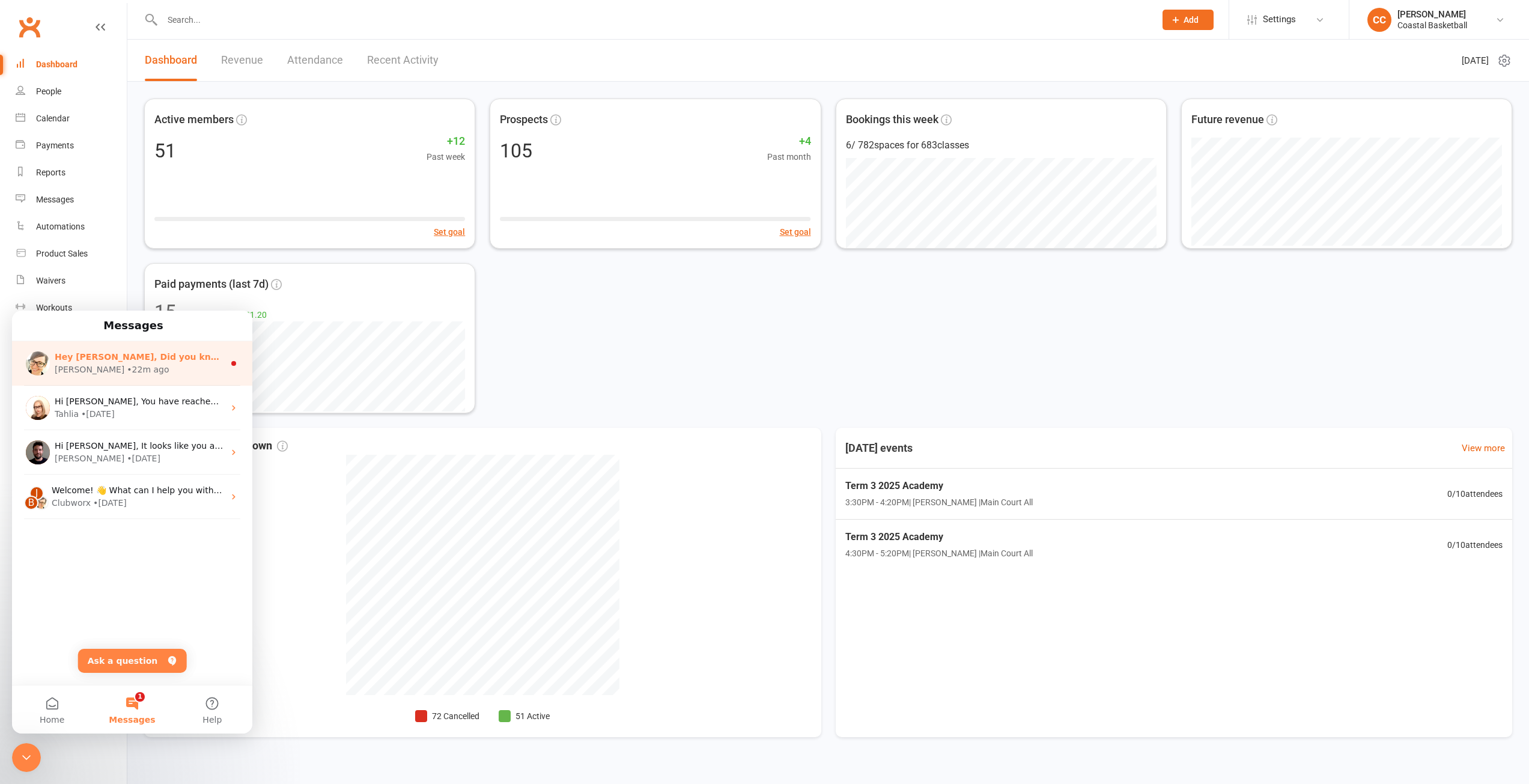
click at [125, 359] on span "Hey Carl, Did you know your members can book and pay for classes directly from …" at bounding box center [1097, 357] width 2085 height 10
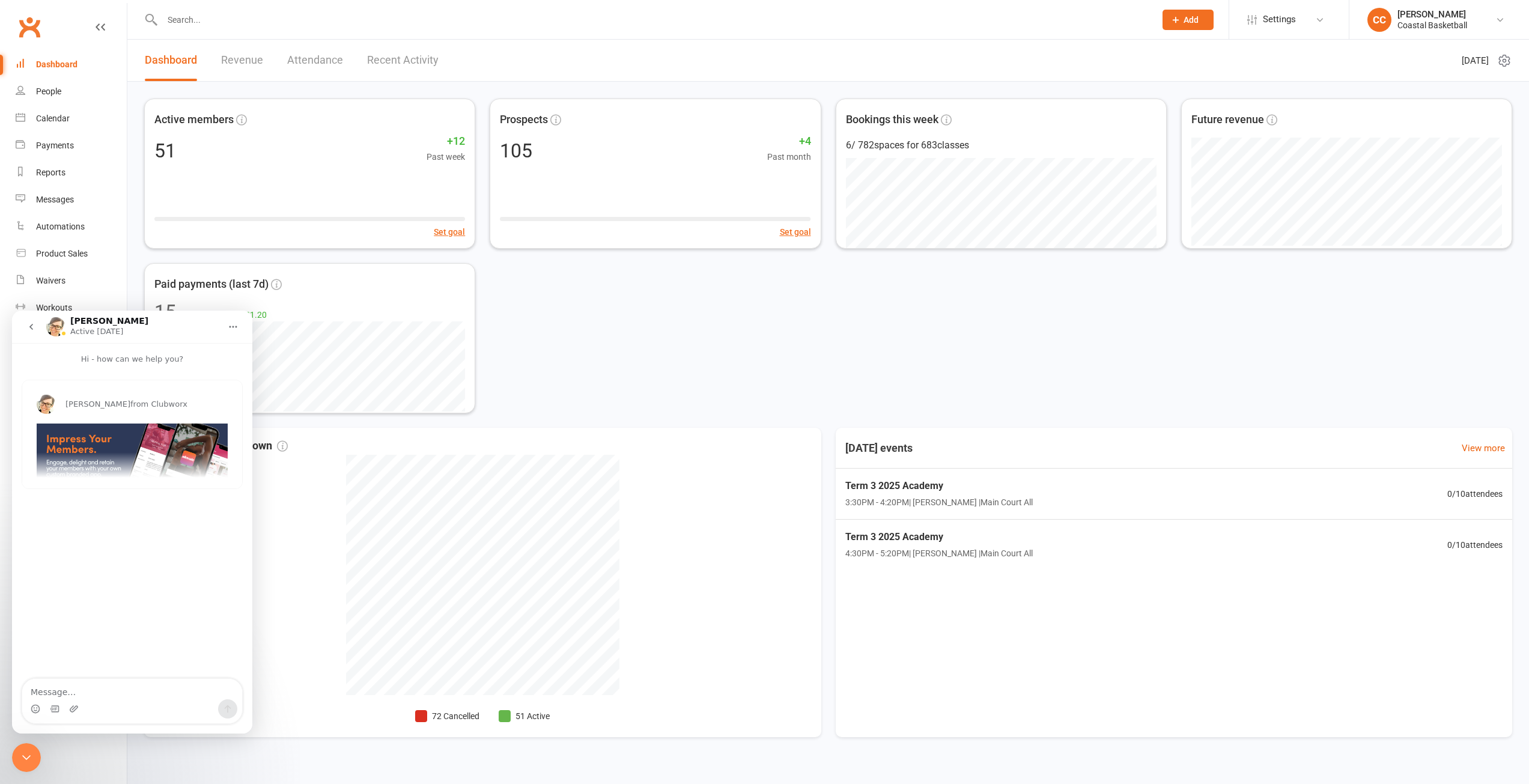
click at [32, 756] on icon "Close Intercom Messenger" at bounding box center [26, 757] width 14 height 14
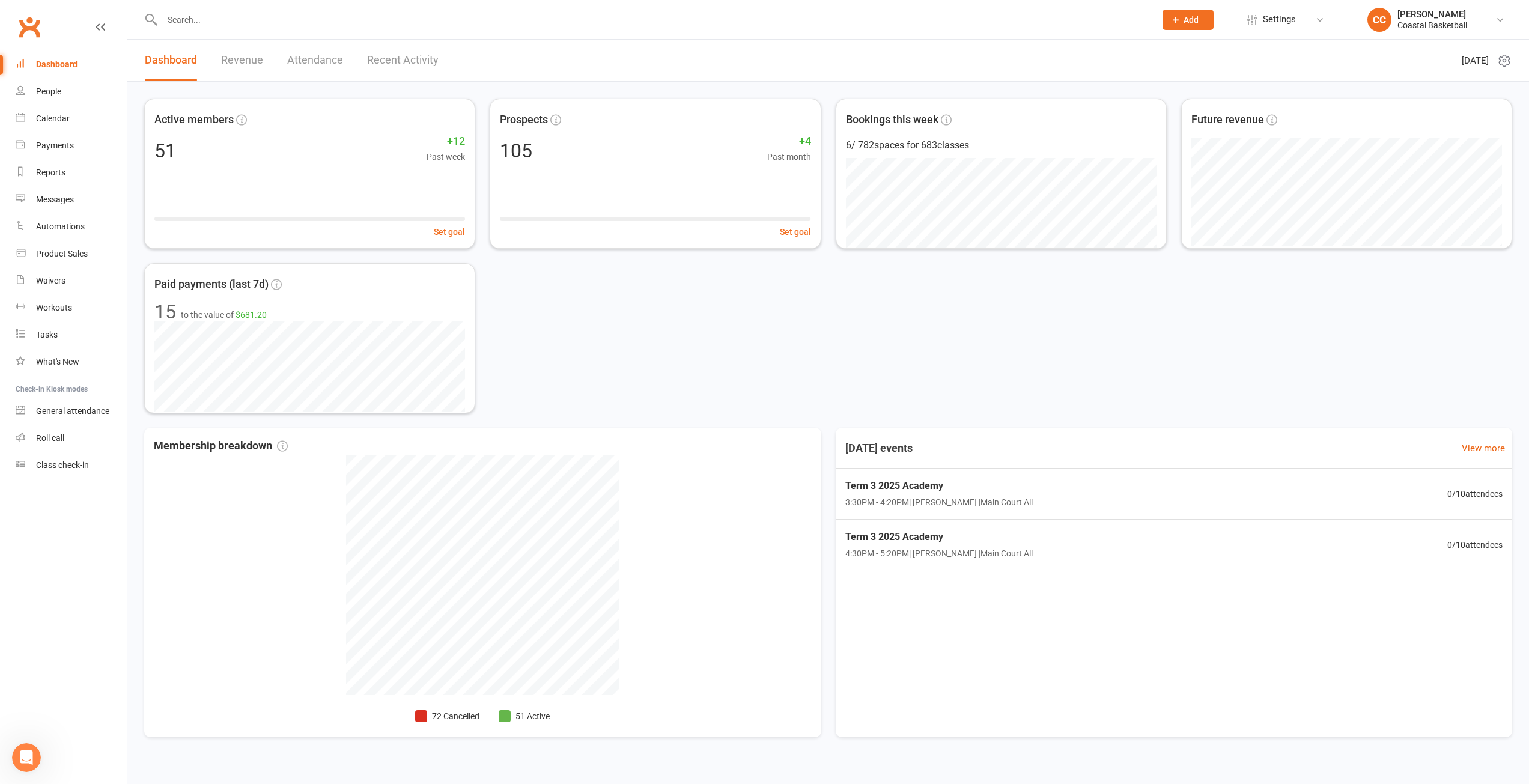
click at [760, 317] on div "Active members 51 +12 Past week Set goal Prospects 105 +4 Past month Set goal B…" at bounding box center [828, 256] width 1368 height 315
click at [242, 55] on link "Revenue" at bounding box center [242, 60] width 42 height 41
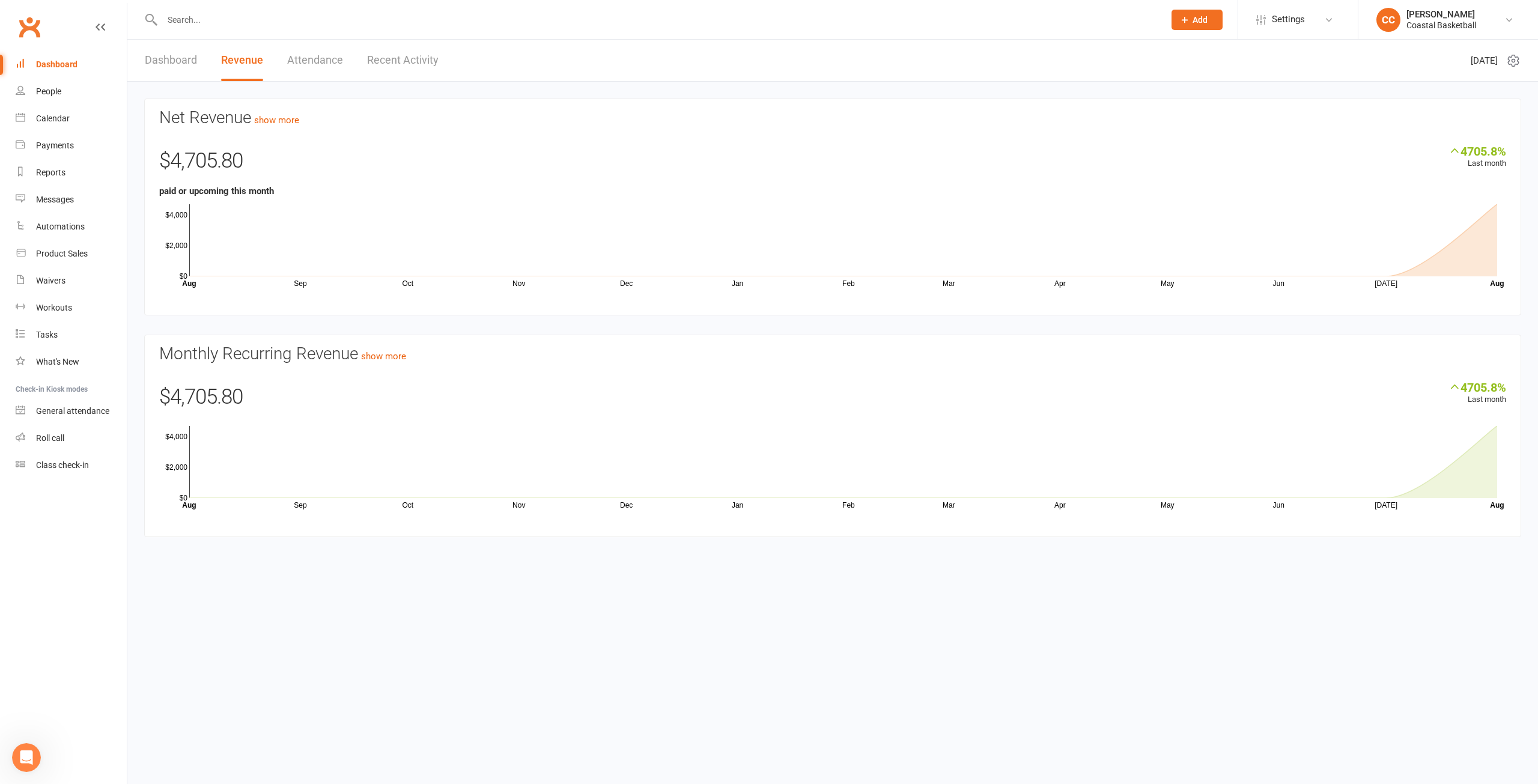
click at [179, 60] on link "Dashboard" at bounding box center [171, 60] width 52 height 41
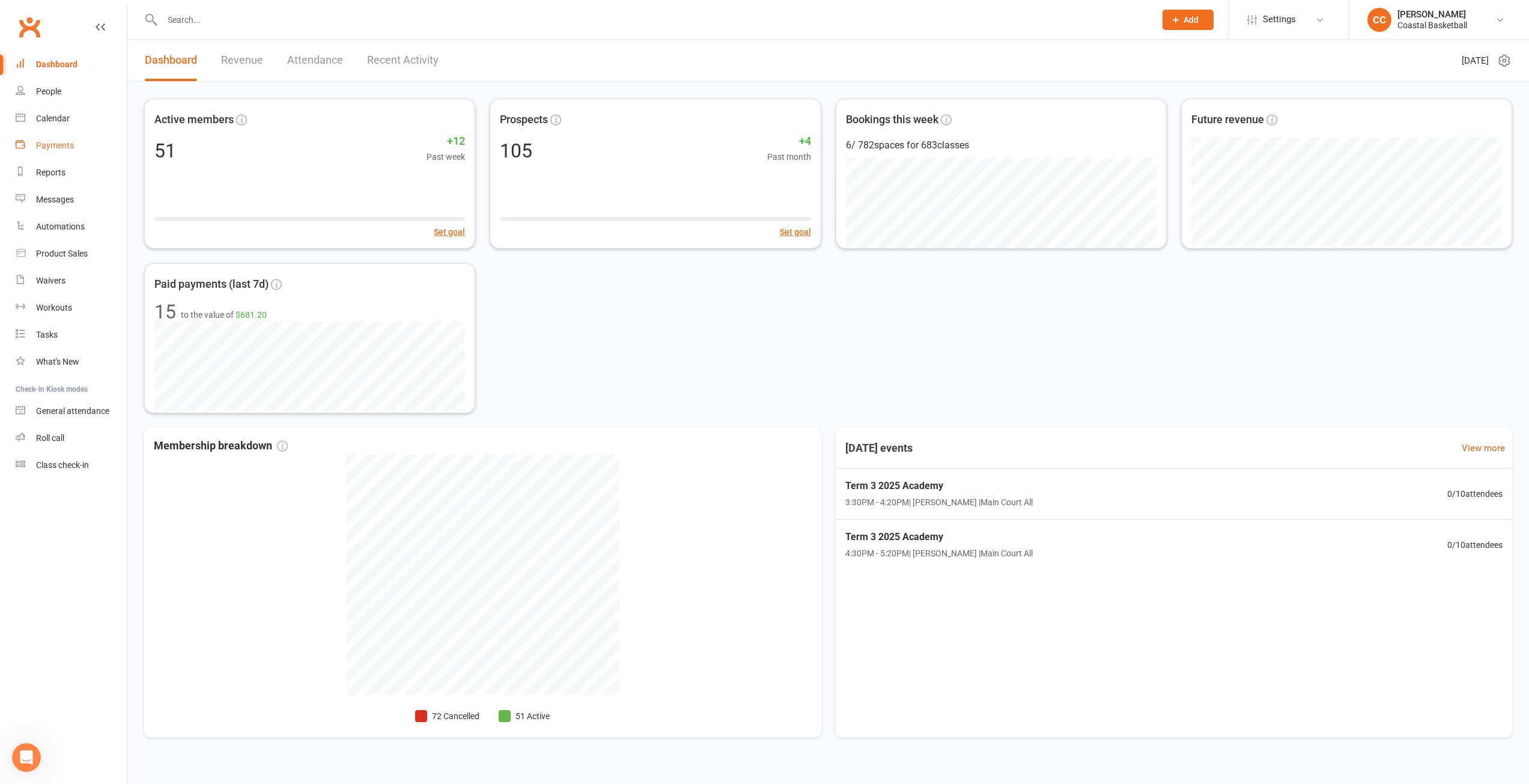
click at [59, 145] on div "Payments" at bounding box center [55, 145] width 38 height 10
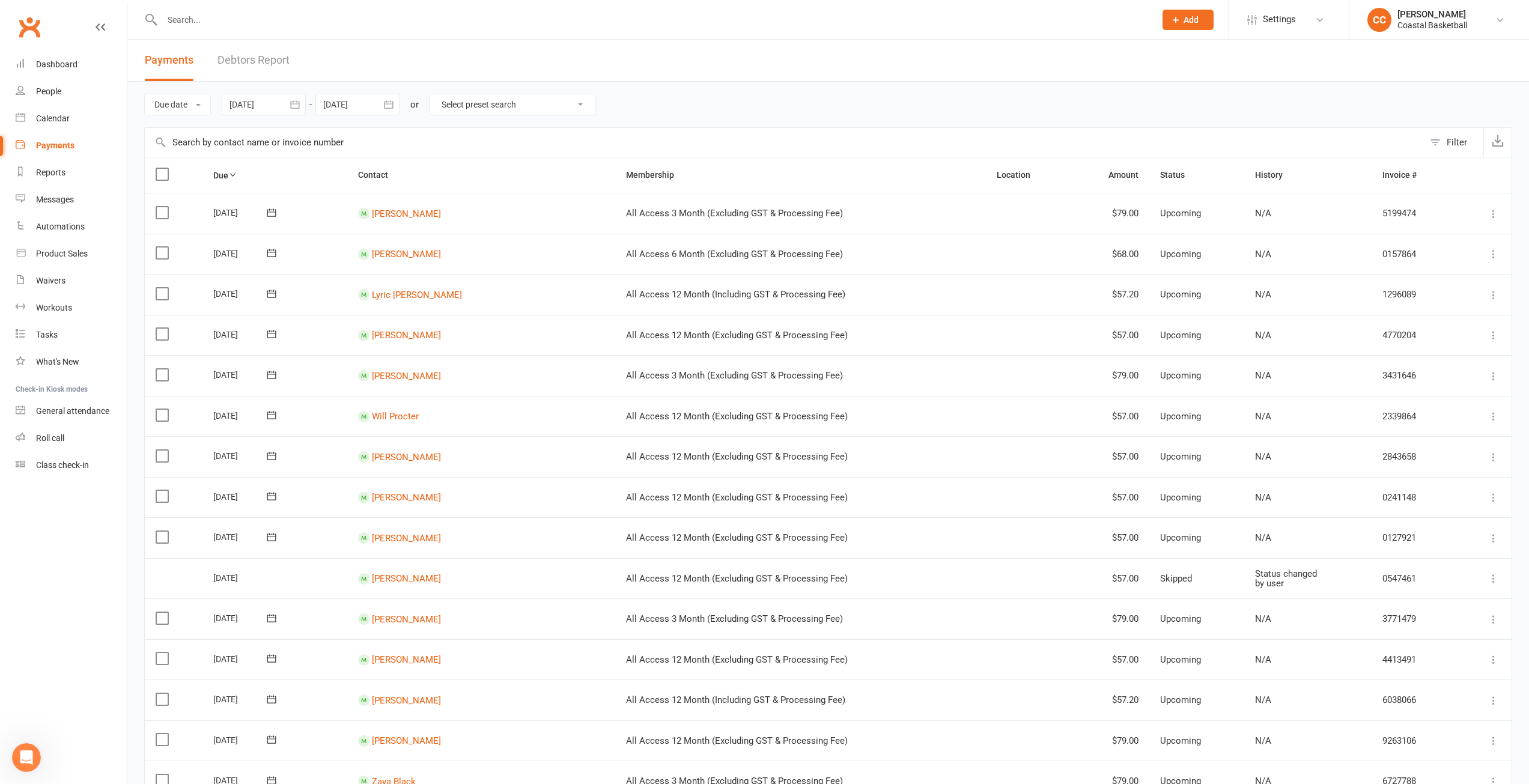
click at [298, 102] on icon "button" at bounding box center [294, 104] width 12 height 12
click at [438, 135] on button "button" at bounding box center [431, 134] width 26 height 21
click at [327, 220] on span "12" at bounding box center [323, 225] width 10 height 10
type input "[DATE]"
click at [393, 104] on icon "button" at bounding box center [388, 104] width 9 height 7
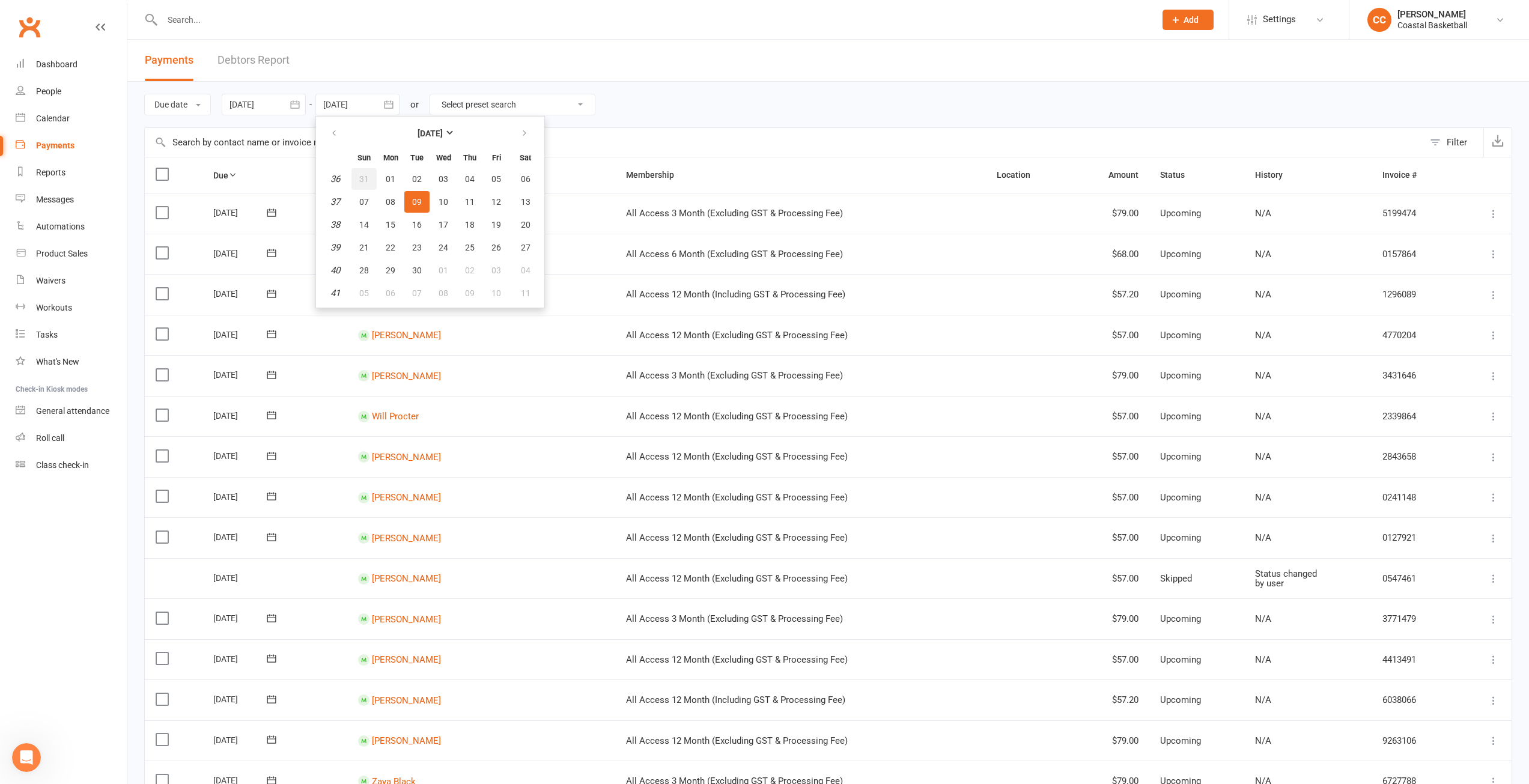
click at [369, 176] on span "31" at bounding box center [365, 179] width 10 height 10
type input "31 Aug 2025"
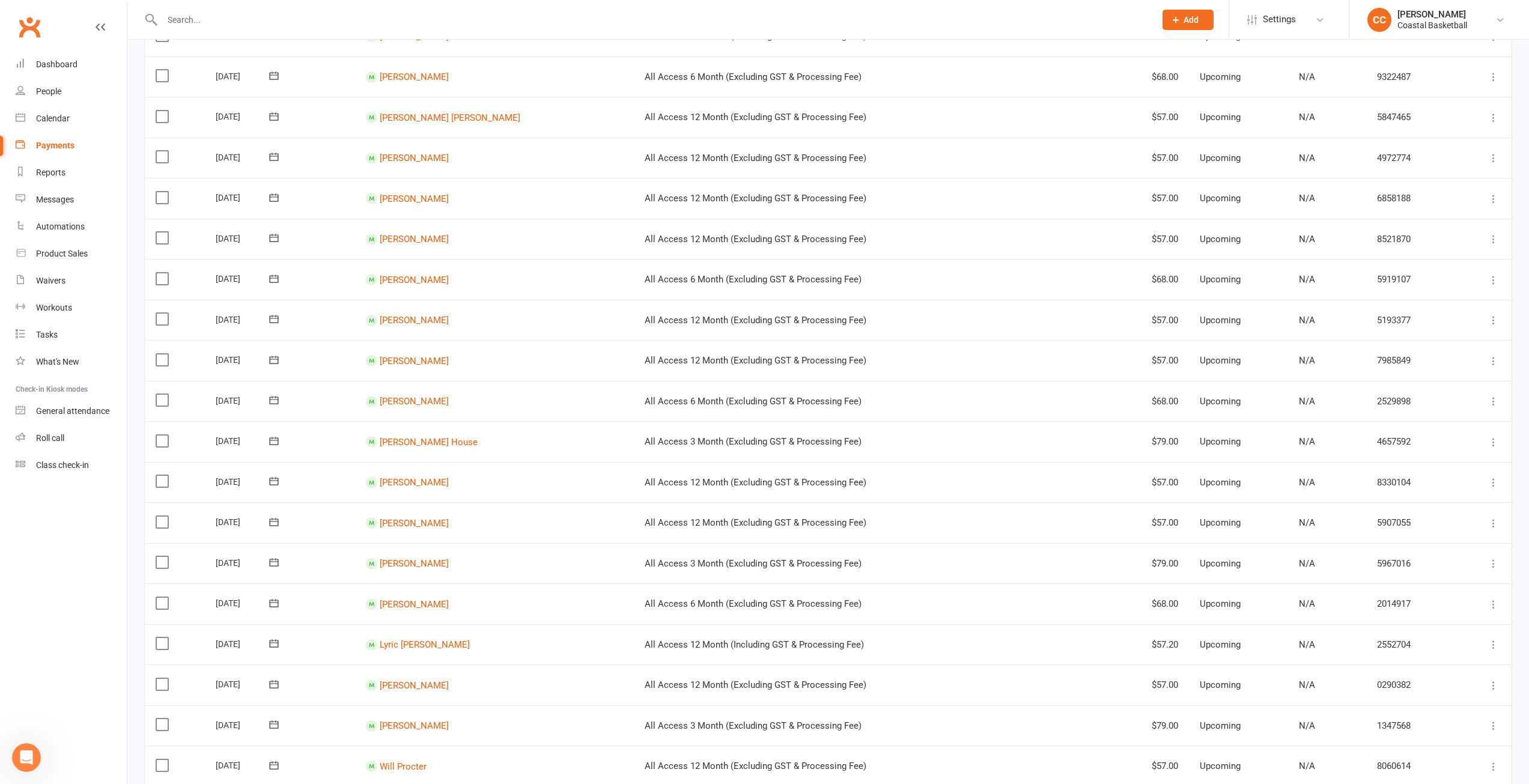
scroll to position [634, 0]
